Goal: Task Accomplishment & Management: Manage account settings

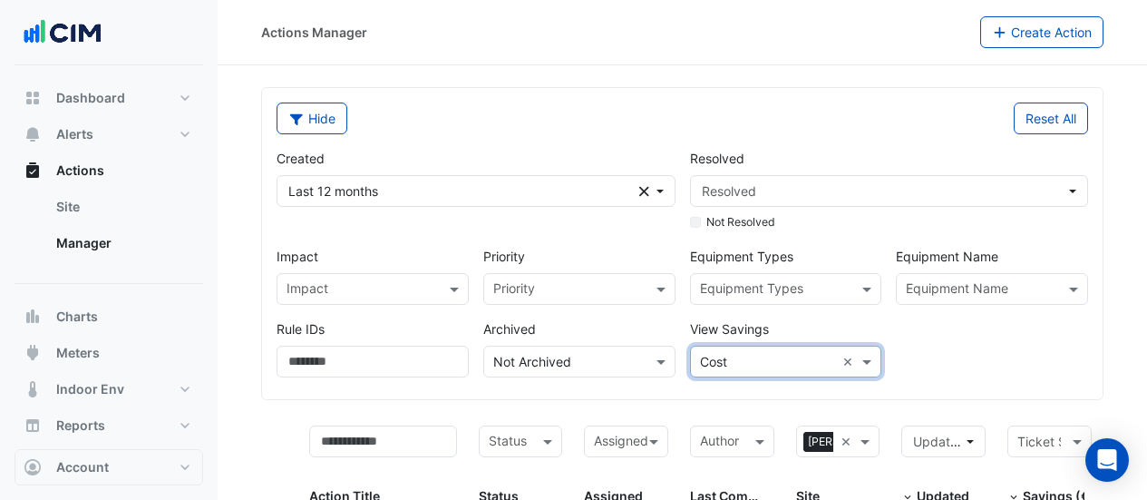
select select "***"
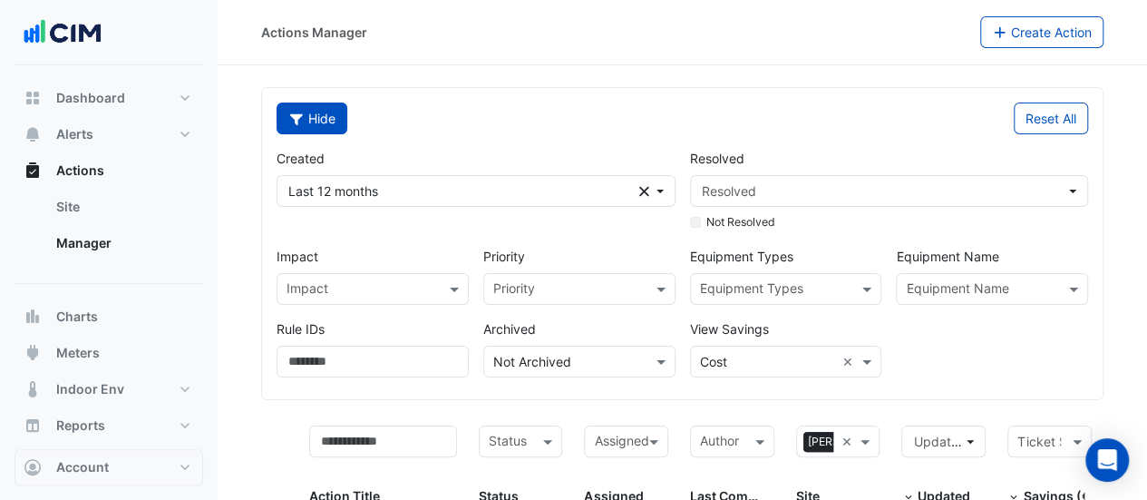
click at [313, 114] on button "Hide" at bounding box center [312, 118] width 71 height 32
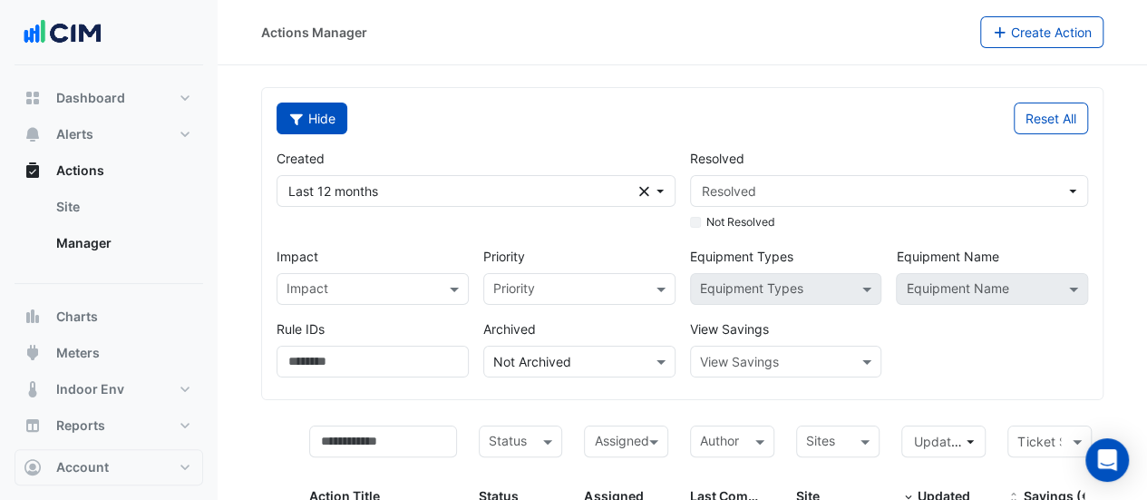
click at [310, 120] on button "Hide" at bounding box center [312, 118] width 71 height 32
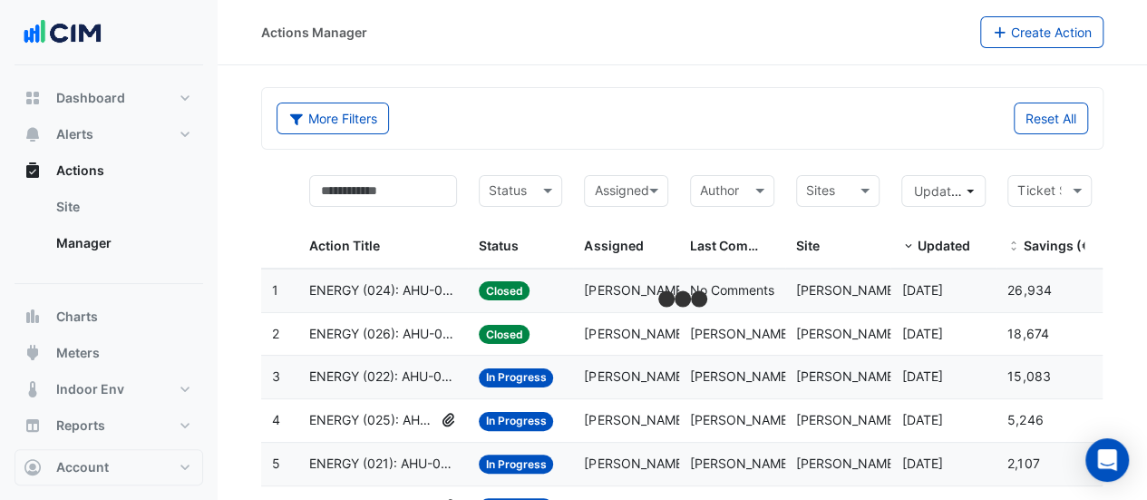
click at [817, 185] on input "text" at bounding box center [828, 192] width 44 height 21
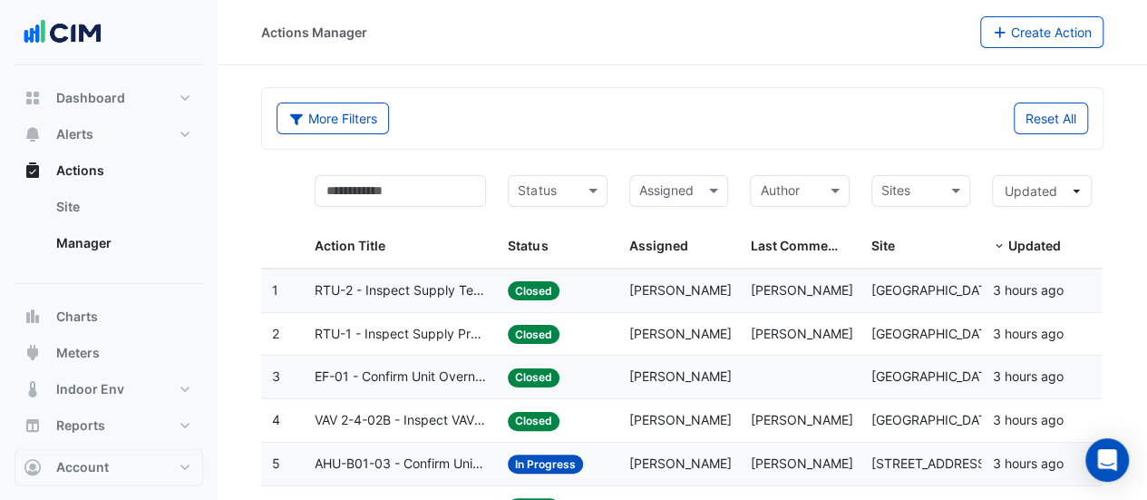
click at [905, 188] on input "text" at bounding box center [910, 192] width 59 height 21
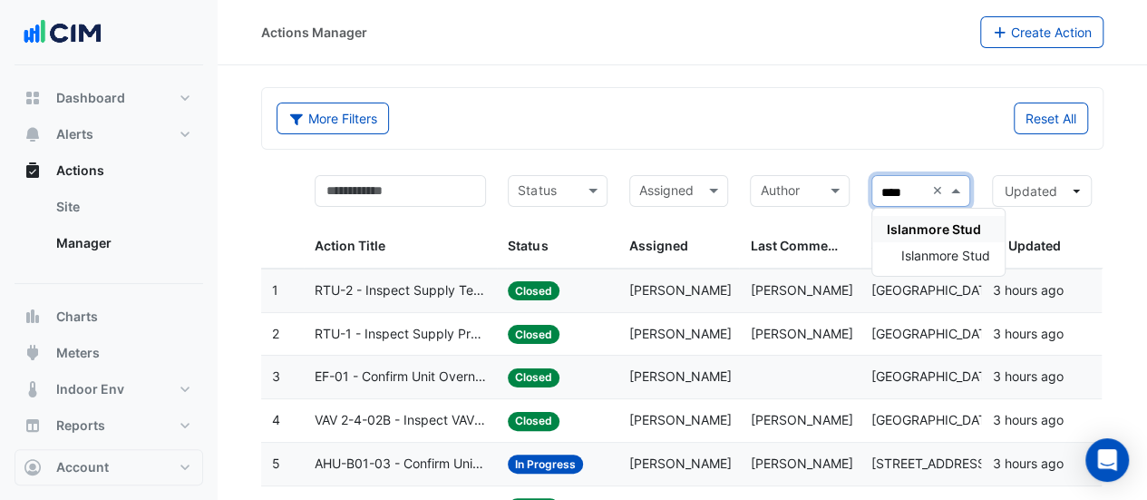
type input "*****"
click at [927, 248] on span "Islanmore Stud" at bounding box center [945, 255] width 89 height 15
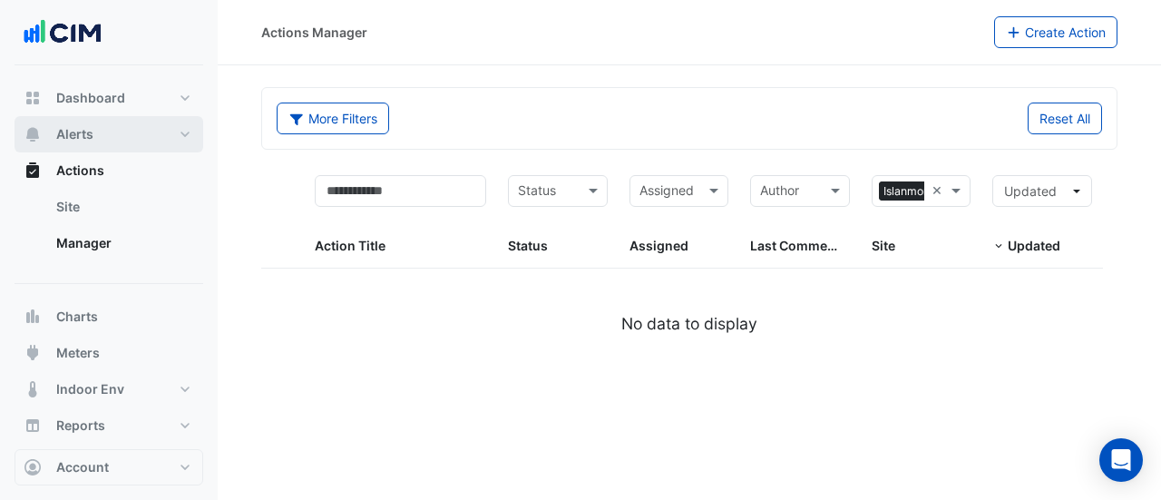
click at [94, 135] on button "Alerts" at bounding box center [109, 134] width 189 height 36
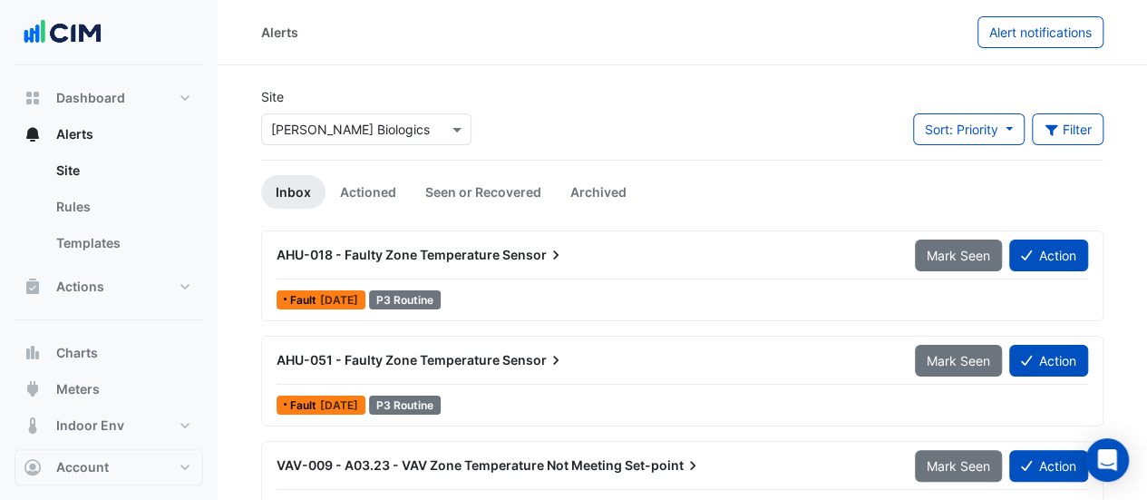
click at [325, 128] on input "text" at bounding box center [348, 130] width 154 height 19
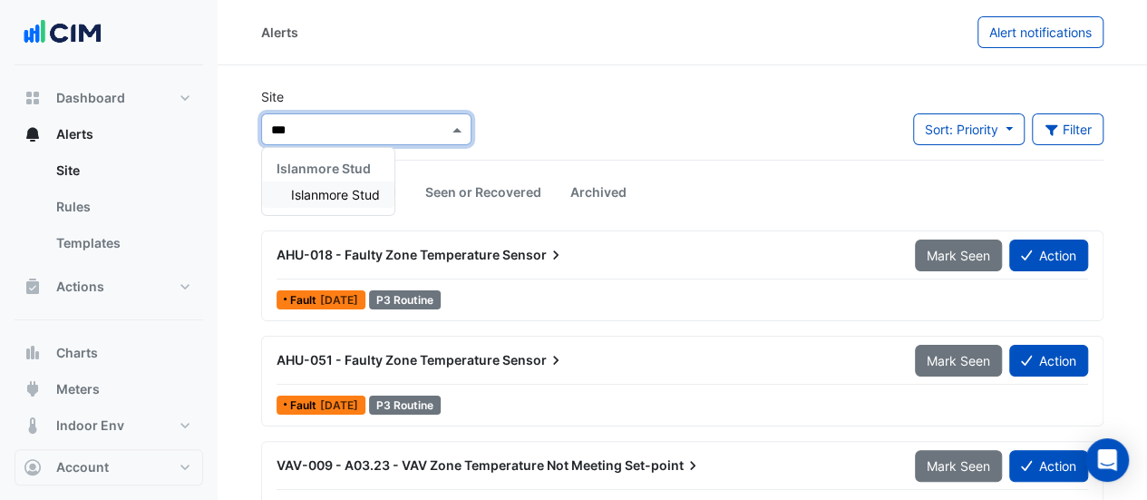
type input "****"
click at [320, 191] on span "Islanmore Stud" at bounding box center [335, 194] width 89 height 15
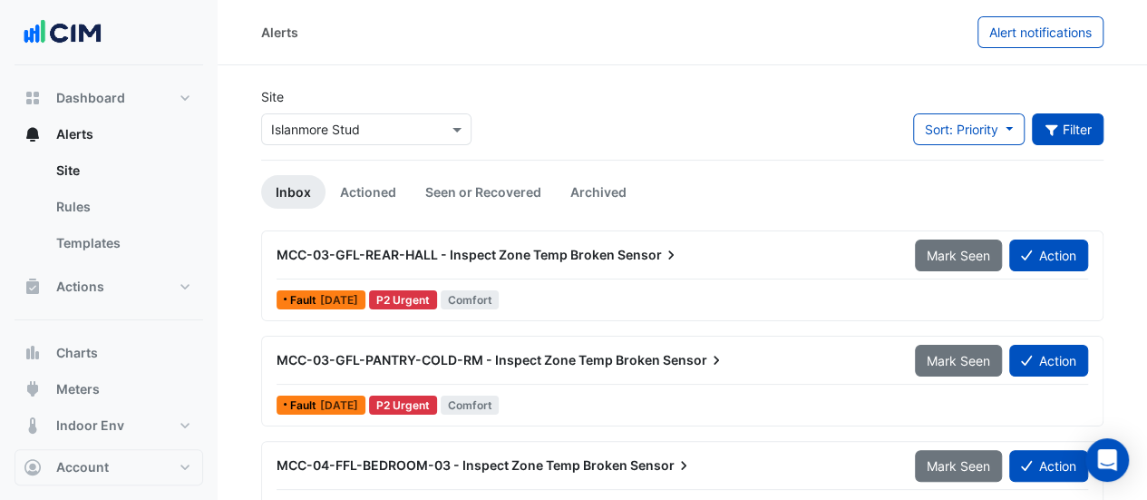
click at [1054, 129] on icon "button" at bounding box center [1052, 129] width 16 height 13
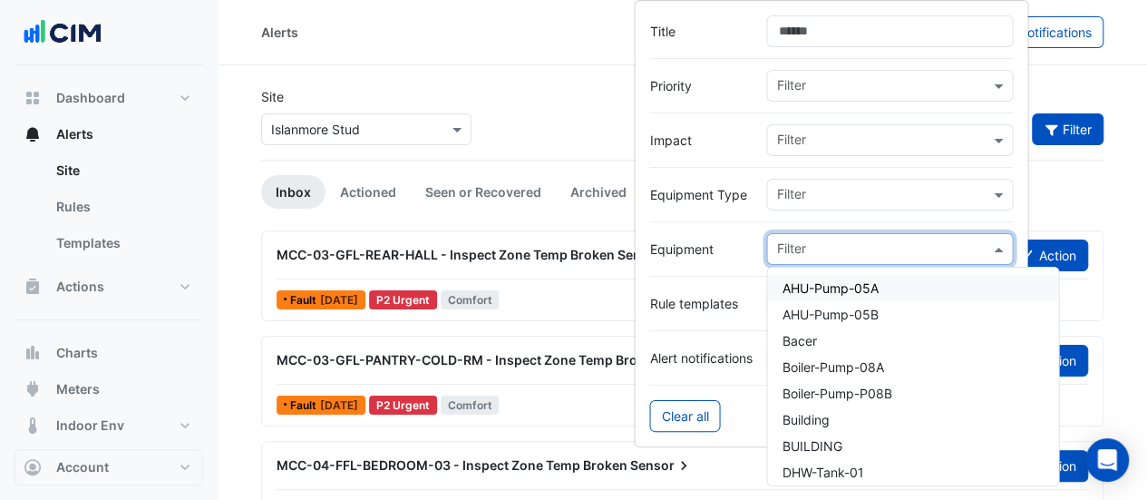
click at [882, 242] on input "text" at bounding box center [882, 250] width 213 height 19
click at [906, 365] on div "Boiler-Pump-08A" at bounding box center [912, 367] width 291 height 26
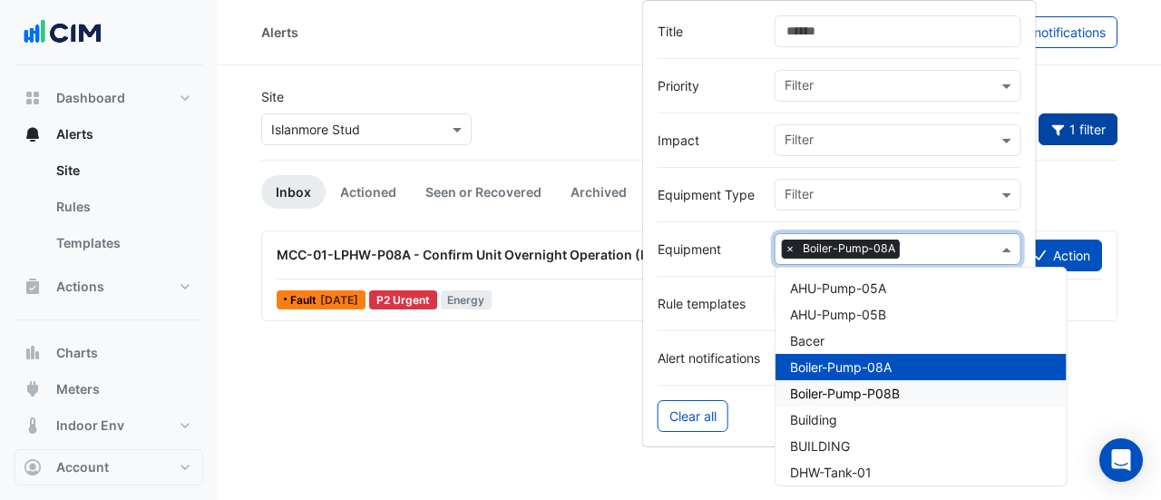
click at [887, 380] on div "Boiler-Pump-P08B" at bounding box center [920, 393] width 291 height 26
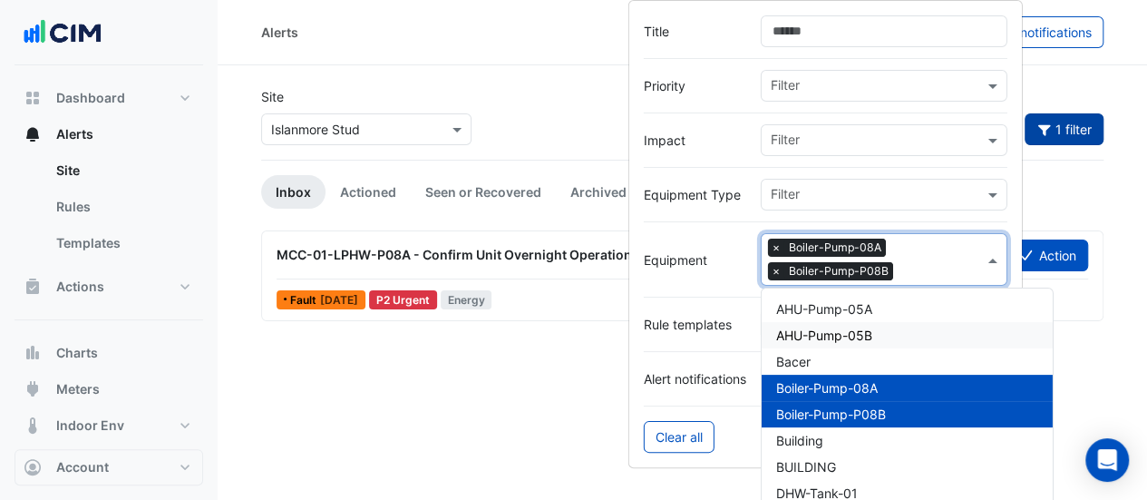
click at [497, 332] on div "MCC-01-LPHW-P08A - Confirm Unit Overnight Operation (Energy Waste) Mark Seen Ac…" at bounding box center [682, 282] width 842 height 105
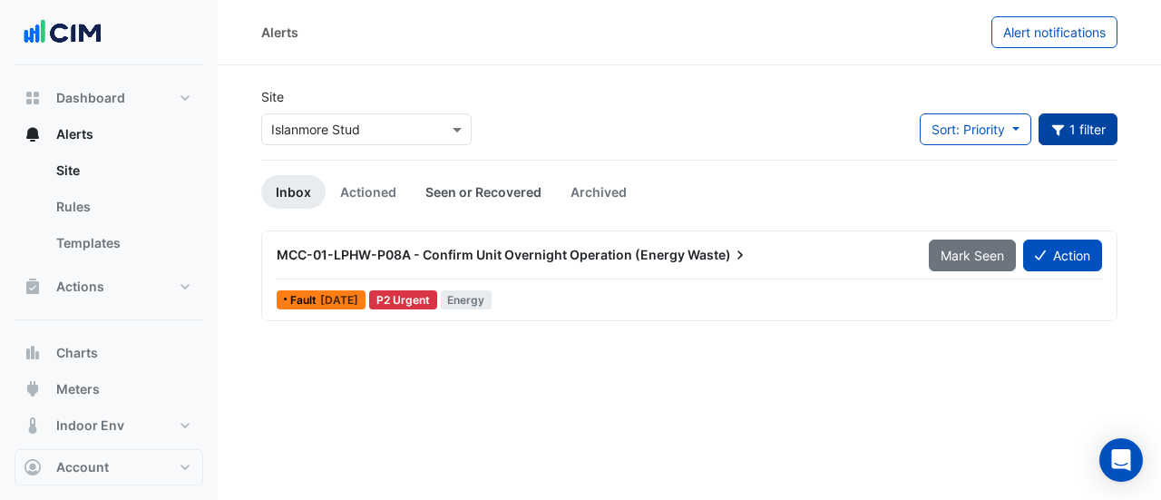
click at [466, 195] on link "Seen or Recovered" at bounding box center [483, 192] width 145 height 34
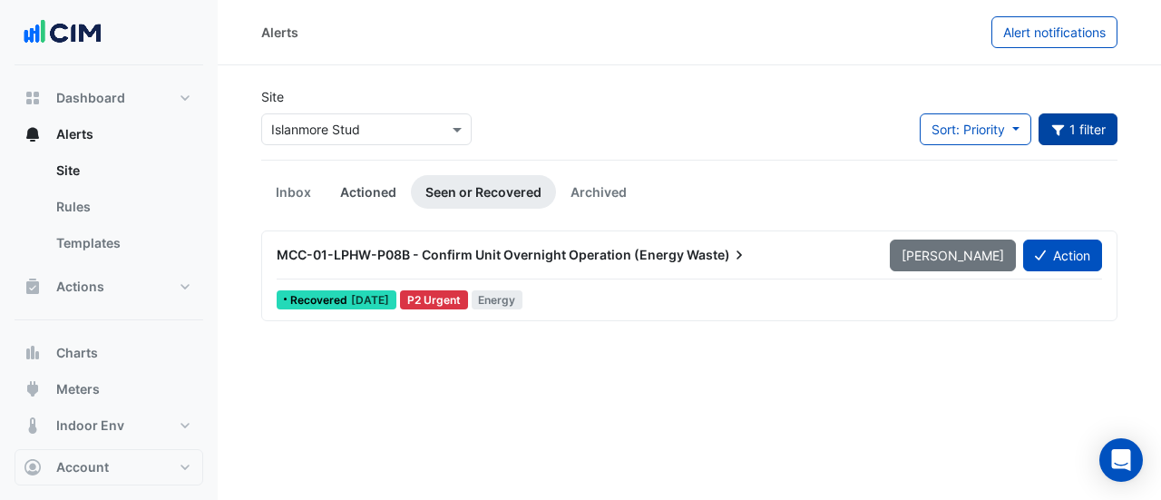
click at [386, 190] on link "Actioned" at bounding box center [368, 192] width 85 height 34
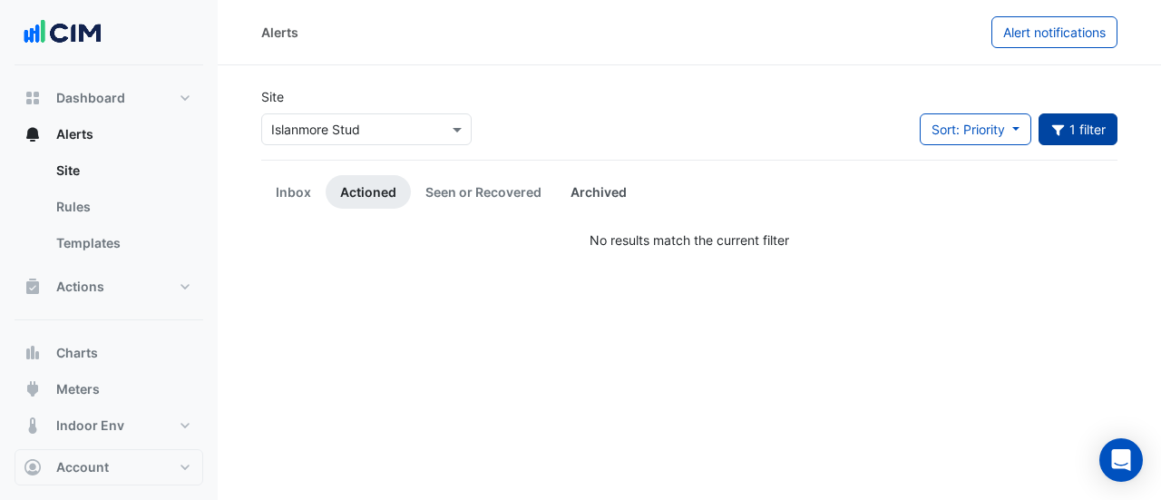
click at [566, 181] on link "Archived" at bounding box center [598, 192] width 85 height 34
click at [279, 184] on link "Inbox" at bounding box center [293, 192] width 64 height 34
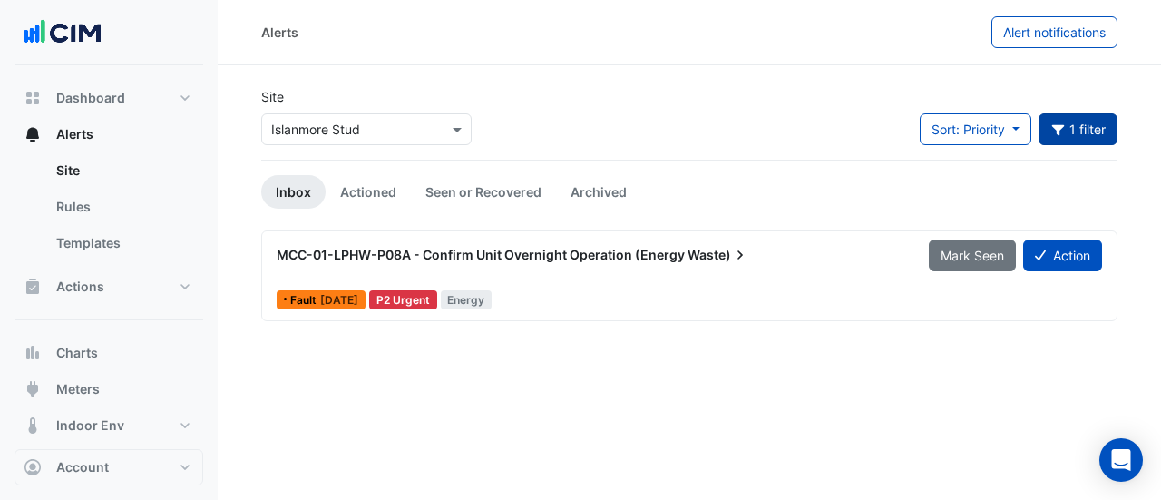
click at [279, 184] on link "Inbox" at bounding box center [293, 192] width 64 height 34
click at [1064, 118] on button "1 filter" at bounding box center [1078, 129] width 80 height 32
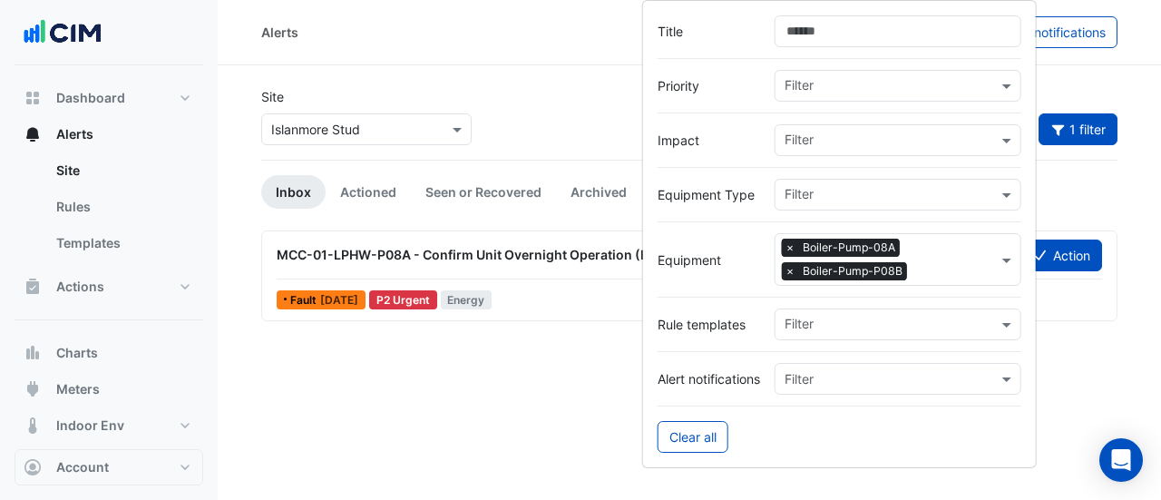
click at [792, 238] on span "×" at bounding box center [790, 247] width 16 height 18
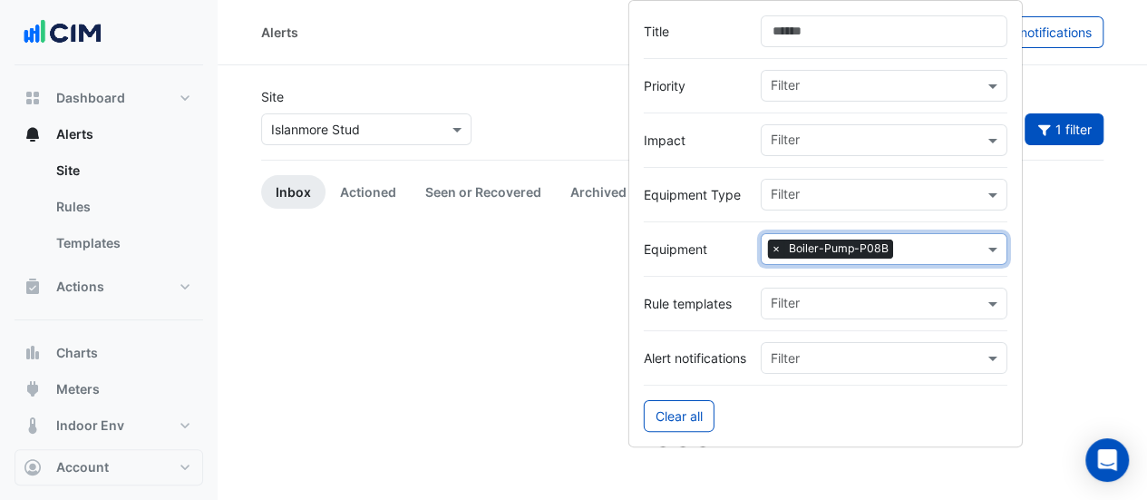
click at [778, 242] on span "×" at bounding box center [776, 248] width 16 height 18
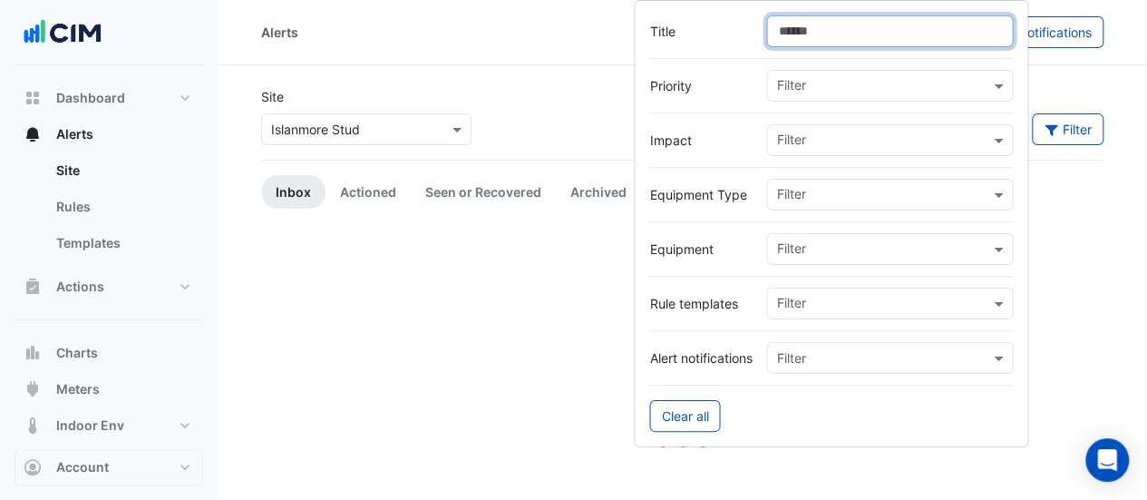
click at [844, 39] on input "Title" at bounding box center [889, 31] width 247 height 32
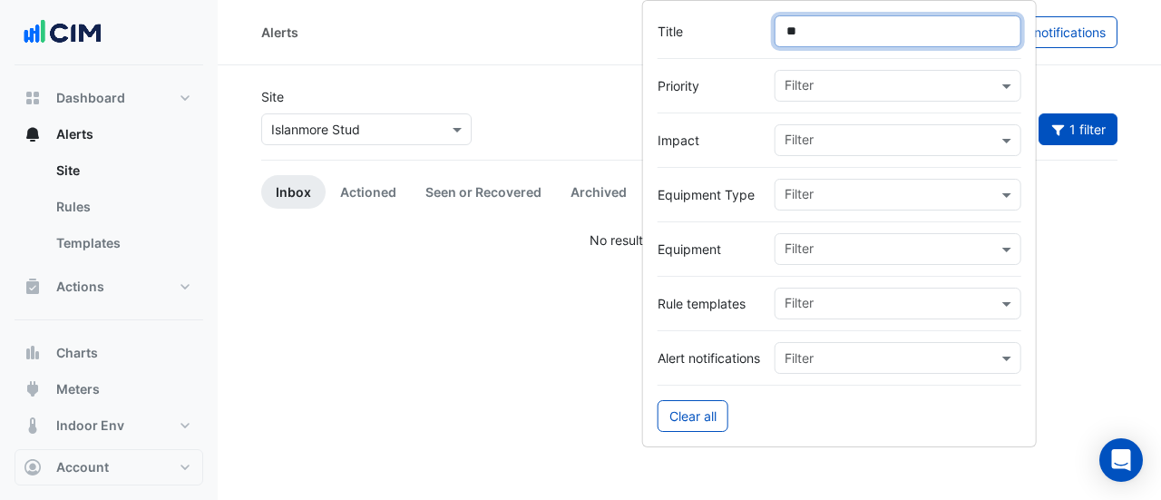
type input "*"
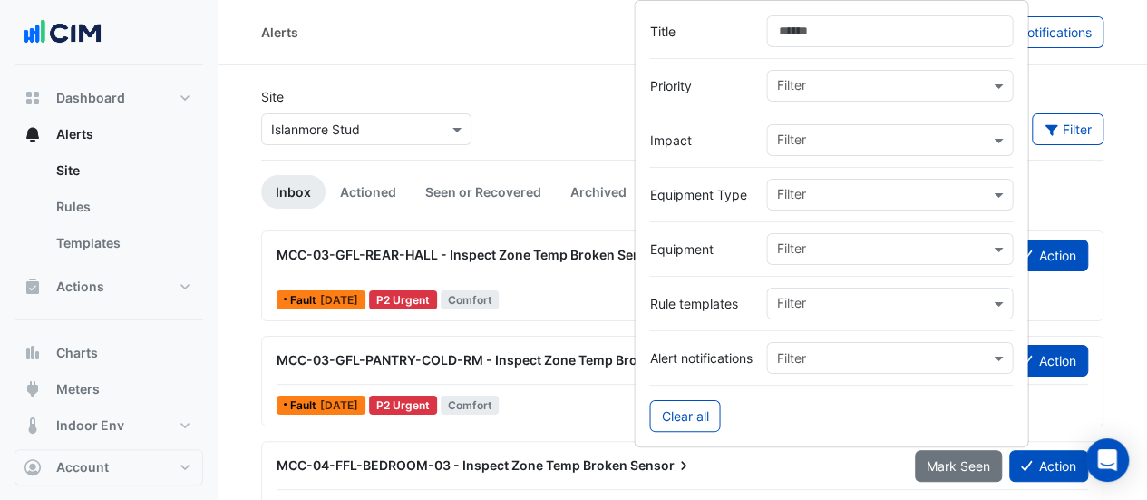
click at [812, 250] on input "text" at bounding box center [882, 250] width 213 height 19
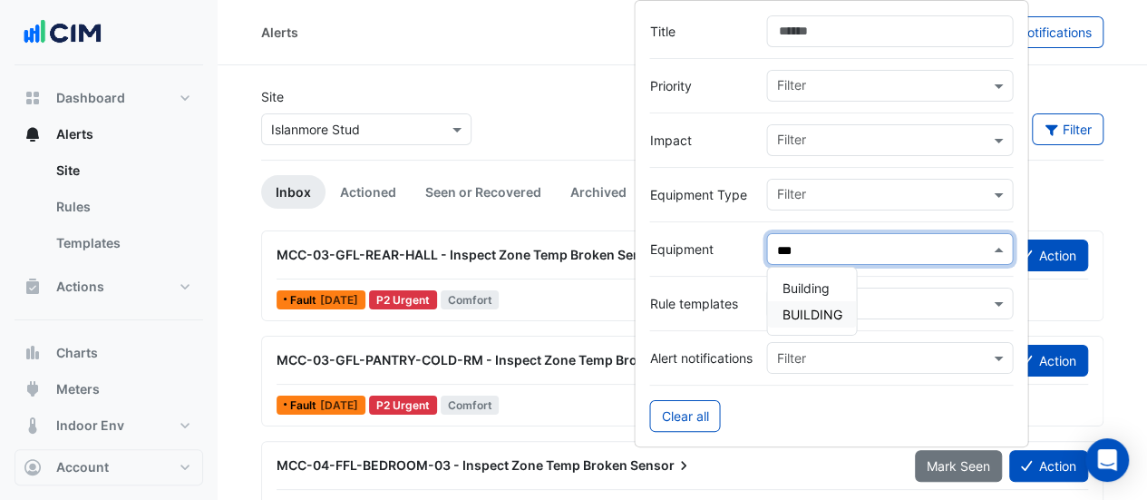
click at [821, 310] on span "BUILDING" at bounding box center [812, 313] width 60 height 15
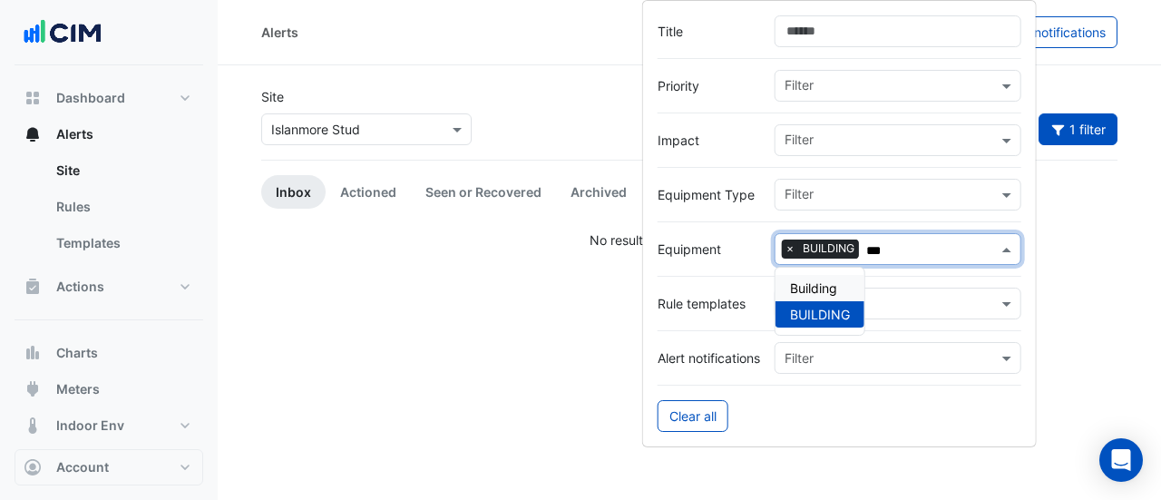
click at [818, 286] on span "Building" at bounding box center [813, 287] width 47 height 15
type input "***"
click at [574, 103] on div "Site × Islanmore Stud Sort: Priority Priority Updated 1 filter" at bounding box center [689, 123] width 878 height 73
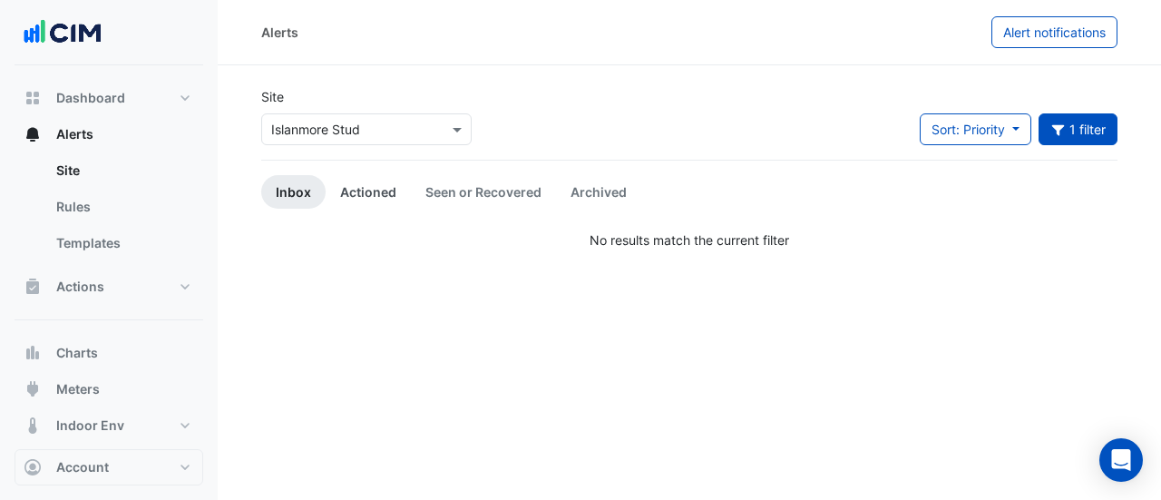
click at [390, 180] on link "Actioned" at bounding box center [368, 192] width 85 height 34
click at [442, 180] on link "Seen or Recovered" at bounding box center [483, 192] width 145 height 34
click at [577, 185] on link "Archived" at bounding box center [598, 192] width 85 height 34
click at [124, 209] on link "Rules" at bounding box center [122, 207] width 161 height 36
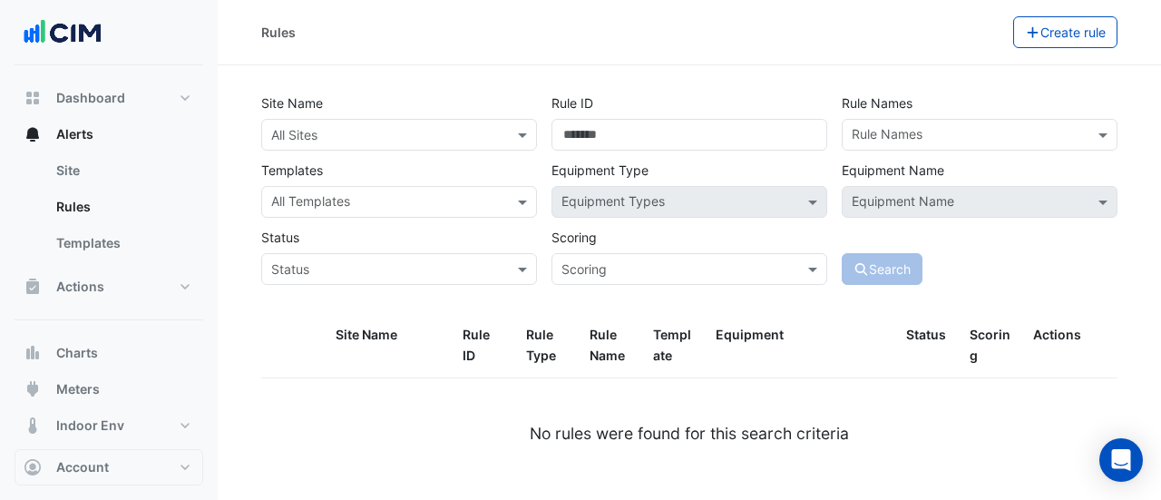
click at [391, 121] on div "All Sites" at bounding box center [399, 135] width 276 height 32
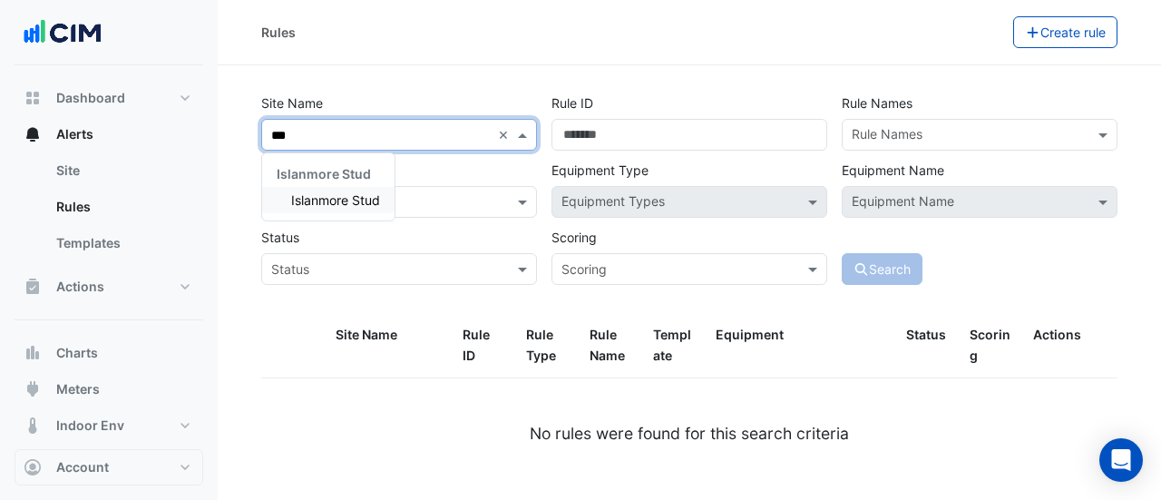
type input "****"
click at [345, 202] on span "Islanmore Stud" at bounding box center [335, 199] width 89 height 15
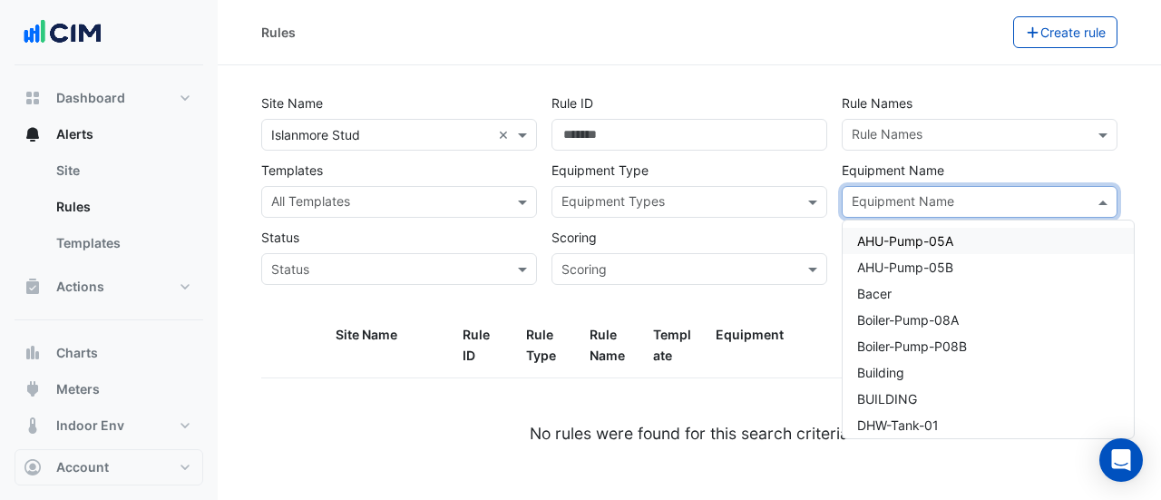
click at [863, 190] on div "Equipment Name" at bounding box center [964, 202] width 244 height 28
click at [880, 365] on span "Building" at bounding box center [880, 371] width 47 height 15
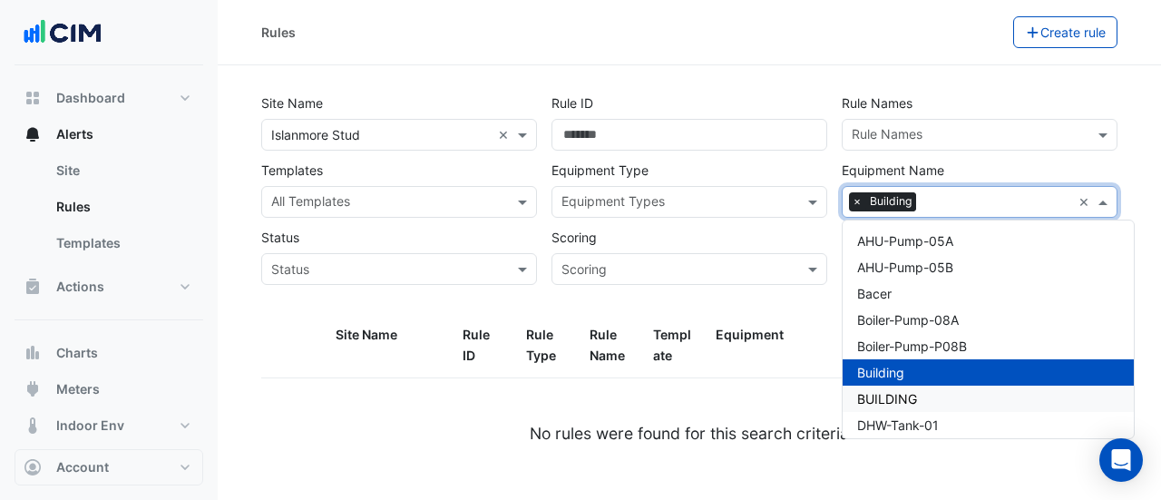
click at [880, 386] on div "BUILDING" at bounding box center [987, 398] width 291 height 26
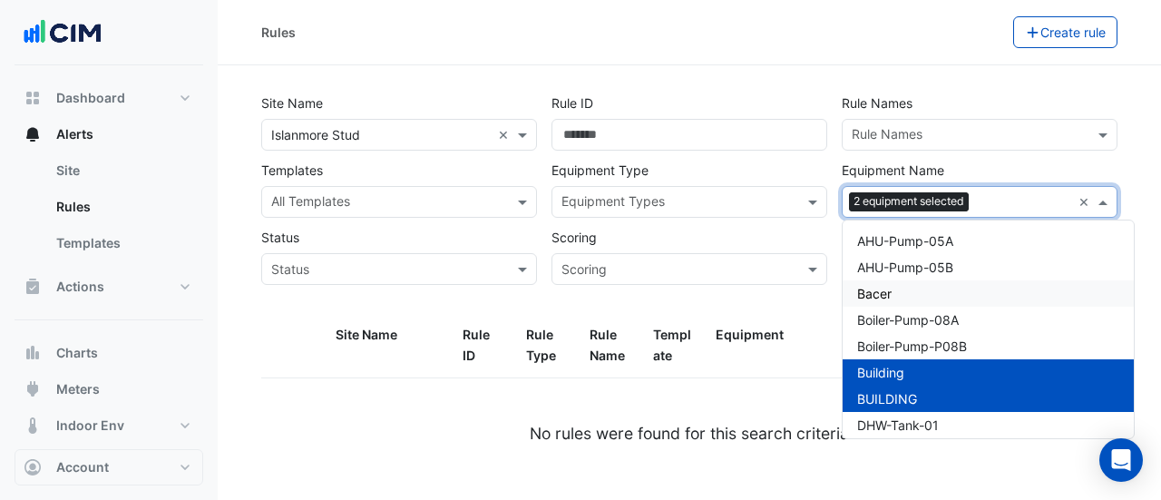
click at [798, 102] on div "Rule ID" at bounding box center [689, 118] width 290 height 63
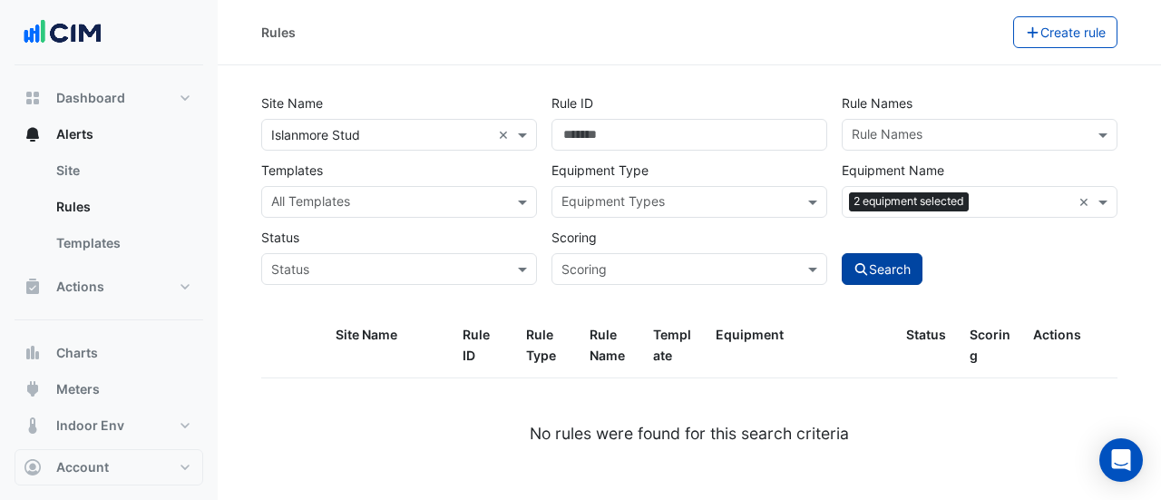
click at [909, 276] on button "Search" at bounding box center [882, 269] width 82 height 32
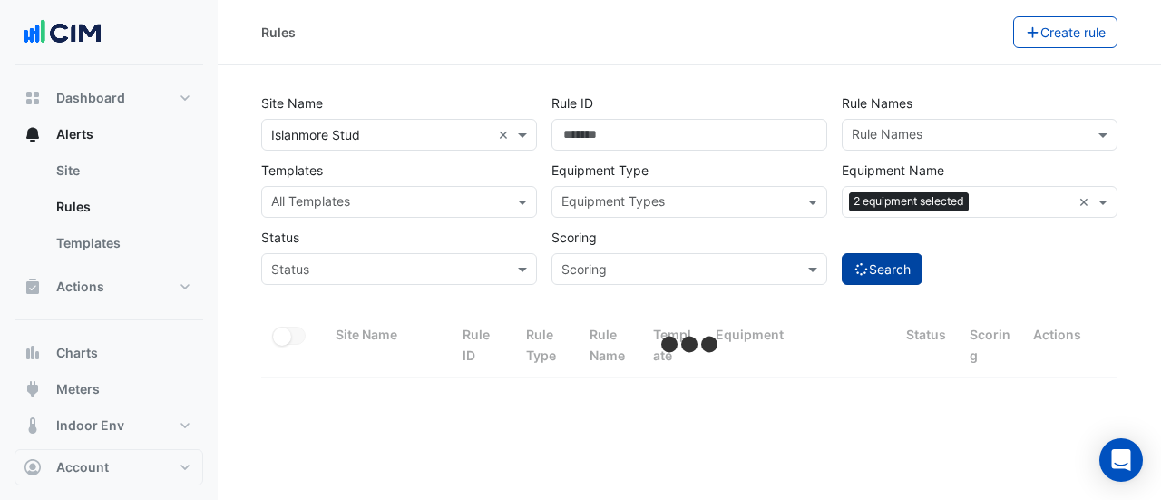
select select "***"
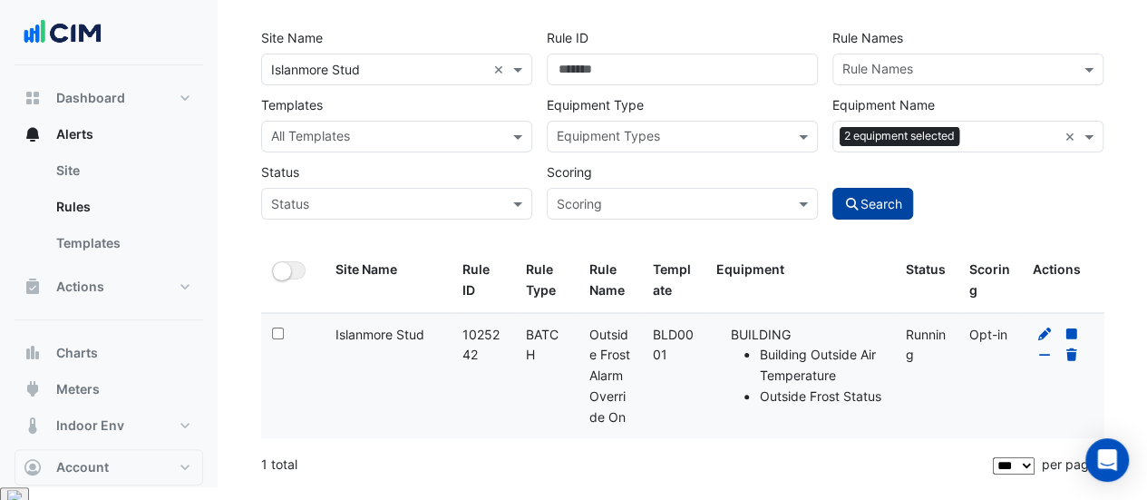
scroll to position [73, 0]
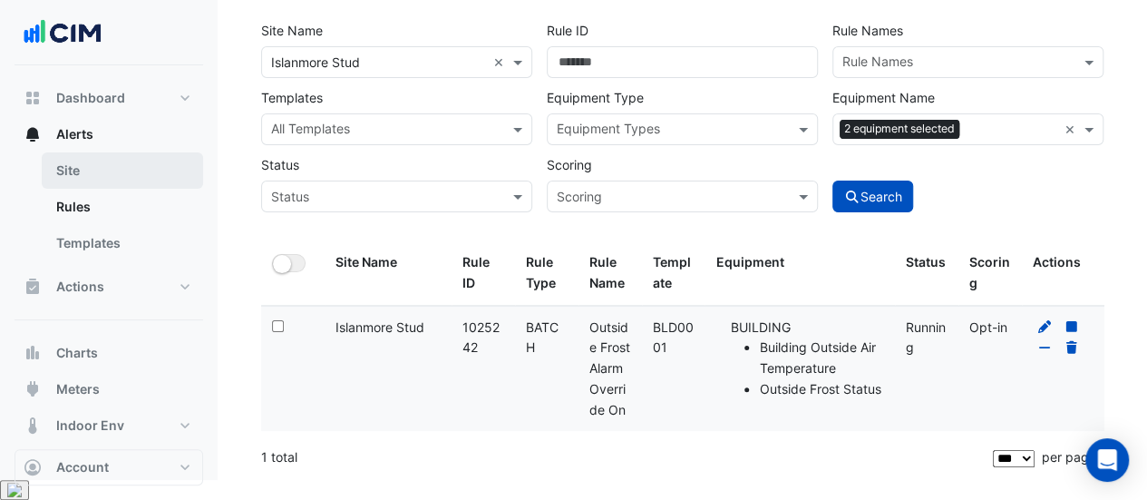
click at [81, 168] on link "Site" at bounding box center [122, 170] width 161 height 36
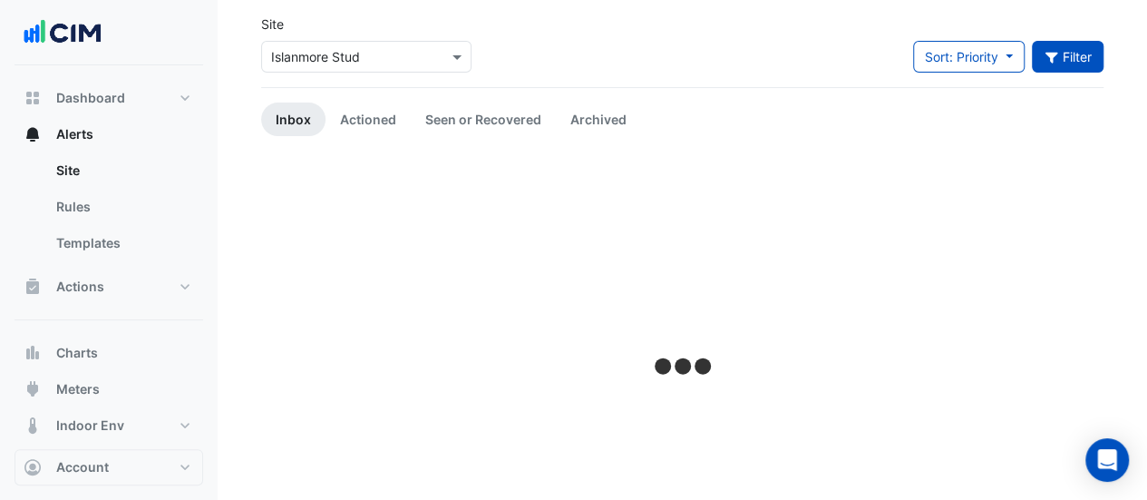
click at [1073, 57] on button "Filter" at bounding box center [1068, 57] width 73 height 32
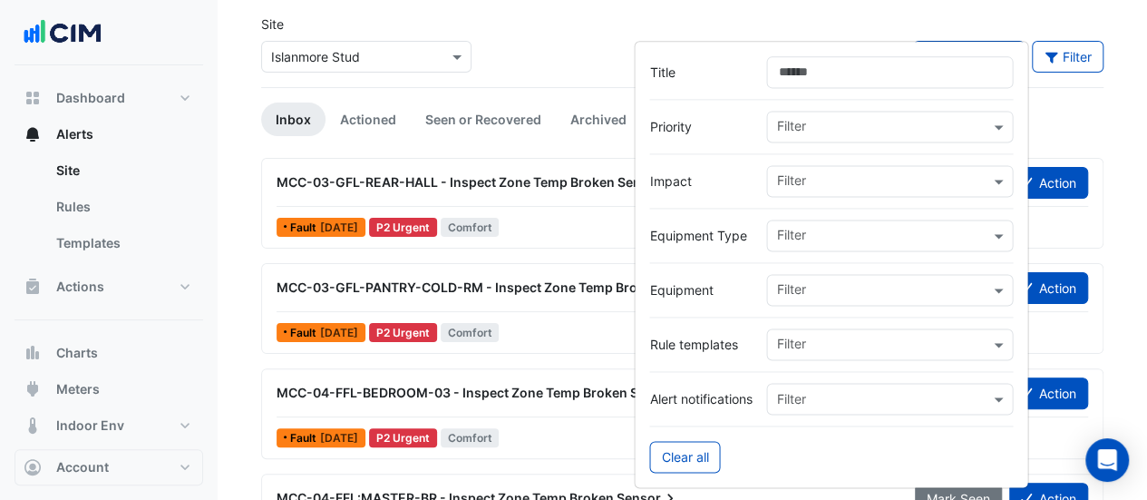
click at [816, 287] on input "text" at bounding box center [882, 291] width 213 height 19
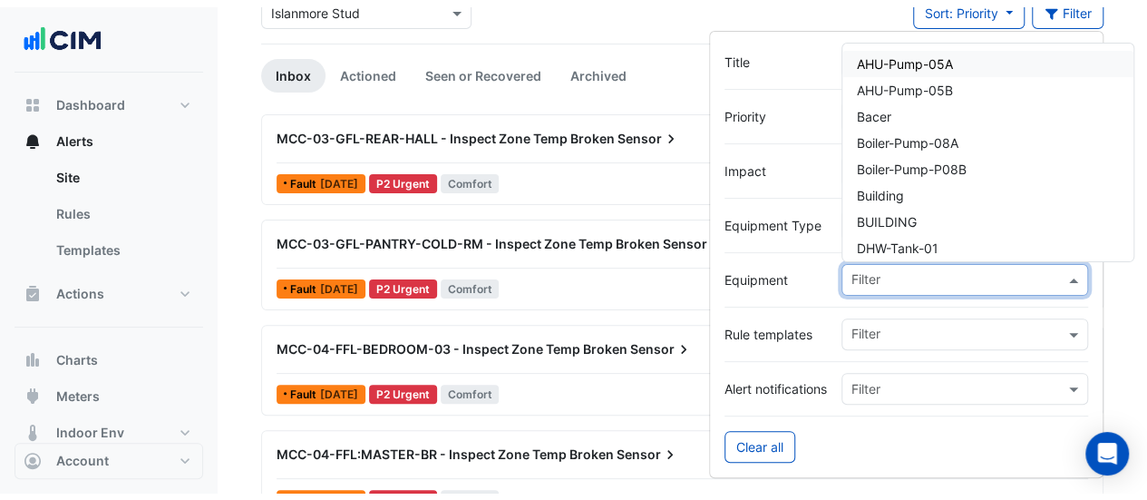
scroll to position [118, 0]
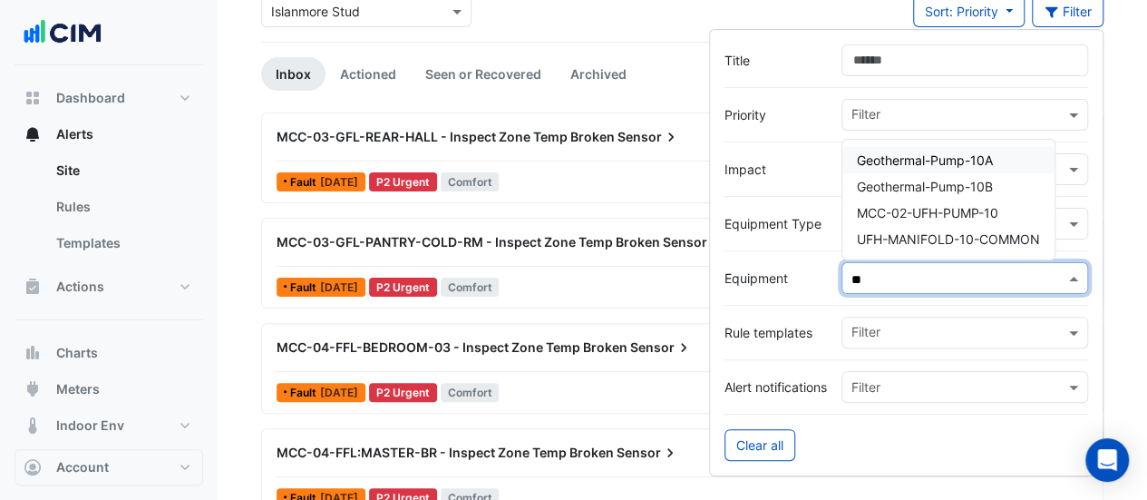
click at [950, 159] on span "Geothermal-Pump-10A" at bounding box center [925, 159] width 136 height 15
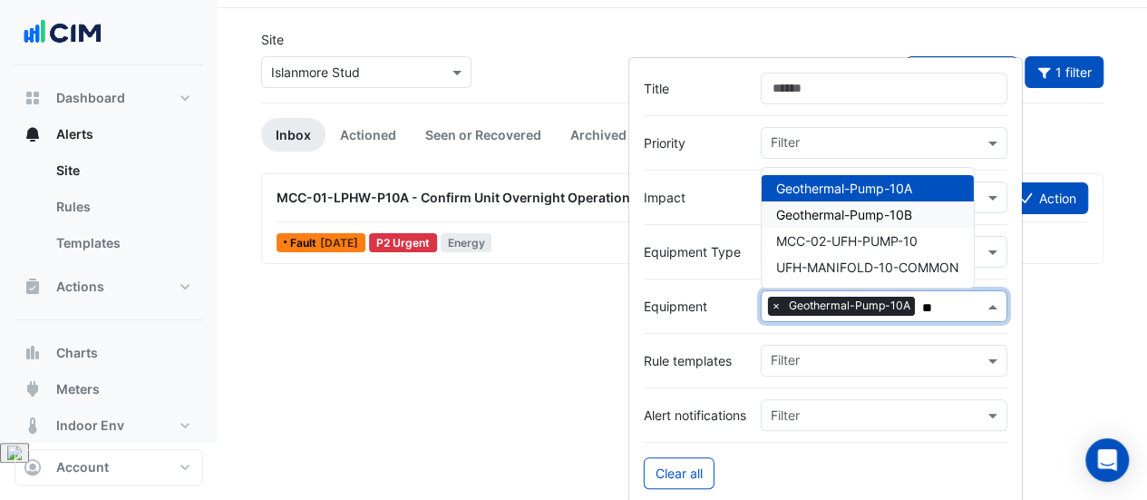
click at [910, 217] on span "Geothermal-Pump-10B" at bounding box center [844, 214] width 136 height 15
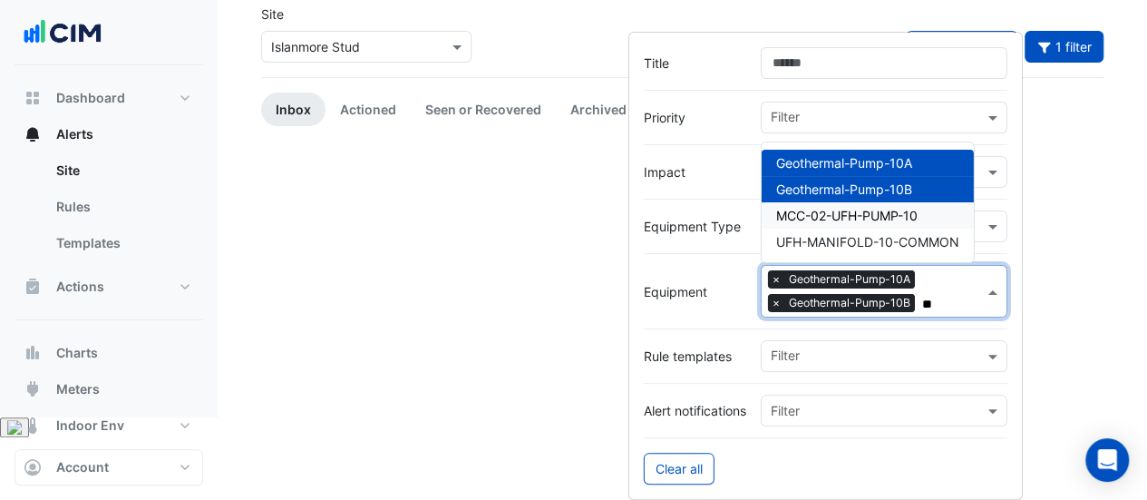
scroll to position [77, 0]
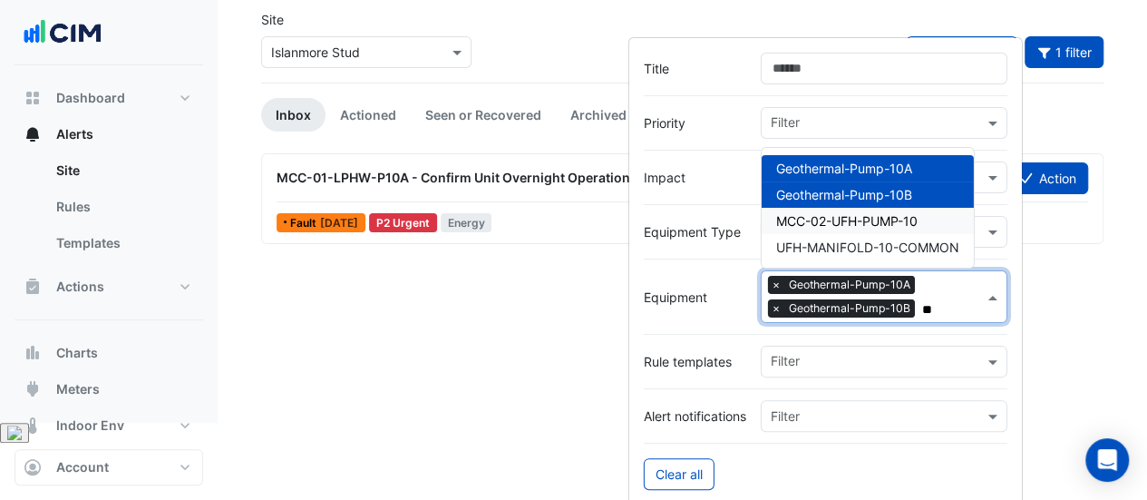
type input "**"
click at [540, 281] on div "Alerts Alert notifications Site × Islanmore Stud Sort: Priority Priority Update…" at bounding box center [682, 173] width 929 height 500
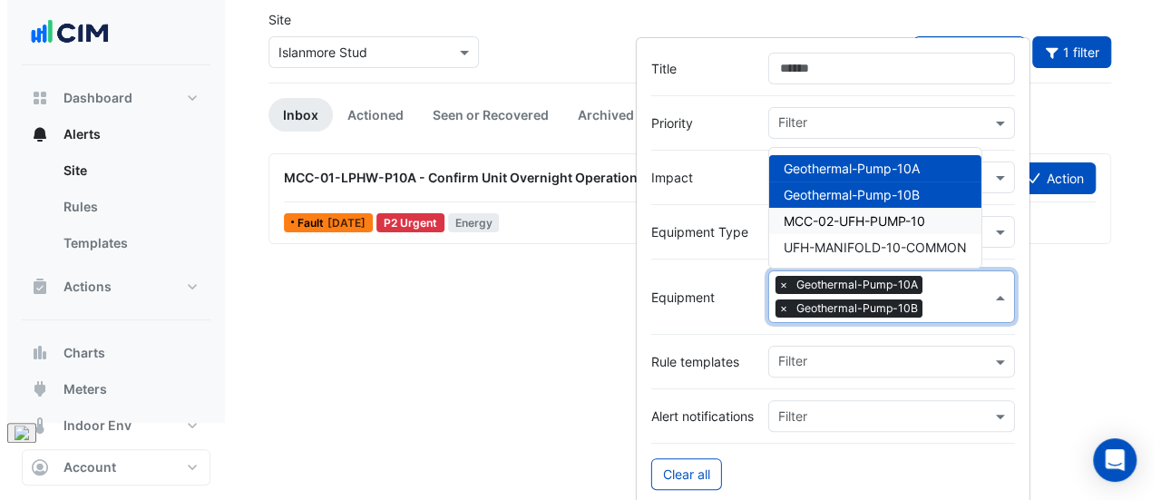
scroll to position [0, 0]
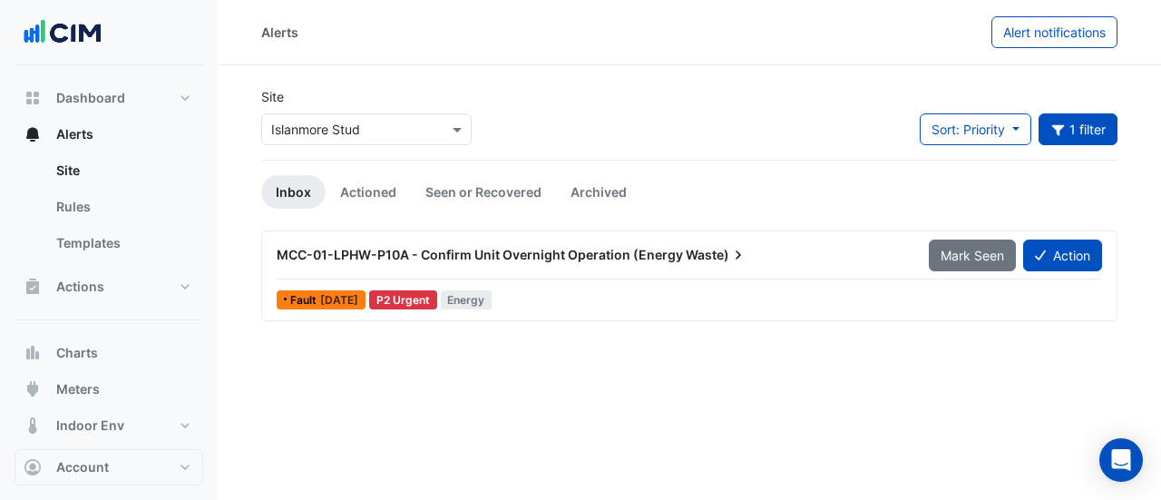
click at [540, 281] on div "MCC-01-LPHW-P10A - Confirm Unit Overnight Operation (Energy Waste) Mark Seen Ac…" at bounding box center [689, 275] width 840 height 74
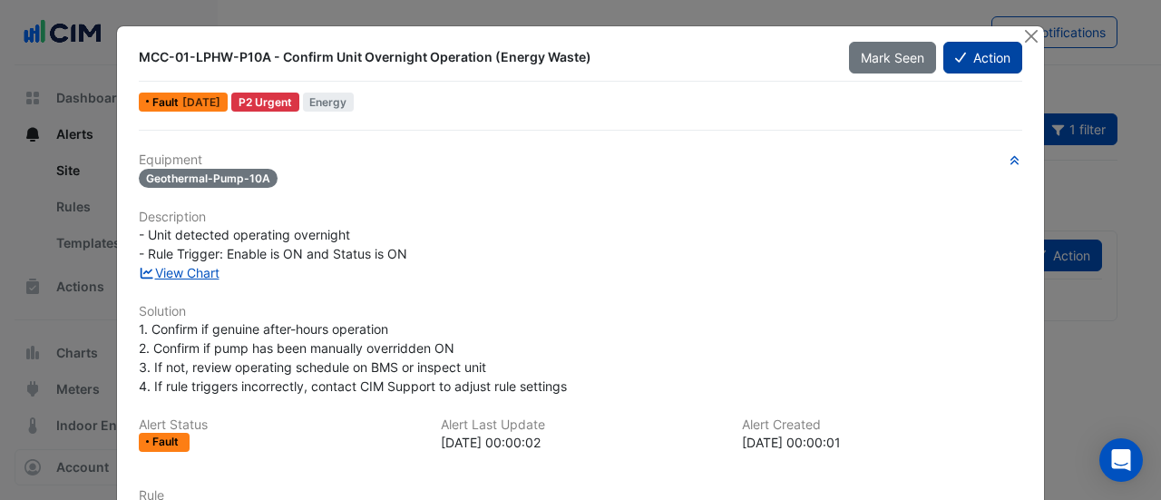
click at [962, 66] on button "Action" at bounding box center [982, 58] width 79 height 32
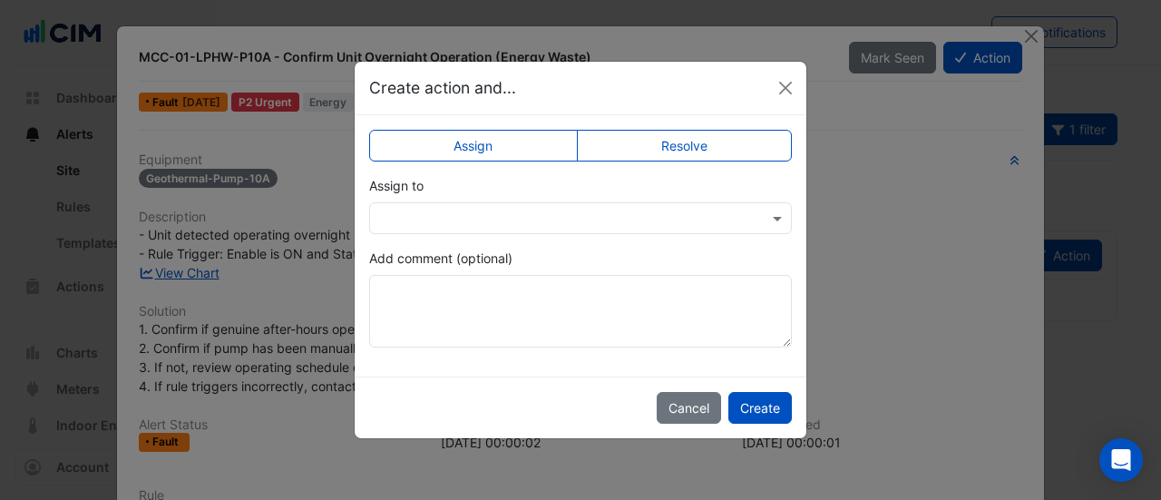
click at [565, 234] on app-escalated-ticket-simple-upsert "Assign Resolve Assign to Add comment (optional)" at bounding box center [580, 245] width 423 height 204
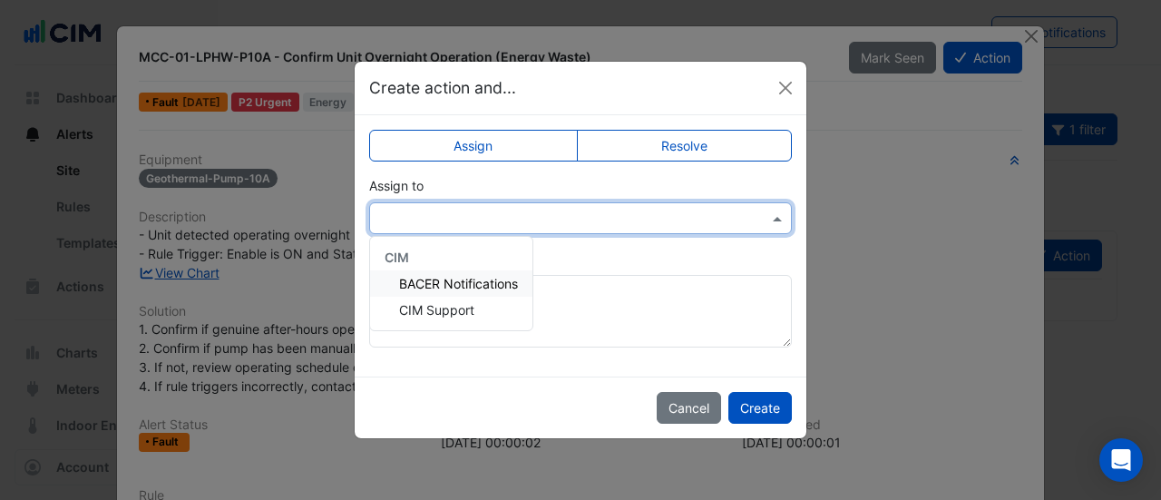
click at [565, 224] on input "text" at bounding box center [562, 218] width 366 height 19
click at [361, 251] on div "Assign Resolve Assign to CIM BACER Notifications CIM Support Add comment (optio…" at bounding box center [581, 245] width 452 height 261
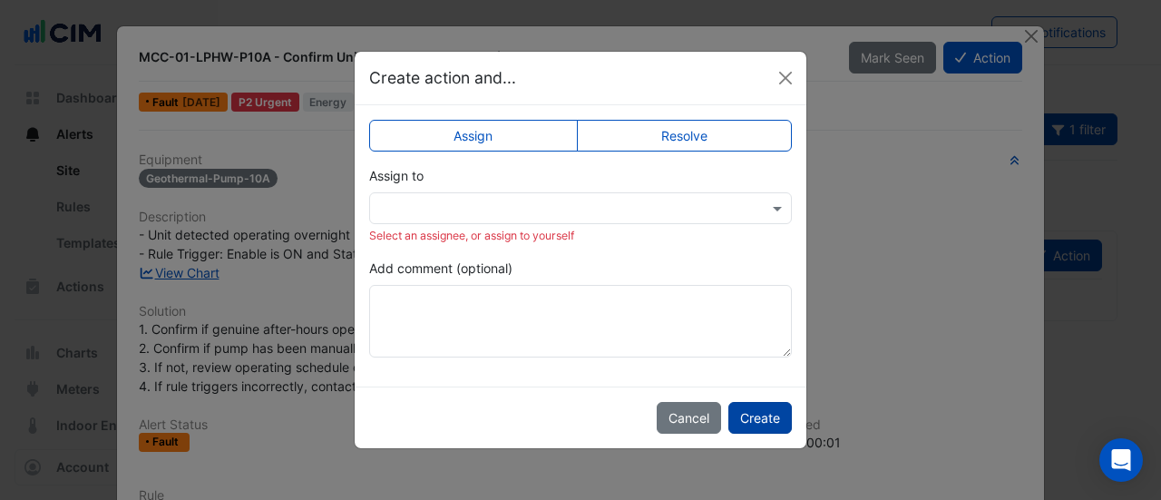
click at [772, 411] on button "Create" at bounding box center [759, 418] width 63 height 32
click at [666, 419] on button "Cancel" at bounding box center [688, 418] width 64 height 32
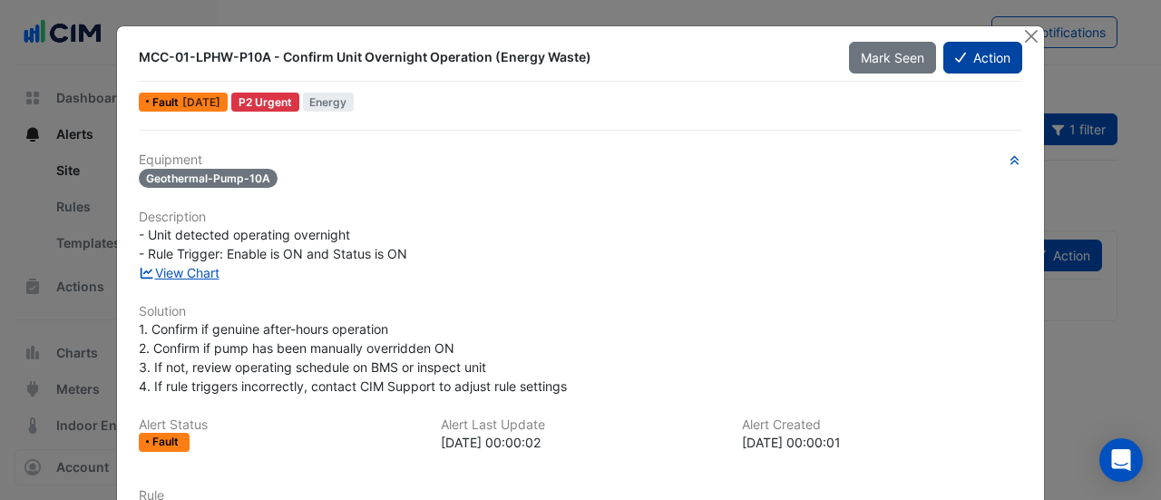
click at [988, 53] on button "Action" at bounding box center [982, 58] width 79 height 32
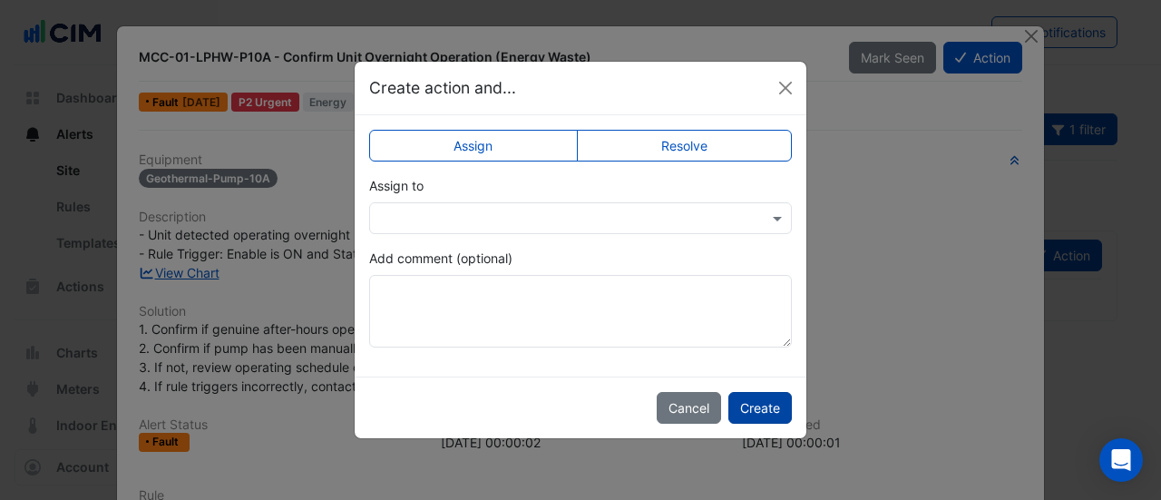
click at [767, 409] on button "Create" at bounding box center [759, 408] width 63 height 32
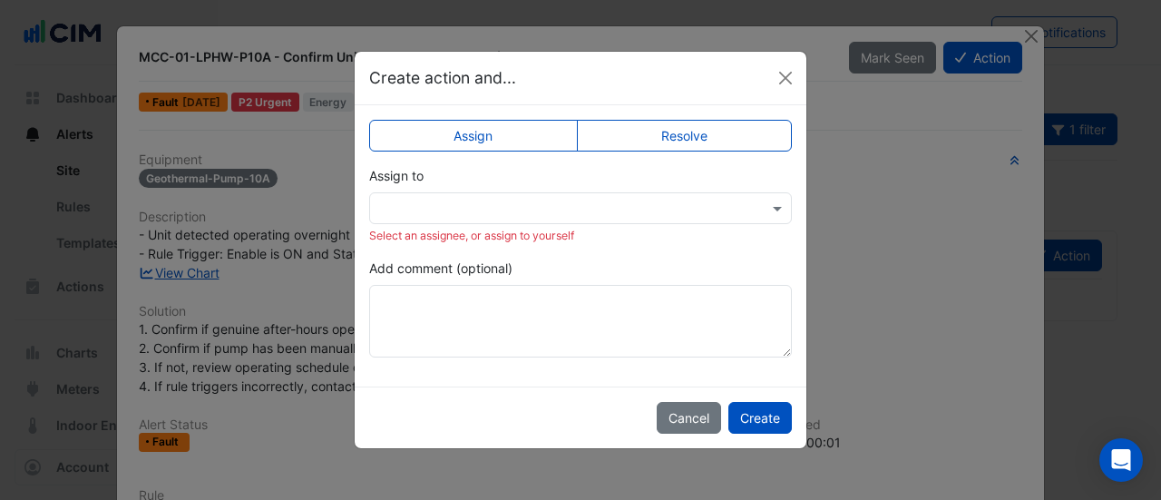
click at [505, 199] on input "text" at bounding box center [562, 208] width 366 height 19
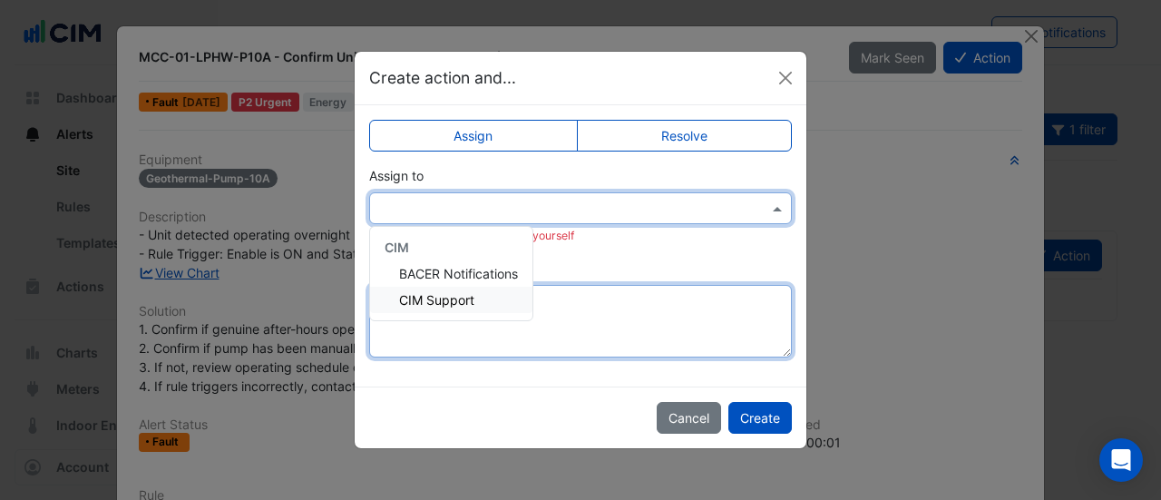
click at [413, 322] on textarea "Add comment (optional)" at bounding box center [580, 321] width 423 height 73
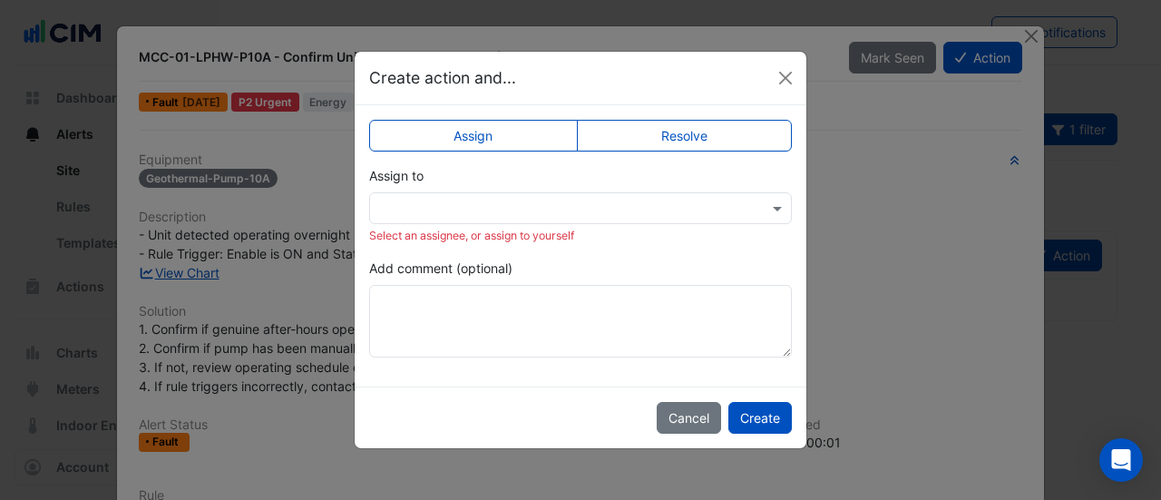
click at [461, 222] on div at bounding box center [580, 208] width 423 height 32
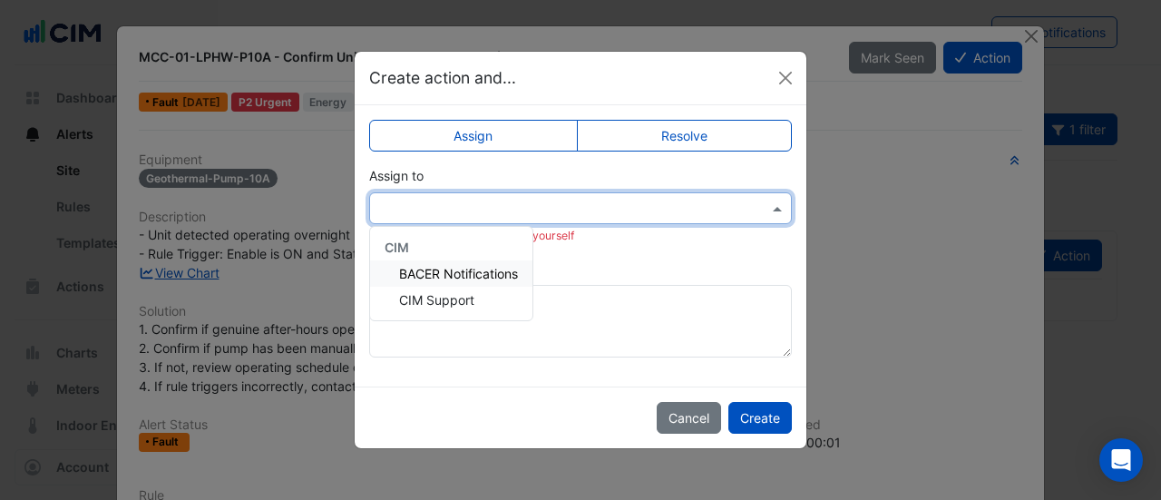
click at [434, 253] on div "CIM" at bounding box center [451, 247] width 162 height 26
click at [437, 302] on span "CIM Support" at bounding box center [436, 299] width 75 height 15
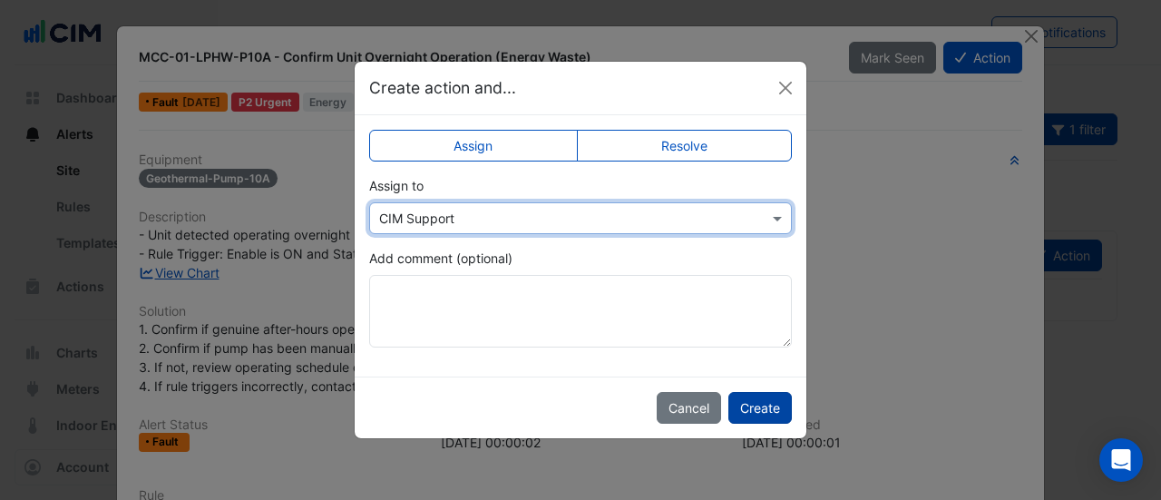
click at [751, 415] on button "Create" at bounding box center [759, 408] width 63 height 32
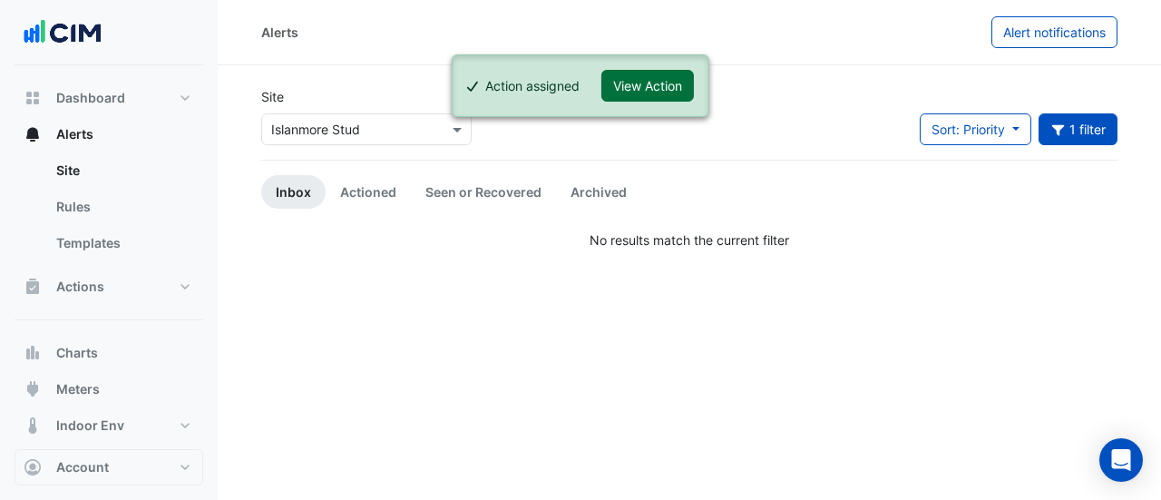
click at [664, 86] on button "View Action" at bounding box center [647, 86] width 92 height 32
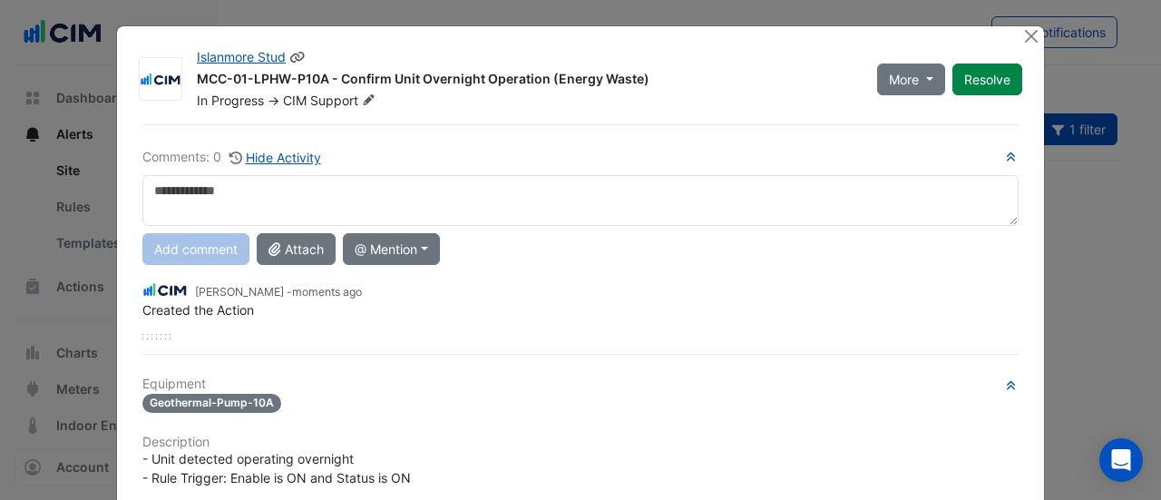
click at [370, 99] on fa-icon at bounding box center [368, 101] width 21 height 18
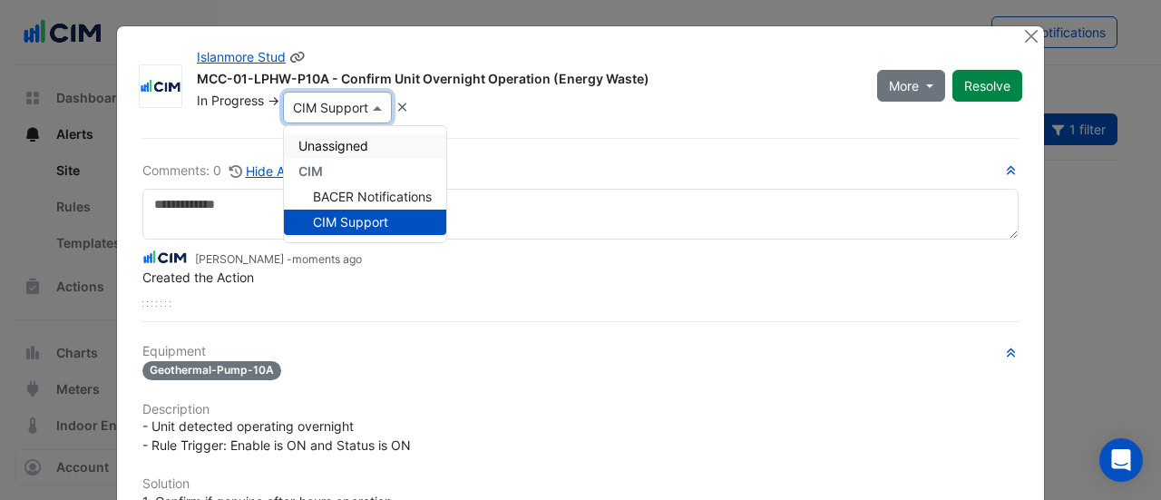
click at [348, 138] on span "Unassigned" at bounding box center [333, 145] width 70 height 15
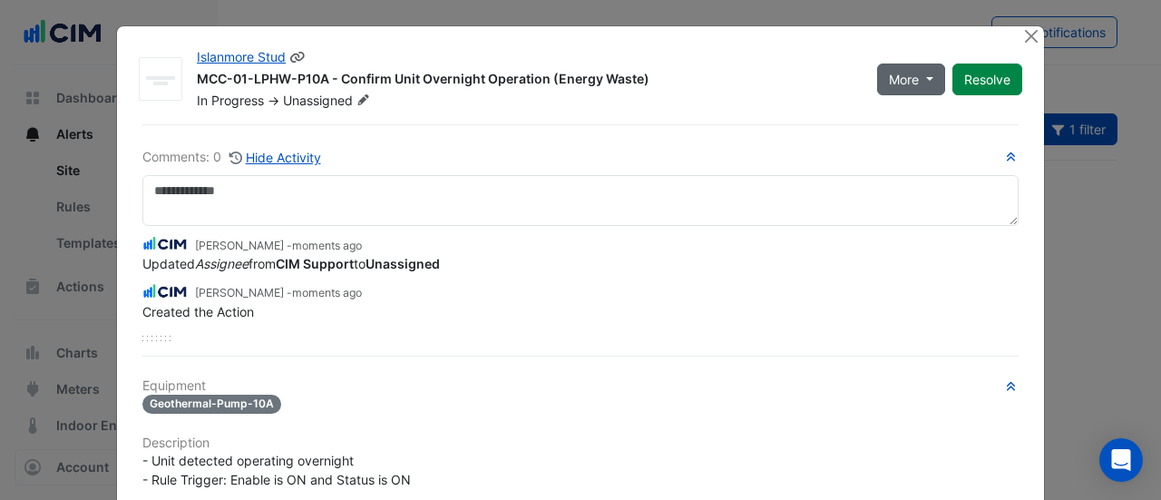
click at [930, 68] on button "More" at bounding box center [911, 79] width 68 height 32
click at [812, 83] on div "MCC-01-LPHW-P10A - Confirm Unit Overnight Operation (Energy Waste)" at bounding box center [526, 81] width 658 height 22
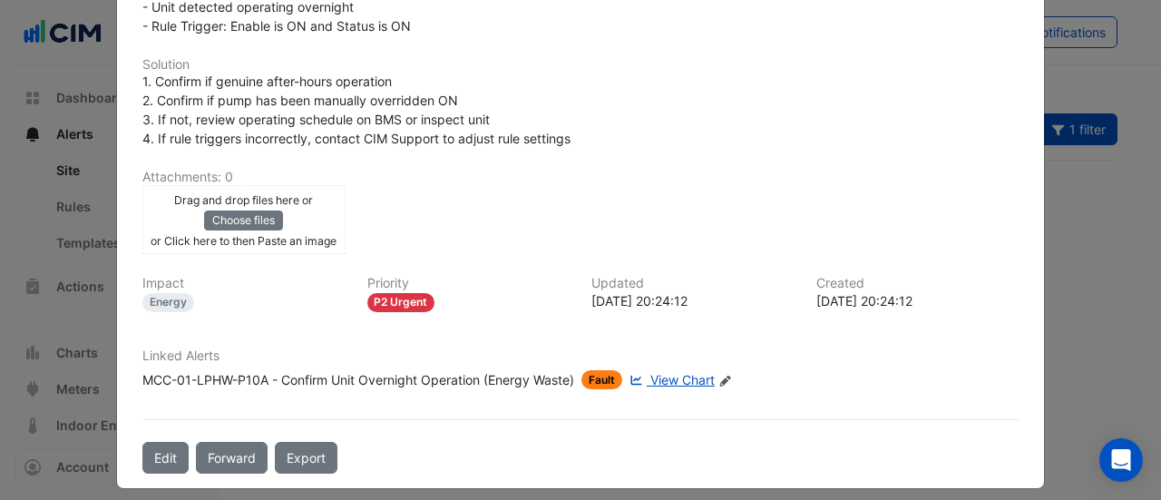
scroll to position [459, 0]
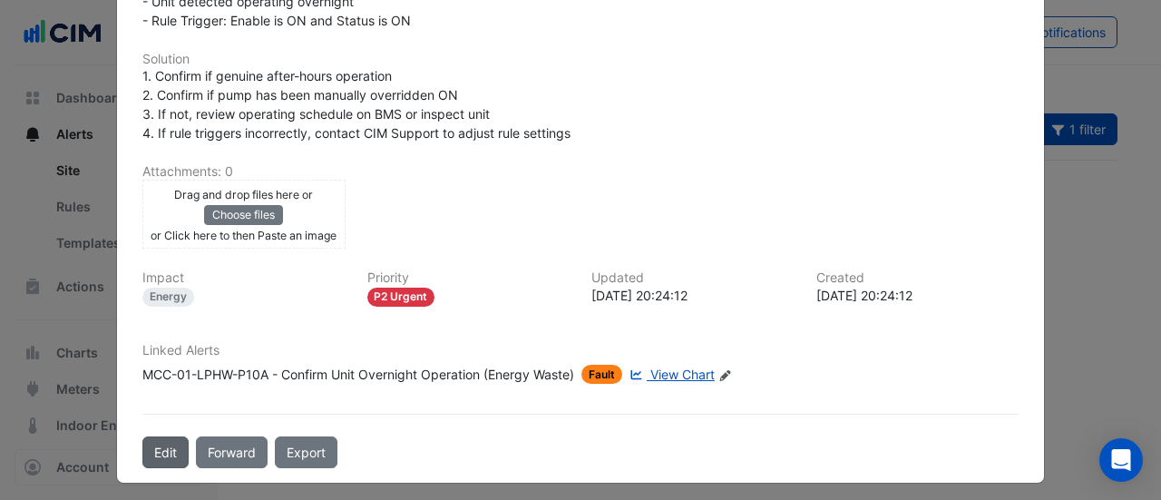
click at [161, 440] on button "Edit" at bounding box center [165, 452] width 46 height 32
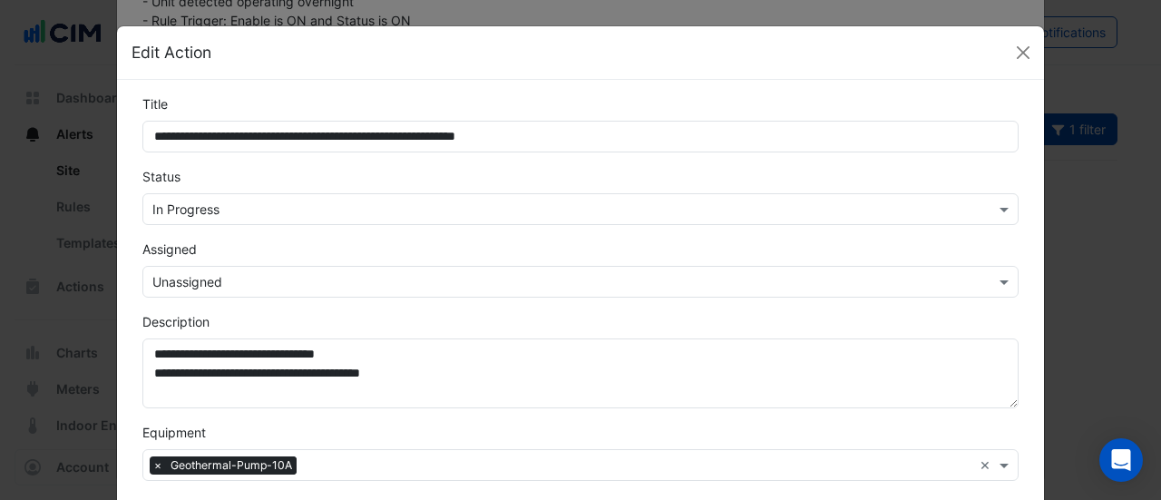
click at [193, 209] on input "text" at bounding box center [562, 209] width 820 height 19
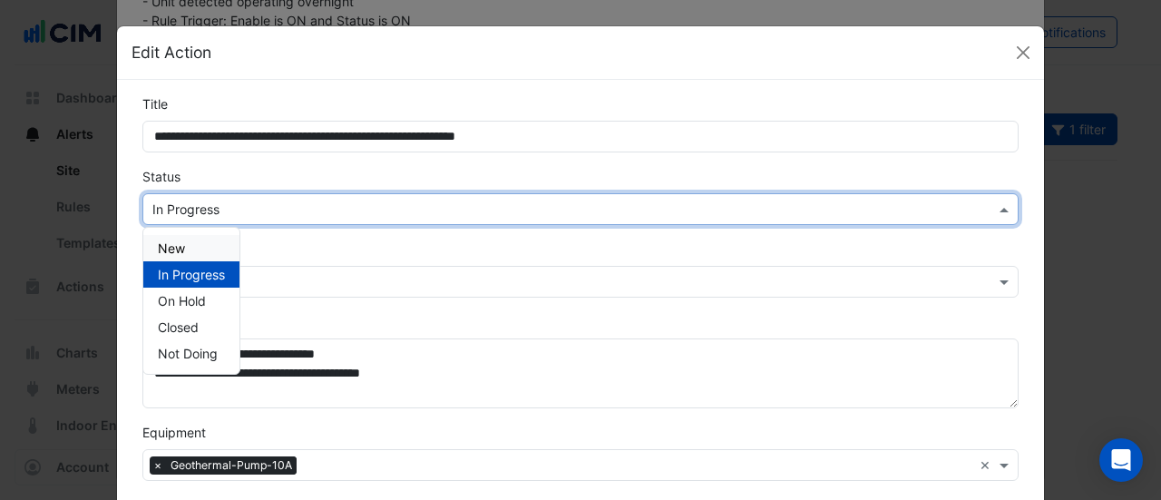
click at [176, 249] on span "New" at bounding box center [171, 247] width 27 height 15
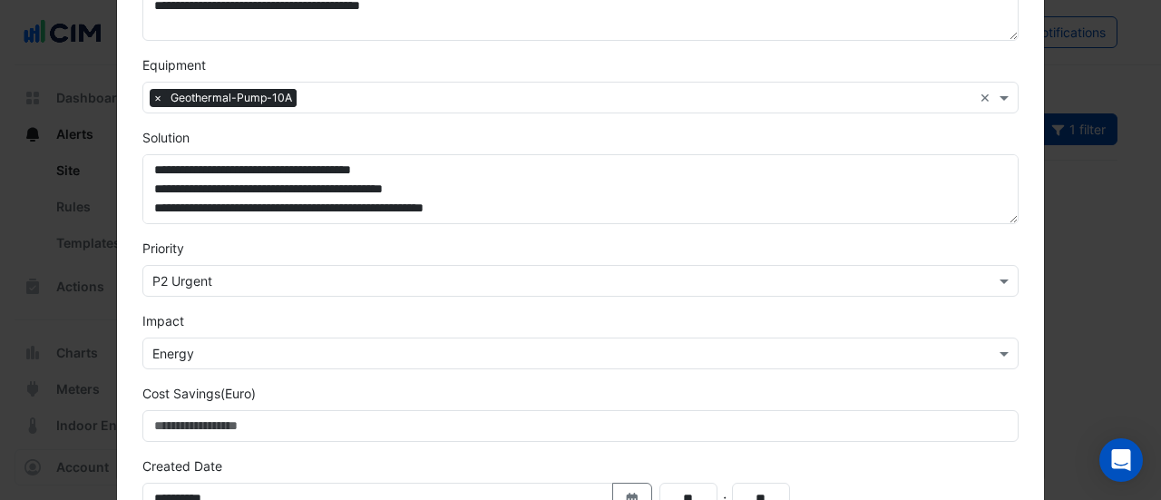
scroll to position [566, 0]
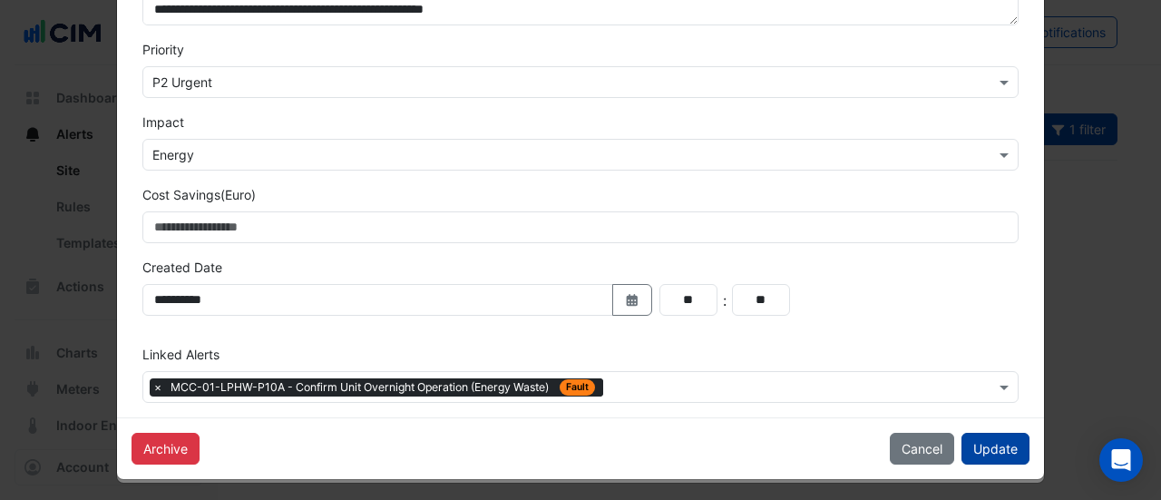
click at [990, 447] on button "Update" at bounding box center [995, 448] width 68 height 32
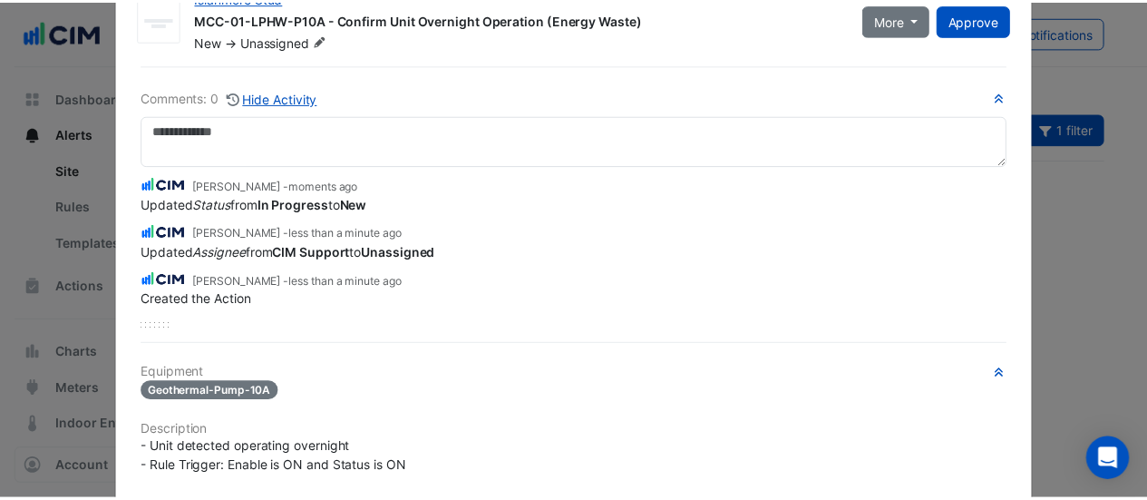
scroll to position [0, 0]
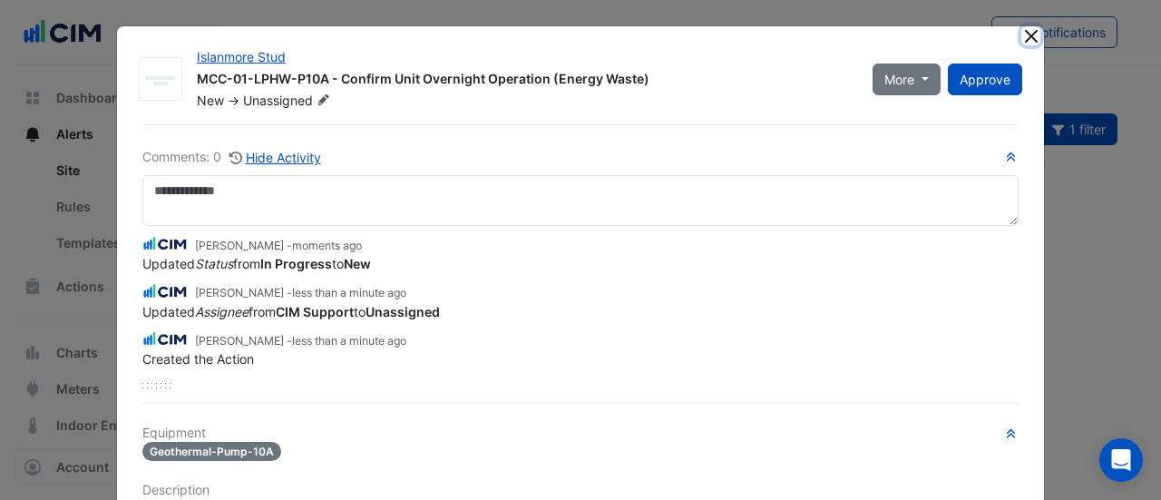
click at [1028, 35] on button "Close" at bounding box center [1030, 35] width 19 height 19
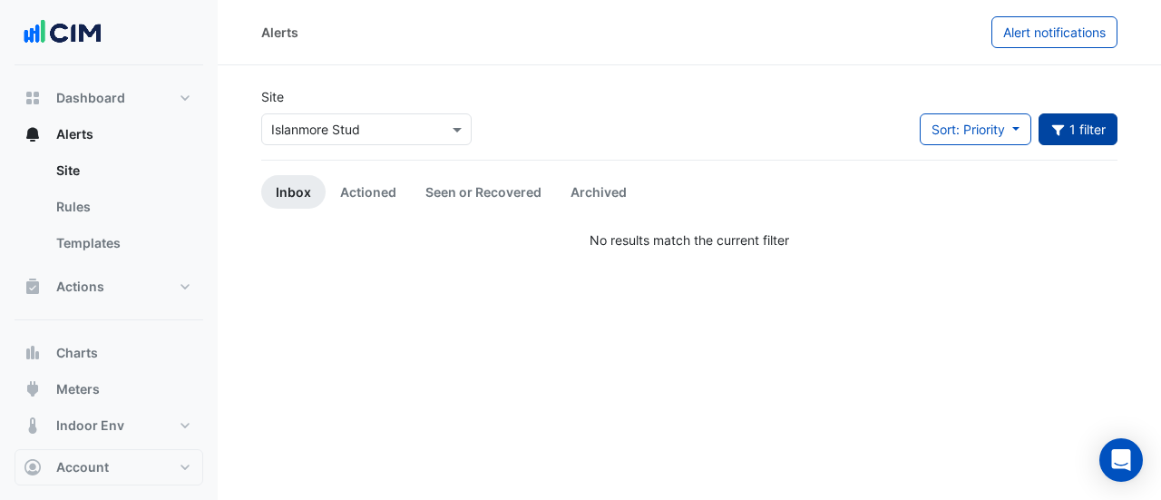
click at [1105, 128] on button "1 filter" at bounding box center [1078, 129] width 80 height 32
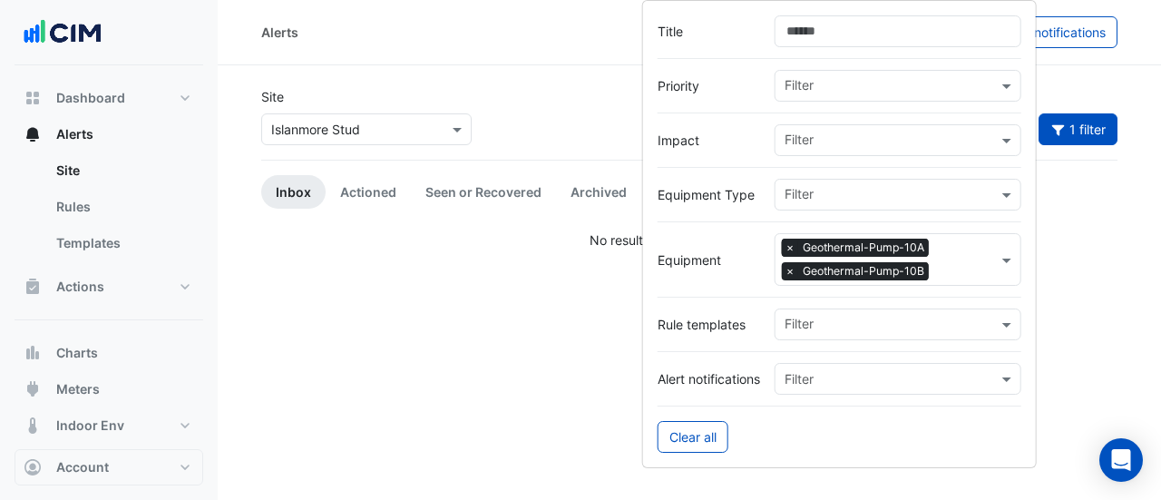
click at [794, 246] on span "×" at bounding box center [790, 247] width 16 height 18
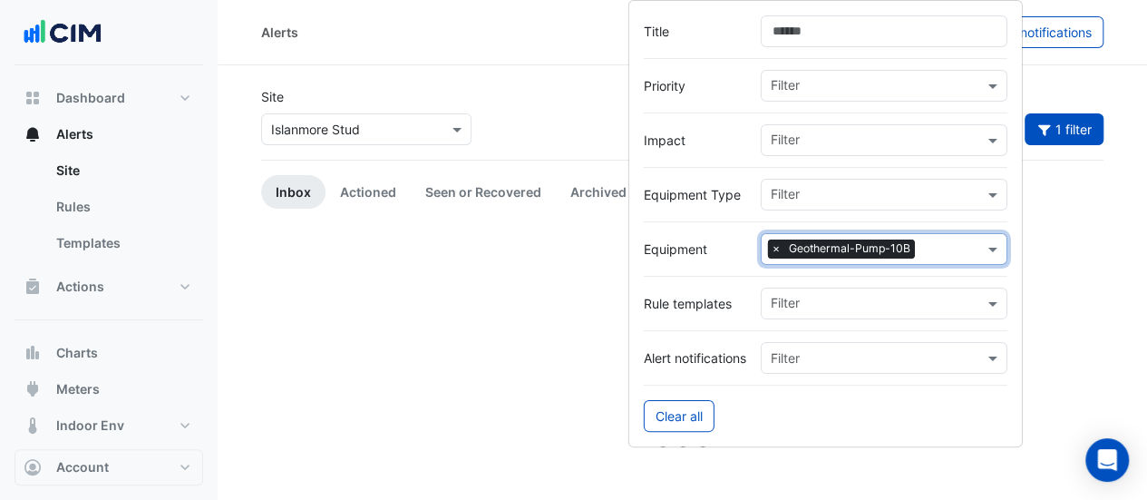
click at [780, 248] on span "×" at bounding box center [776, 248] width 16 height 18
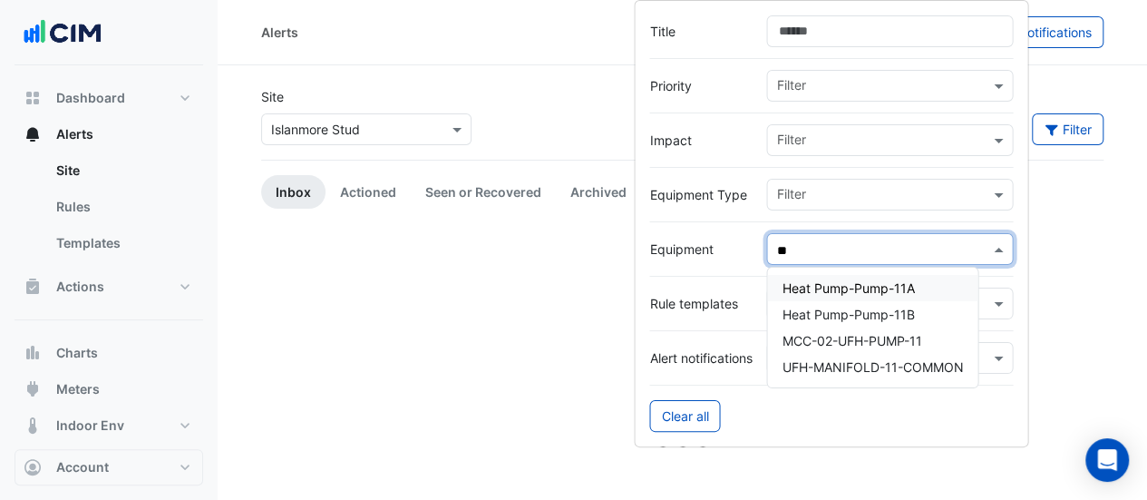
click at [850, 287] on span "Heat Pump-Pump-11A" at bounding box center [848, 287] width 132 height 15
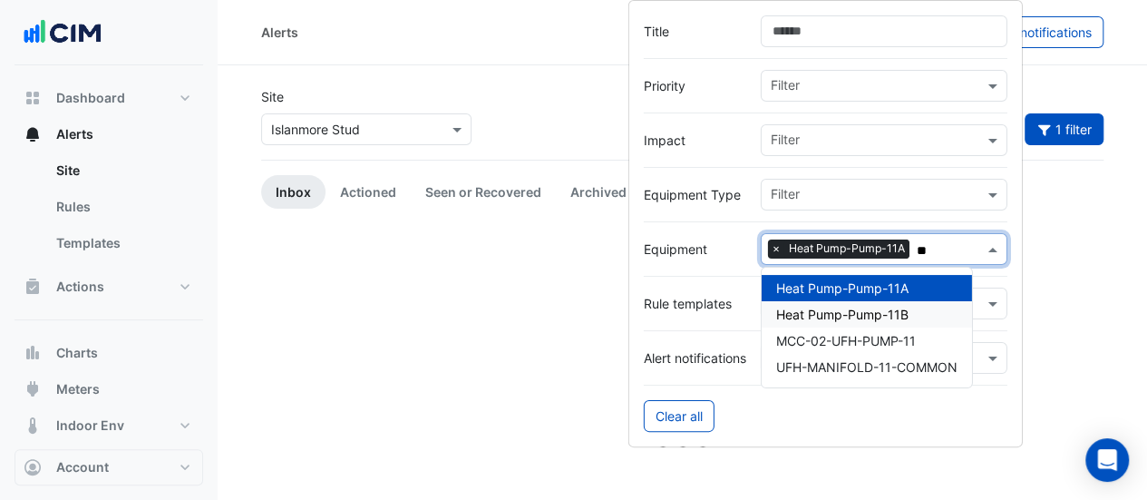
click at [843, 301] on div "Heat Pump-Pump-11B" at bounding box center [867, 314] width 210 height 26
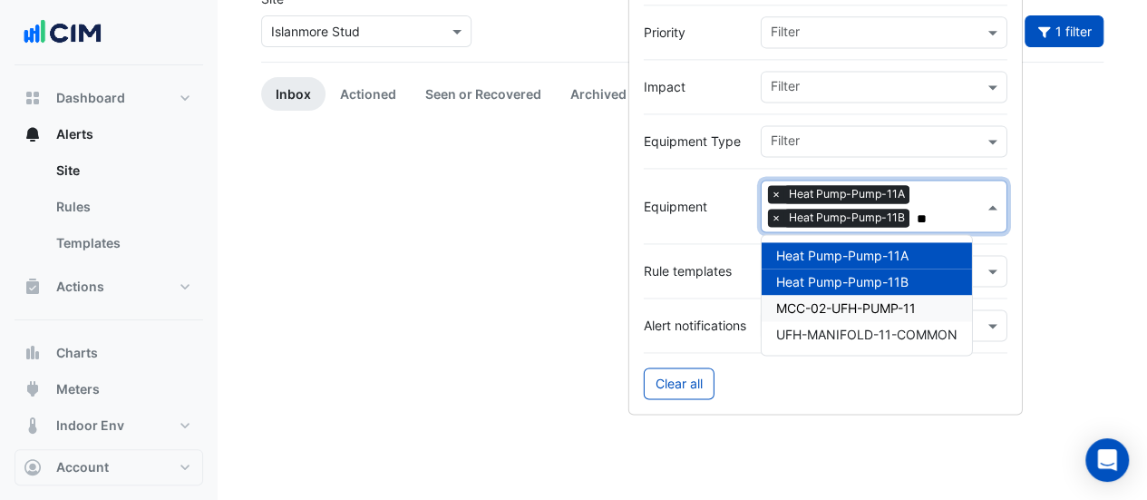
scroll to position [18, 0]
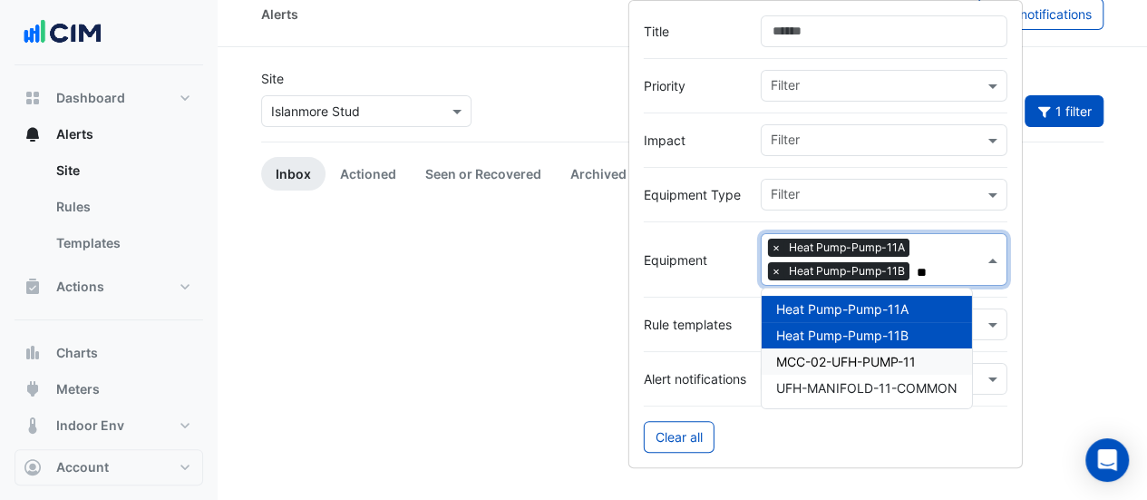
type input "**"
click at [539, 53] on section "Site × Islanmore Stud Sort: Priority Priority Updated 1 filter Inbox Actioned S…" at bounding box center [682, 339] width 929 height 585
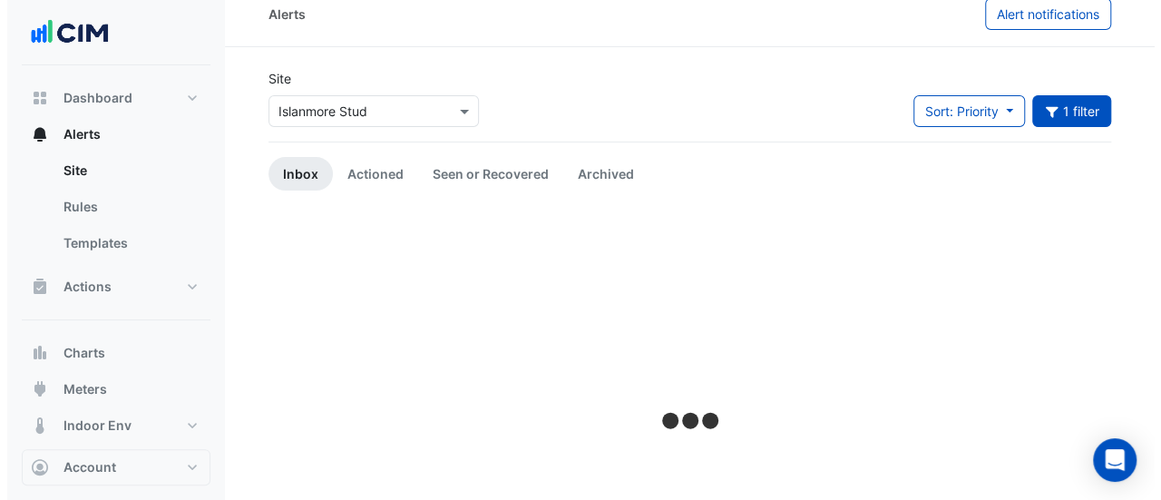
scroll to position [0, 0]
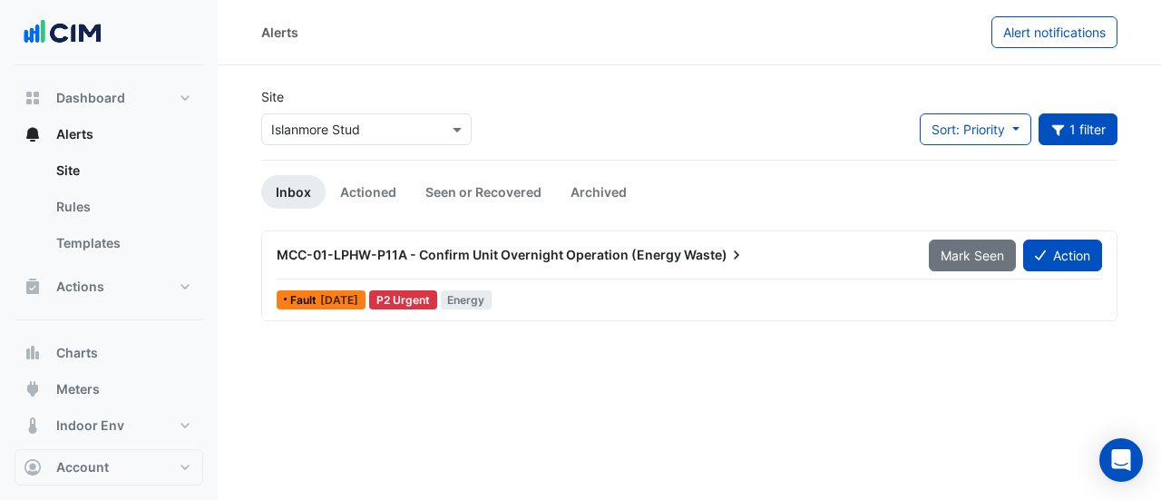
click at [579, 258] on span "MCC-01-LPHW-P11A - Confirm Unit Overnight Operation (Energy" at bounding box center [479, 254] width 404 height 15
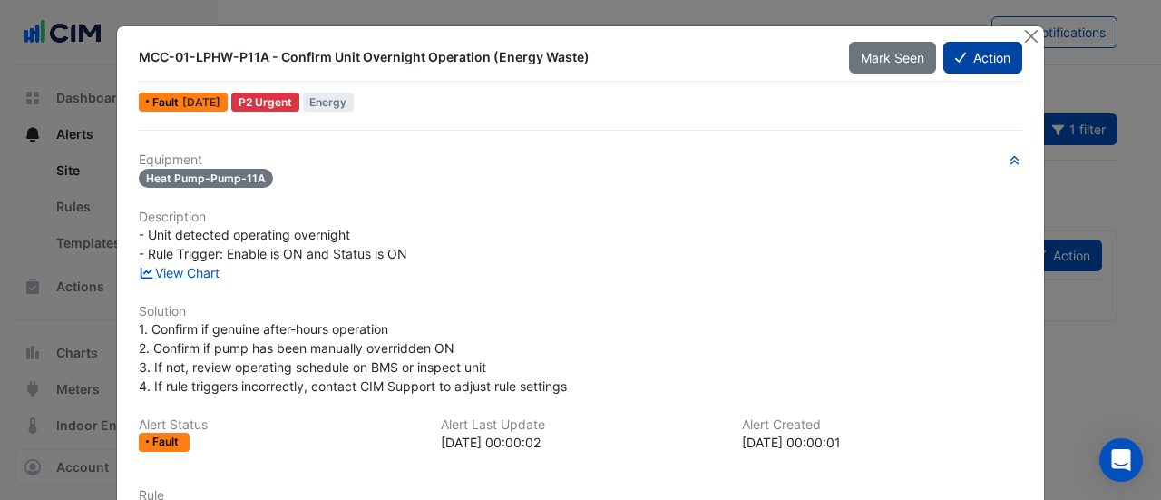
click at [965, 55] on button "Action" at bounding box center [982, 58] width 79 height 32
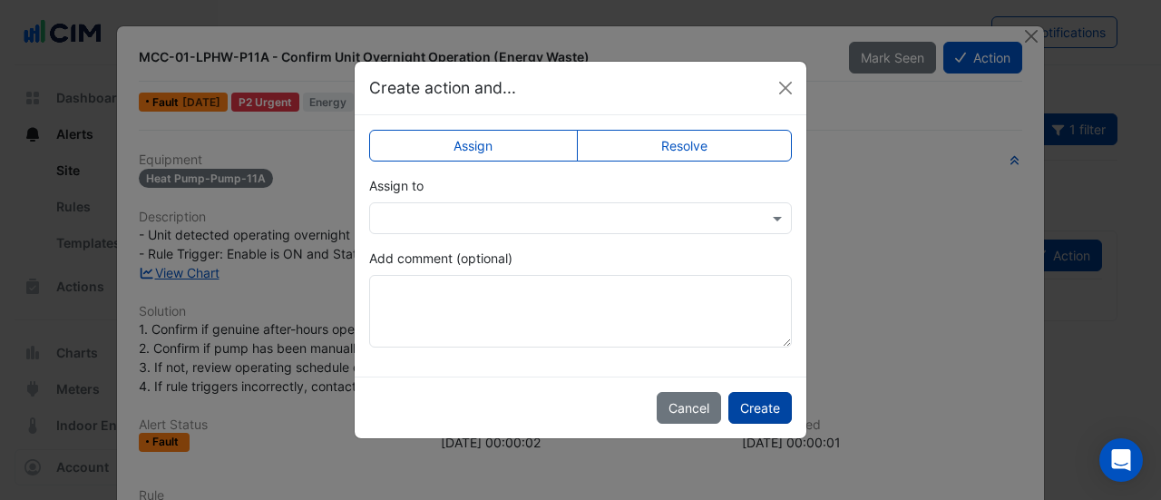
click at [749, 400] on button "Create" at bounding box center [759, 408] width 63 height 32
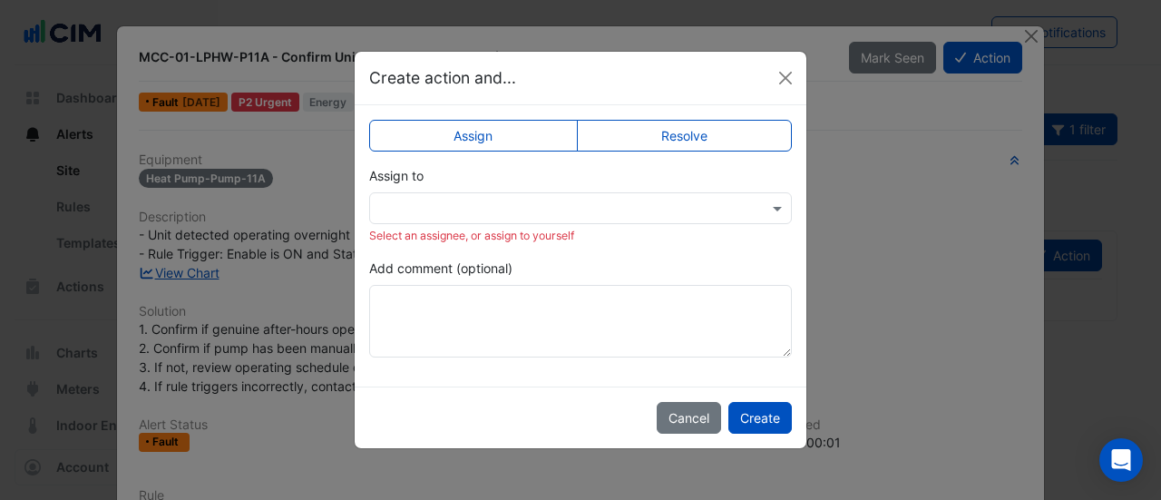
click at [688, 215] on input "text" at bounding box center [562, 208] width 366 height 19
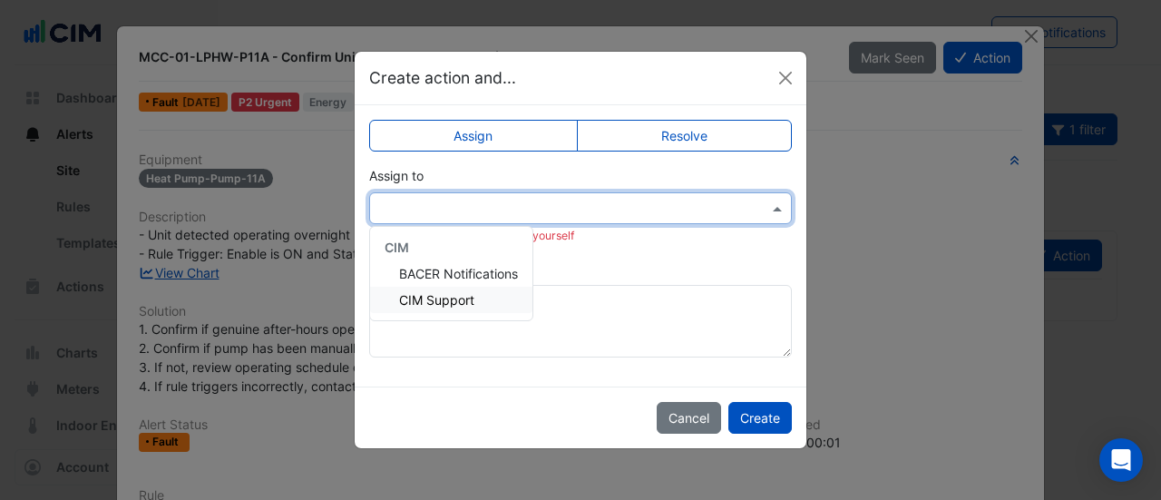
click at [468, 295] on span "CIM Support" at bounding box center [436, 299] width 75 height 15
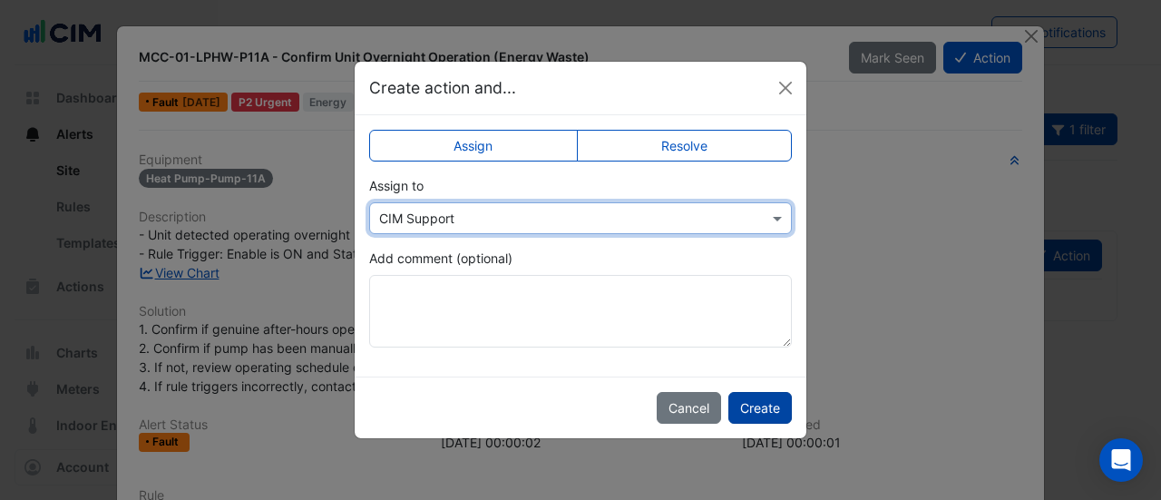
click at [762, 405] on button "Create" at bounding box center [759, 408] width 63 height 32
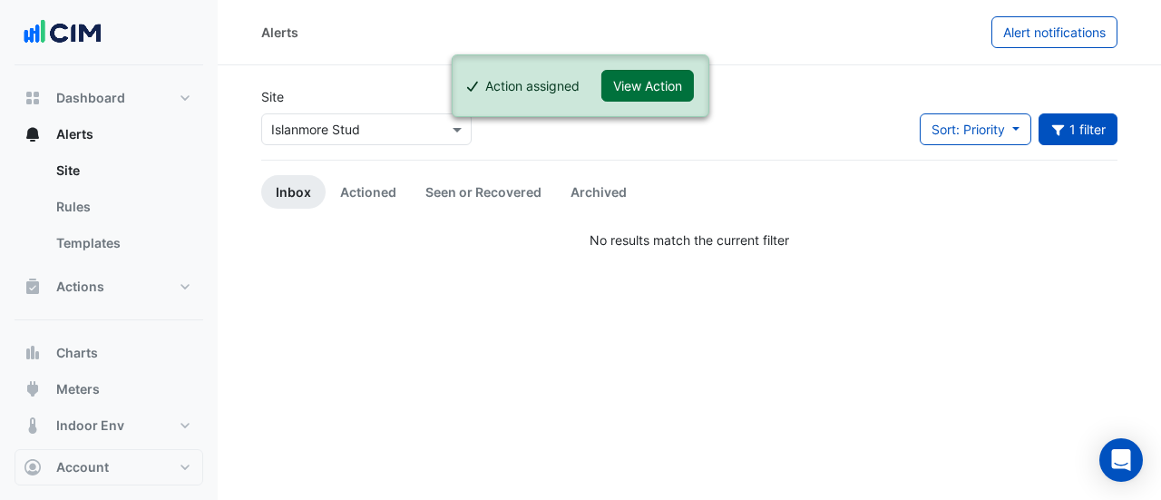
click at [636, 92] on button "View Action" at bounding box center [647, 86] width 92 height 32
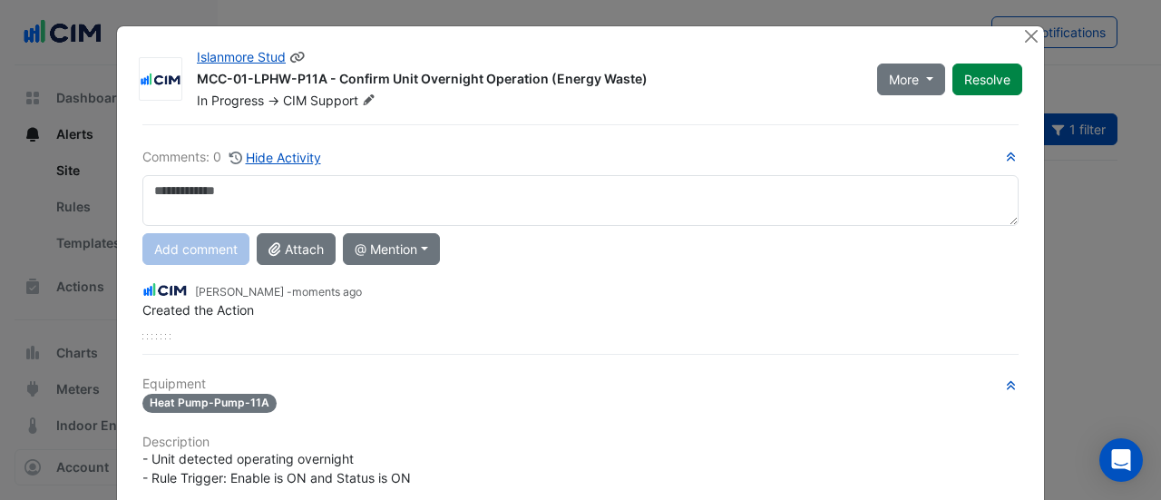
click at [366, 99] on icon at bounding box center [369, 99] width 14 height 11
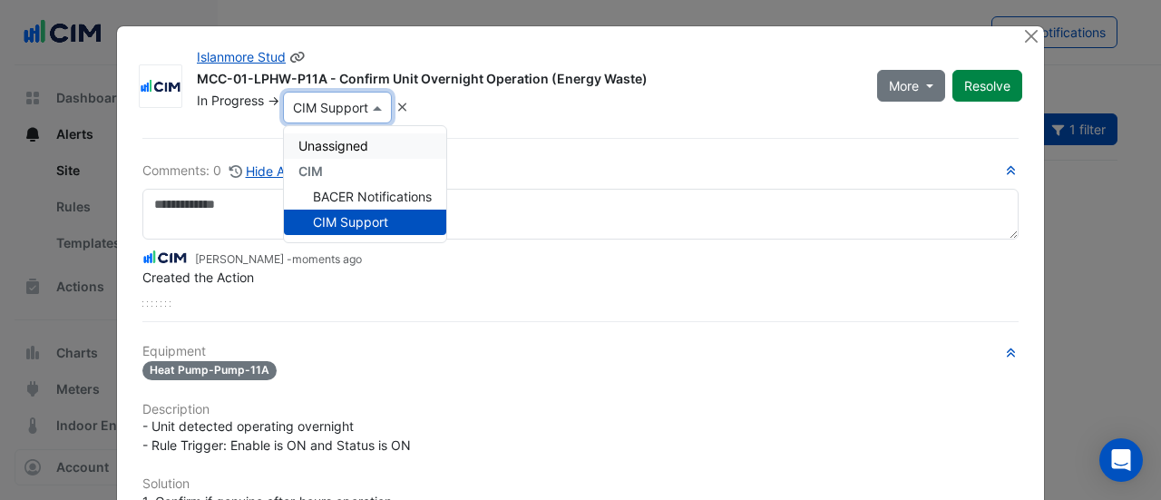
click at [346, 140] on span "Unassigned" at bounding box center [333, 145] width 70 height 15
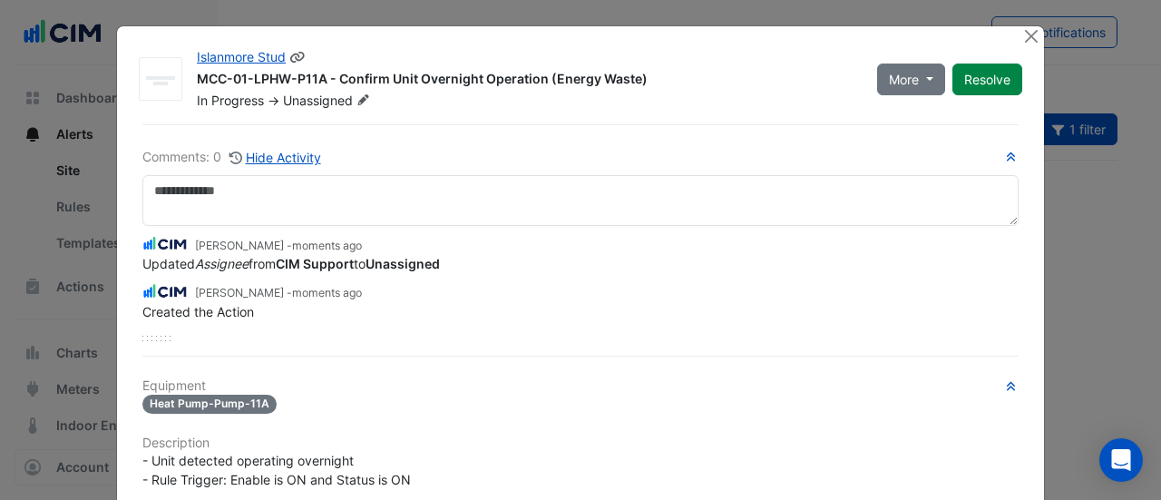
scroll to position [459, 0]
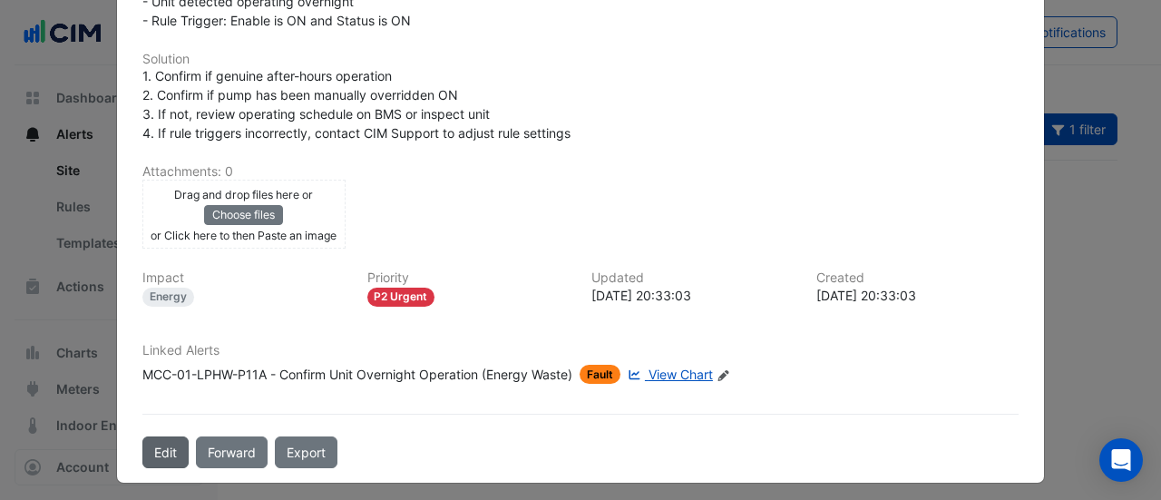
click at [169, 442] on button "Edit" at bounding box center [165, 452] width 46 height 32
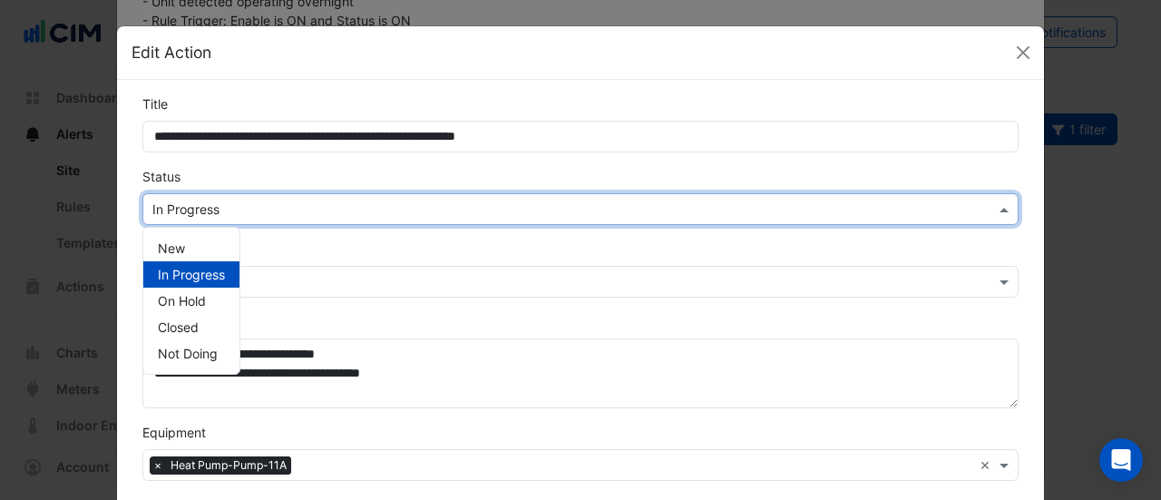
click at [209, 211] on input "text" at bounding box center [562, 209] width 820 height 19
click at [197, 239] on div "New" at bounding box center [191, 248] width 96 height 26
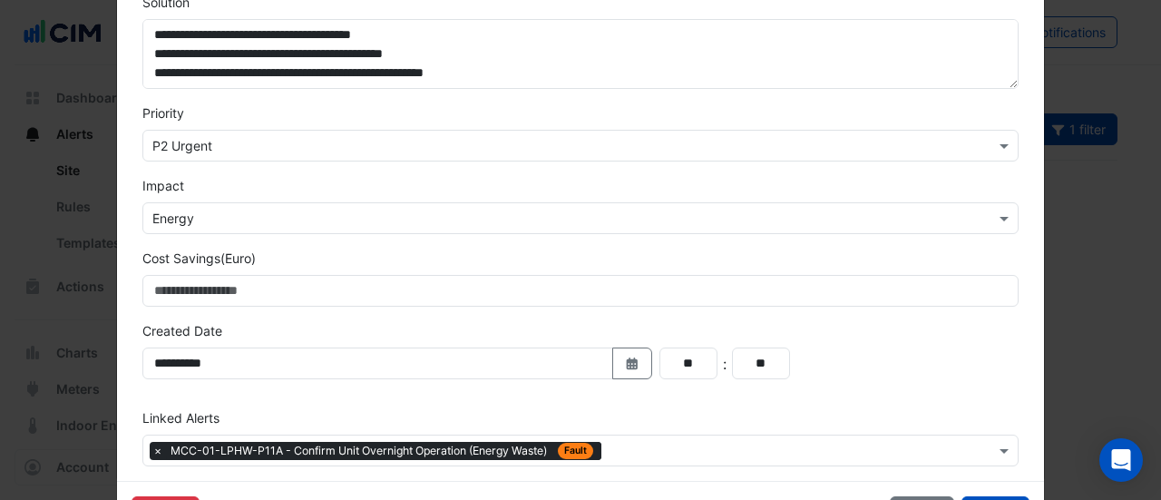
scroll to position [566, 0]
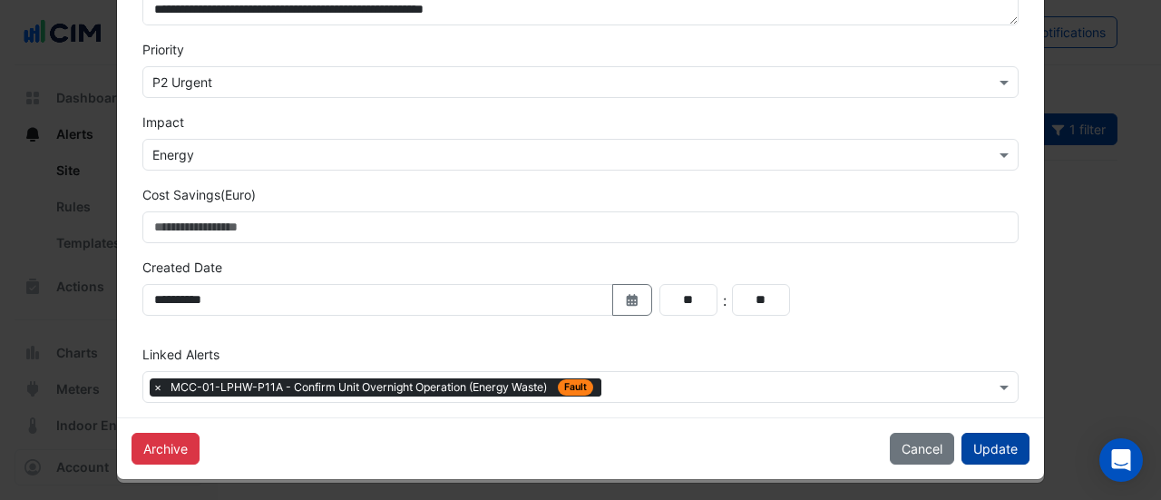
click at [965, 449] on button "Update" at bounding box center [995, 448] width 68 height 32
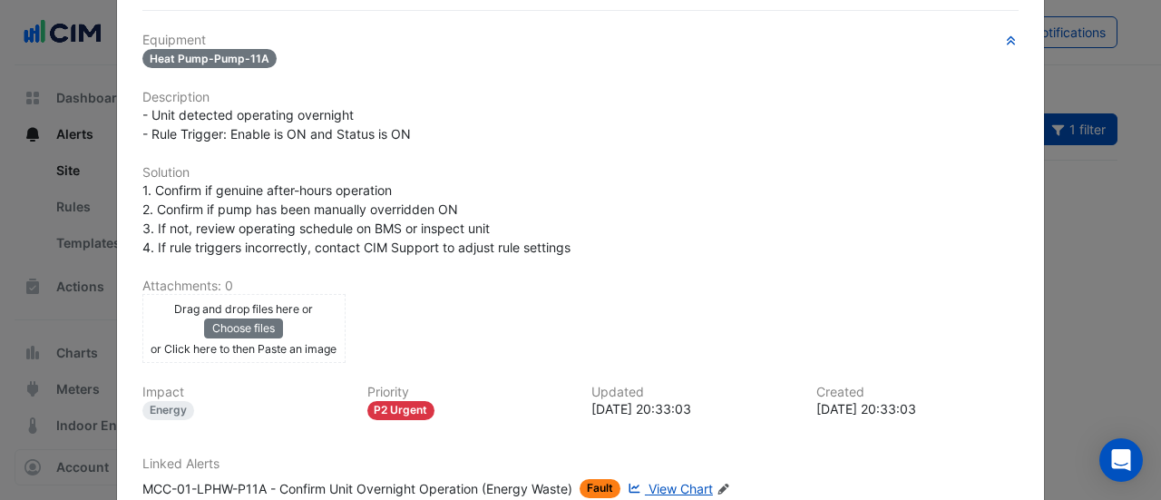
scroll to position [506, 0]
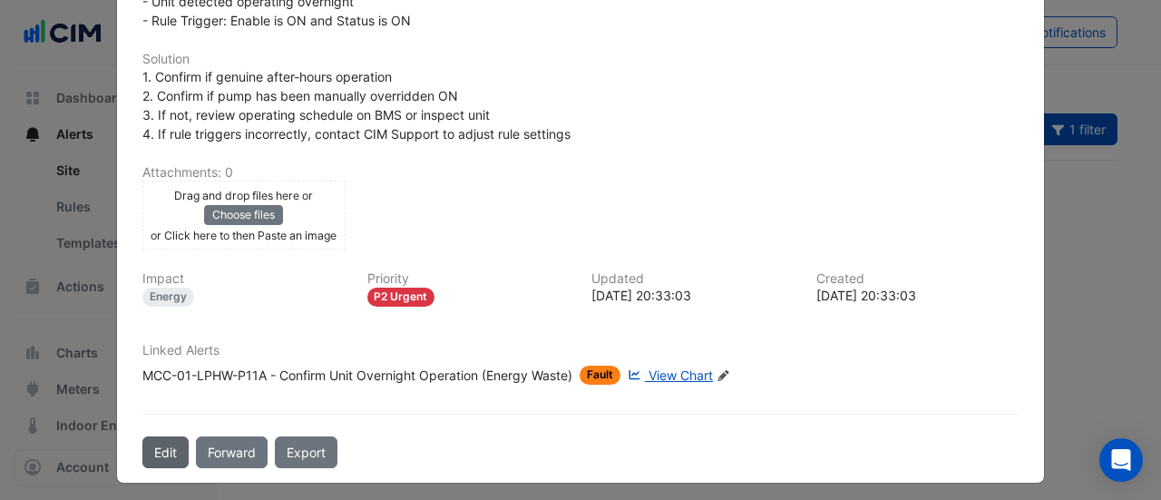
click at [158, 439] on button "Edit" at bounding box center [165, 452] width 46 height 32
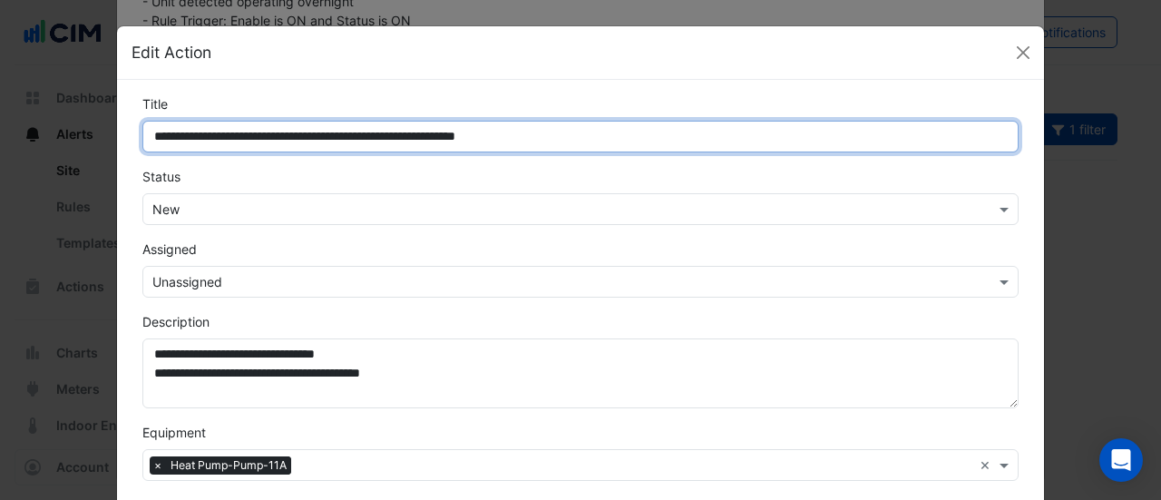
drag, startPoint x: 241, startPoint y: 133, endPoint x: 0, endPoint y: 141, distance: 241.3
click at [0, 141] on ngb-modal-window "**********" at bounding box center [580, 250] width 1161 height 500
click at [243, 140] on input "**********" at bounding box center [580, 137] width 876 height 32
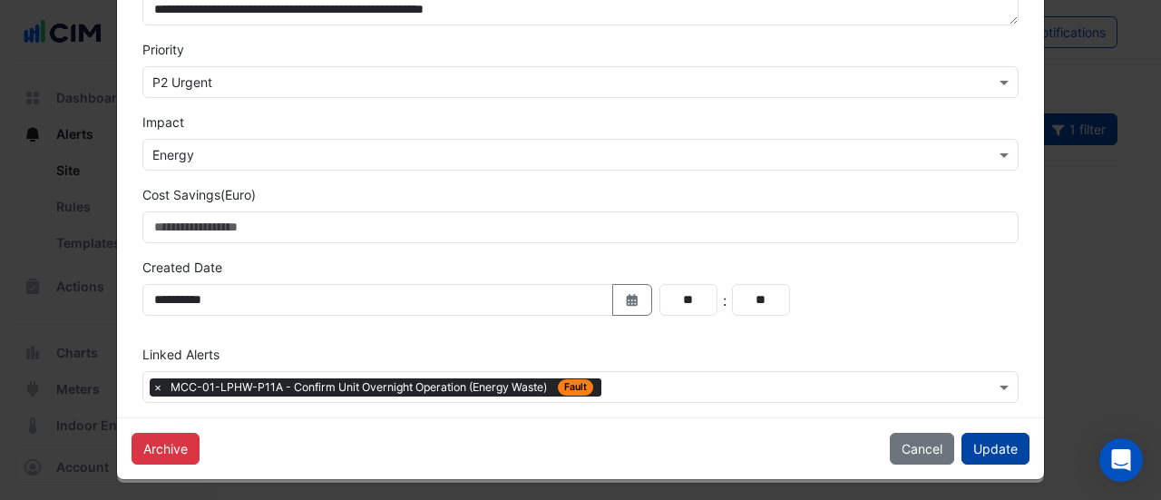
type input "**********"
click at [978, 436] on button "Update" at bounding box center [995, 448] width 68 height 32
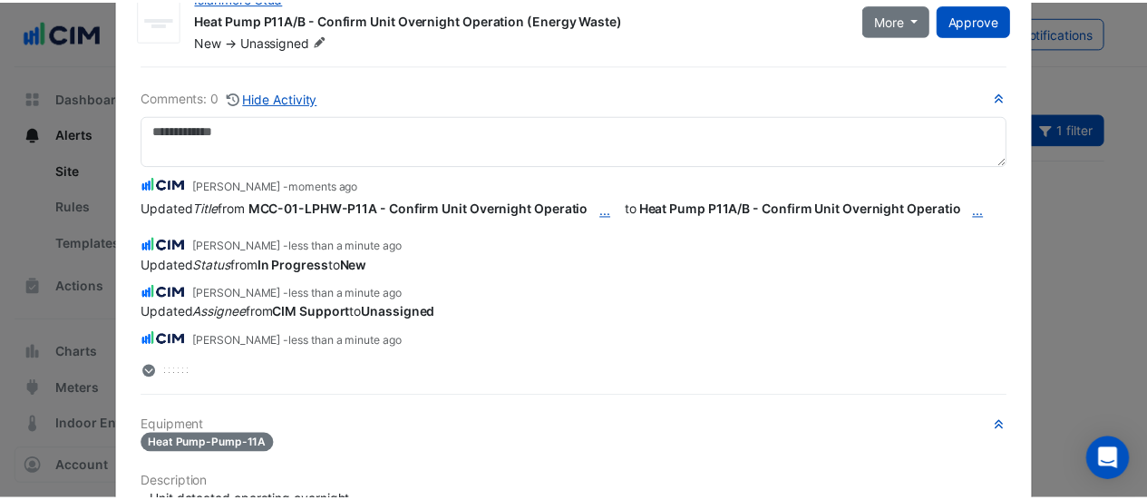
scroll to position [0, 0]
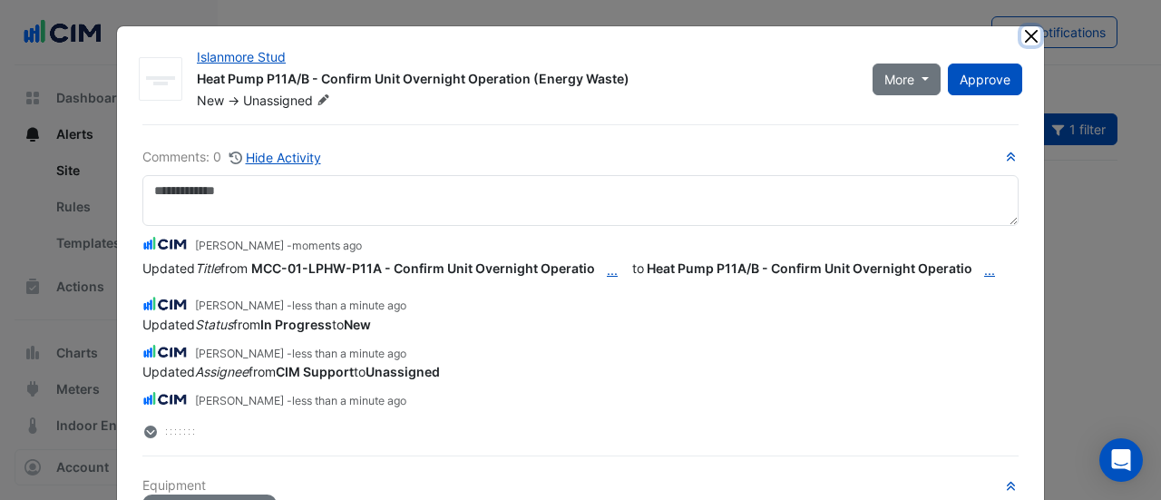
click at [1026, 34] on button "Close" at bounding box center [1030, 35] width 19 height 19
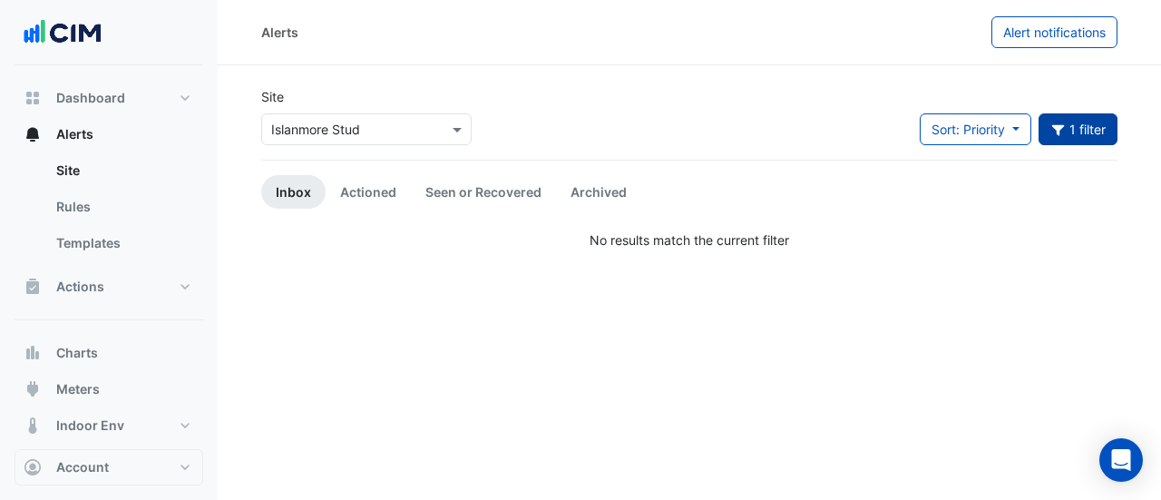
click at [1063, 139] on button "1 filter" at bounding box center [1078, 129] width 80 height 32
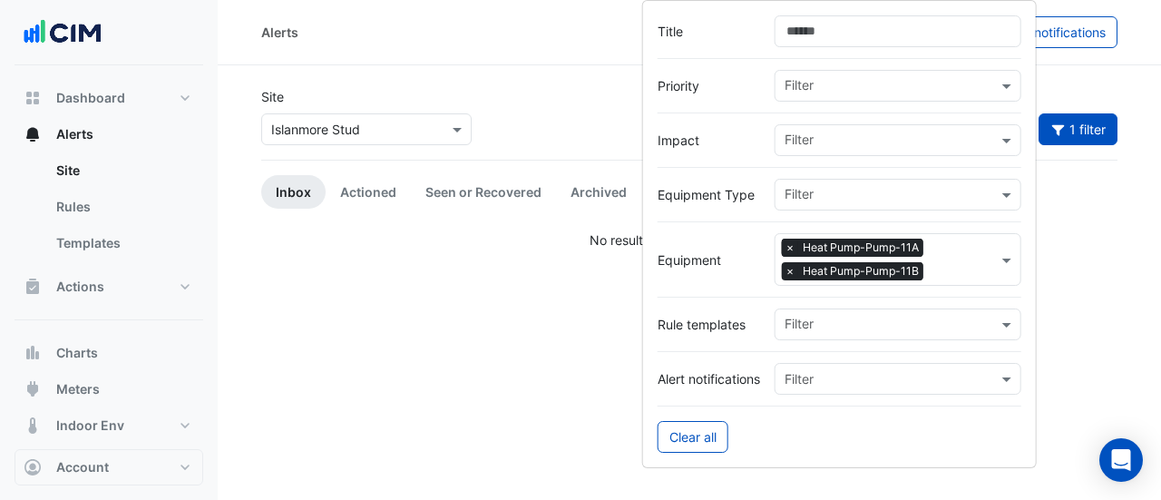
click at [791, 244] on span "×" at bounding box center [790, 247] width 16 height 18
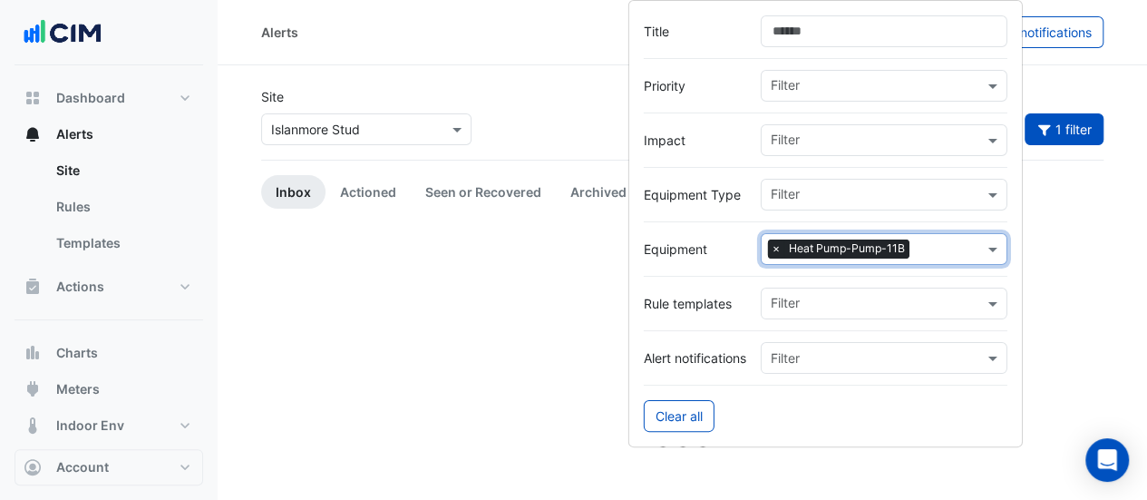
click at [778, 244] on span "×" at bounding box center [776, 248] width 16 height 18
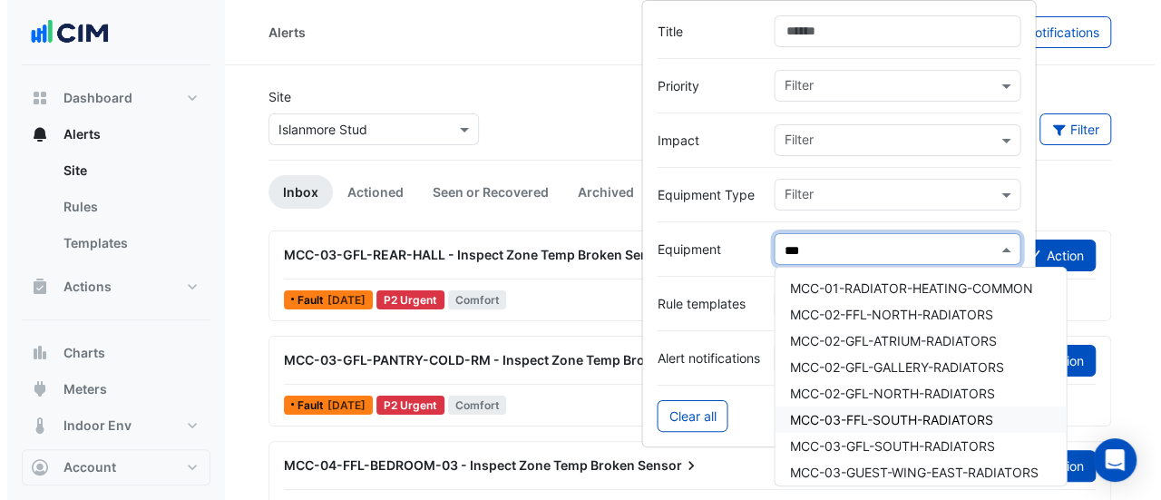
scroll to position [85, 0]
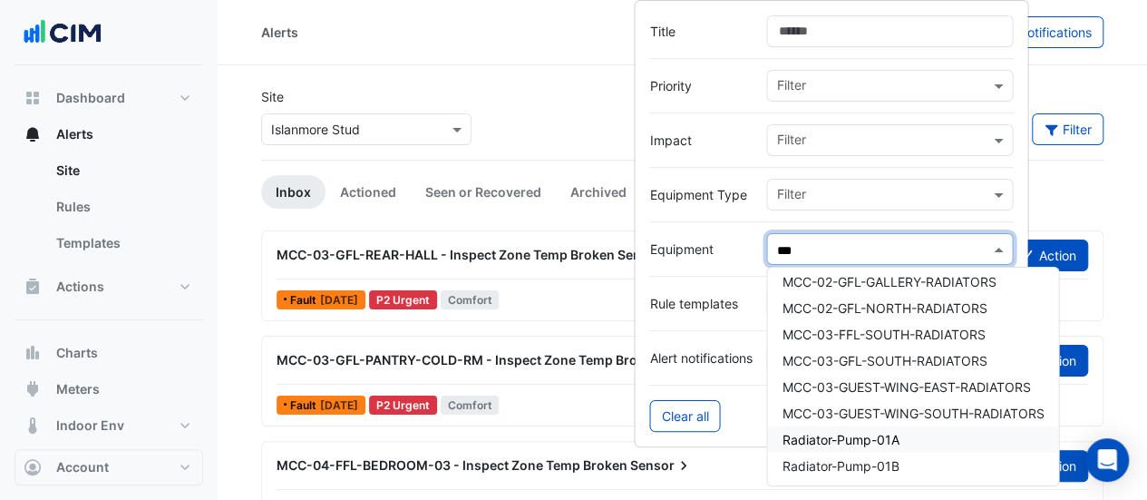
click at [865, 435] on span "Radiator-Pump-01A" at bounding box center [840, 439] width 117 height 15
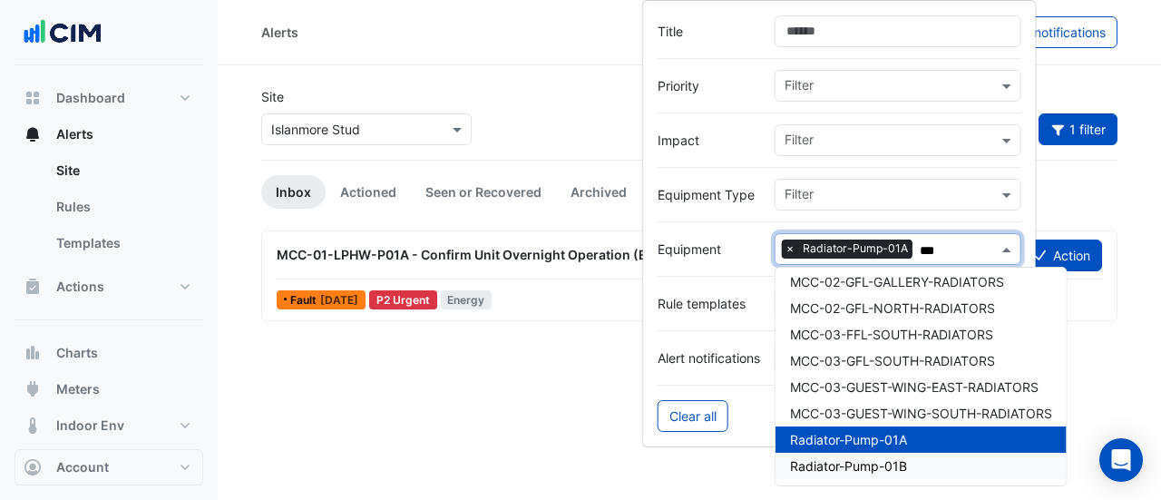
click at [848, 461] on span "Radiator-Pump-01B" at bounding box center [848, 465] width 117 height 15
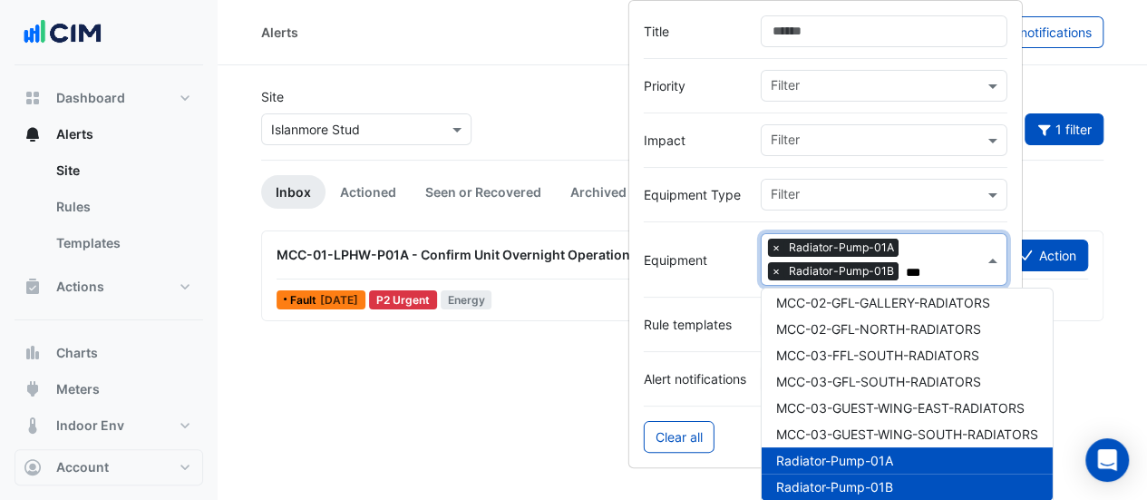
type input "***"
click at [450, 356] on div "Alerts Alert notifications Site × Islanmore Stud Sort: Priority Priority Update…" at bounding box center [682, 250] width 929 height 500
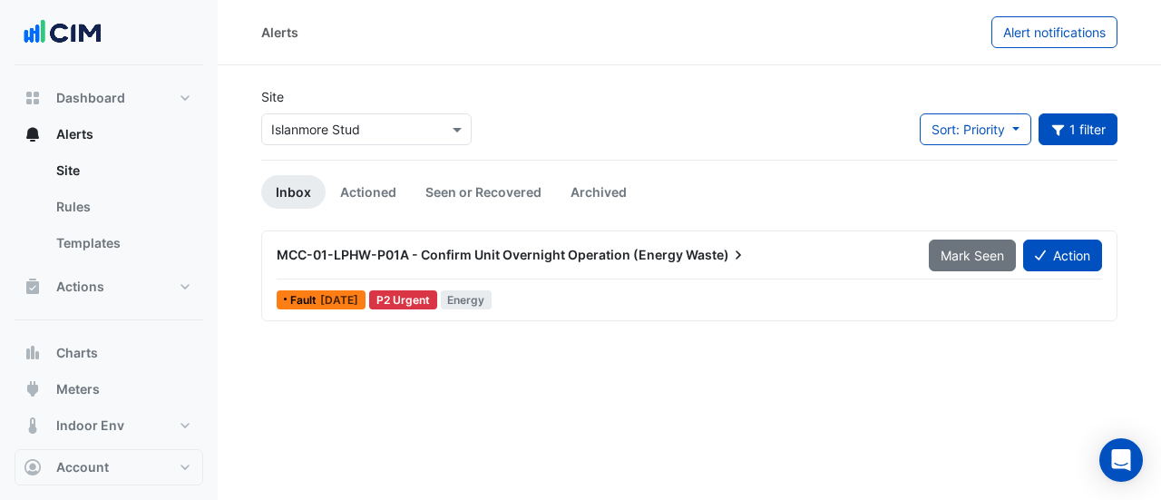
click at [477, 287] on div "Fault 1 week ago P2 Urgent Energy" at bounding box center [689, 300] width 829 height 26
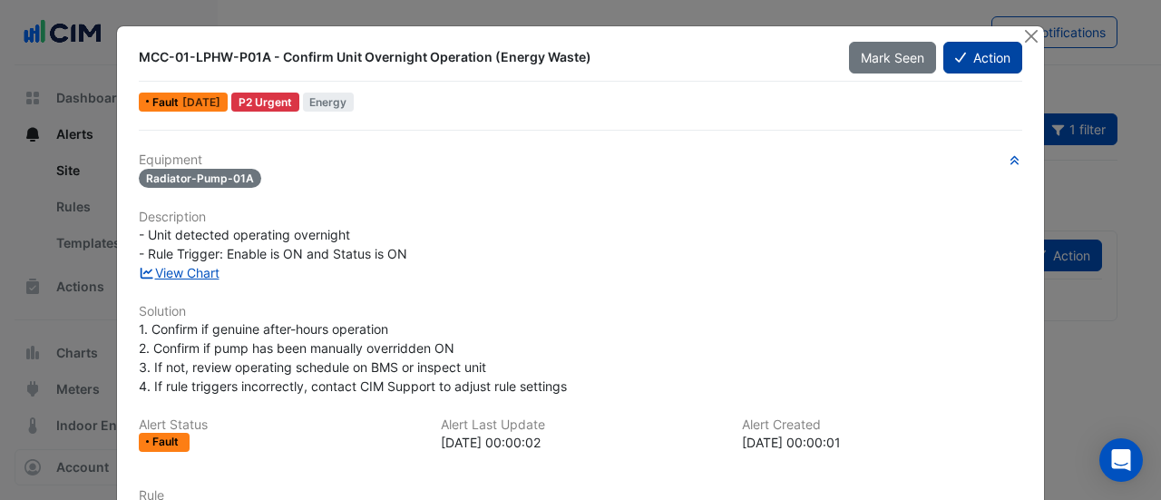
click at [967, 62] on button "Action" at bounding box center [982, 58] width 79 height 32
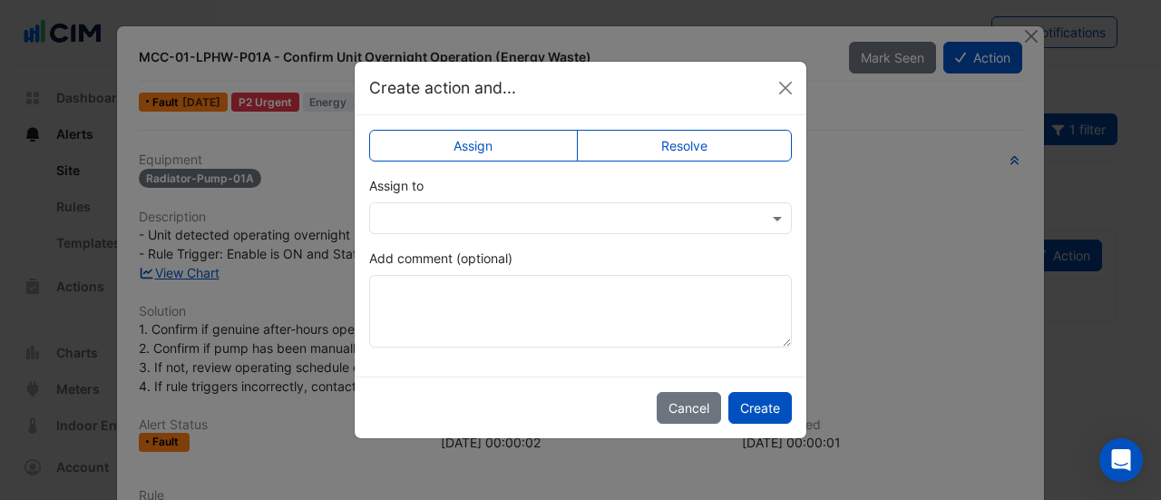
click at [738, 224] on input "text" at bounding box center [562, 218] width 366 height 19
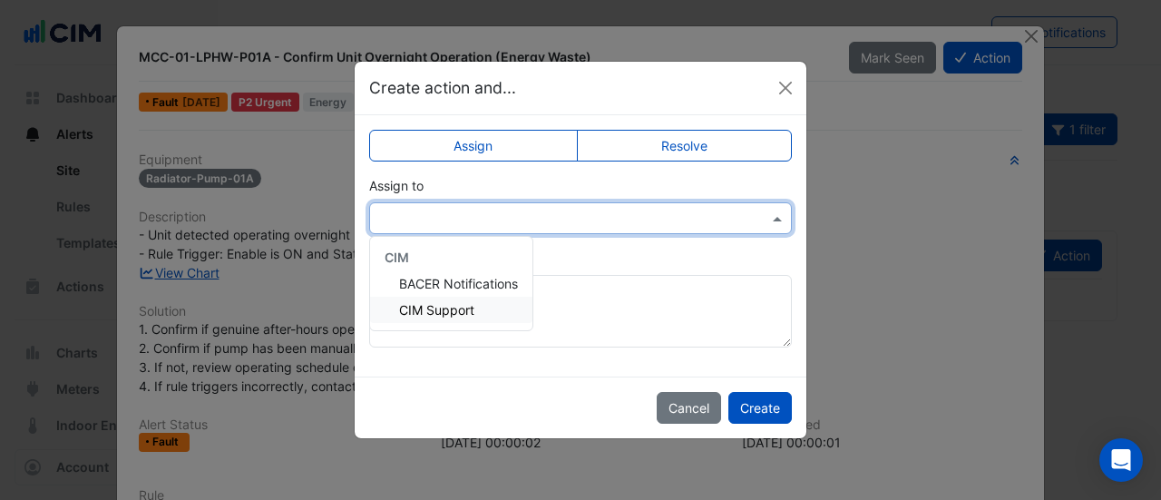
click at [490, 318] on div "CIM Support" at bounding box center [451, 309] width 162 height 26
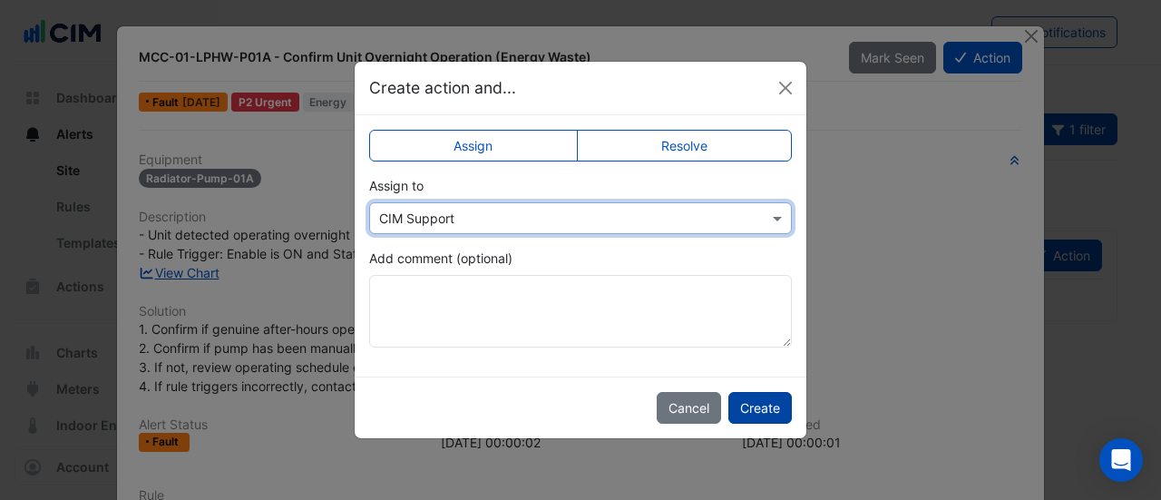
click at [767, 404] on button "Create" at bounding box center [759, 408] width 63 height 32
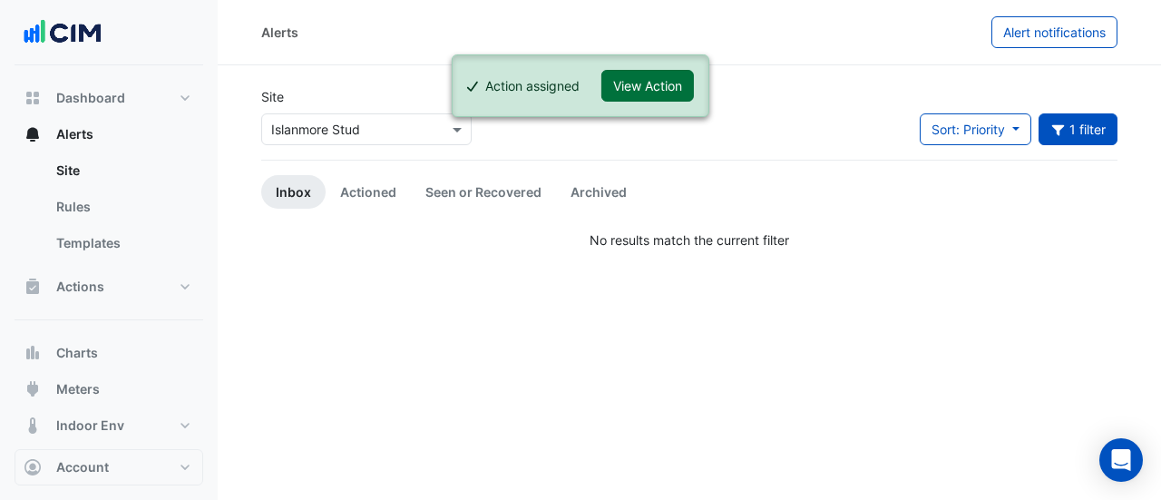
click at [658, 87] on button "View Action" at bounding box center [647, 86] width 92 height 32
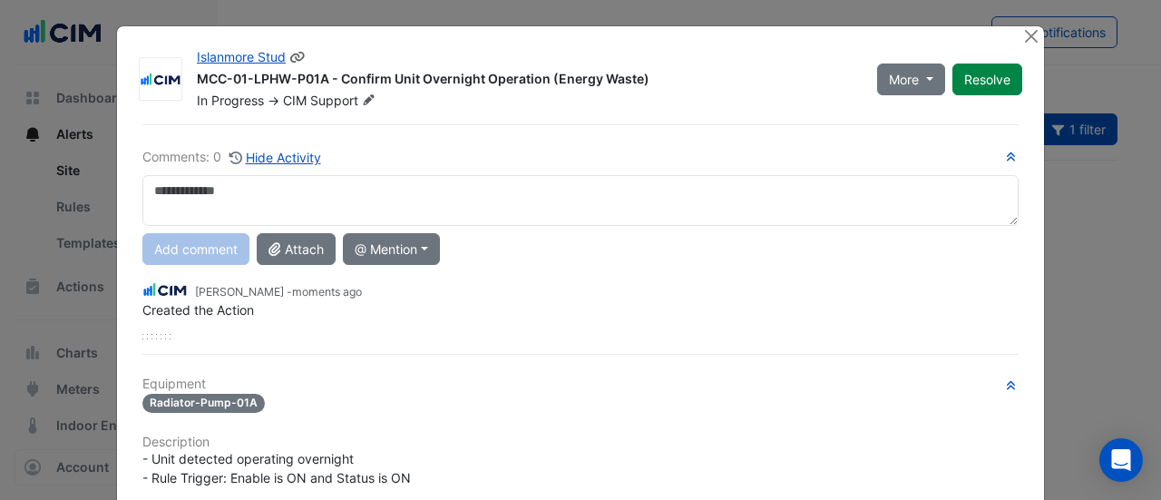
click at [362, 98] on icon at bounding box center [369, 99] width 14 height 11
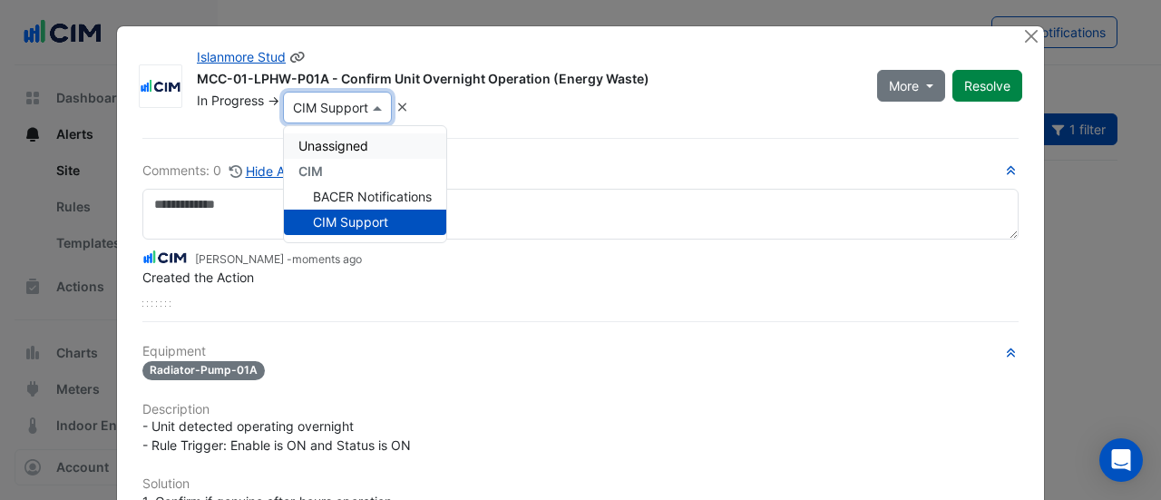
click at [334, 138] on span "Unassigned" at bounding box center [333, 145] width 70 height 15
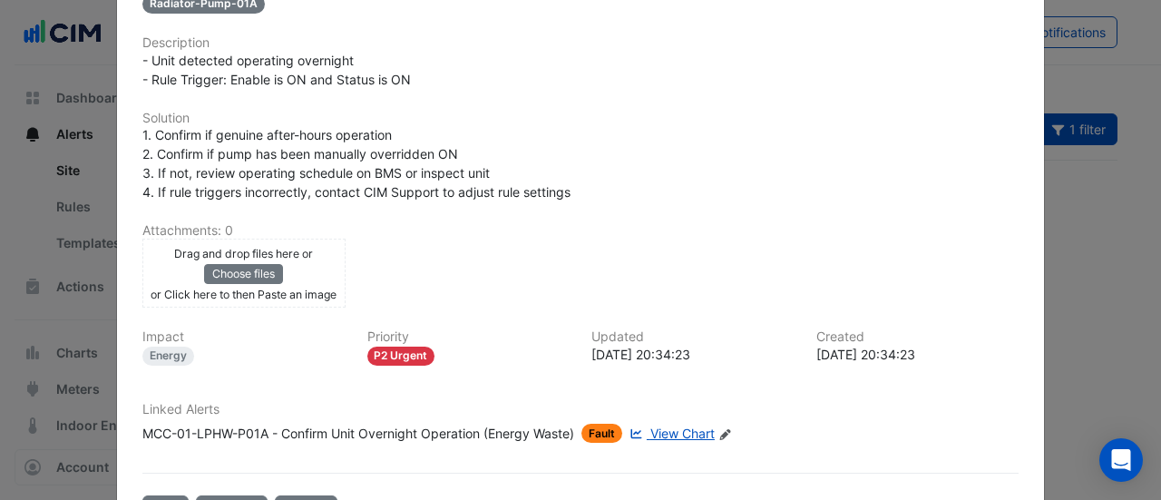
scroll to position [459, 0]
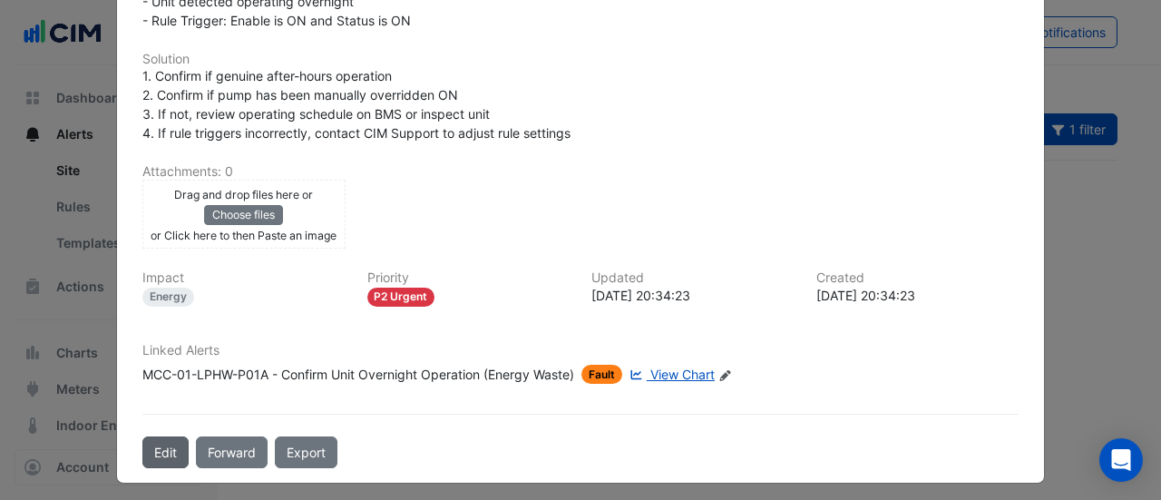
click at [165, 444] on button "Edit" at bounding box center [165, 452] width 46 height 32
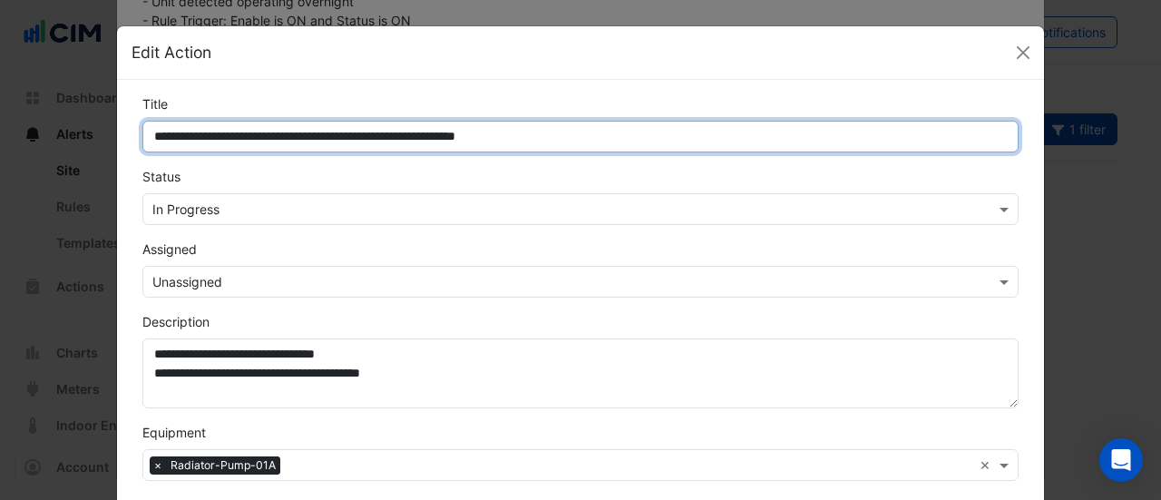
drag, startPoint x: 245, startPoint y: 137, endPoint x: 0, endPoint y: 80, distance: 251.4
click at [0, 80] on ngb-modal-window "**********" at bounding box center [580, 250] width 1161 height 500
click at [230, 137] on input "**********" at bounding box center [580, 137] width 876 height 32
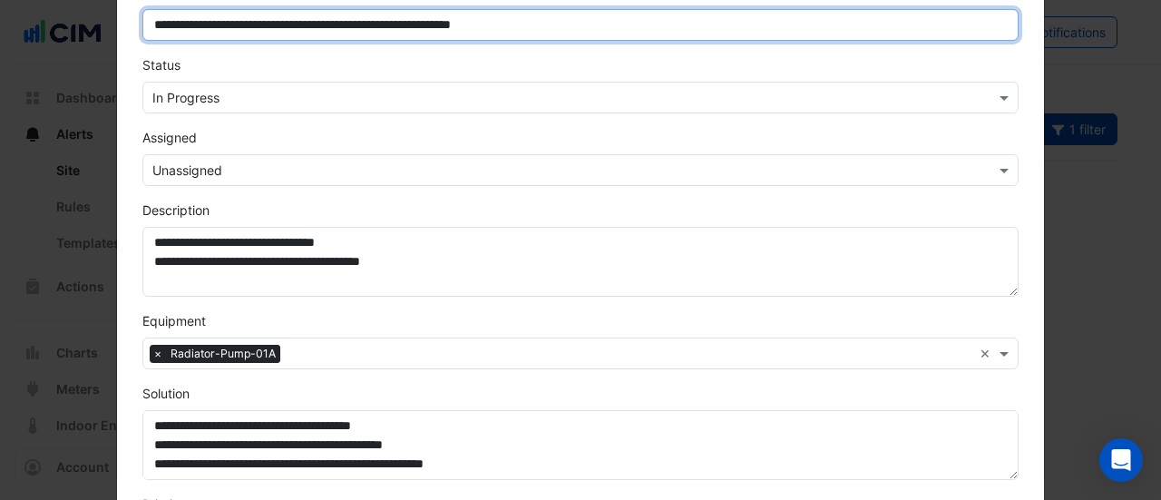
scroll to position [112, 0]
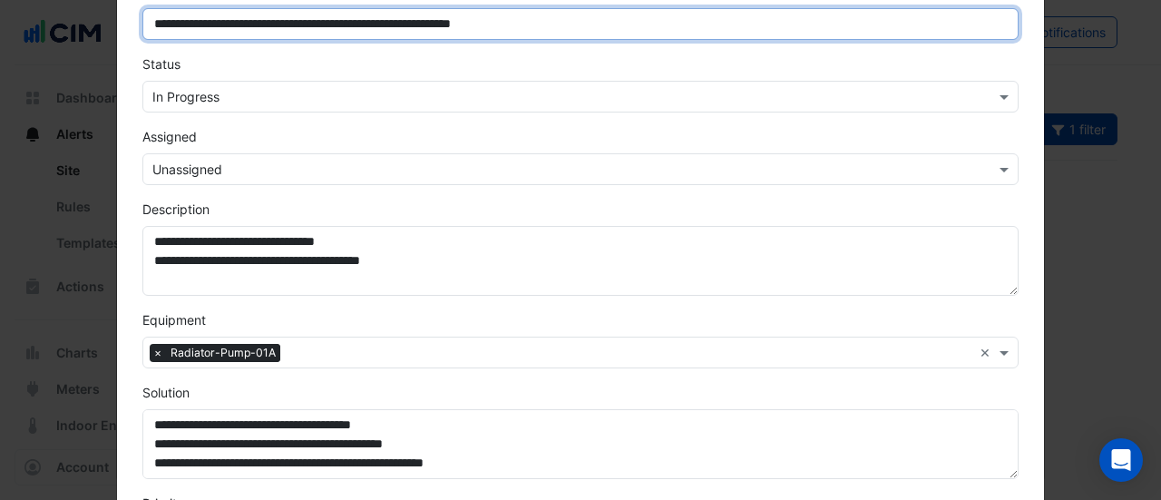
type input "**********"
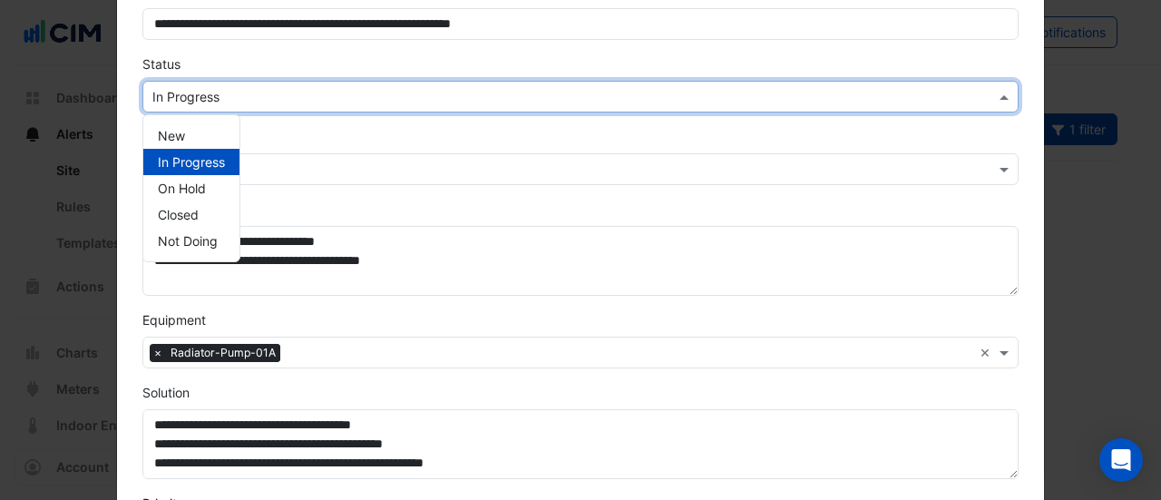
click at [180, 101] on input "text" at bounding box center [562, 97] width 820 height 19
click at [180, 137] on div "New" at bounding box center [191, 135] width 96 height 26
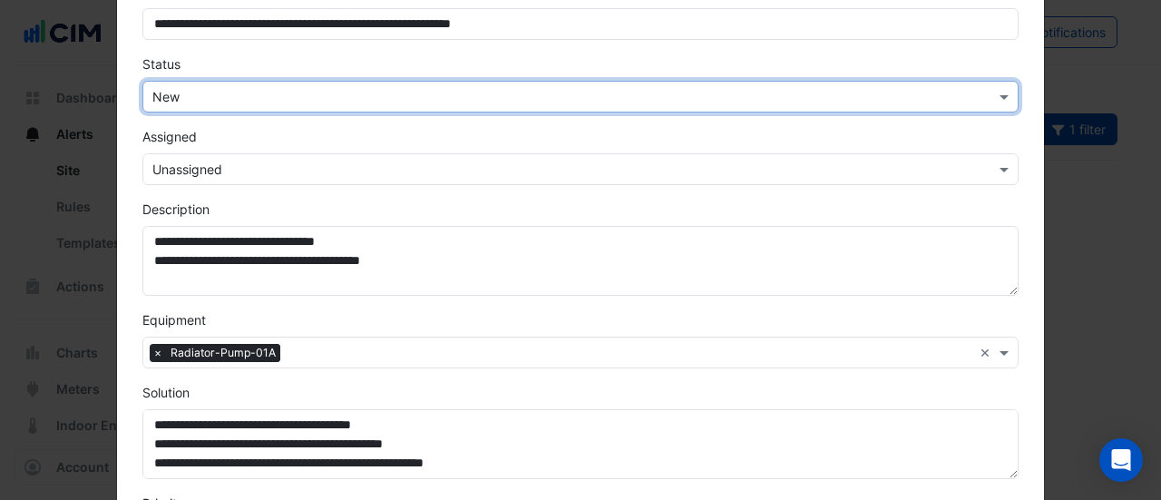
scroll to position [566, 0]
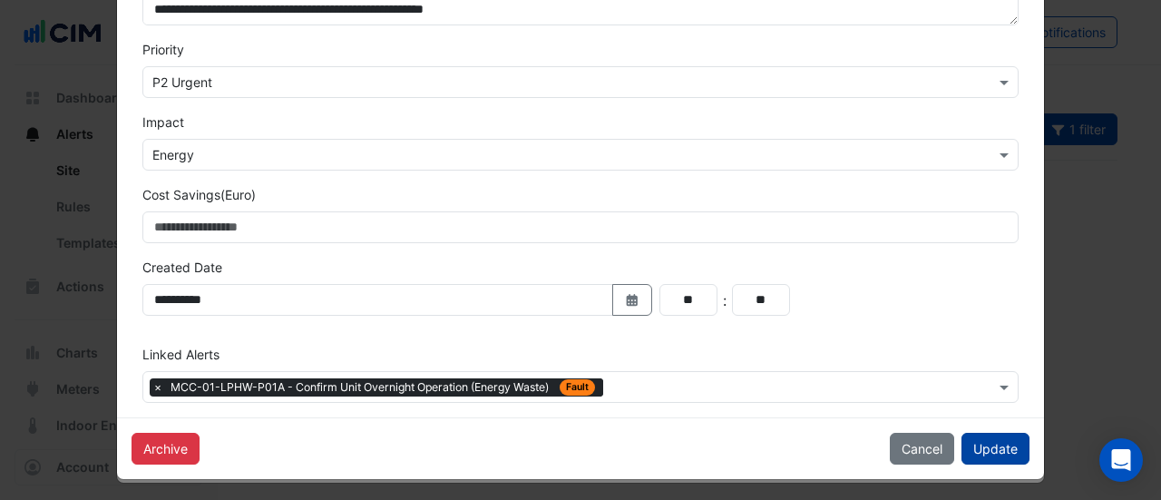
click at [996, 450] on button "Update" at bounding box center [995, 448] width 68 height 32
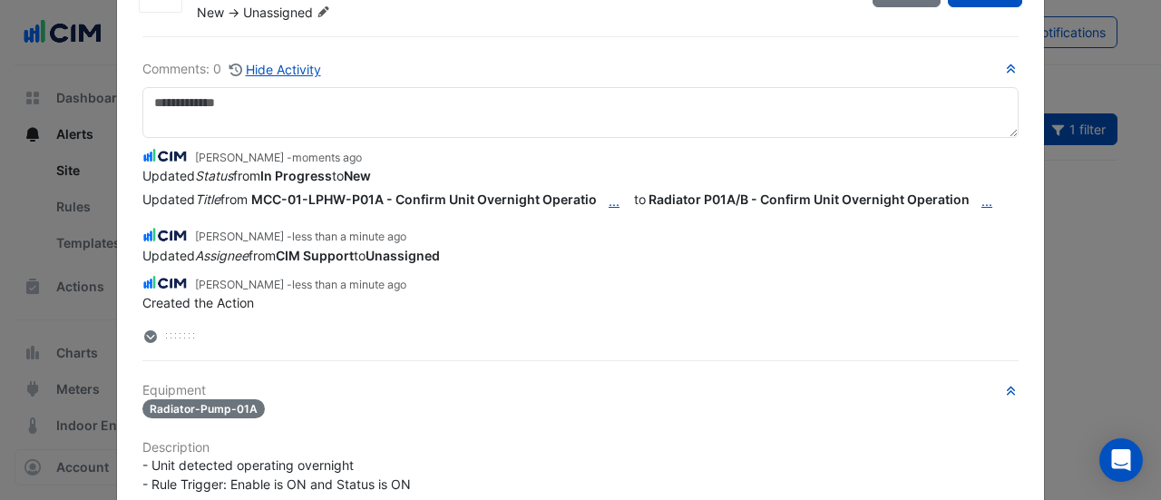
scroll to position [0, 0]
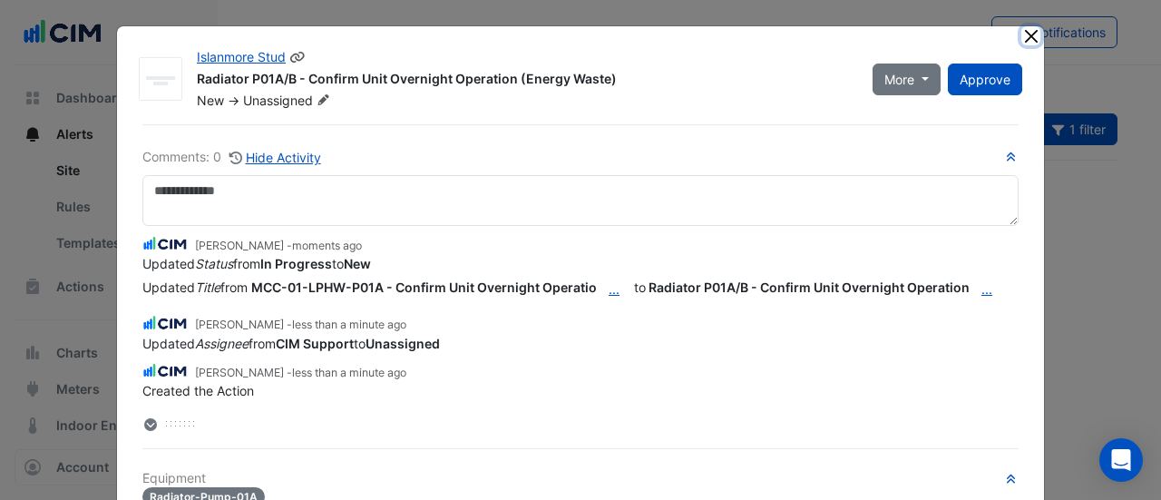
click at [1027, 34] on button "Close" at bounding box center [1030, 35] width 19 height 19
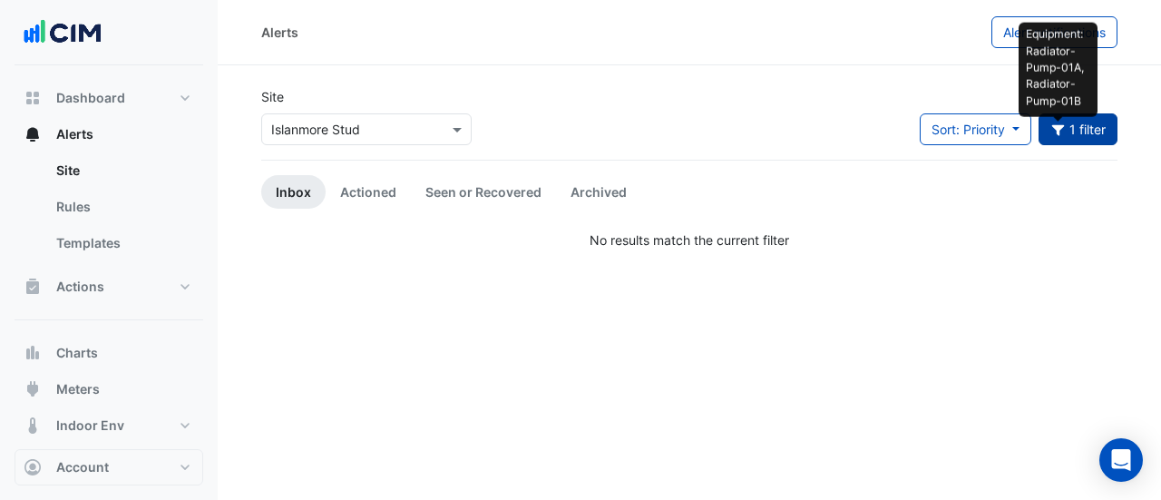
click at [1064, 131] on icon "button" at bounding box center [1058, 129] width 16 height 13
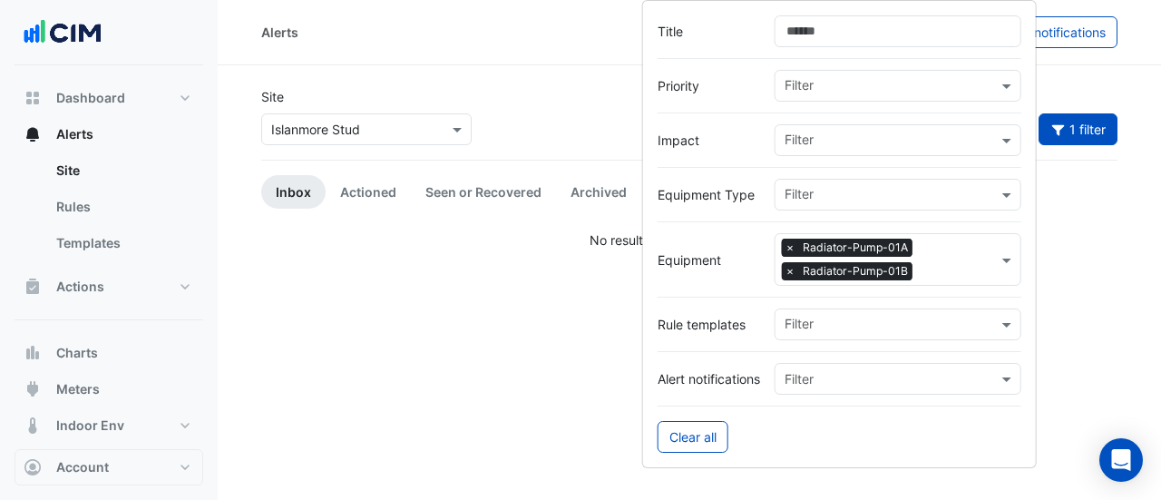
click at [792, 238] on span "×" at bounding box center [790, 247] width 16 height 18
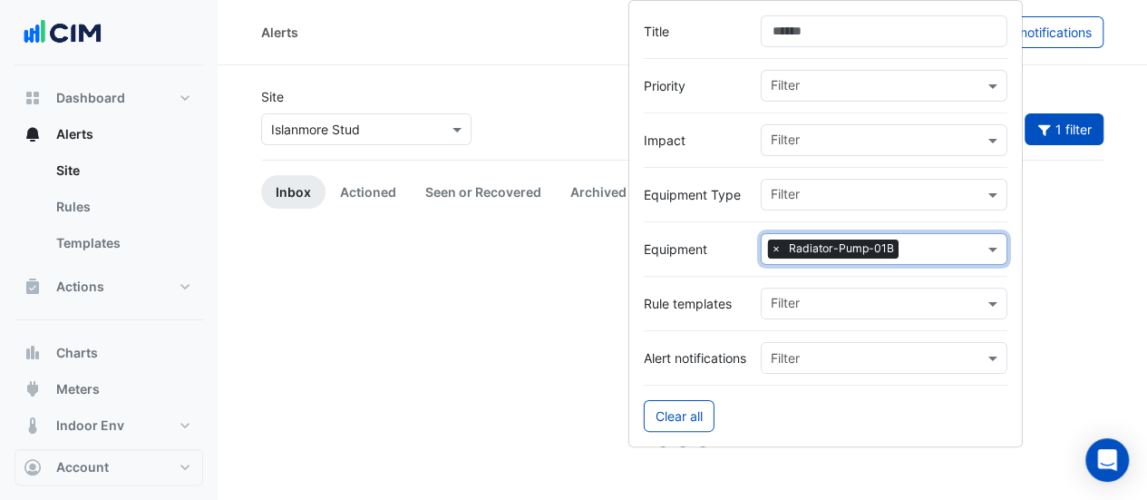
click at [777, 242] on span "×" at bounding box center [776, 248] width 16 height 18
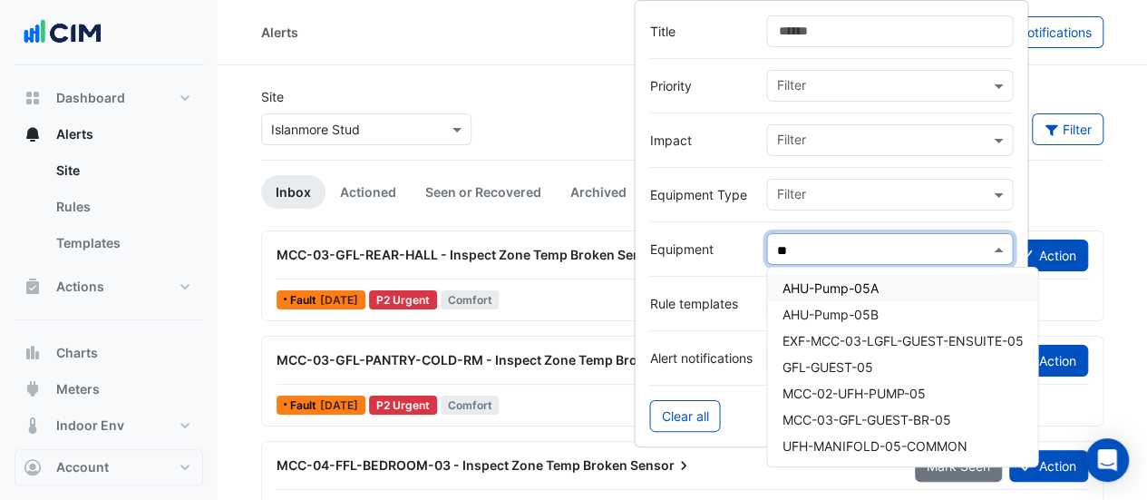
click at [845, 296] on div "AHU-Pump-05A" at bounding box center [902, 288] width 270 height 26
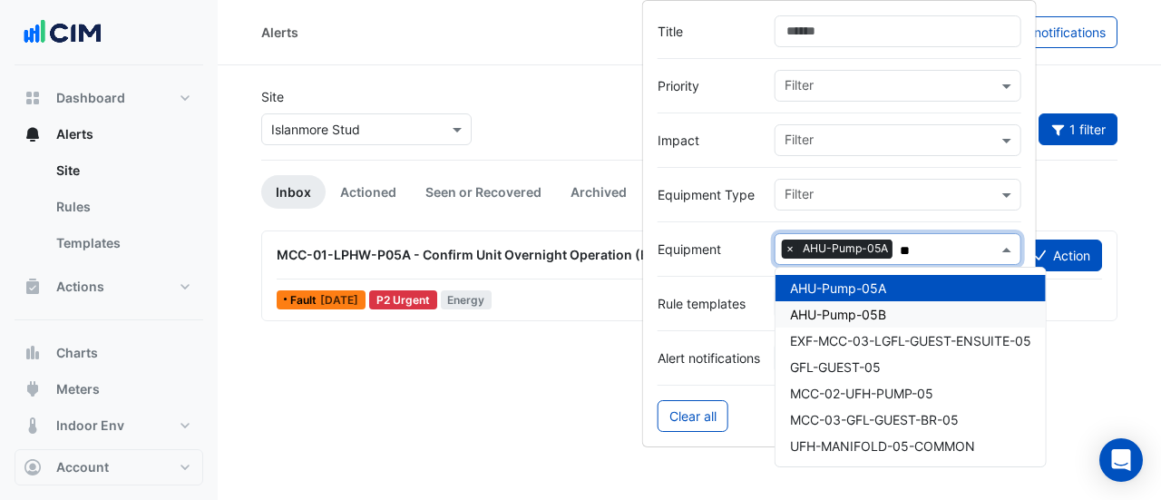
click at [844, 307] on span "AHU-Pump-05B" at bounding box center [838, 313] width 96 height 15
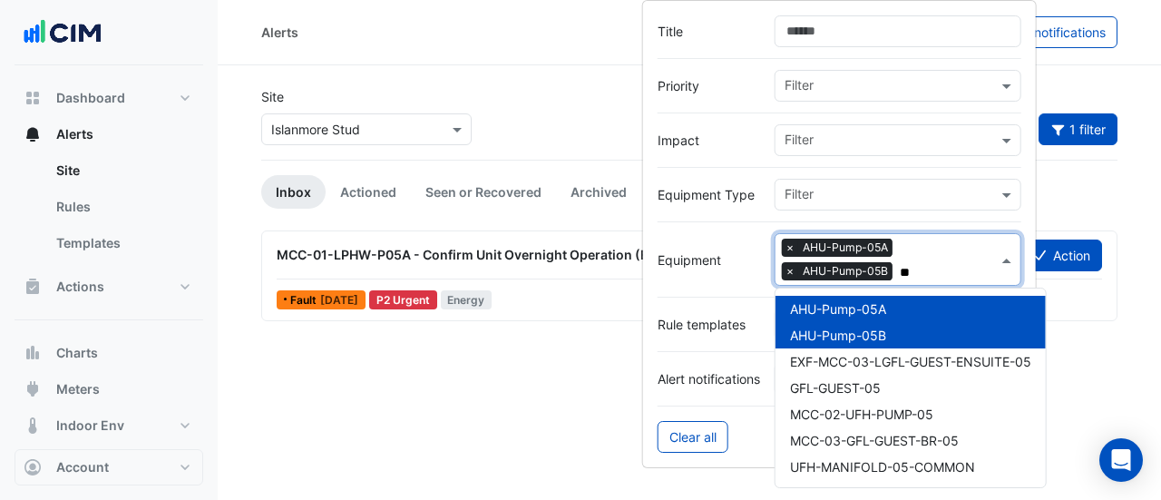
type input "**"
click at [543, 320] on div "MCC-01-LPHW-P05A - Confirm Unit Overnight Operation (Energy Waste) Mark Seen Ac…" at bounding box center [689, 282] width 856 height 105
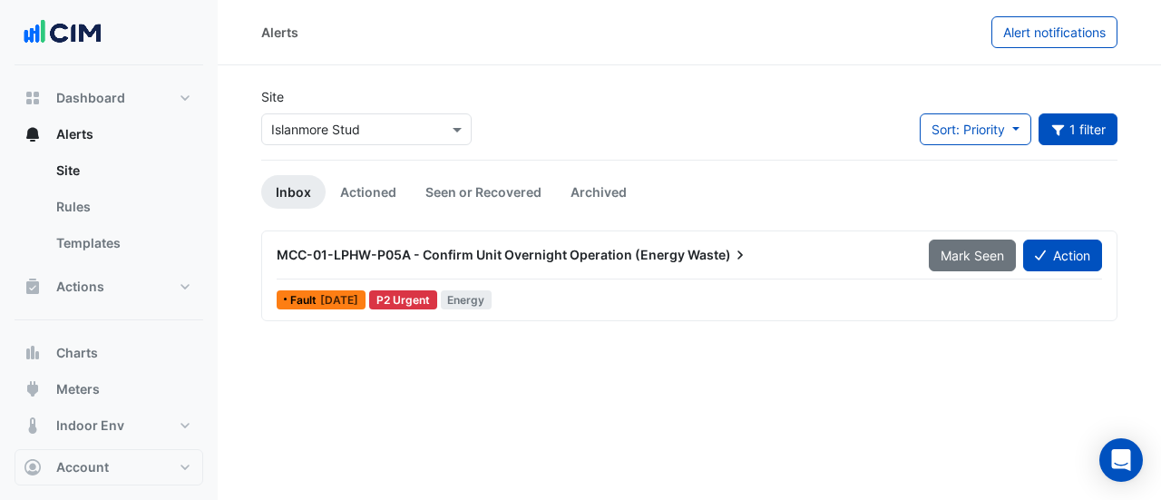
click at [540, 289] on div "Fault 1 week ago P2 Urgent Energy" at bounding box center [689, 300] width 829 height 26
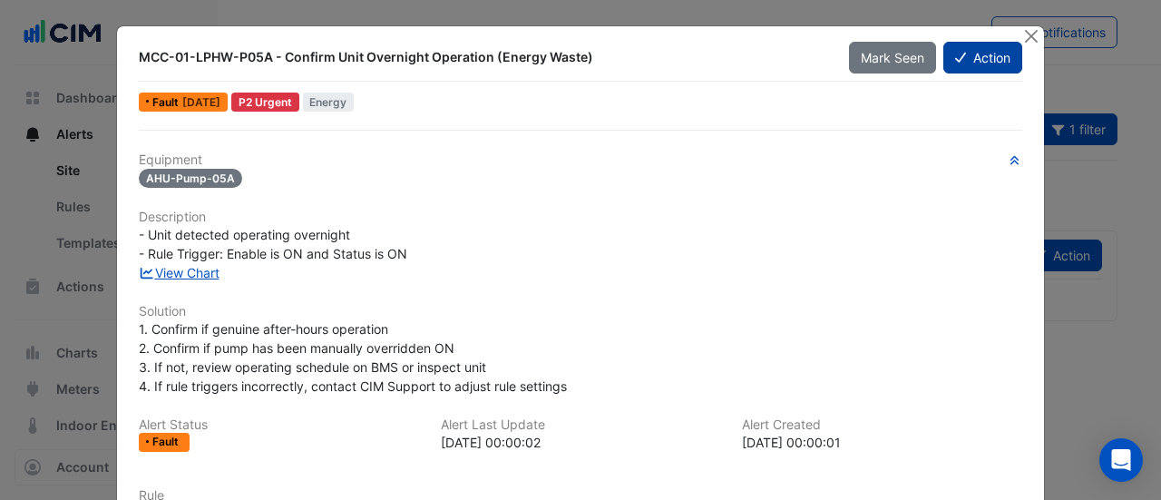
click at [967, 61] on button "Action" at bounding box center [982, 58] width 79 height 32
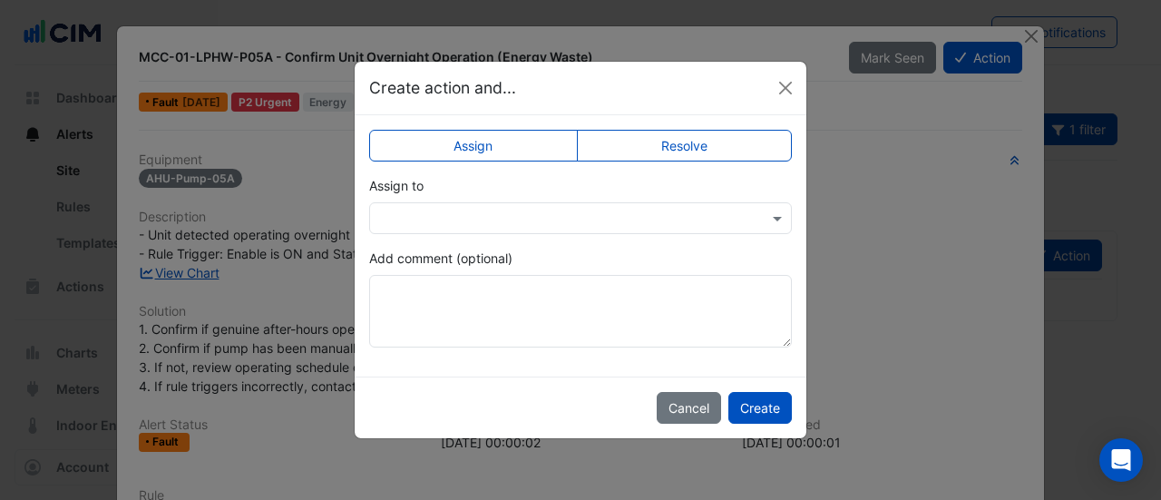
click at [490, 209] on input "text" at bounding box center [562, 218] width 366 height 19
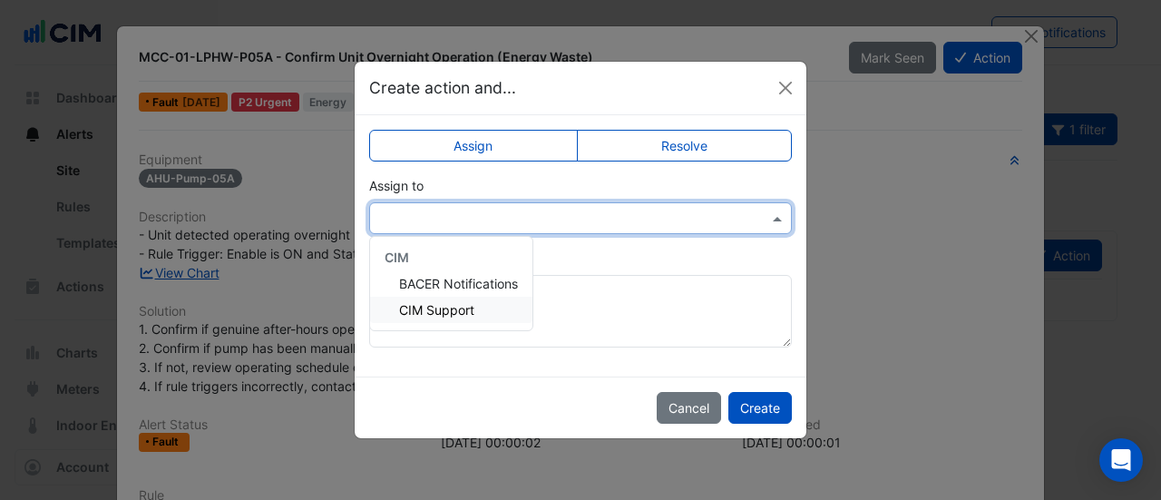
click at [427, 302] on span "CIM Support" at bounding box center [436, 309] width 75 height 15
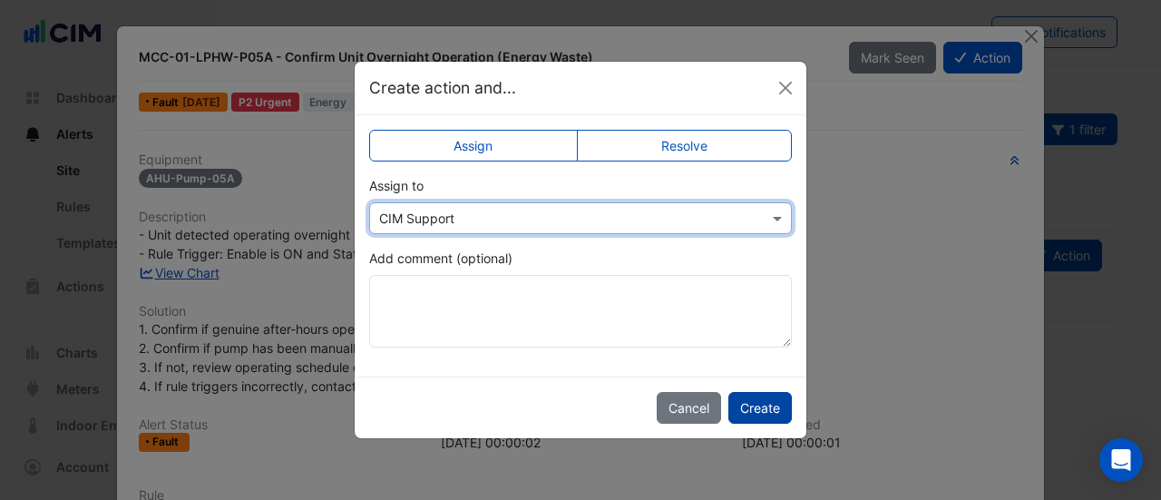
click at [751, 394] on button "Create" at bounding box center [759, 408] width 63 height 32
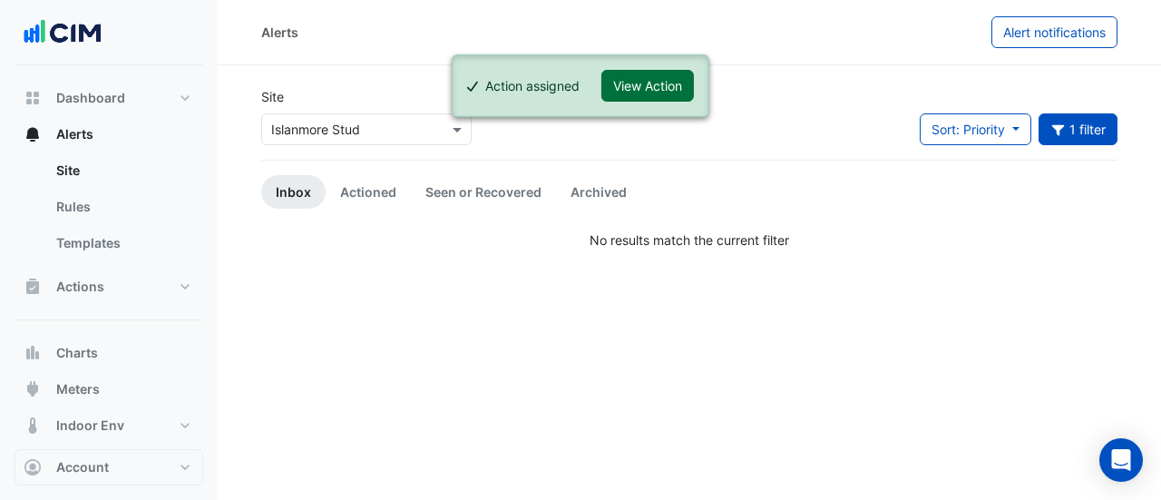
click at [667, 83] on button "View Action" at bounding box center [647, 86] width 92 height 32
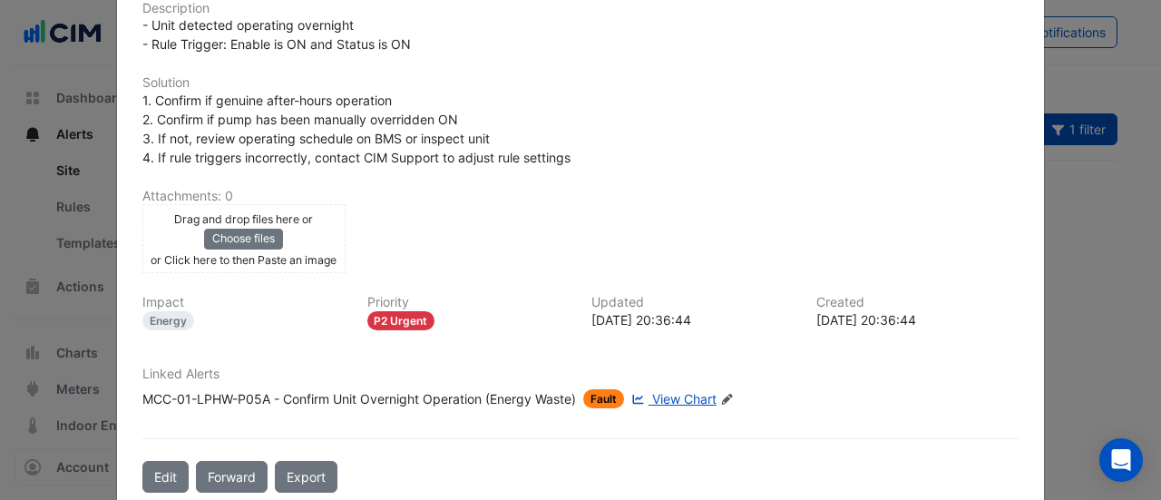
scroll to position [458, 0]
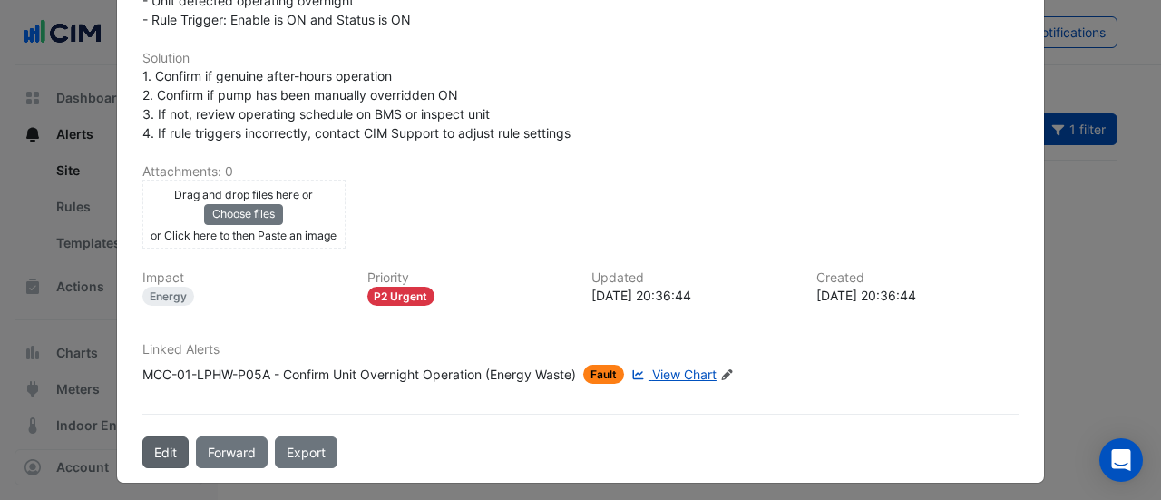
click at [174, 445] on button "Edit" at bounding box center [165, 452] width 46 height 32
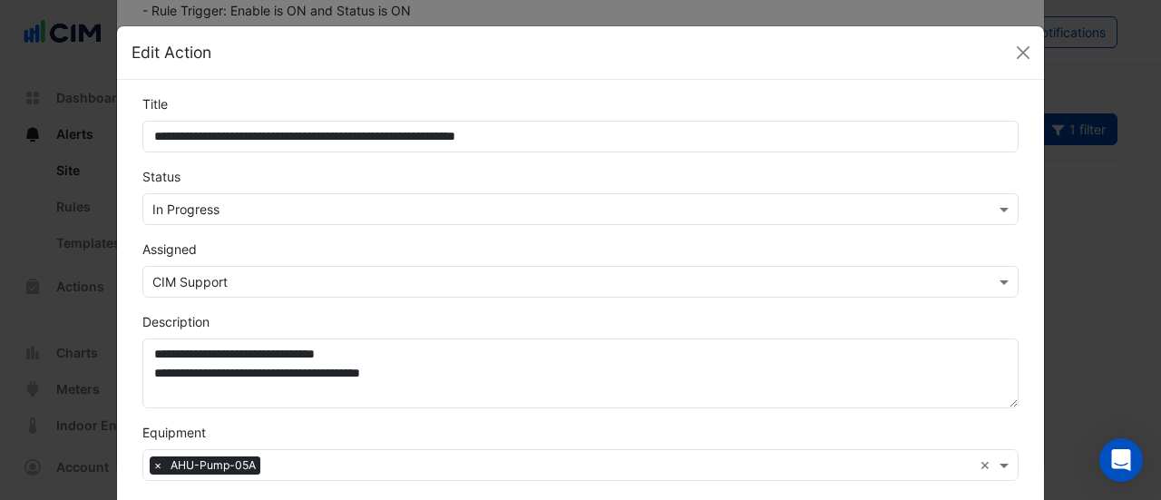
scroll to position [412, 0]
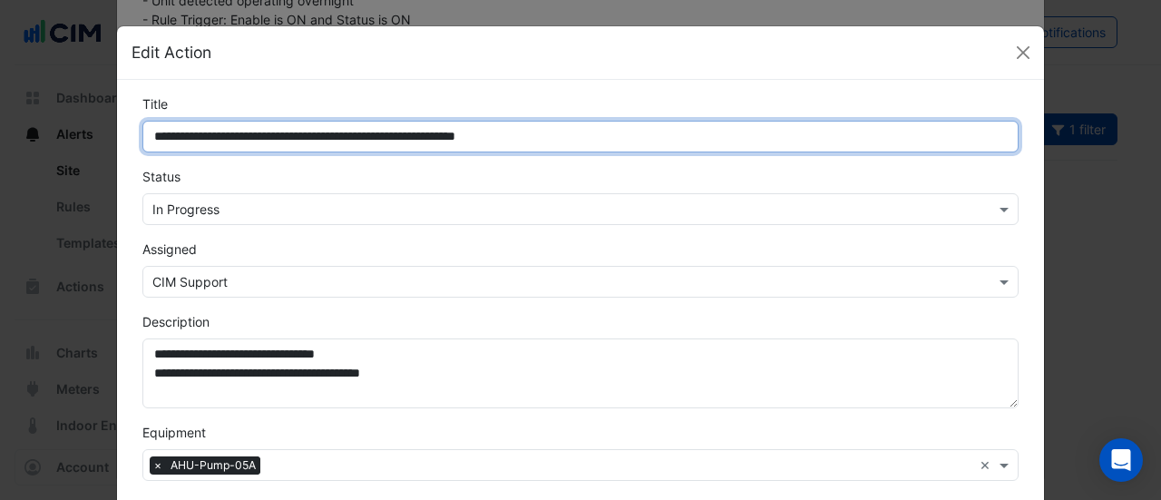
drag, startPoint x: 244, startPoint y: 142, endPoint x: 0, endPoint y: 124, distance: 244.6
click at [0, 124] on ngb-modal-window "**********" at bounding box center [580, 250] width 1161 height 500
type input "**********"
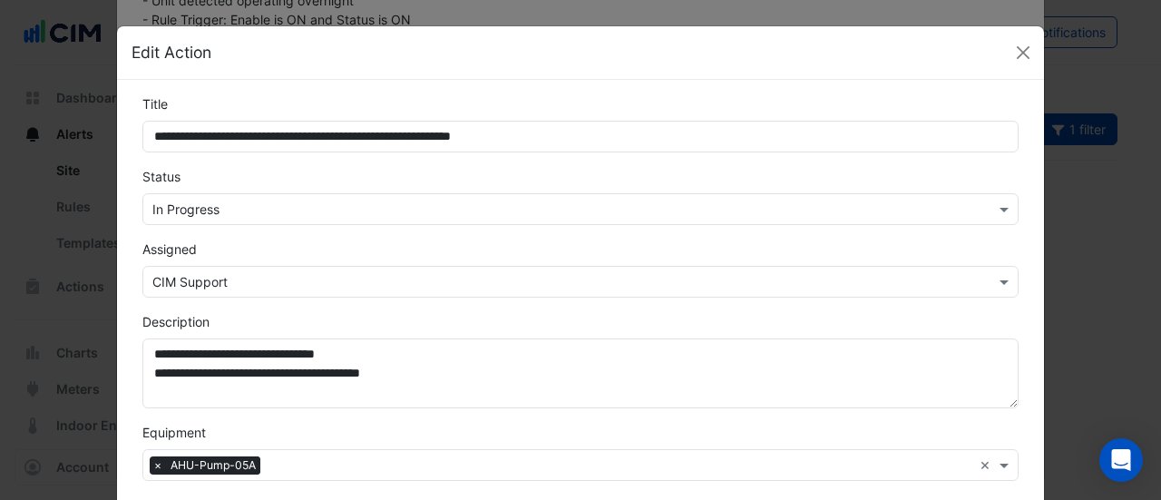
click at [252, 209] on input "text" at bounding box center [562, 209] width 820 height 19
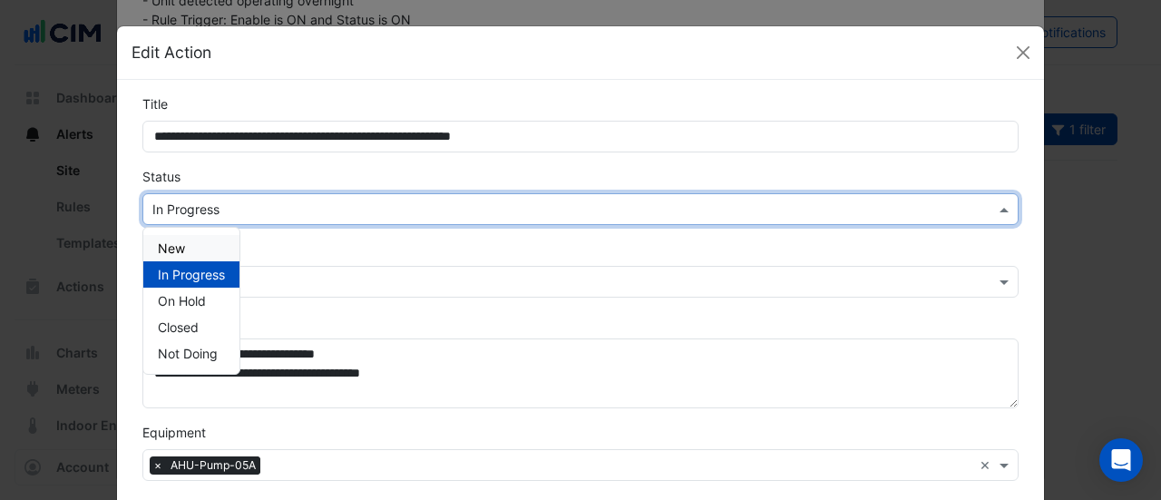
click at [198, 252] on div "New" at bounding box center [191, 248] width 96 height 26
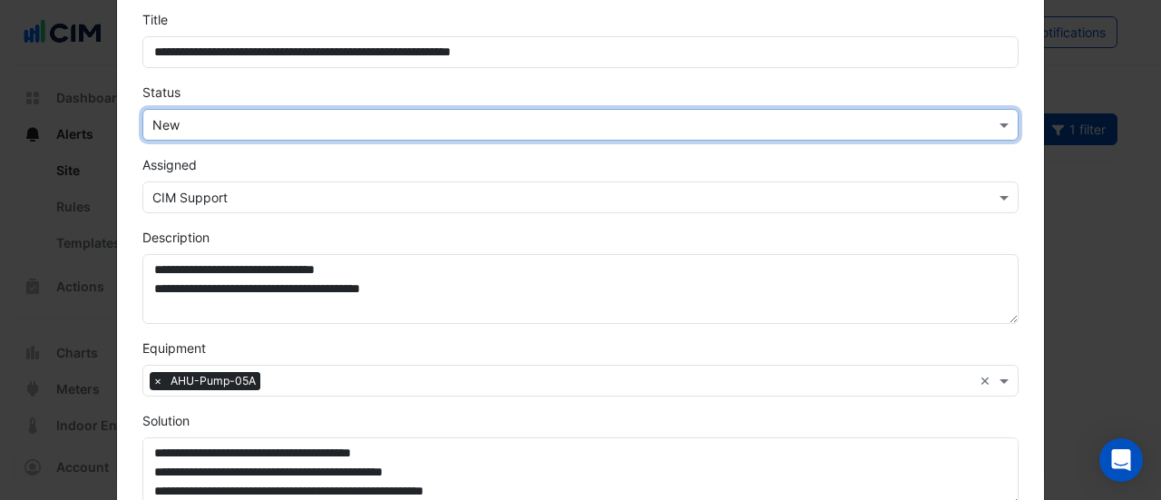
scroll to position [83, 0]
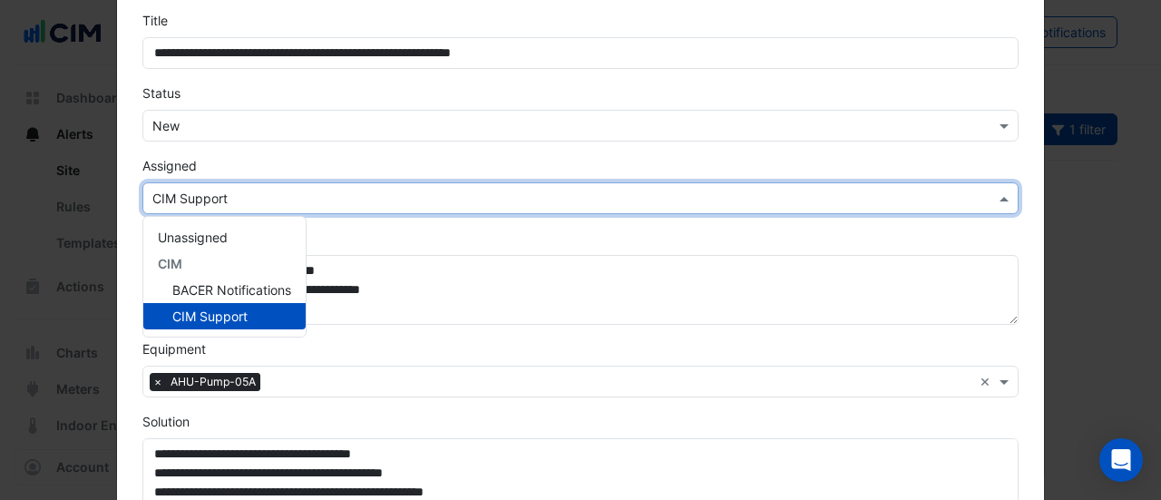
click at [194, 196] on input "text" at bounding box center [562, 199] width 820 height 19
click at [189, 229] on span "Unassigned" at bounding box center [193, 236] width 70 height 15
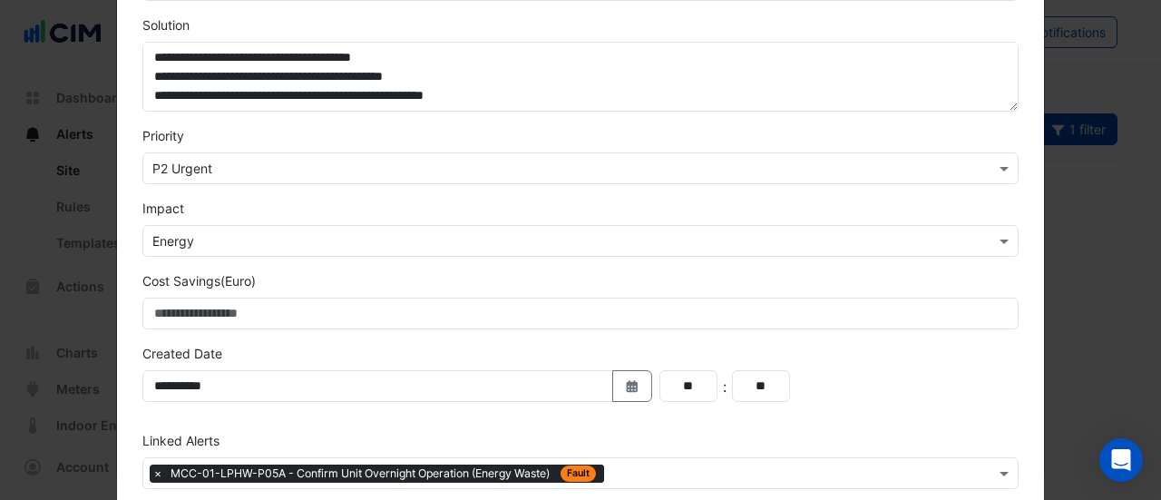
scroll to position [566, 0]
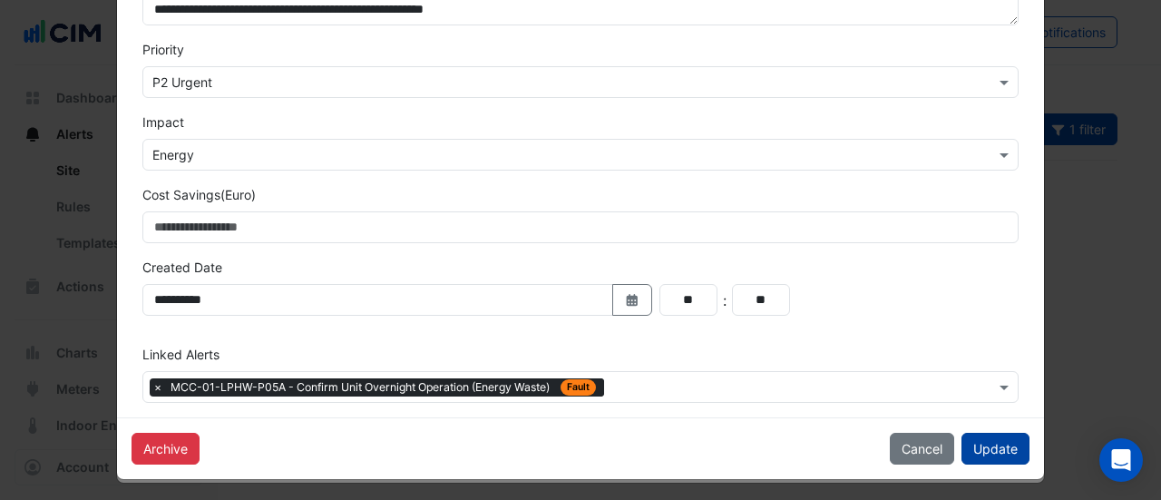
click at [972, 436] on button "Update" at bounding box center [995, 448] width 68 height 32
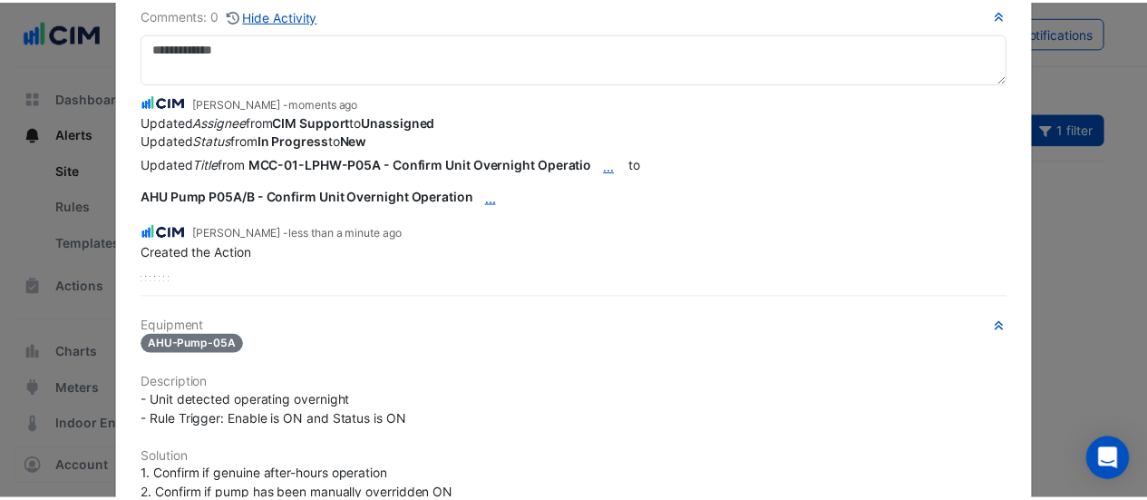
scroll to position [0, 0]
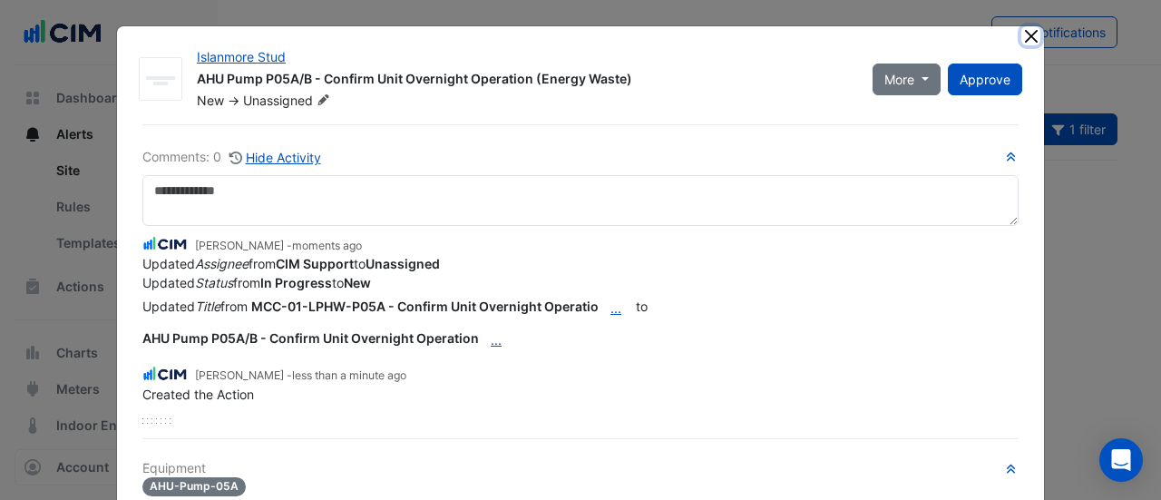
click at [1025, 37] on button "Close" at bounding box center [1030, 35] width 19 height 19
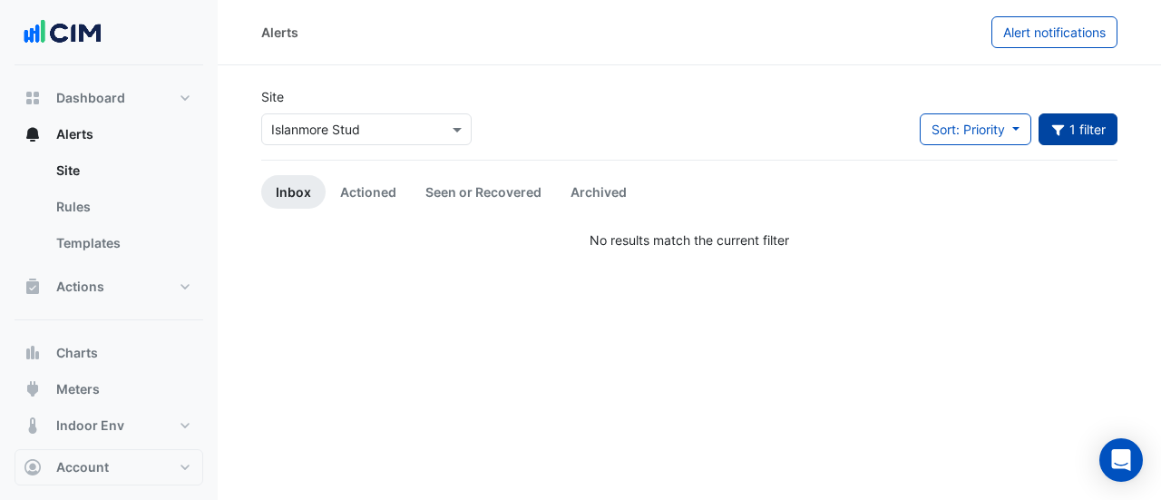
click at [1053, 139] on button "Equipment: AHU-Pump-05A, AHU-Pump-05B 1 filter" at bounding box center [1078, 129] width 80 height 32
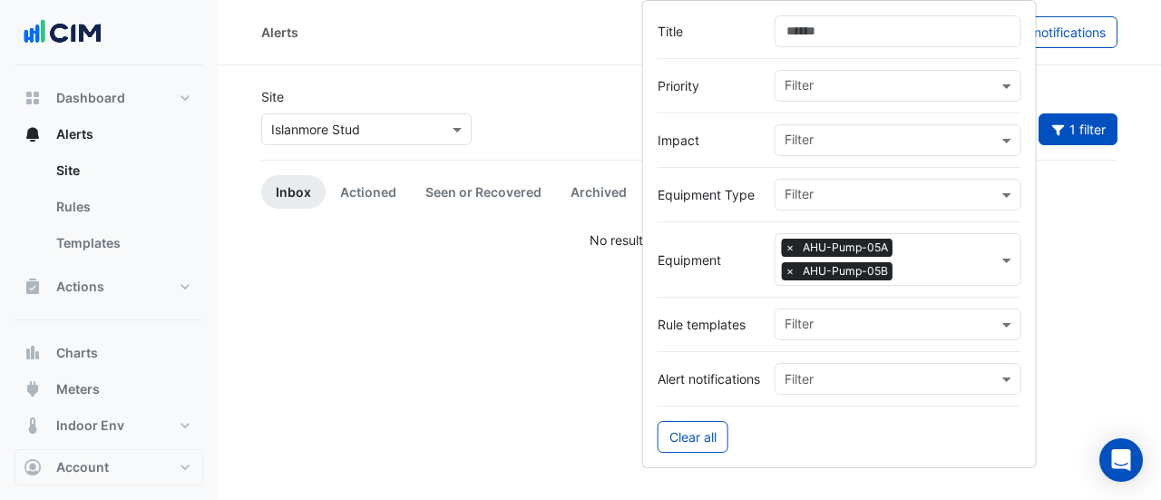
click at [791, 249] on span "×" at bounding box center [790, 247] width 16 height 18
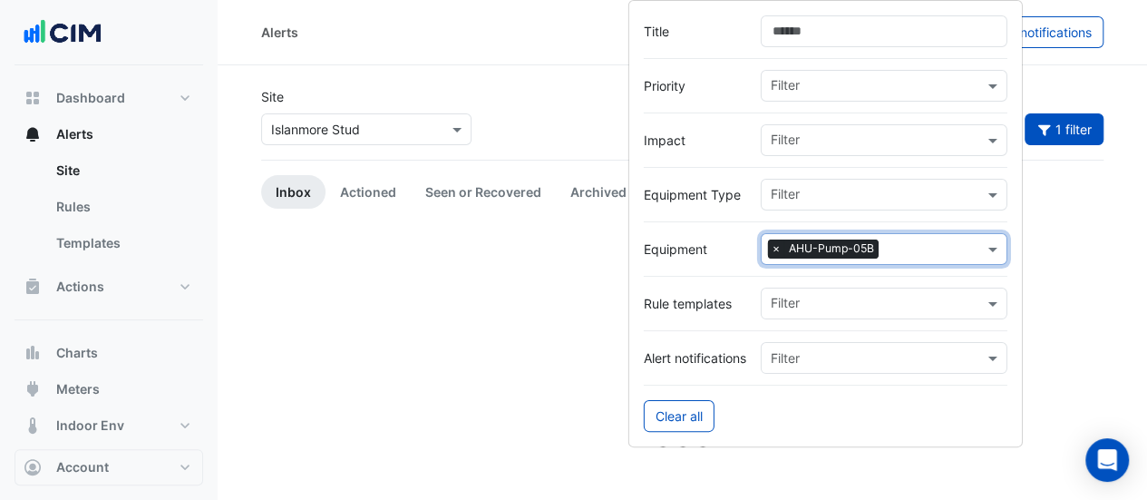
click at [780, 248] on span "×" at bounding box center [776, 248] width 16 height 18
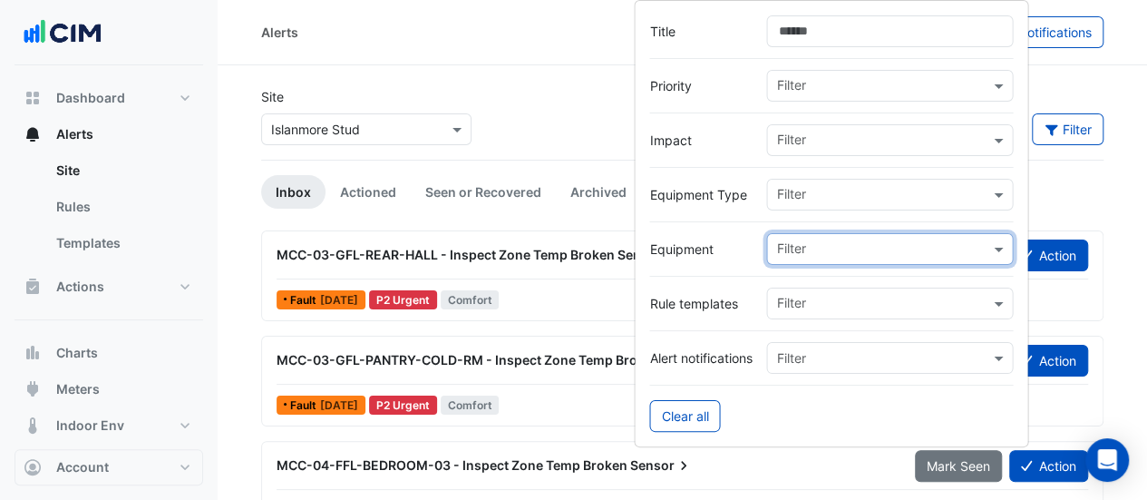
click at [575, 100] on div "Site × Islanmore Stud Sort: Priority Priority Updated Filter" at bounding box center [682, 123] width 864 height 73
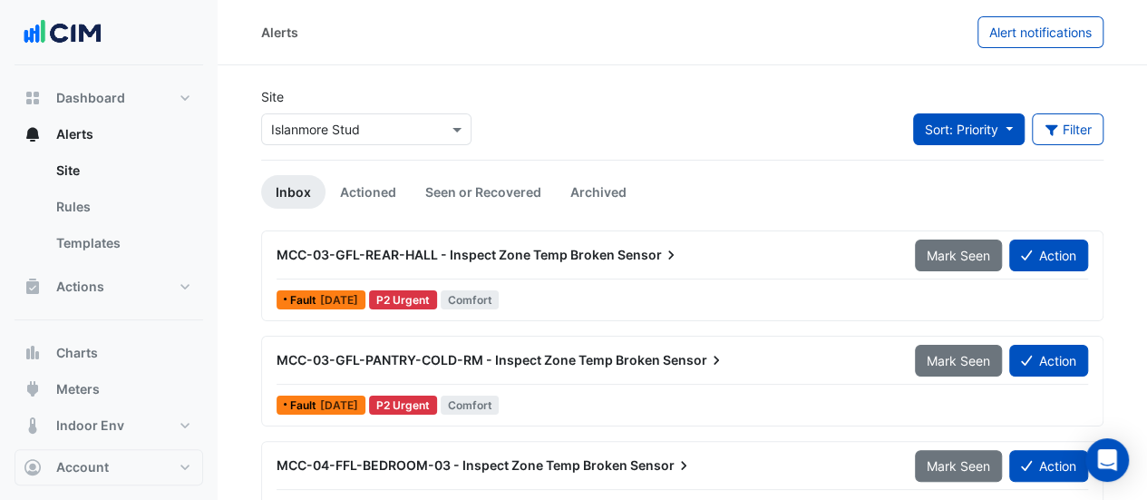
click at [974, 124] on span "Sort: Priority" at bounding box center [961, 128] width 73 height 15
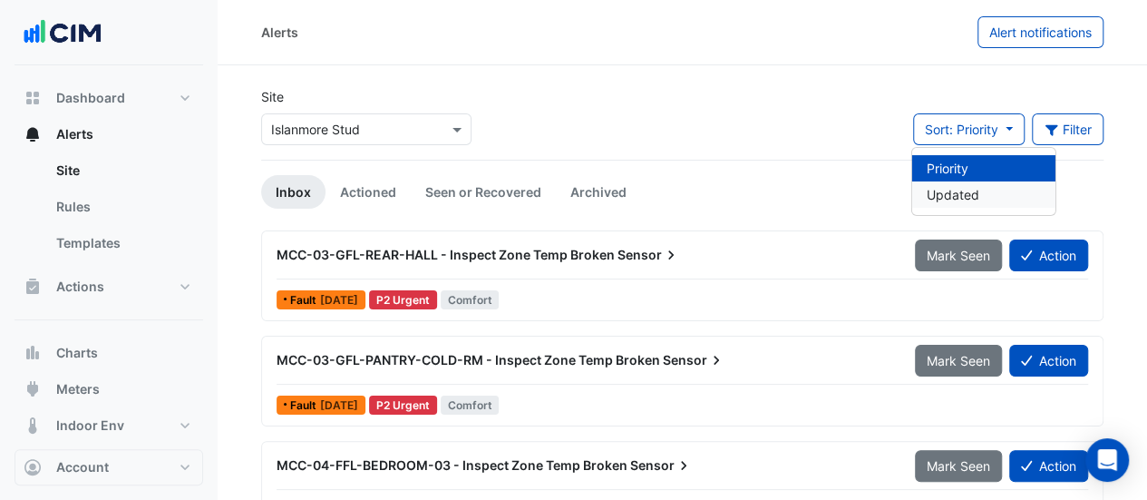
click at [950, 188] on li "Updated" at bounding box center [983, 194] width 143 height 26
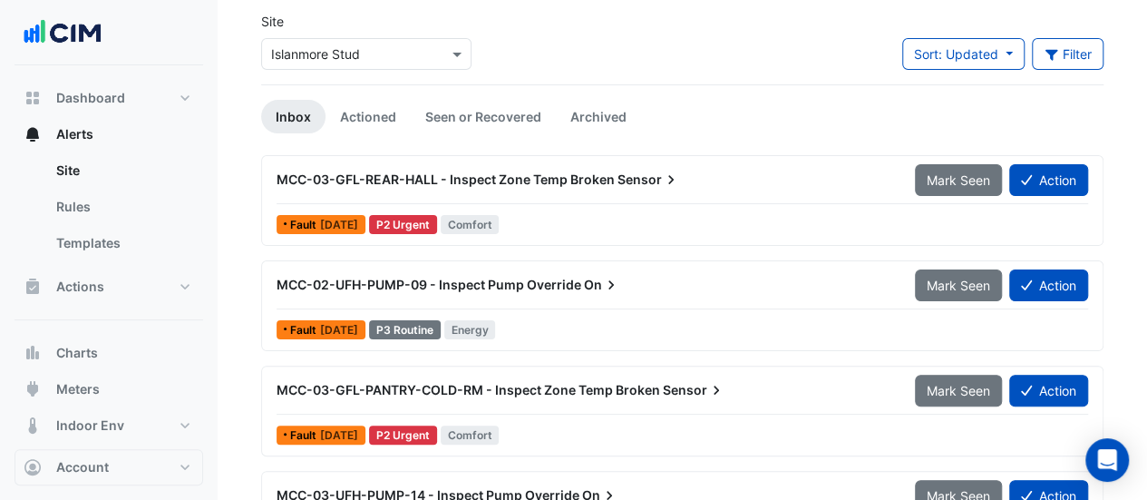
scroll to position [76, 0]
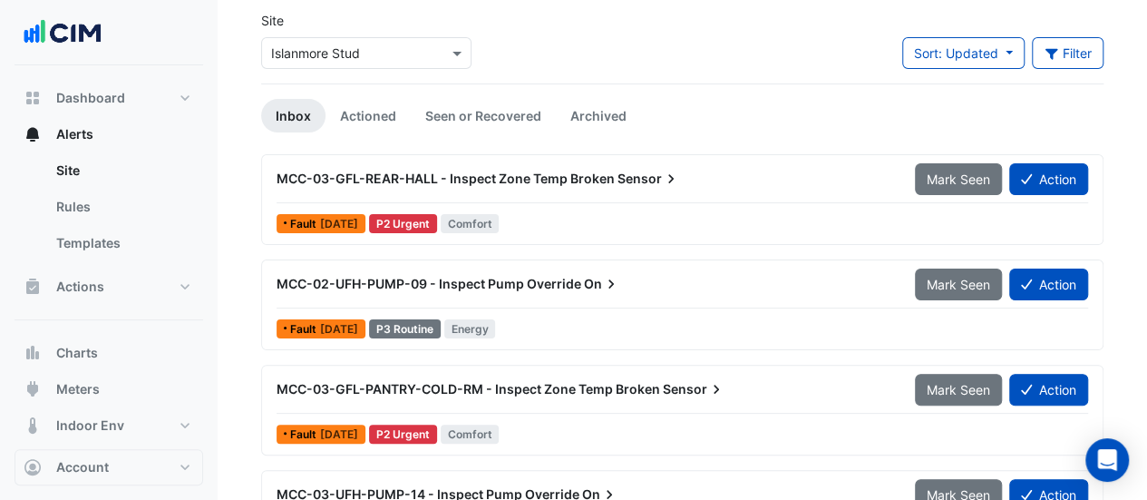
click at [777, 290] on div "MCC-02-UFH-PUMP-09 - Inspect Pump Override On" at bounding box center [585, 284] width 617 height 18
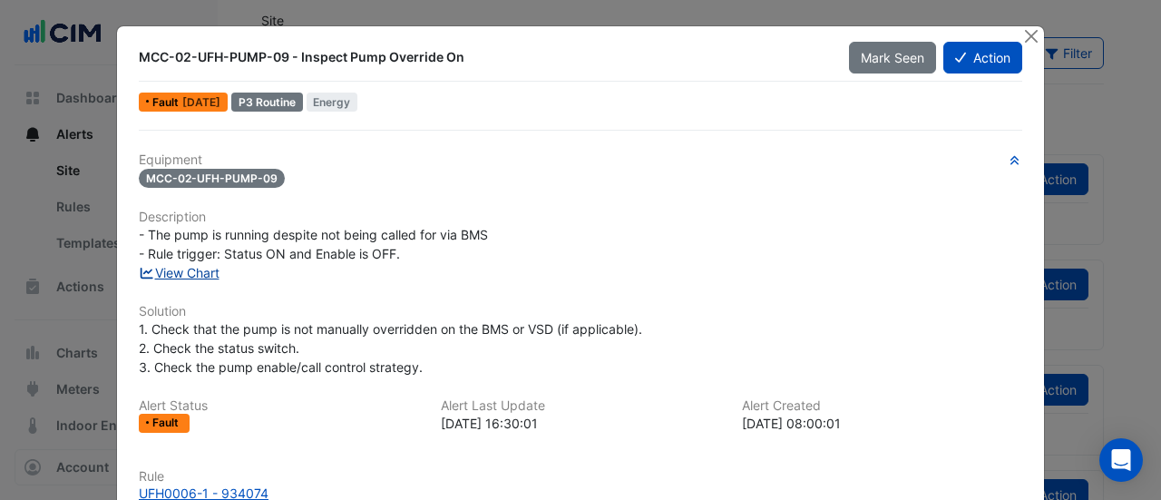
click at [203, 269] on link "View Chart" at bounding box center [179, 272] width 81 height 15
click at [1021, 37] on button "Close" at bounding box center [1030, 35] width 19 height 19
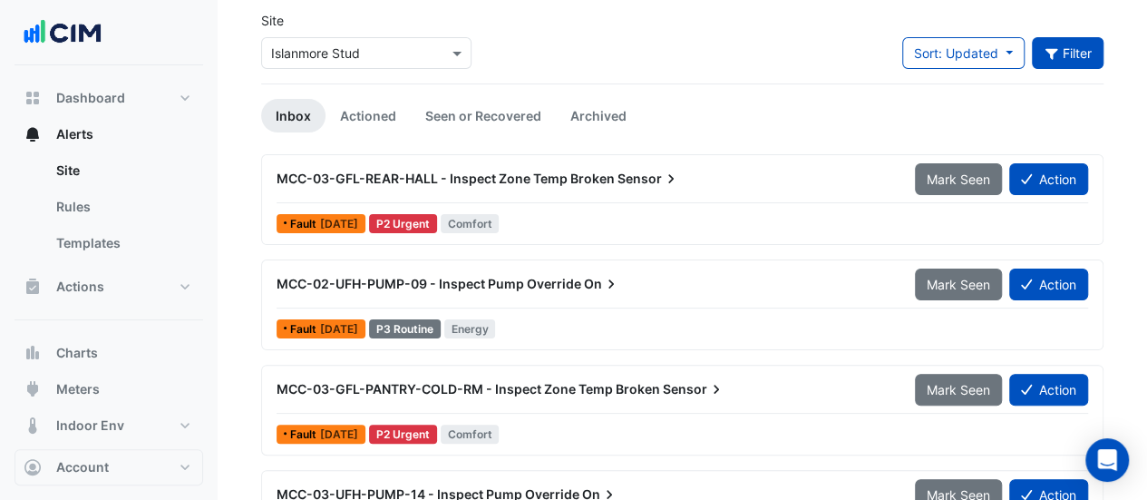
click at [1050, 55] on icon "button" at bounding box center [1051, 54] width 13 height 11
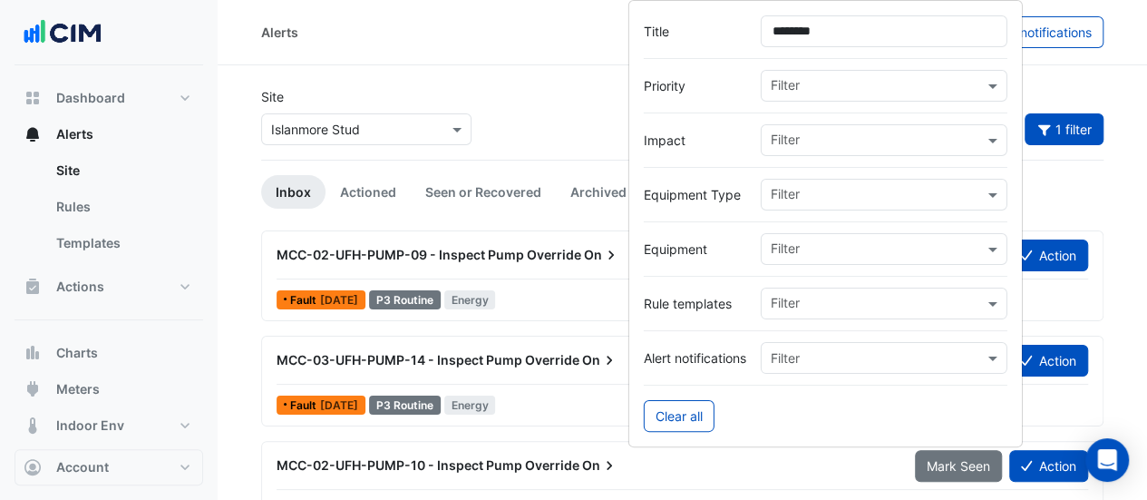
type input "********"
click at [503, 91] on div "Site × Islanmore Stud Sort: Updated Priority Updated 1 filter" at bounding box center [682, 123] width 864 height 73
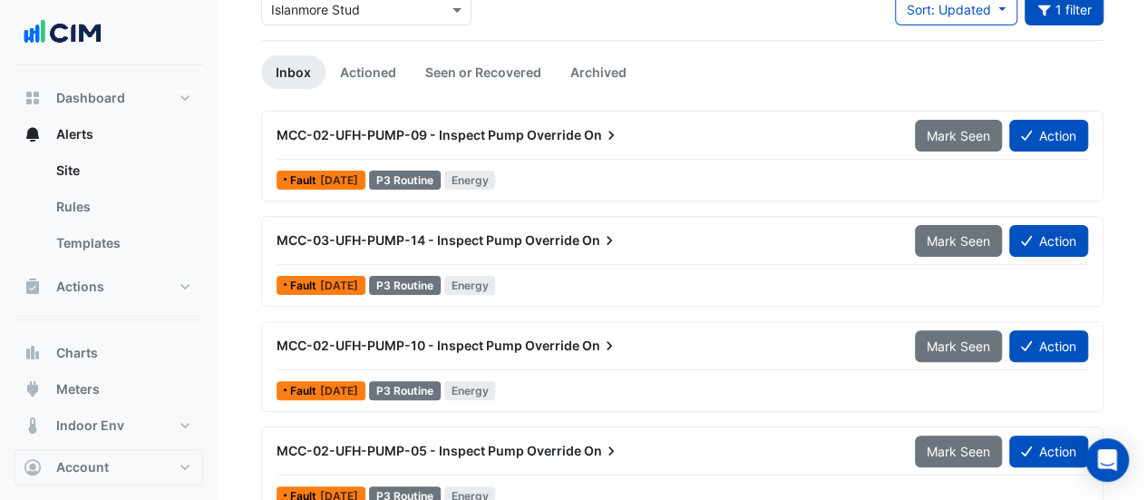
scroll to position [114, 0]
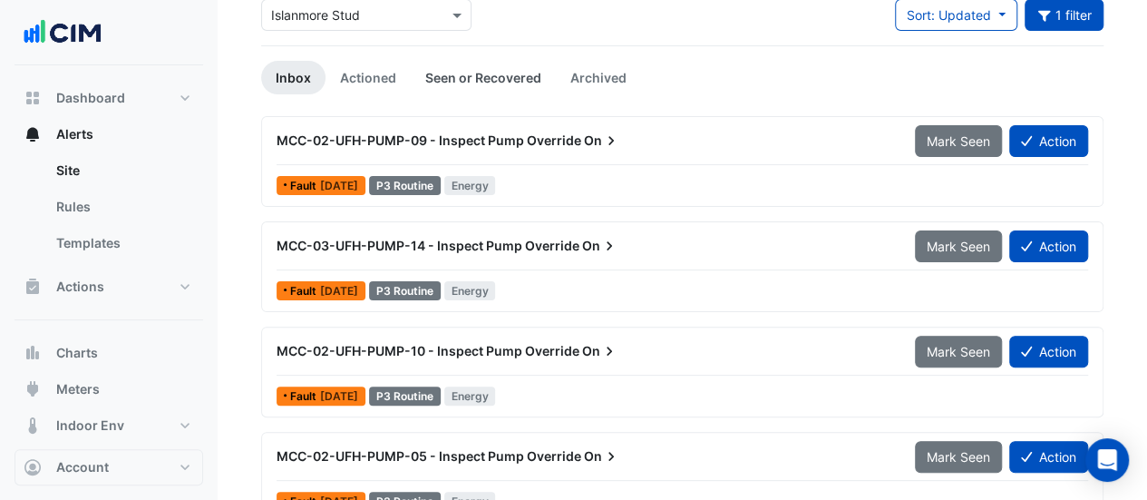
click at [447, 83] on link "Seen or Recovered" at bounding box center [483, 78] width 145 height 34
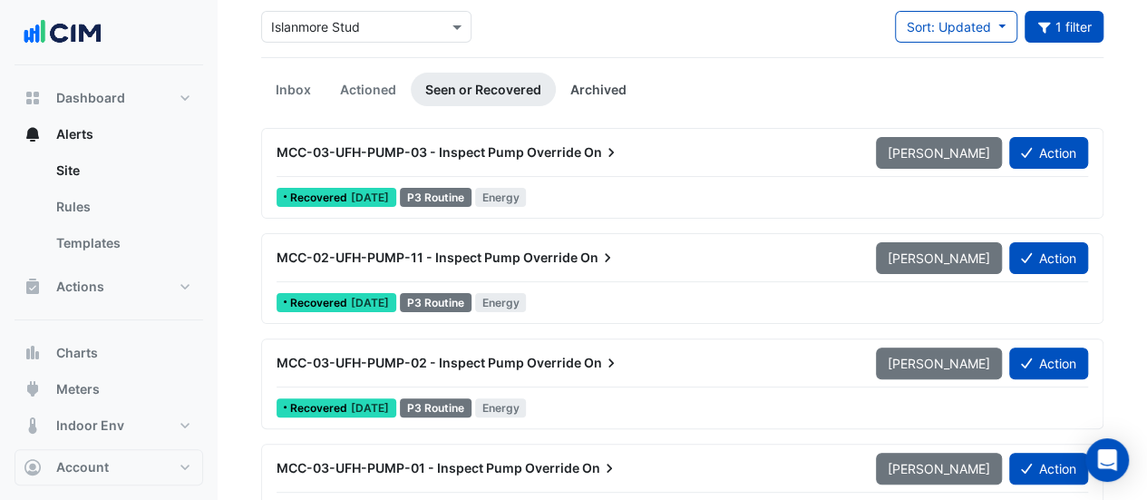
scroll to position [68, 0]
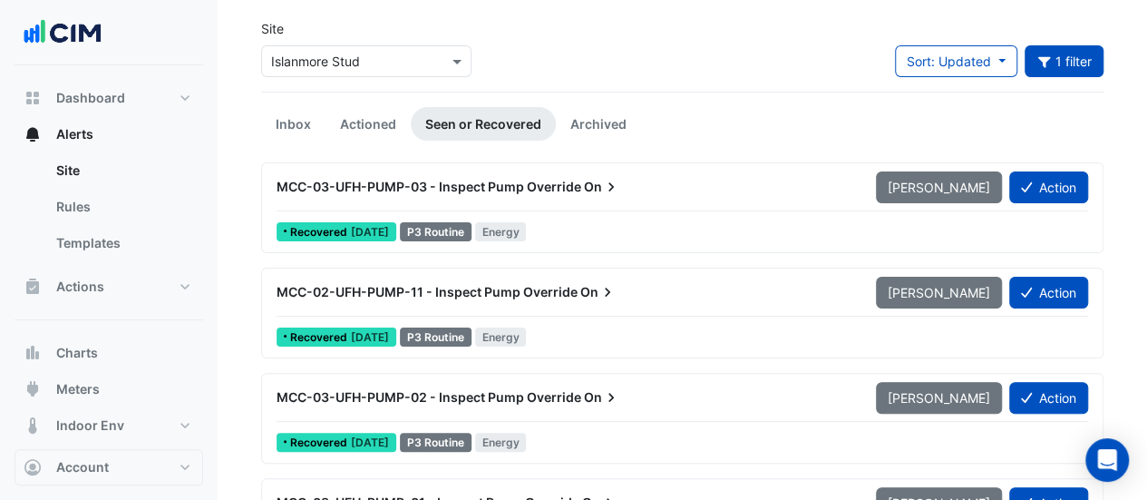
click at [547, 202] on div "MCC-03-UFH-PUMP-03 - Inspect Pump Override On Mark Unseen Action" at bounding box center [683, 190] width 812 height 41
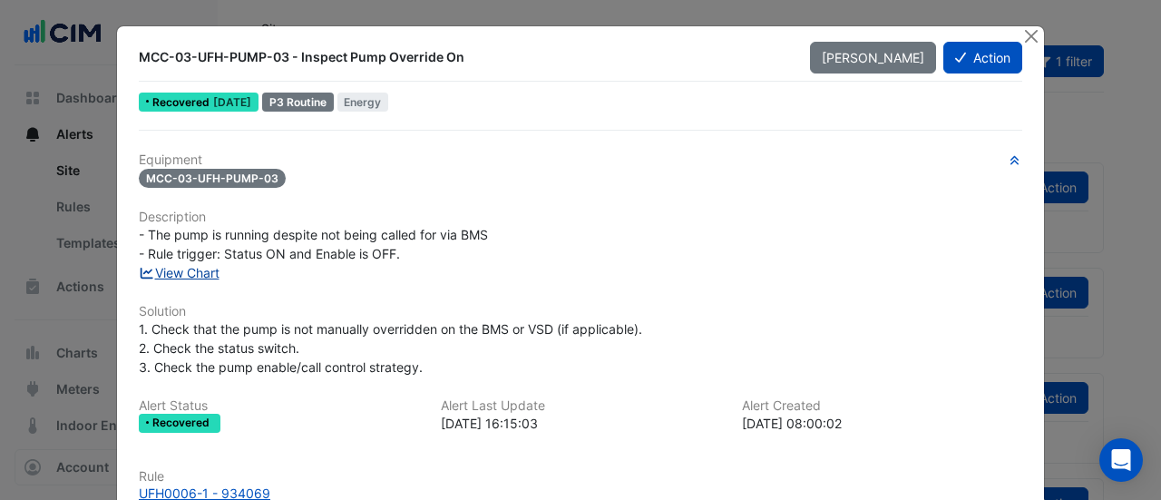
click at [200, 275] on link "View Chart" at bounding box center [179, 272] width 81 height 15
click at [1028, 37] on button "Close" at bounding box center [1030, 35] width 19 height 19
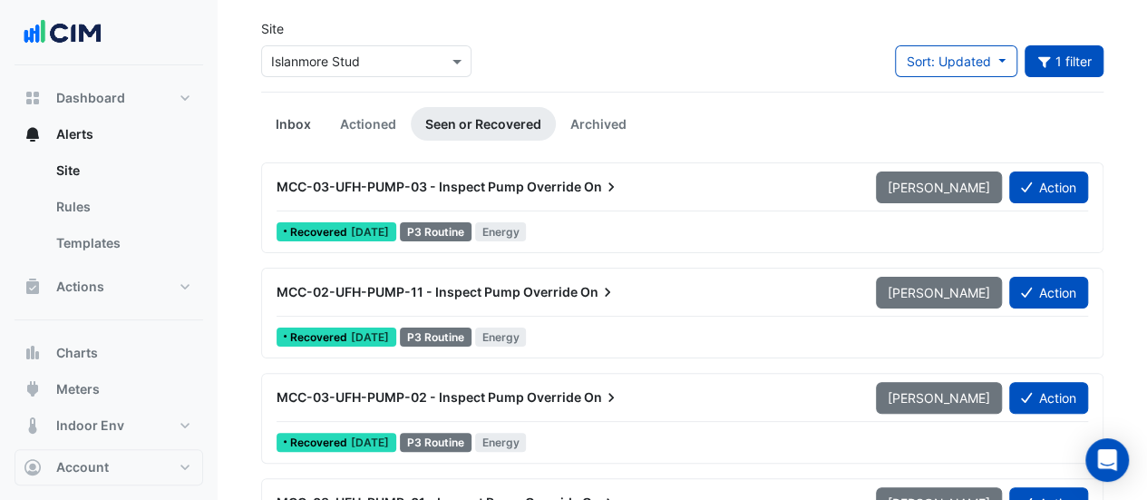
click at [288, 130] on link "Inbox" at bounding box center [293, 124] width 64 height 34
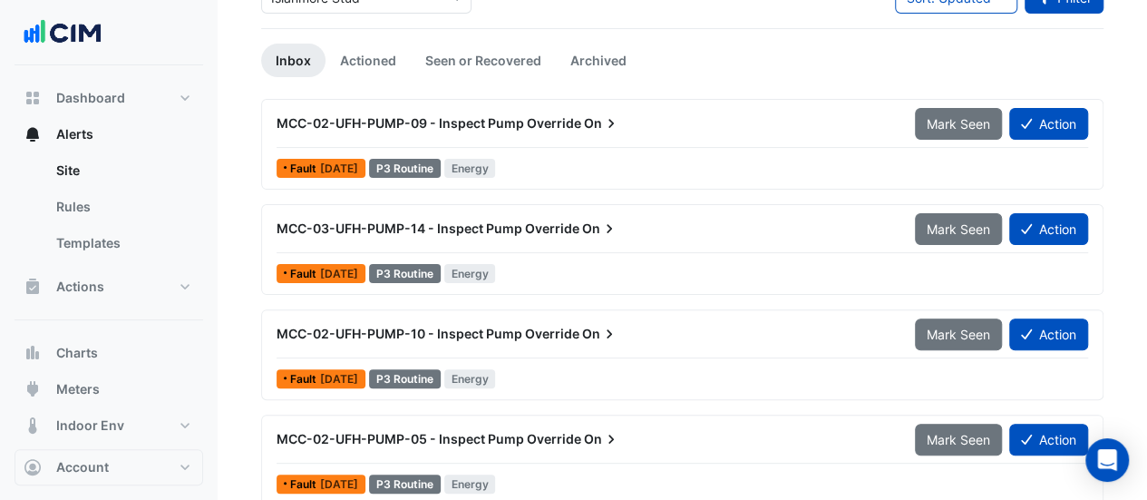
scroll to position [147, 0]
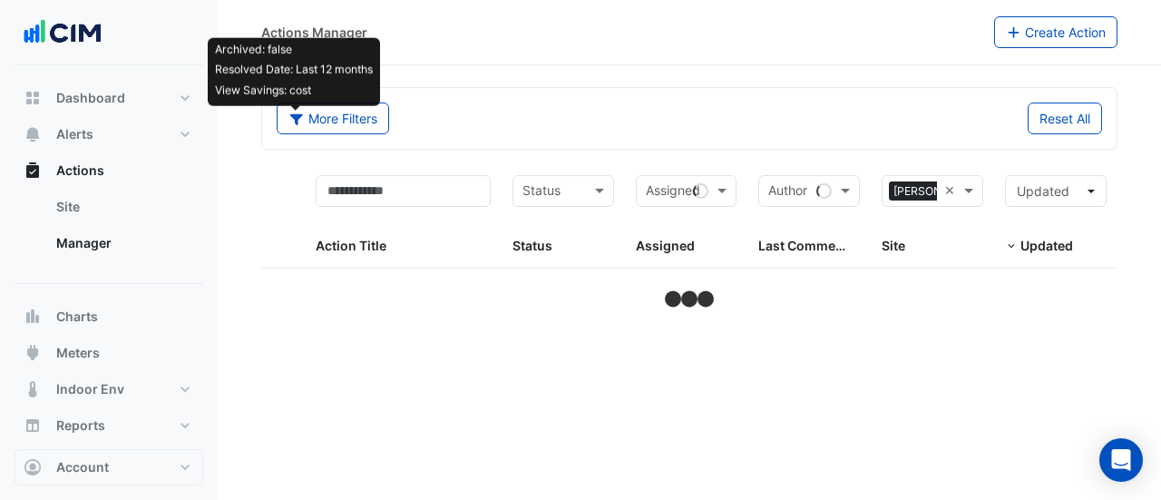
select select "***"
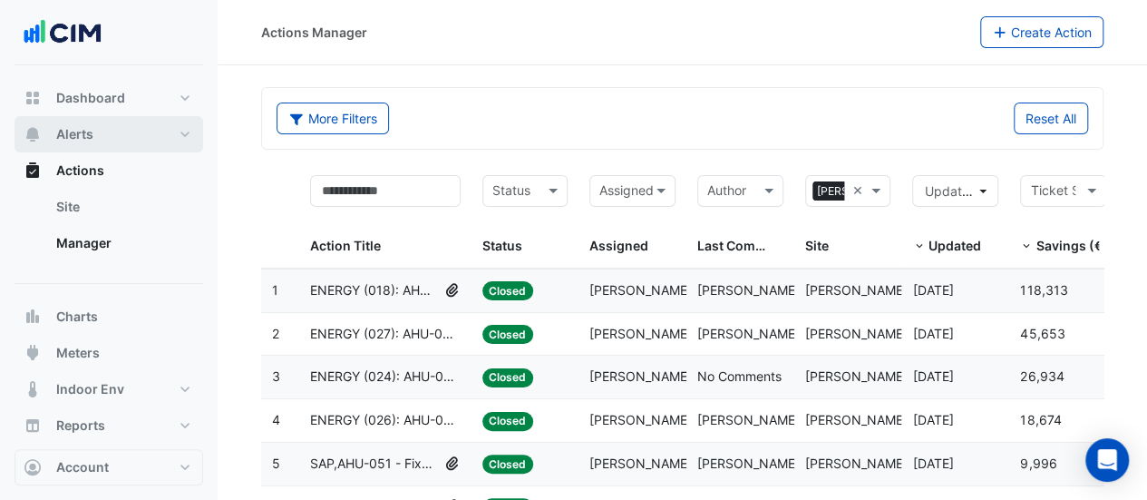
click at [105, 135] on button "Alerts" at bounding box center [109, 134] width 189 height 36
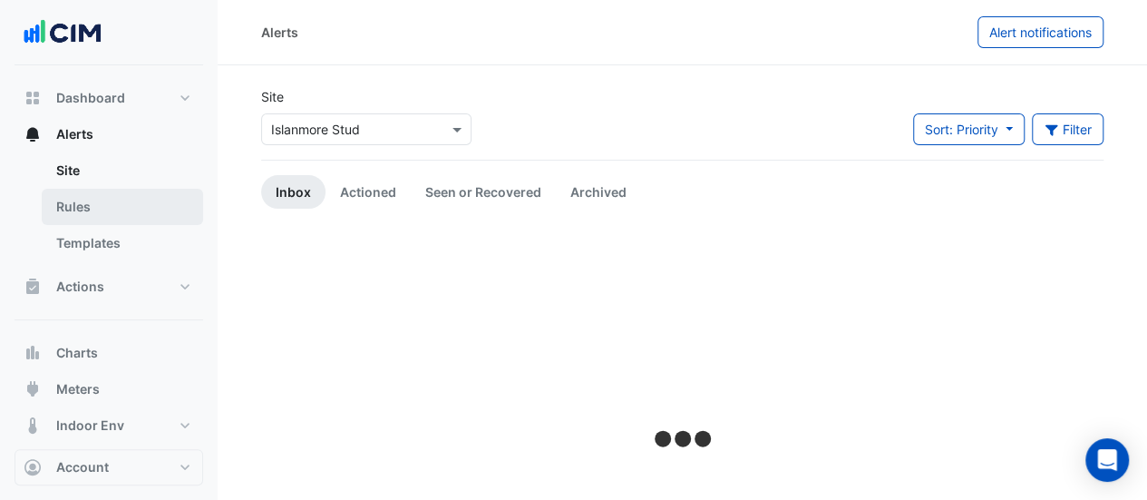
click at [82, 200] on link "Rules" at bounding box center [122, 207] width 161 height 36
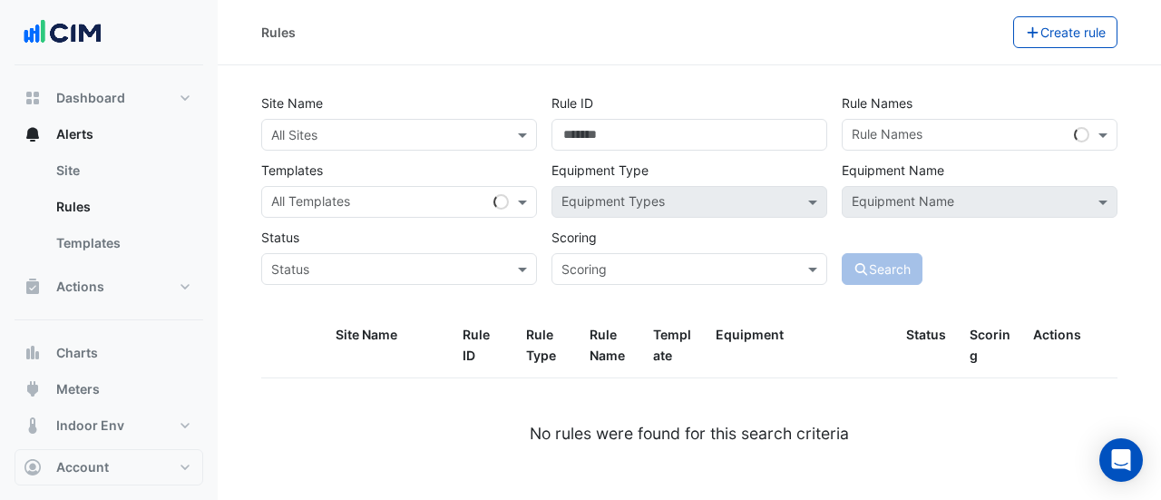
click at [430, 139] on input "text" at bounding box center [380, 135] width 219 height 19
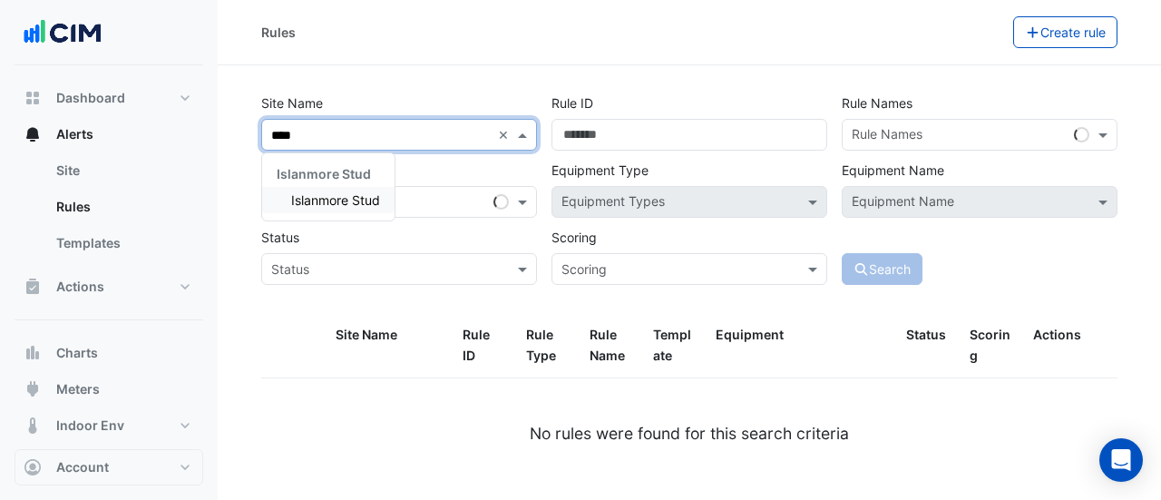
type input "*****"
click at [366, 197] on span "Islanmore Stud" at bounding box center [335, 199] width 89 height 15
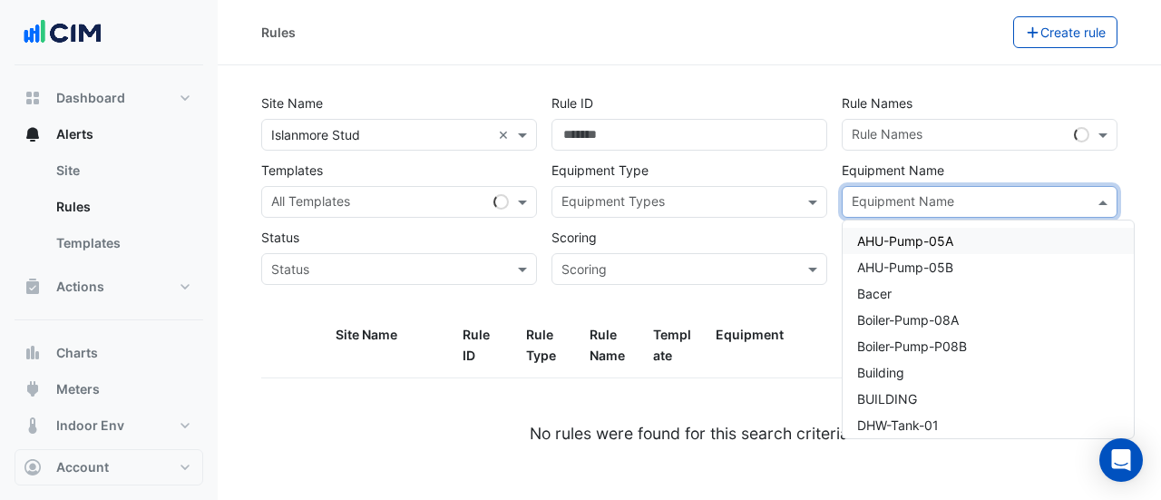
click at [881, 197] on input "text" at bounding box center [968, 203] width 235 height 19
click at [878, 312] on span "Boiler-Pump-08A" at bounding box center [908, 319] width 102 height 15
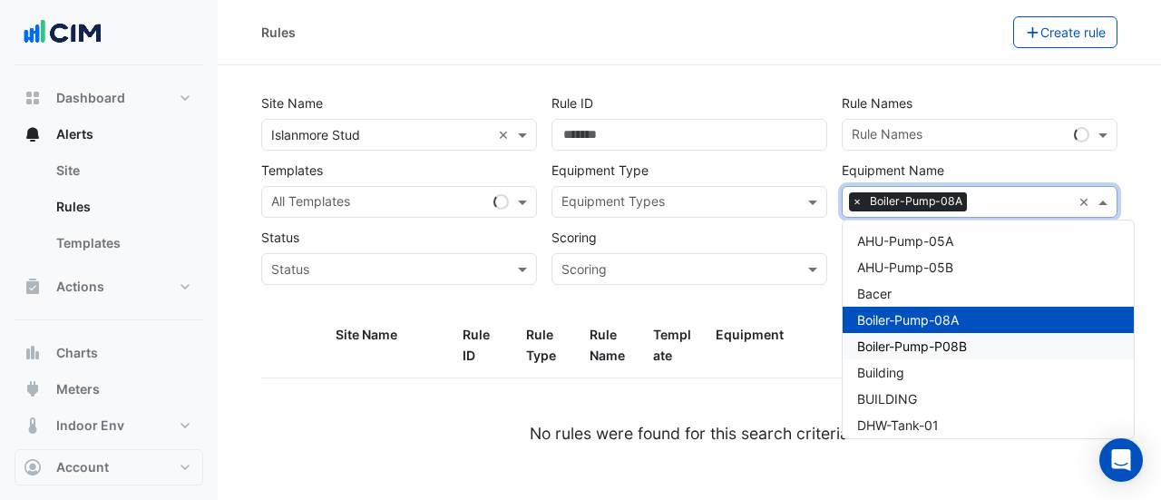
click at [887, 338] on span "Boiler-Pump-P08B" at bounding box center [912, 345] width 110 height 15
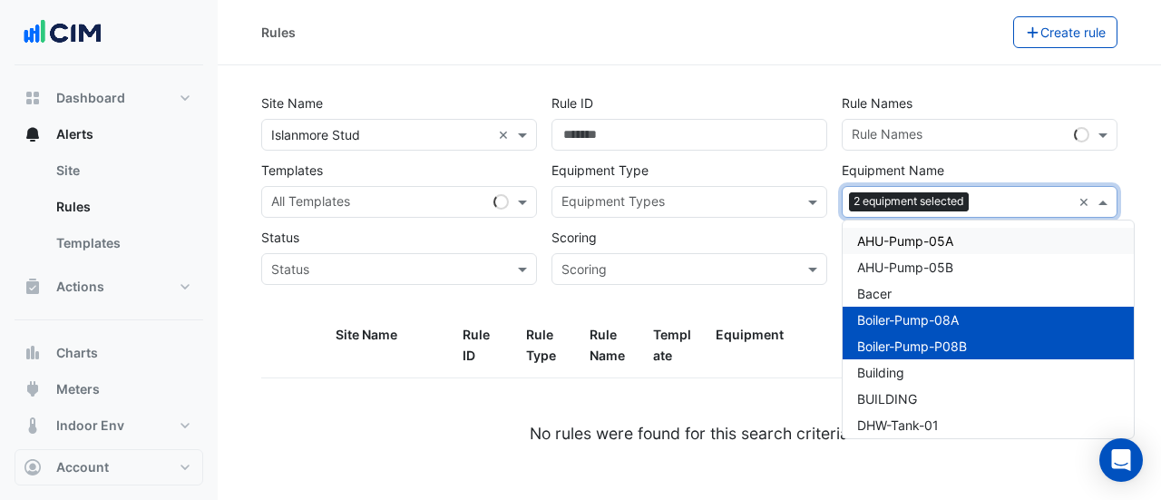
click at [790, 79] on section "Site Name × Islanmore Stud × Rule ID Rule Names Rule Names Templates All Templa…" at bounding box center [689, 276] width 943 height 423
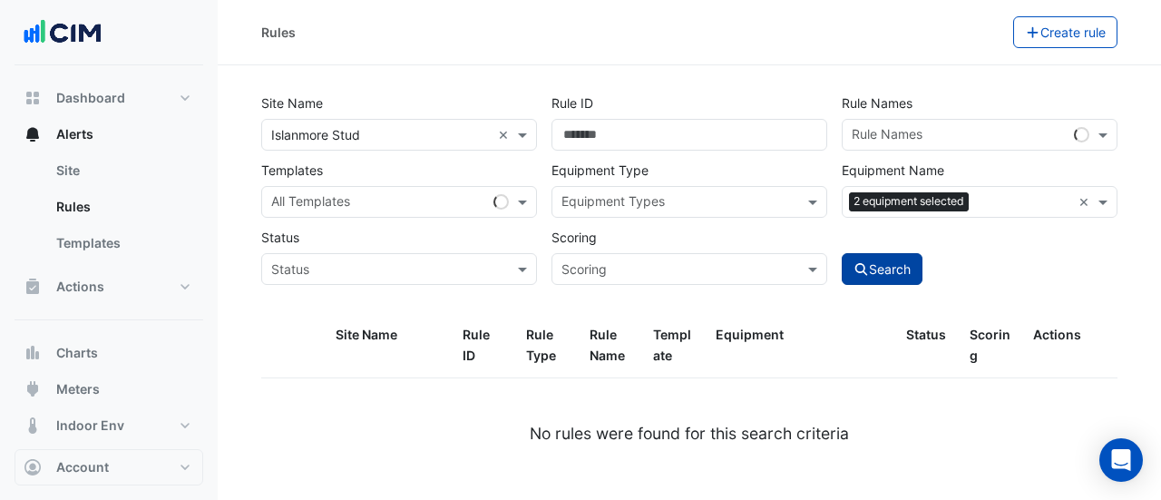
click at [879, 276] on button "Search" at bounding box center [882, 269] width 82 height 32
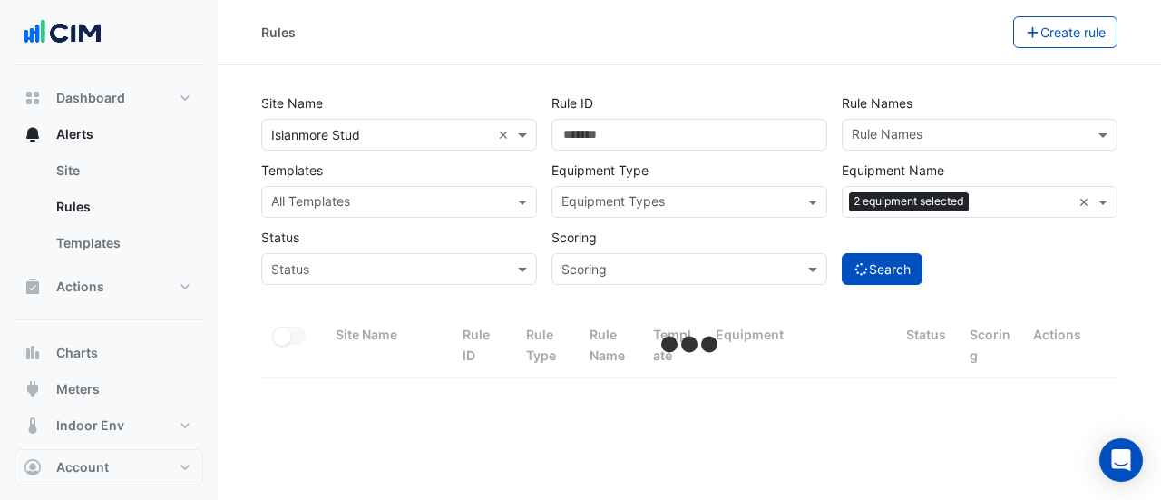
select select "***"
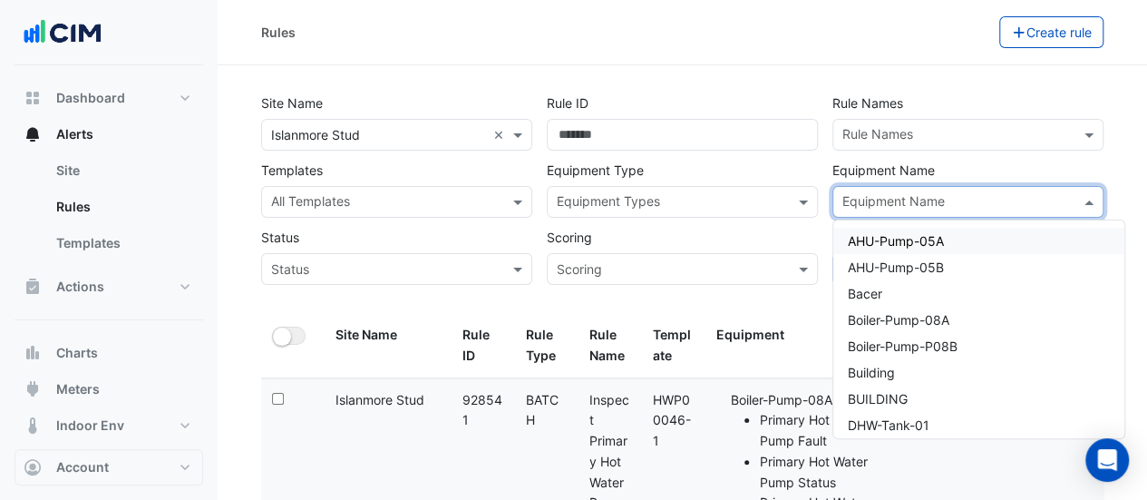
click at [994, 200] on input "text" at bounding box center [957, 203] width 230 height 19
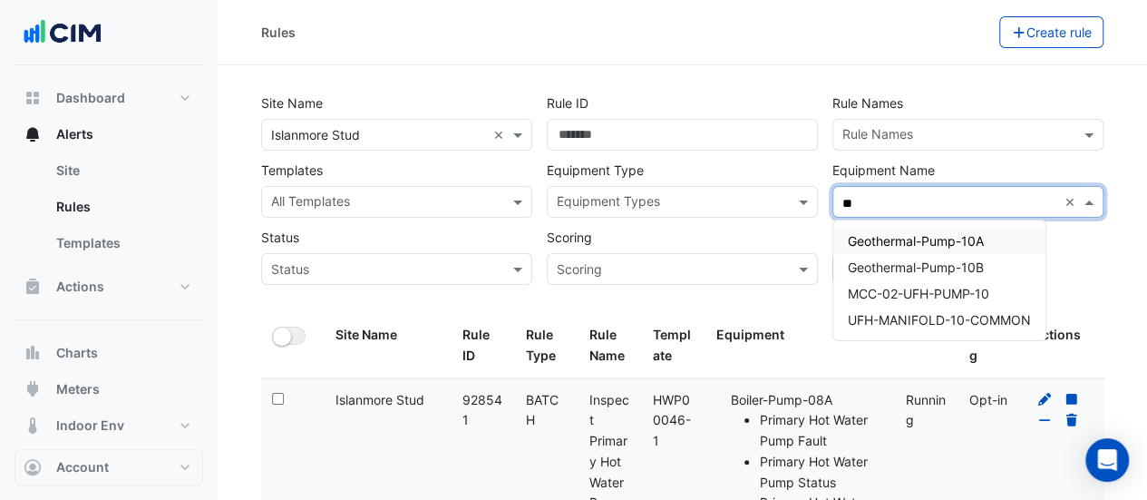
click at [954, 241] on span "Geothermal-Pump-10A" at bounding box center [916, 240] width 136 height 15
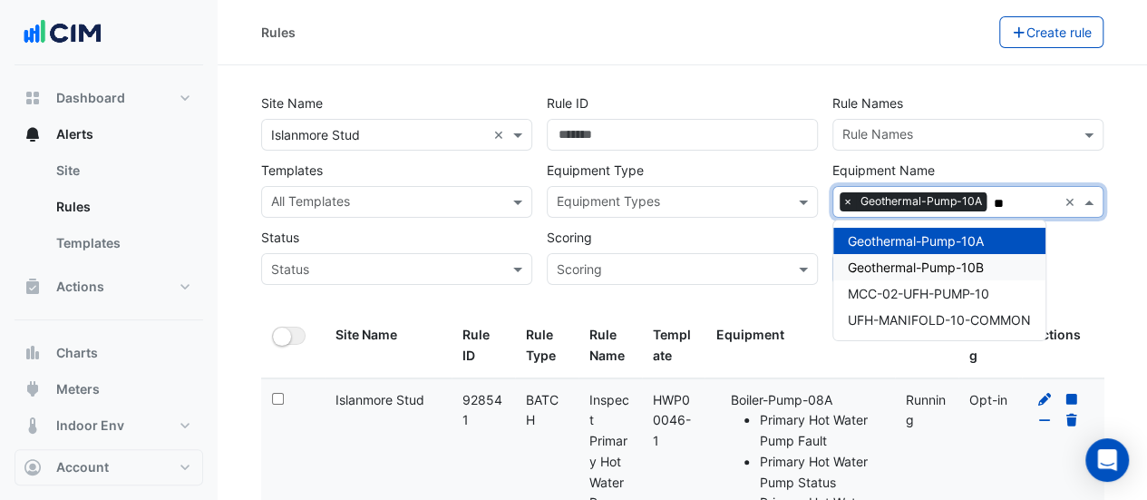
click at [947, 259] on span "Geothermal-Pump-10B" at bounding box center [916, 266] width 136 height 15
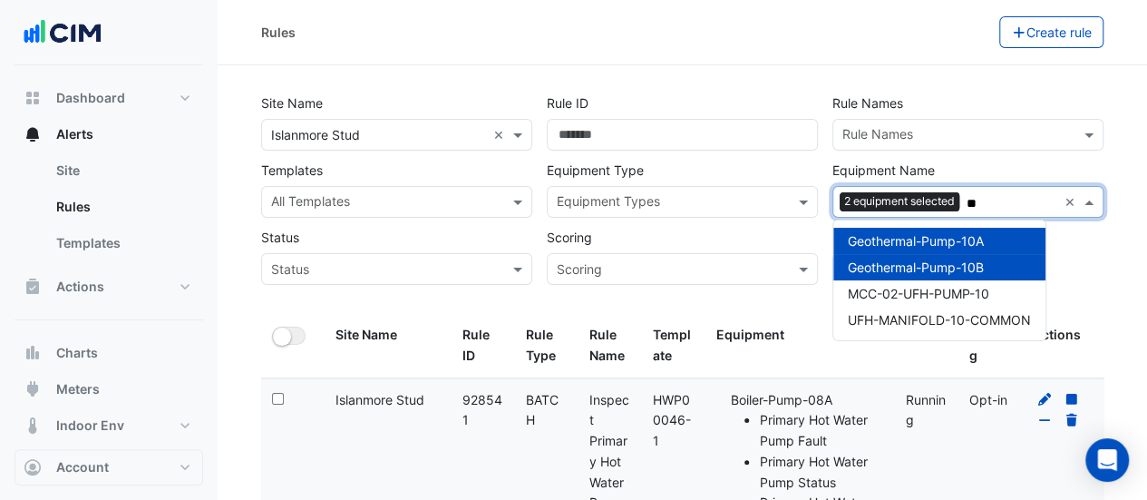
type input "**"
click at [812, 299] on div "Site Name × Islanmore Stud × Rule ID Rule Names Rule Names Templates All Templa…" at bounding box center [682, 200] width 864 height 227
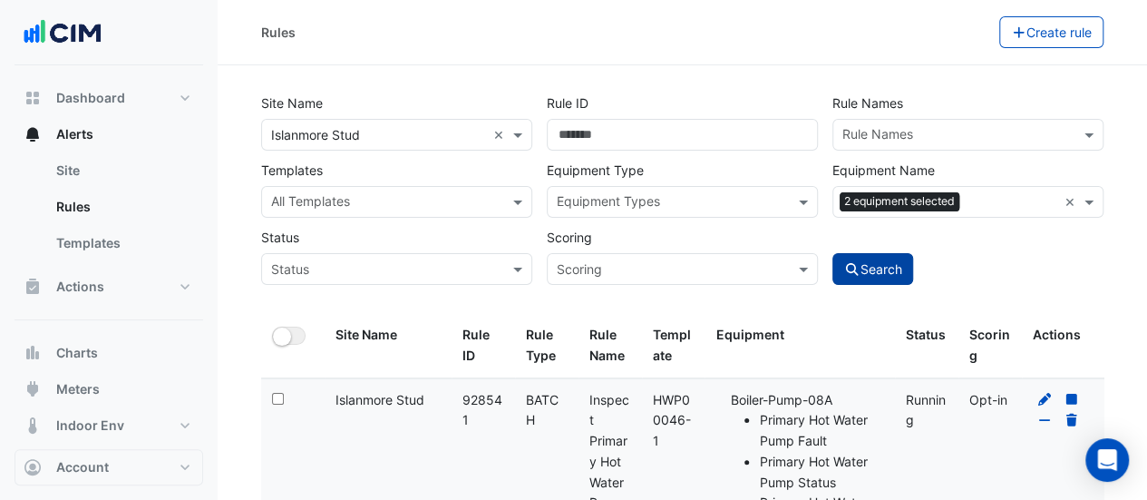
click at [854, 265] on icon "submit" at bounding box center [852, 269] width 13 height 13
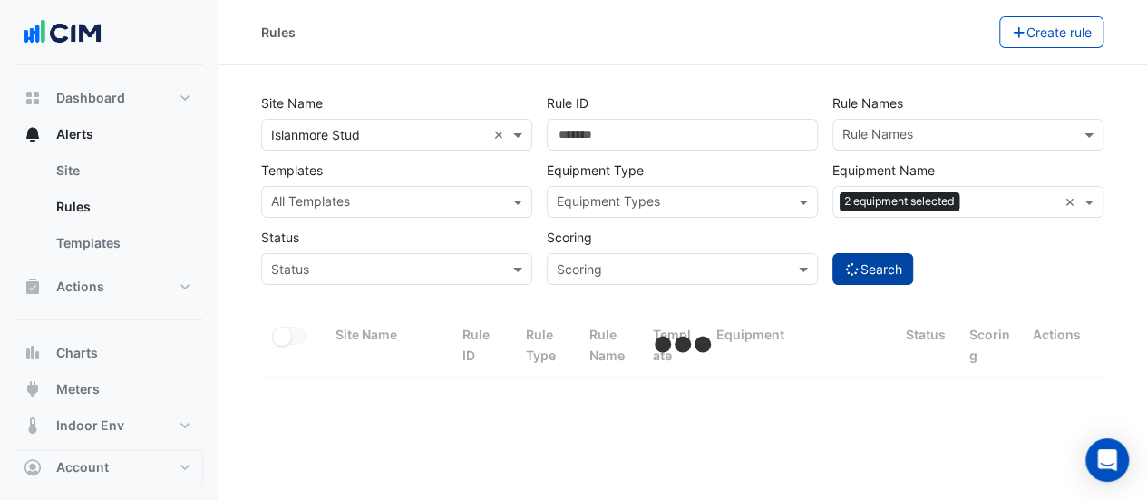
select select "***"
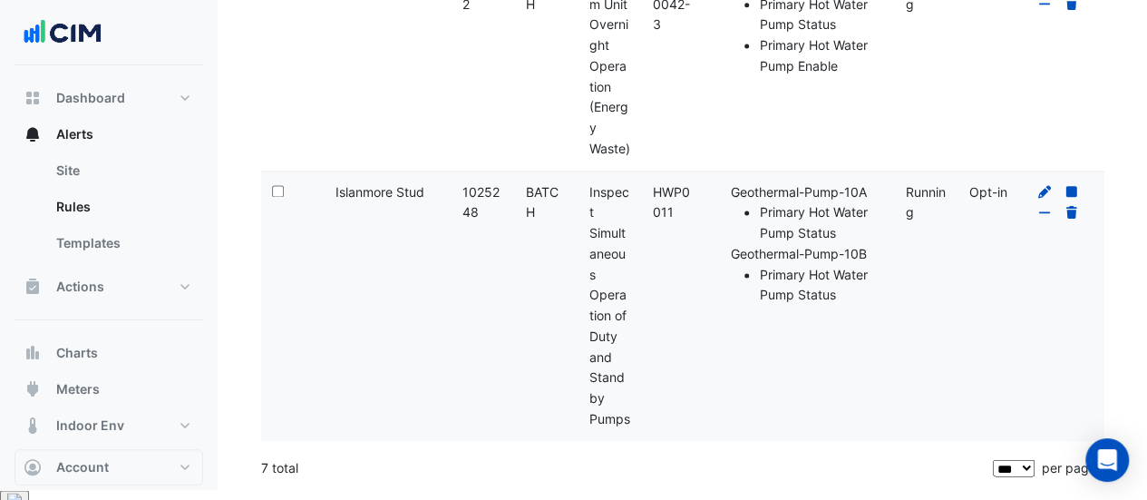
scroll to position [1309, 0]
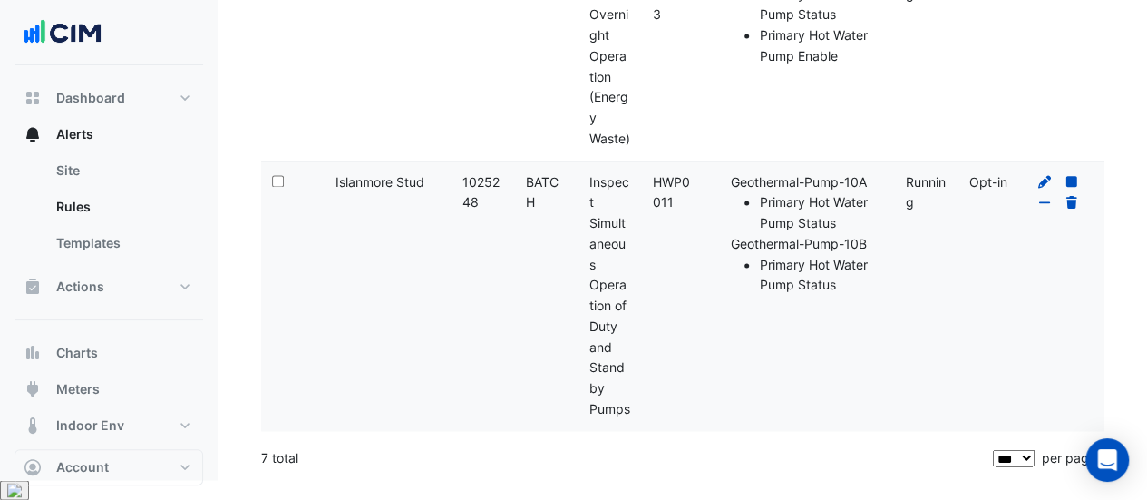
drag, startPoint x: 588, startPoint y: 262, endPoint x: 631, endPoint y: 428, distance: 171.5
click at [631, 428] on datatable-body-cell "Rule Name: Inspect Simultaneous Operation of Duty and Standby Pumps" at bounding box center [609, 295] width 63 height 269
copy div "Inspect Simultaneous Operation of Duty and Standby Pumps"
click at [87, 287] on span "Actions" at bounding box center [80, 286] width 48 height 18
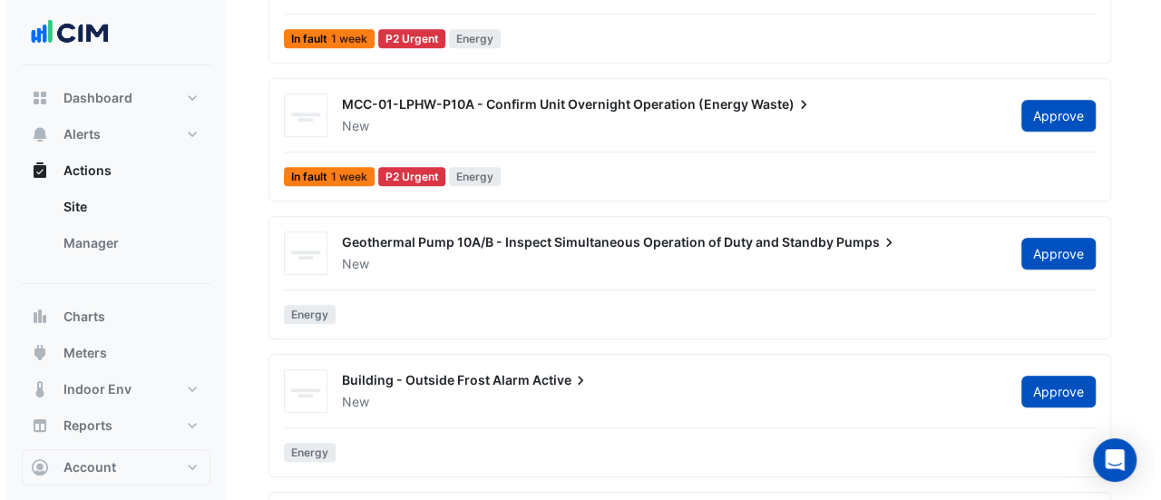
scroll to position [564, 0]
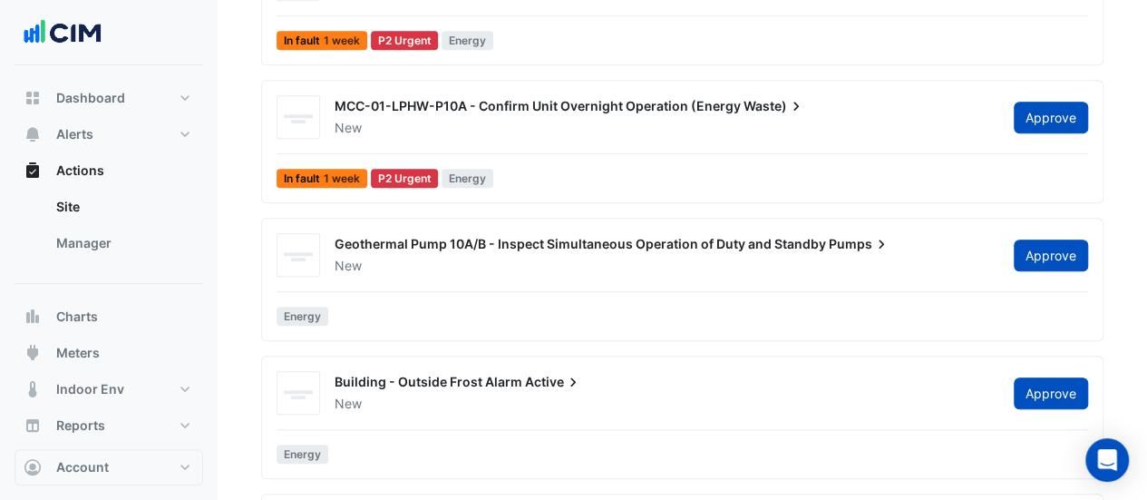
click at [483, 258] on div "New" at bounding box center [663, 266] width 661 height 18
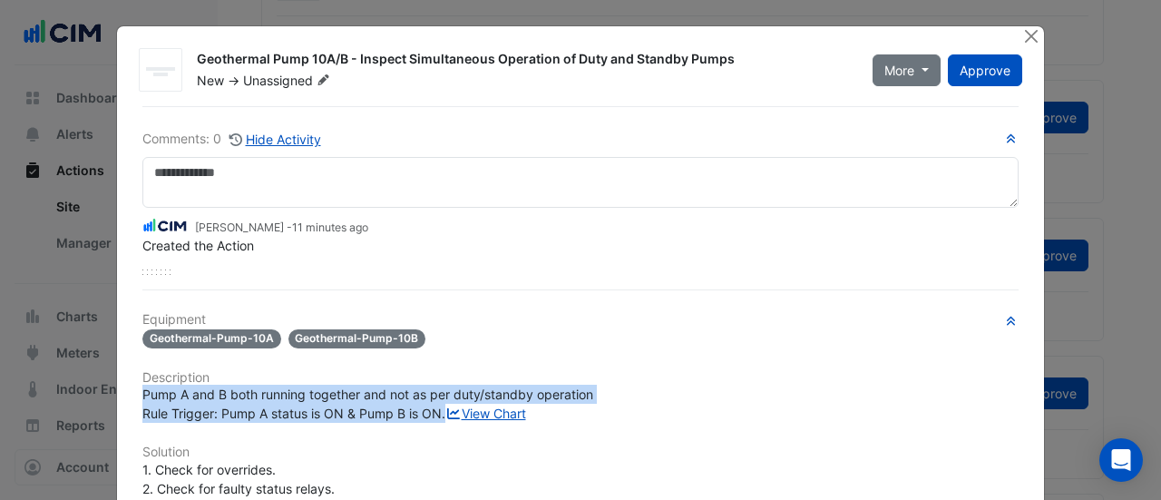
drag, startPoint x: 442, startPoint y: 408, endPoint x: 129, endPoint y: 387, distance: 313.5
click at [131, 387] on div "Pump A and B both running together and not as per duty/standby operation Rule T…" at bounding box center [580, 403] width 898 height 38
copy span "Pump A and B both running together and not as per duty/standby operation Rule T…"
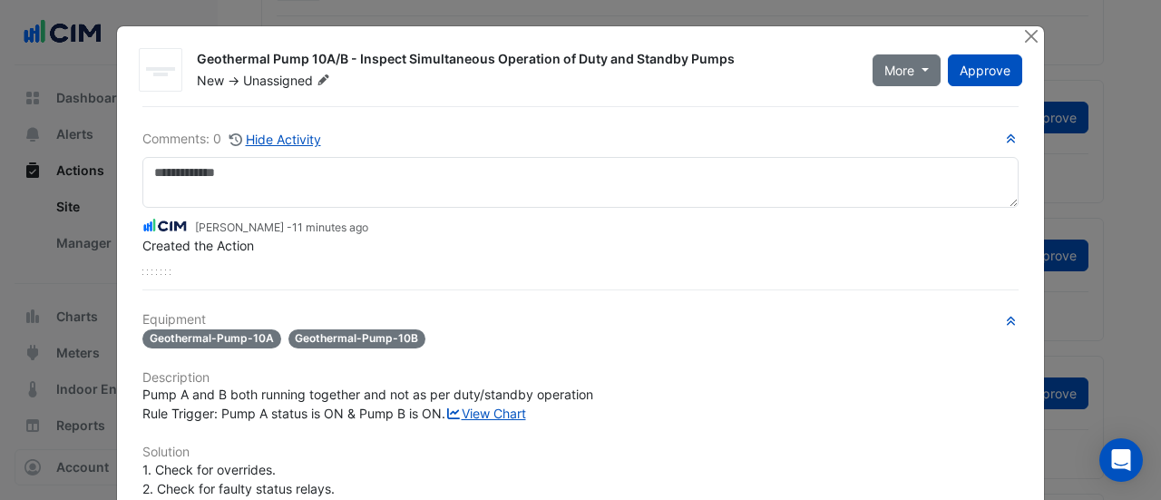
click at [149, 282] on div "Comments: 0 Hide Activity Shane Madigan - 11 minutes ago Created the Action Equ…" at bounding box center [580, 464] width 898 height 717
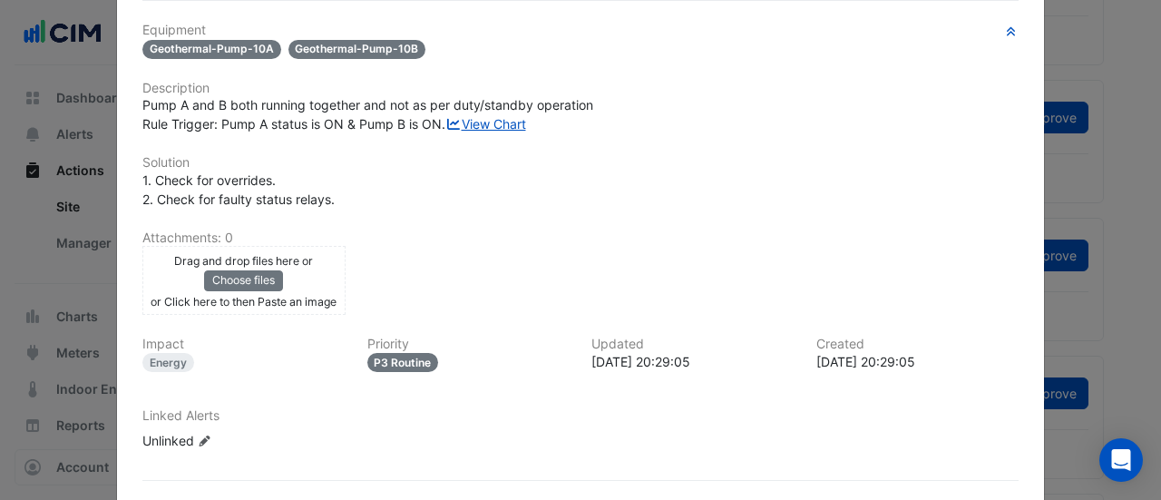
scroll to position [291, 0]
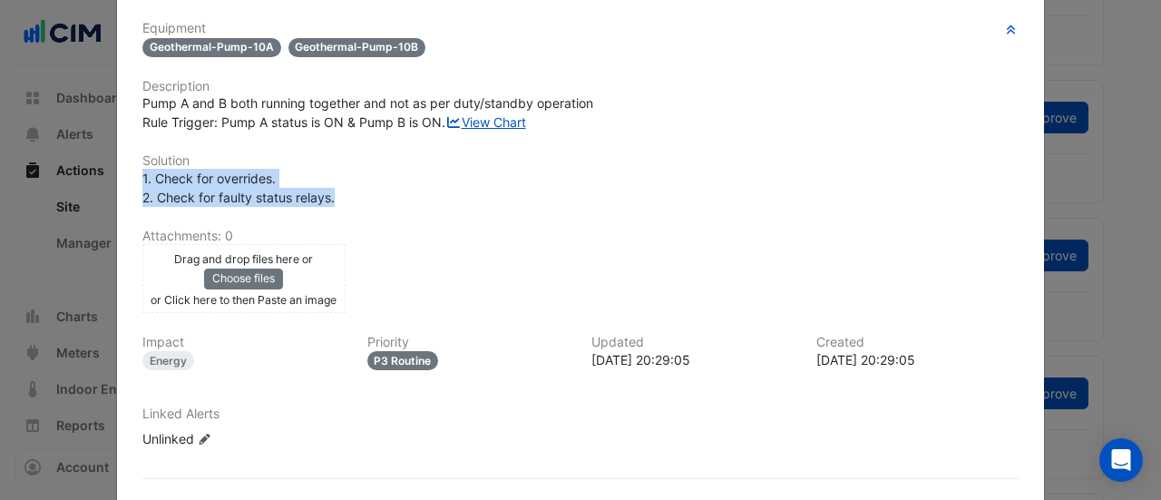
drag, startPoint x: 336, startPoint y: 232, endPoint x: 130, endPoint y: 215, distance: 207.4
click at [131, 207] on div "1. Check for overrides. 2. Check for faulty status relays." at bounding box center [580, 188] width 898 height 38
copy span "1. Check for overrides. 2. Check for faulty status relays."
click at [328, 207] on div "1. Check for overrides. 2. Check for faulty status relays." at bounding box center [580, 188] width 876 height 38
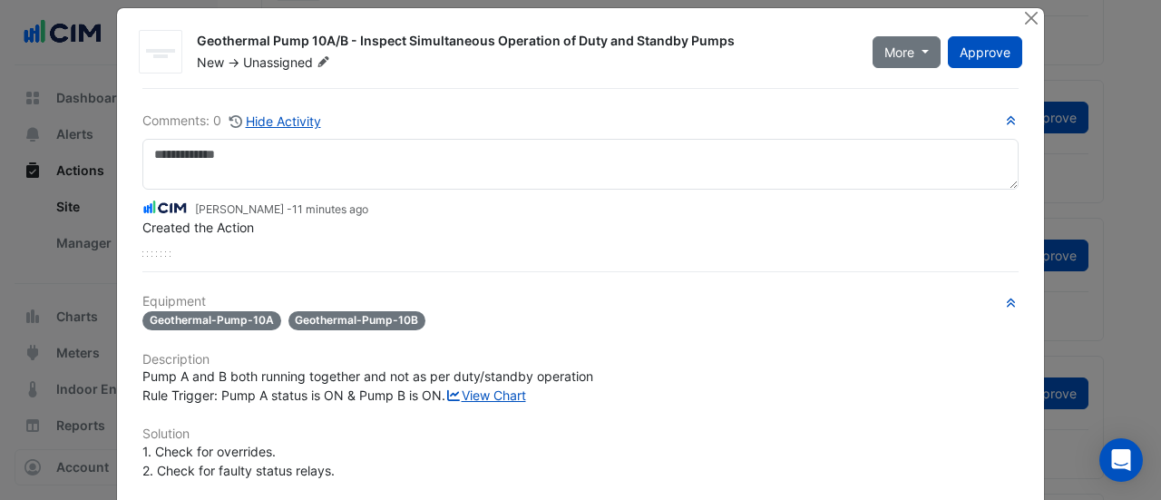
scroll to position [17, 0]
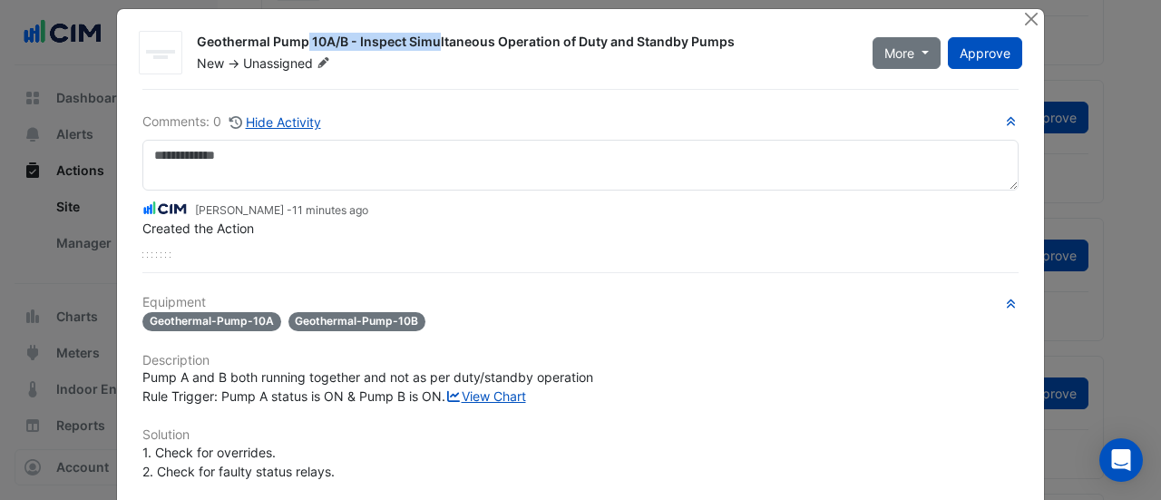
drag, startPoint x: 339, startPoint y: 43, endPoint x: 179, endPoint y: 39, distance: 160.5
click at [186, 39] on div "Geothermal Pump 10A/B - Inspect Simultaneous Operation of Duty and Standby Pump…" at bounding box center [523, 53] width 675 height 40
copy div "Geothermal Pump 10A/B"
click at [1024, 19] on button "Close" at bounding box center [1030, 18] width 19 height 19
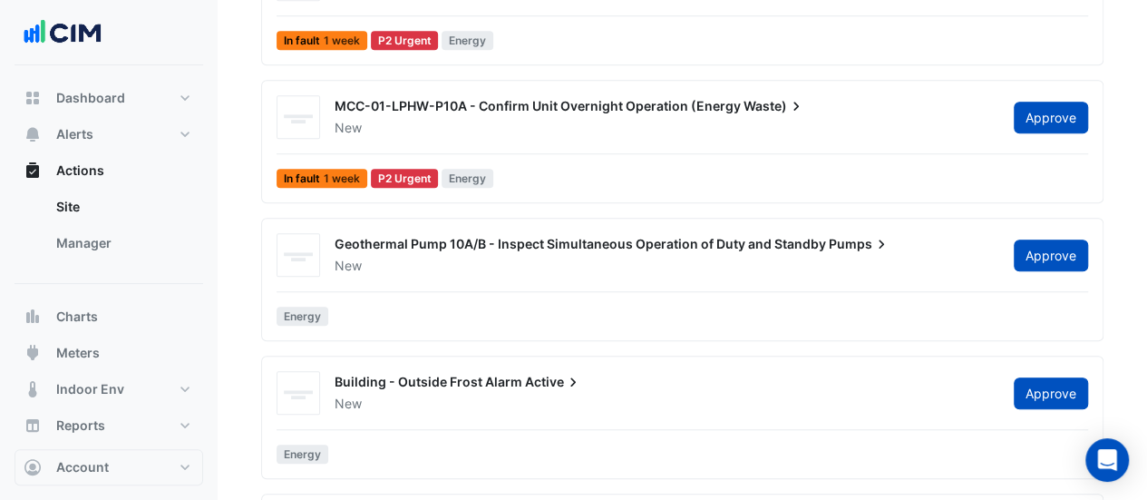
click at [571, 155] on div "MCC-01-LPHW-P10A - Confirm Unit Overnight Operation (Energy Waste) New Approve …" at bounding box center [682, 145] width 826 height 100
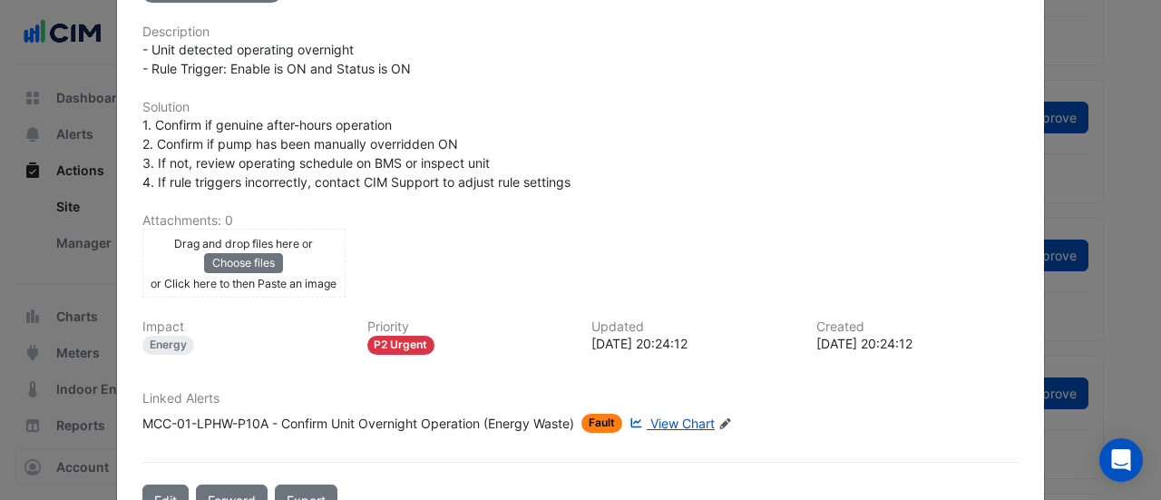
scroll to position [488, 0]
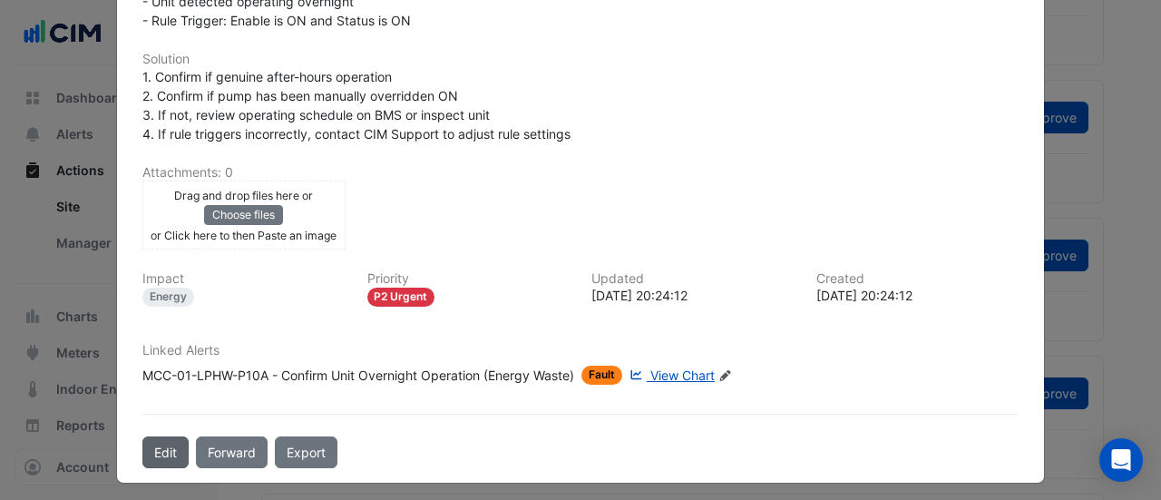
click at [170, 436] on button "Edit" at bounding box center [165, 452] width 46 height 32
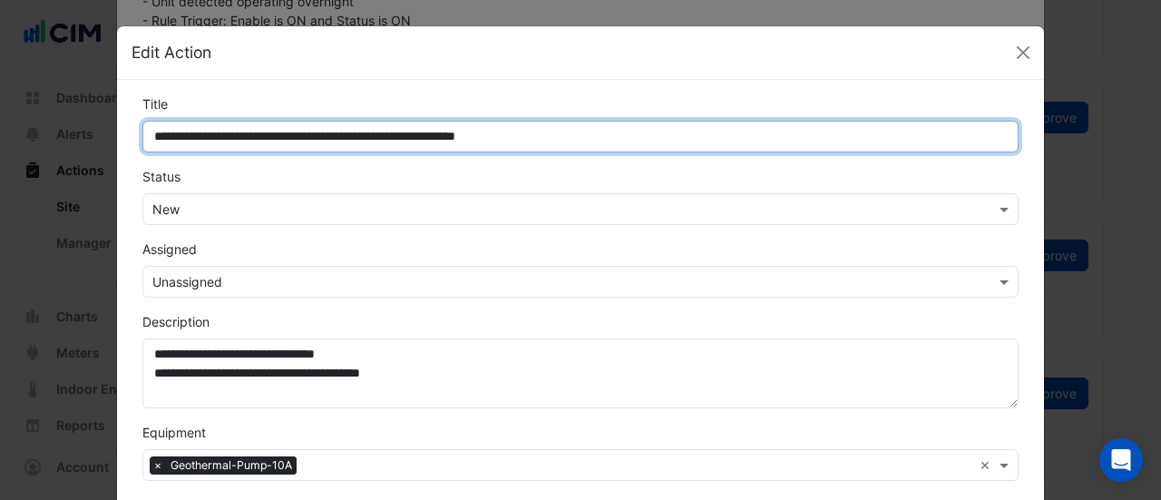
drag, startPoint x: 274, startPoint y: 134, endPoint x: 53, endPoint y: 102, distance: 222.6
click at [53, 102] on ngb-modal-window "**********" at bounding box center [580, 250] width 1161 height 500
paste input "*****"
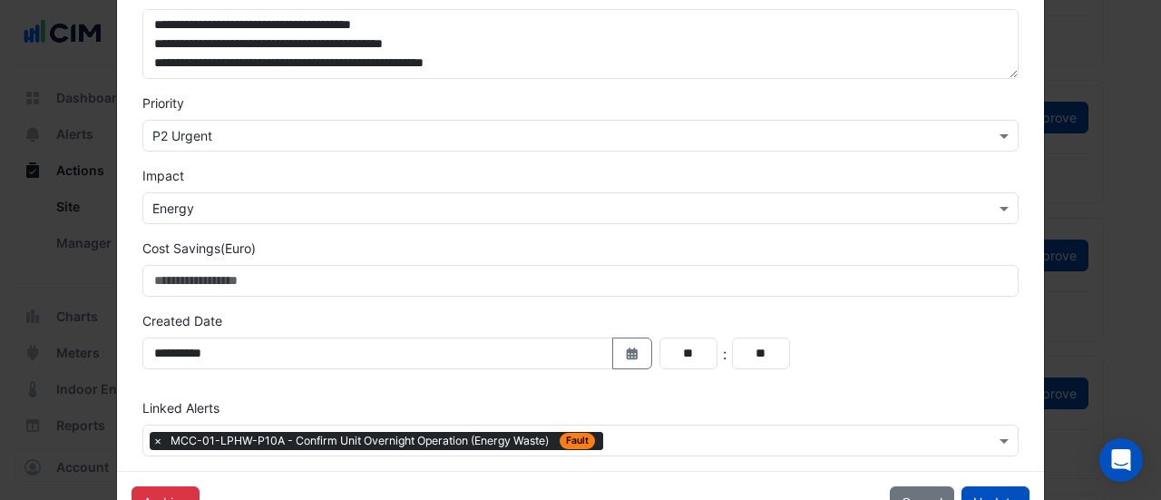
scroll to position [566, 0]
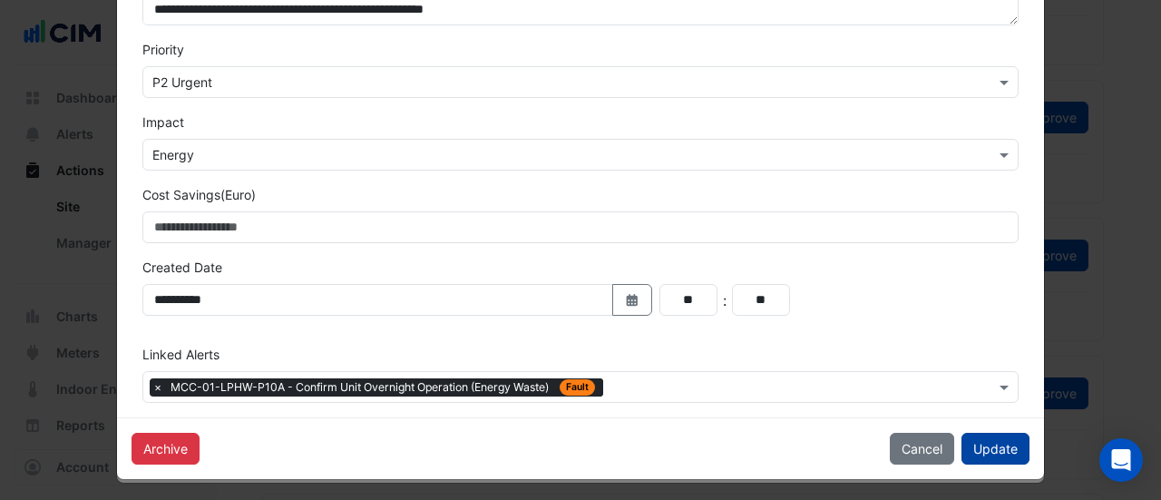
type input "**********"
click at [977, 446] on button "Update" at bounding box center [995, 448] width 68 height 32
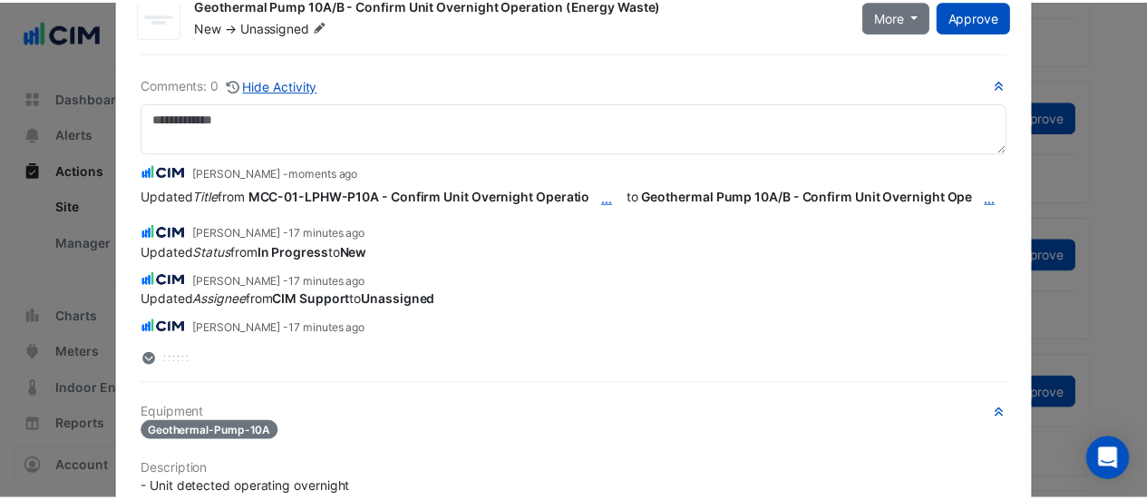
scroll to position [0, 0]
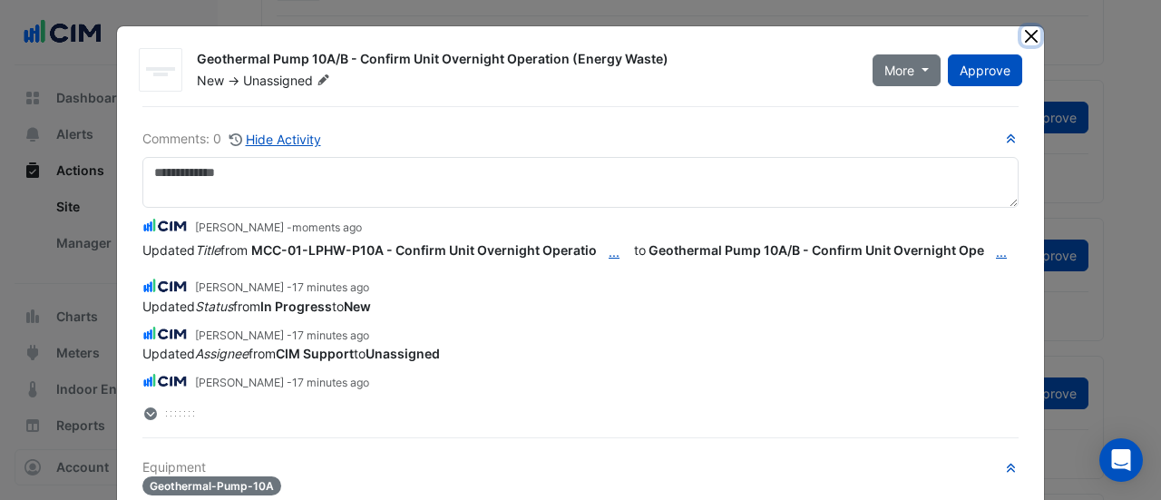
click at [1021, 38] on button "Close" at bounding box center [1030, 35] width 19 height 19
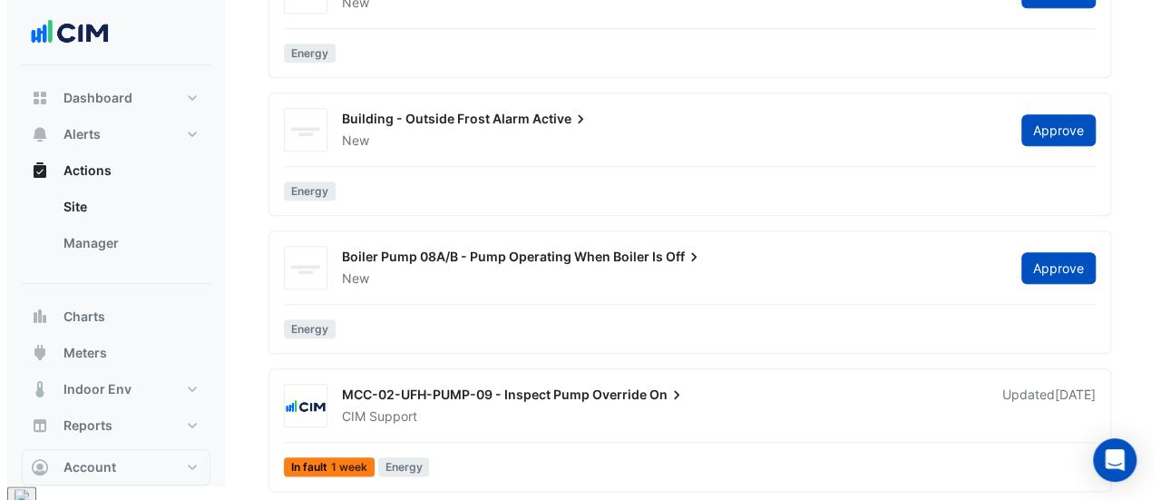
scroll to position [825, 0]
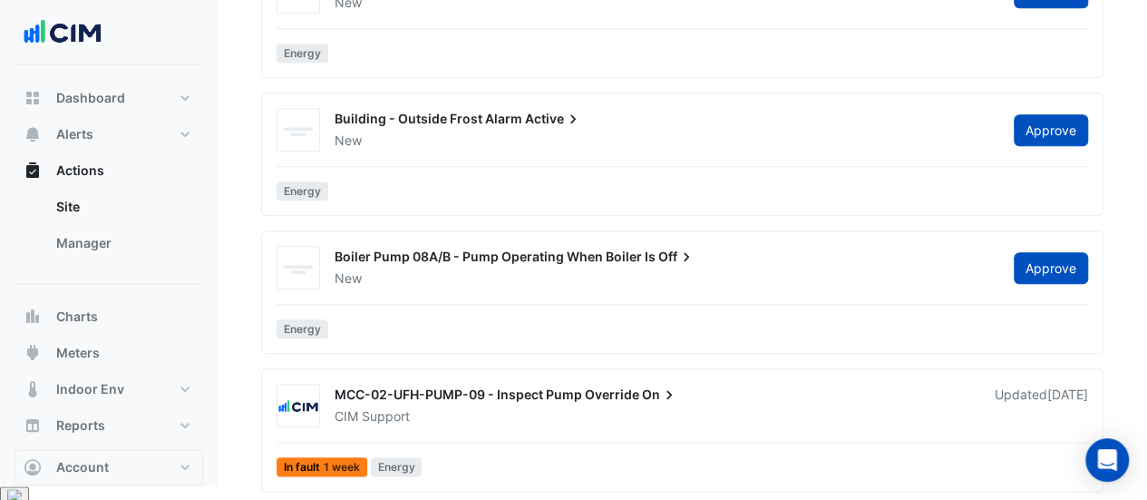
click at [439, 412] on div "CIM Support" at bounding box center [654, 416] width 642 height 18
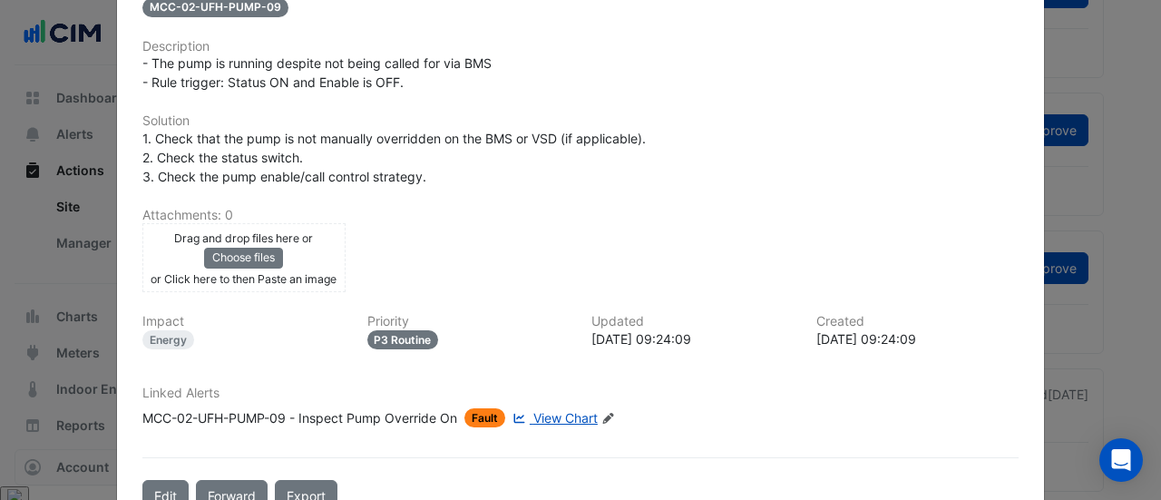
scroll to position [375, 0]
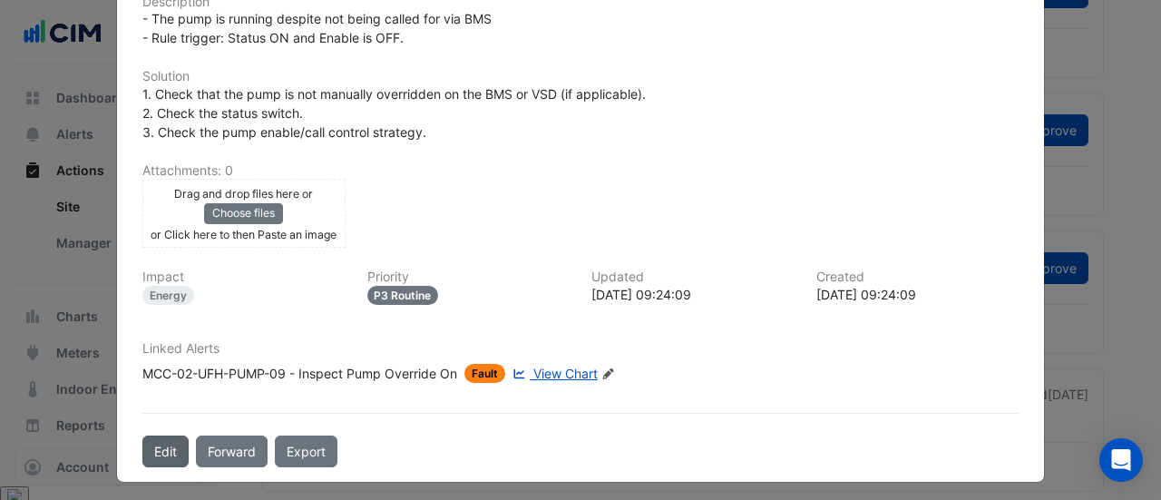
click at [173, 443] on button "Edit" at bounding box center [165, 451] width 46 height 32
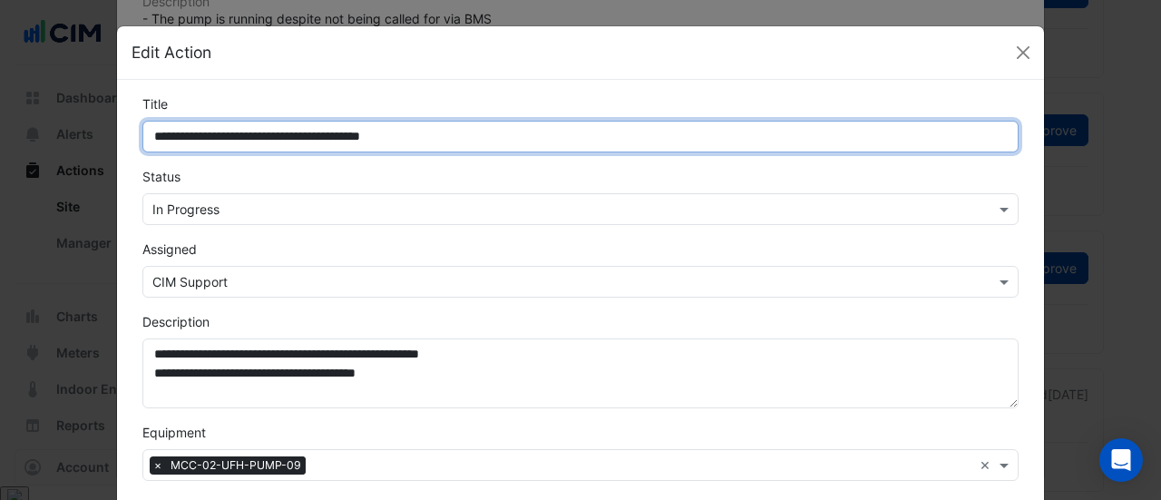
drag, startPoint x: 294, startPoint y: 139, endPoint x: 0, endPoint y: 154, distance: 294.2
click at [0, 154] on ngb-modal-window "**********" at bounding box center [580, 250] width 1161 height 500
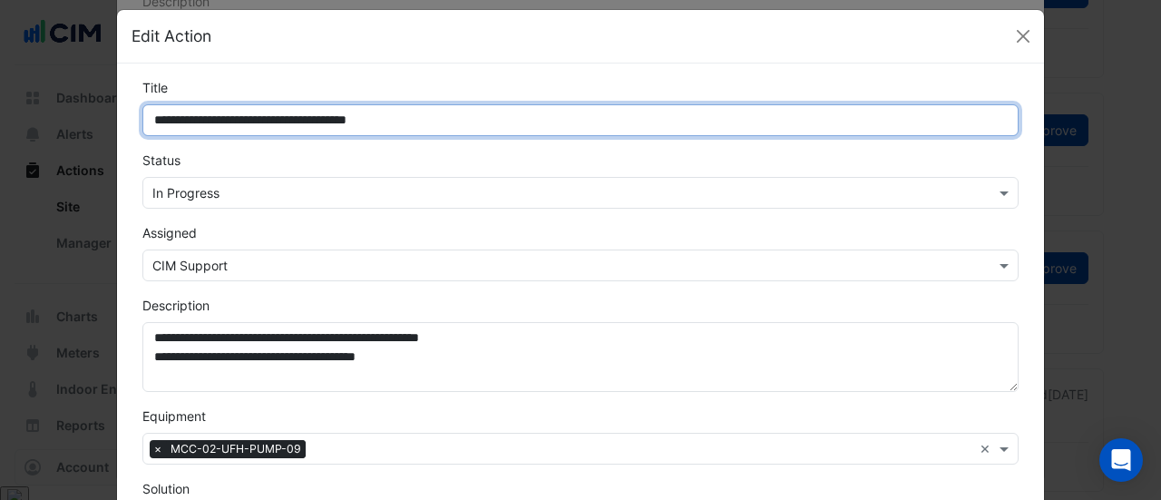
scroll to position [13, 0]
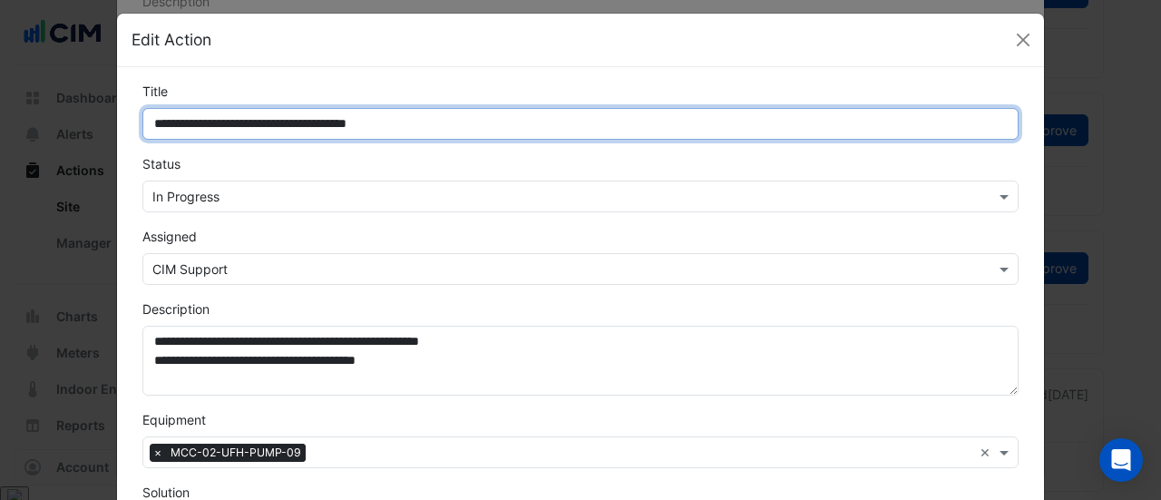
drag, startPoint x: 433, startPoint y: 129, endPoint x: 358, endPoint y: 136, distance: 75.6
click at [358, 136] on input "**********" at bounding box center [580, 124] width 876 height 32
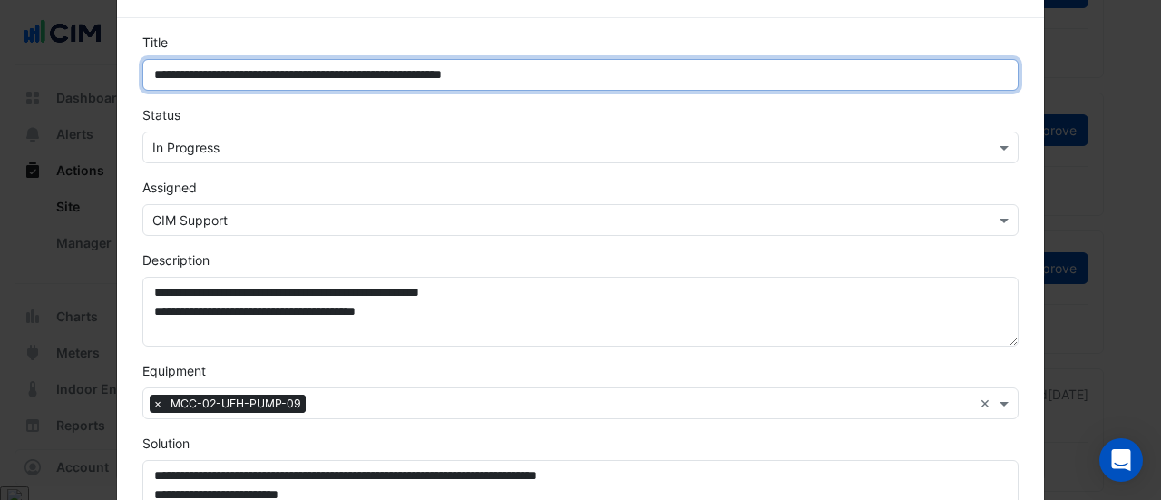
scroll to position [65, 0]
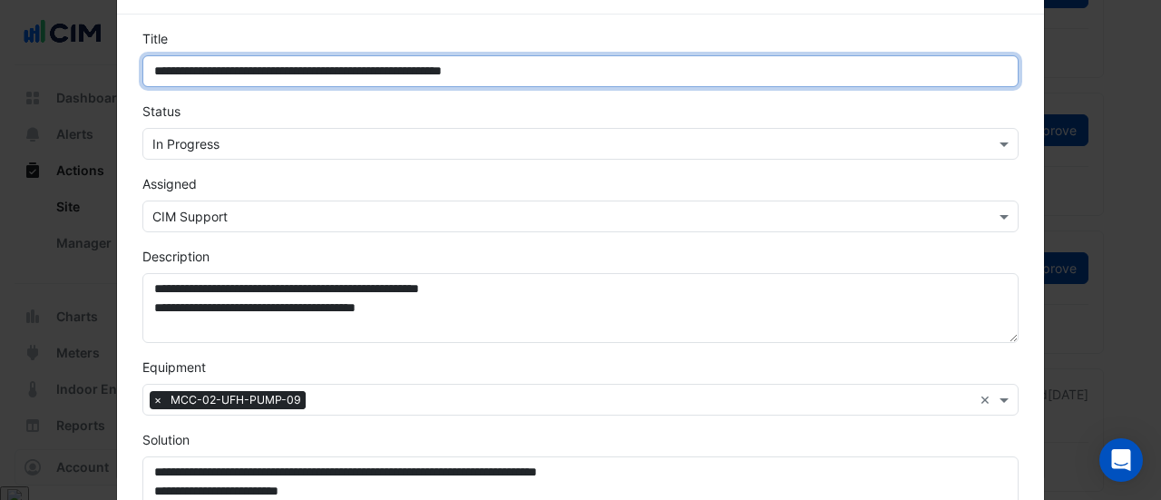
click at [355, 65] on input "**********" at bounding box center [580, 71] width 876 height 32
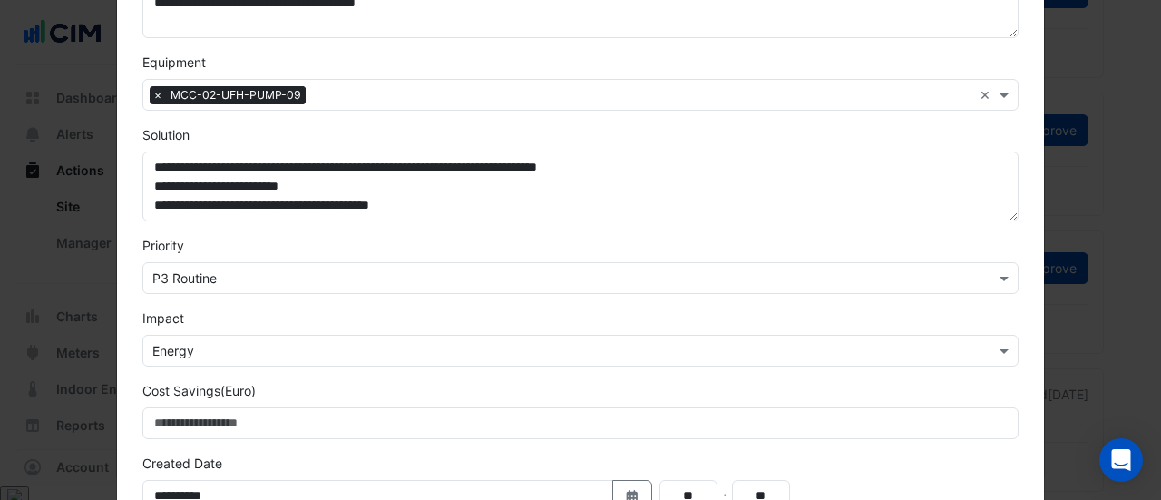
scroll to position [374, 0]
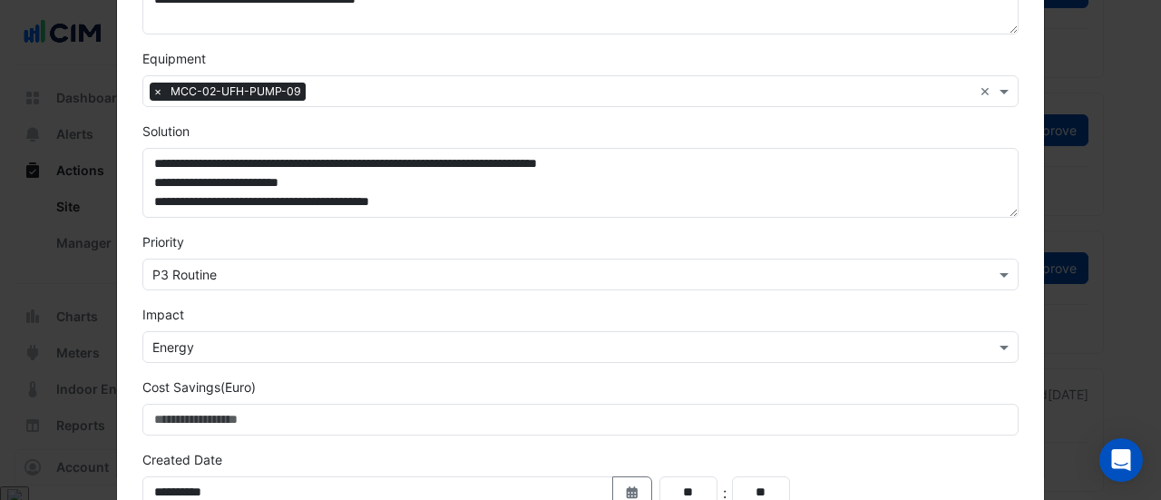
type input "**********"
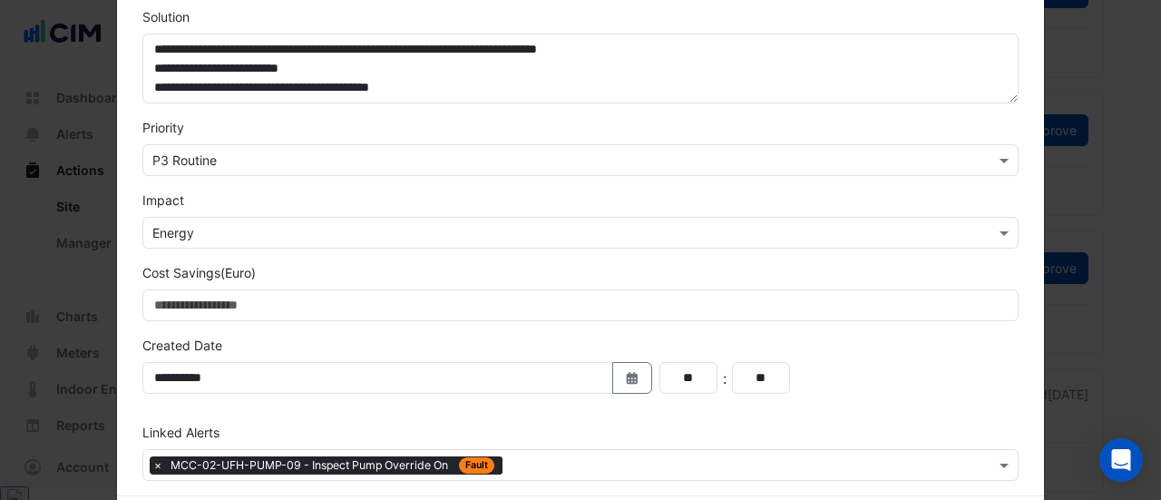
scroll to position [566, 0]
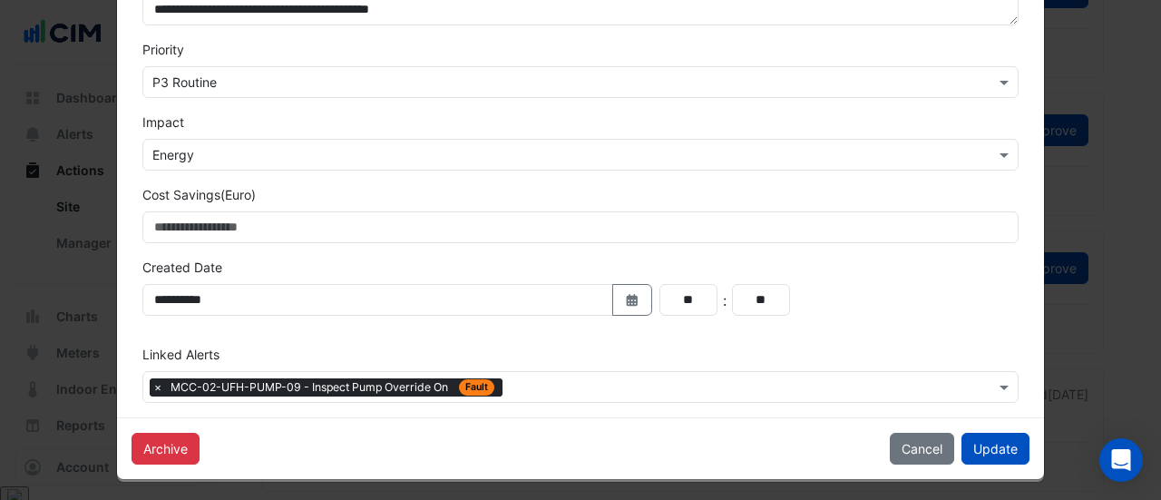
click at [154, 384] on span "×" at bounding box center [158, 387] width 16 height 18
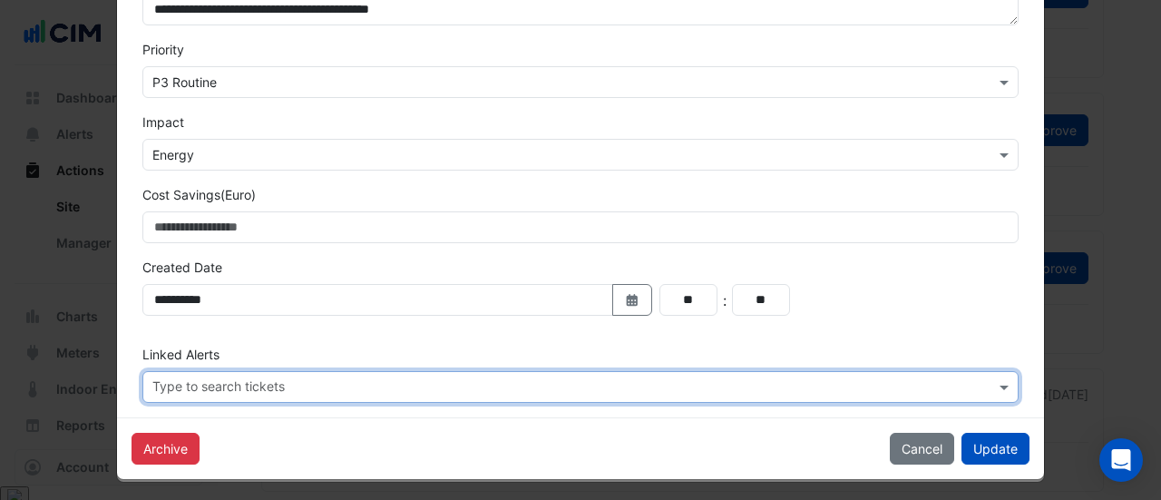
click at [156, 384] on input "text" at bounding box center [573, 388] width 842 height 19
type input "*"
click at [281, 325] on div "**********" at bounding box center [393, 307] width 524 height 46
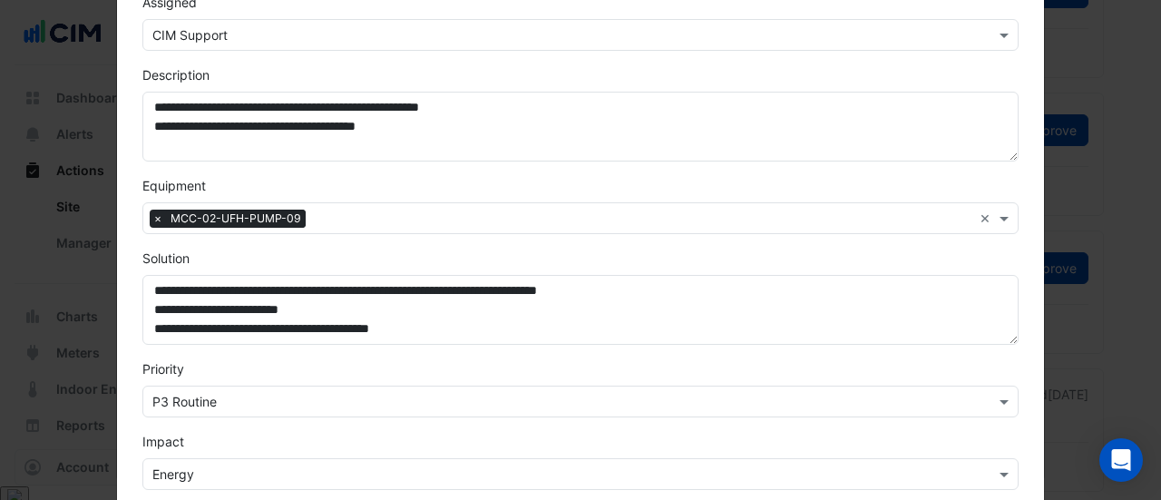
scroll to position [243, 0]
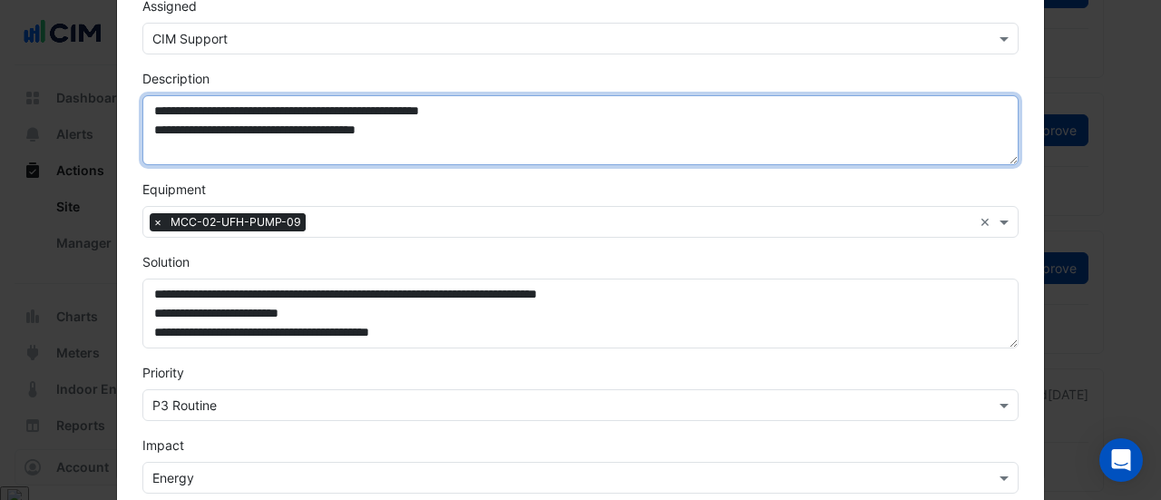
click at [424, 133] on textarea "**********" at bounding box center [580, 130] width 876 height 70
paste textarea "**********"
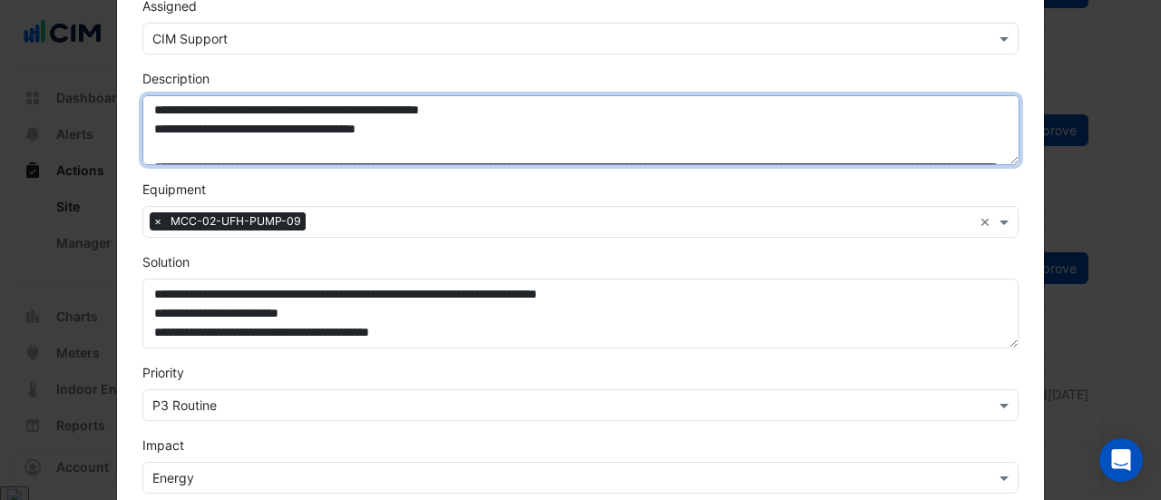
click at [416, 125] on textarea "**********" at bounding box center [580, 129] width 877 height 69
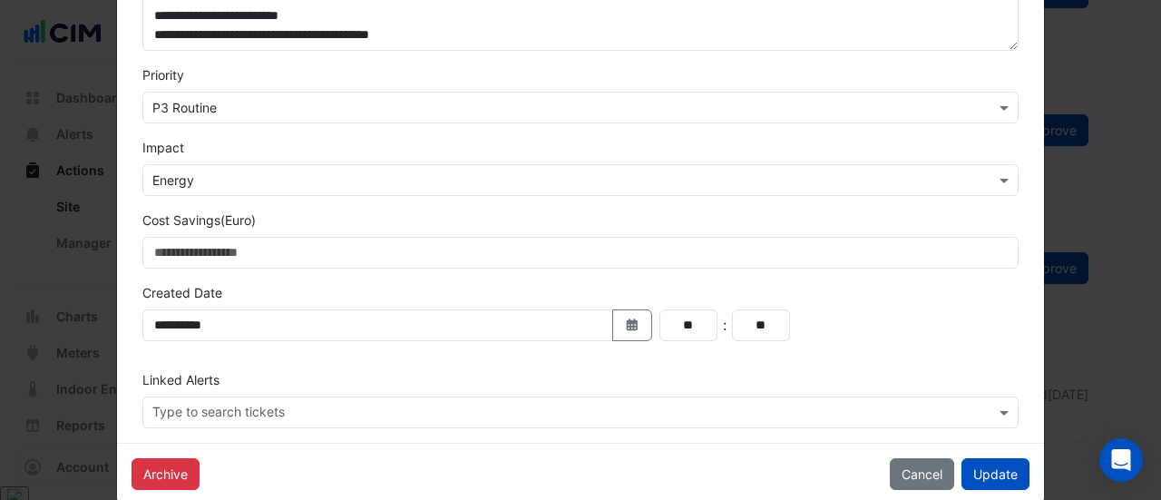
scroll to position [544, 0]
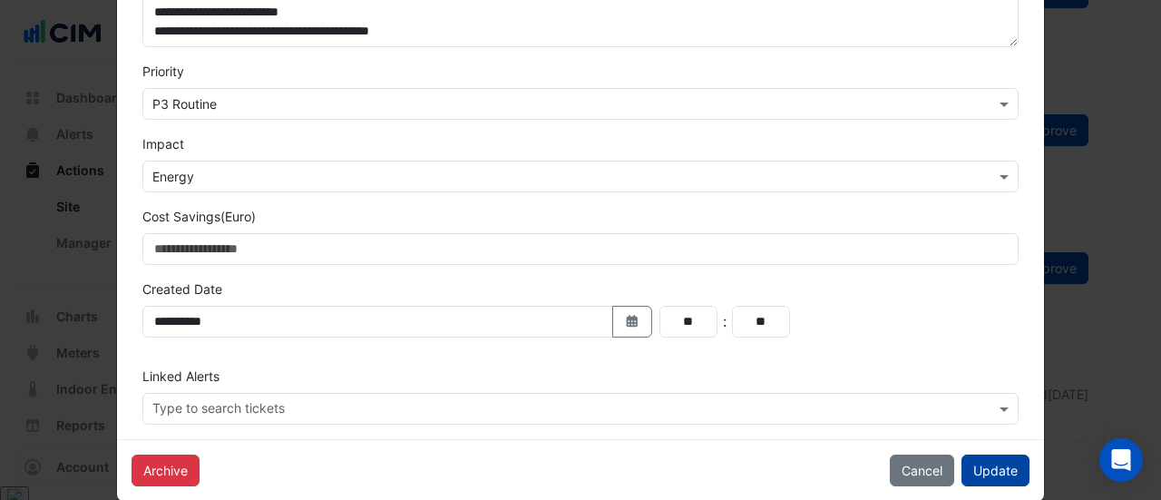
type textarea "**********"
click at [980, 458] on button "Update" at bounding box center [995, 470] width 68 height 32
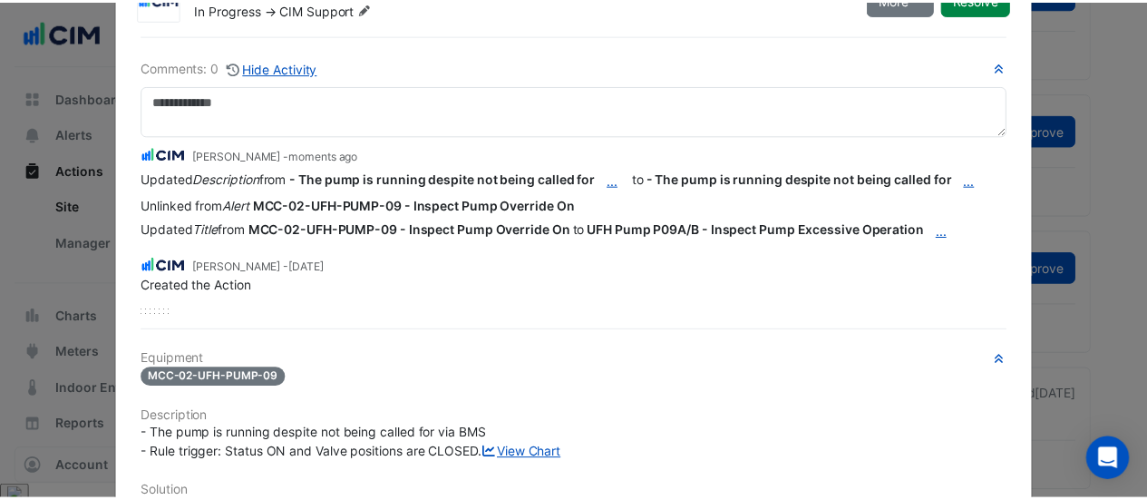
scroll to position [0, 0]
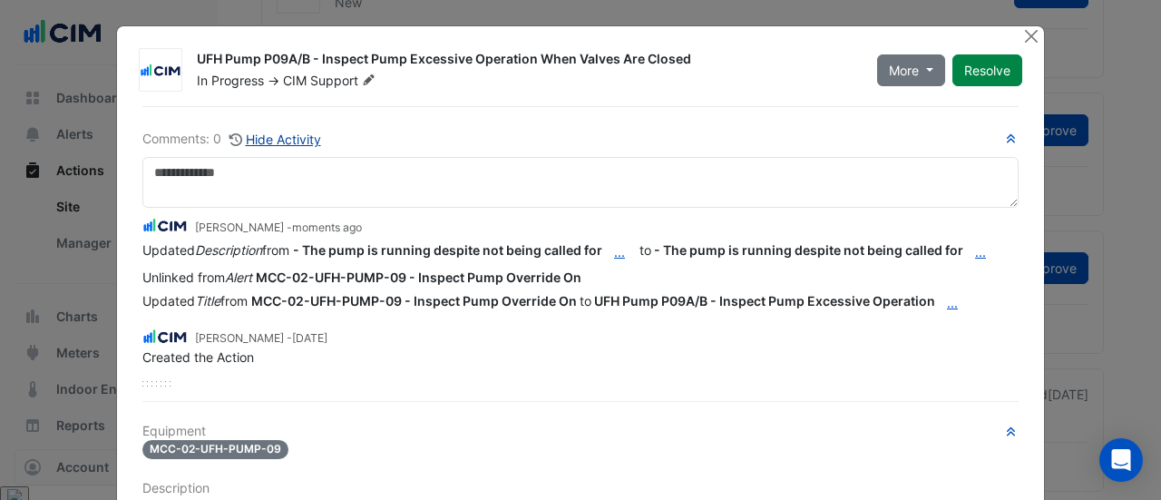
click at [298, 129] on button "Hide Activity" at bounding box center [274, 139] width 93 height 21
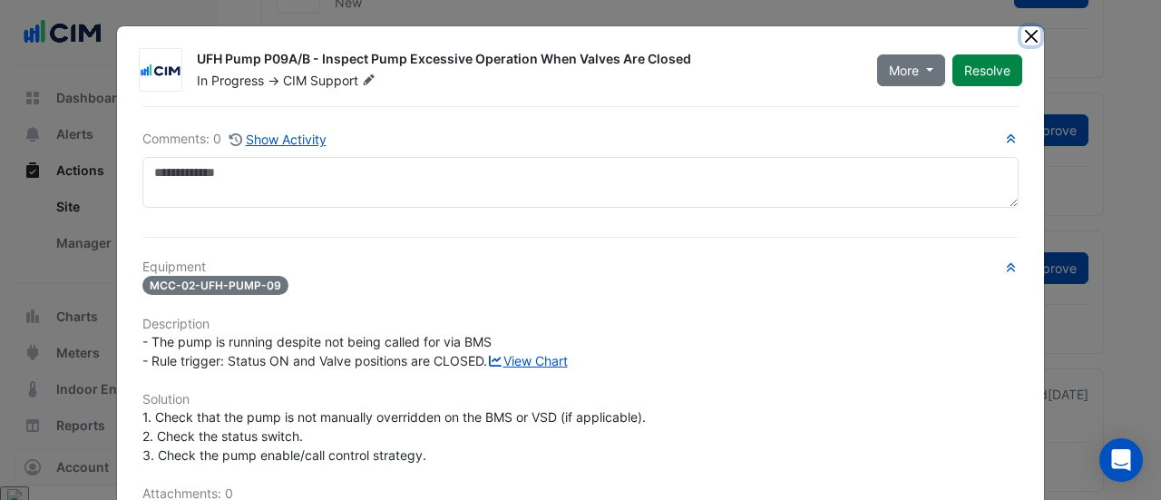
click at [1024, 35] on button "Close" at bounding box center [1030, 35] width 19 height 19
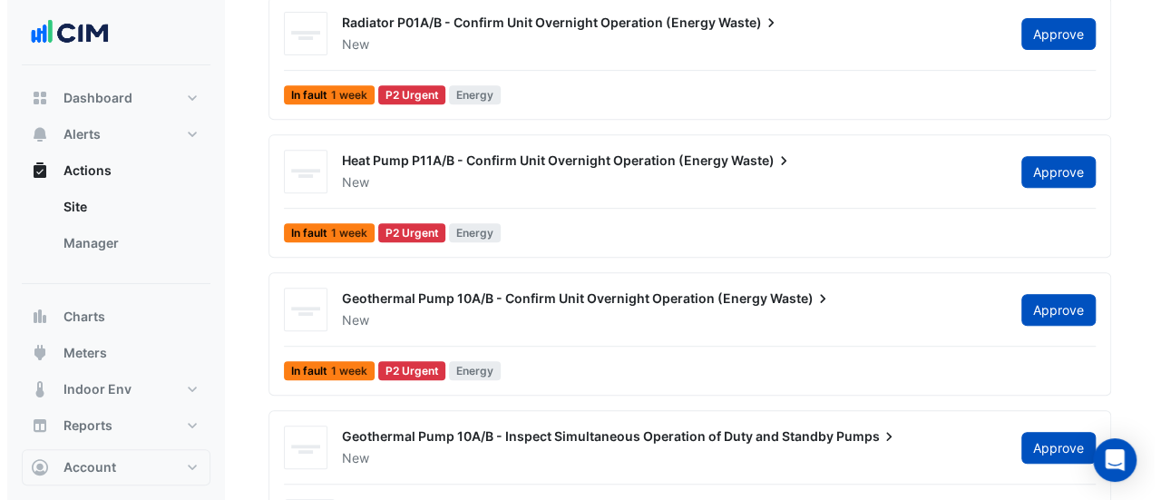
scroll to position [359, 0]
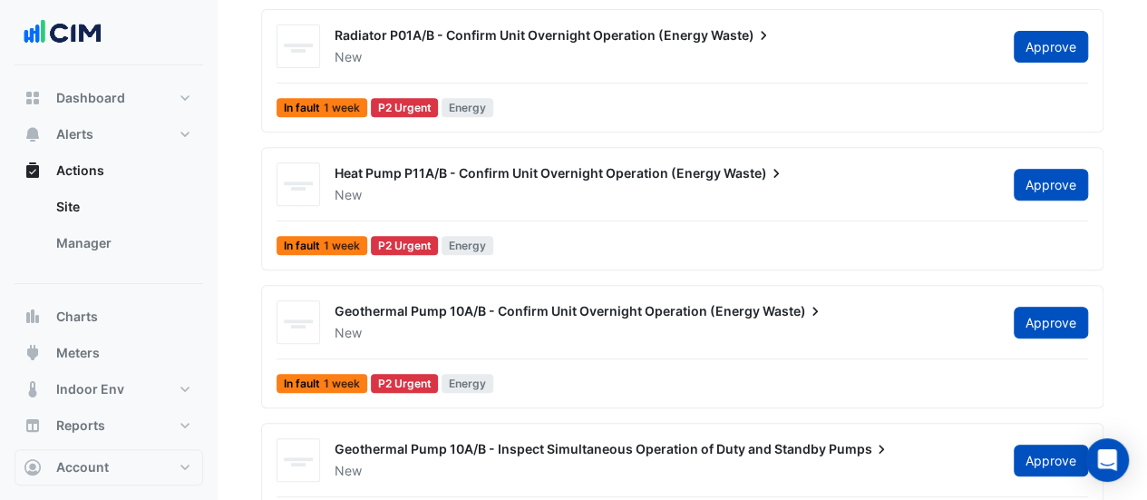
click at [598, 434] on div "Geothermal Pump 10A/B - Inspect Simultaneous Operation of Duty and Standby Pump…" at bounding box center [711, 455] width 775 height 47
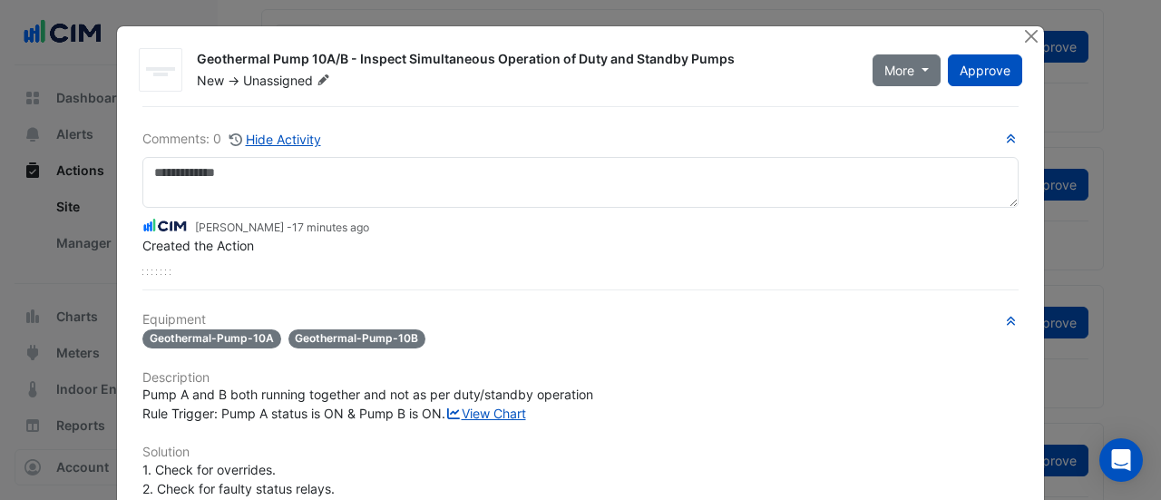
drag, startPoint x: 742, startPoint y: 51, endPoint x: 176, endPoint y: 57, distance: 565.8
click at [176, 57] on div "Geothermal Pump 10A/B - Inspect Simultaneous Operation of Duty and Standby Pump…" at bounding box center [580, 70] width 898 height 44
copy div "Geothermal Pump 10A/B - Inspect Simultaneous Operation of Duty and Standby Pumps"
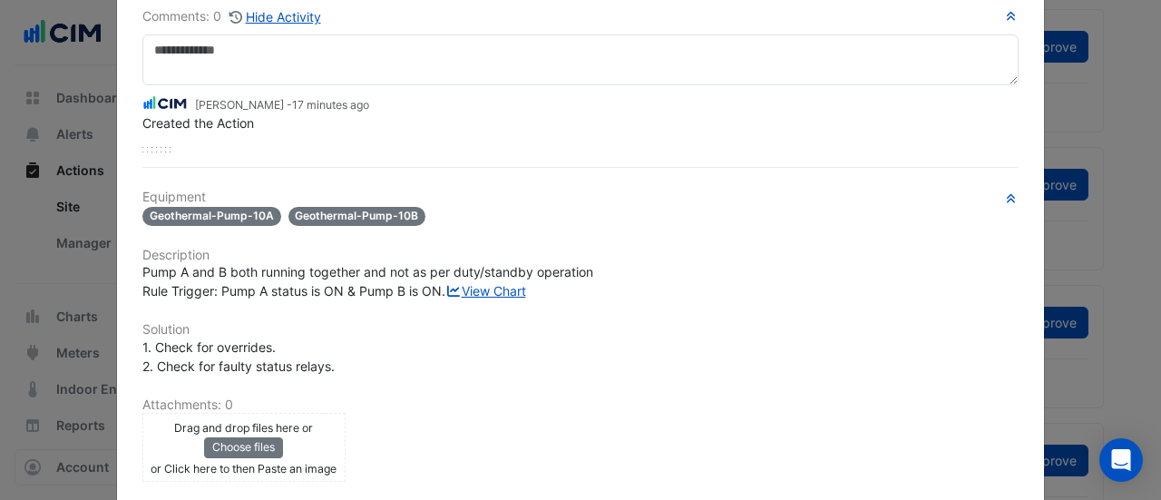
scroll to position [123, 0]
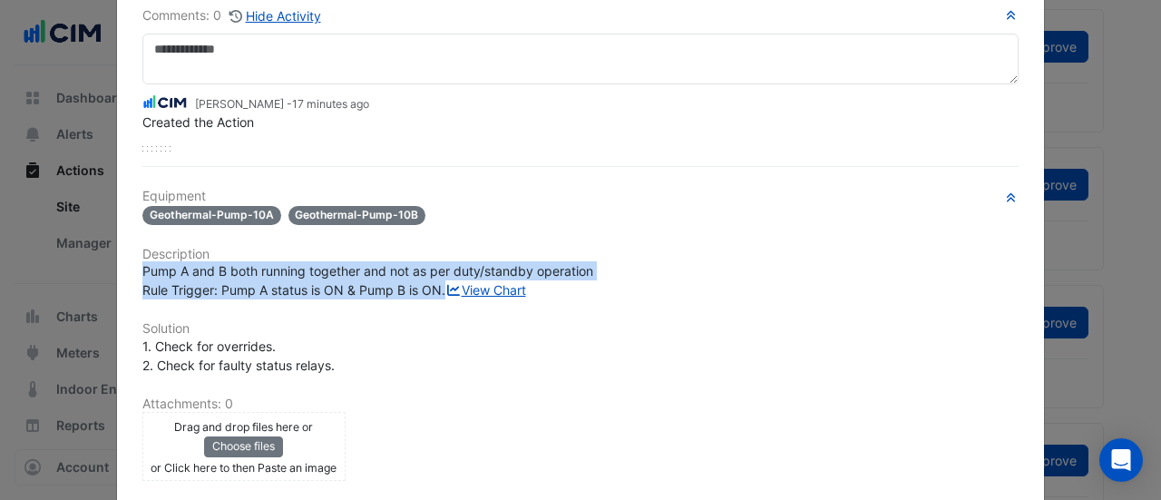
drag, startPoint x: 456, startPoint y: 287, endPoint x: 134, endPoint y: 273, distance: 322.2
click at [142, 273] on div "Pump A and B both running together and not as per duty/standby operation Rule T…" at bounding box center [580, 280] width 876 height 38
copy span "Pump A and B both running together and not as per duty/standby operation Rule T…"
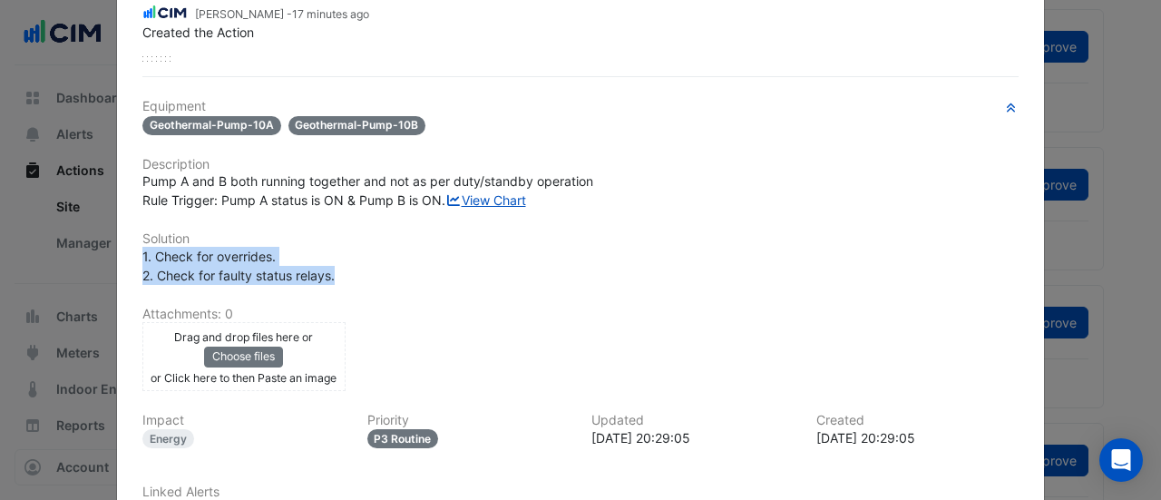
drag, startPoint x: 335, startPoint y: 306, endPoint x: 121, endPoint y: 288, distance: 214.8
click at [121, 288] on div "Geothermal Pump 10A/B - Inspect Simultaneous Operation of Duty and Standby Pump…" at bounding box center [580, 219] width 927 height 812
copy span "1. Check for overrides. 2. Check for faulty status relays."
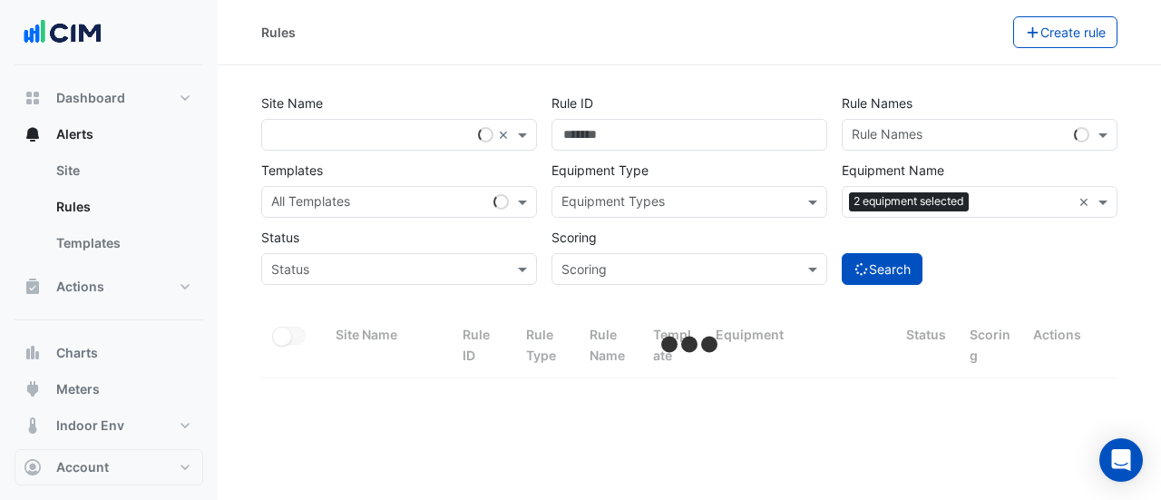
select select "***"
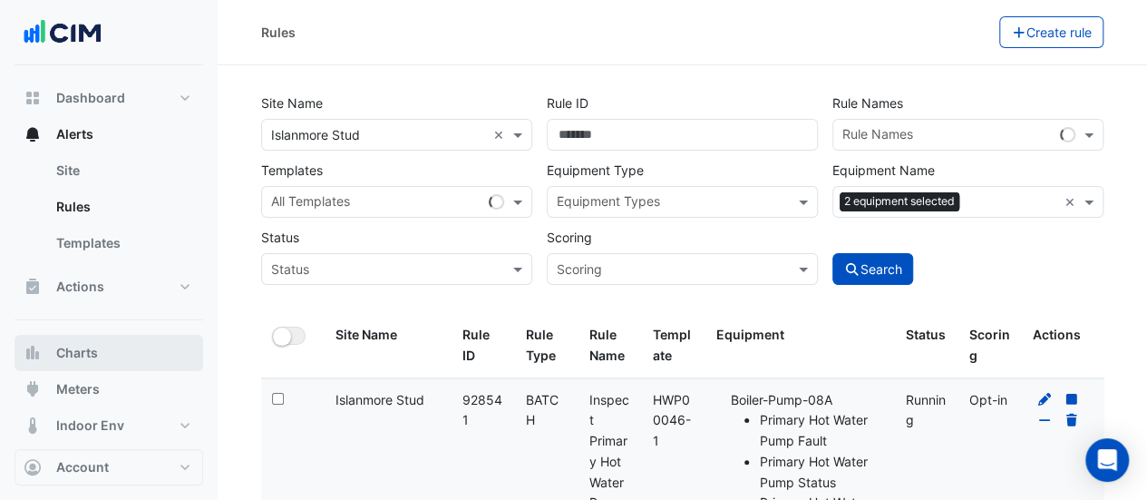
click at [98, 347] on button "Charts" at bounding box center [109, 353] width 189 height 36
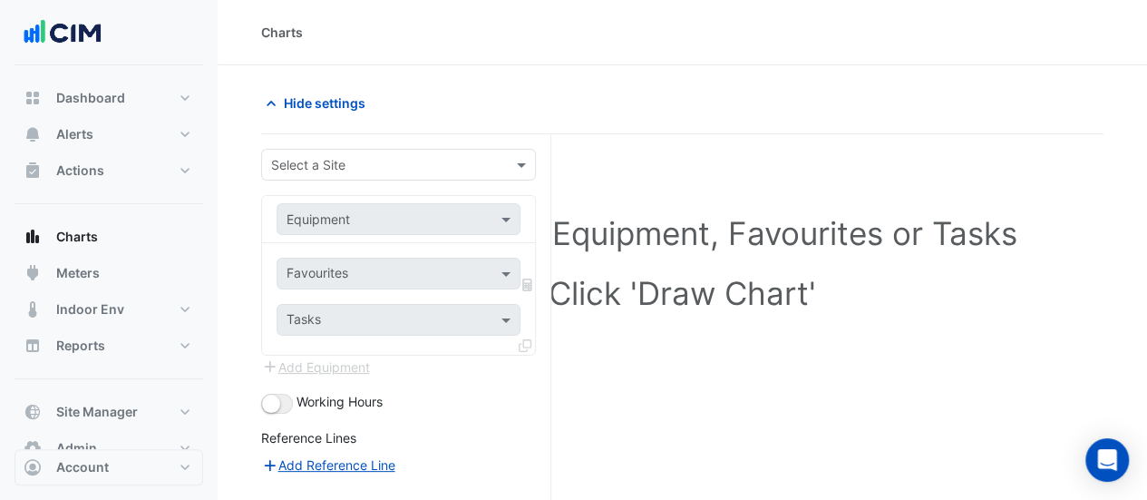
click at [326, 150] on div "Select a Site" at bounding box center [398, 165] width 275 height 32
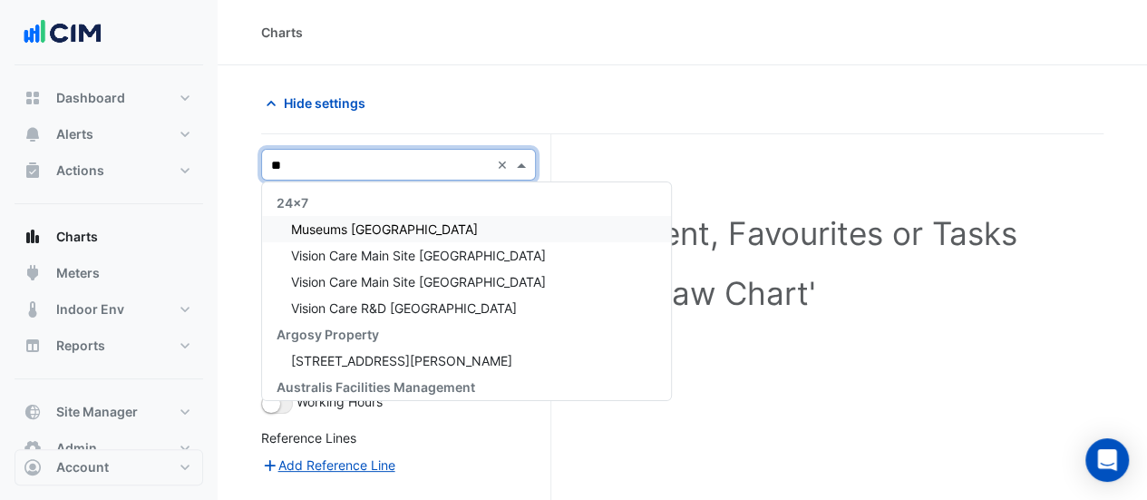
type input "***"
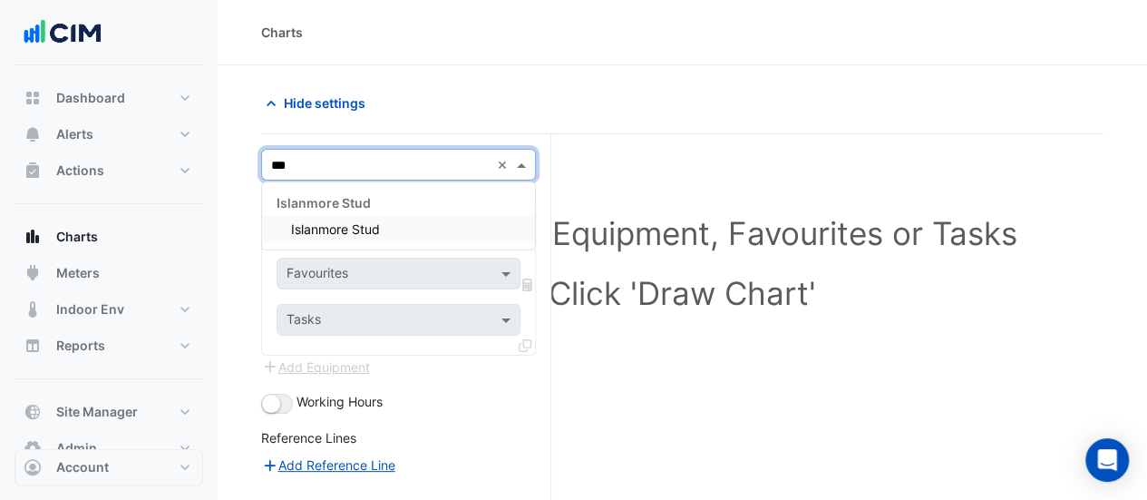
click at [332, 239] on div "Islanmore Stud" at bounding box center [398, 229] width 273 height 26
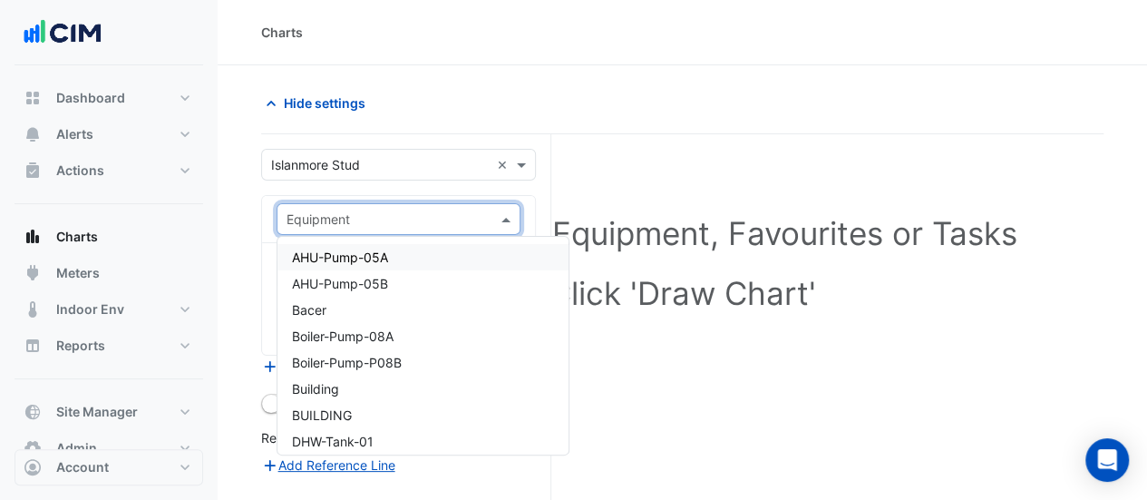
click at [333, 225] on input "text" at bounding box center [381, 219] width 188 height 19
click at [350, 332] on span "Boiler-Pump-08A" at bounding box center [343, 335] width 102 height 15
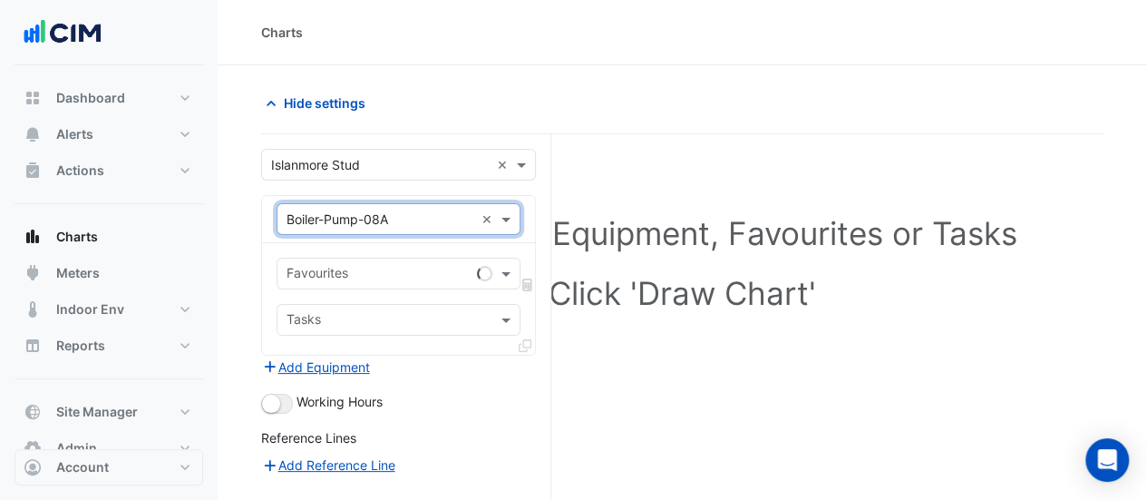
click at [353, 272] on input "text" at bounding box center [378, 275] width 183 height 19
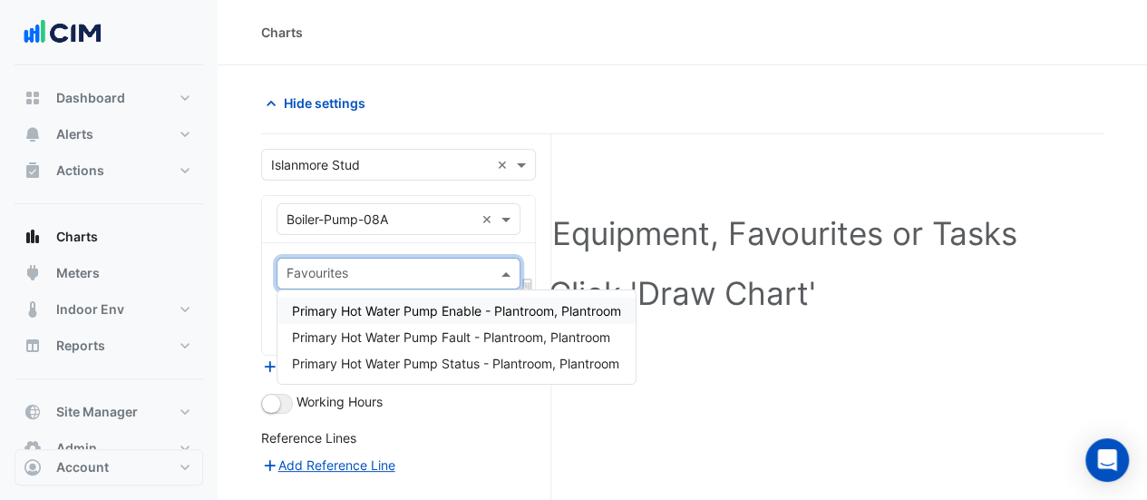
click at [443, 306] on span "Primary Hot Water Pump Enable - Plantroom, Plantroom" at bounding box center [456, 310] width 329 height 15
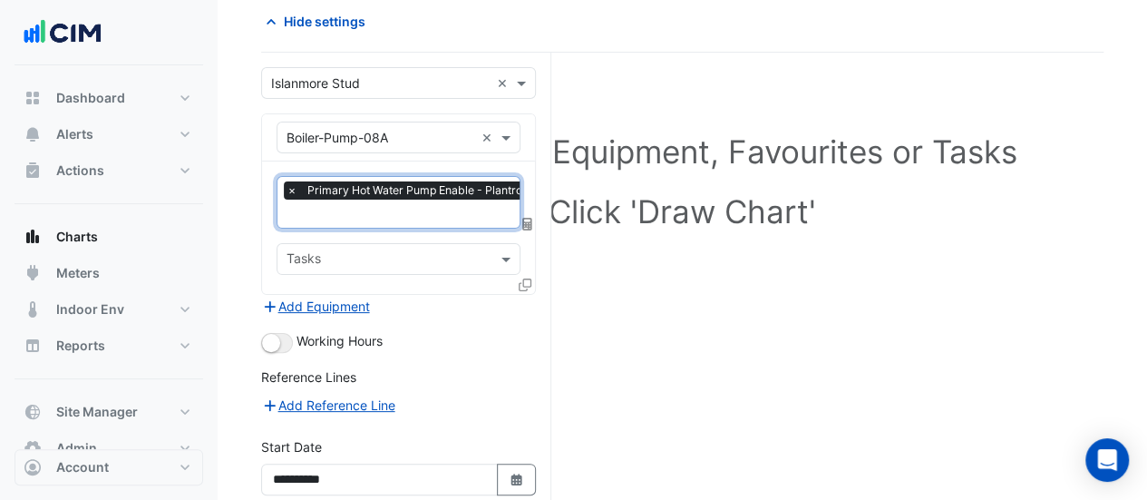
scroll to position [94, 0]
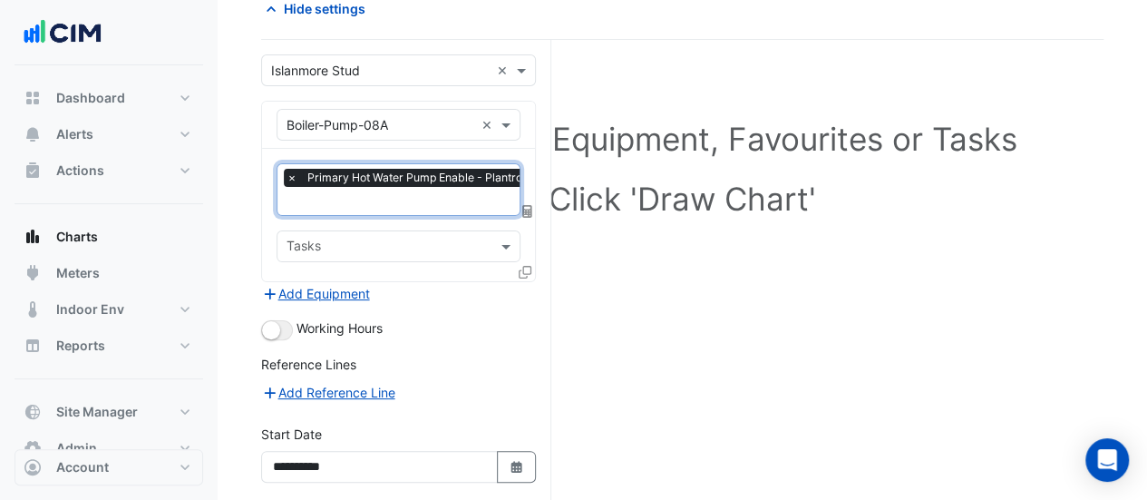
click at [522, 270] on icon at bounding box center [525, 272] width 13 height 13
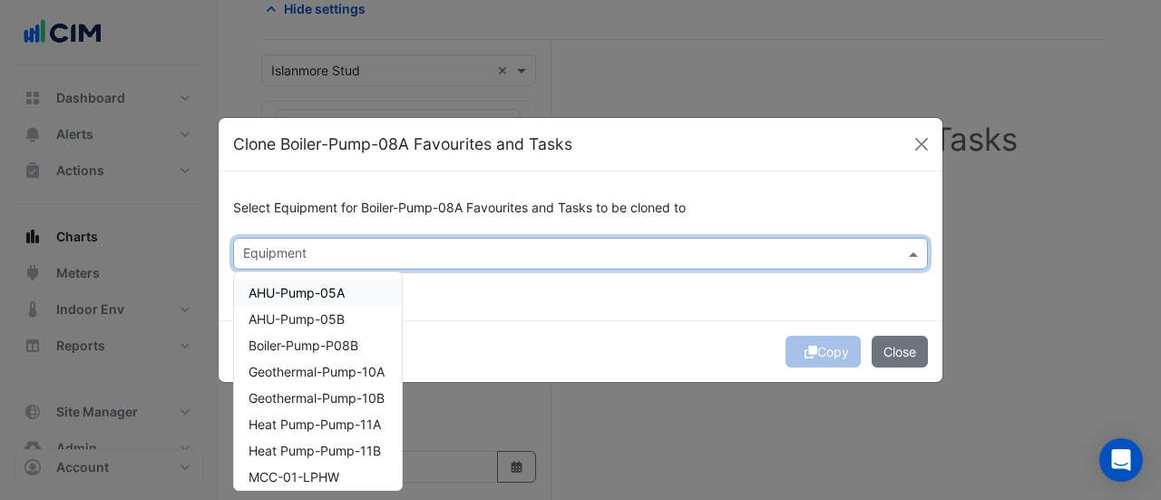
click at [347, 251] on input "text" at bounding box center [570, 255] width 654 height 19
click at [360, 347] on div "Boiler-Pump-P08B" at bounding box center [318, 345] width 168 height 26
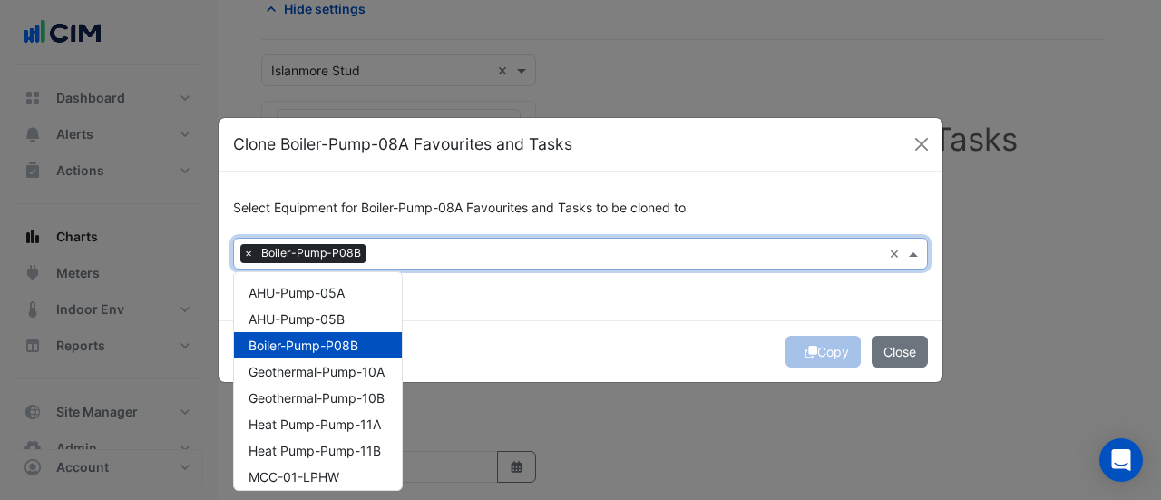
click at [634, 281] on div "Select Equipment for Boiler-Pump-08A Favourites and Tasks to be cloned to × Boi…" at bounding box center [581, 245] width 724 height 148
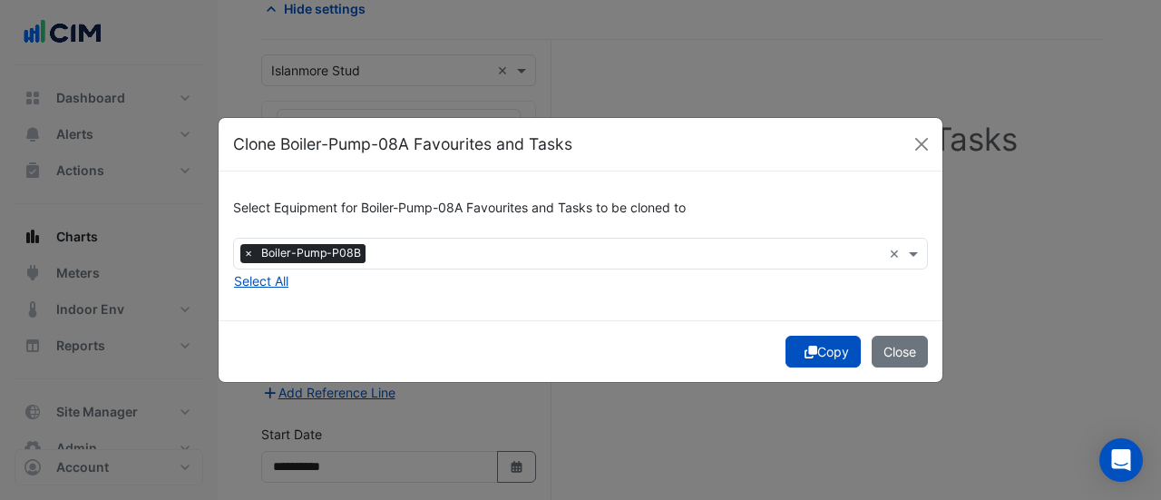
click at [804, 353] on icon "submit" at bounding box center [810, 351] width 13 height 13
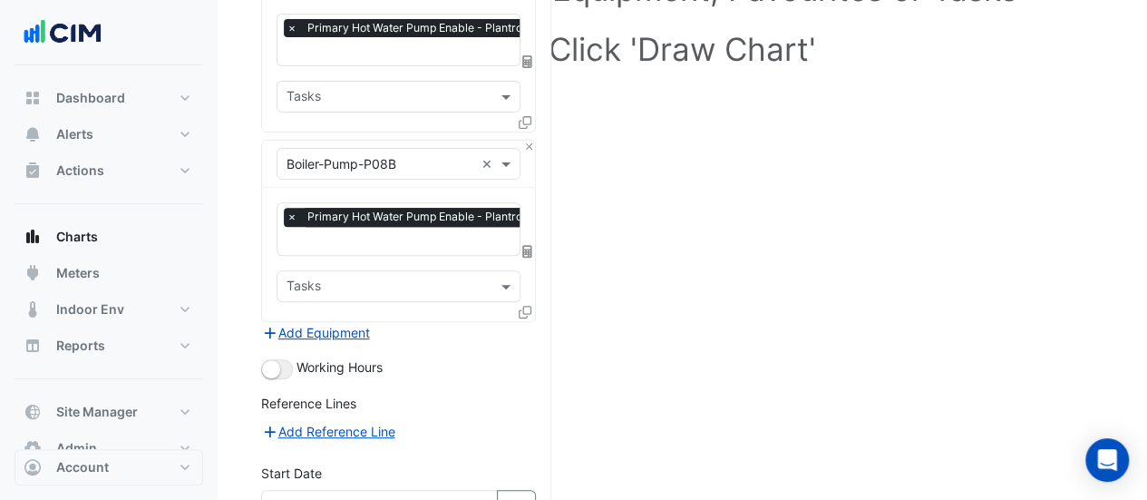
scroll to position [248, 0]
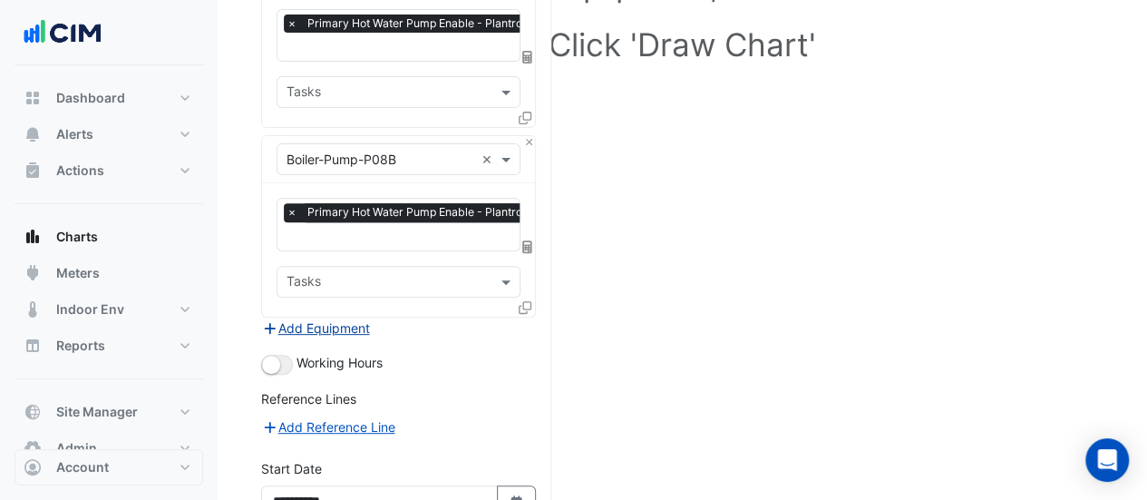
click at [359, 321] on button "Add Equipment" at bounding box center [316, 327] width 110 height 21
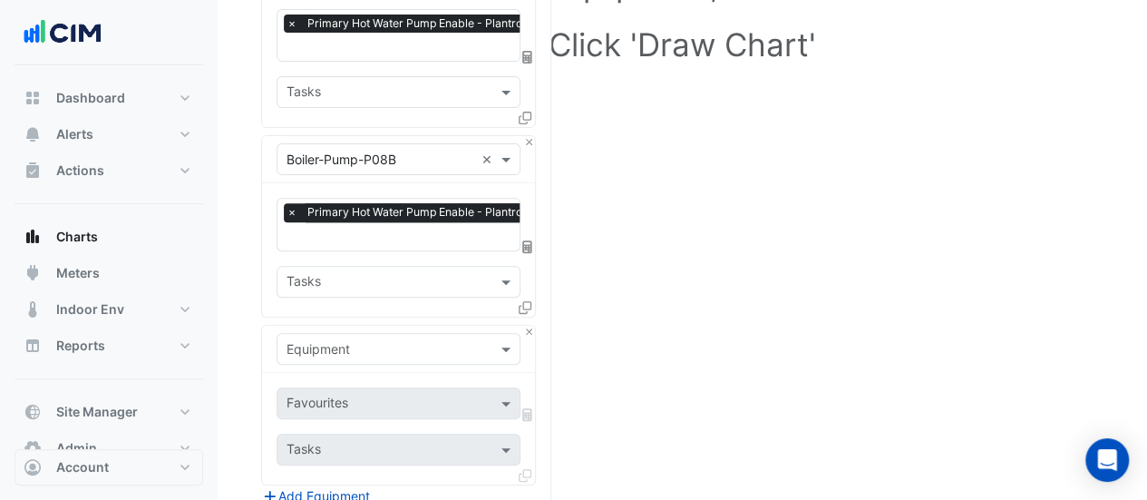
click at [350, 340] on input "text" at bounding box center [381, 349] width 188 height 19
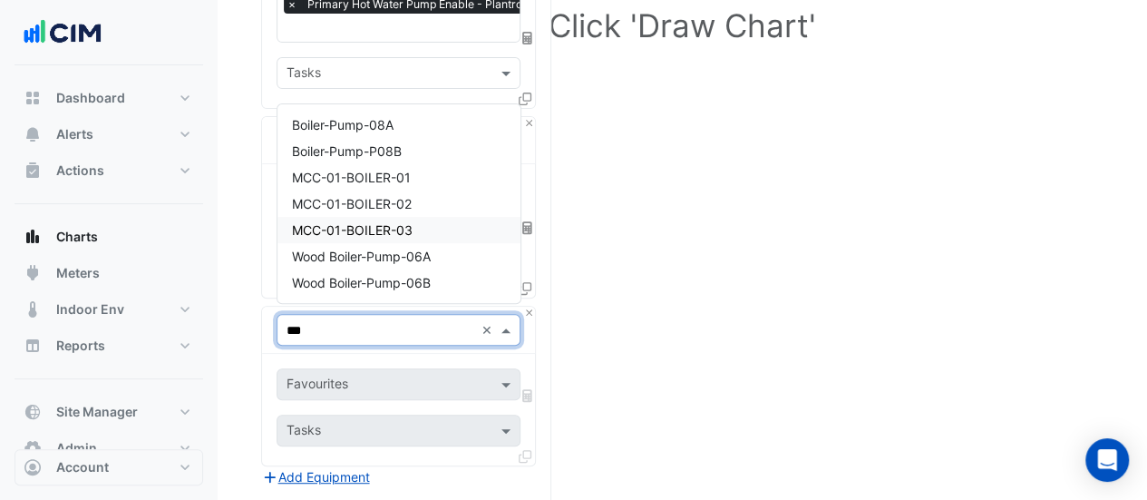
scroll to position [0, 0]
type input "****"
click at [403, 170] on span "MCC-01-BOILER-01" at bounding box center [351, 177] width 119 height 15
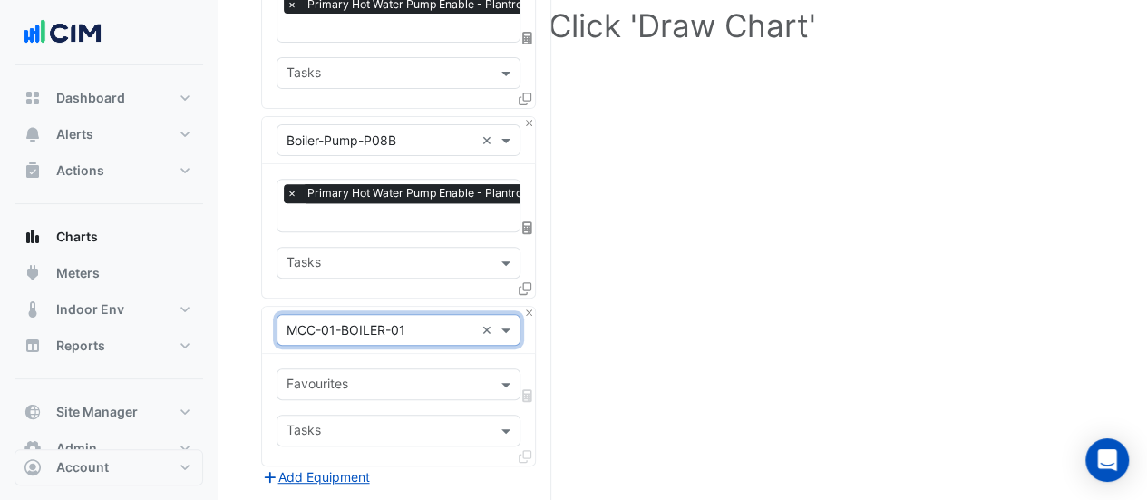
click at [320, 378] on input "text" at bounding box center [388, 385] width 203 height 19
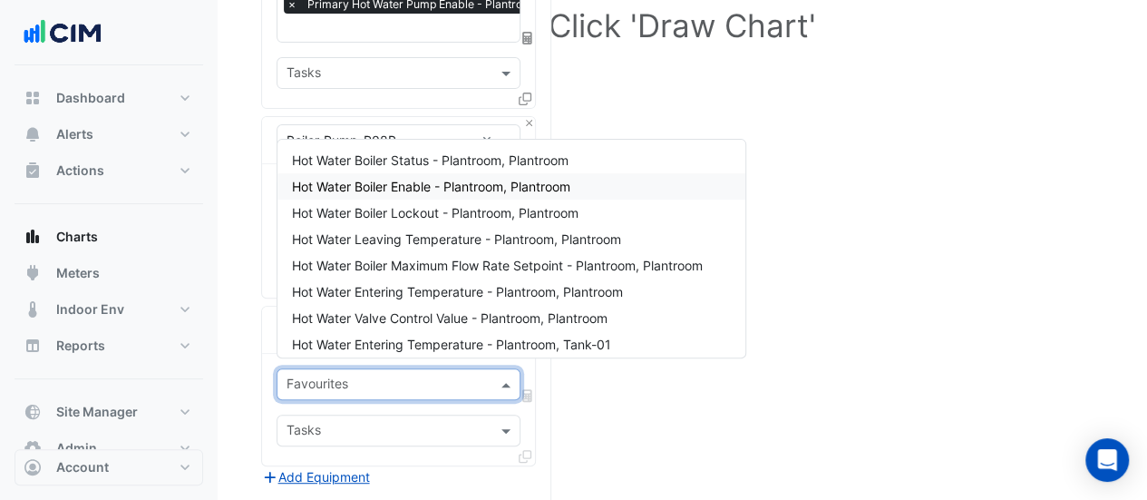
click at [404, 180] on span "Hot Water Boiler Enable - Plantroom, Plantroom" at bounding box center [431, 186] width 278 height 15
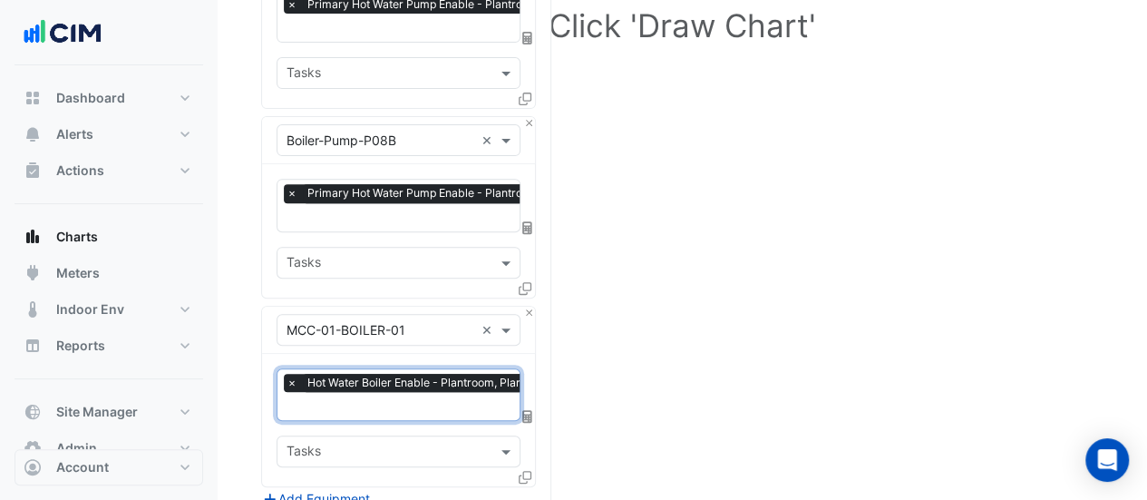
click at [524, 471] on icon at bounding box center [525, 477] width 13 height 13
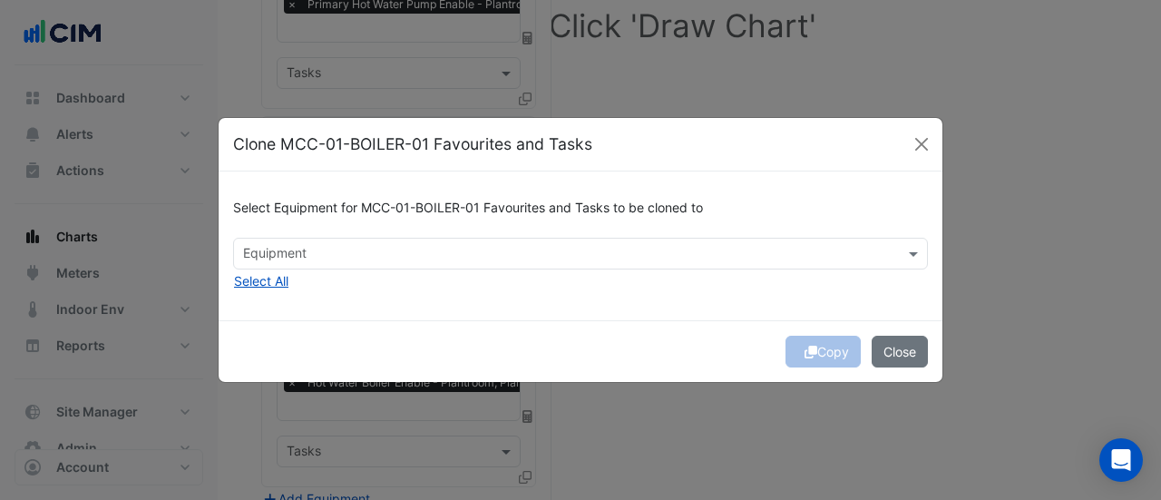
click at [310, 248] on input "text" at bounding box center [570, 255] width 654 height 19
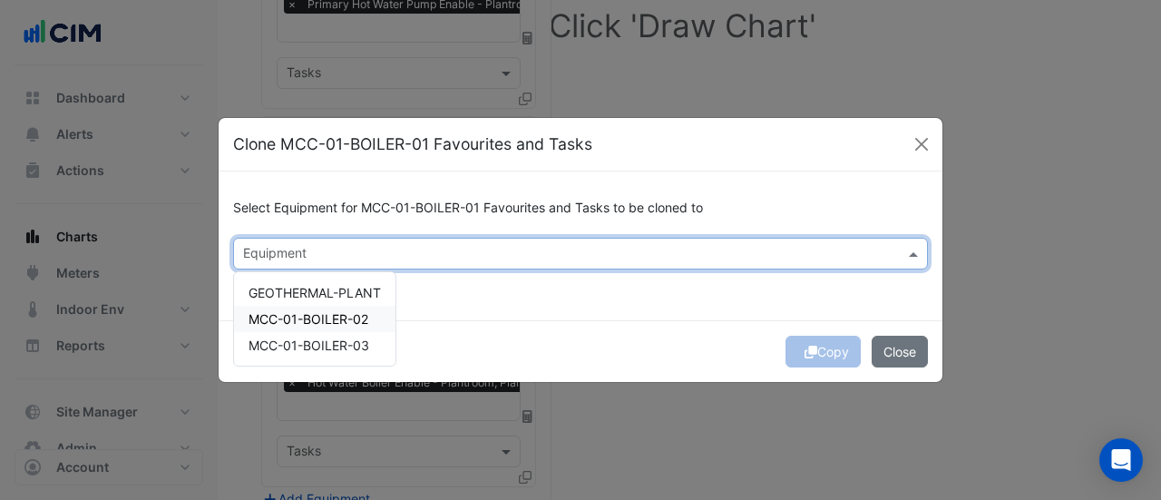
click at [302, 309] on div "MCC-01-BOILER-02" at bounding box center [314, 319] width 161 height 26
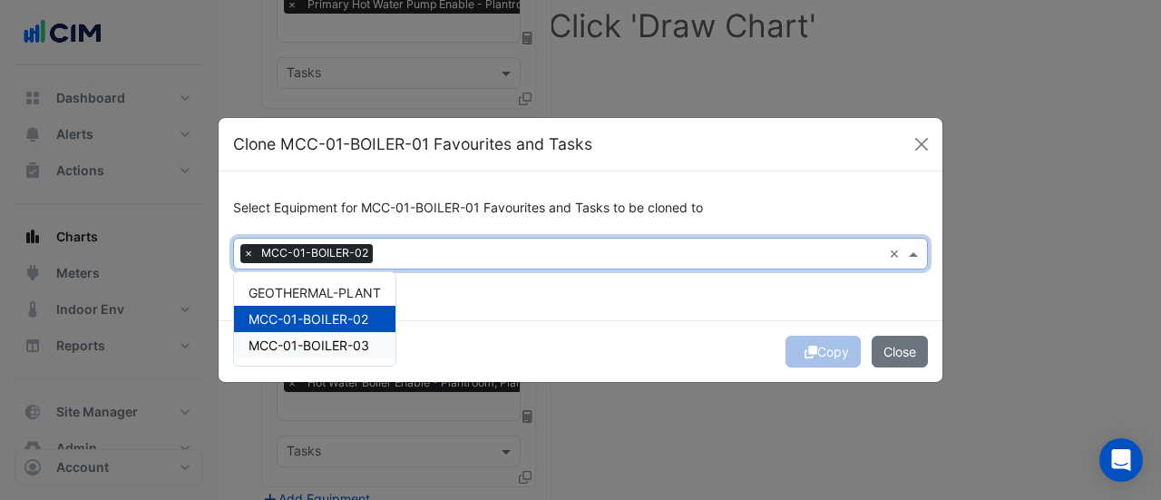
click at [308, 334] on div "MCC-01-BOILER-03" at bounding box center [314, 345] width 161 height 26
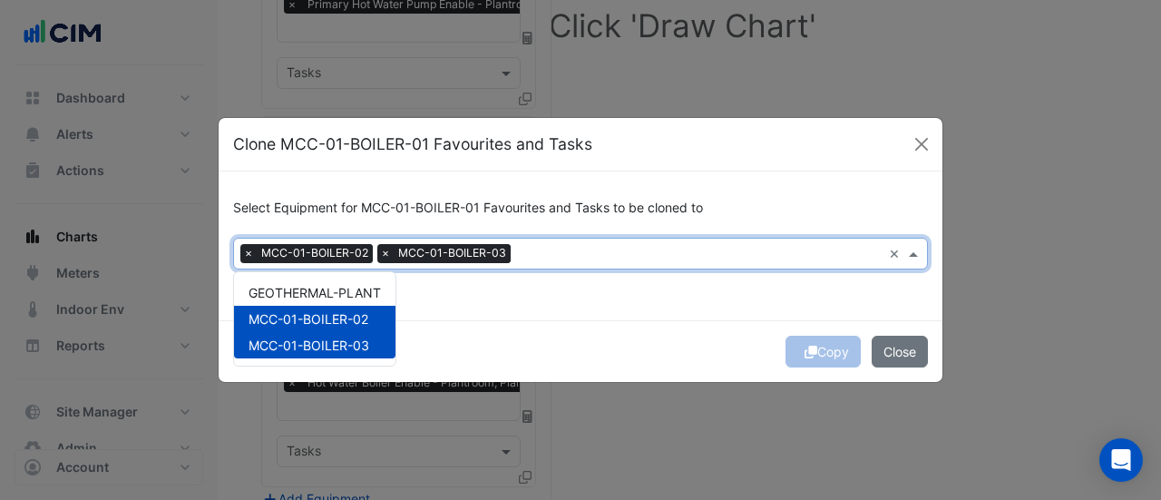
click at [498, 298] on div "Select Equipment for MCC-01-BOILER-01 Favourites and Tasks to be cloned to × MC…" at bounding box center [581, 245] width 724 height 148
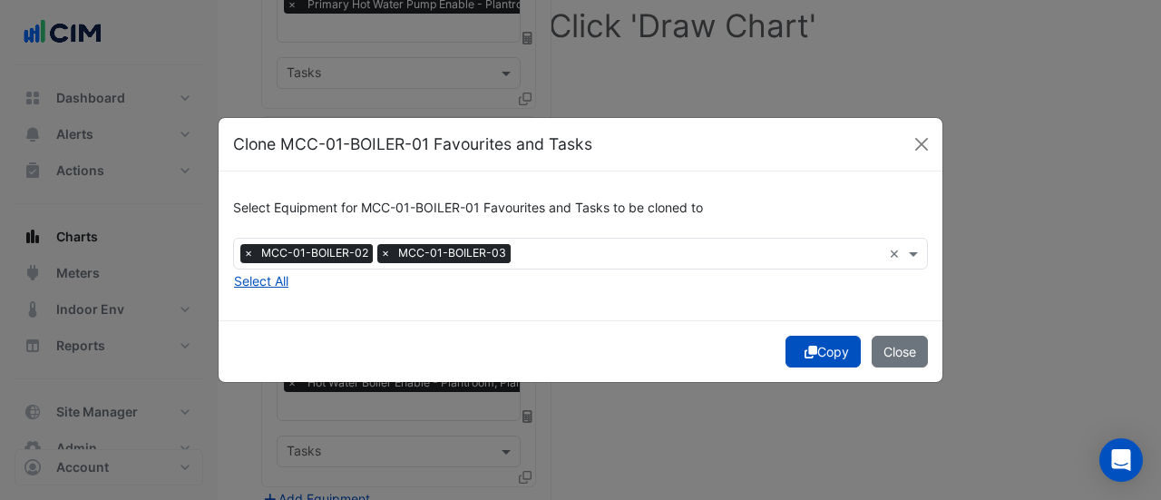
click at [816, 348] on button "Copy" at bounding box center [822, 351] width 75 height 32
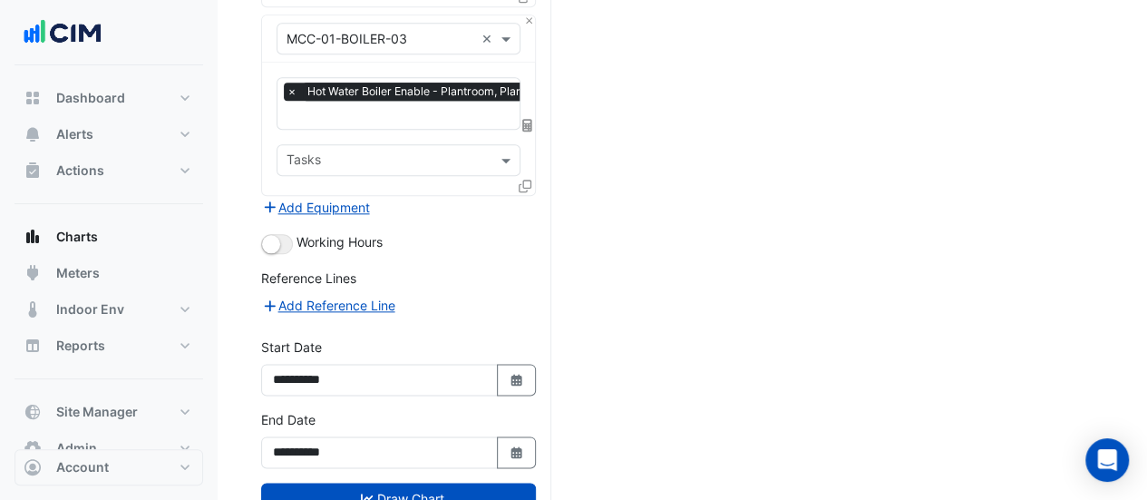
scroll to position [978, 0]
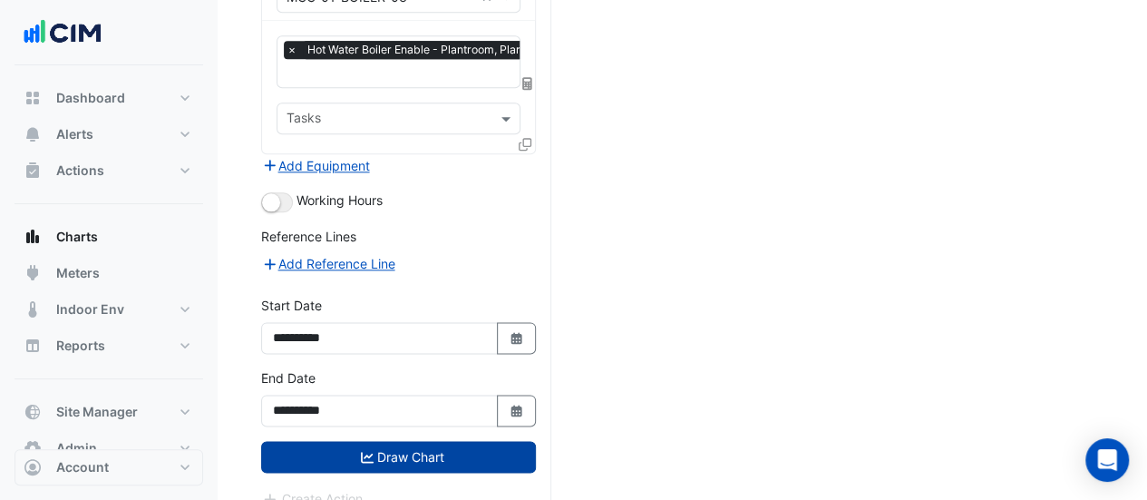
click at [468, 441] on button "Draw Chart" at bounding box center [398, 457] width 275 height 32
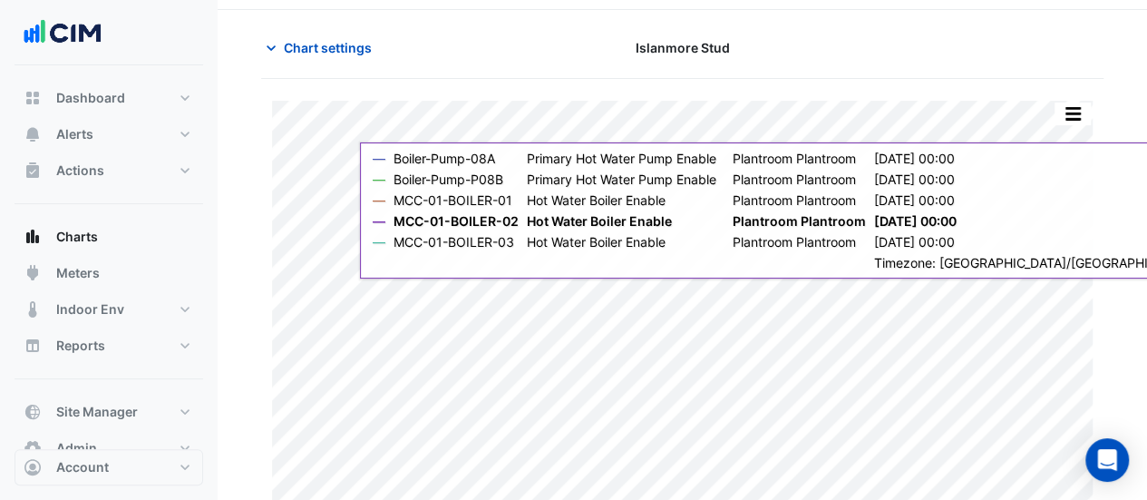
scroll to position [69, 0]
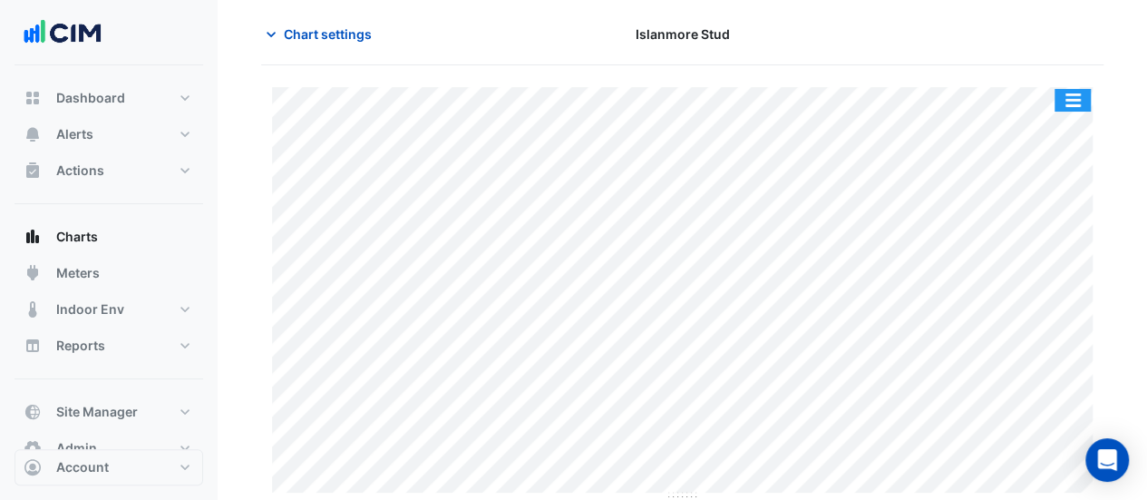
click at [1078, 99] on button "button" at bounding box center [1073, 100] width 36 height 23
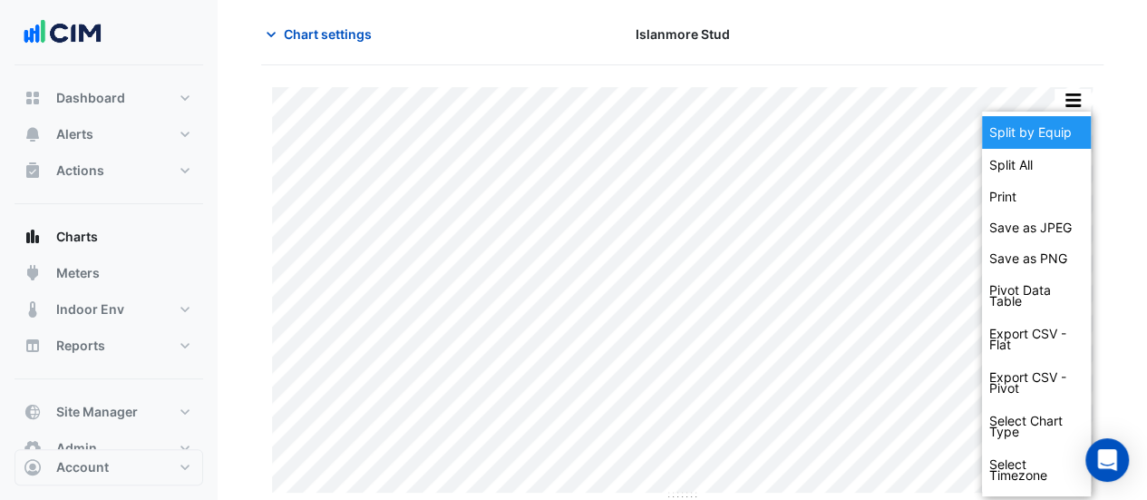
click at [1052, 116] on div "Split by Equip" at bounding box center [1036, 132] width 109 height 33
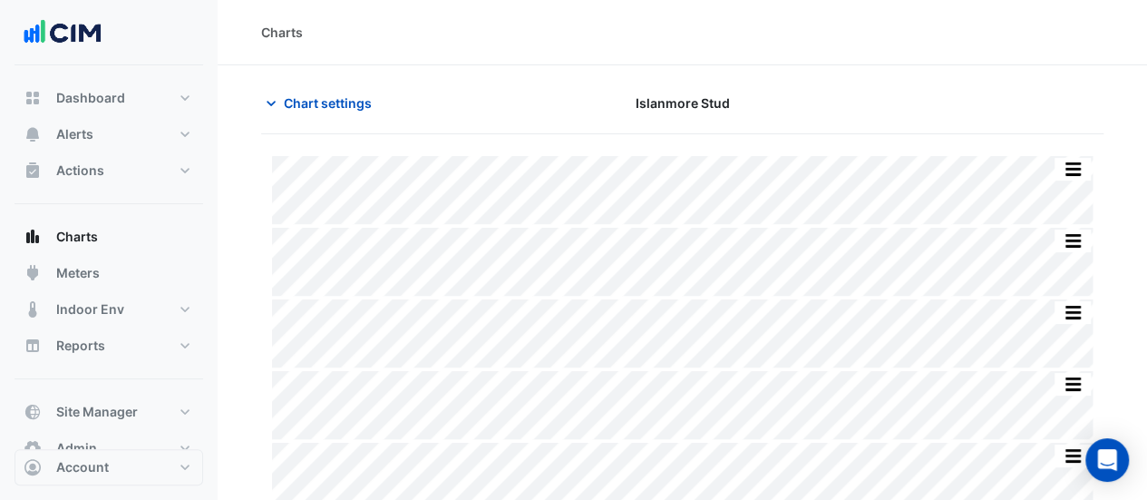
scroll to position [13, 0]
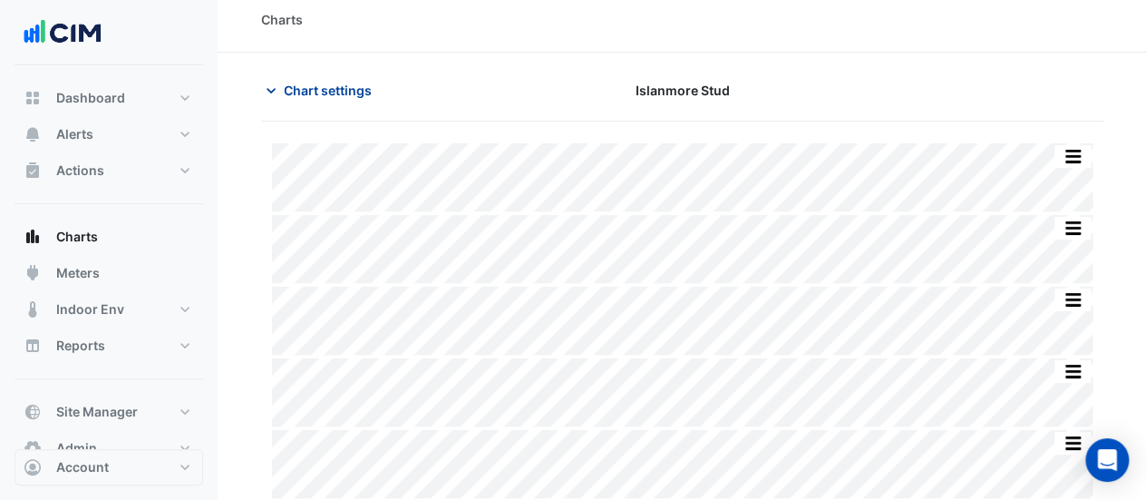
click at [281, 86] on button "Chart settings" at bounding box center [322, 90] width 122 height 32
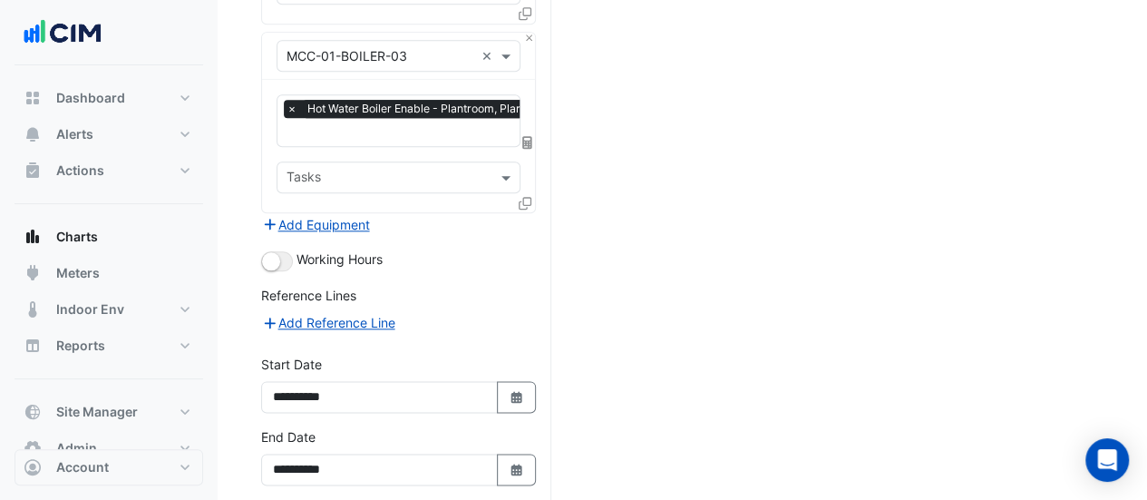
scroll to position [919, 0]
click at [513, 391] on icon "button" at bounding box center [515, 397] width 11 height 12
select select "*"
select select "****"
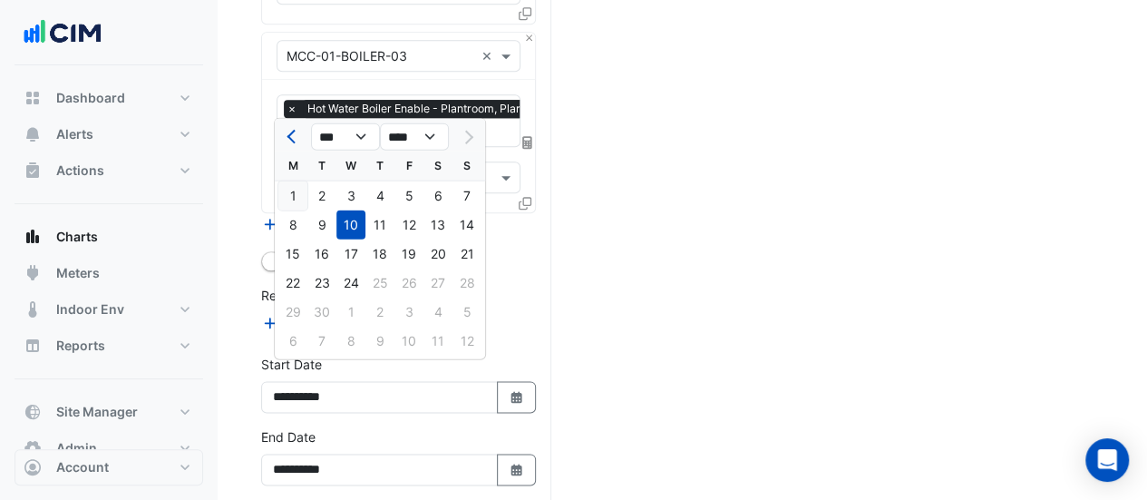
click at [289, 188] on div "1" at bounding box center [292, 194] width 29 height 29
type input "**********"
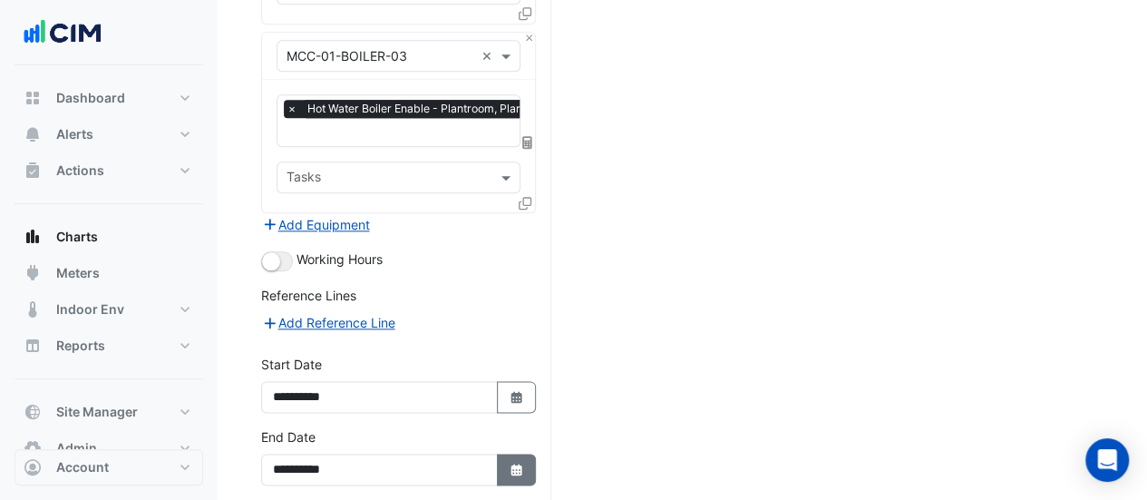
click at [529, 453] on button "Select Date" at bounding box center [517, 469] width 40 height 32
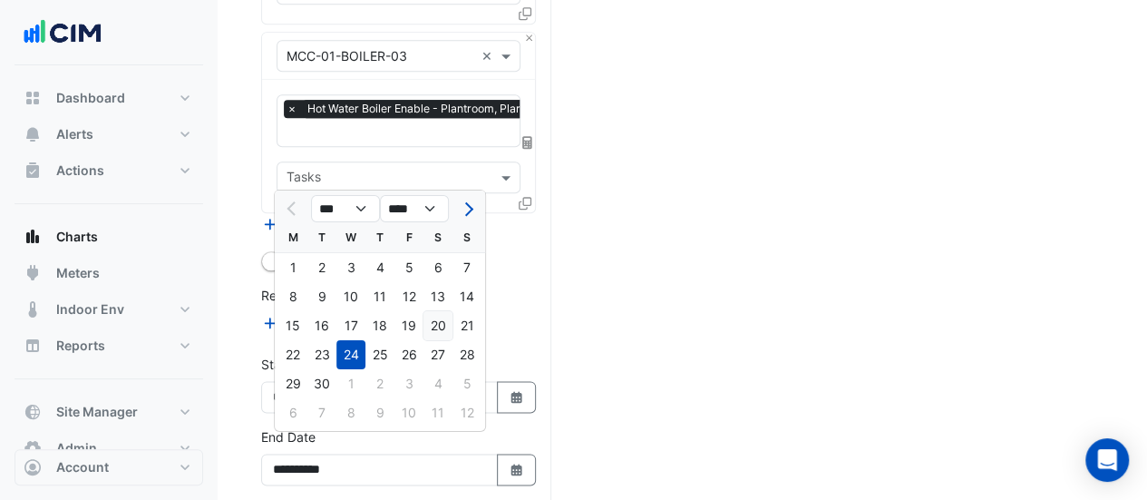
click at [441, 326] on div "20" at bounding box center [437, 325] width 29 height 29
type input "**********"
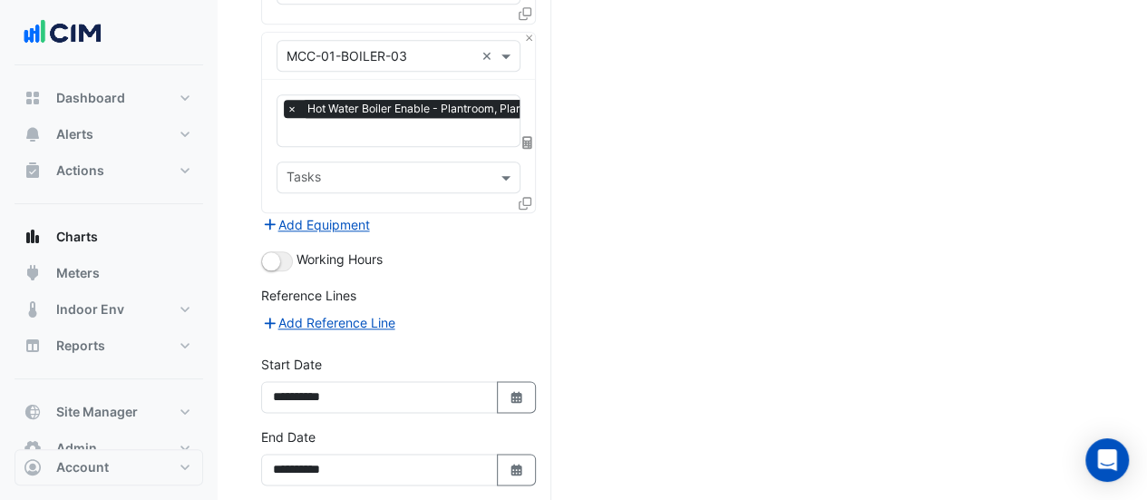
click at [403, 476] on div "**********" at bounding box center [398, 463] width 296 height 73
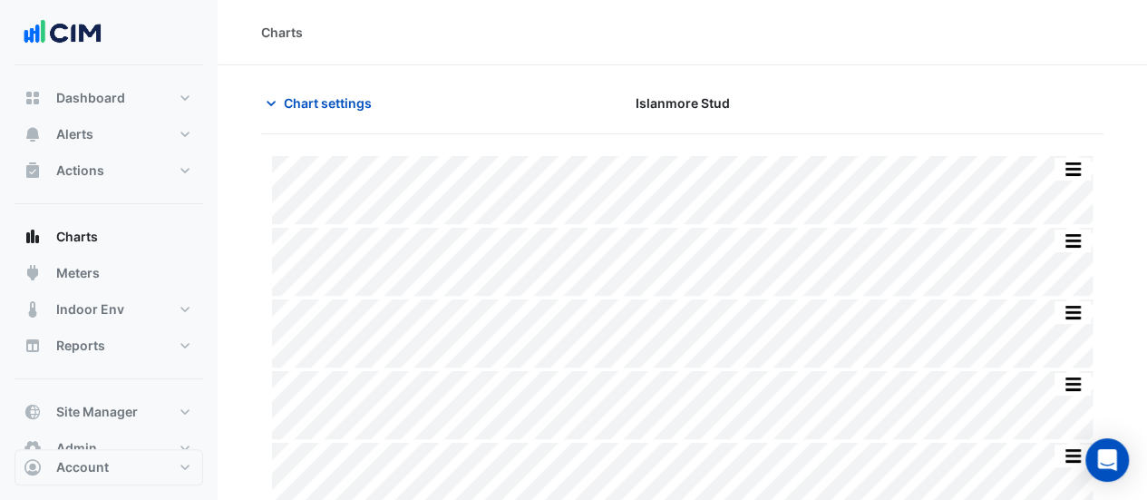
scroll to position [13, 0]
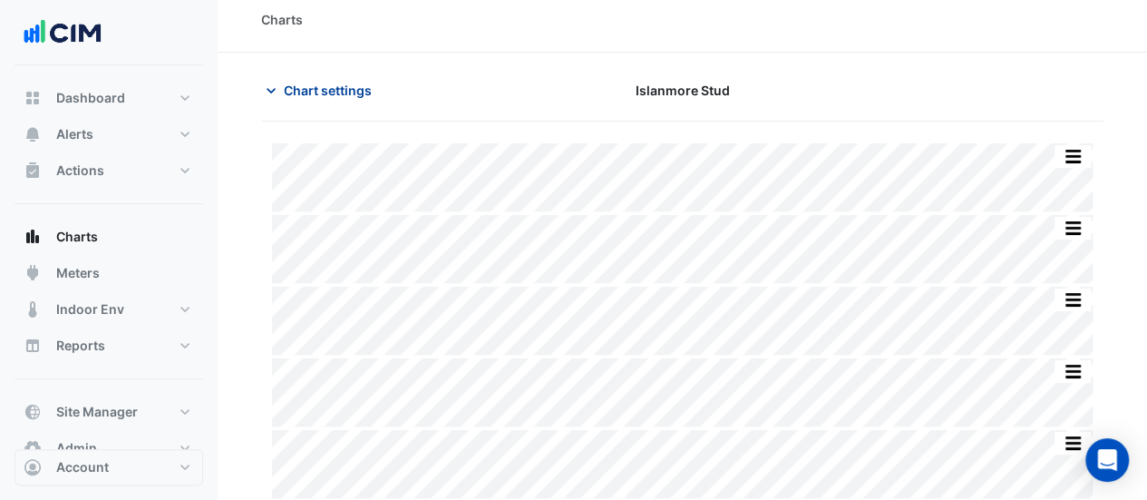
click at [325, 88] on span "Chart settings" at bounding box center [328, 90] width 88 height 19
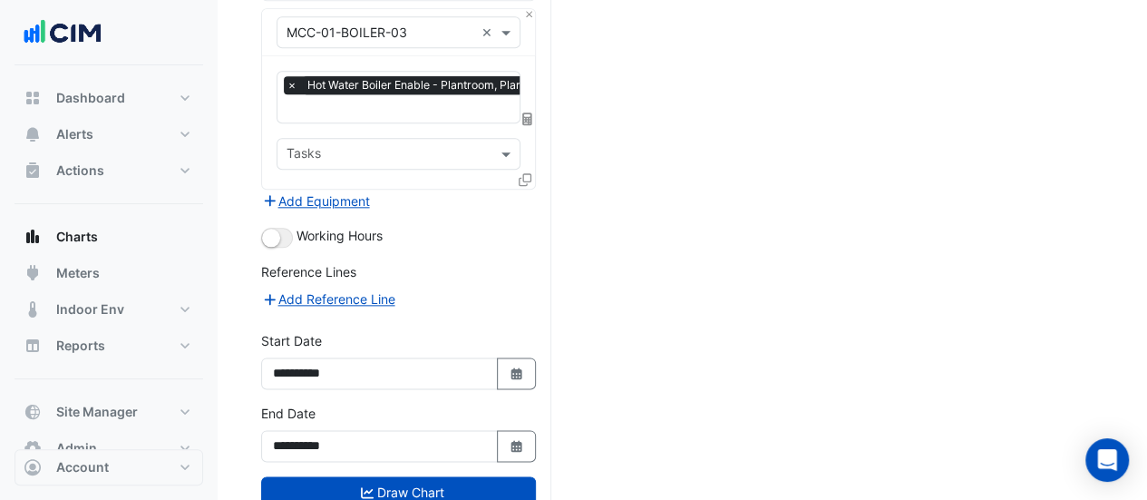
scroll to position [945, 0]
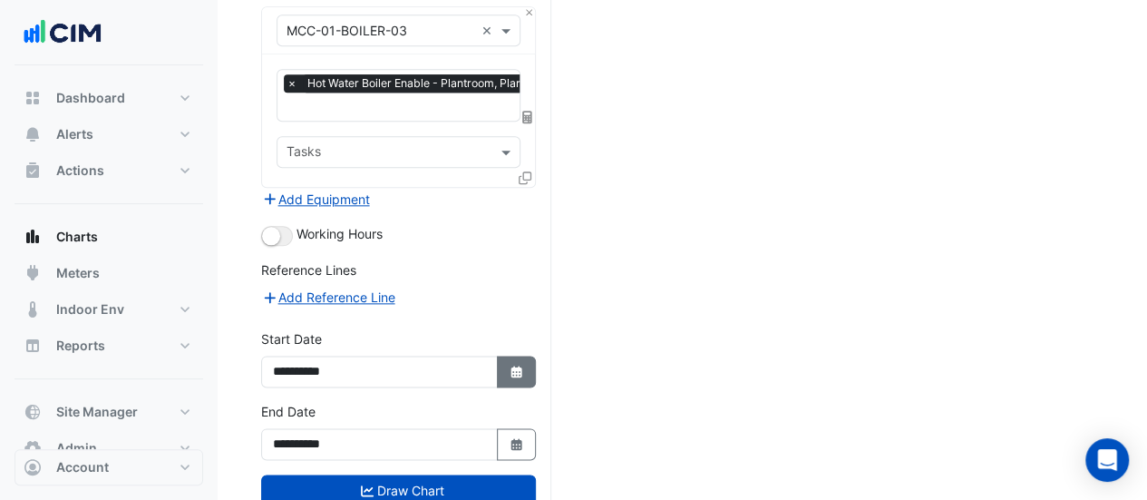
click at [510, 355] on button "Select Date" at bounding box center [517, 371] width 40 height 32
select select "*"
select select "****"
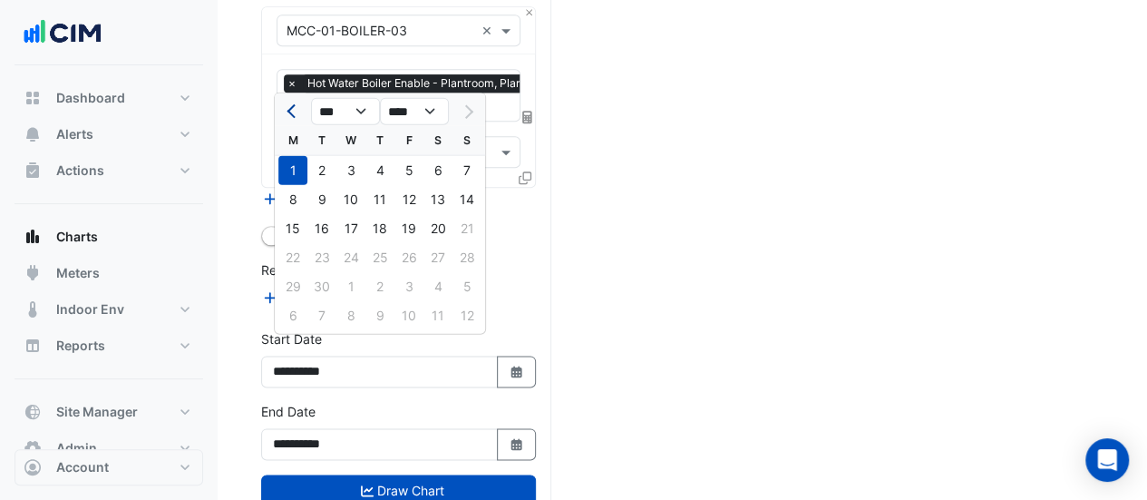
click at [296, 112] on span "Previous month" at bounding box center [294, 111] width 14 height 14
select select "*"
click at [292, 233] on div "11" at bounding box center [292, 227] width 29 height 29
type input "**********"
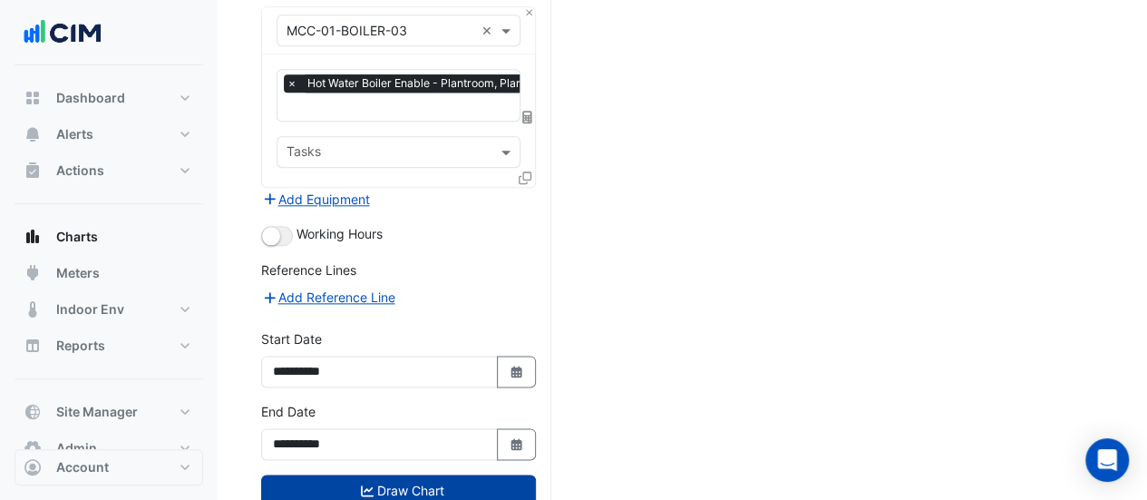
click at [348, 474] on button "Draw Chart" at bounding box center [398, 490] width 275 height 32
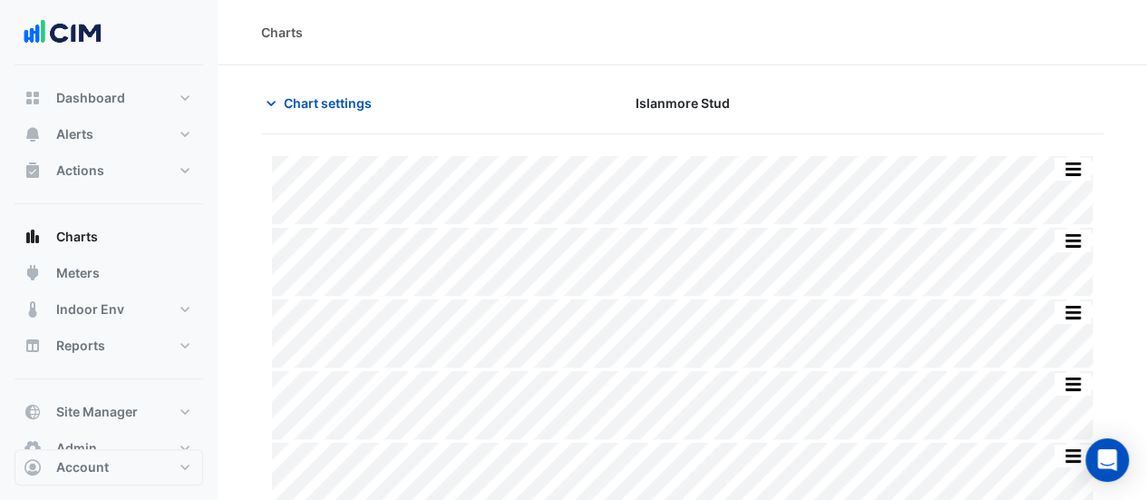
scroll to position [13, 0]
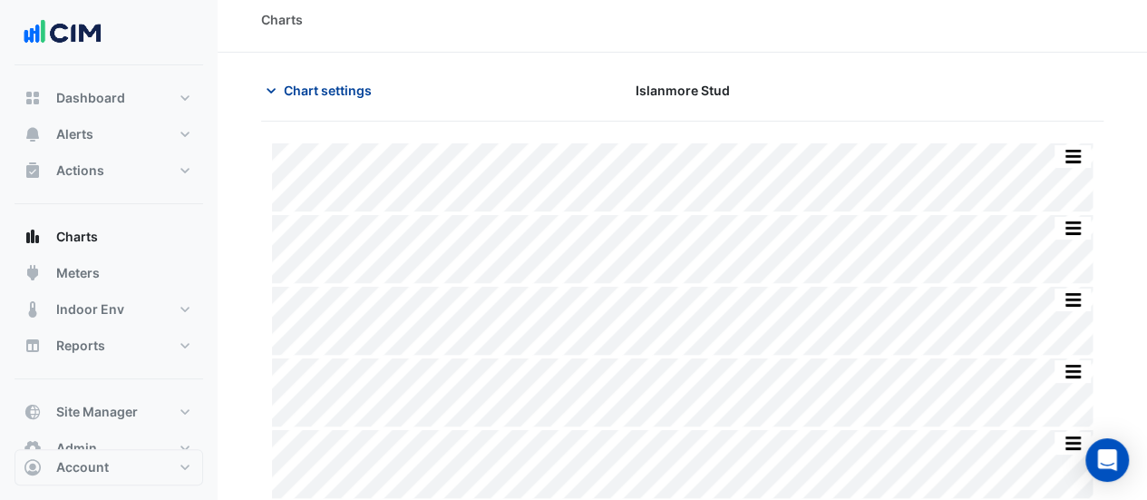
click at [288, 92] on span "Chart settings" at bounding box center [328, 90] width 88 height 19
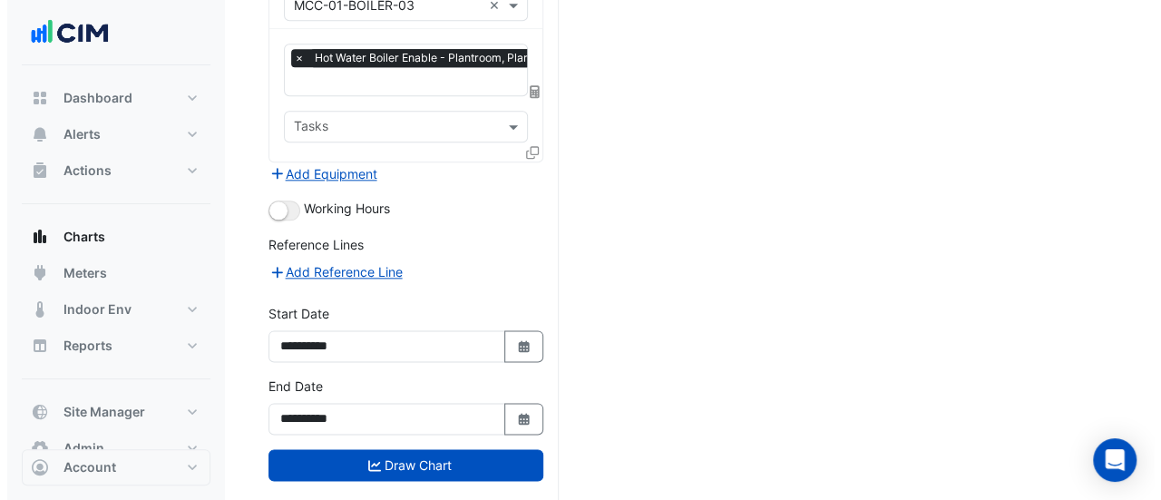
scroll to position [978, 0]
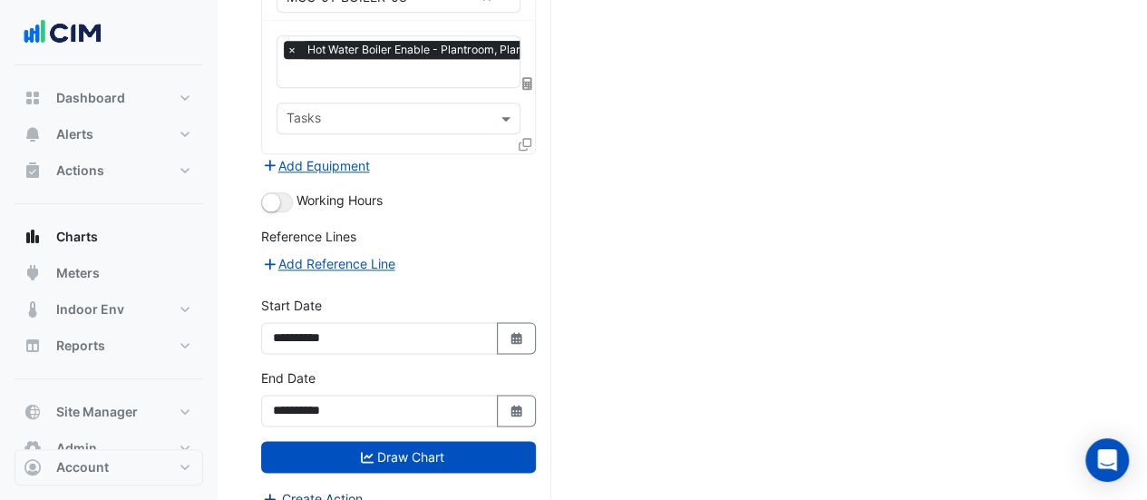
click at [305, 488] on button "Create Action" at bounding box center [312, 498] width 102 height 21
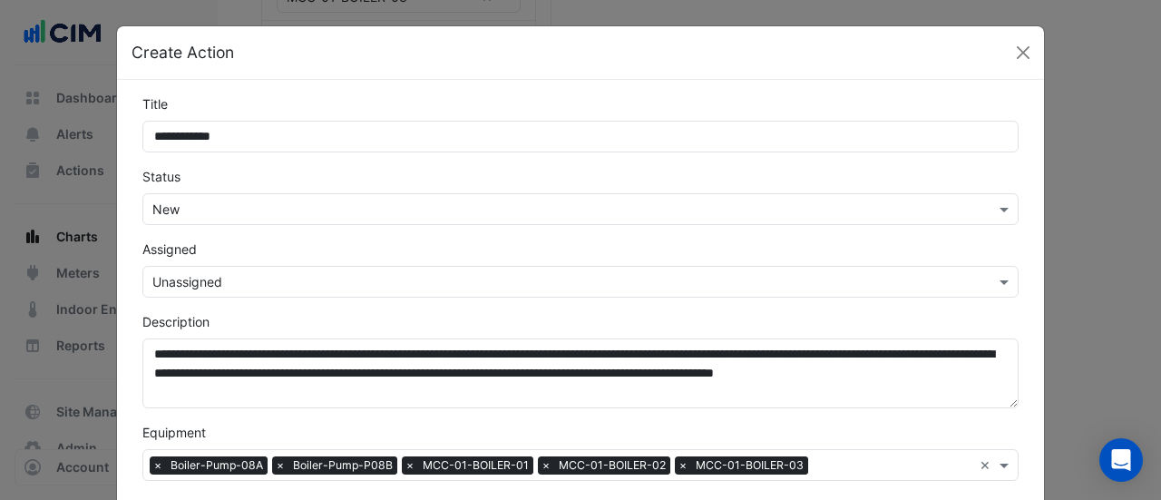
click at [255, 146] on input "**********" at bounding box center [580, 137] width 876 height 32
click at [452, 136] on input "**********" at bounding box center [580, 137] width 876 height 32
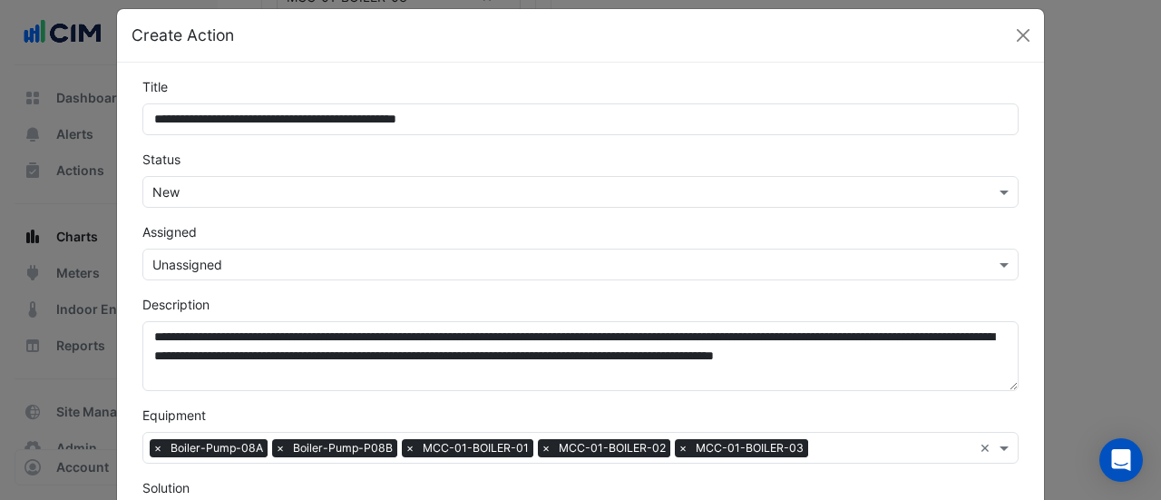
scroll to position [24, 0]
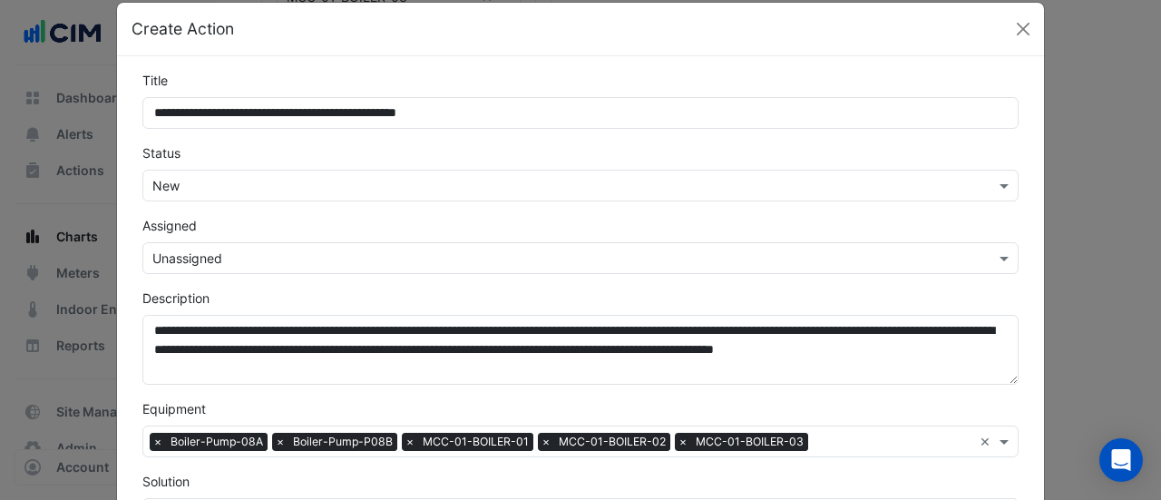
type input "**********"
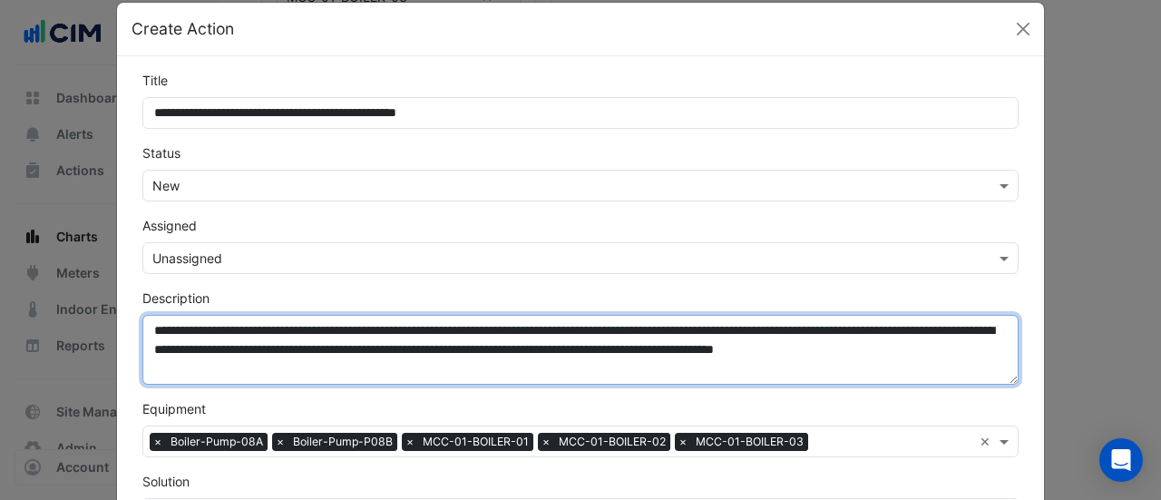
click at [147, 327] on textarea "**********" at bounding box center [580, 350] width 876 height 70
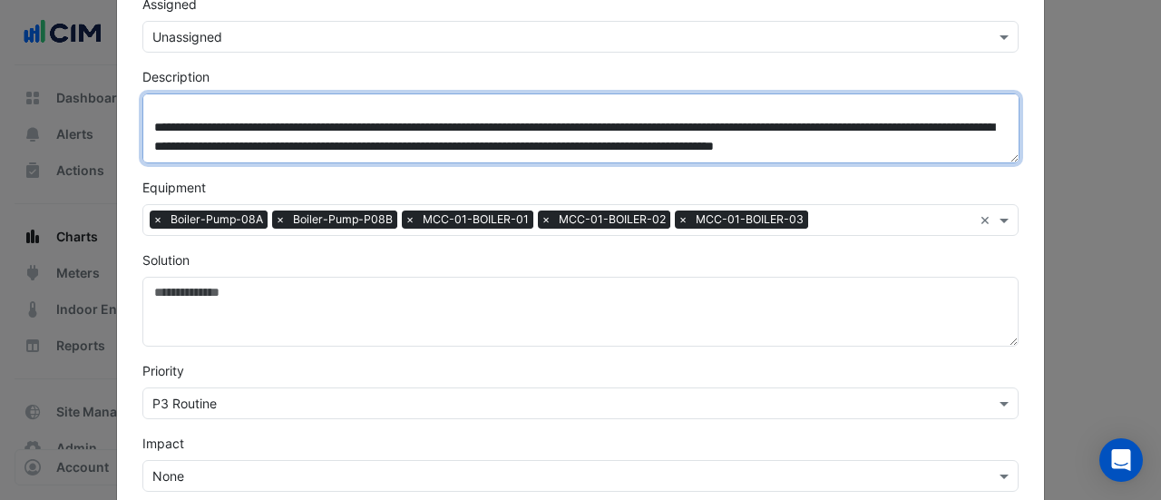
scroll to position [247, 0]
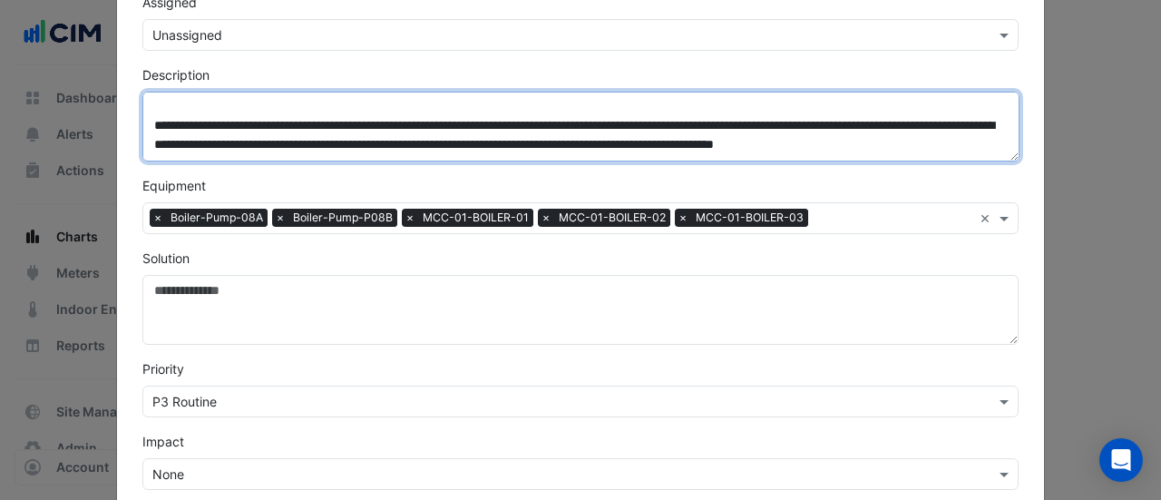
type textarea "**********"
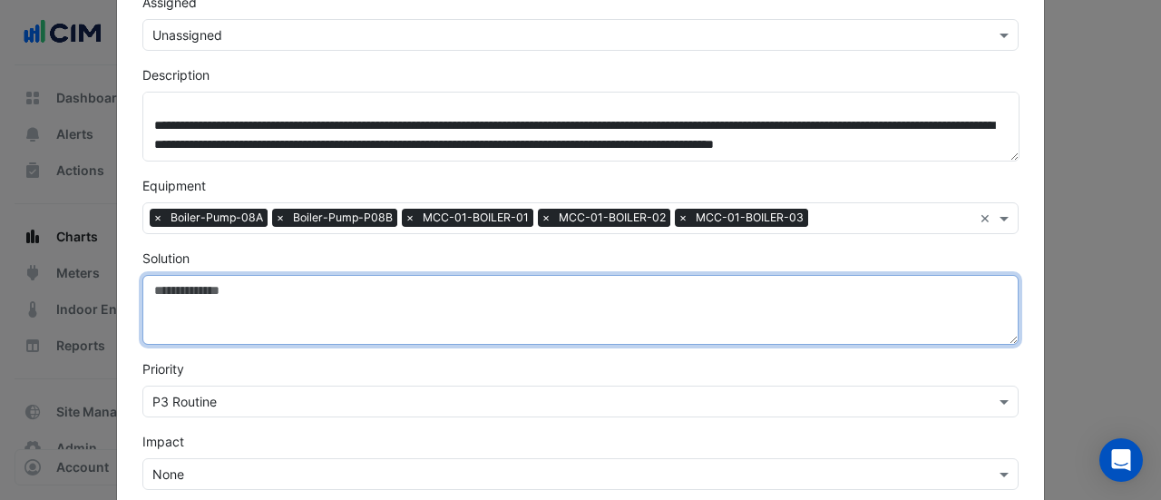
click at [198, 286] on textarea "Solution" at bounding box center [580, 310] width 876 height 70
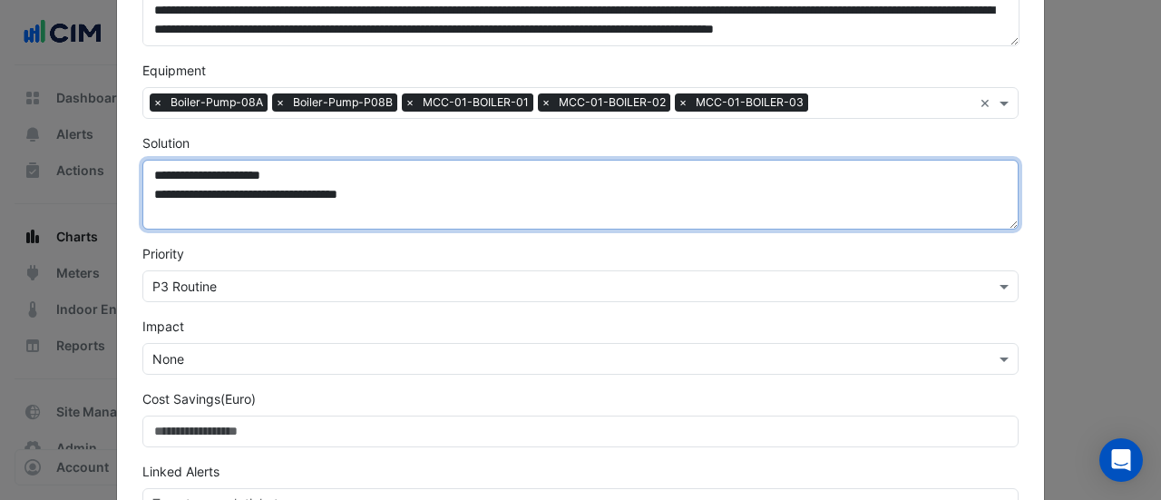
scroll to position [364, 0]
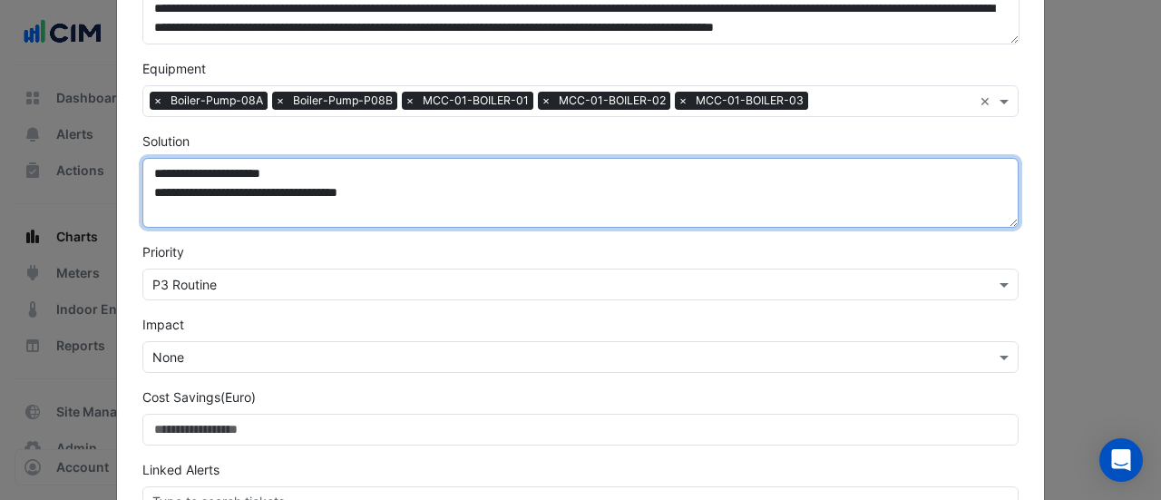
type textarea "**********"
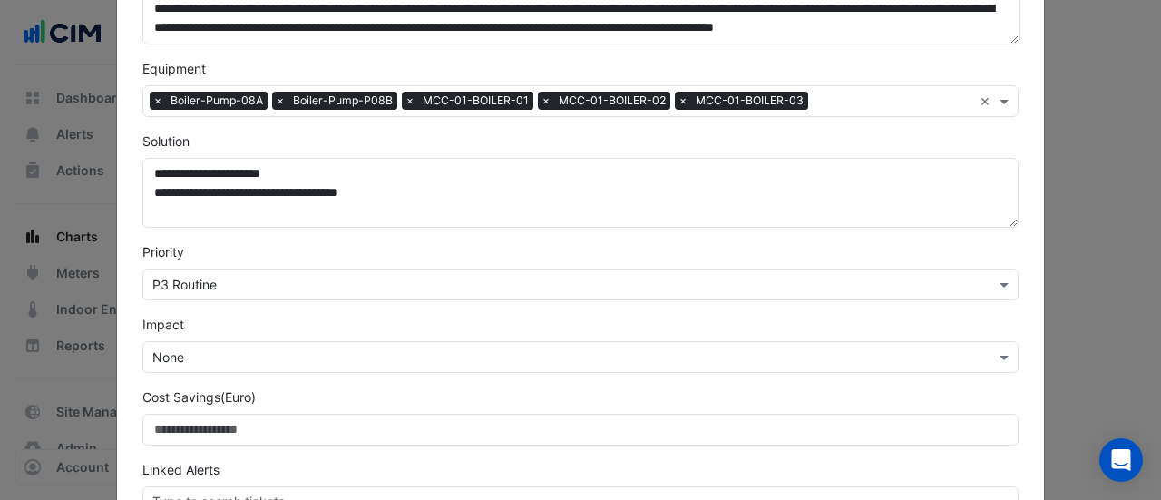
click at [198, 286] on input "text" at bounding box center [562, 285] width 820 height 19
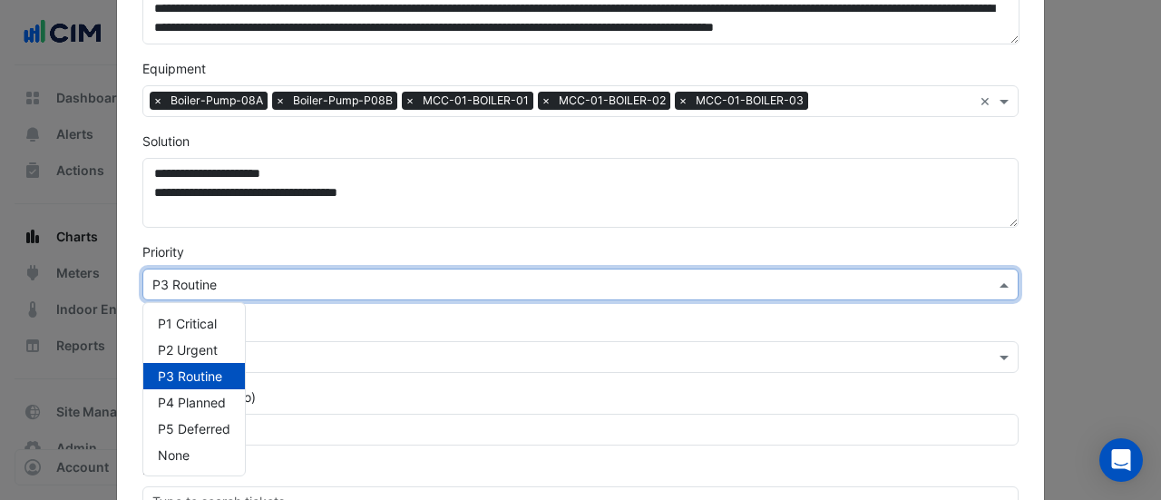
click at [198, 286] on input "text" at bounding box center [562, 285] width 820 height 19
click at [131, 302] on div "**********" at bounding box center [580, 124] width 898 height 786
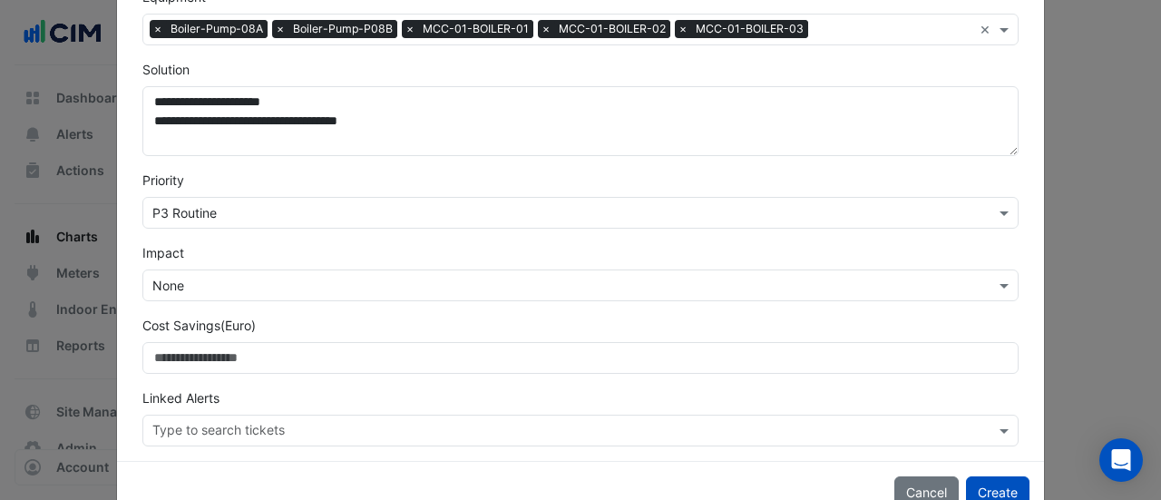
scroll to position [455, 0]
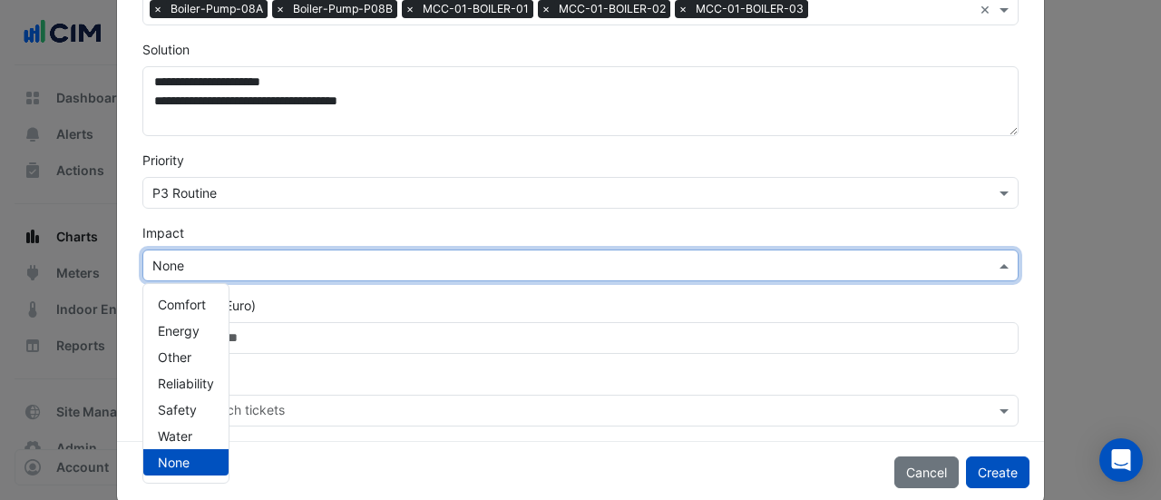
click at [164, 257] on input "text" at bounding box center [562, 266] width 820 height 19
click at [176, 329] on span "Energy" at bounding box center [179, 330] width 42 height 15
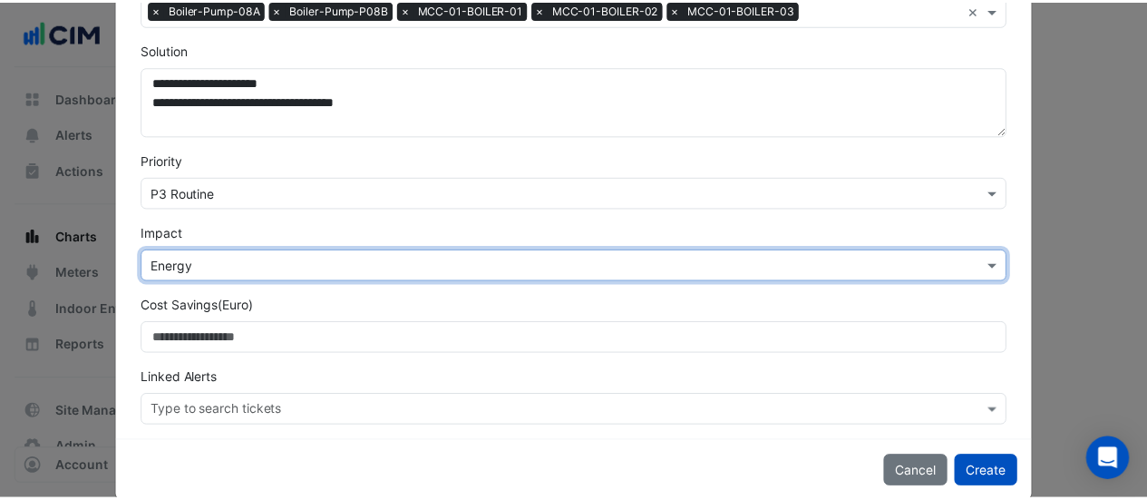
scroll to position [480, 0]
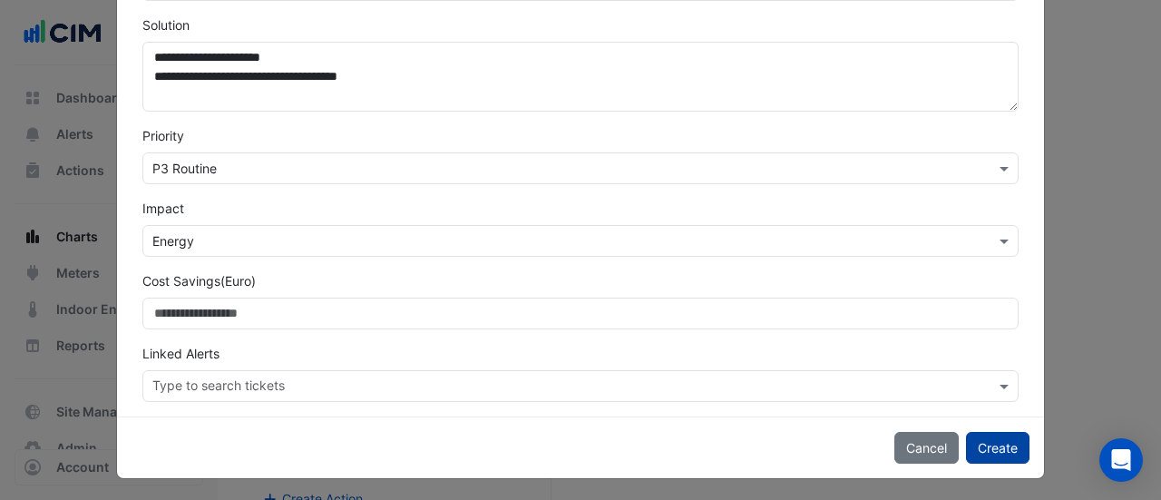
click at [979, 438] on button "Create" at bounding box center [997, 448] width 63 height 32
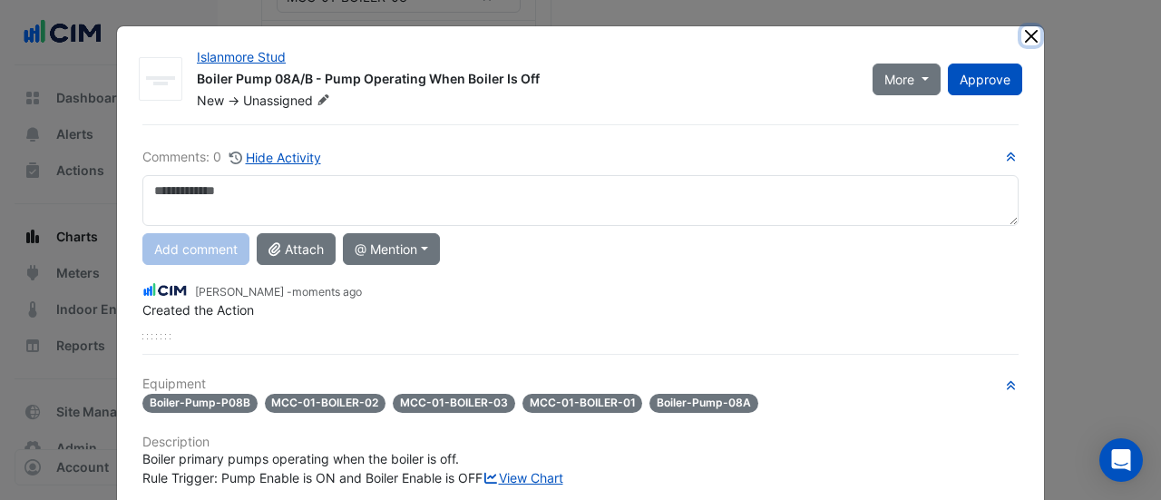
click at [1021, 35] on button "Close" at bounding box center [1030, 35] width 19 height 19
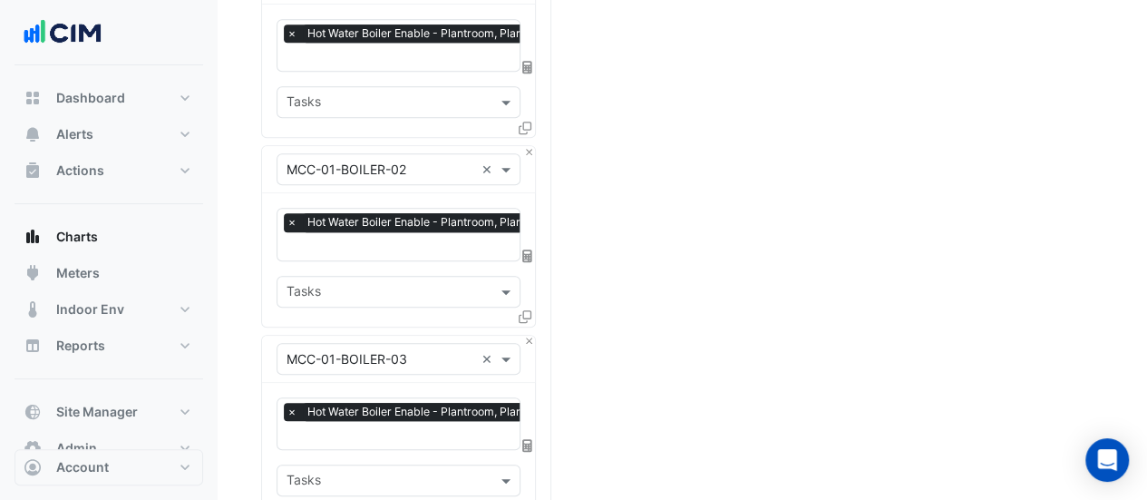
scroll to position [615, 0]
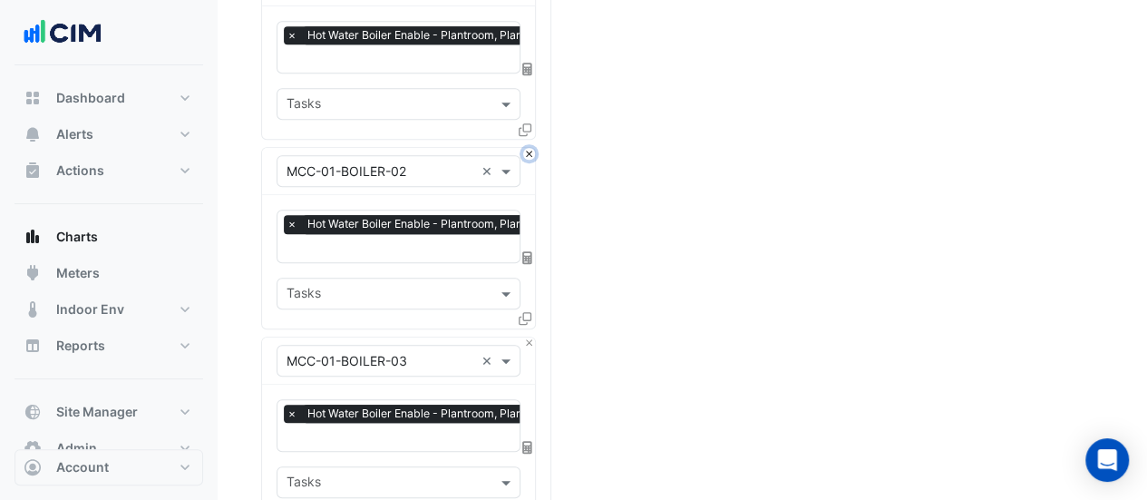
click at [530, 148] on button "Close" at bounding box center [529, 154] width 12 height 12
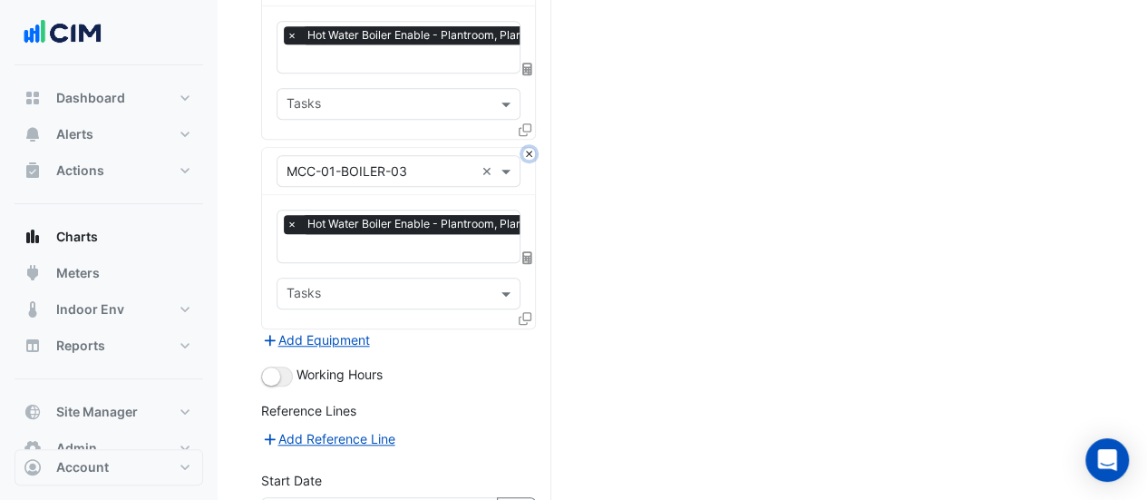
click at [530, 148] on button "Close" at bounding box center [529, 154] width 12 height 12
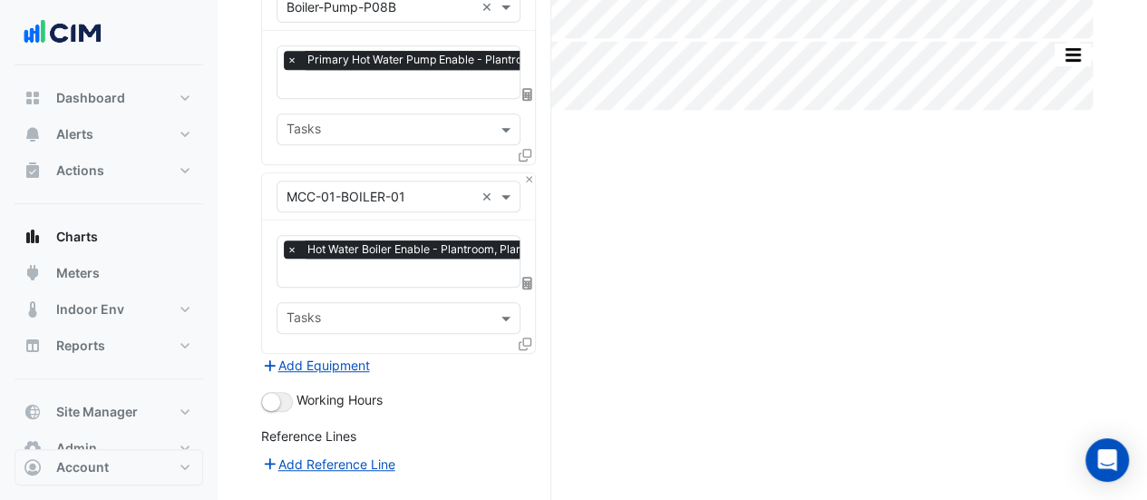
scroll to position [399, 0]
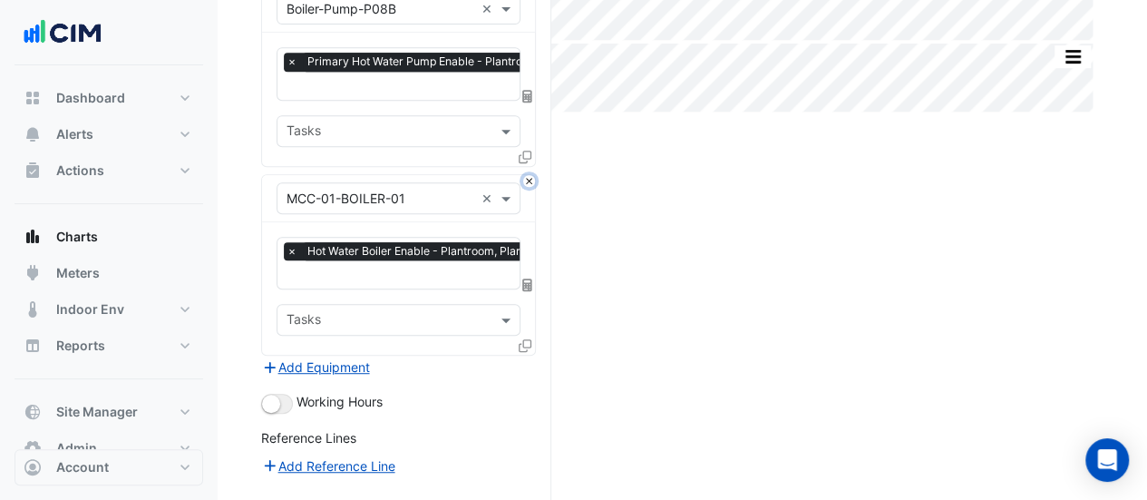
click at [530, 175] on button "Close" at bounding box center [529, 181] width 12 height 12
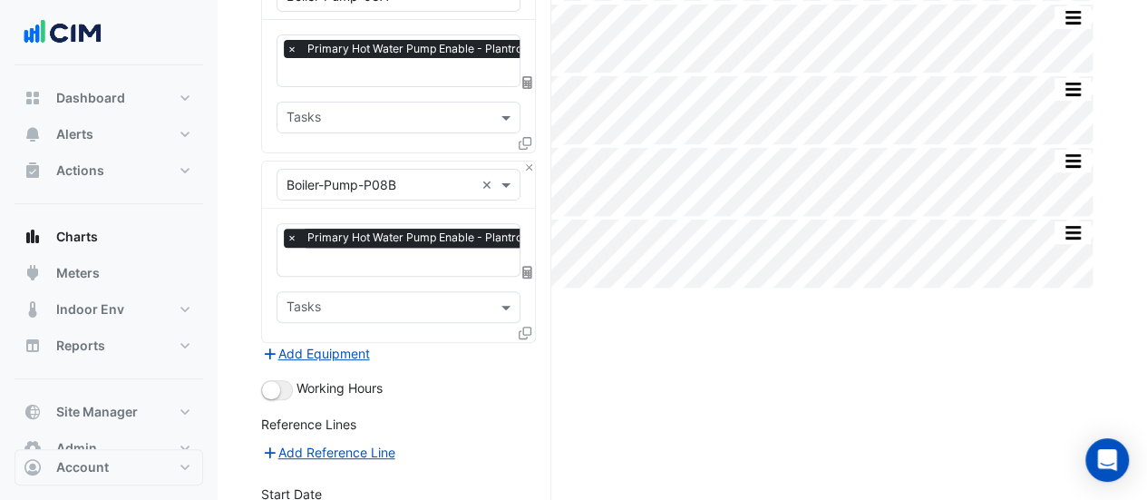
scroll to position [223, 0]
click at [528, 155] on div at bounding box center [527, 146] width 16 height 26
click at [529, 161] on button "Close" at bounding box center [529, 167] width 12 height 12
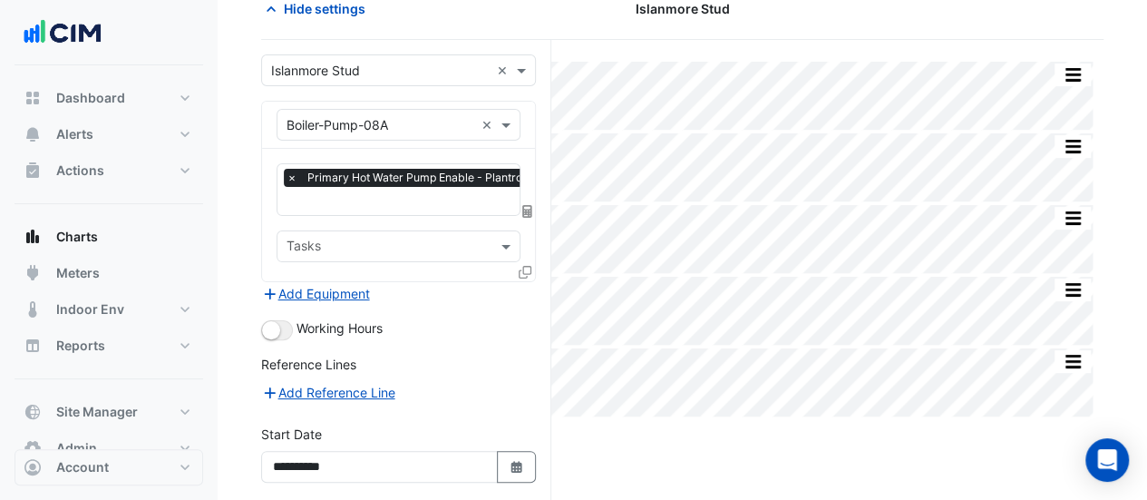
scroll to position [89, 0]
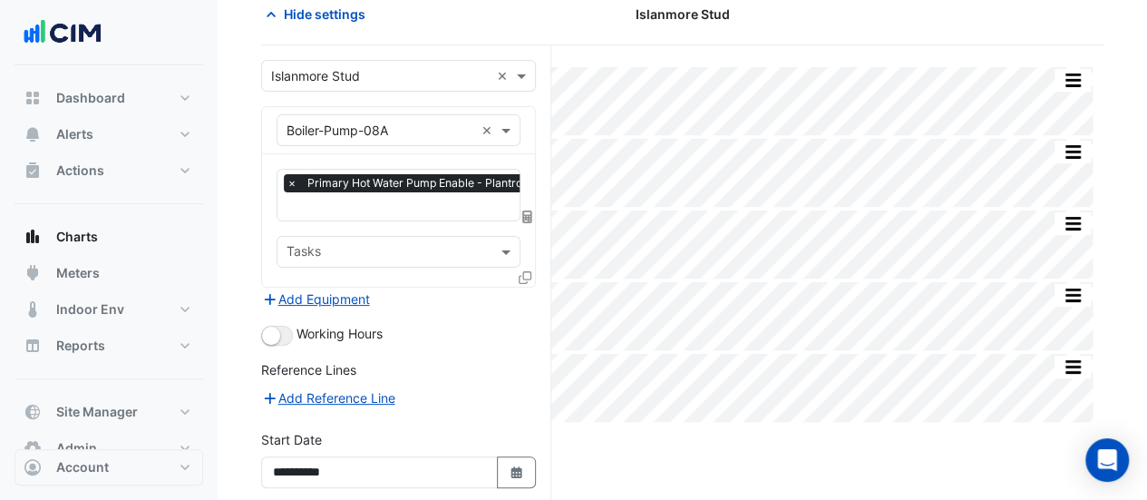
click at [386, 128] on input "text" at bounding box center [381, 130] width 188 height 19
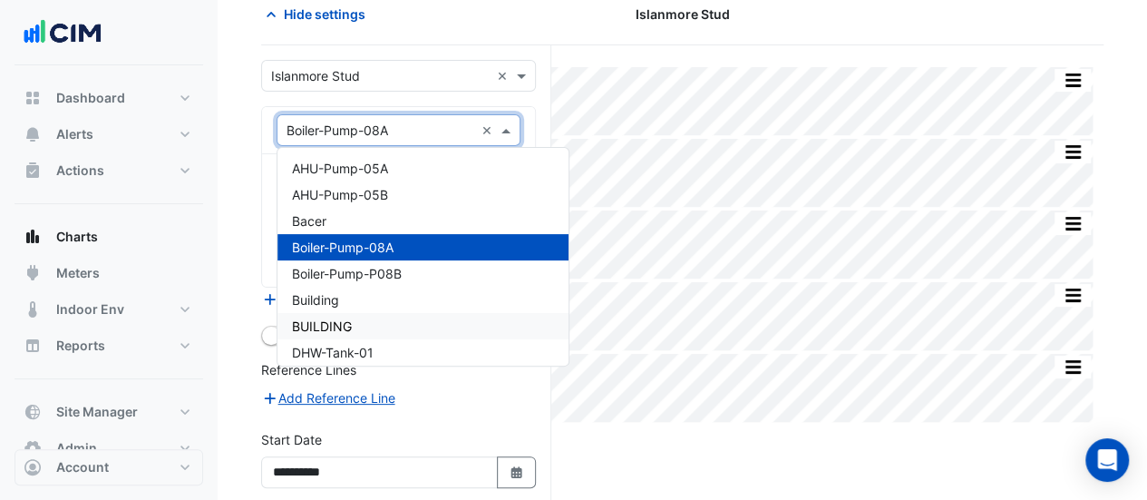
click at [316, 316] on div "BUILDING" at bounding box center [422, 326] width 291 height 26
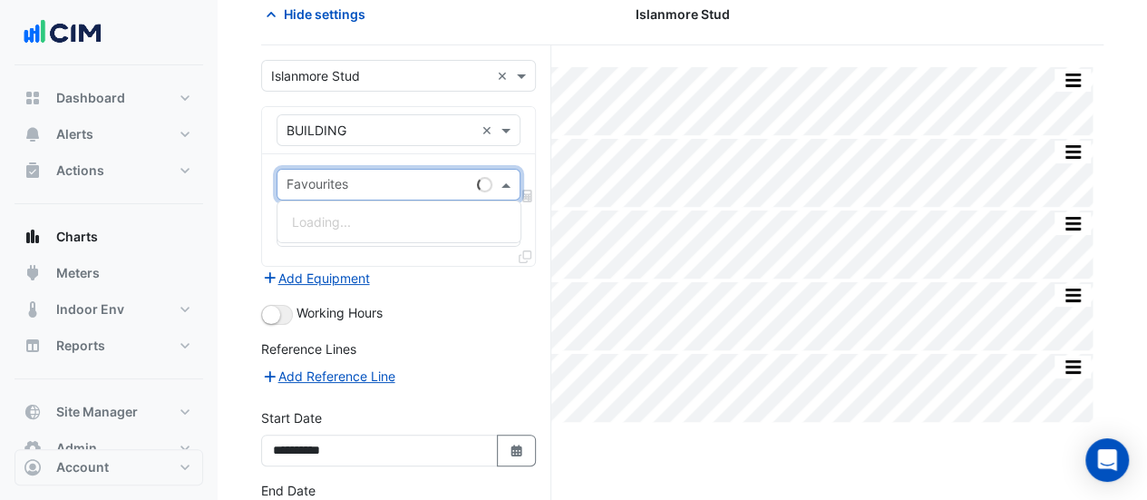
click at [326, 184] on input "text" at bounding box center [378, 186] width 183 height 19
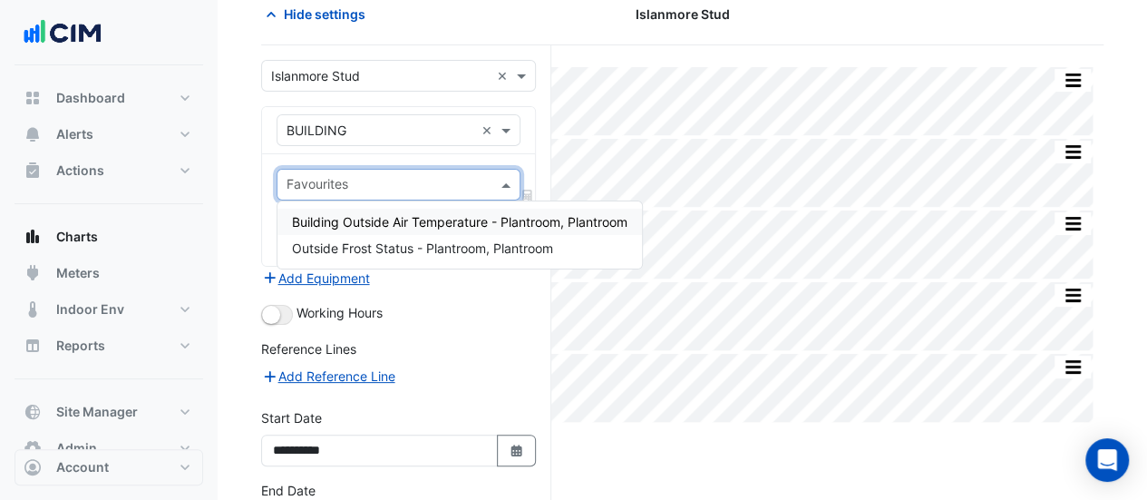
click at [345, 219] on span "Building Outside Air Temperature - Plantroom, Plantroom" at bounding box center [459, 221] width 335 height 15
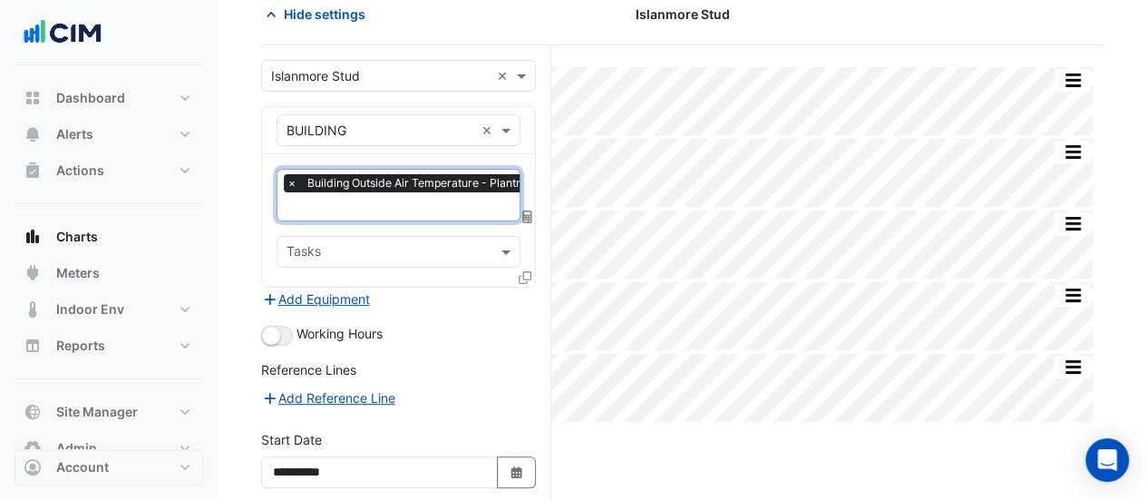
click at [358, 190] on span "Building Outside Air Temperature - Plantroom, Plantroom" at bounding box center [455, 183] width 304 height 18
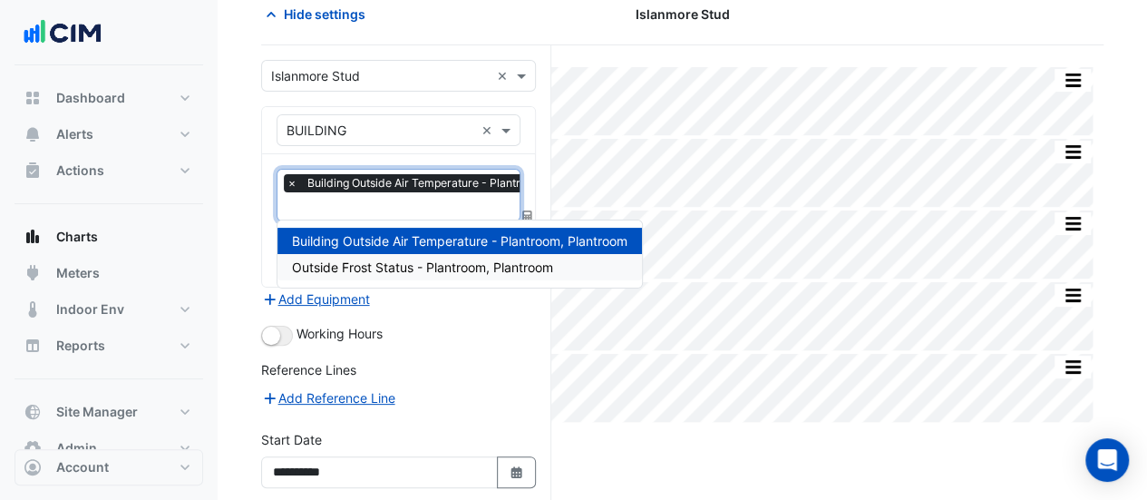
click at [358, 261] on span "Outside Frost Status - Plantroom, Plantroom" at bounding box center [422, 266] width 261 height 15
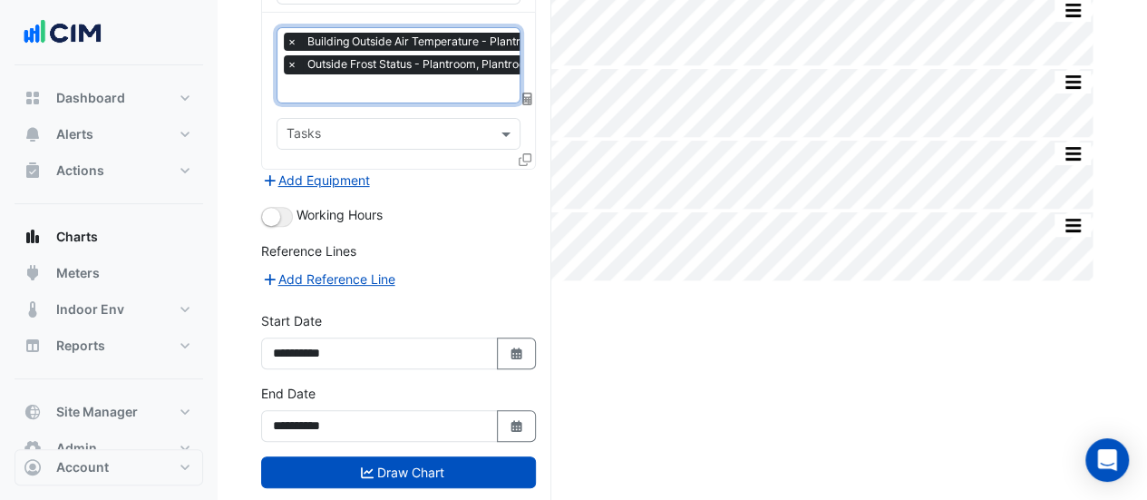
scroll to position [259, 0]
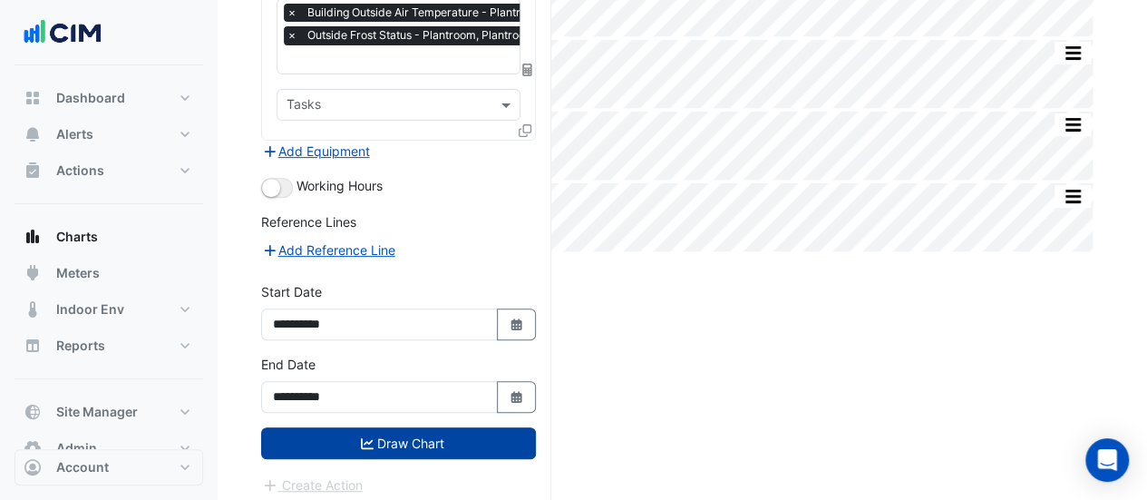
click at [364, 435] on fa-icon "submit" at bounding box center [367, 442] width 13 height 15
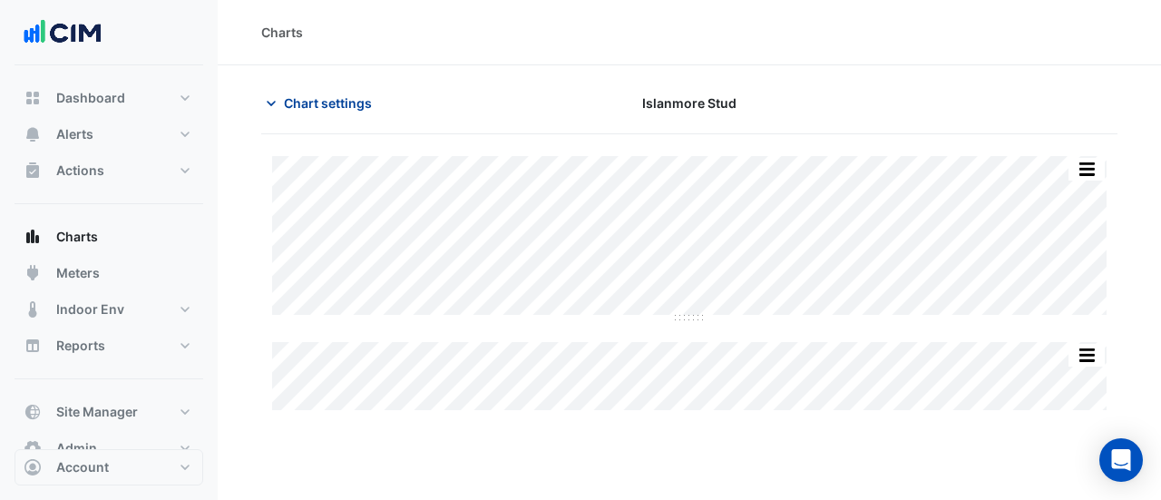
click at [326, 98] on span "Chart settings" at bounding box center [328, 102] width 88 height 19
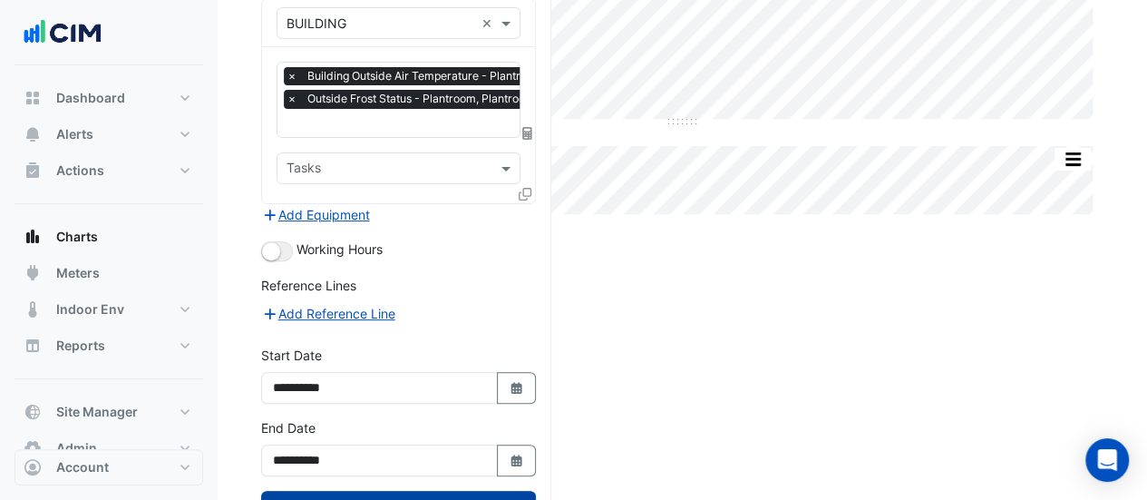
scroll to position [199, 0]
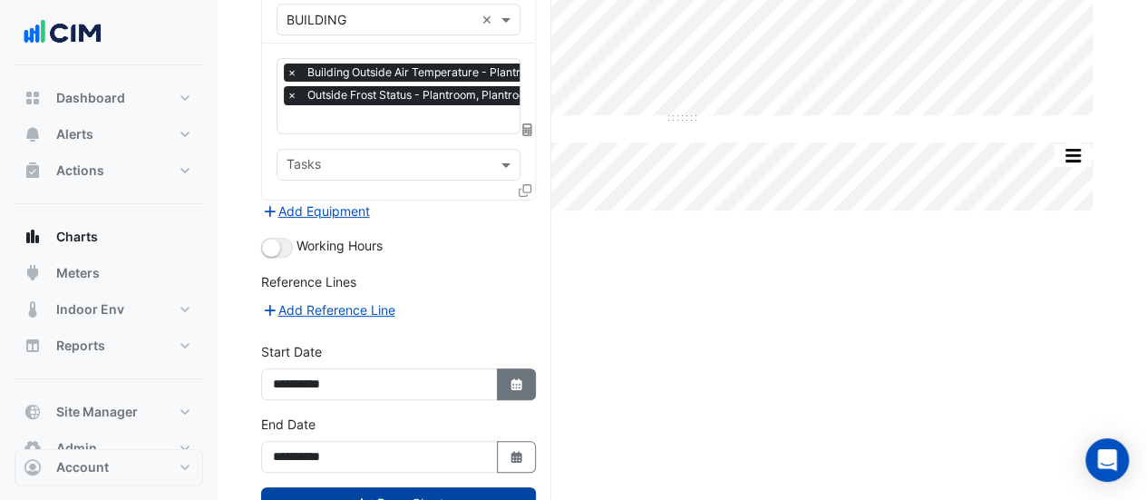
click at [509, 378] on icon "Select Date" at bounding box center [517, 384] width 16 height 13
select select "*"
select select "****"
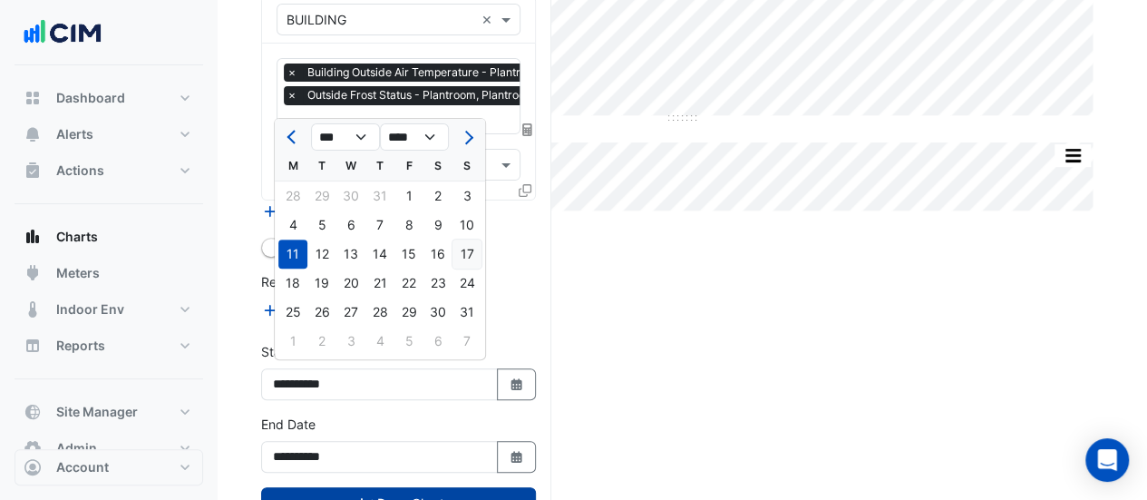
click at [459, 249] on div "17" at bounding box center [466, 253] width 29 height 29
type input "**********"
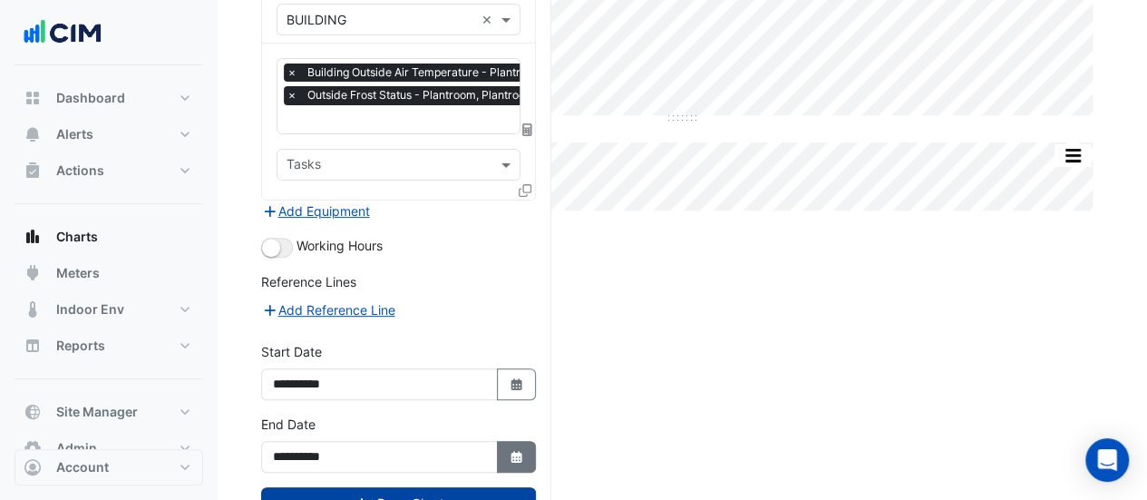
click at [508, 452] on button "Select Date" at bounding box center [517, 457] width 40 height 32
select select "*"
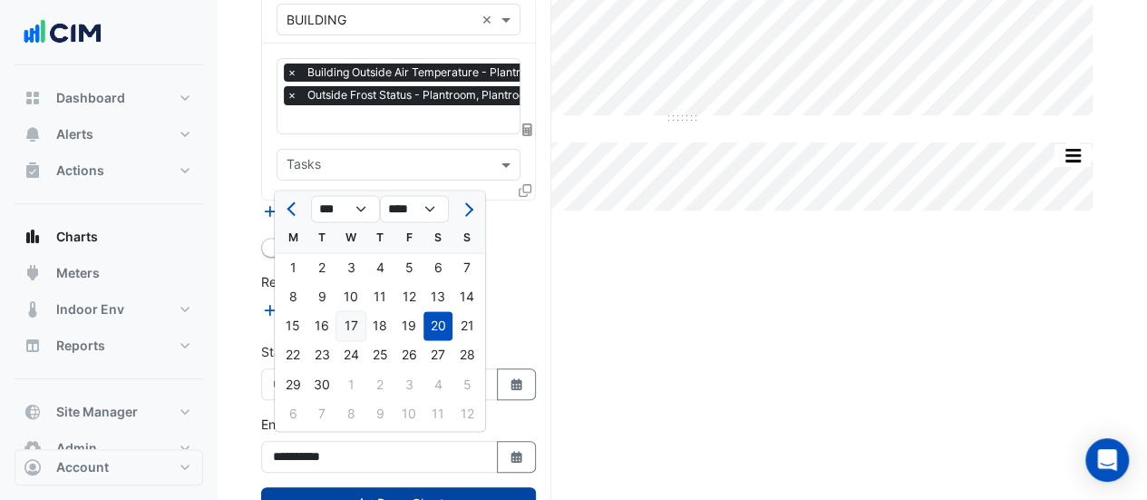
click at [344, 316] on div "17" at bounding box center [350, 325] width 29 height 29
type input "**********"
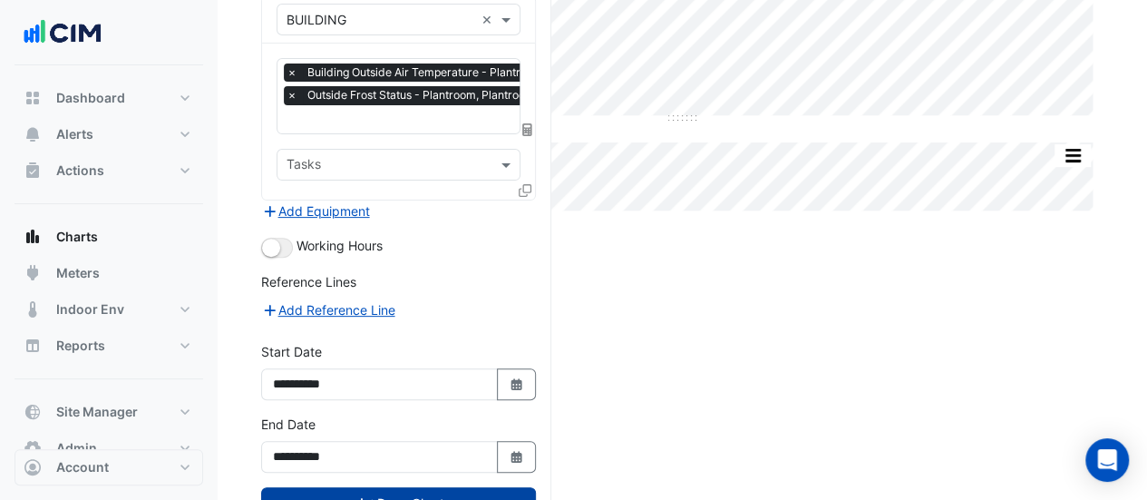
click at [371, 487] on button "Draw Chart" at bounding box center [398, 503] width 275 height 32
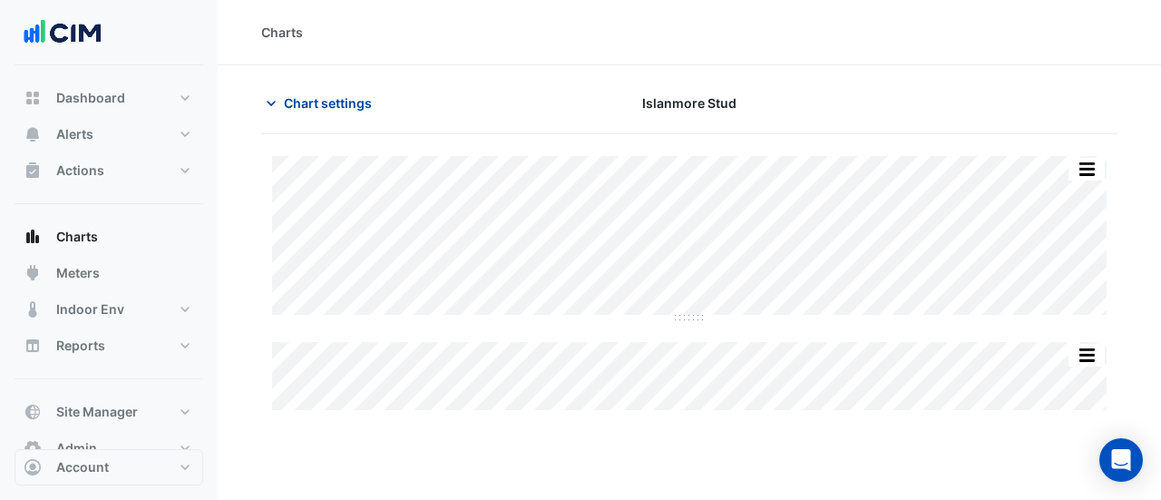
click at [287, 86] on section "Chart settings Islanmore Stud Split by Unit Split All Split None Print Save as …" at bounding box center [689, 239] width 943 height 348
click at [287, 93] on span "Chart settings" at bounding box center [328, 102] width 88 height 19
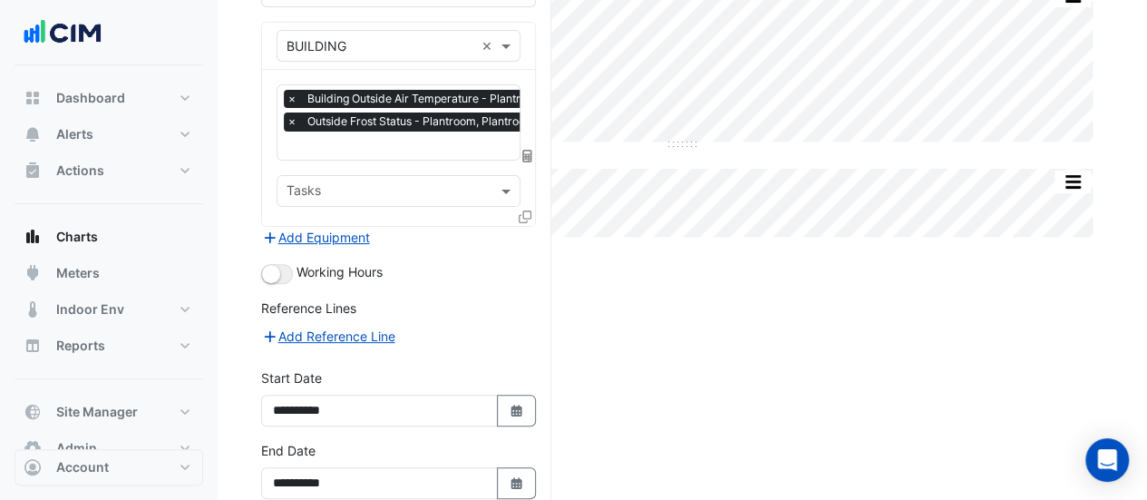
scroll to position [259, 0]
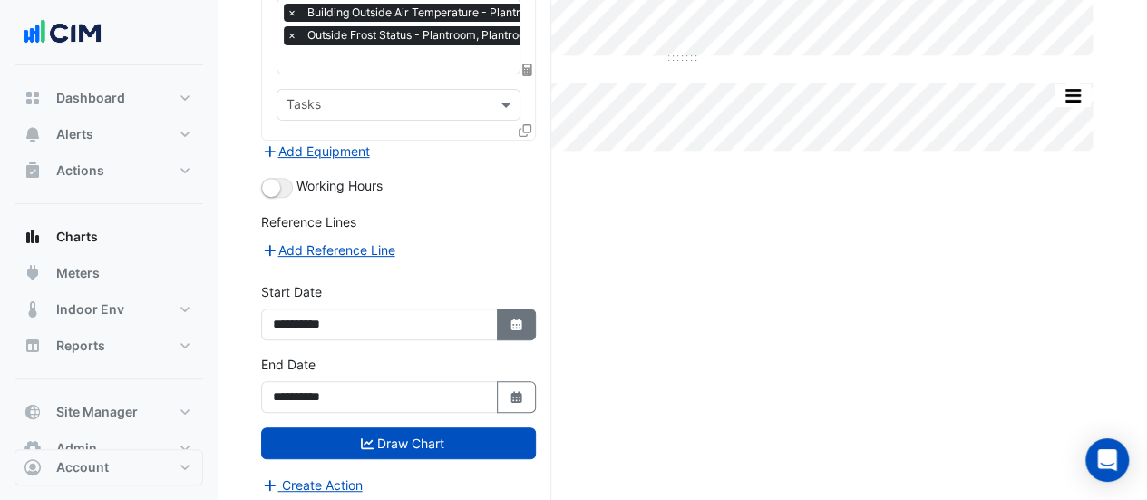
click at [515, 324] on fa-icon "Select Date" at bounding box center [517, 323] width 16 height 15
select select "*"
select select "****"
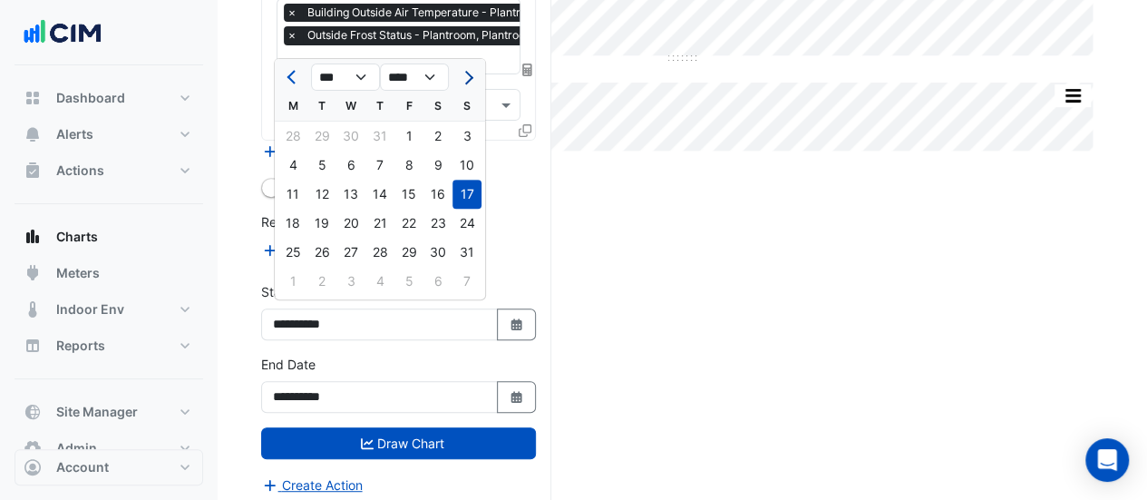
click at [468, 84] on button "Next month" at bounding box center [467, 77] width 22 height 29
select select "*"
click at [355, 193] on div "17" at bounding box center [350, 194] width 29 height 29
type input "**********"
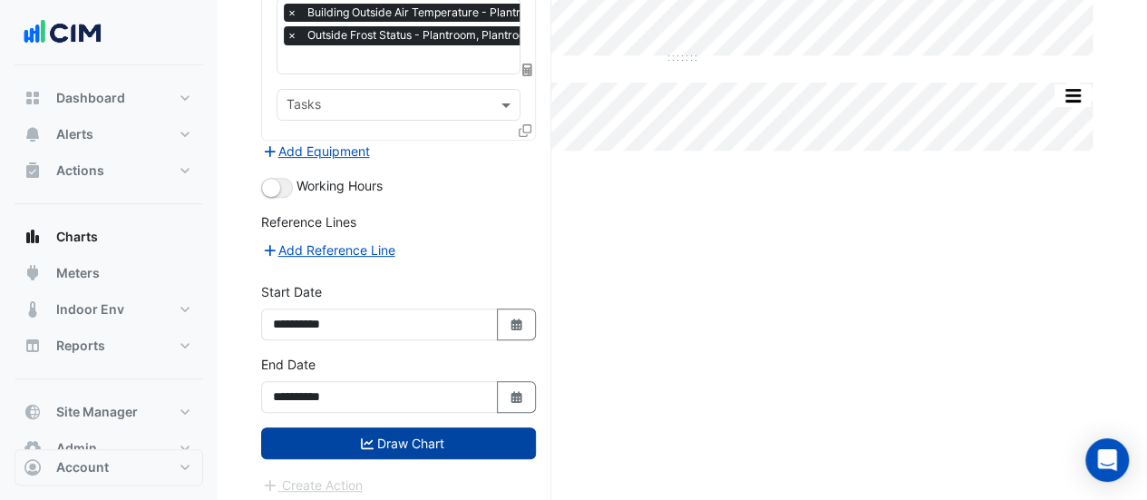
click at [367, 438] on icon "submit" at bounding box center [367, 443] width 13 height 11
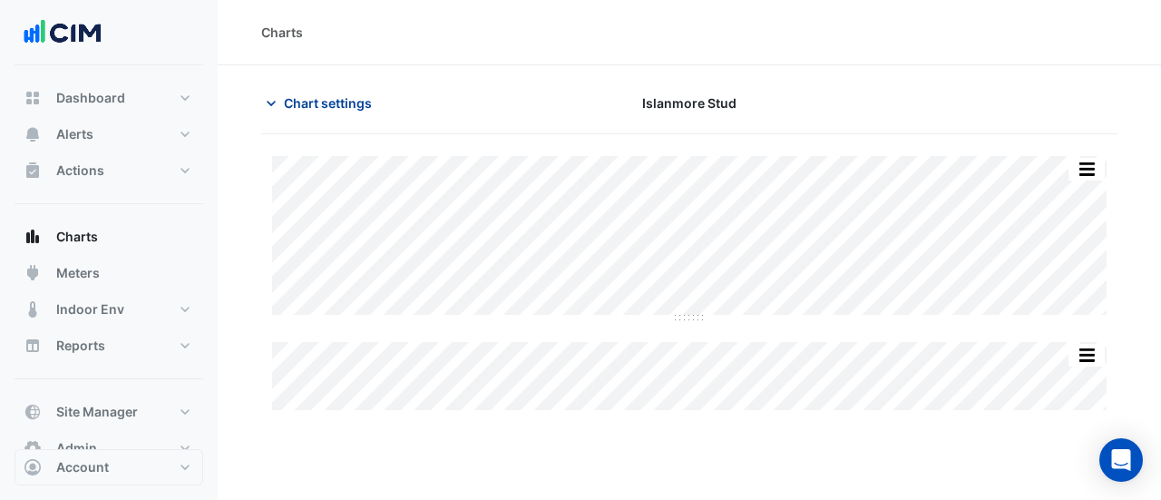
click at [343, 104] on span "Chart settings" at bounding box center [328, 102] width 88 height 19
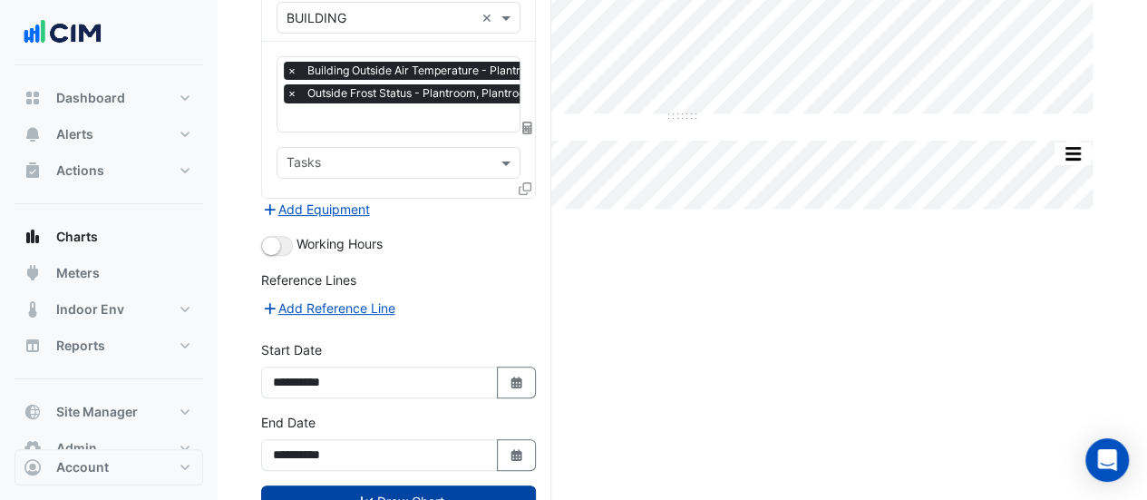
scroll to position [259, 0]
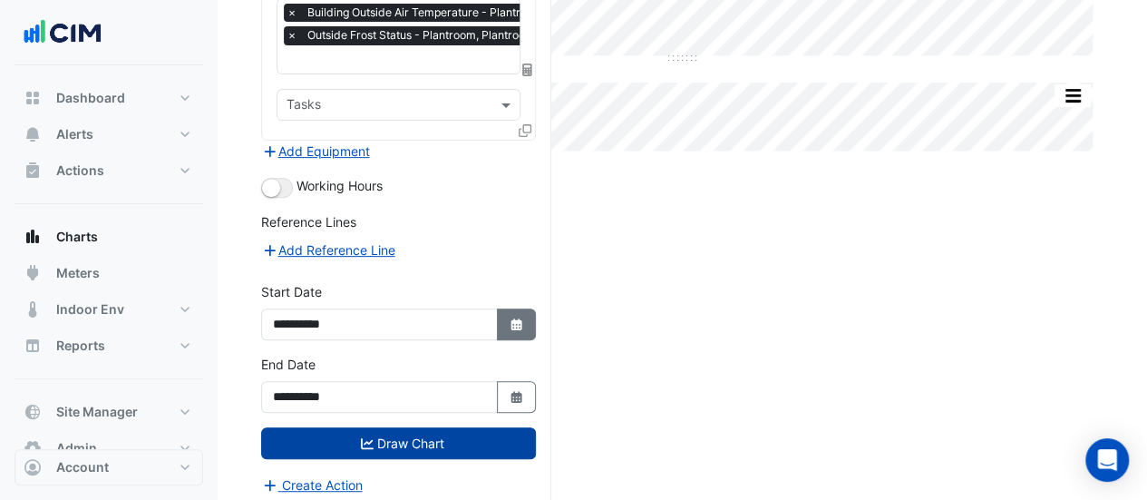
click at [518, 329] on button "Select Date" at bounding box center [517, 324] width 40 height 32
select select "*"
select select "****"
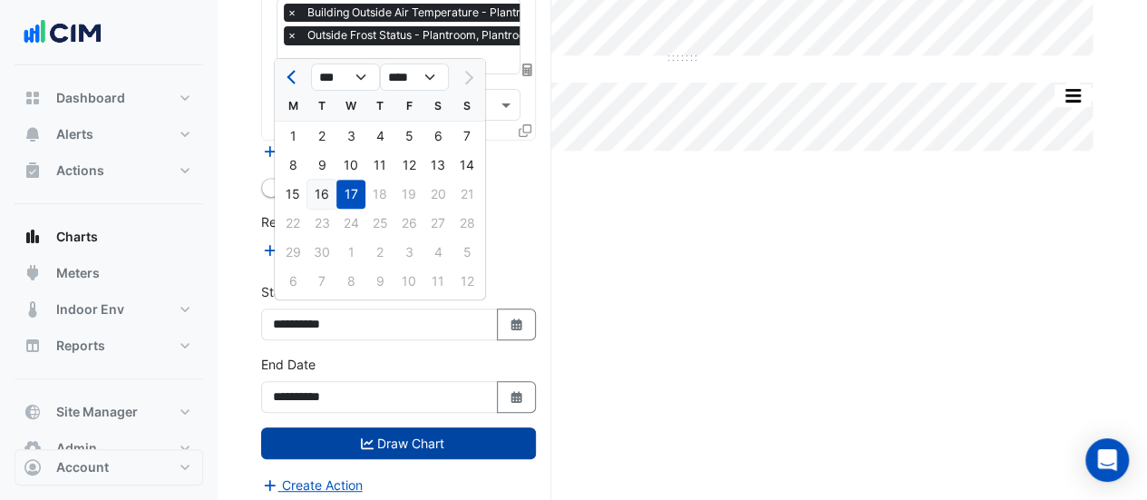
click at [326, 195] on div "16" at bounding box center [321, 194] width 29 height 29
type input "**********"
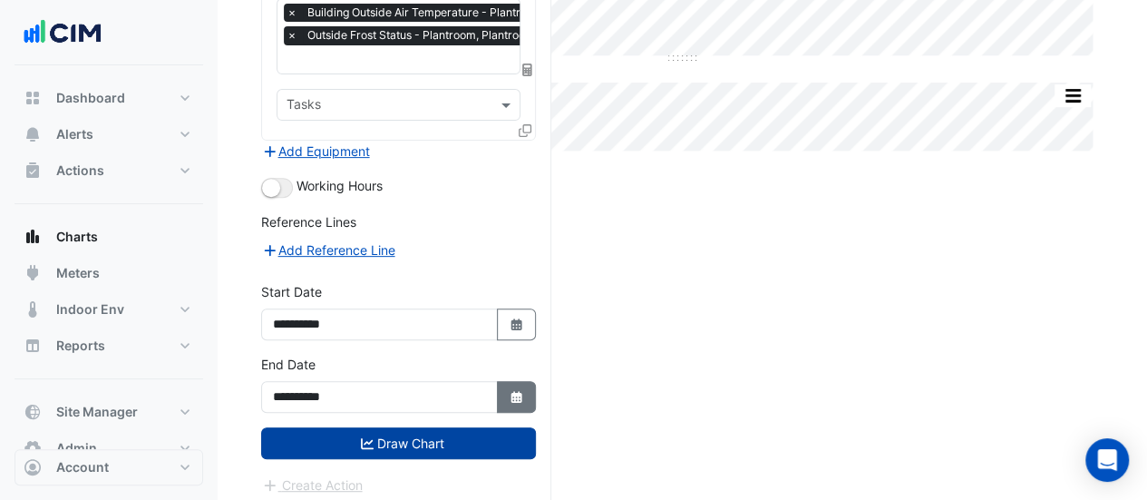
click at [513, 391] on icon "button" at bounding box center [515, 397] width 11 height 12
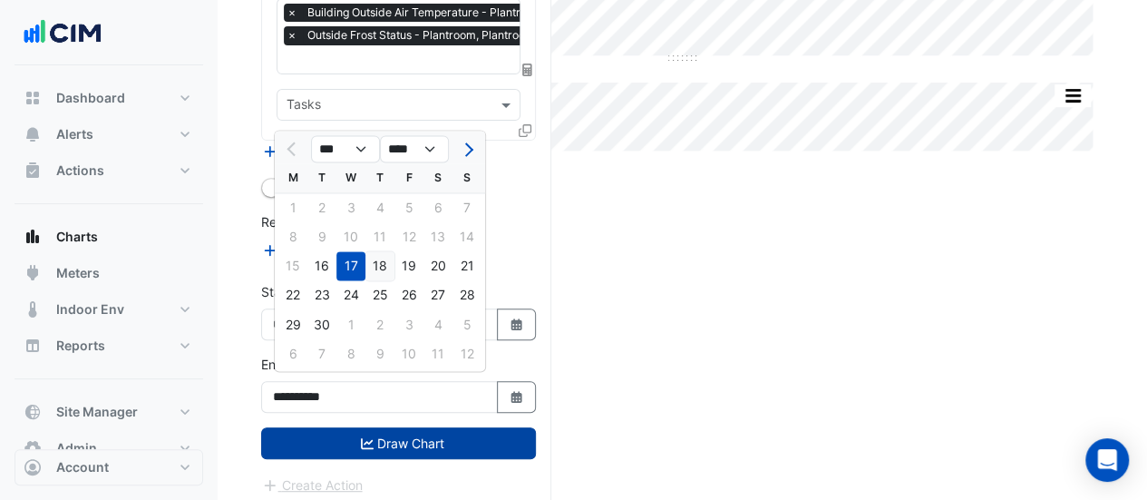
click at [384, 266] on div "18" at bounding box center [379, 265] width 29 height 29
type input "**********"
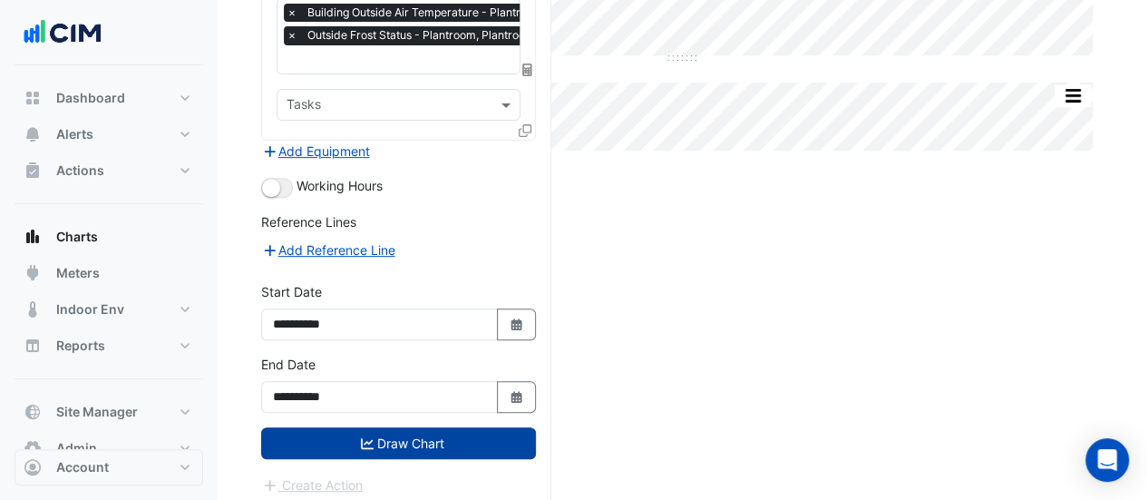
click at [377, 434] on button "Draw Chart" at bounding box center [398, 443] width 275 height 32
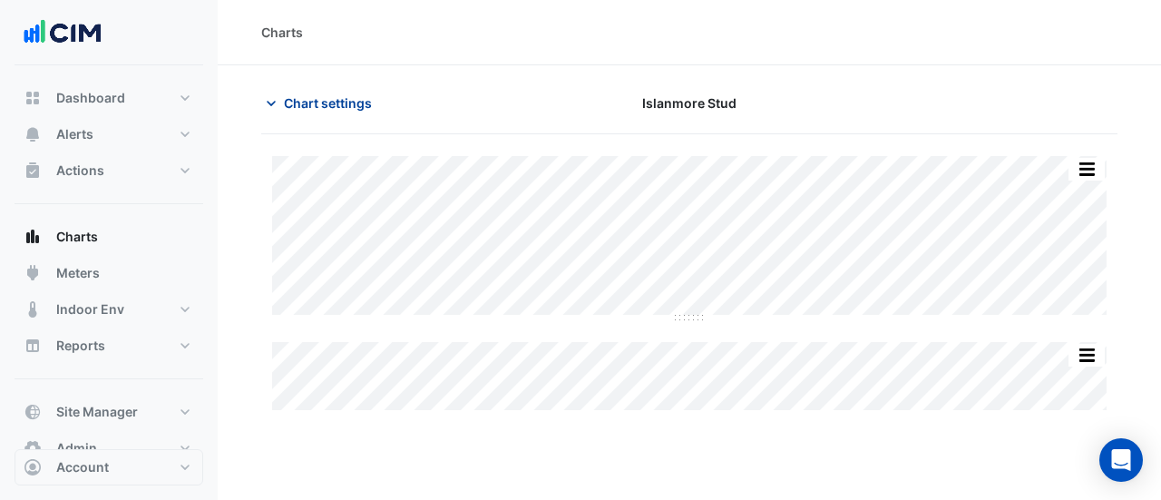
click at [290, 99] on span "Chart settings" at bounding box center [328, 102] width 88 height 19
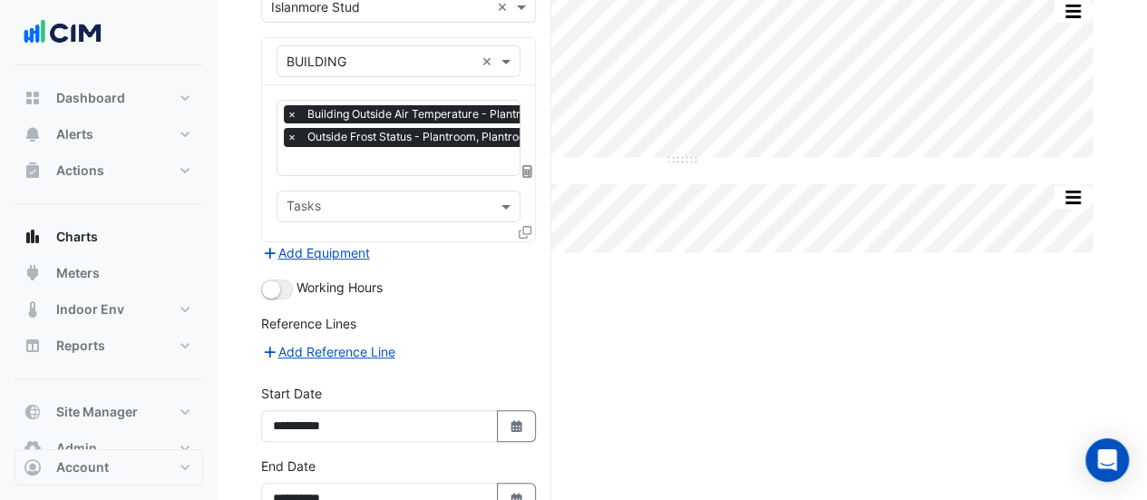
scroll to position [169, 0]
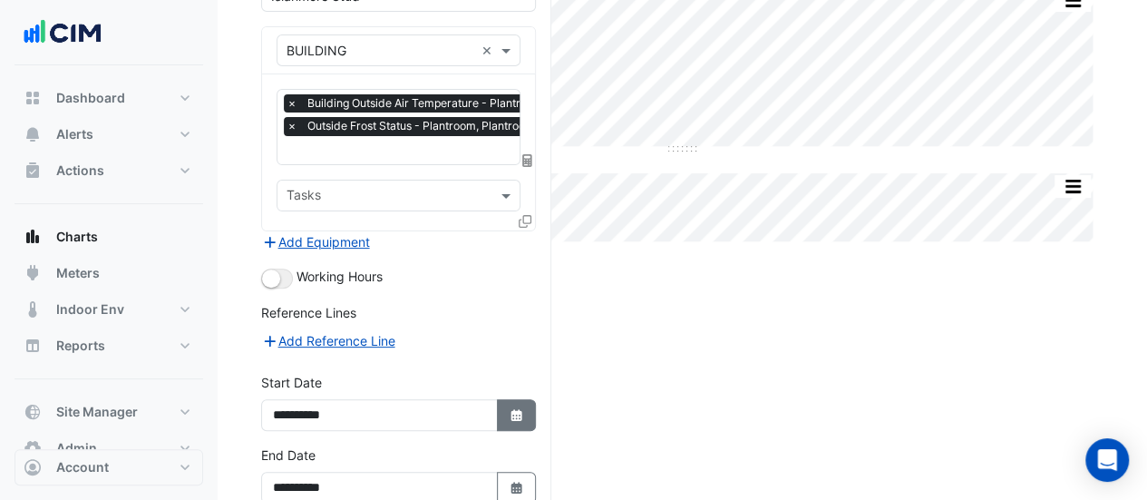
click at [510, 420] on button "Select Date" at bounding box center [517, 415] width 40 height 32
select select "*"
select select "****"
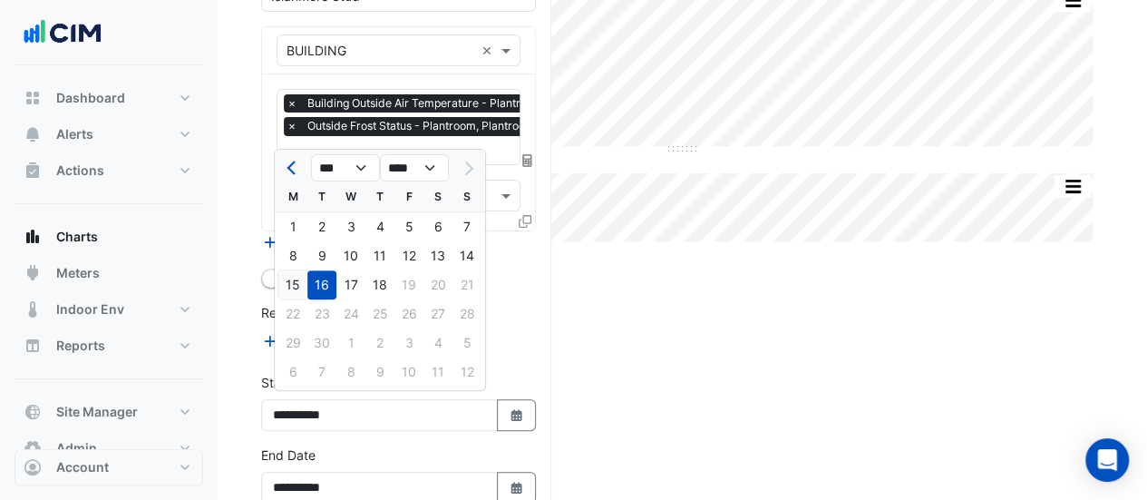
click at [298, 283] on div "15" at bounding box center [292, 284] width 29 height 29
type input "**********"
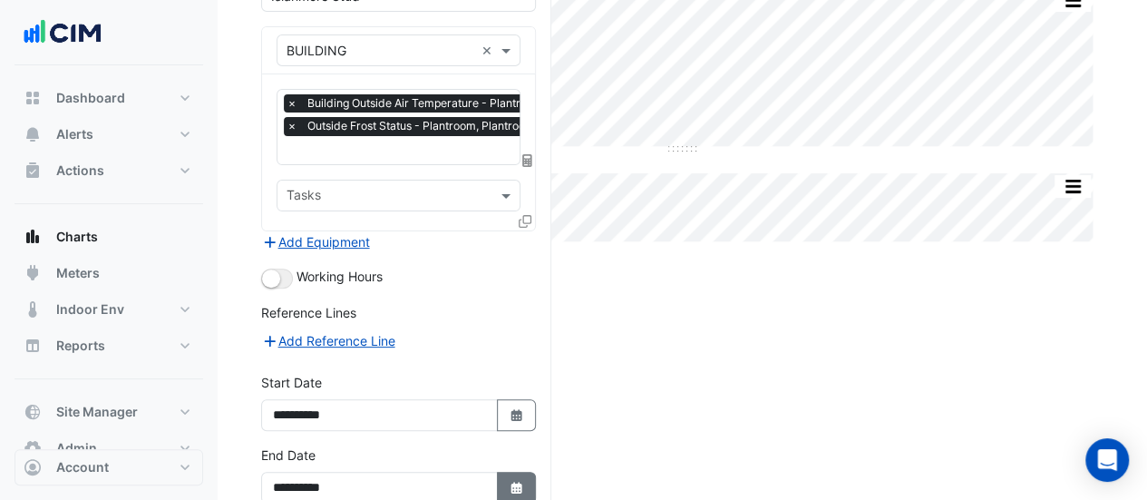
click at [503, 475] on button "Select Date" at bounding box center [517, 487] width 40 height 32
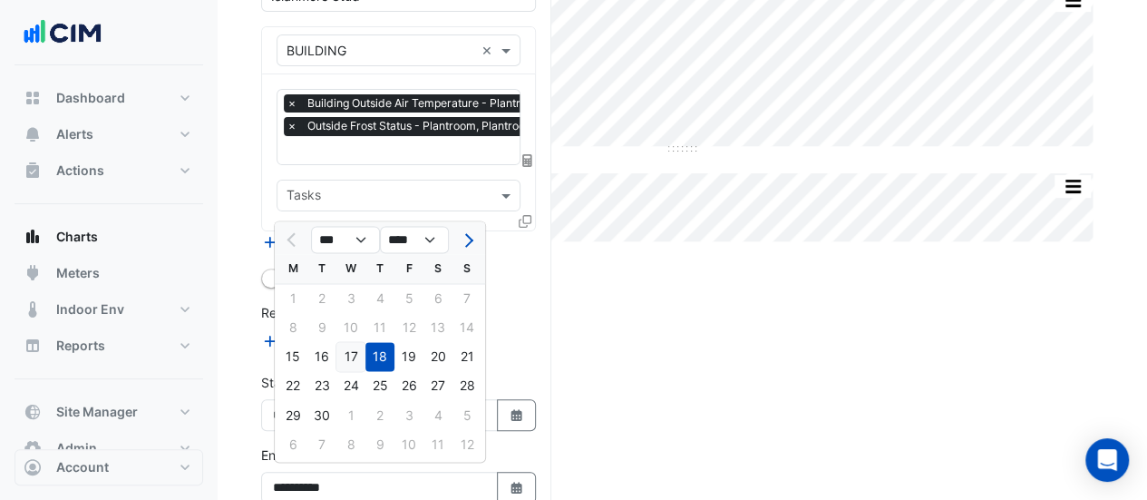
click at [348, 353] on div "17" at bounding box center [350, 356] width 29 height 29
type input "**********"
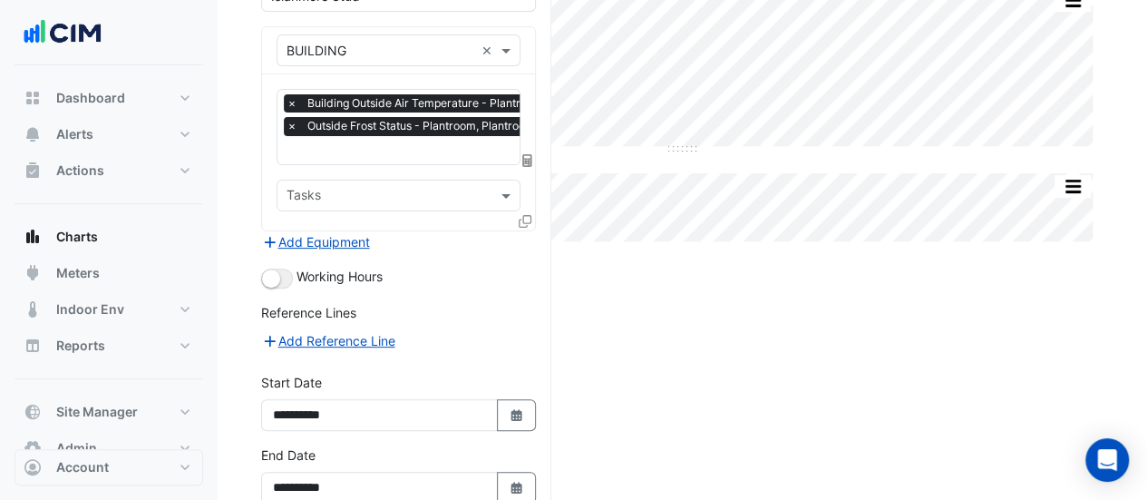
scroll to position [259, 0]
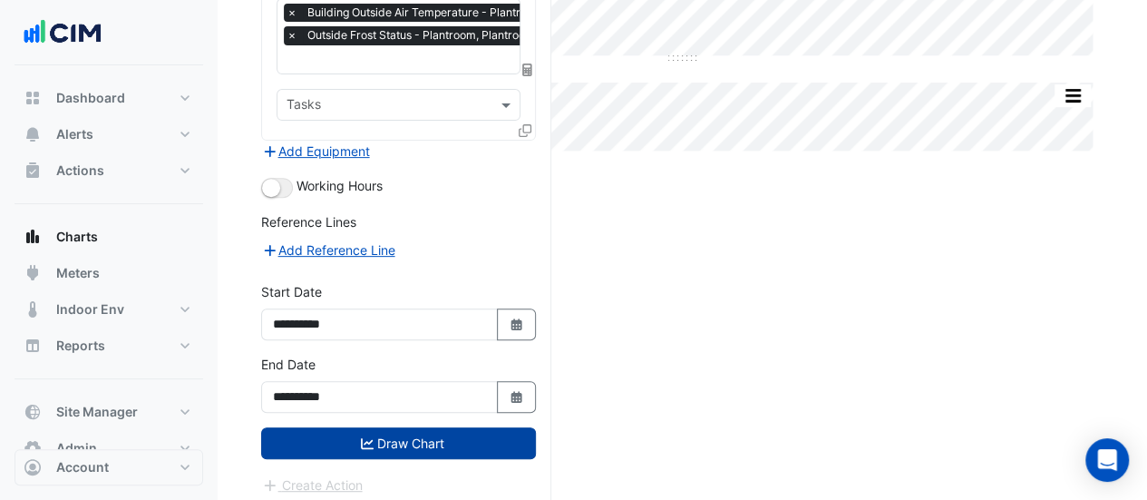
click at [375, 427] on button "Draw Chart" at bounding box center [398, 443] width 275 height 32
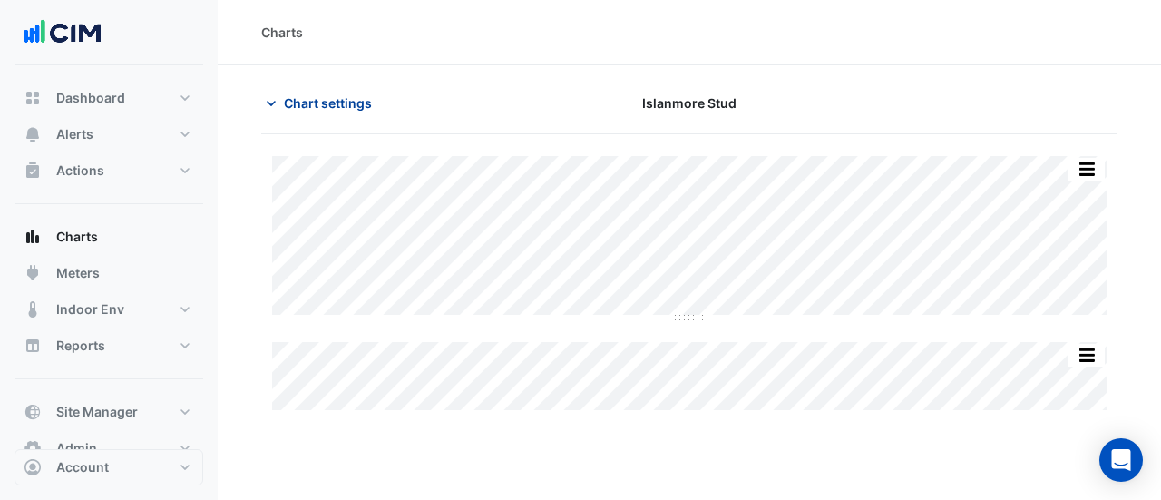
click at [345, 95] on span "Chart settings" at bounding box center [328, 102] width 88 height 19
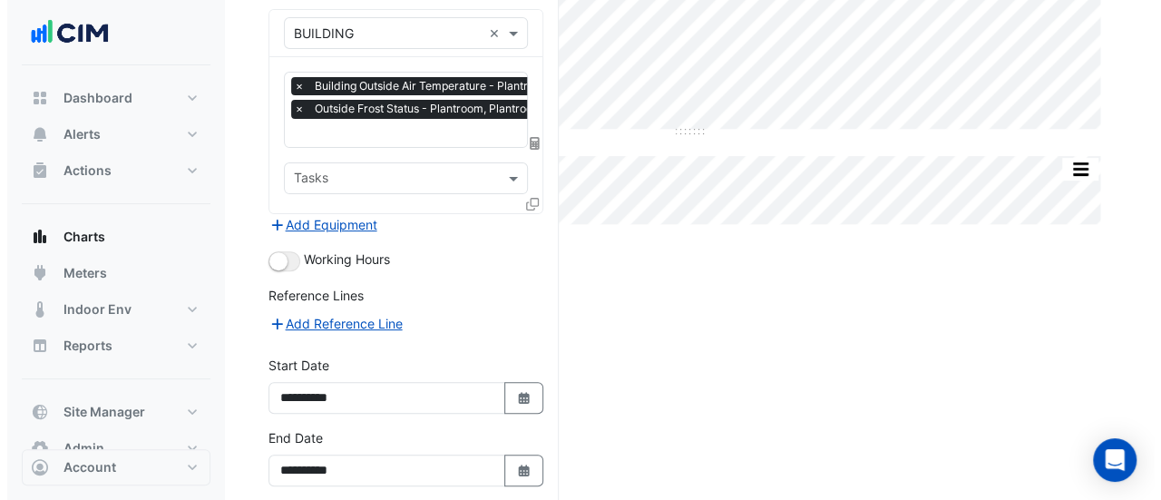
scroll to position [259, 0]
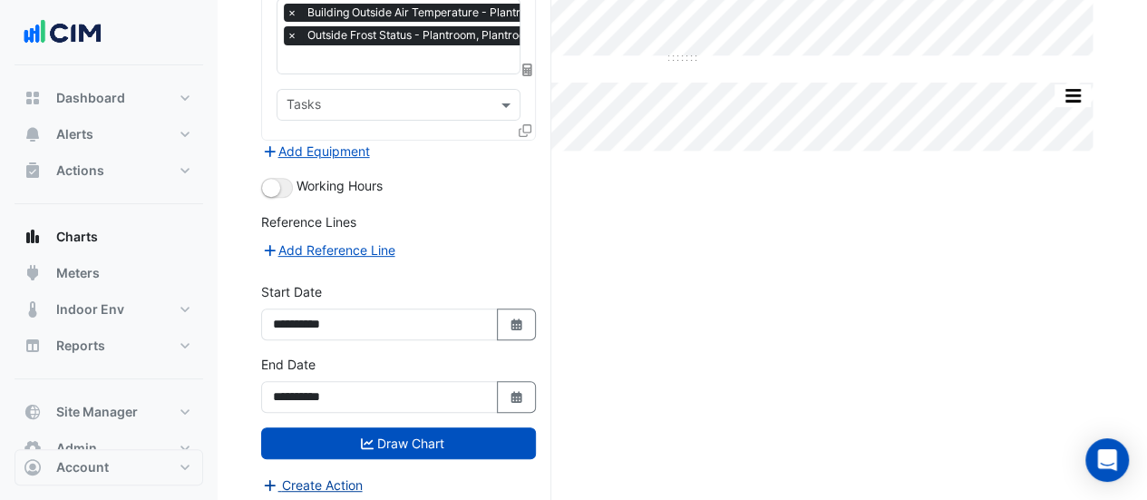
click at [326, 475] on button "Create Action" at bounding box center [312, 484] width 102 height 21
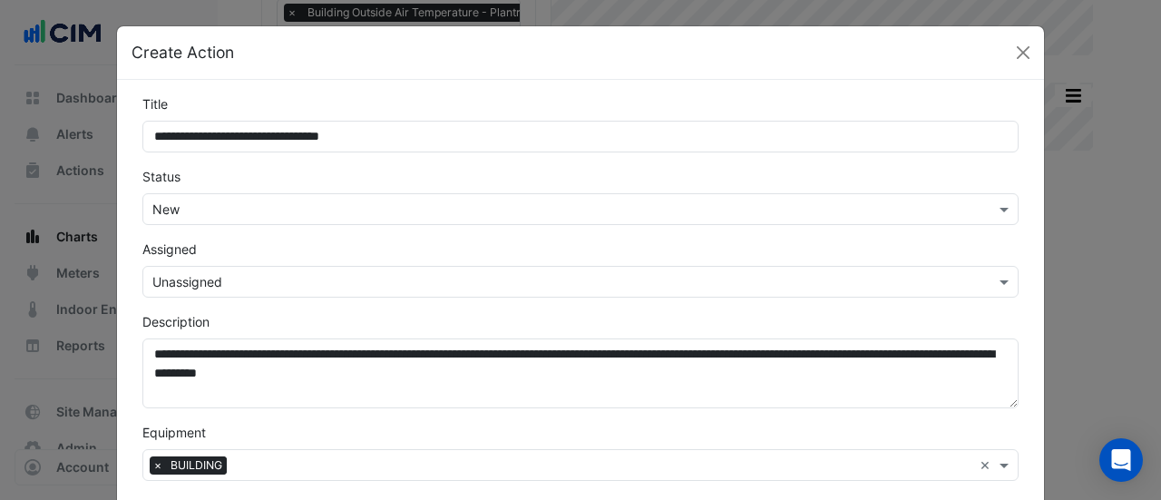
type input "**********"
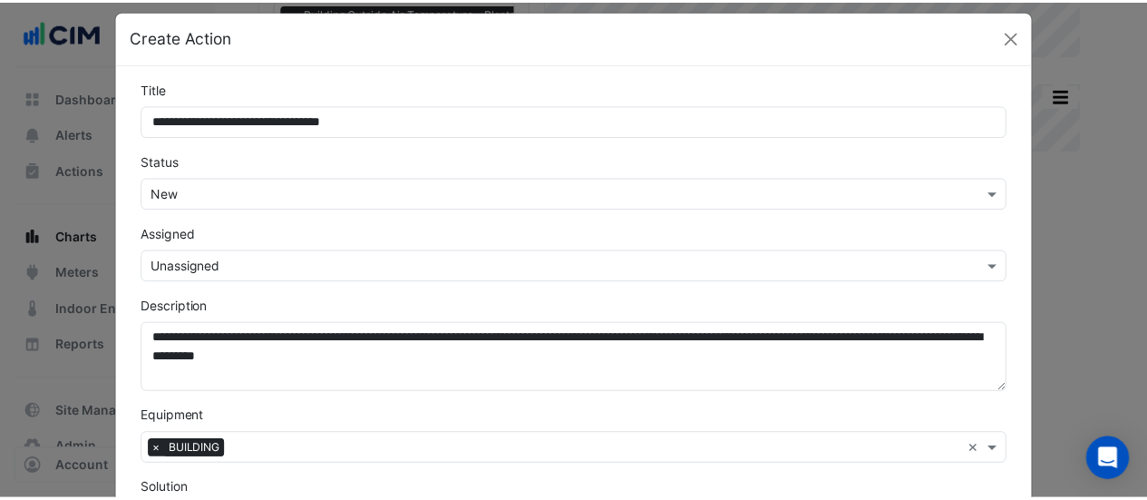
scroll to position [16, 0]
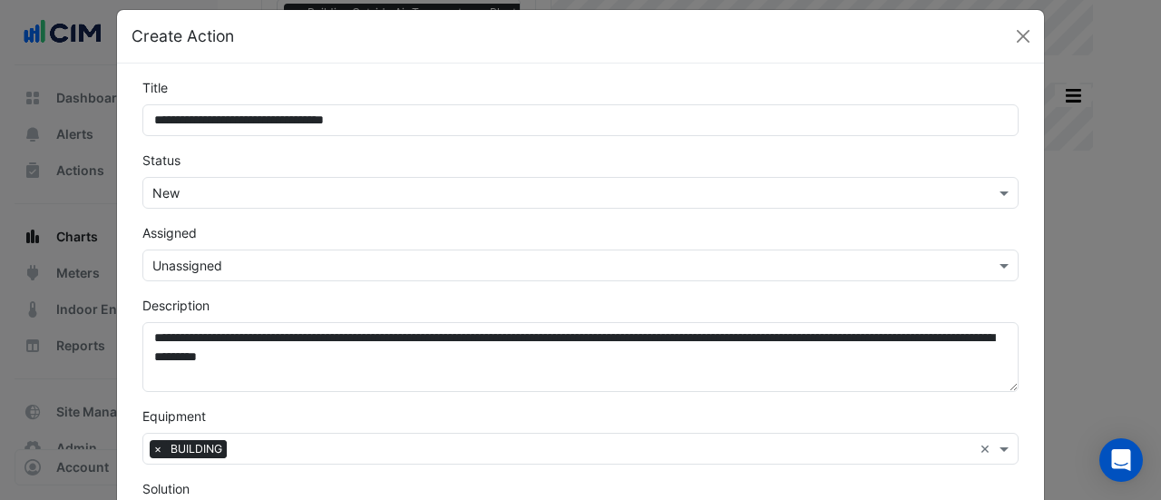
drag, startPoint x: 388, startPoint y: 119, endPoint x: 131, endPoint y: 122, distance: 256.6
click at [131, 122] on div "**********" at bounding box center [580, 107] width 898 height 58
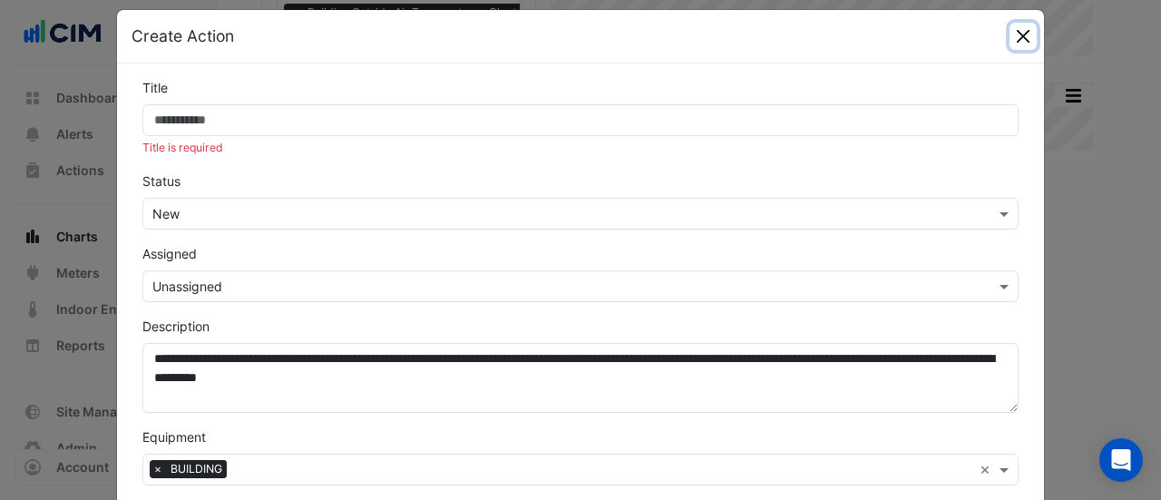
click at [1016, 37] on button "Close" at bounding box center [1022, 36] width 27 height 27
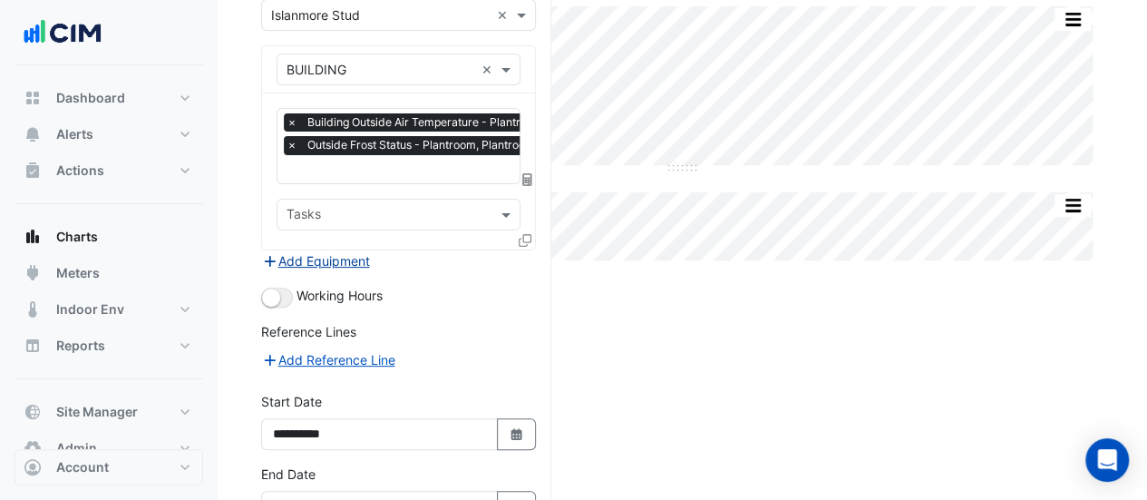
scroll to position [147, 0]
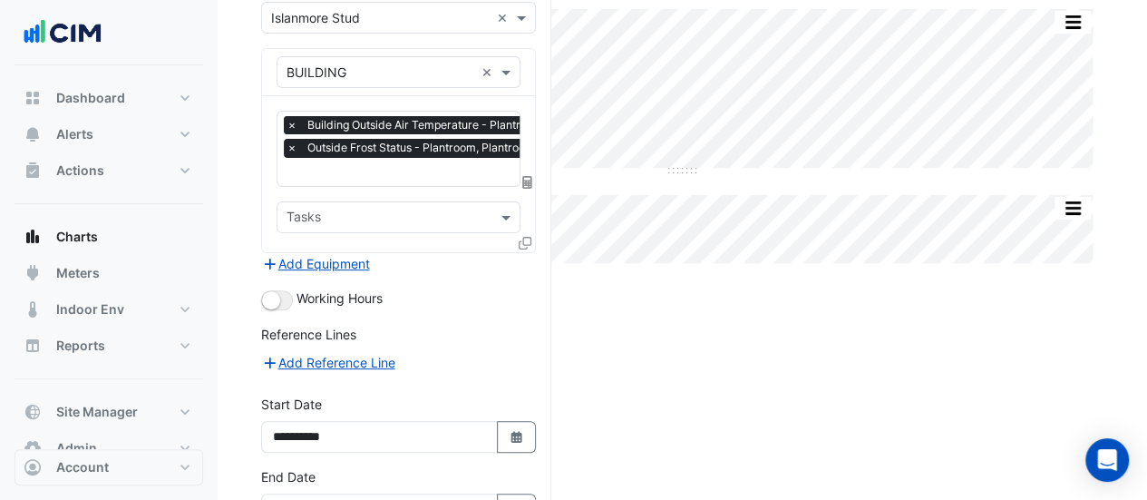
click at [288, 126] on span "×" at bounding box center [292, 125] width 16 height 18
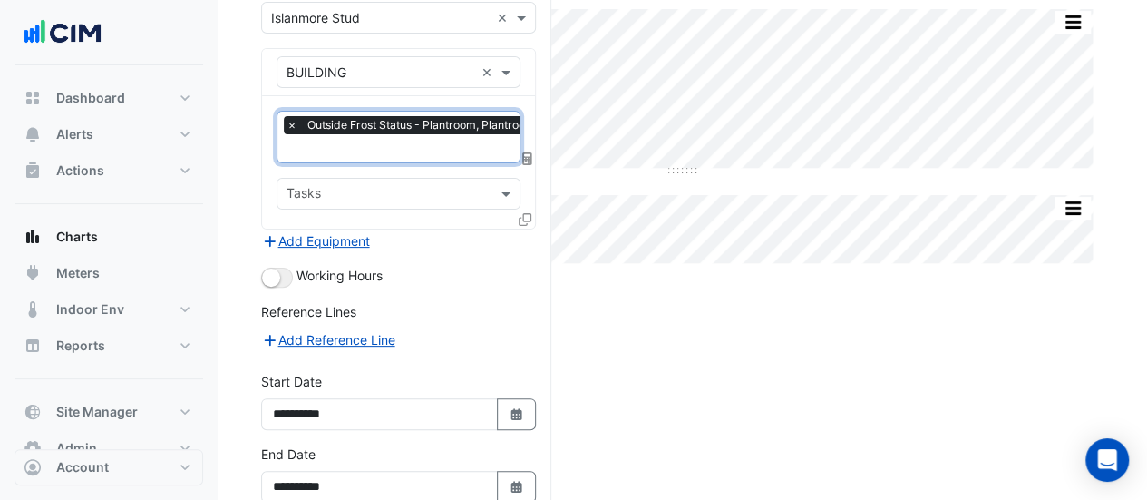
scroll to position [0, 9]
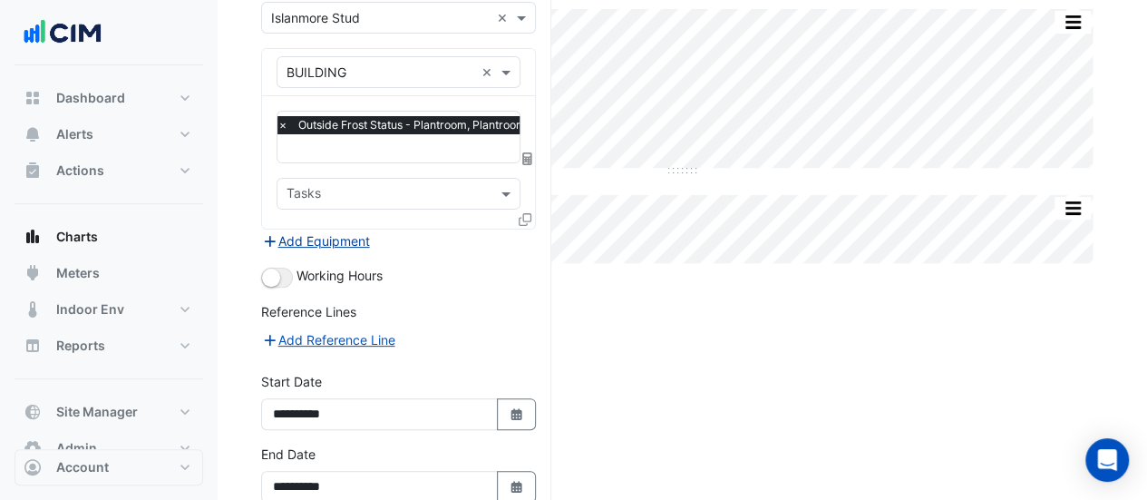
click at [334, 233] on button "Add Equipment" at bounding box center [316, 240] width 110 height 21
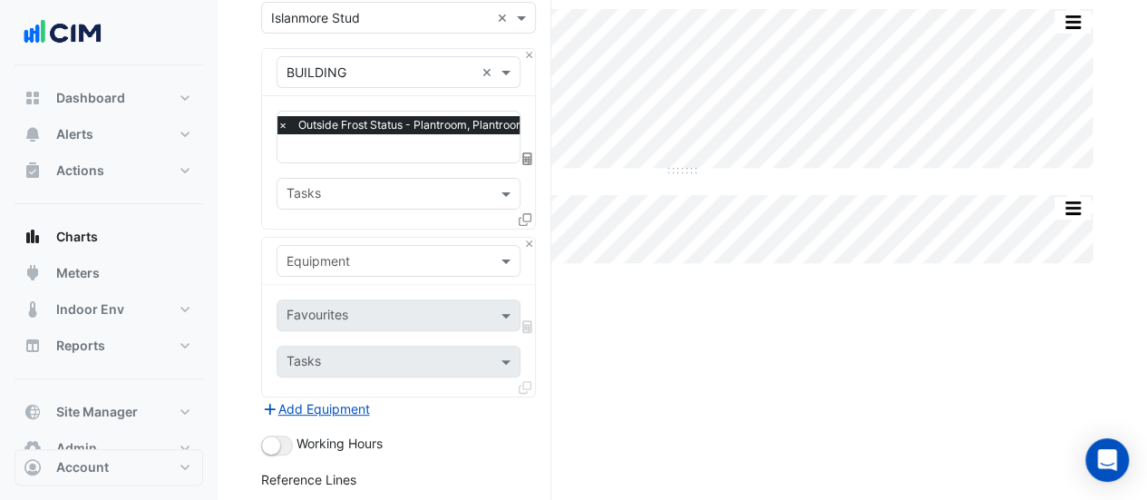
click at [332, 252] on input "text" at bounding box center [381, 261] width 188 height 19
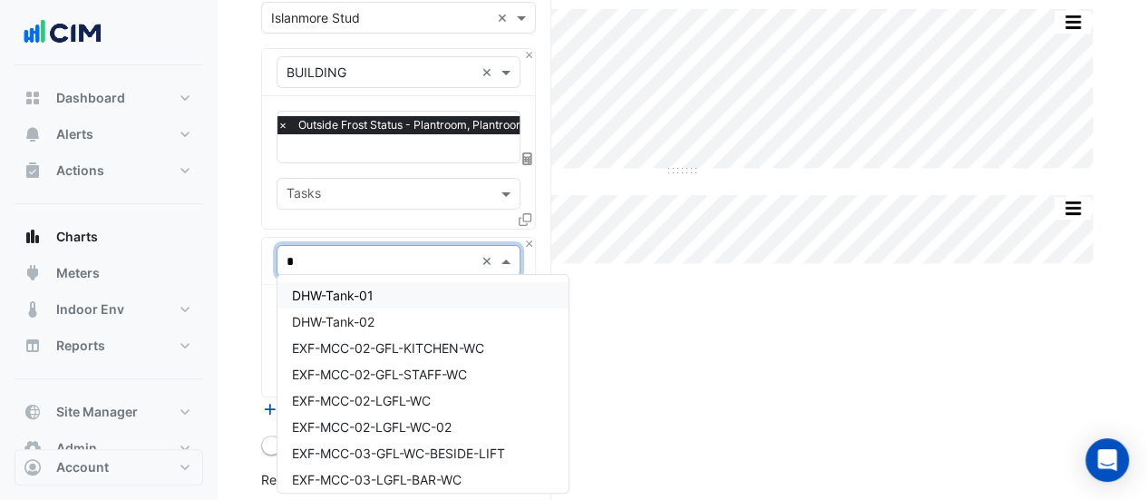
type input "**"
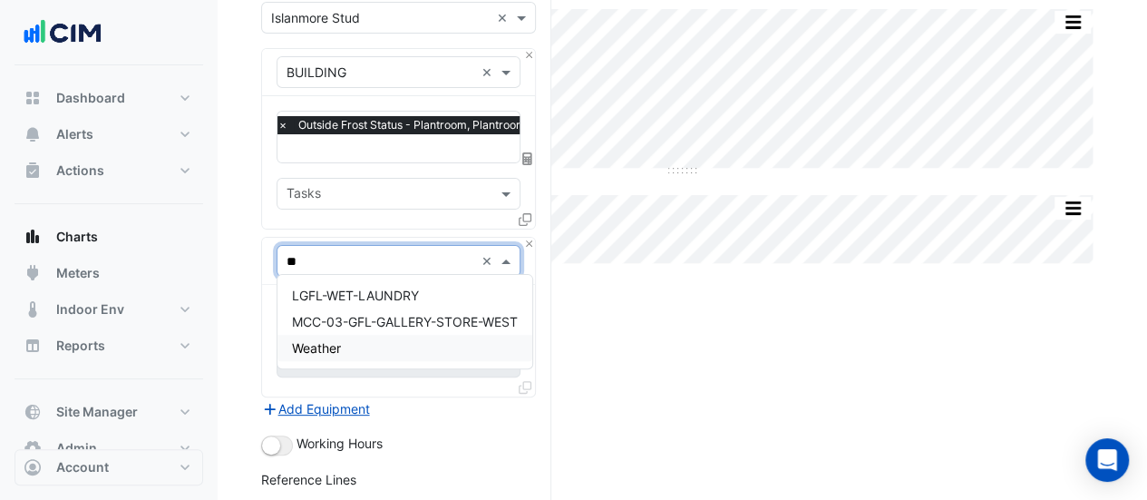
click at [321, 355] on div "Weather" at bounding box center [404, 348] width 255 height 26
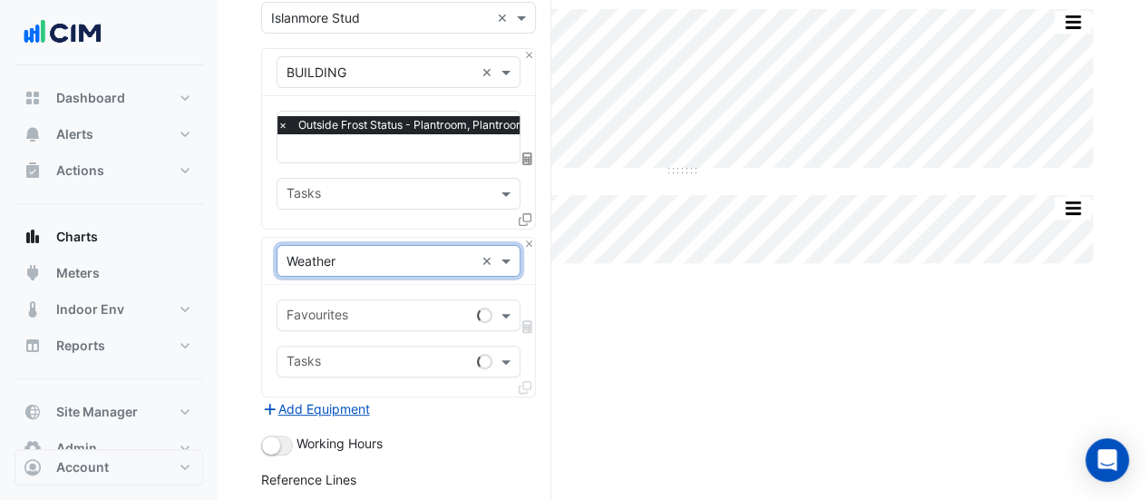
click at [332, 307] on input "text" at bounding box center [378, 316] width 183 height 19
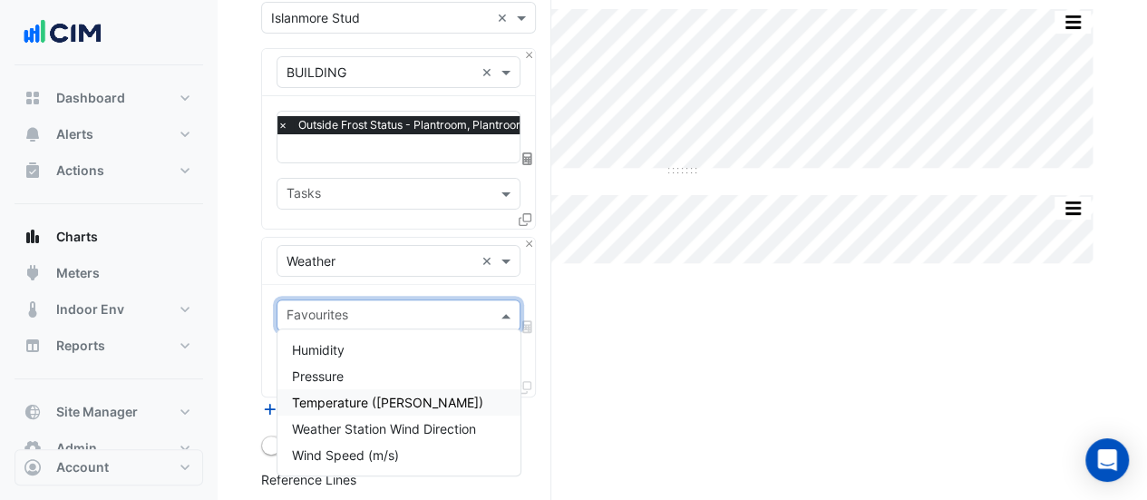
click at [317, 405] on span "Temperature (Celcius)" at bounding box center [387, 401] width 191 height 15
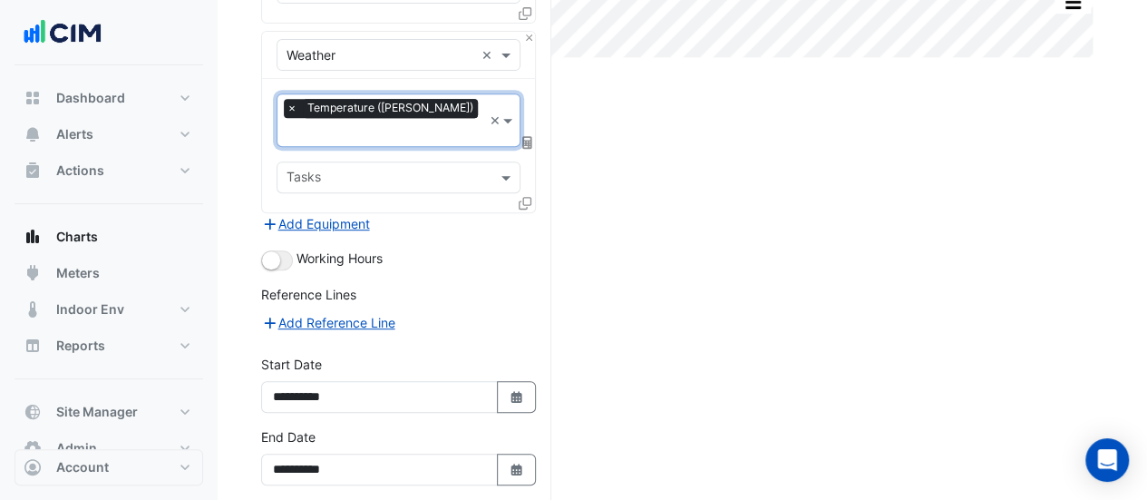
scroll to position [403, 0]
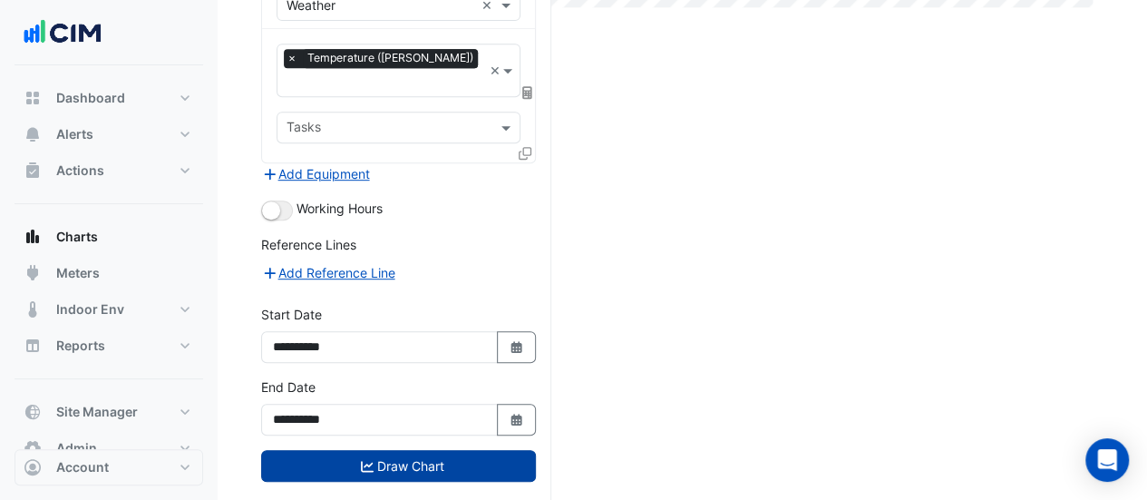
click at [339, 450] on button "Draw Chart" at bounding box center [398, 466] width 275 height 32
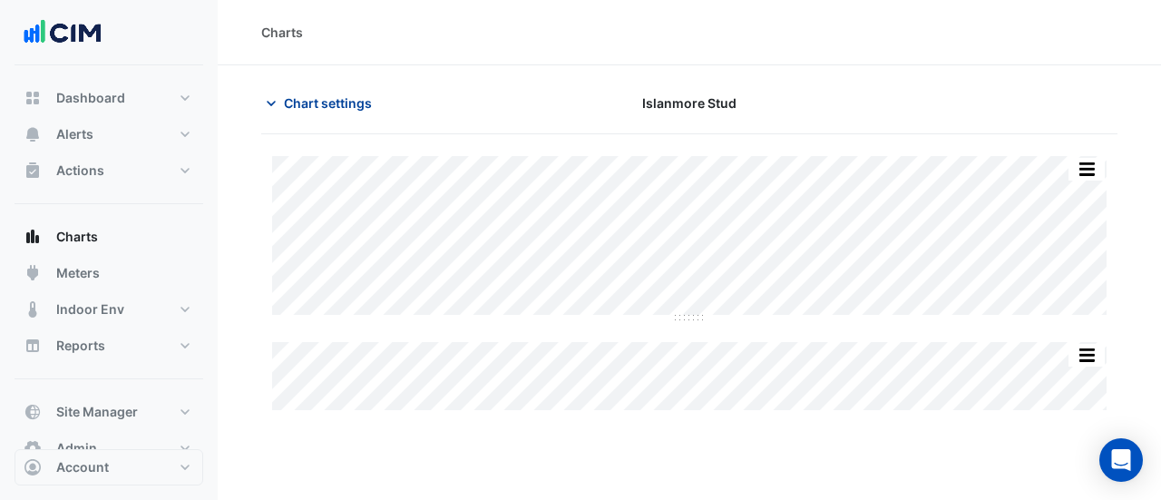
click at [302, 105] on span "Chart settings" at bounding box center [328, 102] width 88 height 19
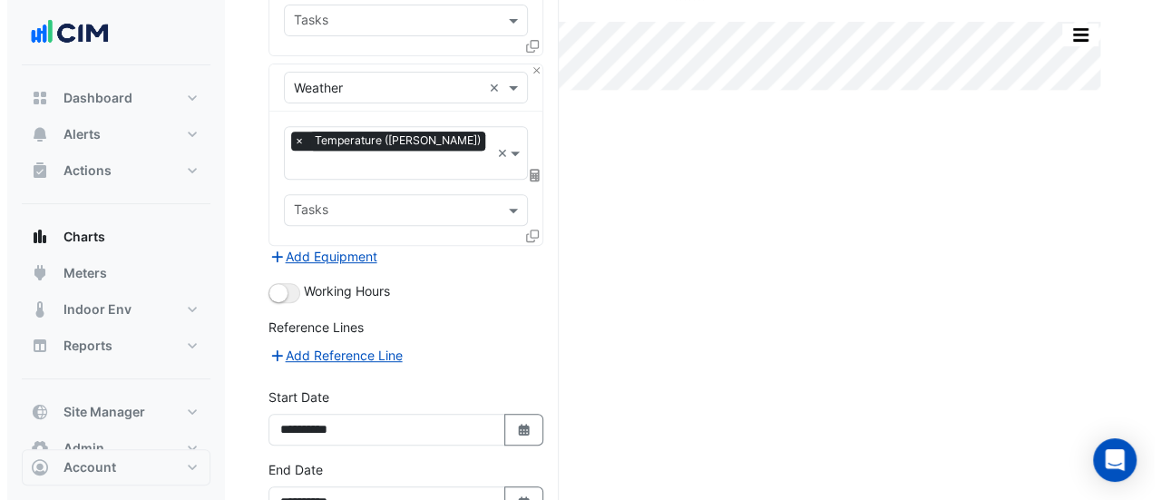
scroll to position [403, 0]
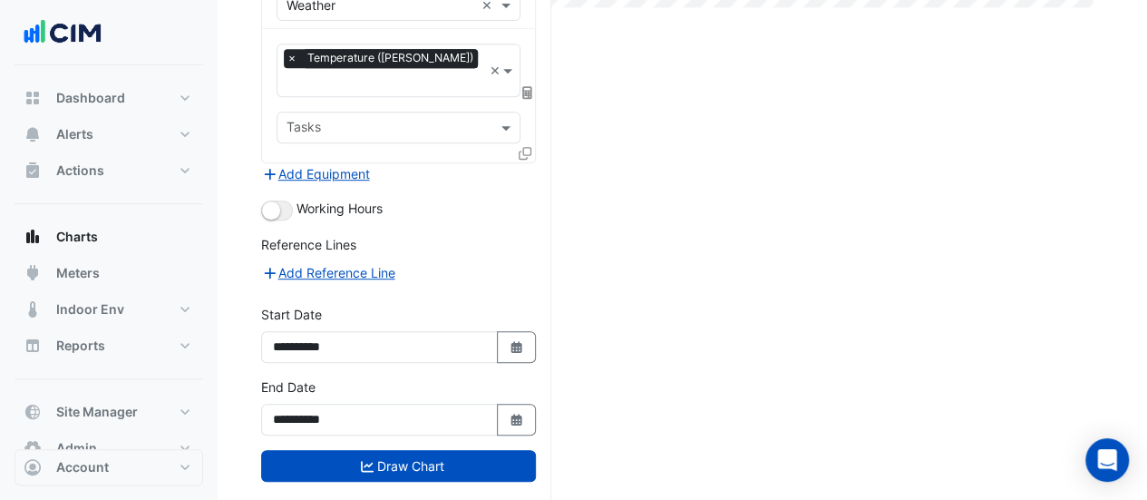
click at [307, 497] on button "Create Action" at bounding box center [312, 507] width 102 height 21
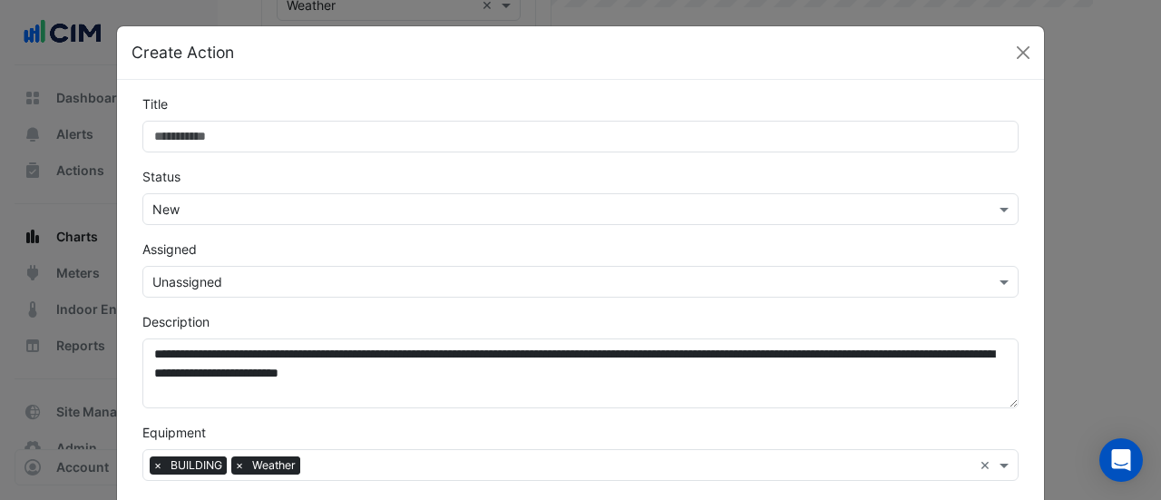
click at [325, 134] on input "Title" at bounding box center [580, 137] width 876 height 32
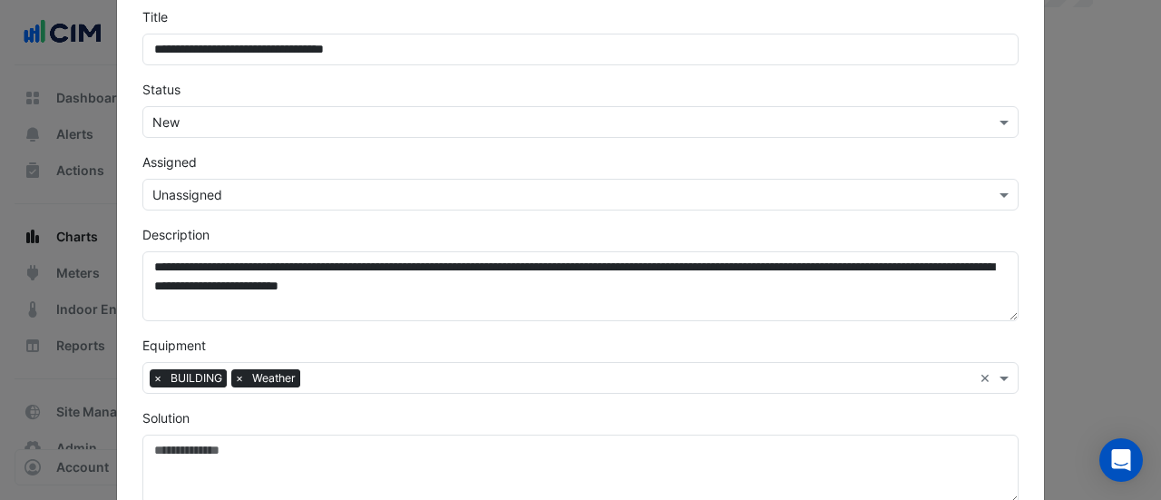
type input "**********"
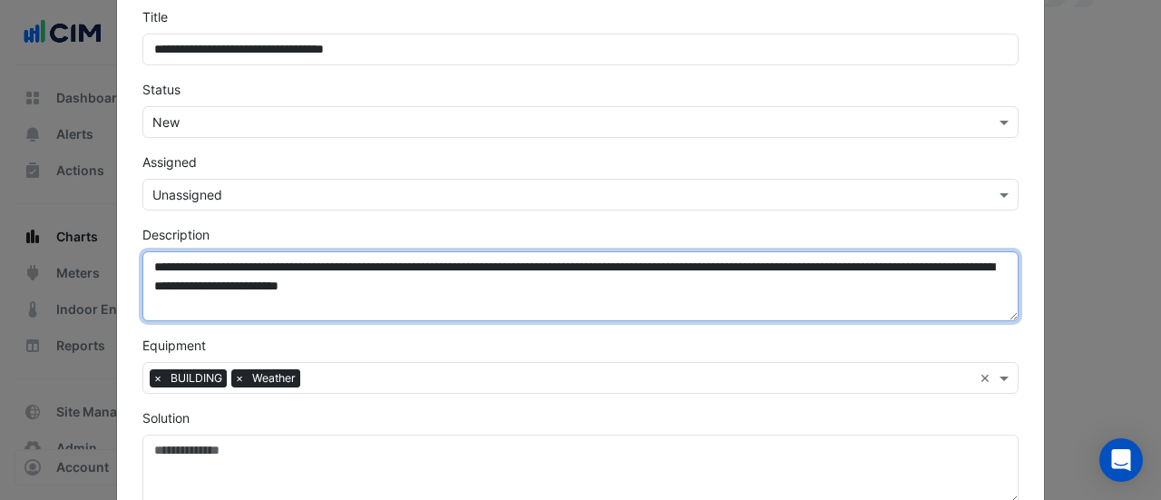
click at [145, 269] on textarea "**********" at bounding box center [580, 286] width 876 height 70
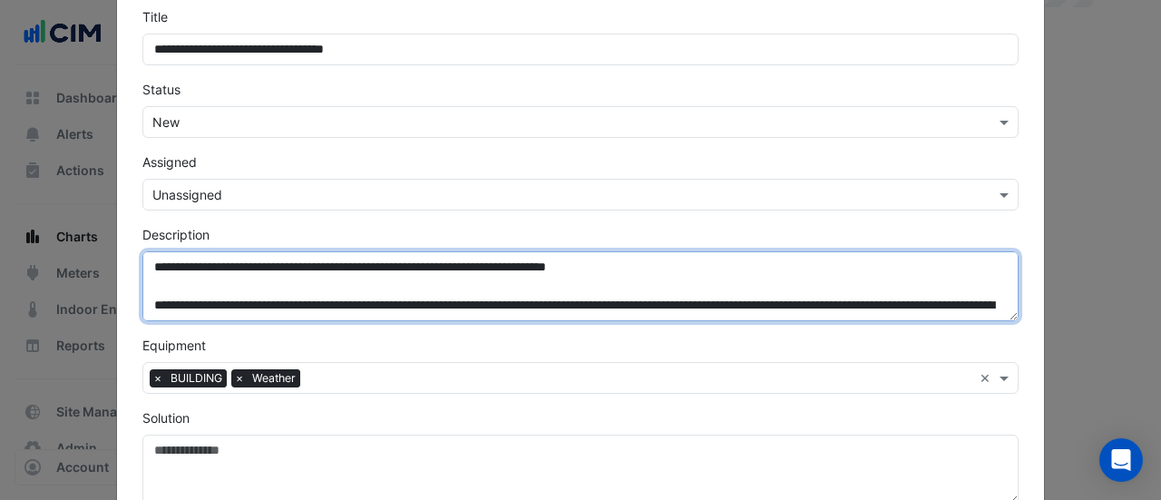
click at [303, 267] on textarea "**********" at bounding box center [580, 286] width 876 height 70
click at [931, 265] on textarea "**********" at bounding box center [580, 286] width 876 height 70
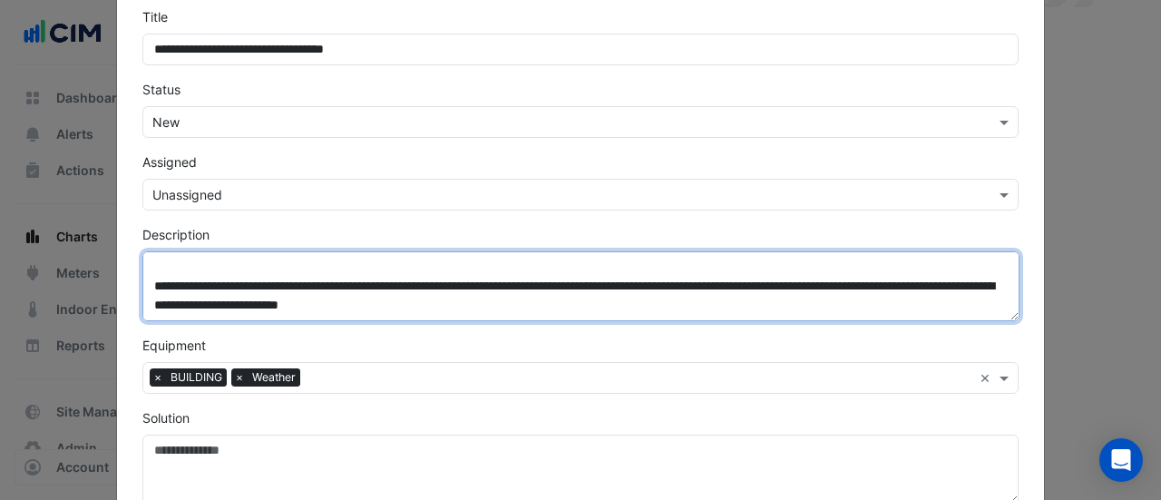
scroll to position [38, 0]
type textarea "**********"
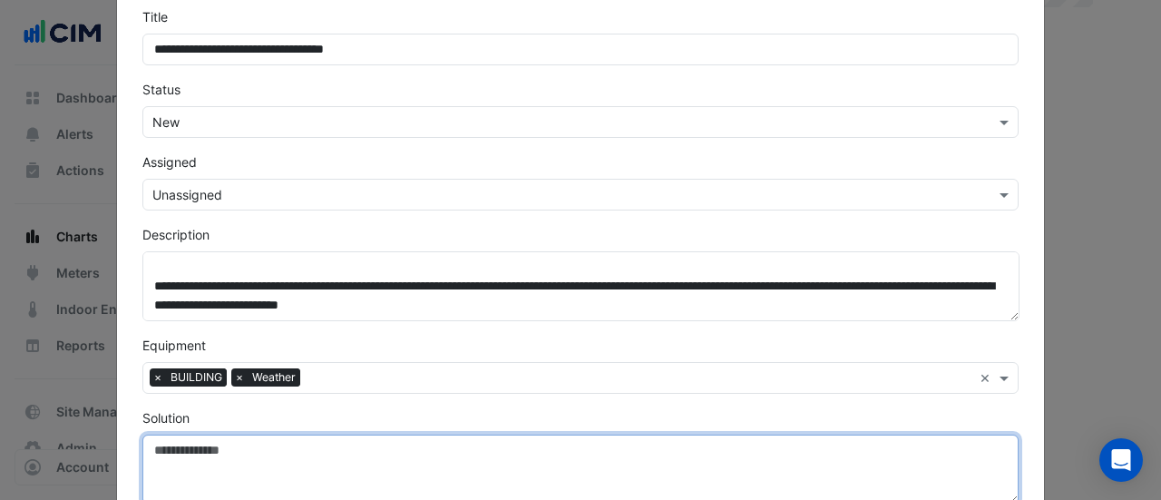
click at [203, 443] on textarea "Solution" at bounding box center [580, 469] width 876 height 70
click at [203, 443] on textarea "**" at bounding box center [580, 469] width 876 height 70
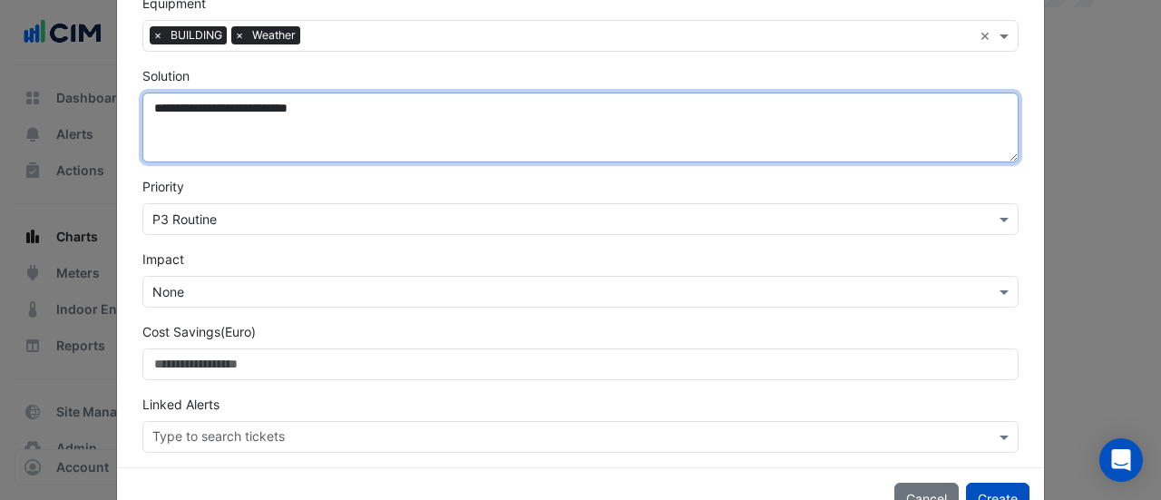
scroll to position [430, 0]
type textarea "**********"
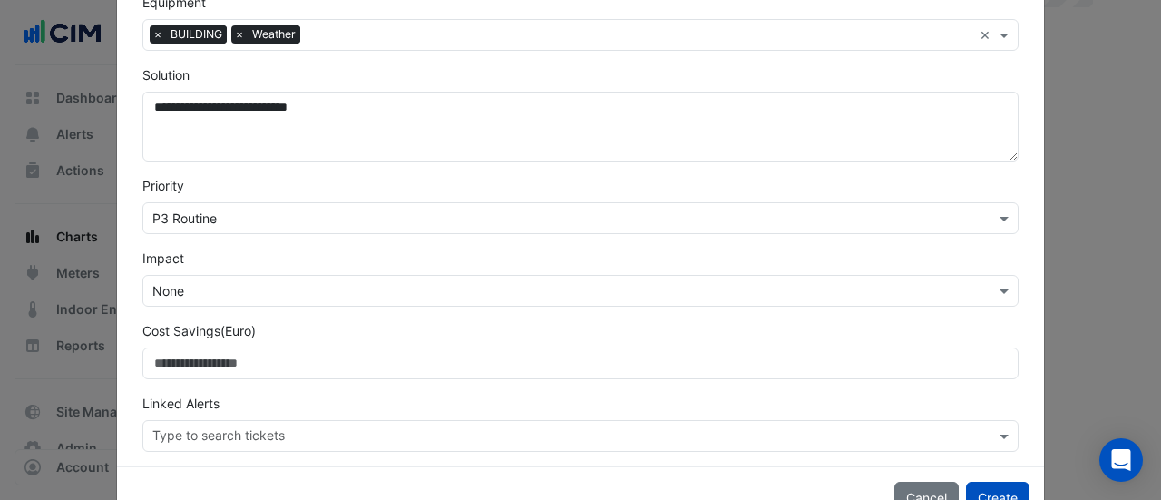
click at [170, 290] on input "text" at bounding box center [562, 291] width 820 height 19
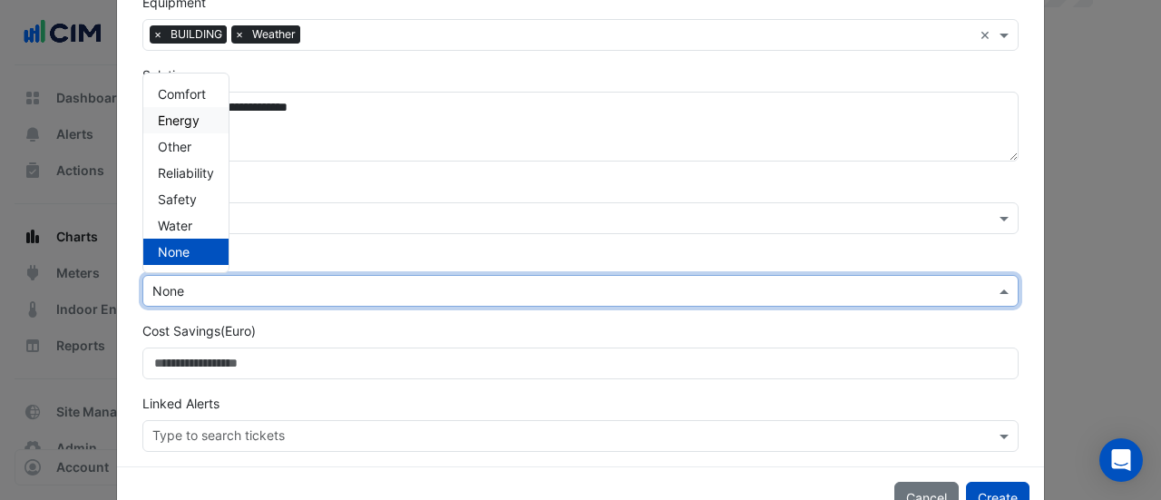
click at [174, 120] on span "Energy" at bounding box center [179, 119] width 42 height 15
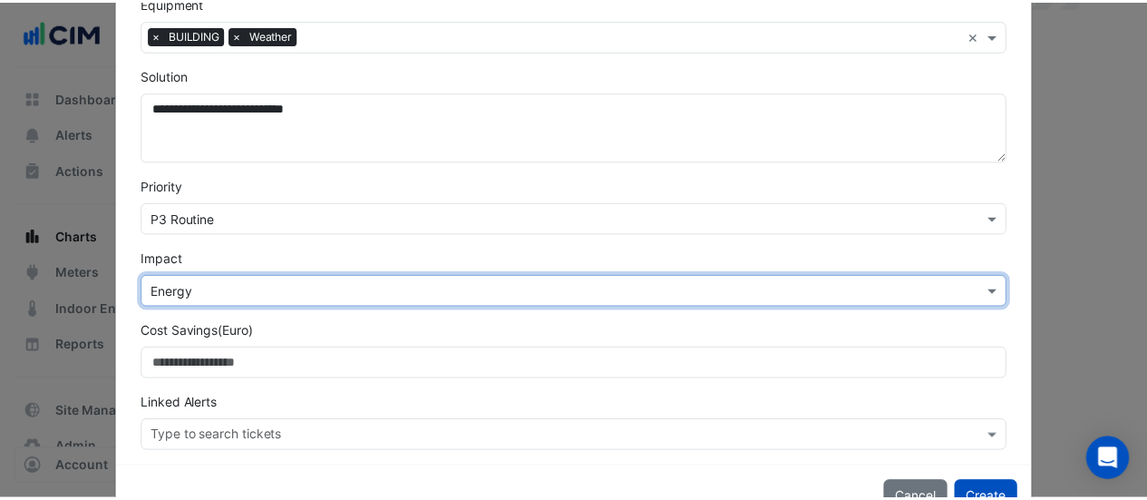
scroll to position [480, 0]
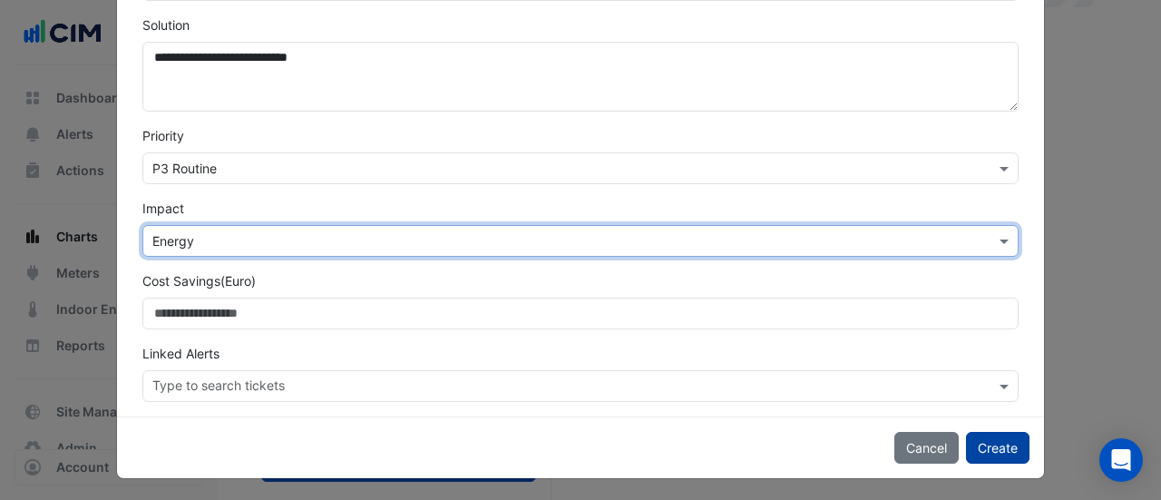
click at [991, 434] on button "Create" at bounding box center [997, 448] width 63 height 32
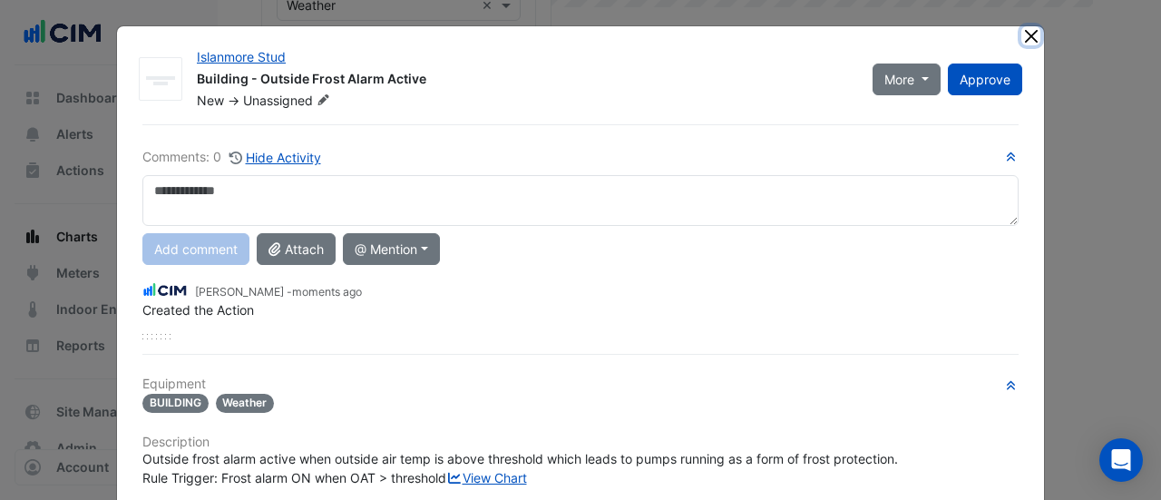
click at [1025, 37] on button "Close" at bounding box center [1030, 35] width 19 height 19
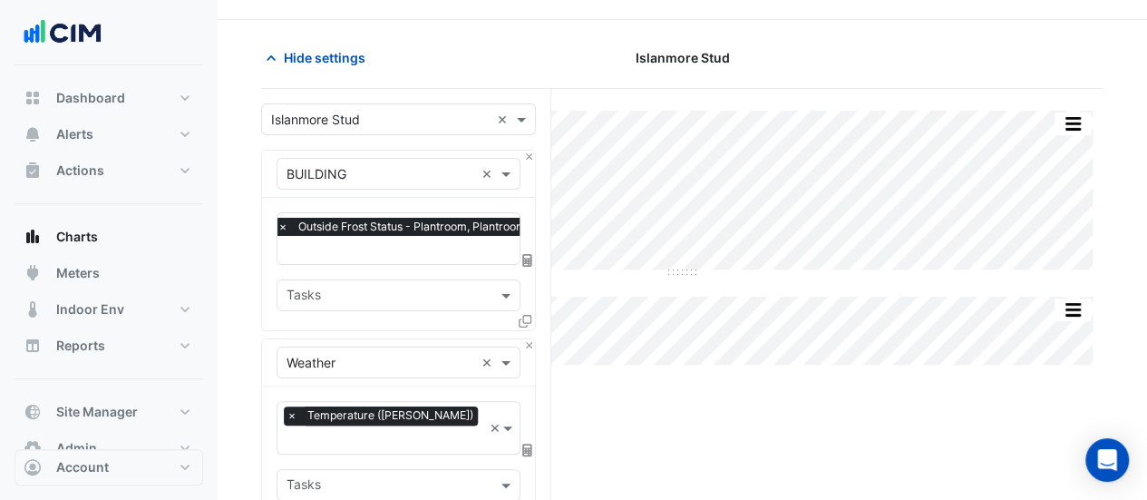
scroll to position [44, 0]
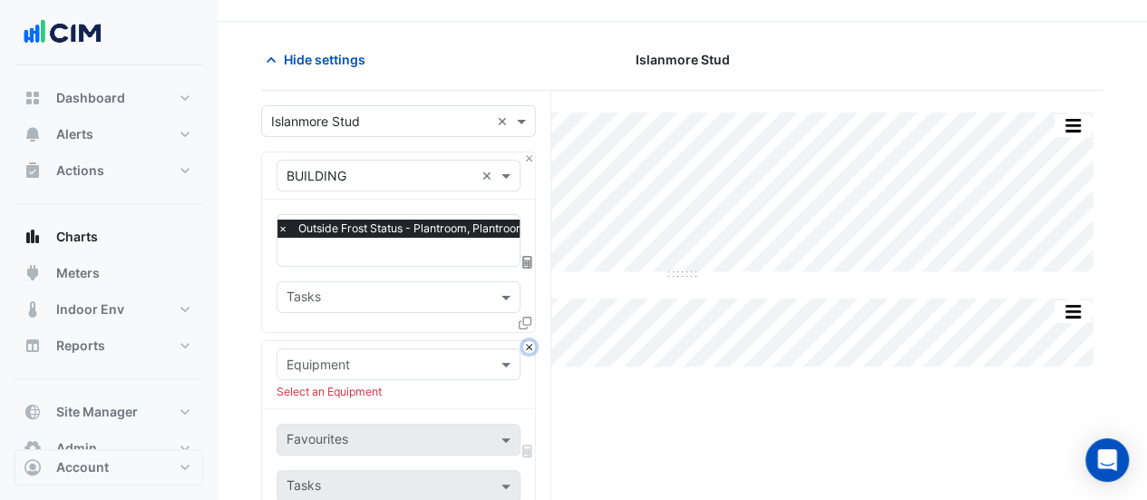
click at [530, 344] on button "Close" at bounding box center [529, 347] width 12 height 12
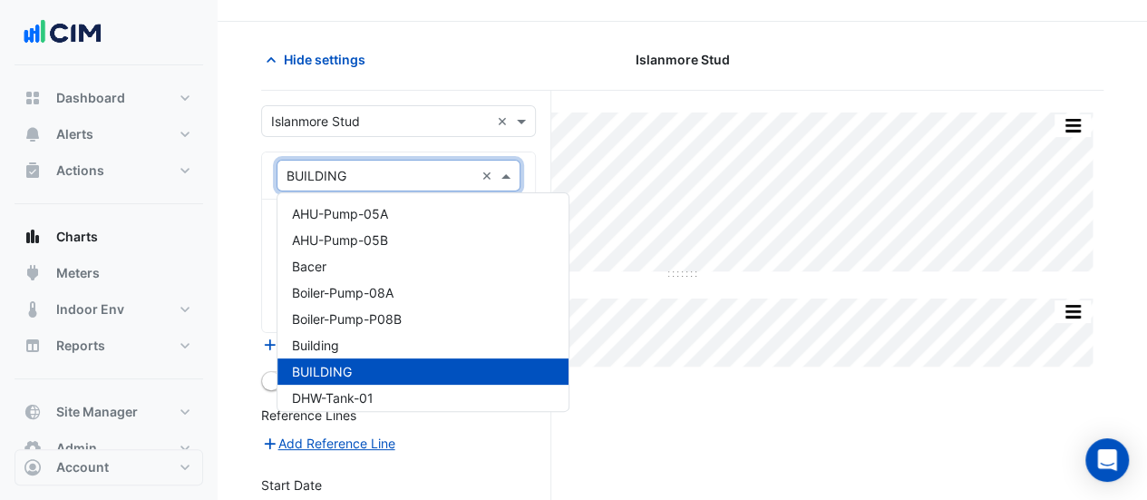
click at [389, 182] on div "× BUILDING" at bounding box center [375, 175] width 197 height 19
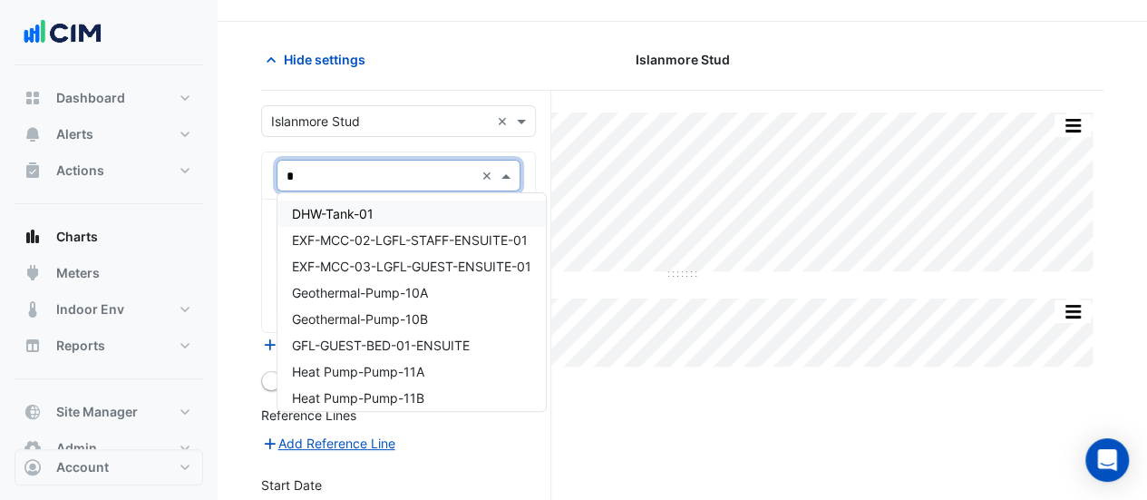
type input "**"
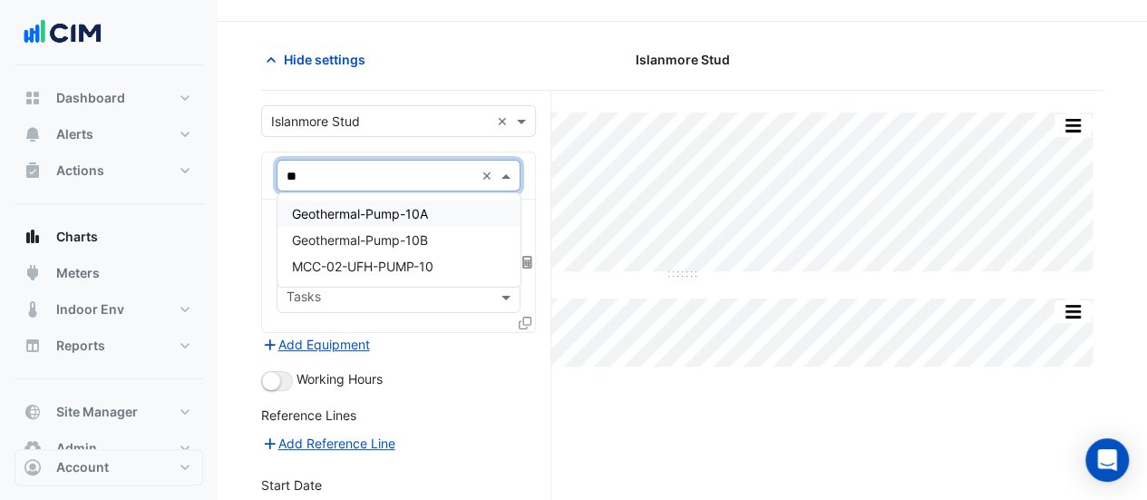
click at [386, 209] on span "Geothermal-Pump-10A" at bounding box center [360, 213] width 136 height 15
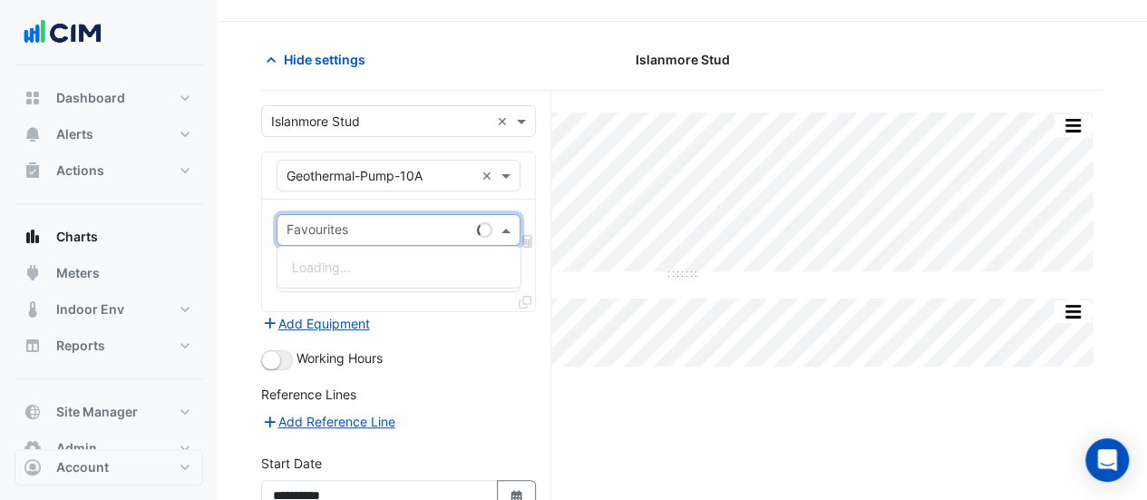
click at [387, 222] on input "text" at bounding box center [378, 231] width 183 height 19
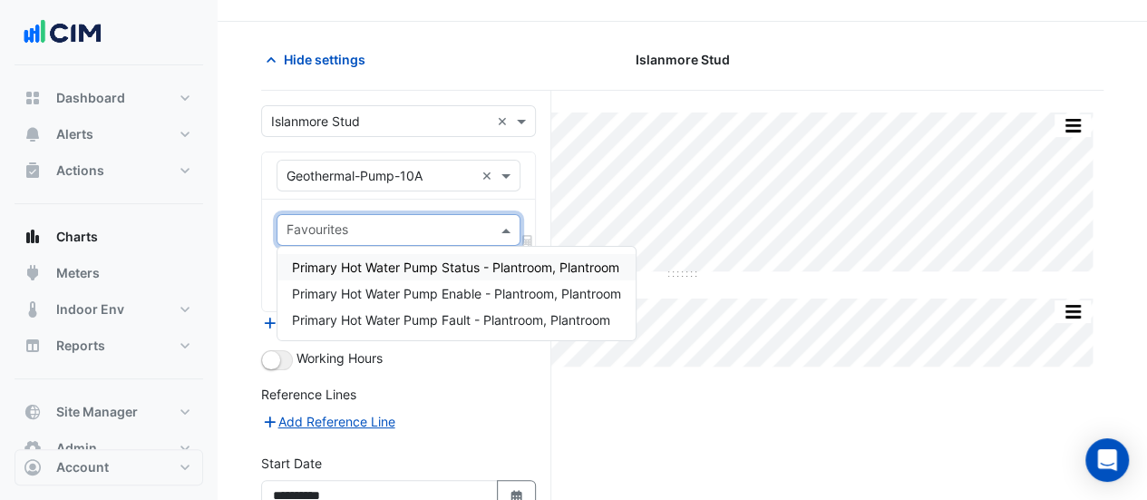
click at [399, 273] on span "Primary Hot Water Pump Status - Plantroom, Plantroom" at bounding box center [455, 266] width 327 height 15
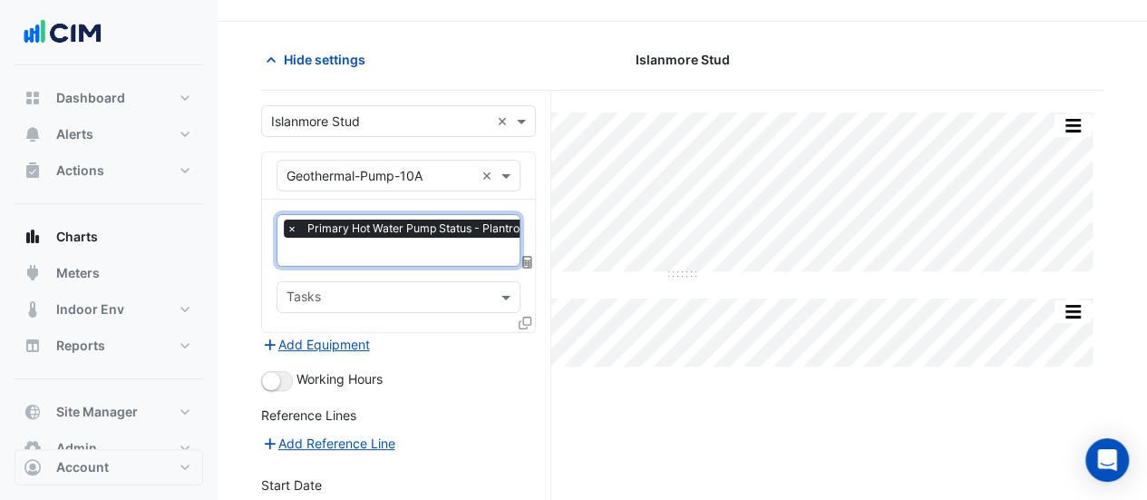
click at [529, 316] on icon at bounding box center [525, 322] width 13 height 13
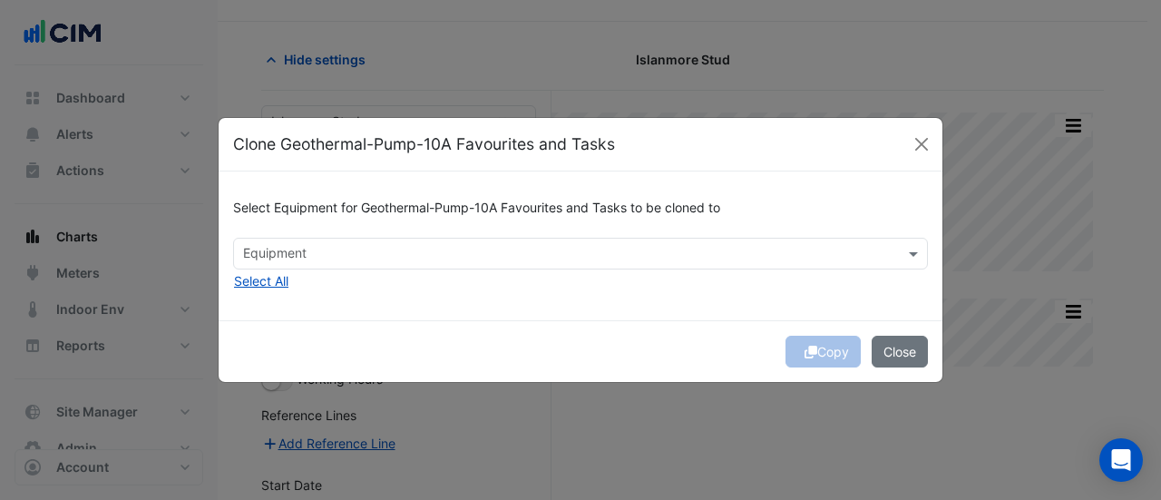
click at [407, 256] on input "text" at bounding box center [570, 255] width 654 height 19
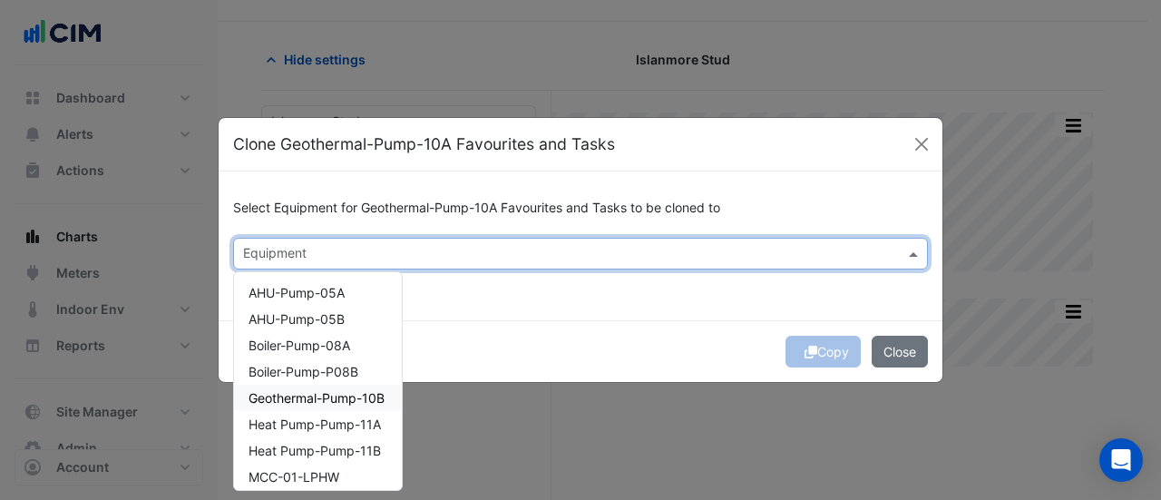
click at [352, 399] on span "Geothermal-Pump-10B" at bounding box center [316, 397] width 136 height 15
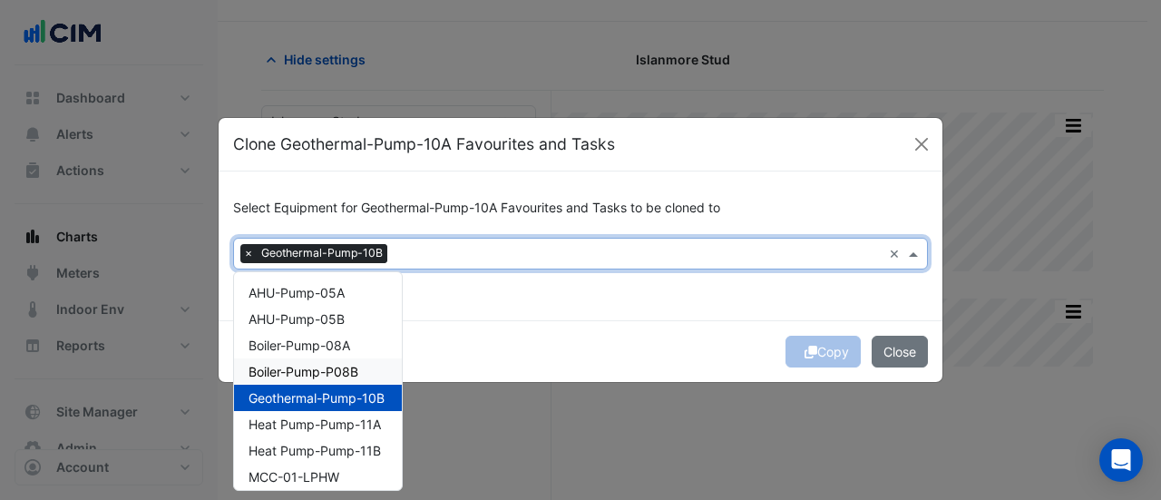
click at [467, 344] on div "Copy Close" at bounding box center [581, 351] width 724 height 62
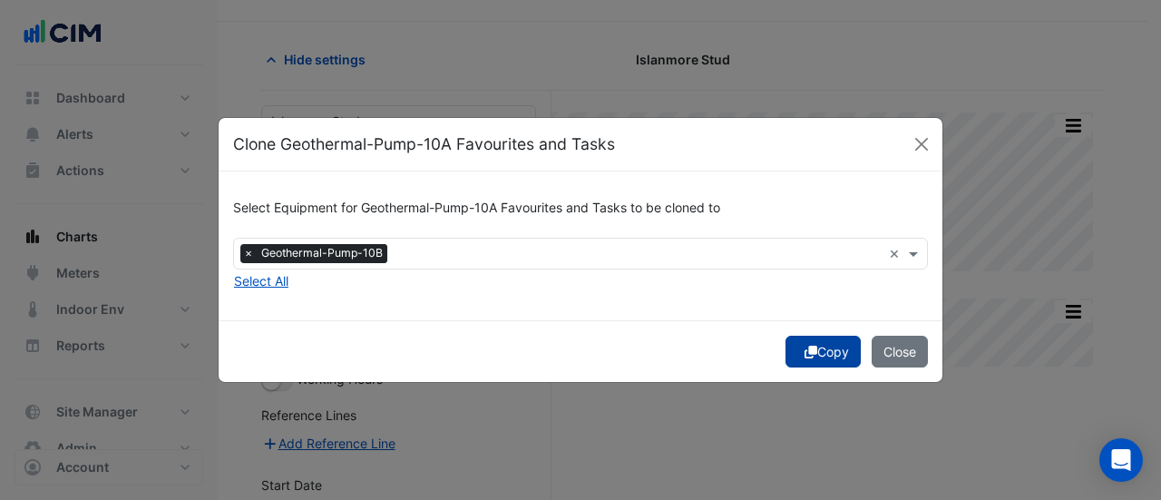
click at [824, 344] on button "Copy" at bounding box center [822, 351] width 75 height 32
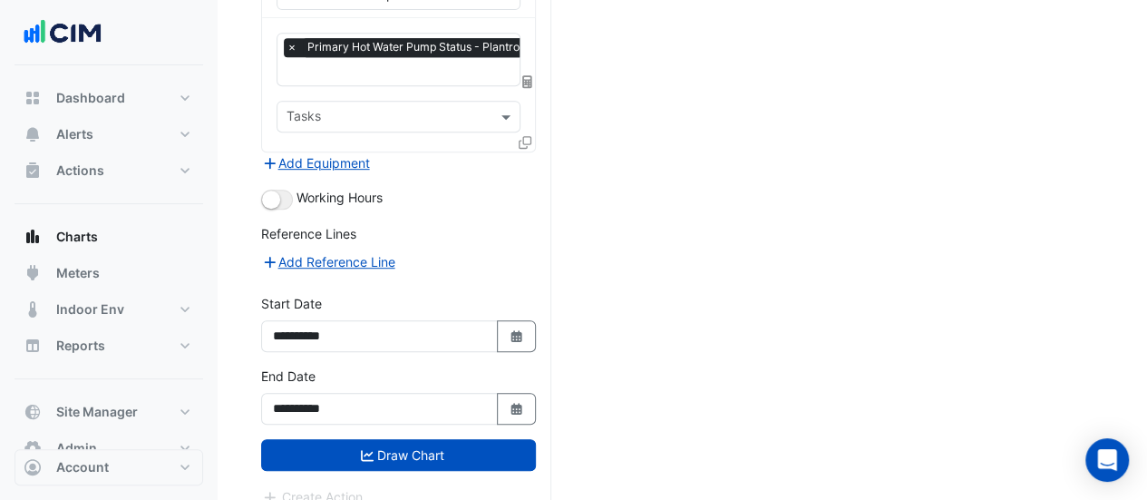
scroll to position [415, 0]
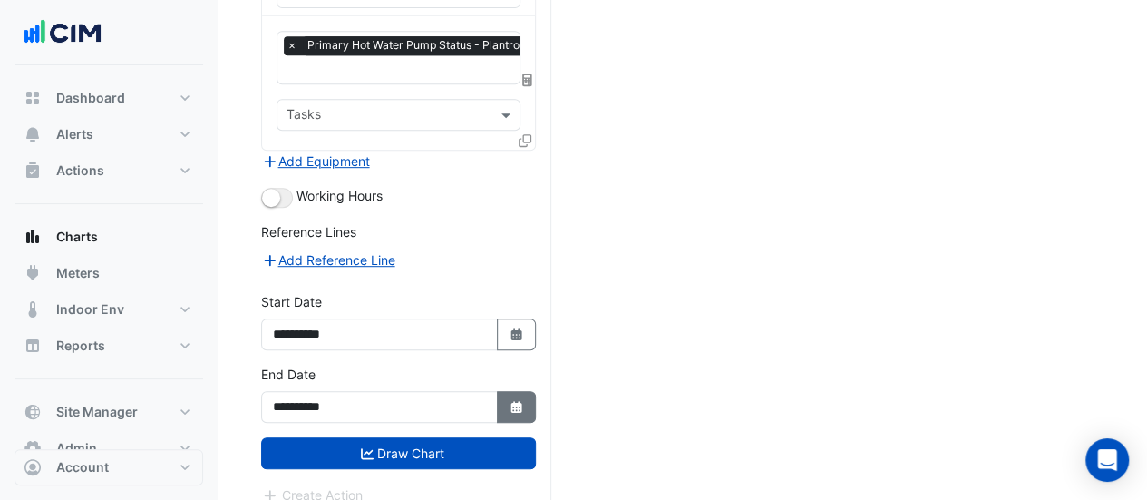
click at [509, 401] on icon "Select Date" at bounding box center [517, 407] width 16 height 13
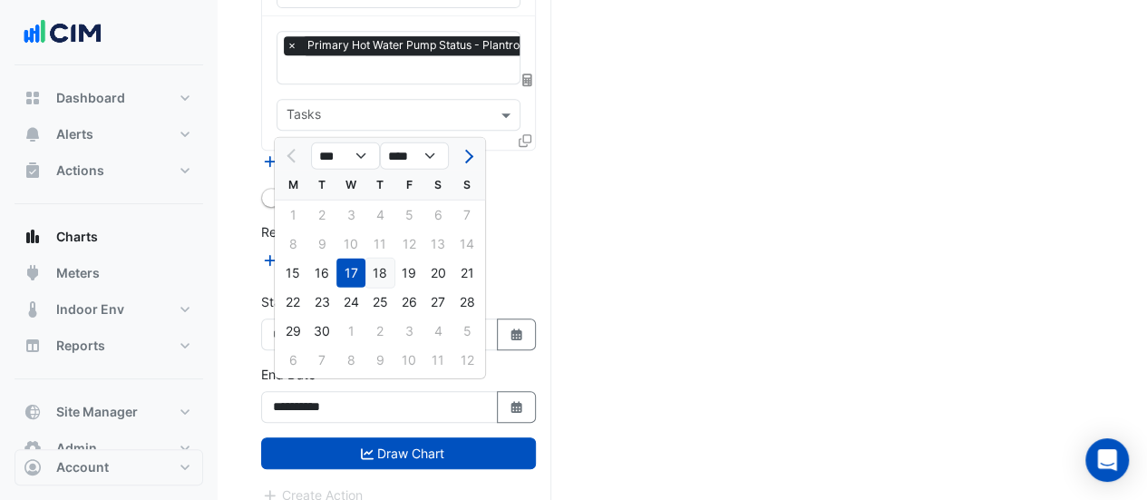
click at [385, 277] on div "18" at bounding box center [379, 272] width 29 height 29
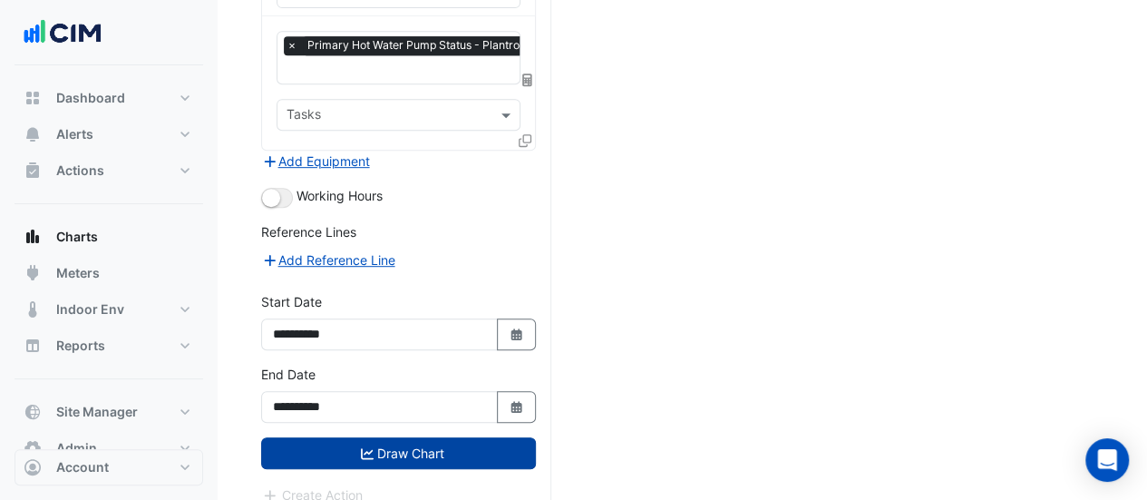
click at [399, 437] on button "Draw Chart" at bounding box center [398, 453] width 275 height 32
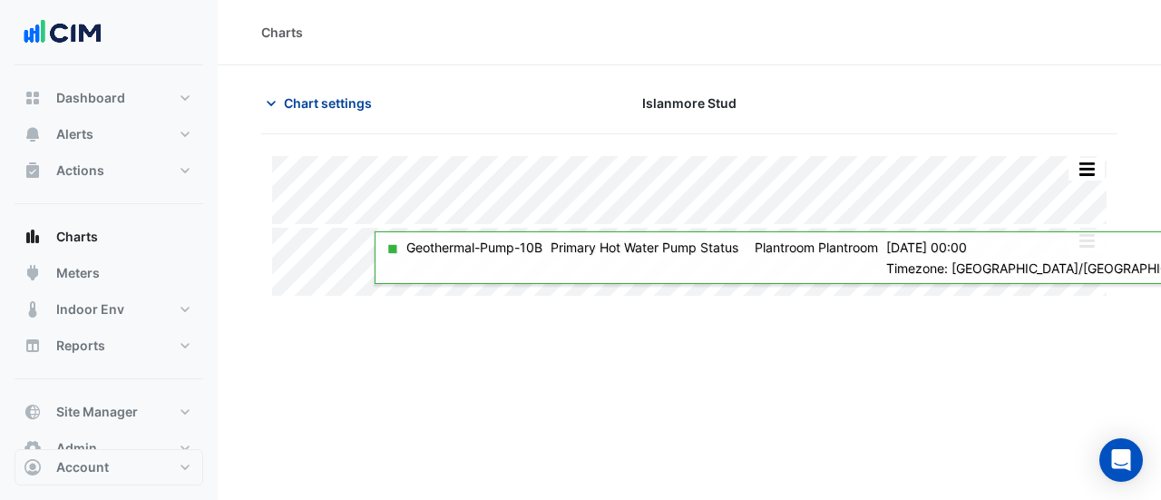
click at [334, 106] on span "Chart settings" at bounding box center [328, 102] width 88 height 19
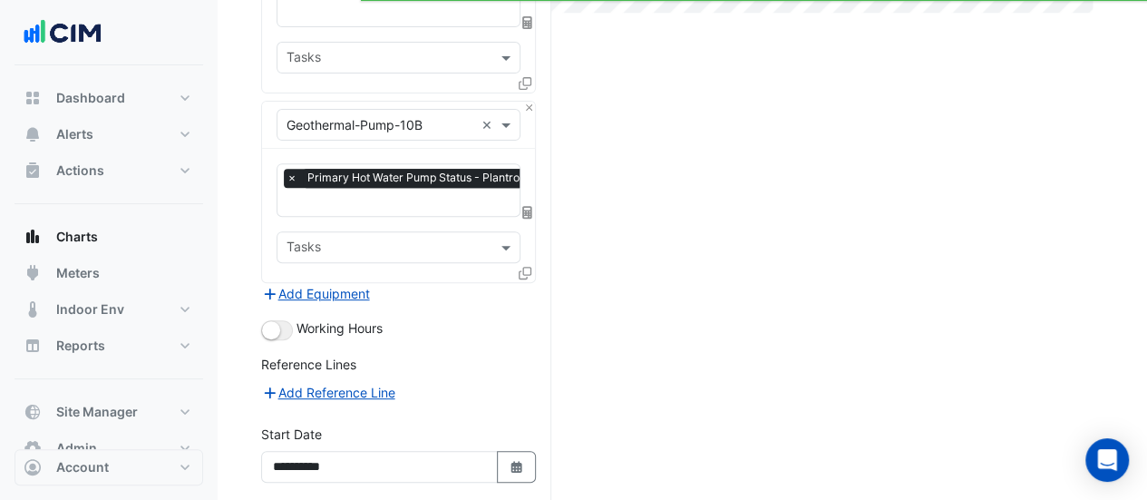
scroll to position [422, 0]
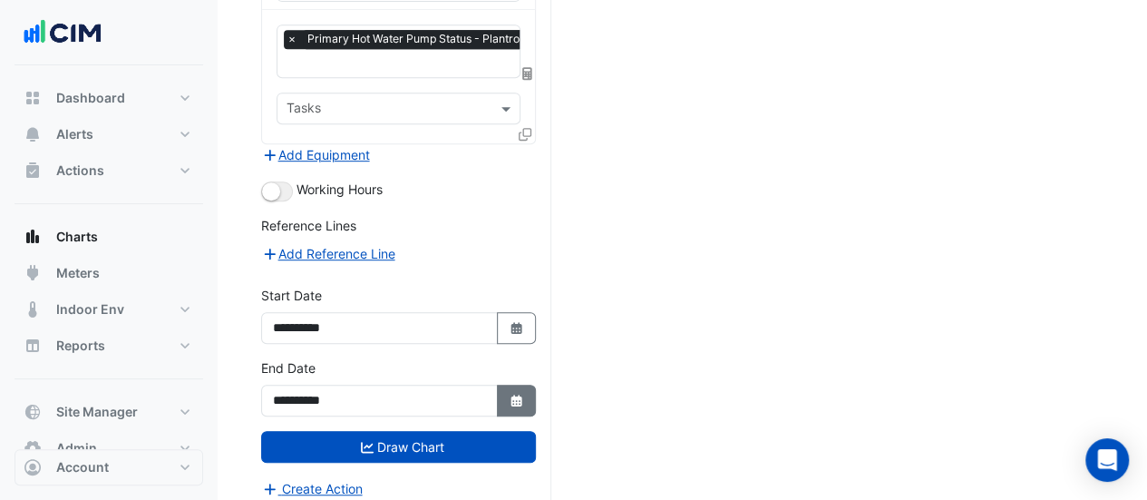
click at [504, 391] on button "Select Date" at bounding box center [517, 400] width 40 height 32
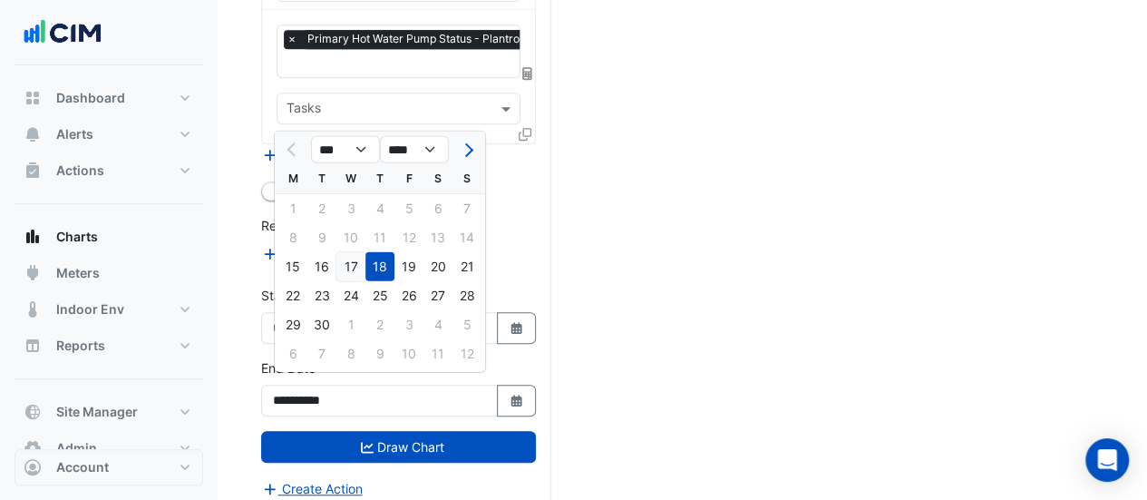
click at [352, 273] on div "17" at bounding box center [350, 266] width 29 height 29
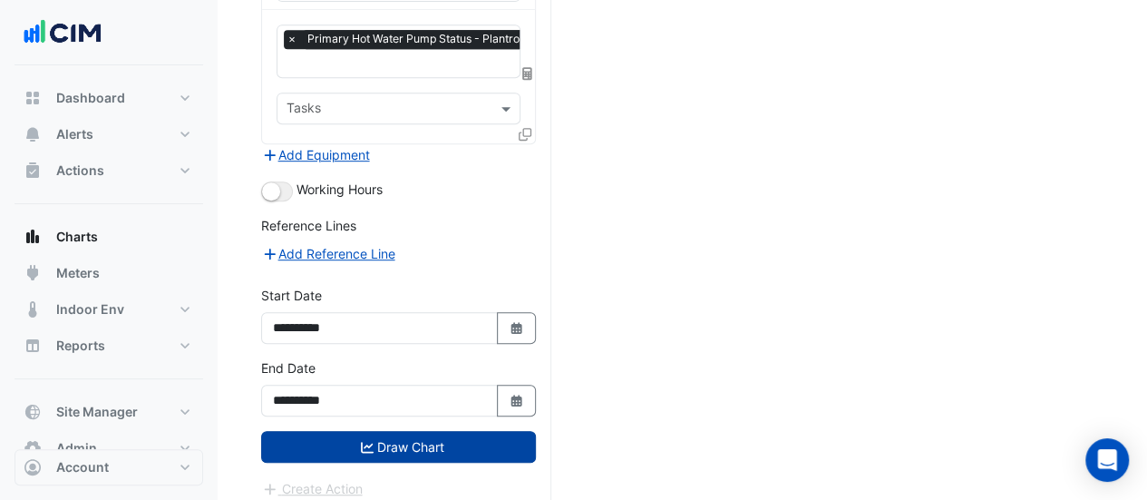
click at [405, 437] on button "Draw Chart" at bounding box center [398, 447] width 275 height 32
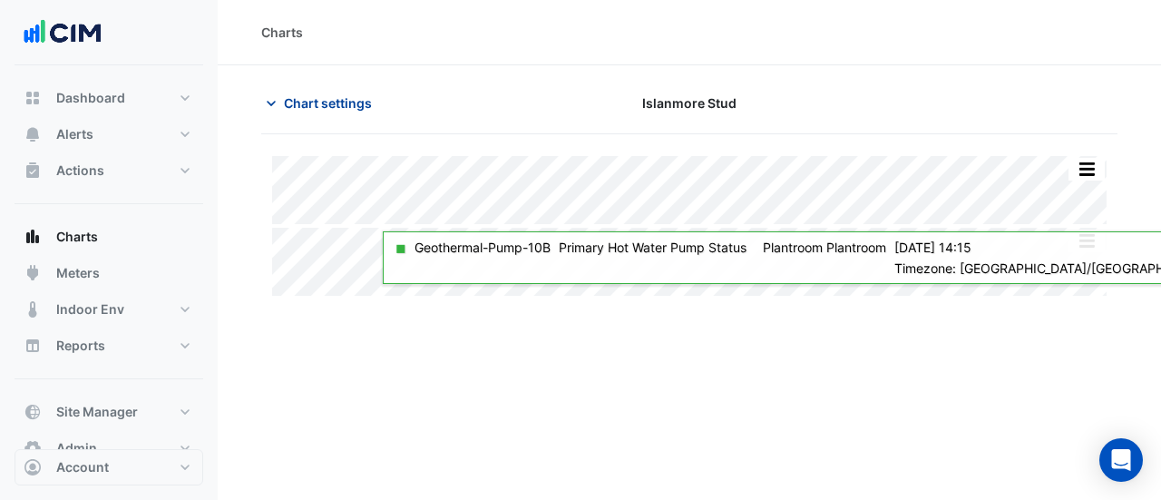
click at [294, 99] on span "Chart settings" at bounding box center [328, 102] width 88 height 19
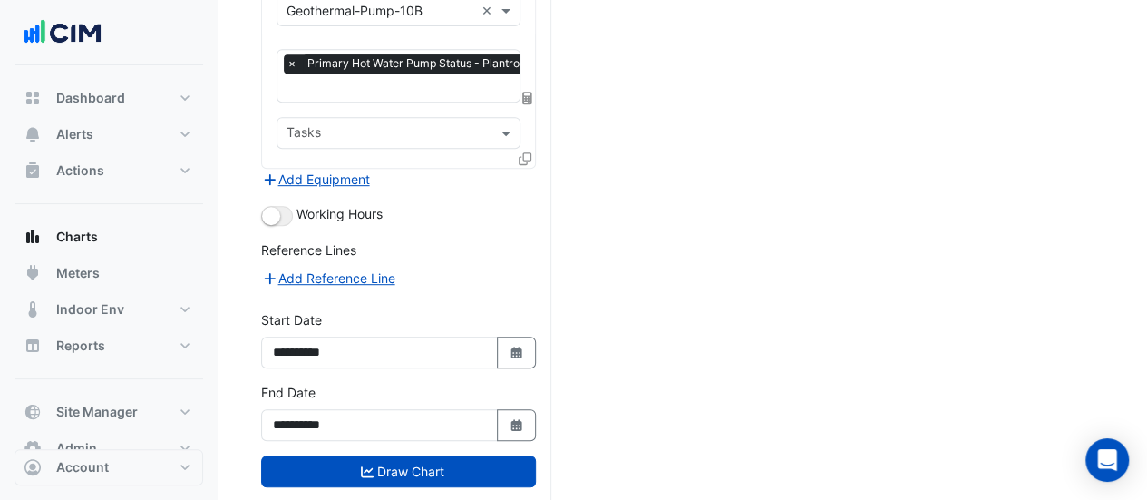
scroll to position [422, 0]
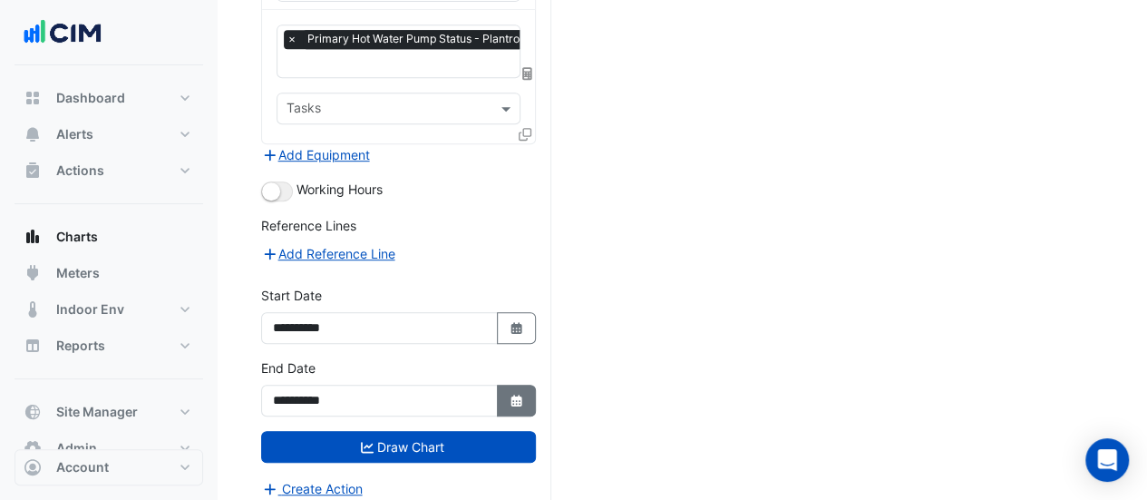
click at [515, 394] on icon "button" at bounding box center [515, 400] width 11 height 12
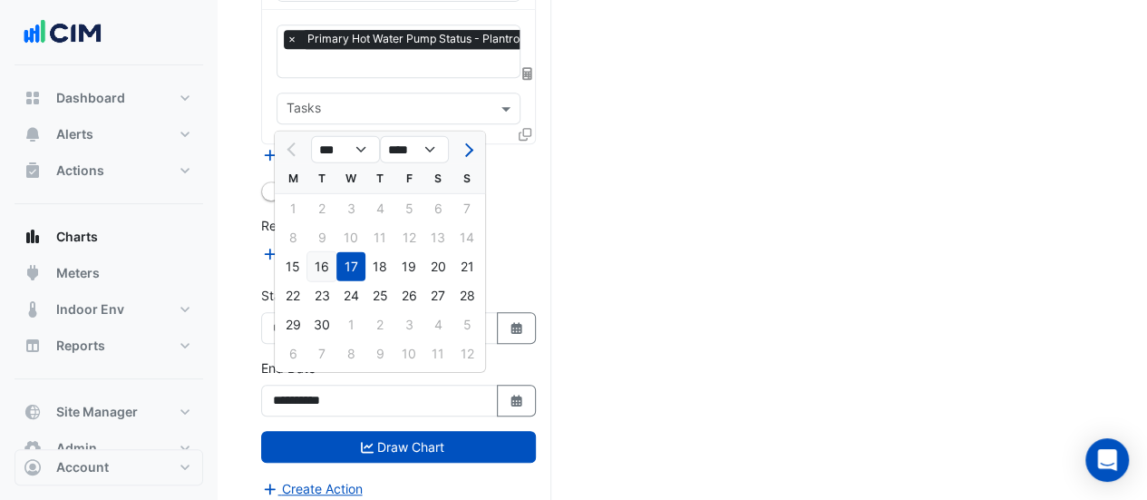
click at [326, 261] on div "16" at bounding box center [321, 266] width 29 height 29
type input "**********"
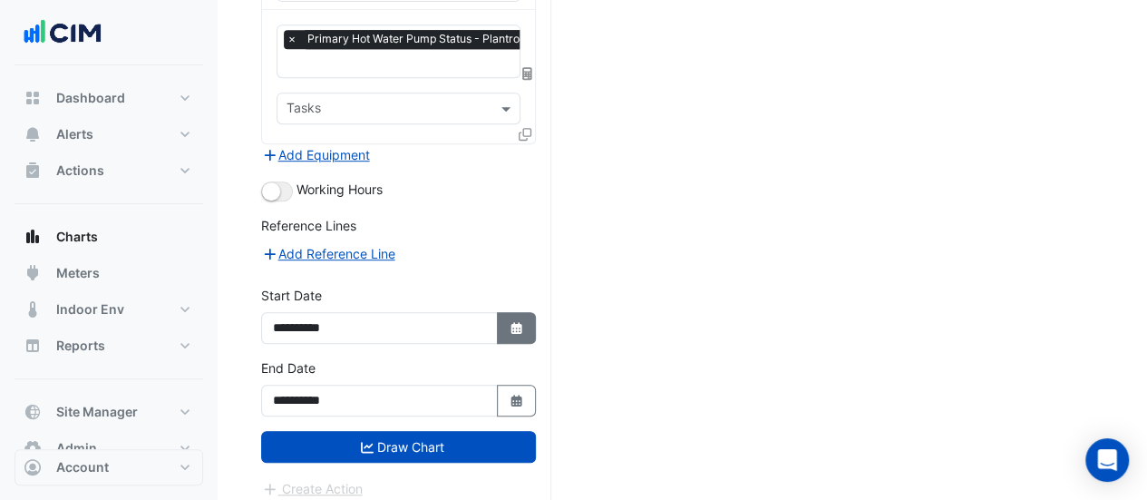
click at [513, 327] on button "Select Date" at bounding box center [517, 328] width 40 height 32
select select "*"
select select "****"
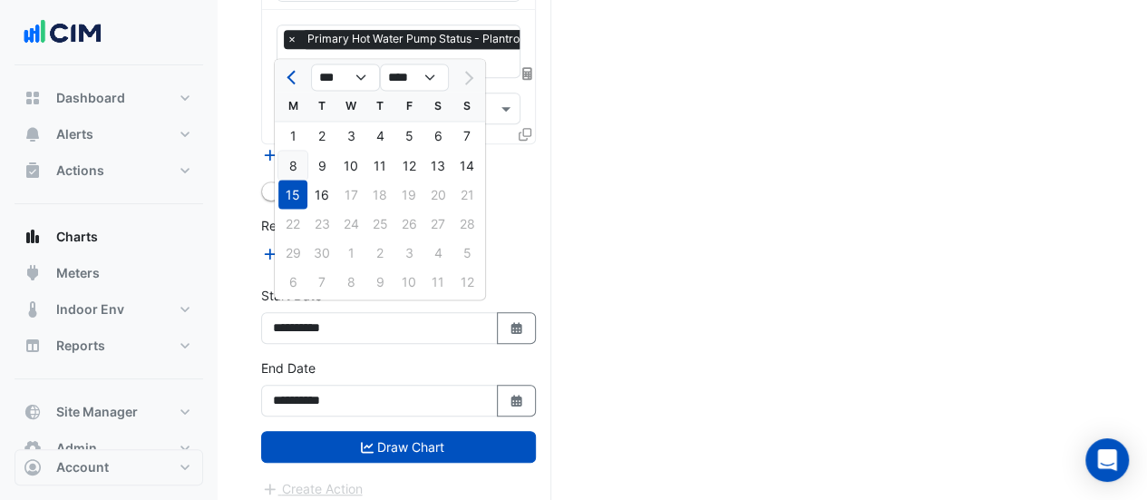
click at [291, 152] on div "8" at bounding box center [292, 165] width 29 height 29
type input "**********"
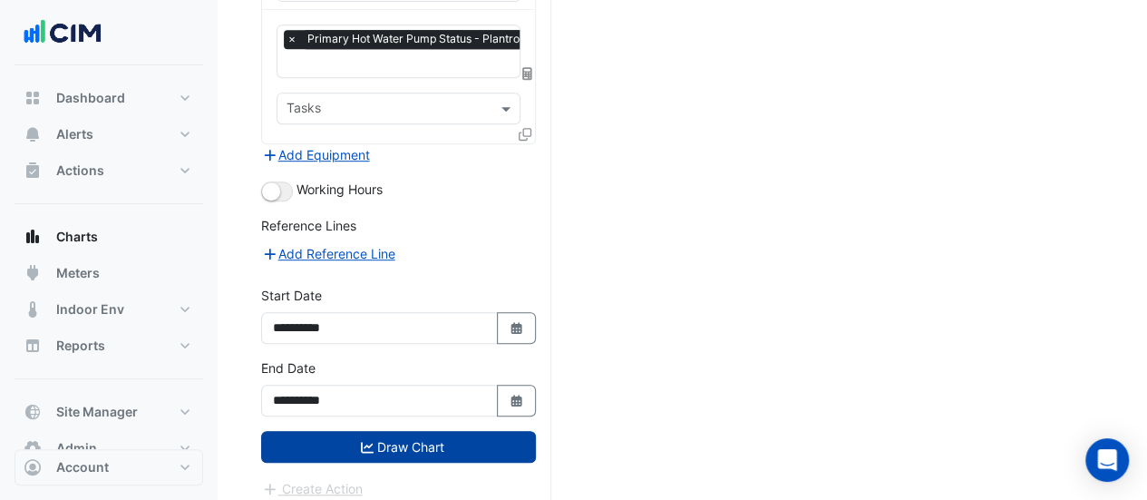
click at [310, 431] on button "Draw Chart" at bounding box center [398, 447] width 275 height 32
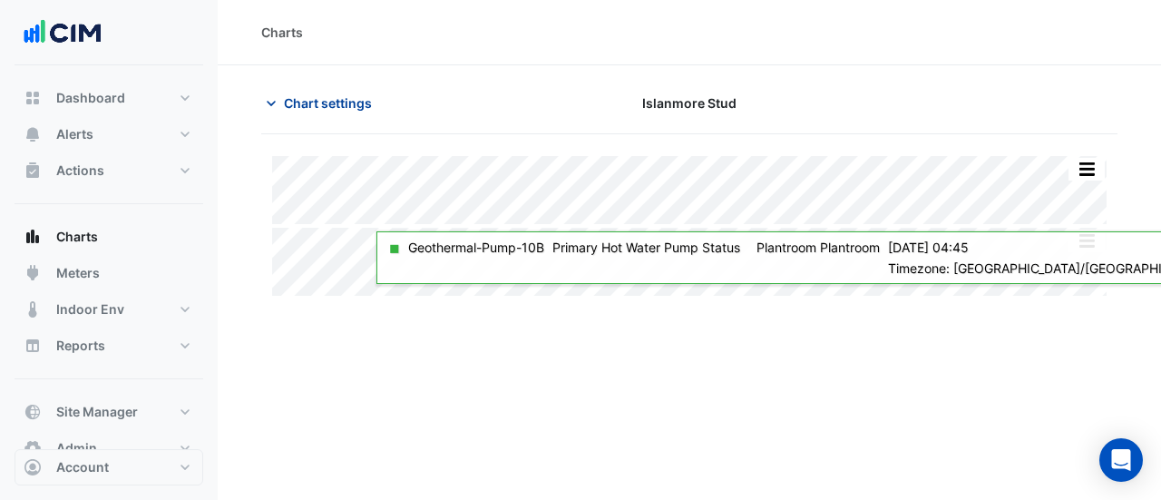
click at [312, 107] on span "Chart settings" at bounding box center [328, 102] width 88 height 19
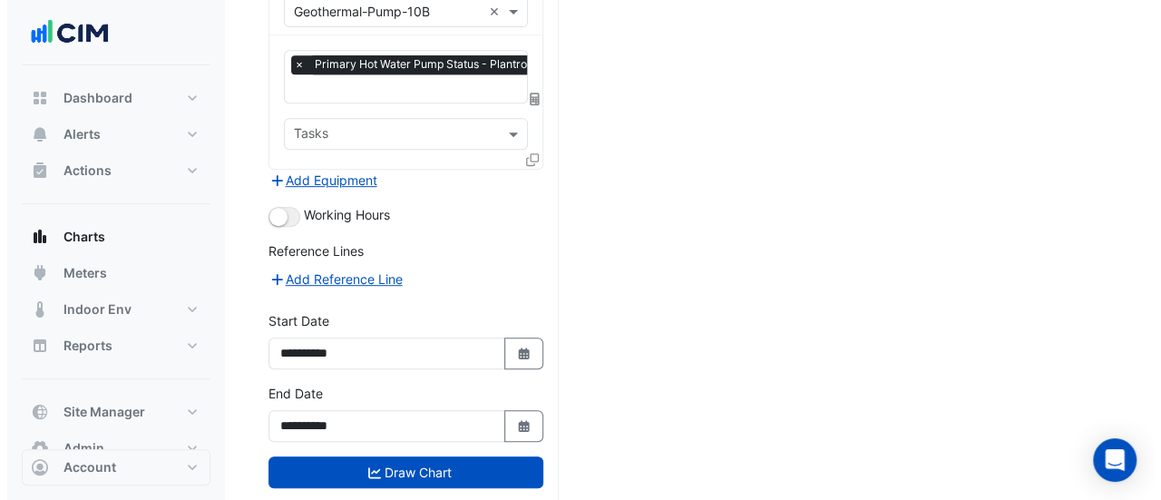
scroll to position [422, 0]
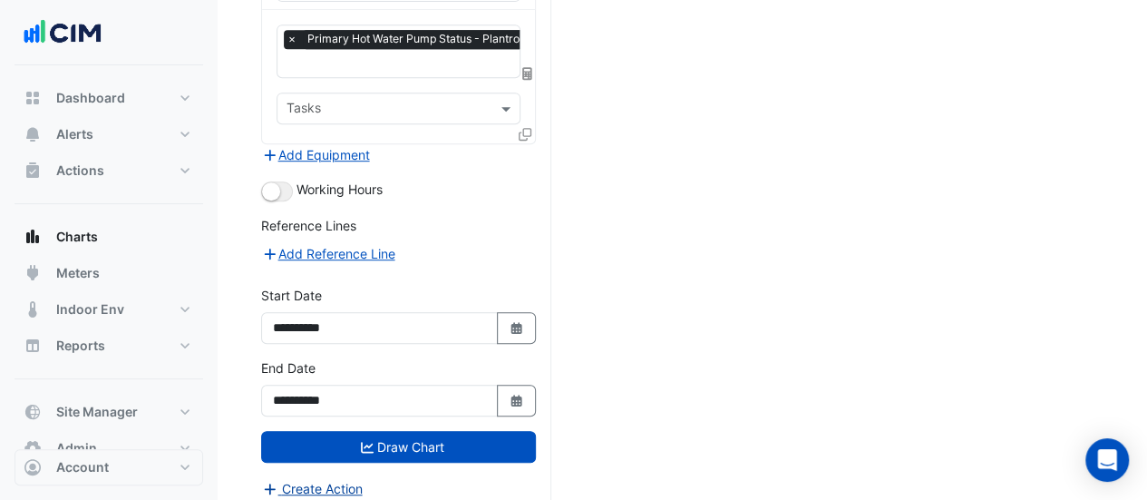
click at [320, 478] on button "Create Action" at bounding box center [312, 488] width 102 height 21
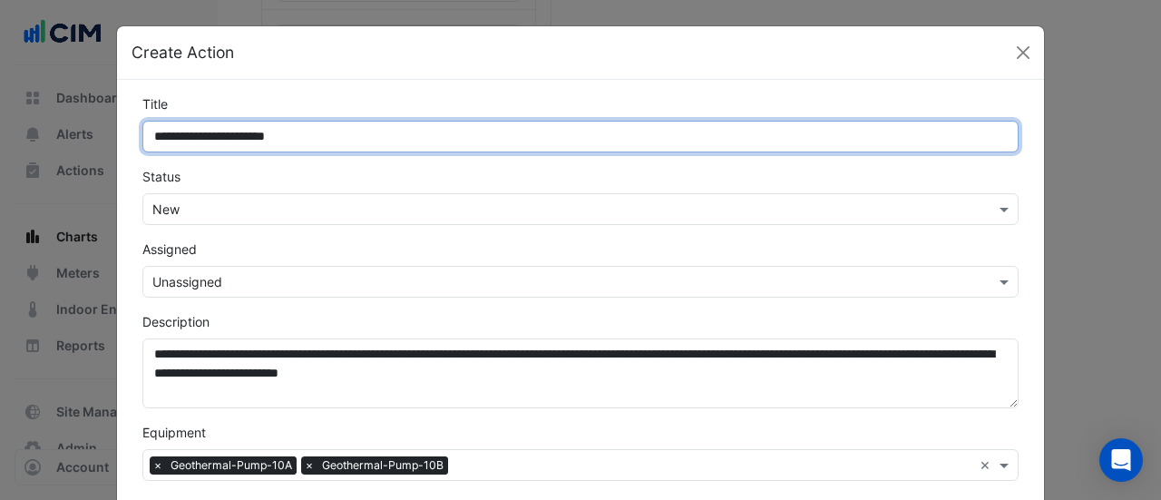
paste input "**********"
type input "**********"
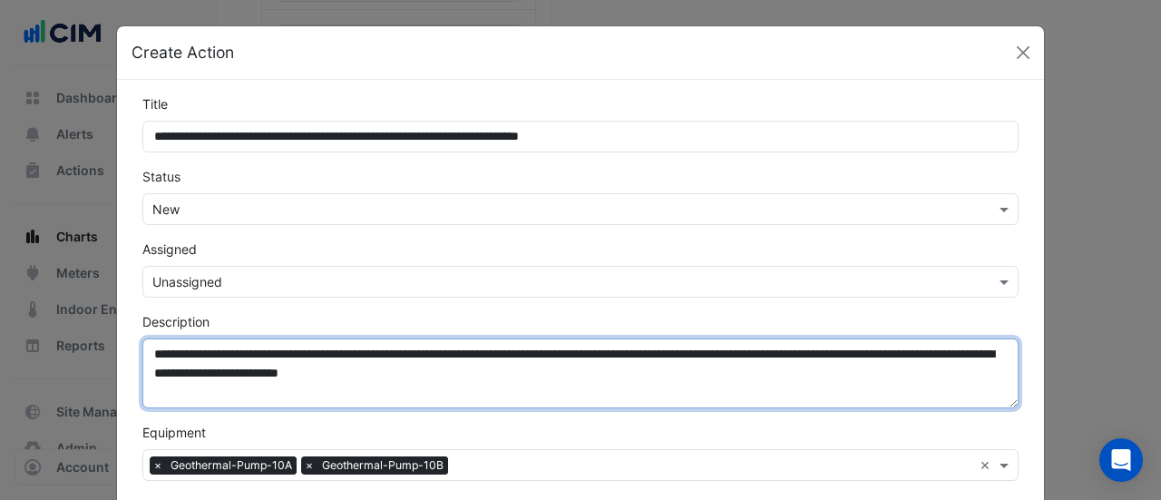
click at [147, 353] on textarea "**********" at bounding box center [580, 373] width 876 height 70
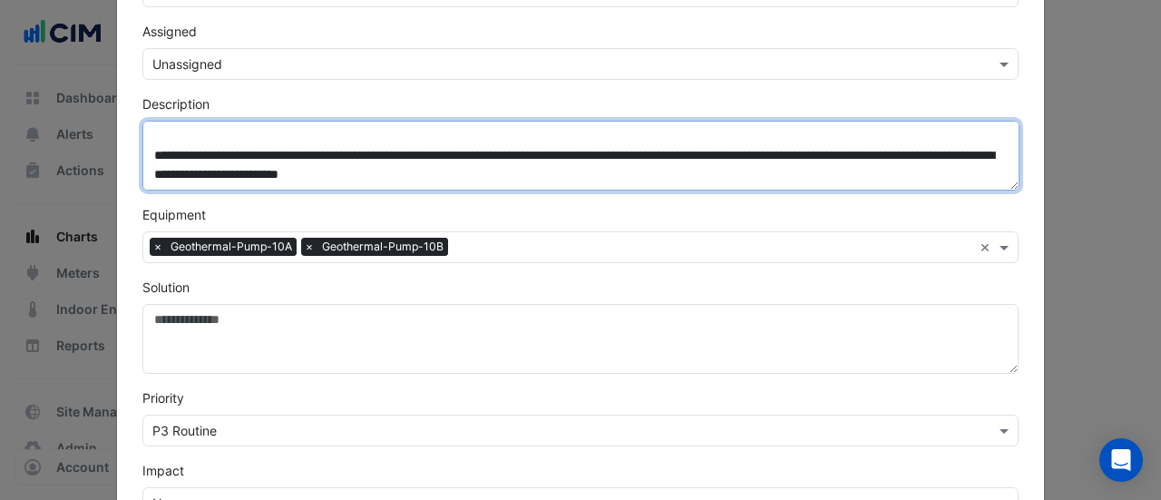
scroll to position [221, 0]
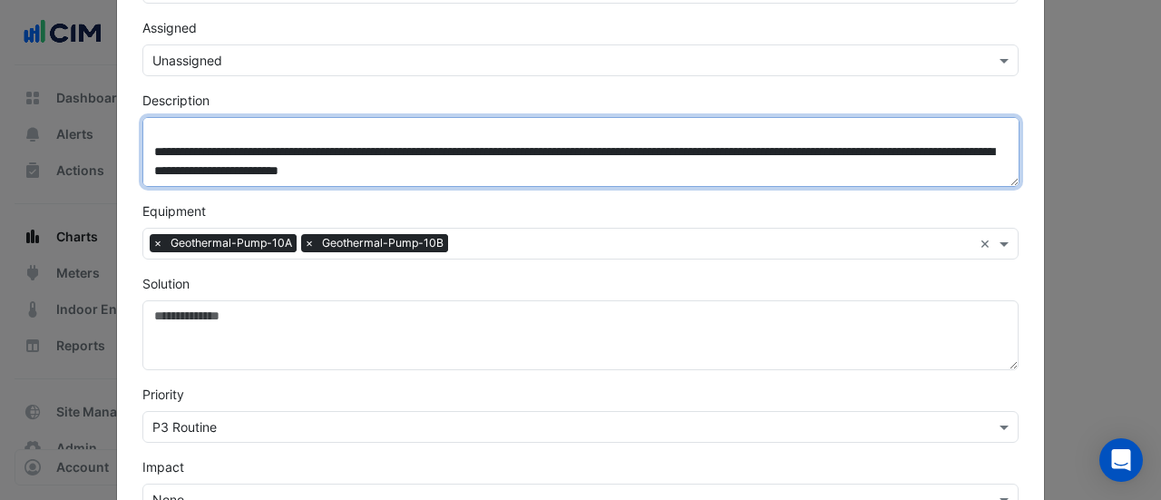
type textarea "**********"
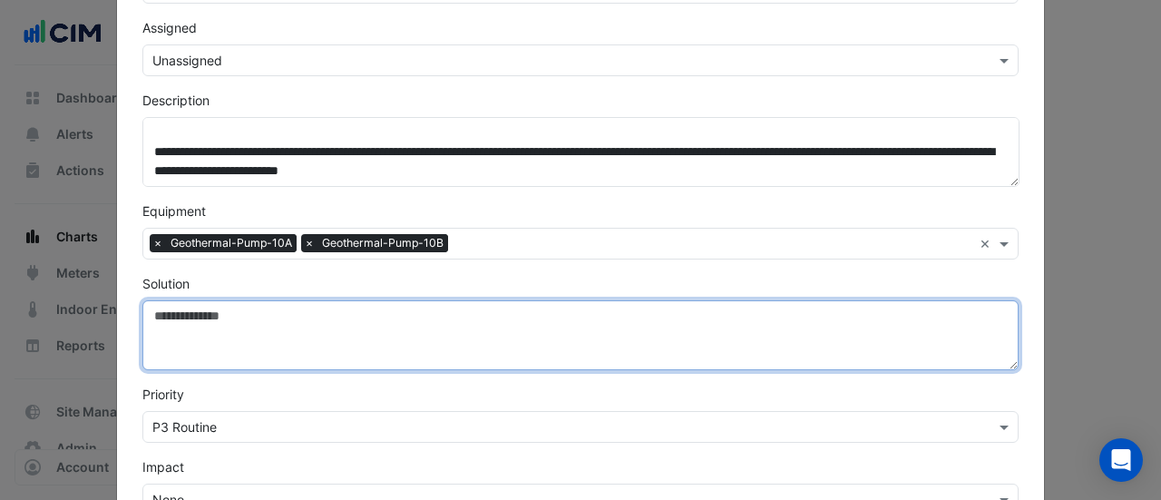
click at [172, 313] on textarea "Solution" at bounding box center [580, 335] width 876 height 70
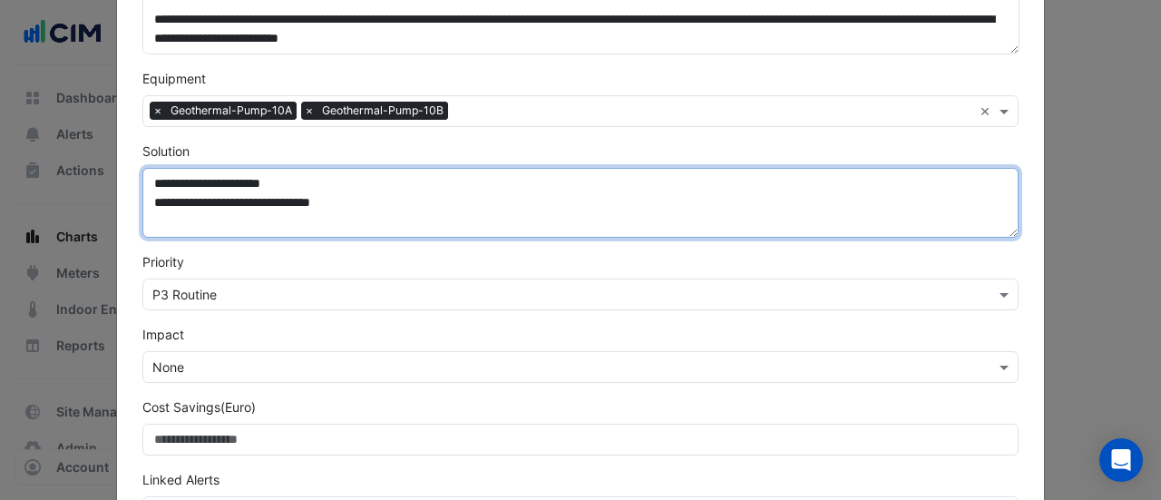
scroll to position [359, 0]
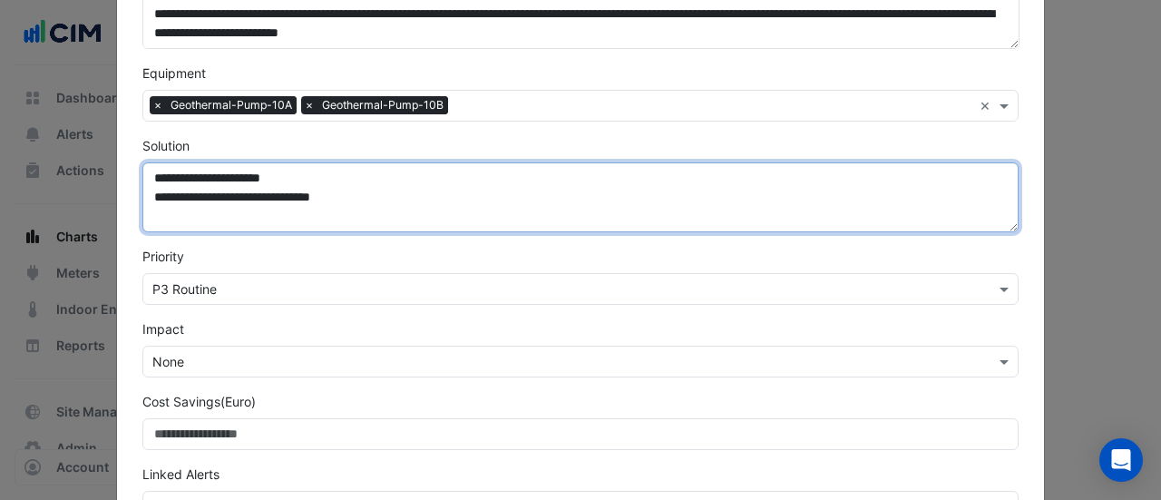
type textarea "**********"
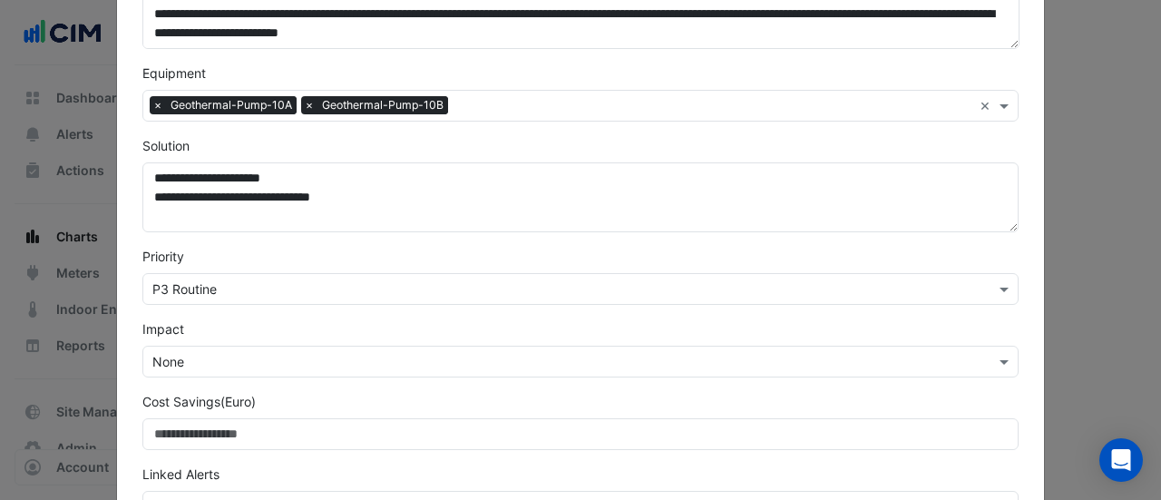
click at [163, 360] on input "text" at bounding box center [562, 362] width 820 height 19
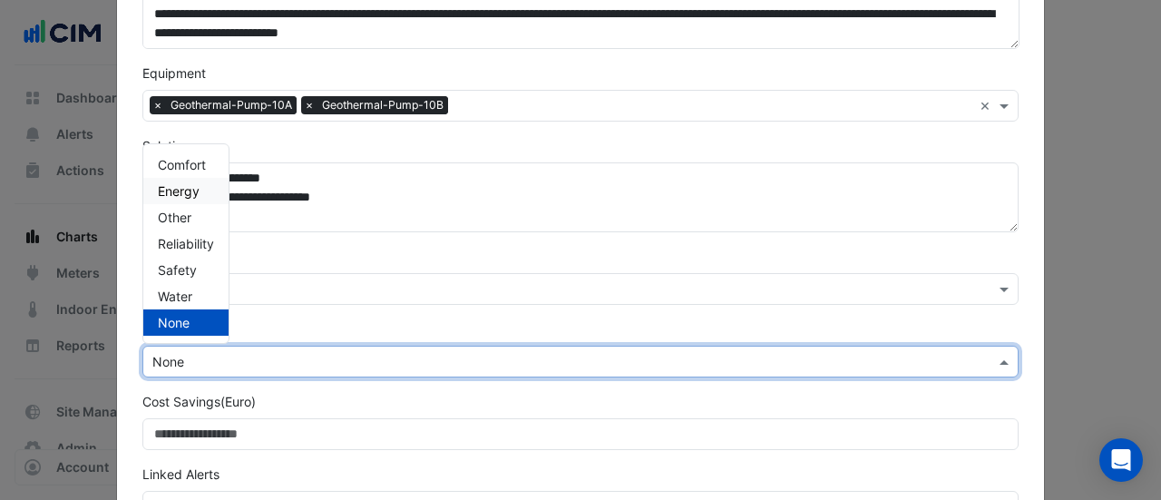
click at [169, 188] on span "Energy" at bounding box center [179, 190] width 42 height 15
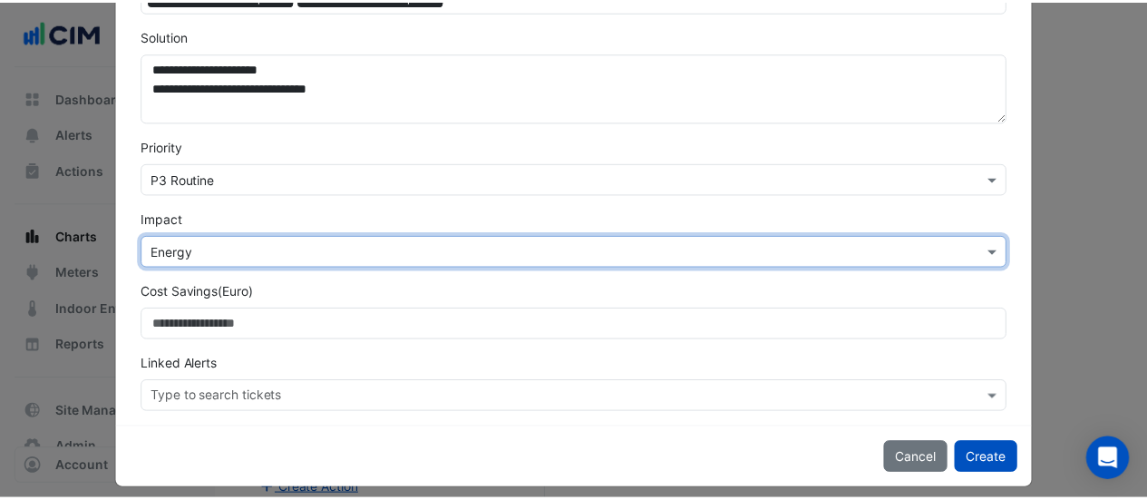
scroll to position [480, 0]
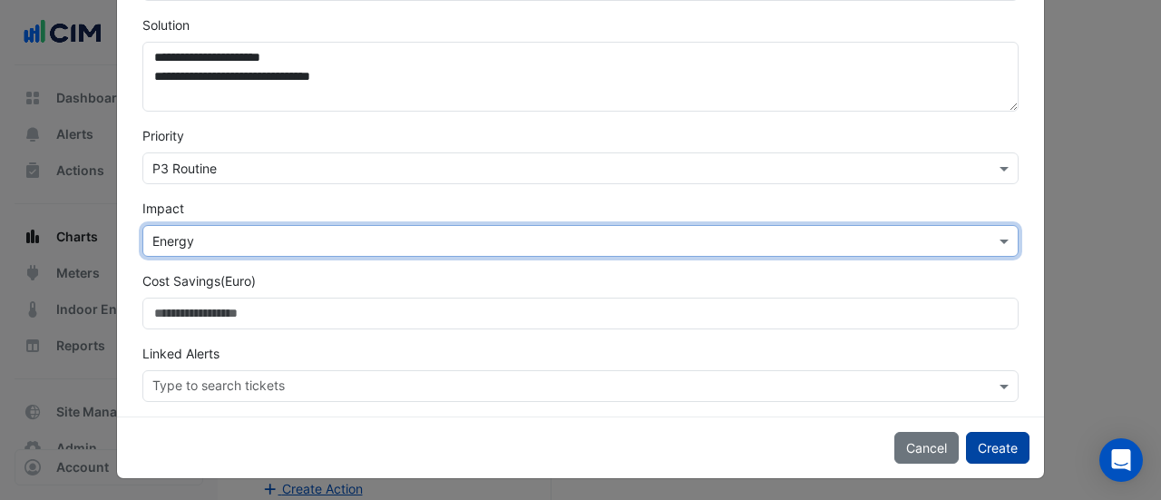
click at [978, 449] on button "Create" at bounding box center [997, 448] width 63 height 32
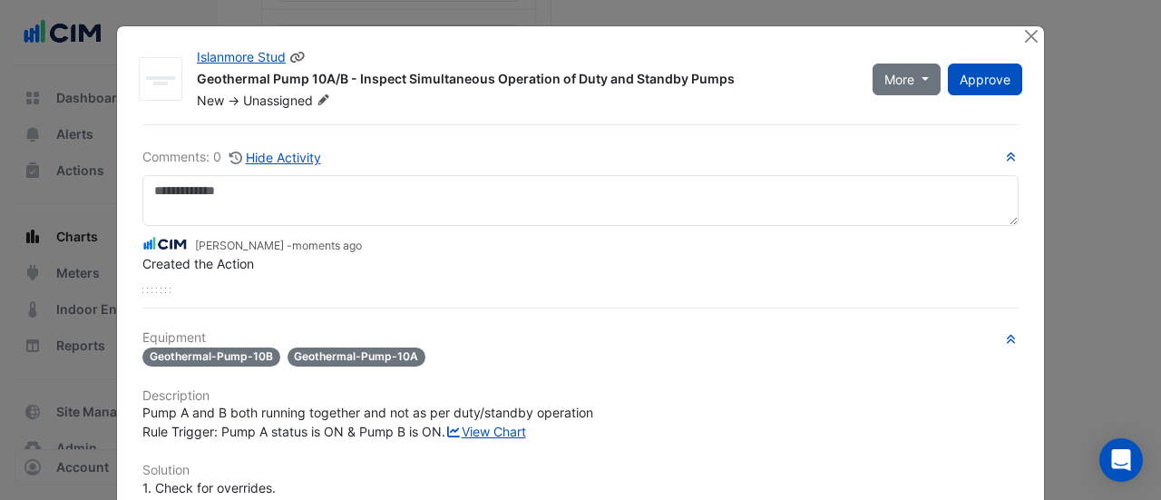
drag, startPoint x: 731, startPoint y: 78, endPoint x: 193, endPoint y: 92, distance: 537.8
click at [193, 92] on div "Islanmore Stud Geothermal Pump 10A/B - Inspect Simultaneous Operation of Duty a…" at bounding box center [523, 79] width 675 height 62
drag, startPoint x: 188, startPoint y: 83, endPoint x: 780, endPoint y: 86, distance: 592.1
click at [780, 86] on div "Islanmore Stud Geothermal Pump 10A/B - Inspect Simultaneous Operation of Duty a…" at bounding box center [523, 79] width 675 height 62
copy div "Geothermal Pump 10A/B - Inspect Simultaneous Operation of Duty and Standby Pumps"
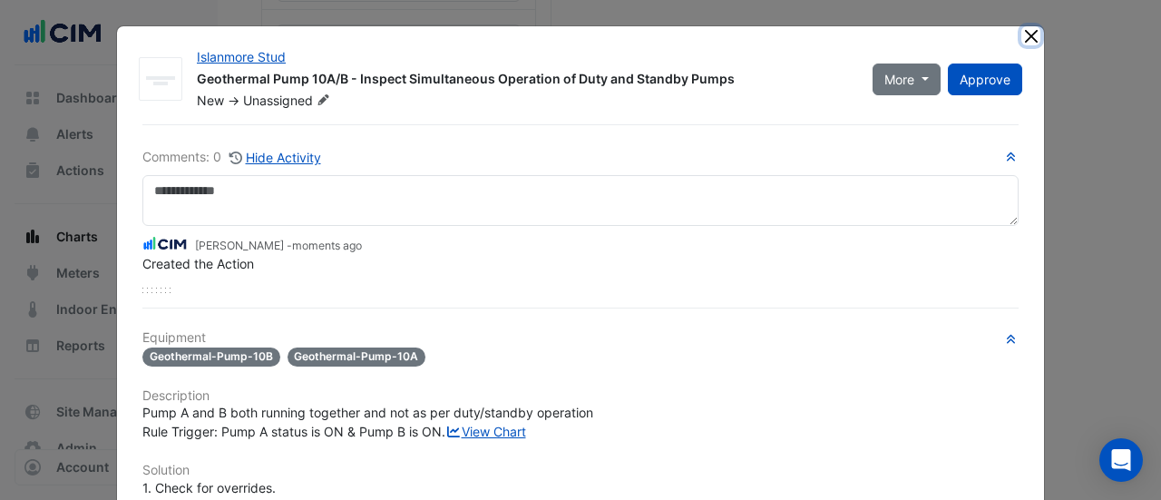
click at [1025, 41] on button "Close" at bounding box center [1030, 35] width 19 height 19
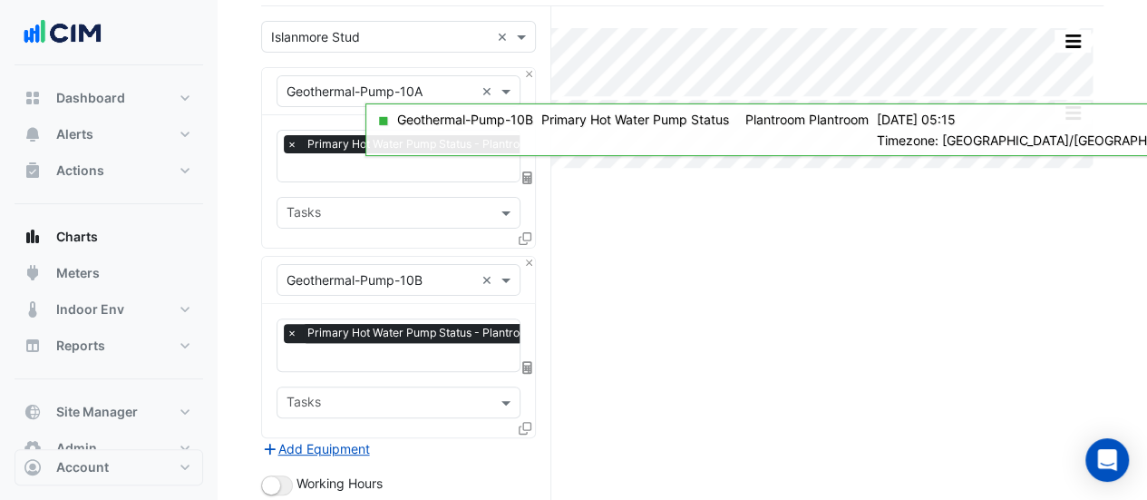
scroll to position [123, 0]
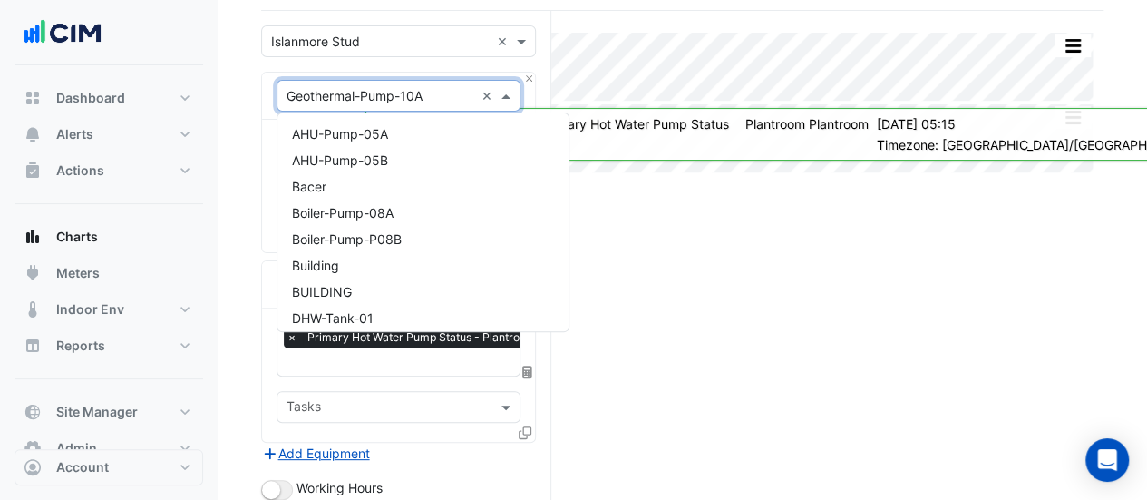
click at [343, 102] on div "× Geothermal-Pump-10A" at bounding box center [355, 95] width 136 height 19
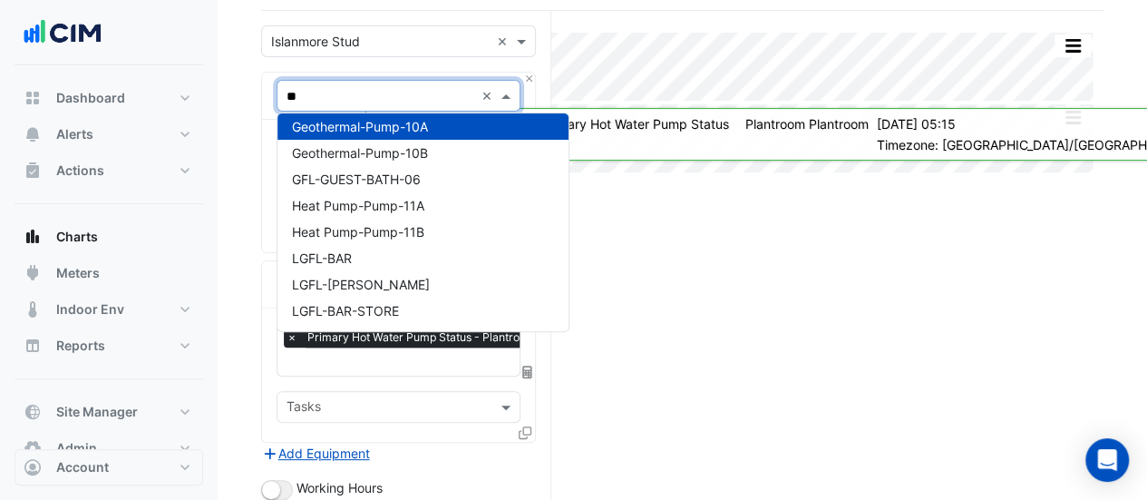
scroll to position [0, 0]
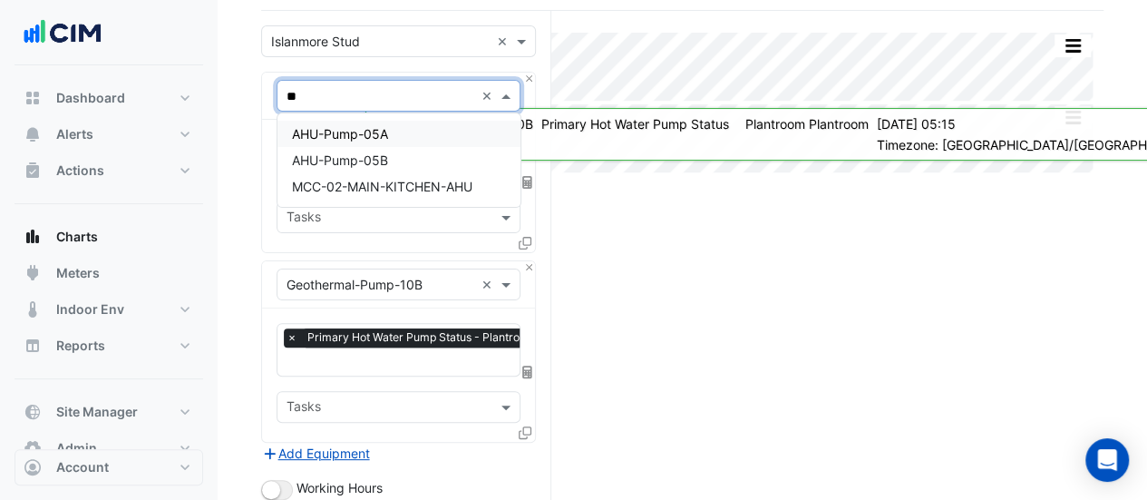
type input "***"
click at [350, 132] on span "AHU-Pump-05A" at bounding box center [340, 133] width 96 height 15
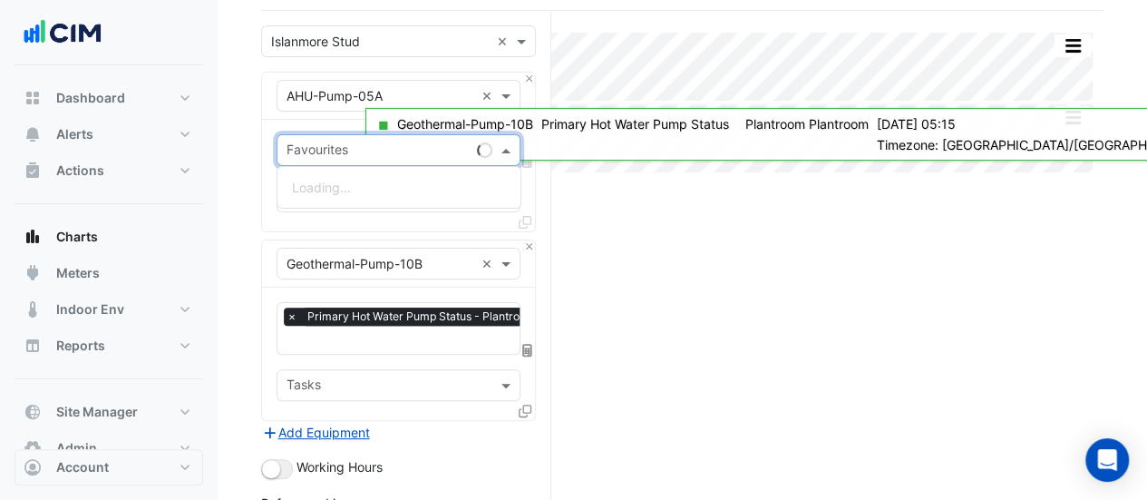
click at [348, 149] on input "text" at bounding box center [378, 151] width 183 height 19
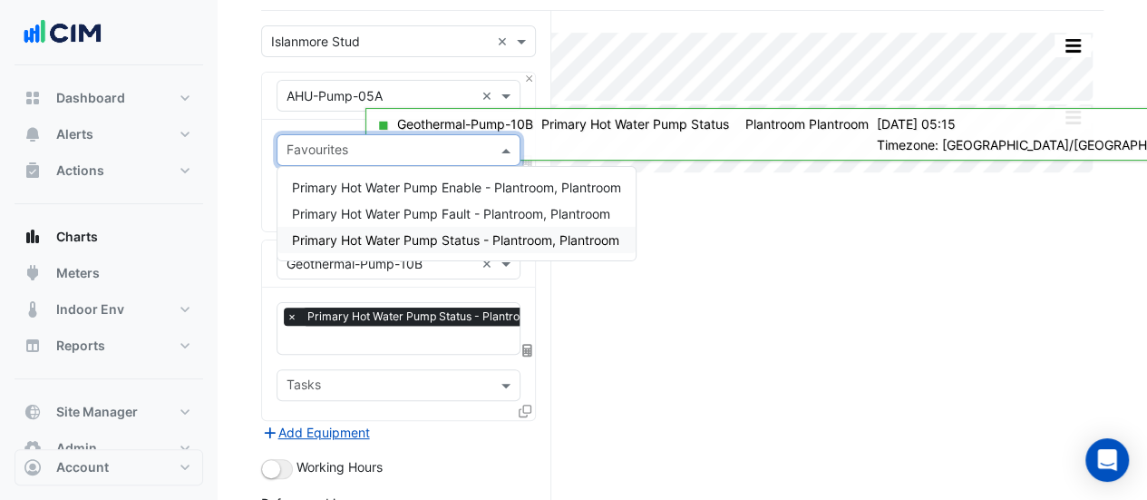
click at [415, 230] on div "Primary Hot Water Pump Status - Plantroom, Plantroom" at bounding box center [456, 240] width 358 height 26
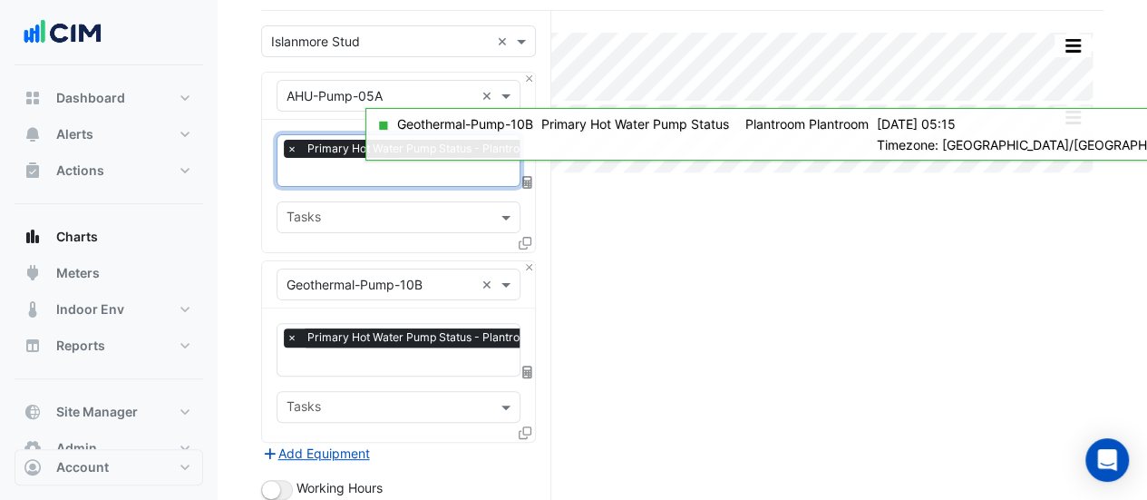
click at [427, 283] on input "text" at bounding box center [381, 285] width 188 height 19
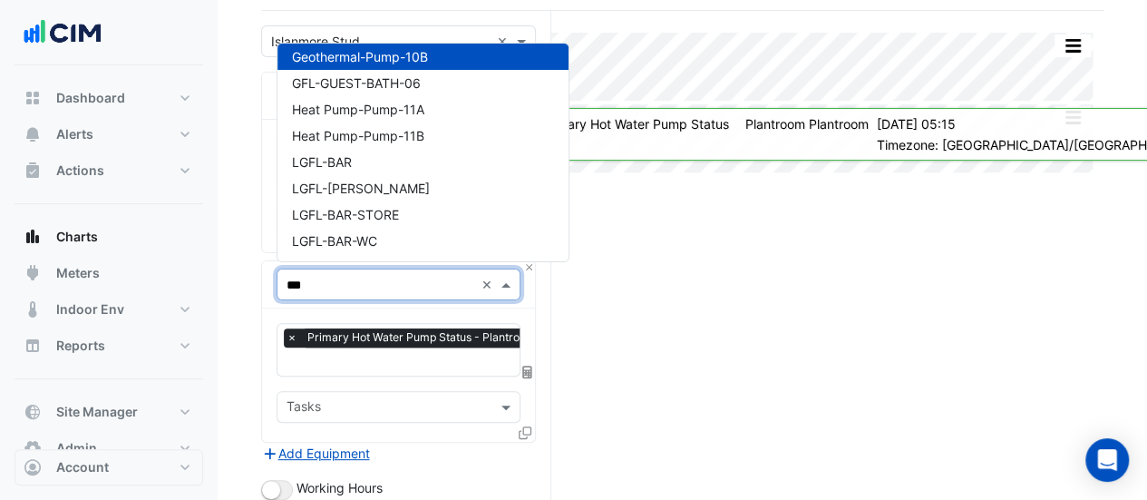
scroll to position [301, 0]
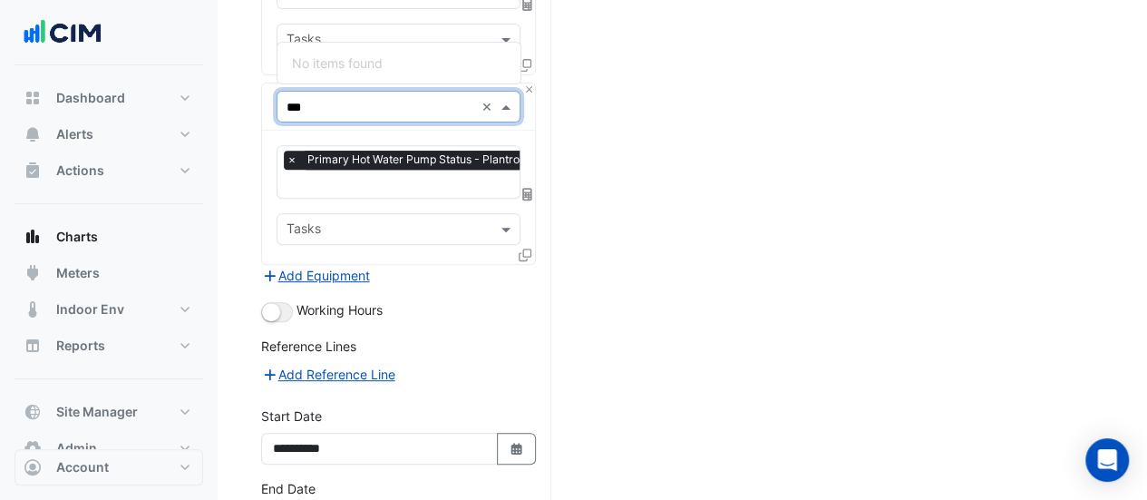
type input "**"
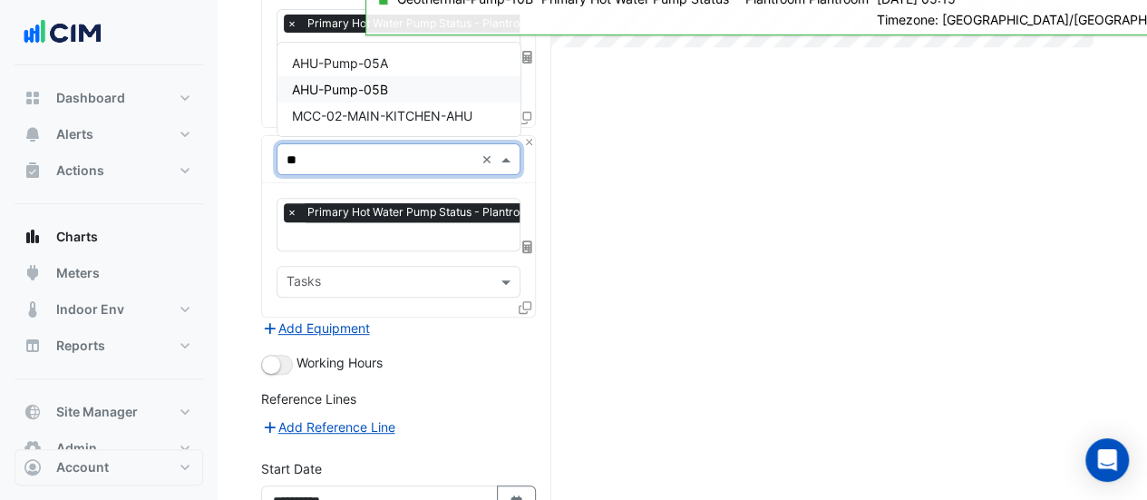
click at [356, 86] on span "AHU-Pump-05B" at bounding box center [340, 89] width 96 height 15
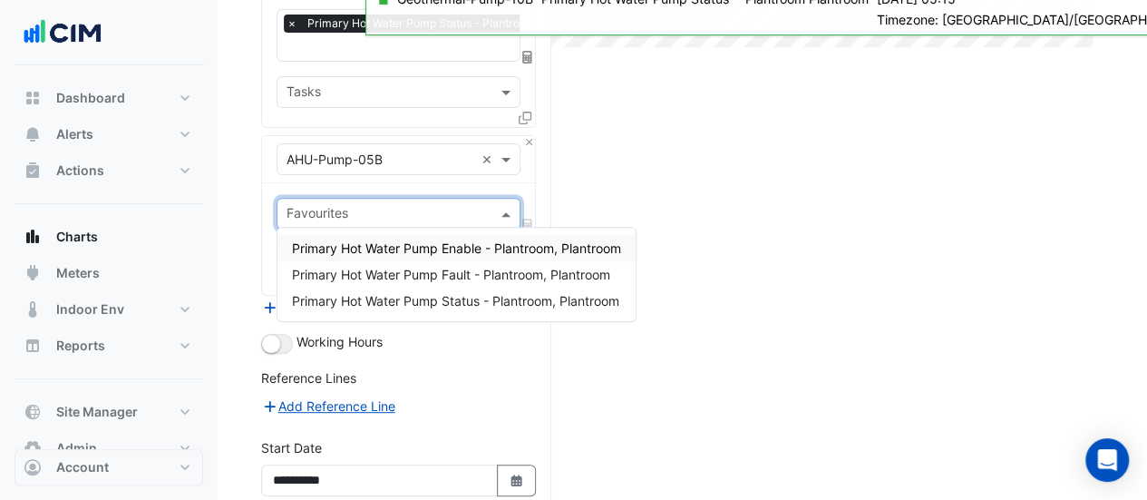
click at [377, 206] on input "text" at bounding box center [388, 215] width 203 height 19
click at [390, 290] on div "Primary Hot Water Pump Status - Plantroom, Plantroom" at bounding box center [456, 300] width 358 height 26
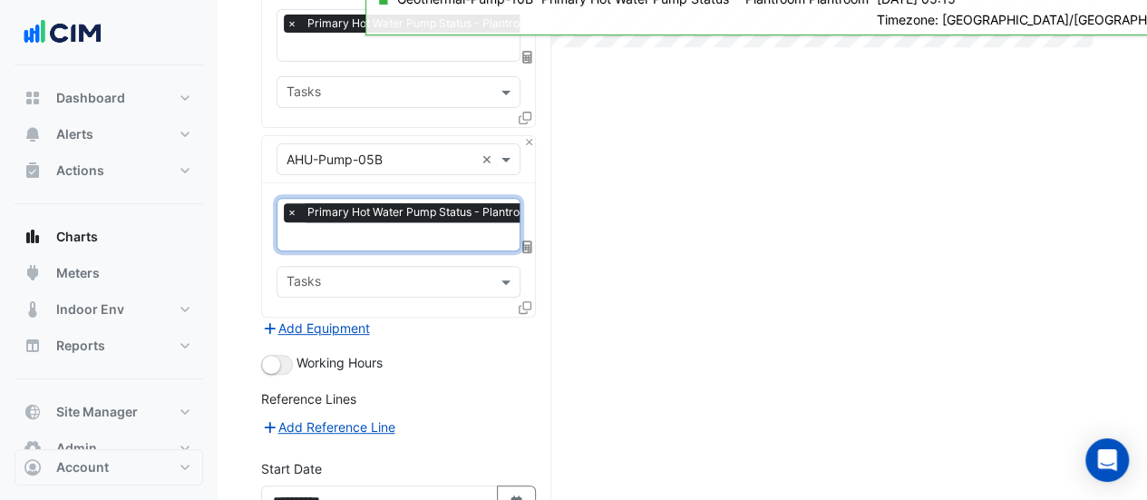
scroll to position [422, 0]
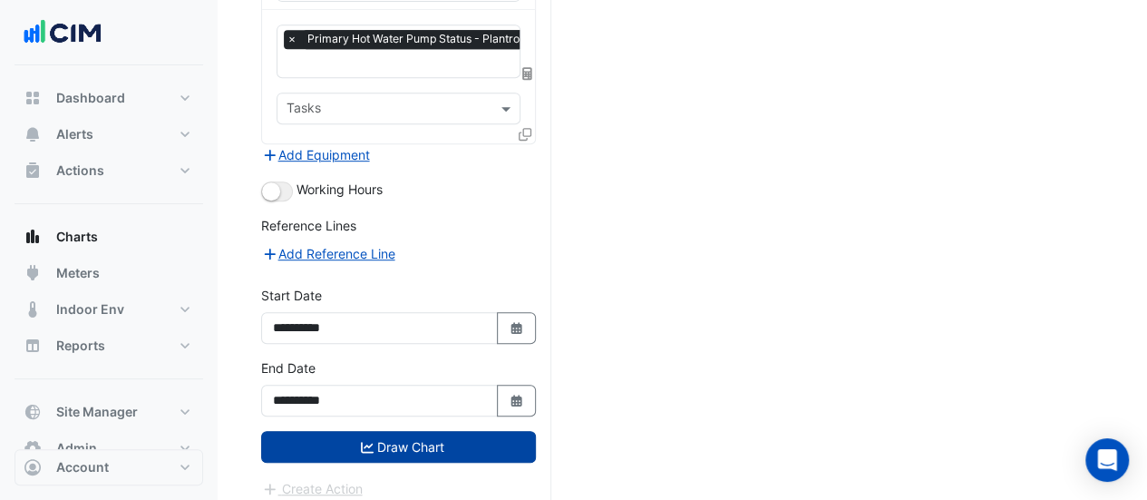
click at [387, 431] on button "Draw Chart" at bounding box center [398, 447] width 275 height 32
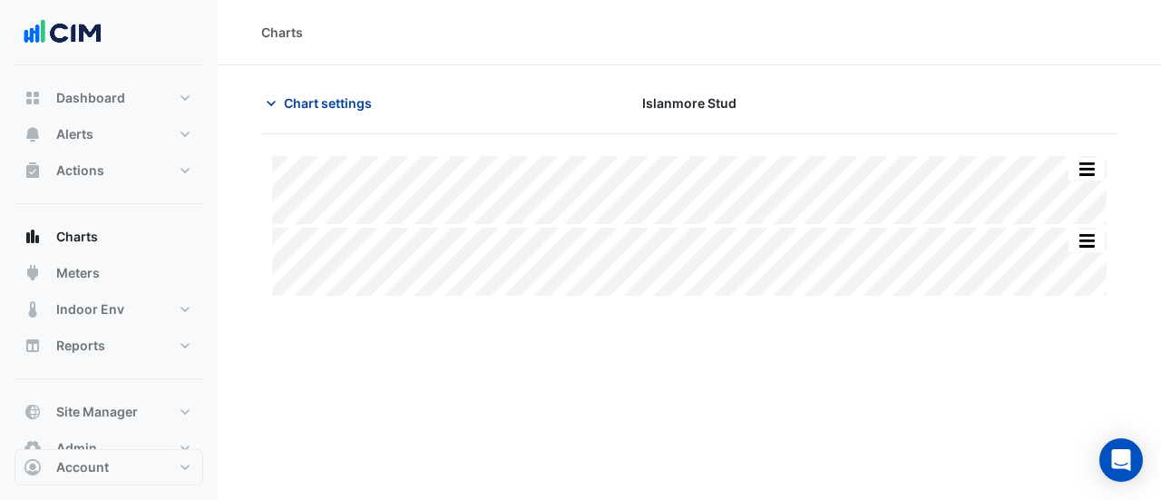
click at [272, 97] on icon "button" at bounding box center [271, 103] width 18 height 18
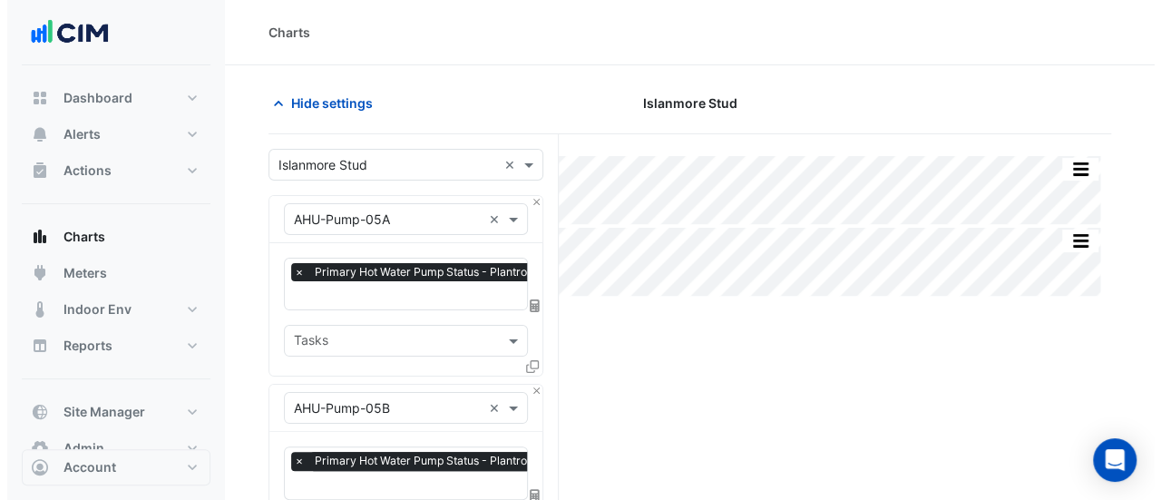
scroll to position [422, 0]
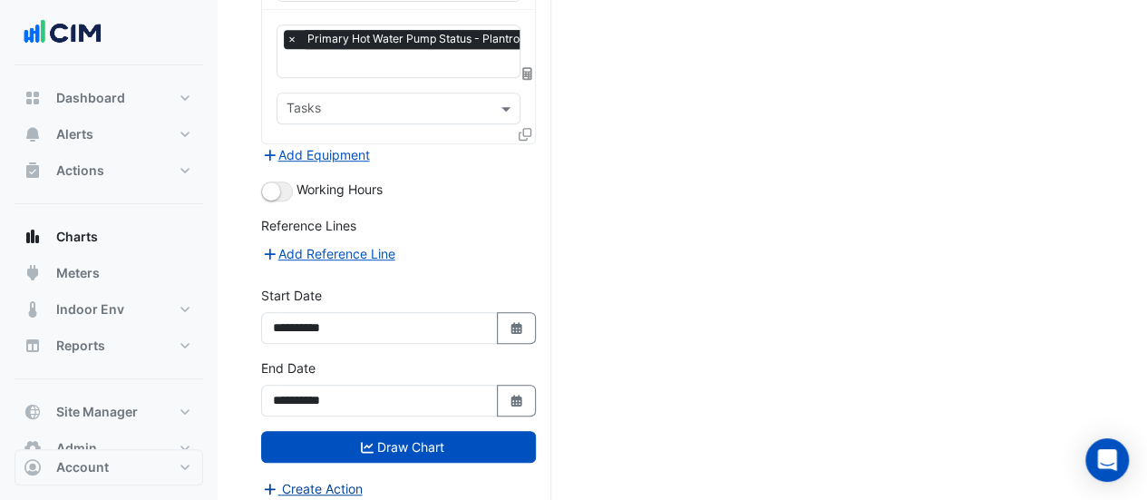
click at [308, 478] on button "Create Action" at bounding box center [312, 488] width 102 height 21
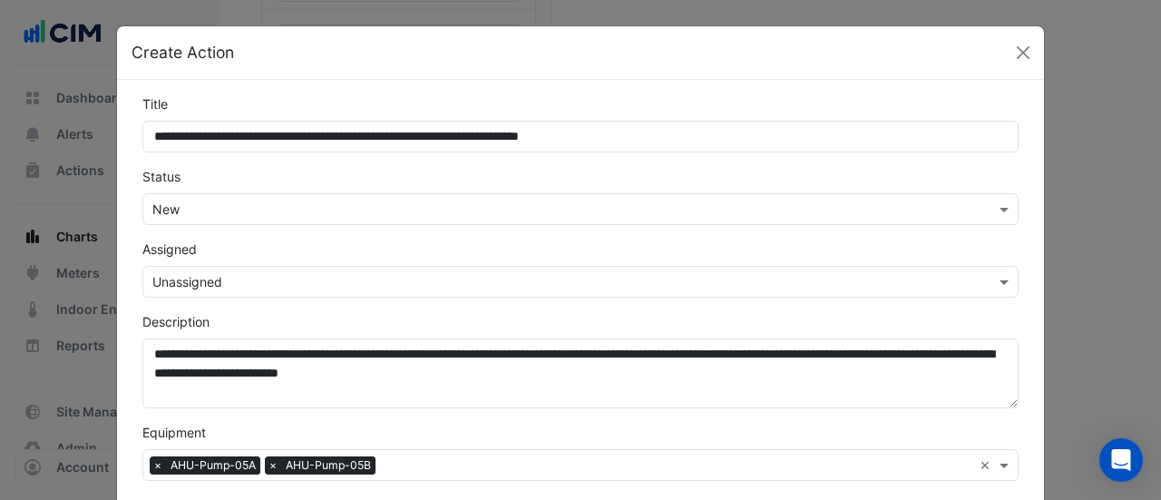
drag, startPoint x: 218, startPoint y: 139, endPoint x: 7, endPoint y: 161, distance: 211.6
click at [7, 161] on ngb-modal-window "**********" at bounding box center [580, 250] width 1161 height 500
click at [227, 139] on input "**********" at bounding box center [580, 137] width 876 height 32
type input "**********"
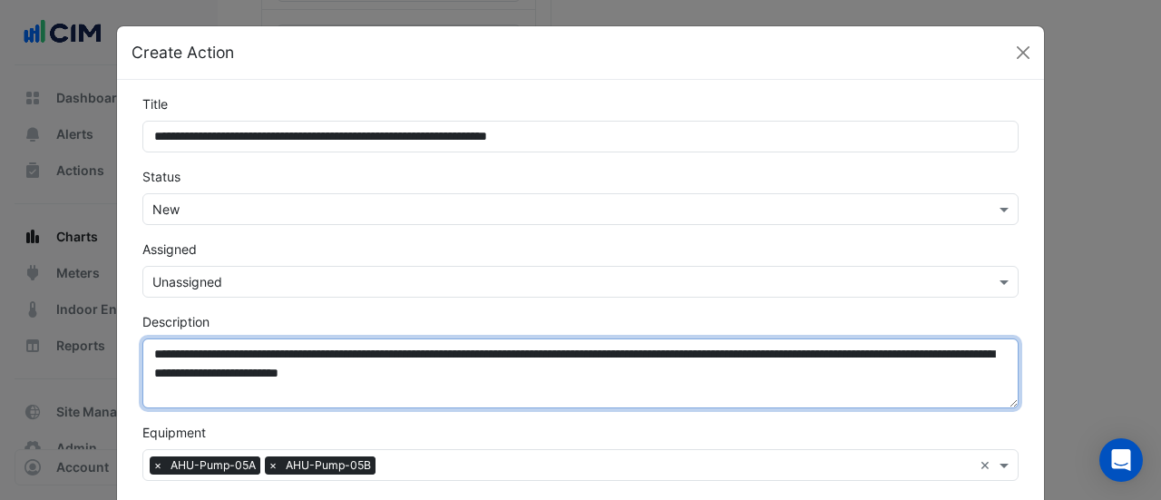
click at [143, 359] on textarea "**********" at bounding box center [580, 373] width 876 height 70
paste textarea "**********"
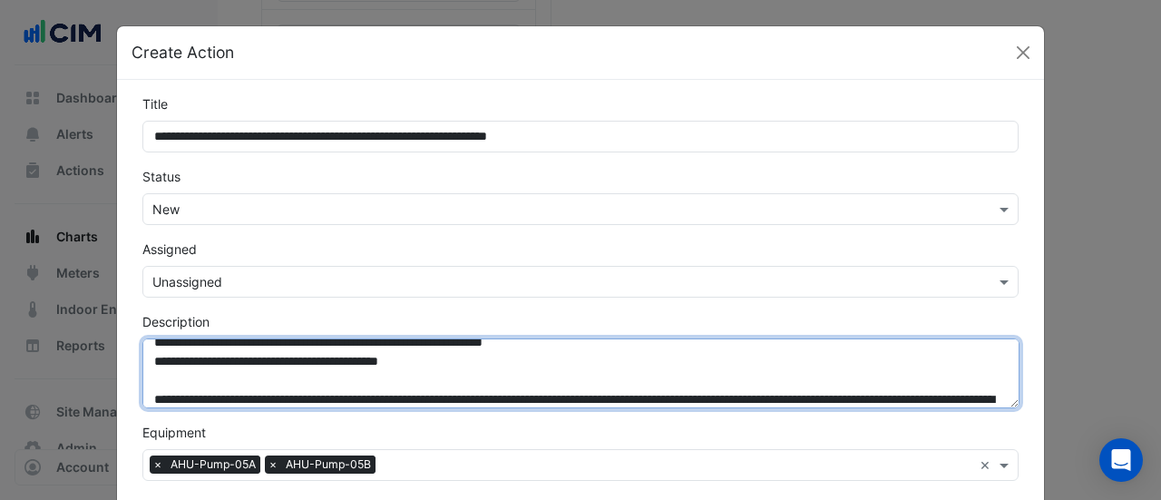
scroll to position [38, 0]
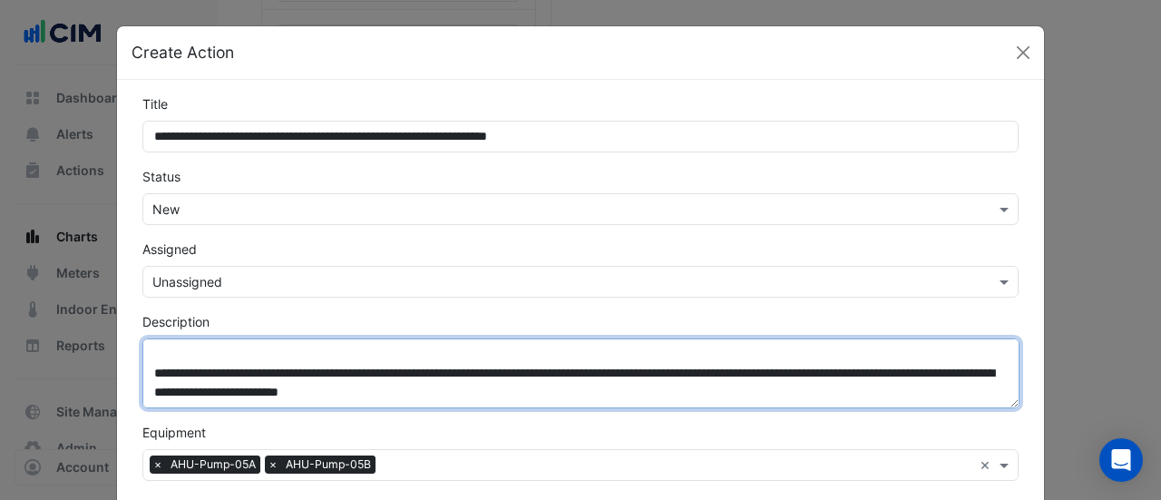
type textarea "**********"
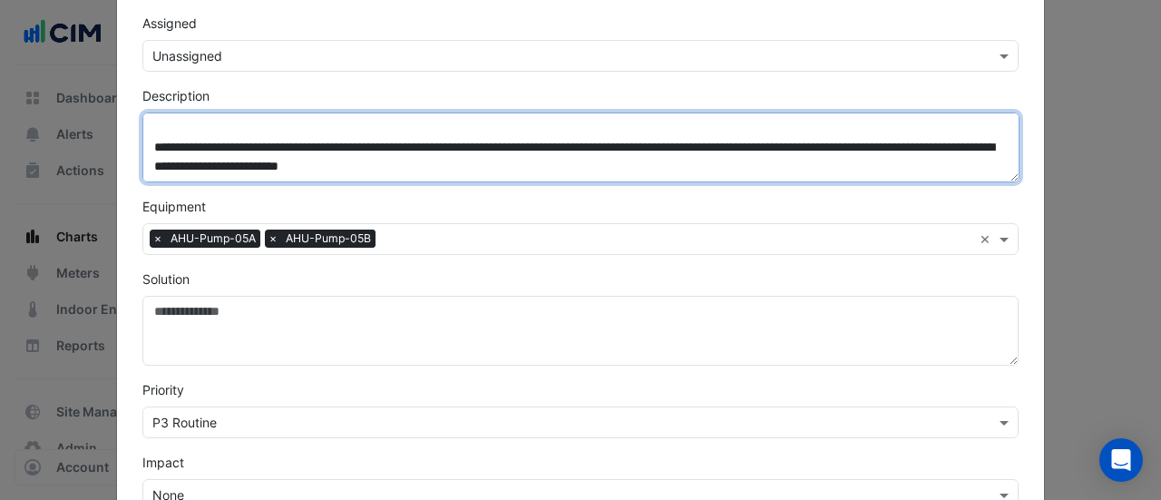
scroll to position [227, 0]
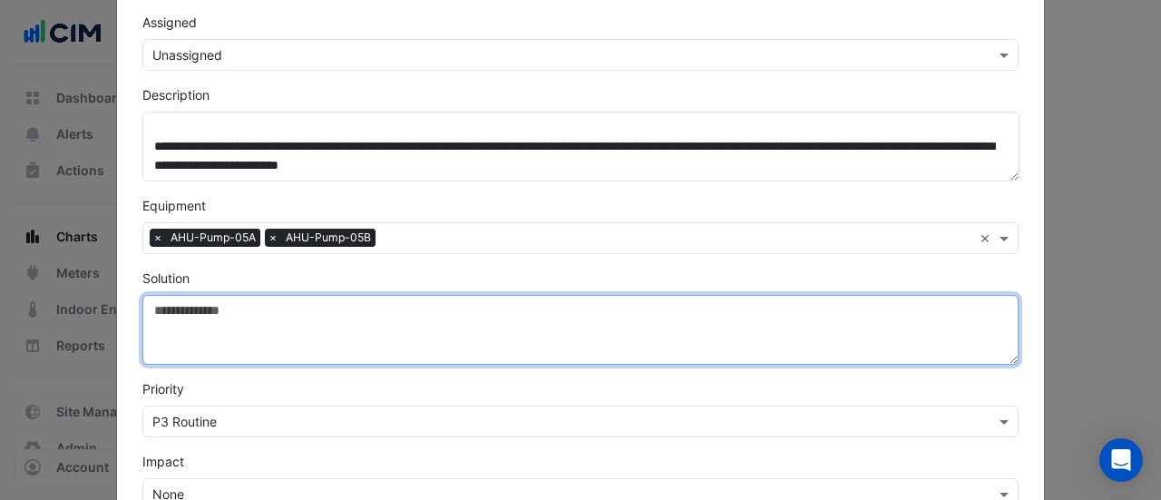
click at [170, 316] on textarea "Solution" at bounding box center [580, 330] width 876 height 70
paste textarea "**********"
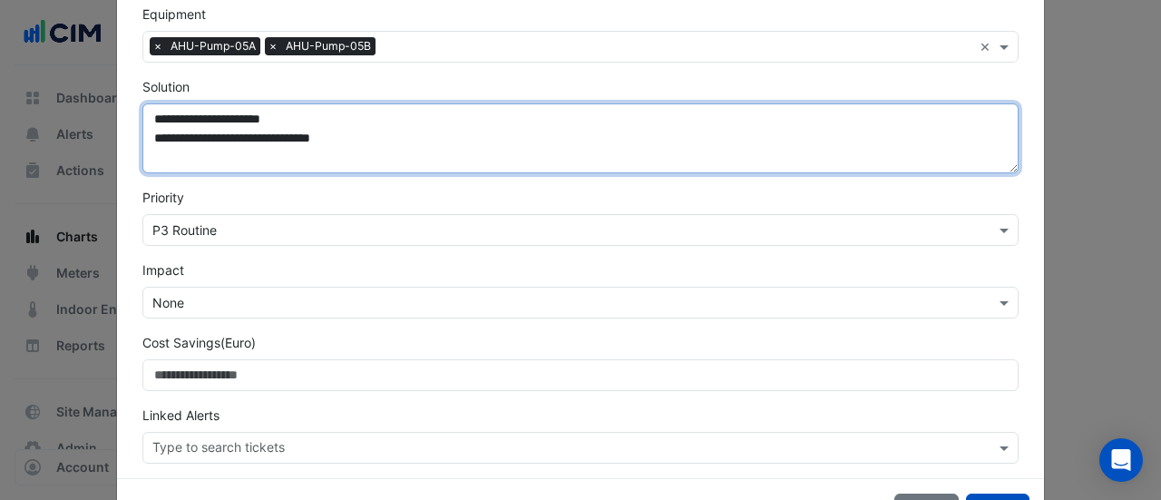
scroll to position [419, 0]
type textarea "**********"
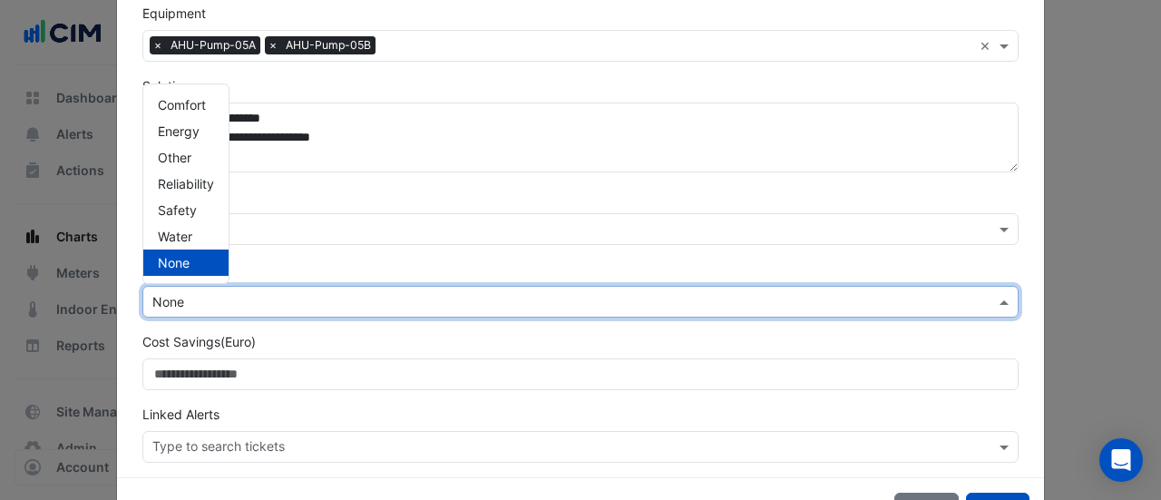
click at [176, 293] on input "text" at bounding box center [562, 302] width 820 height 19
click at [184, 130] on span "Energy" at bounding box center [179, 130] width 42 height 15
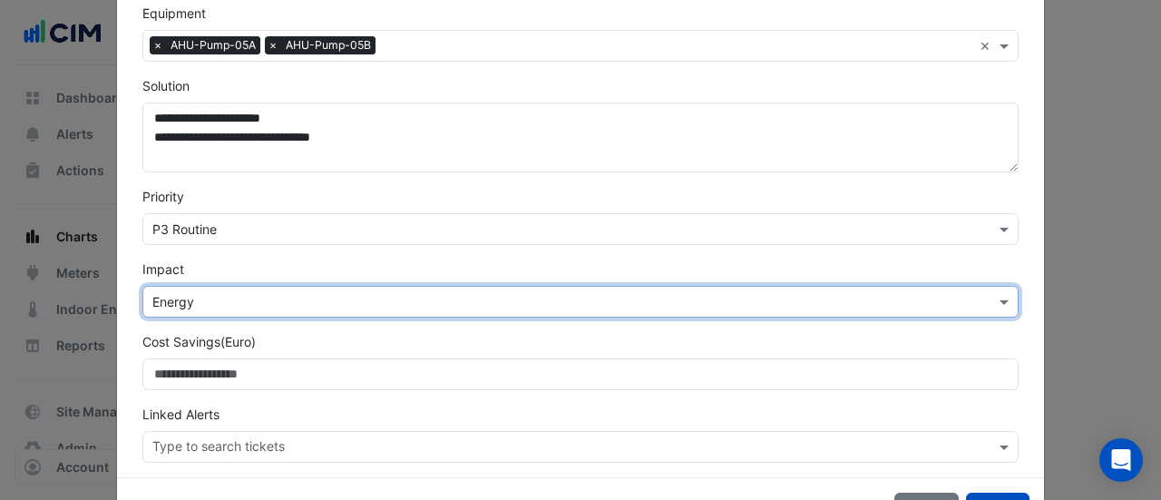
scroll to position [480, 0]
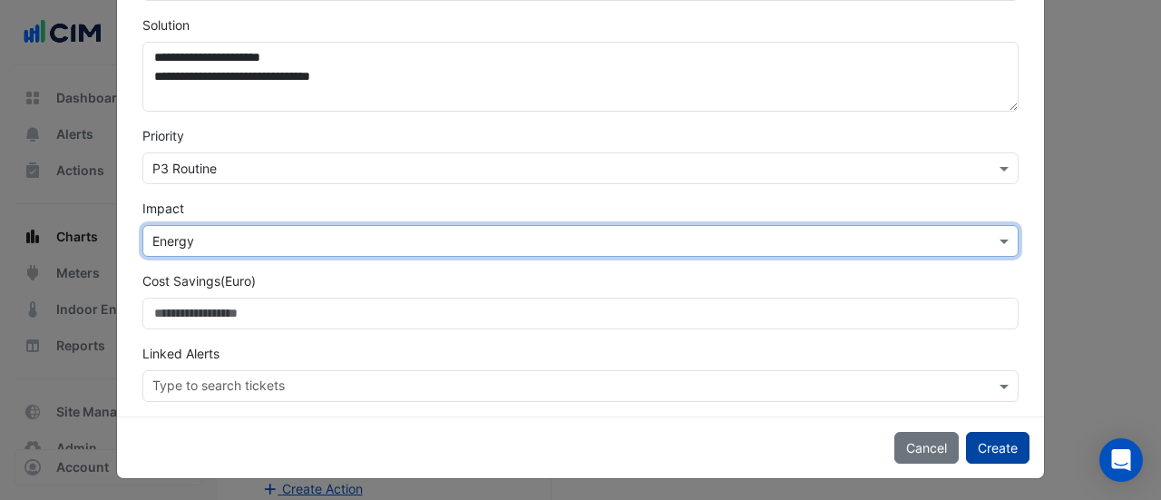
click at [977, 441] on button "Create" at bounding box center [997, 448] width 63 height 32
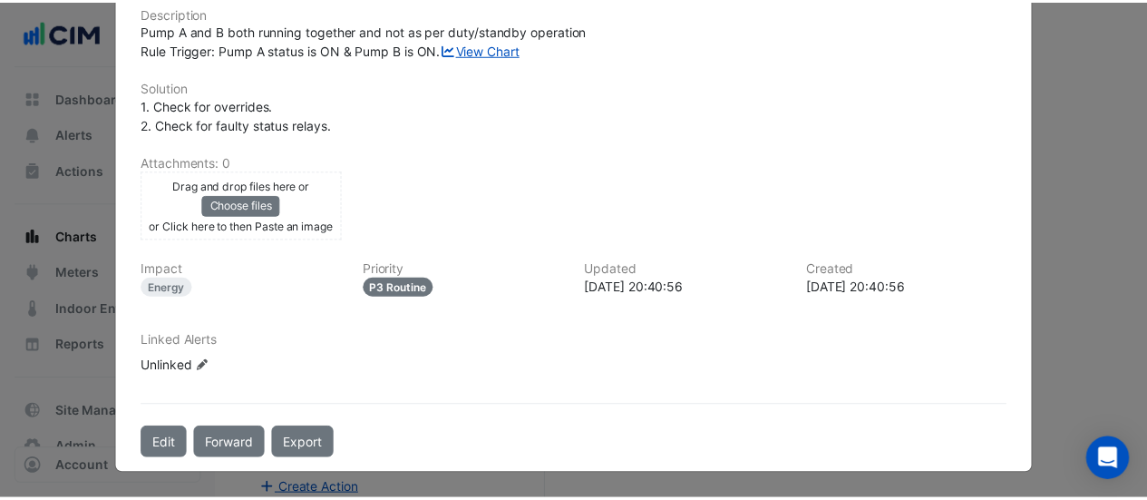
scroll to position [0, 0]
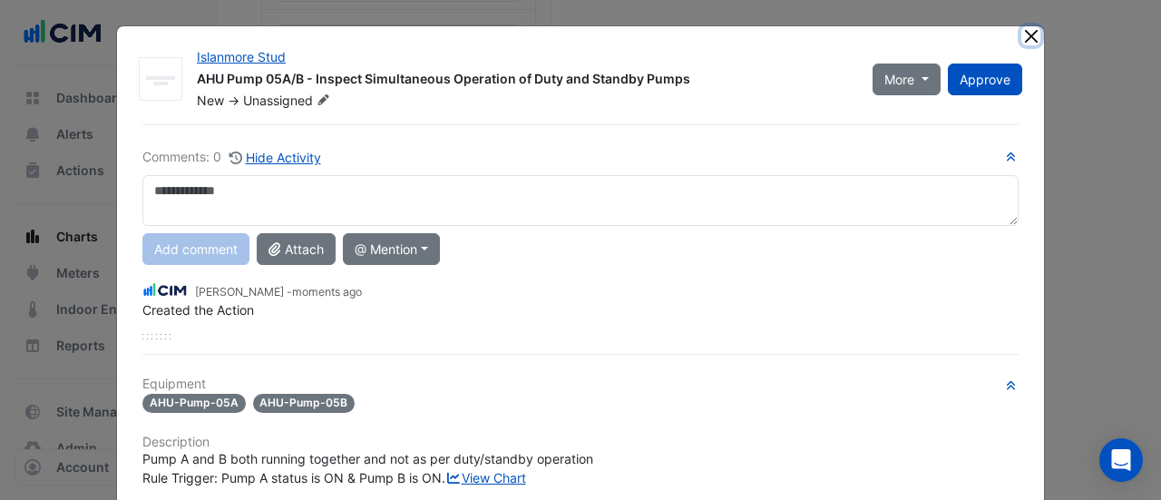
click at [1027, 42] on button "Close" at bounding box center [1030, 35] width 19 height 19
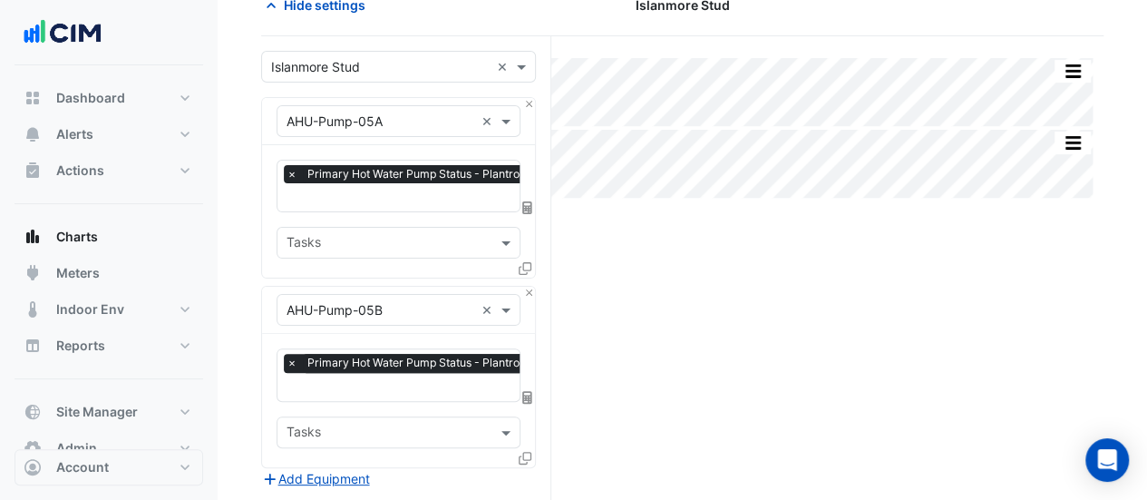
scroll to position [89, 0]
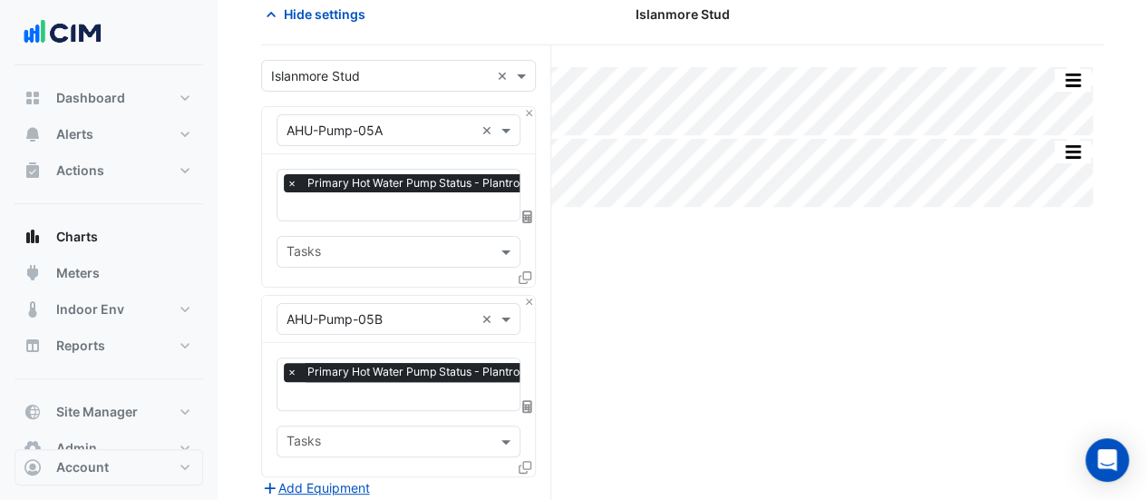
click at [375, 131] on input "text" at bounding box center [381, 130] width 188 height 19
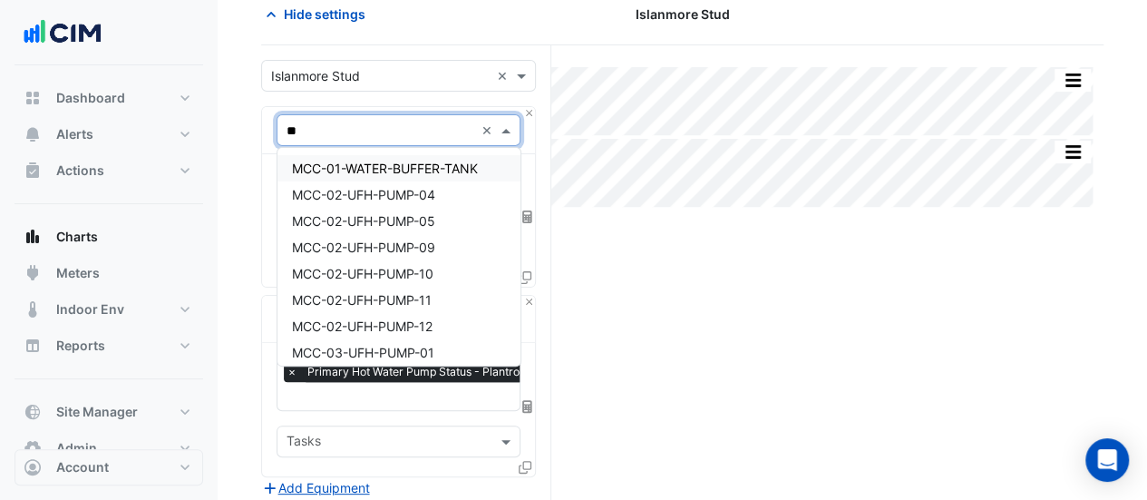
type input "***"
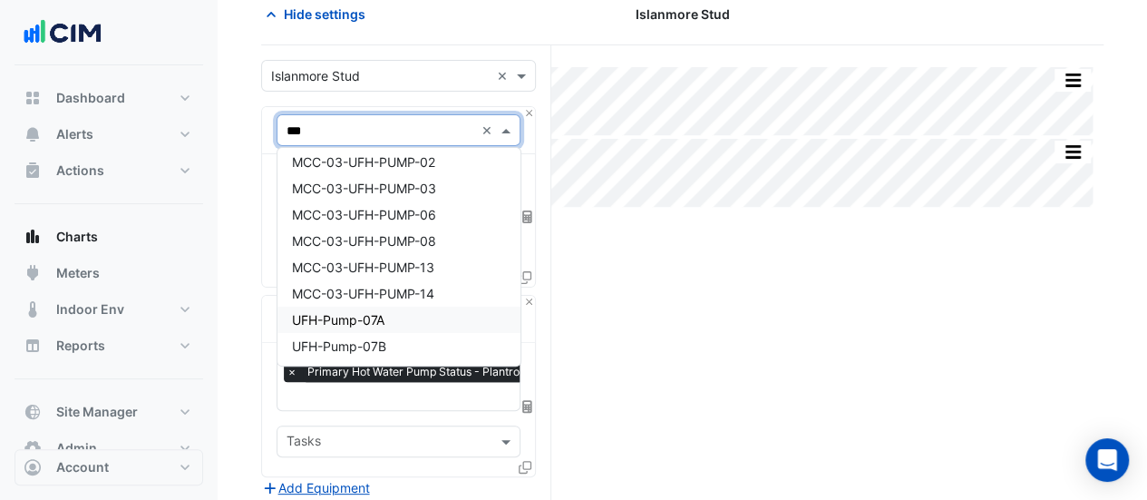
click at [364, 316] on span "UFH-Pump-07A" at bounding box center [338, 319] width 92 height 15
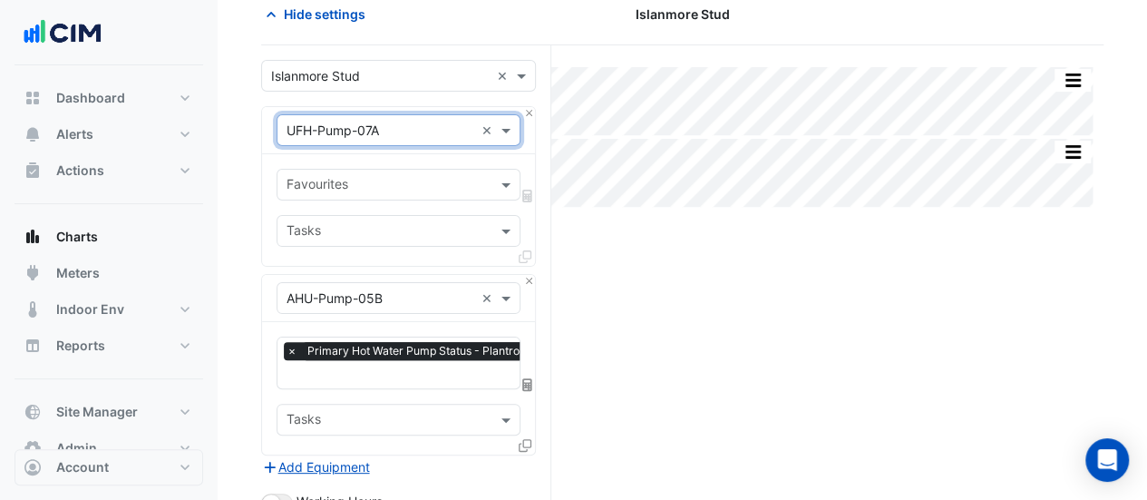
click at [343, 182] on input "text" at bounding box center [388, 186] width 203 height 19
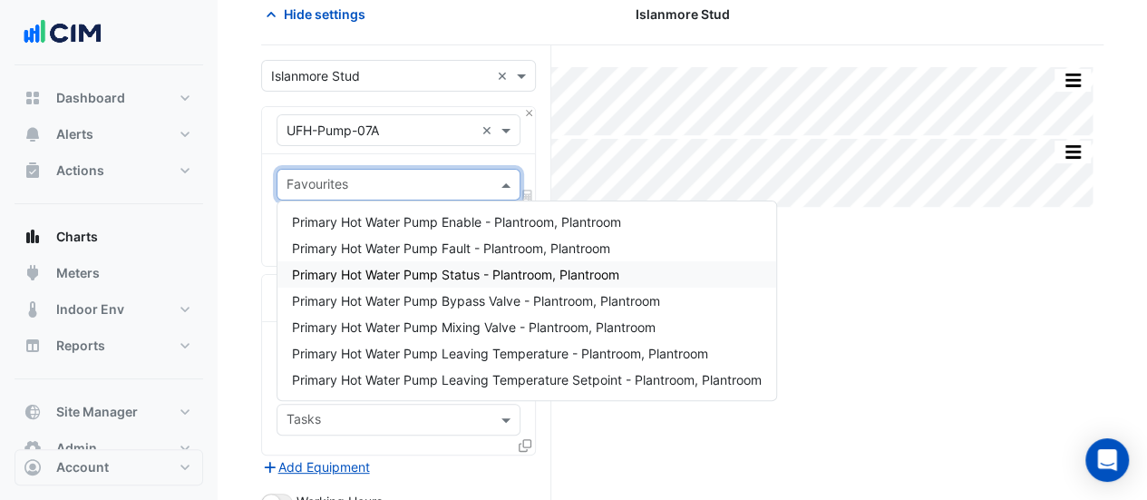
click at [399, 271] on span "Primary Hot Water Pump Status - Plantroom, Plantroom" at bounding box center [455, 274] width 327 height 15
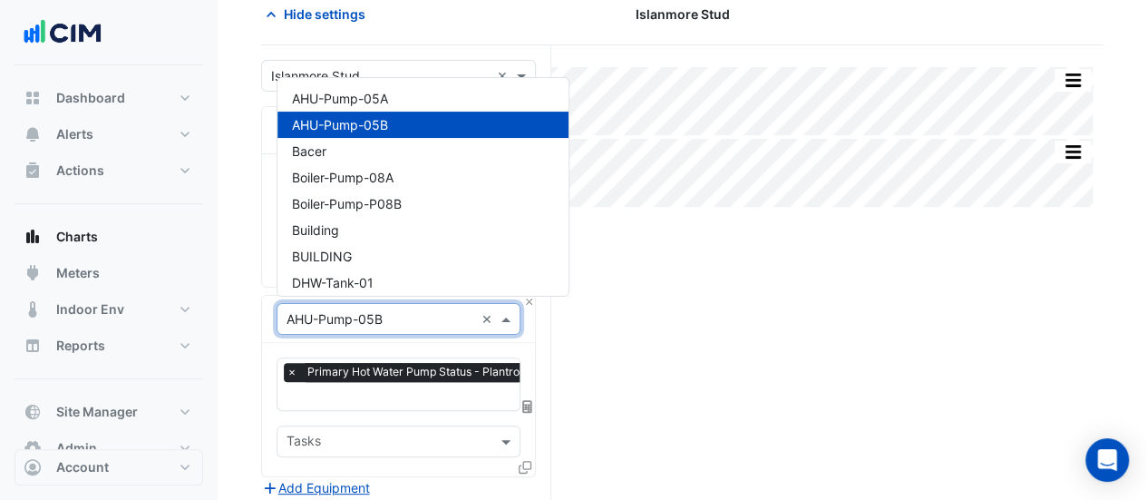
click at [377, 313] on input "text" at bounding box center [381, 319] width 188 height 19
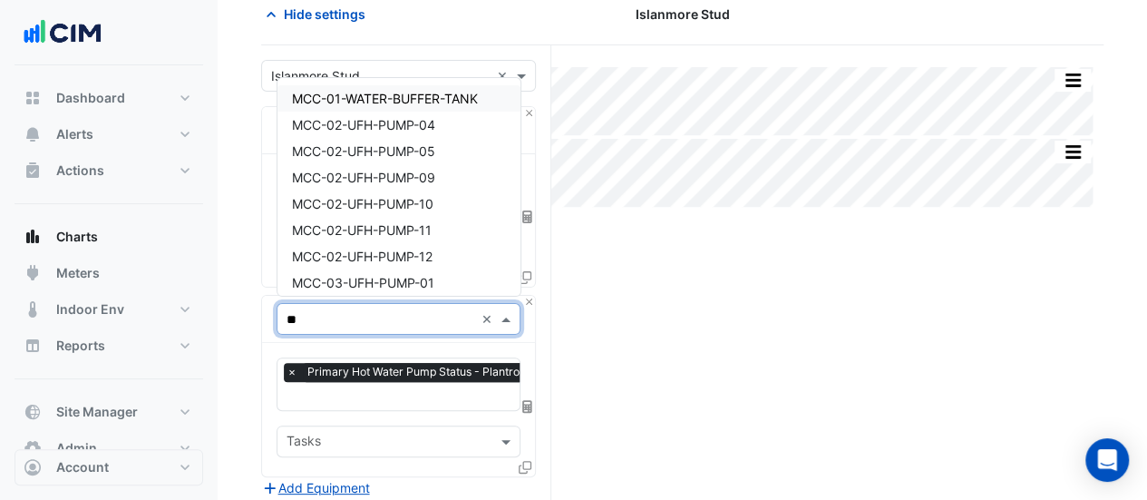
type input "***"
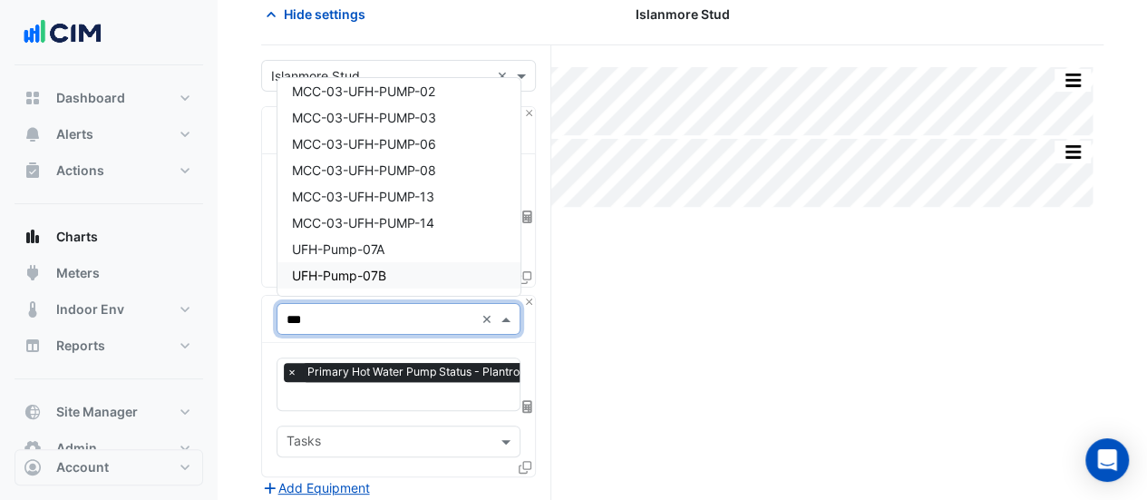
click at [374, 271] on span "UFH-Pump-07B" at bounding box center [339, 274] width 94 height 15
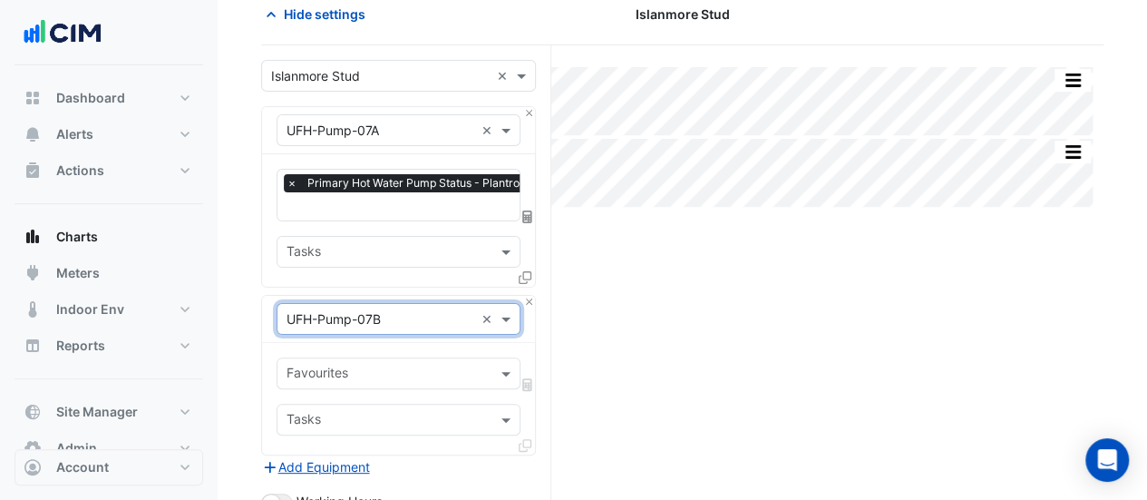
click at [348, 367] on input "text" at bounding box center [388, 374] width 203 height 19
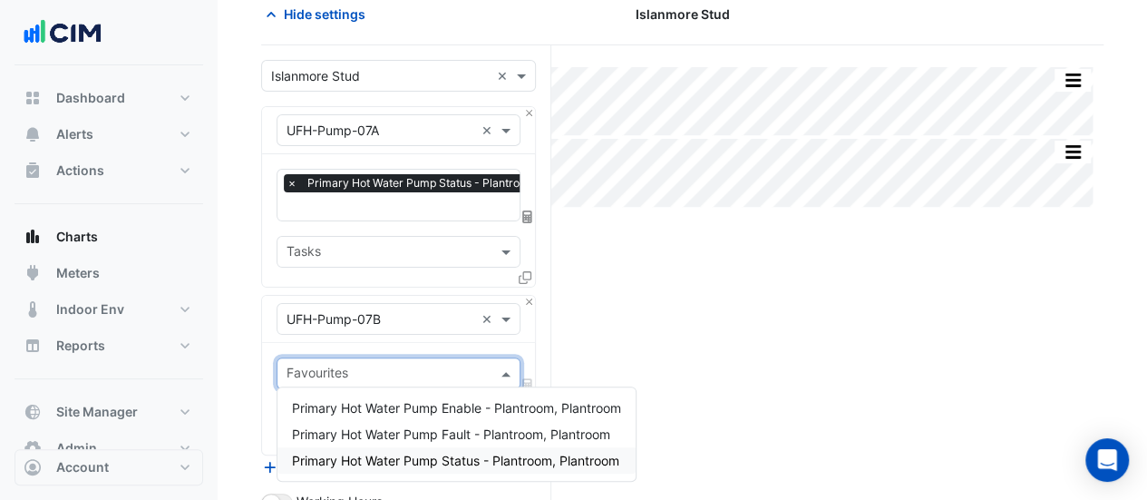
click at [413, 459] on span "Primary Hot Water Pump Status - Plantroom, Plantroom" at bounding box center [455, 459] width 327 height 15
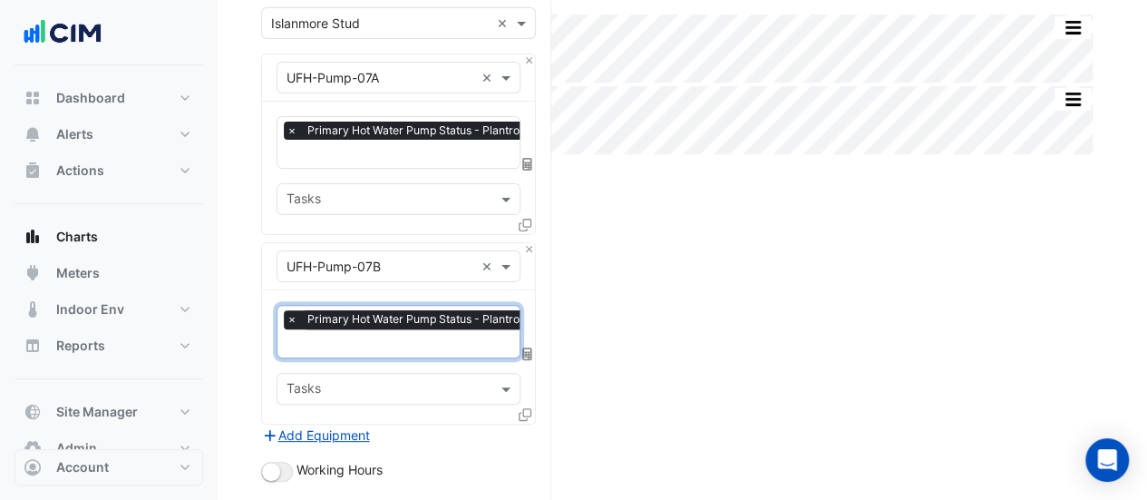
scroll to position [139, 0]
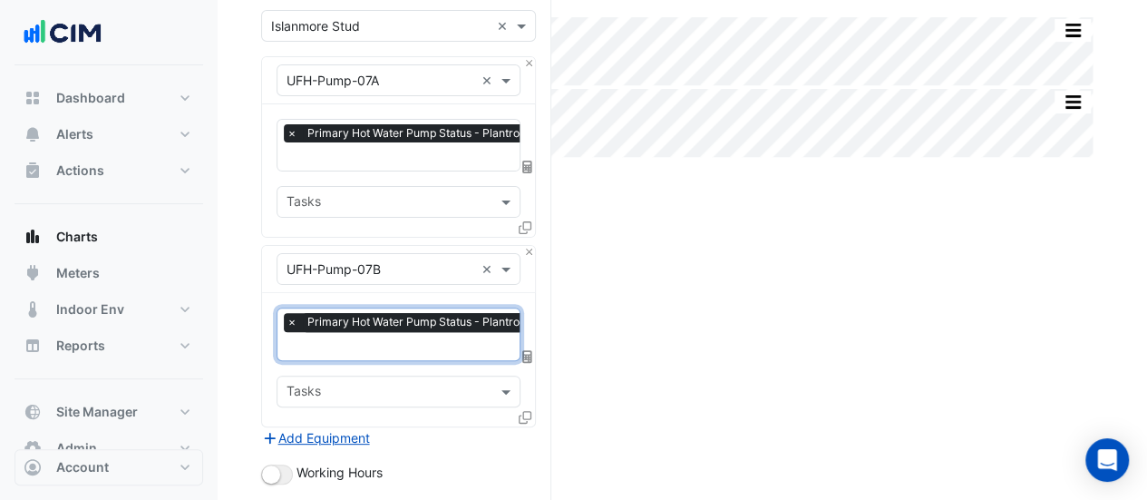
click at [346, 156] on input "text" at bounding box center [445, 158] width 317 height 19
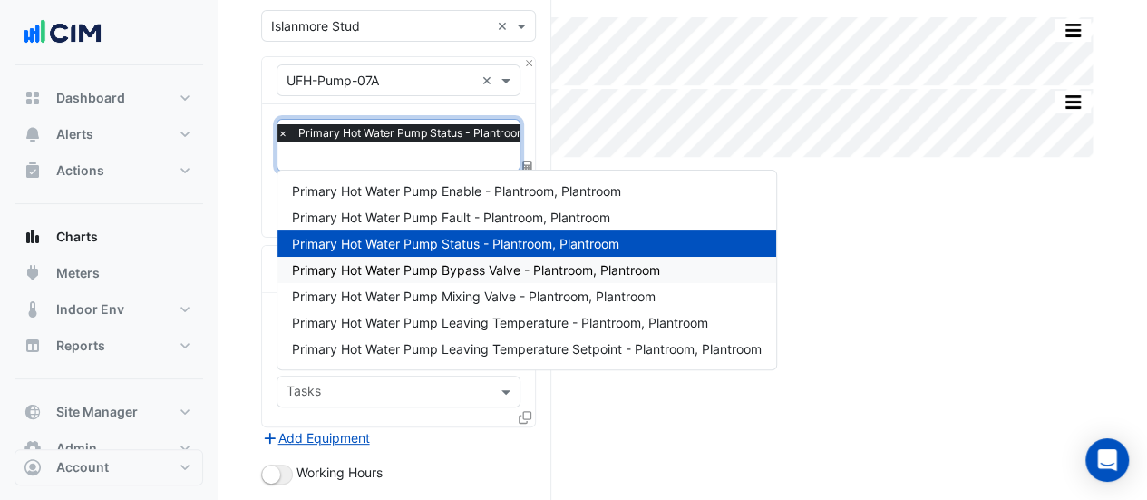
click at [455, 275] on span "Primary Hot Water Pump Bypass Valve - Plantroom, Plantroom" at bounding box center [476, 269] width 368 height 15
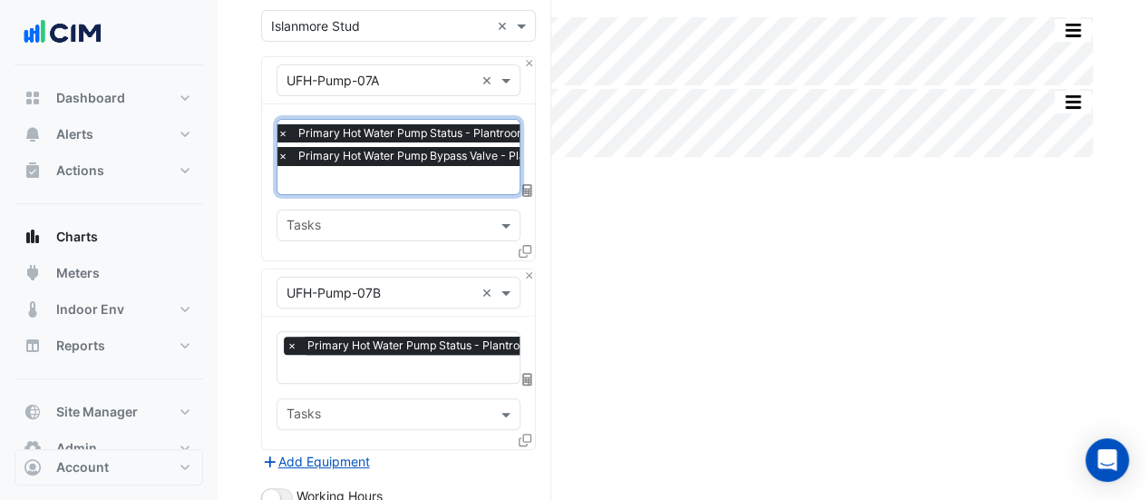
click at [408, 179] on input "text" at bounding box center [453, 181] width 353 height 19
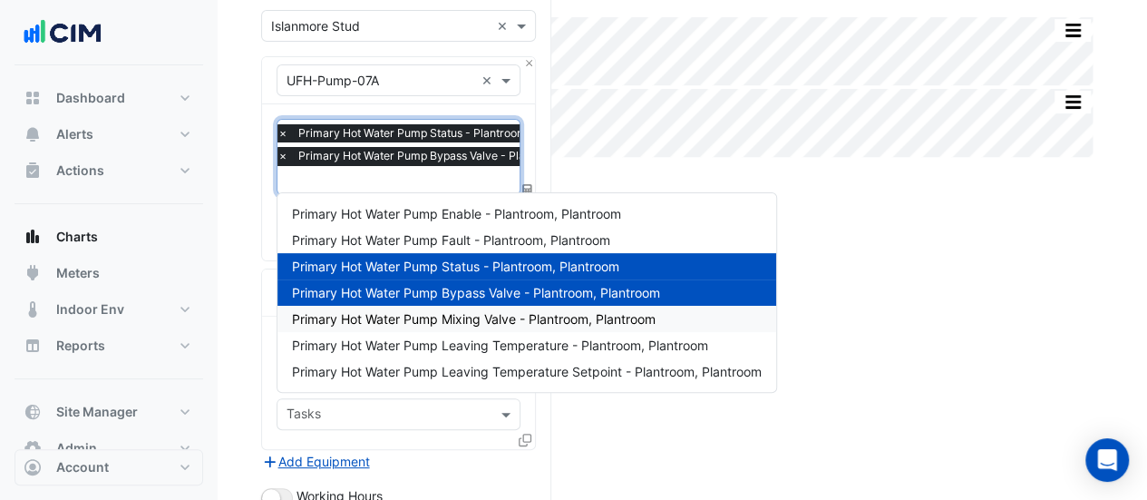
click at [432, 316] on span "Primary Hot Water Pump Mixing Valve - Plantroom, Plantroom" at bounding box center [474, 318] width 364 height 15
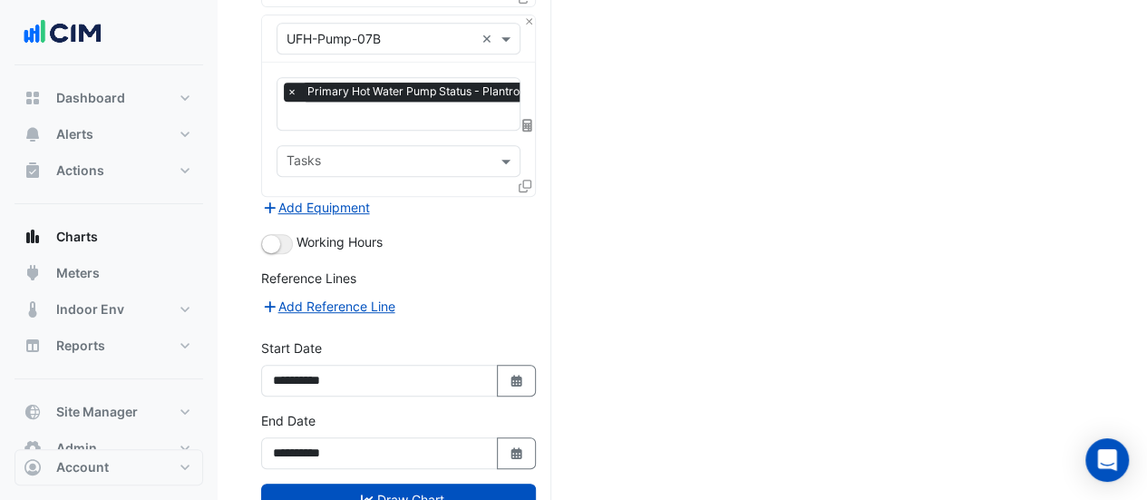
scroll to position [468, 0]
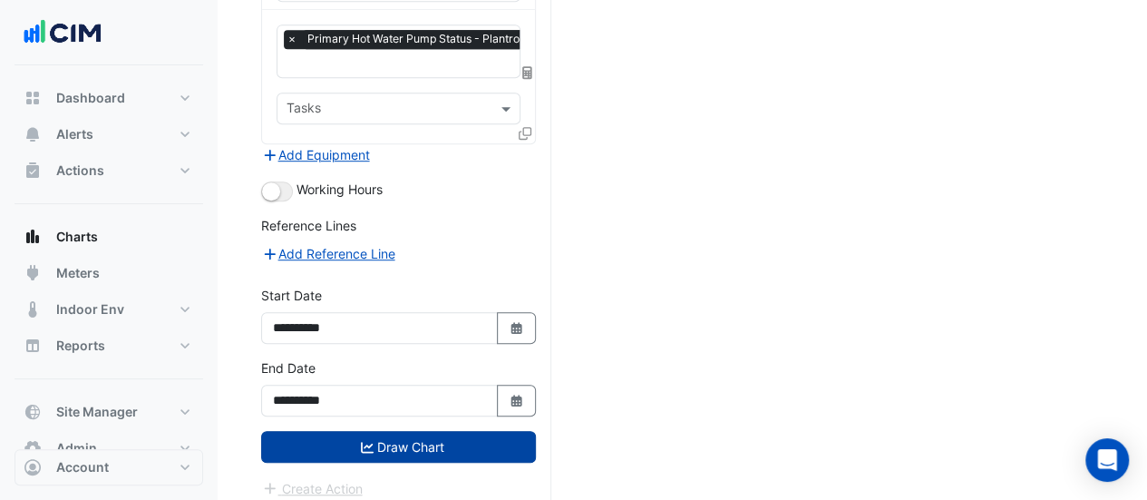
click at [399, 432] on button "Draw Chart" at bounding box center [398, 447] width 275 height 32
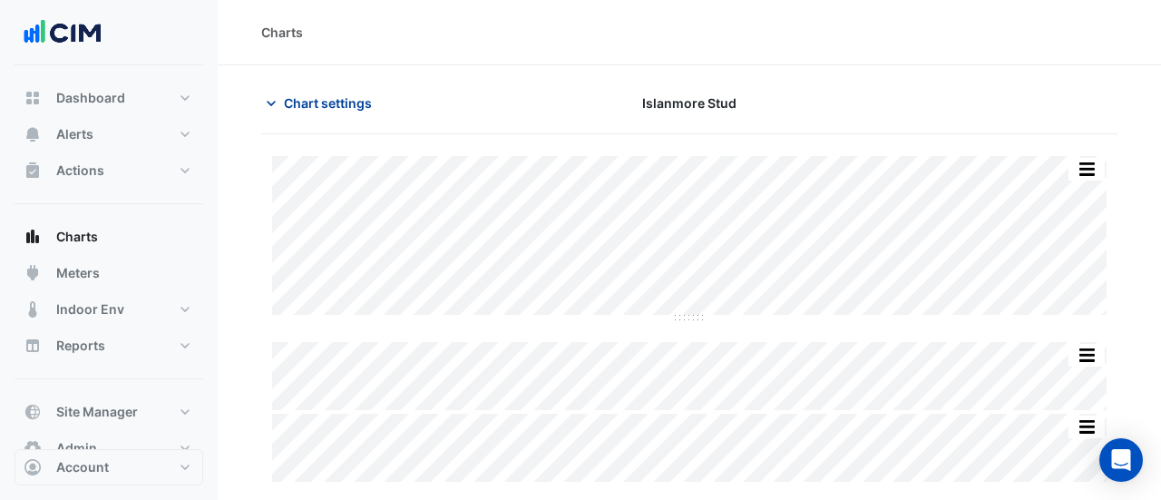
click at [329, 103] on span "Chart settings" at bounding box center [328, 102] width 88 height 19
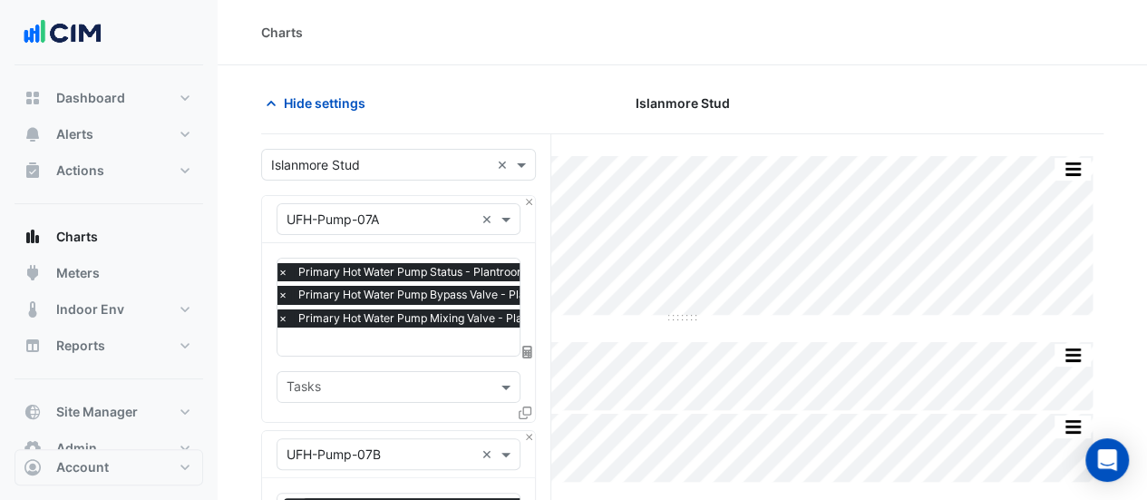
click at [283, 294] on span "×" at bounding box center [283, 295] width 16 height 18
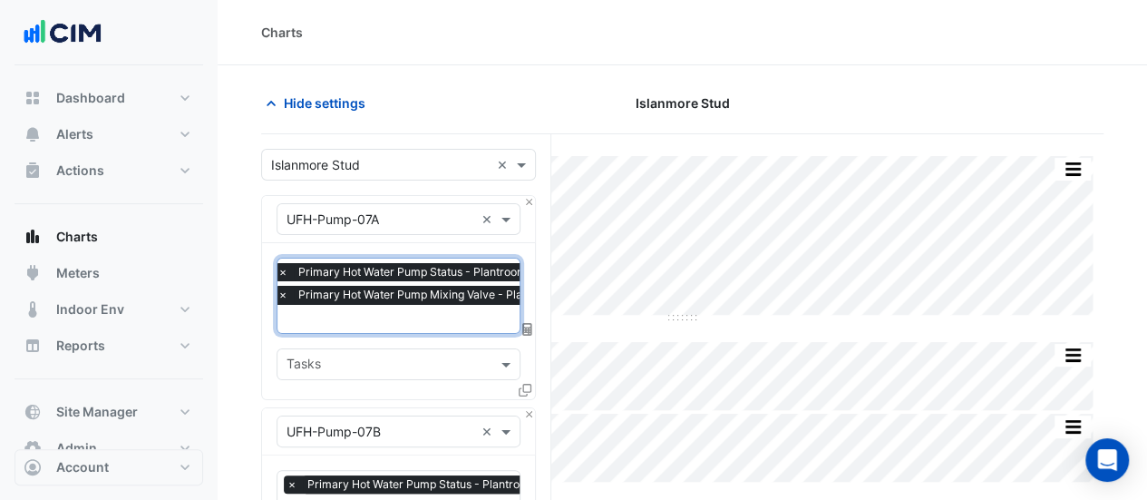
click at [283, 294] on span "×" at bounding box center [283, 295] width 16 height 18
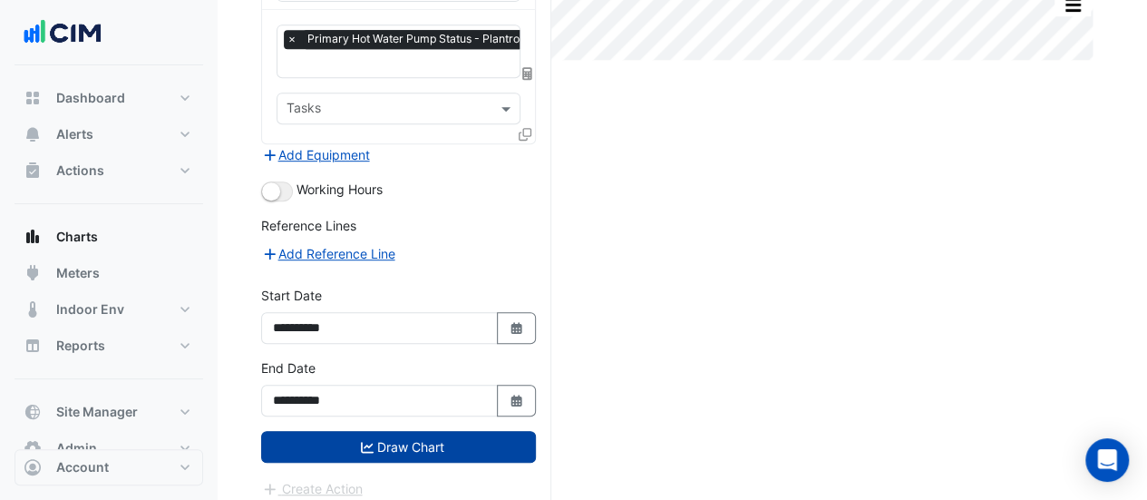
click at [332, 436] on button "Draw Chart" at bounding box center [398, 447] width 275 height 32
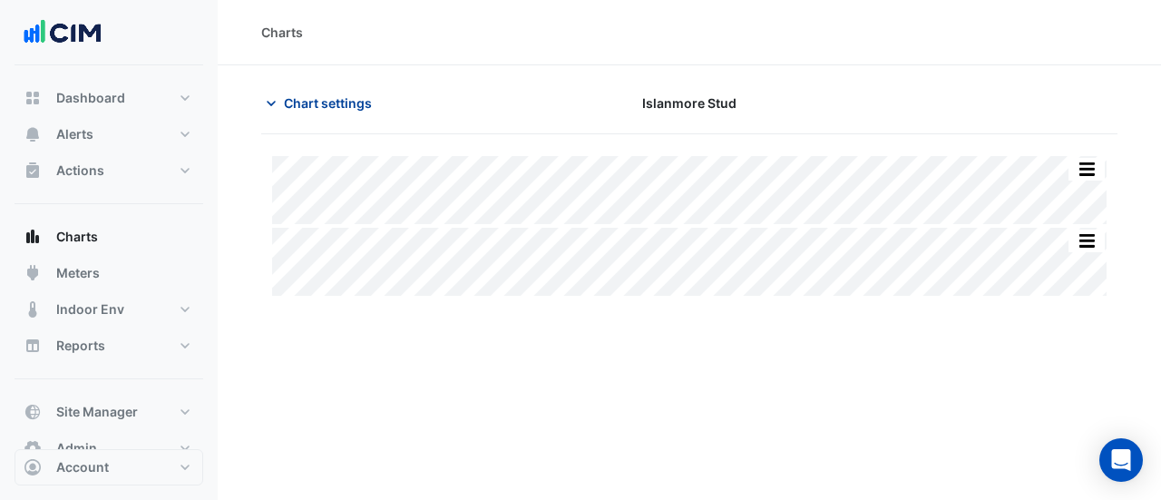
click at [272, 104] on icon "button" at bounding box center [271, 103] width 18 height 18
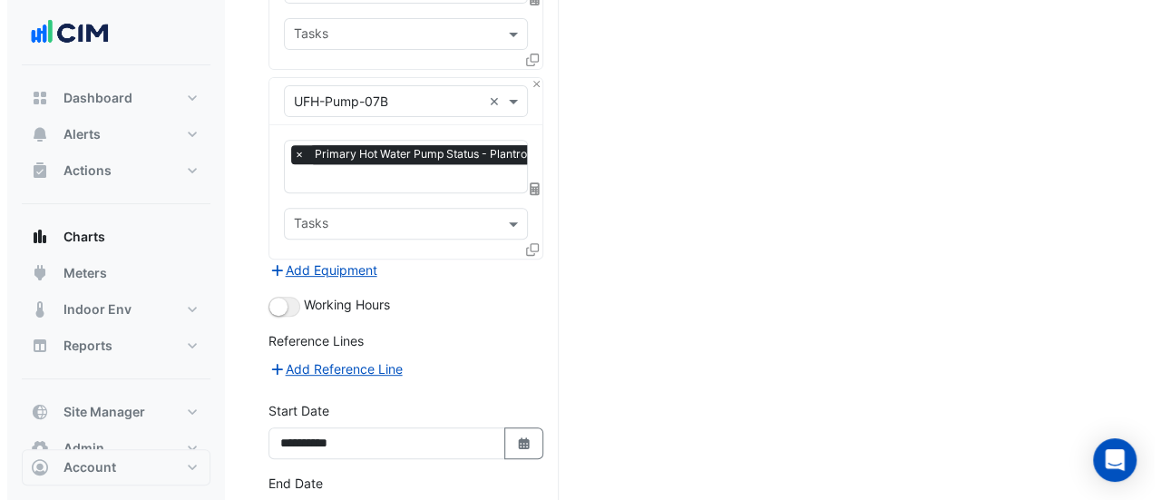
scroll to position [422, 0]
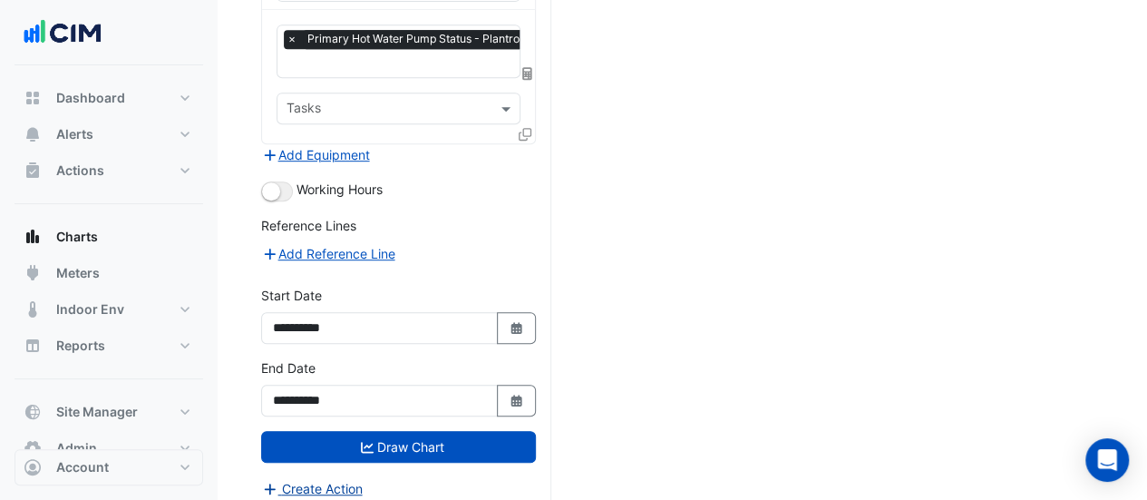
click at [301, 478] on button "Create Action" at bounding box center [312, 488] width 102 height 21
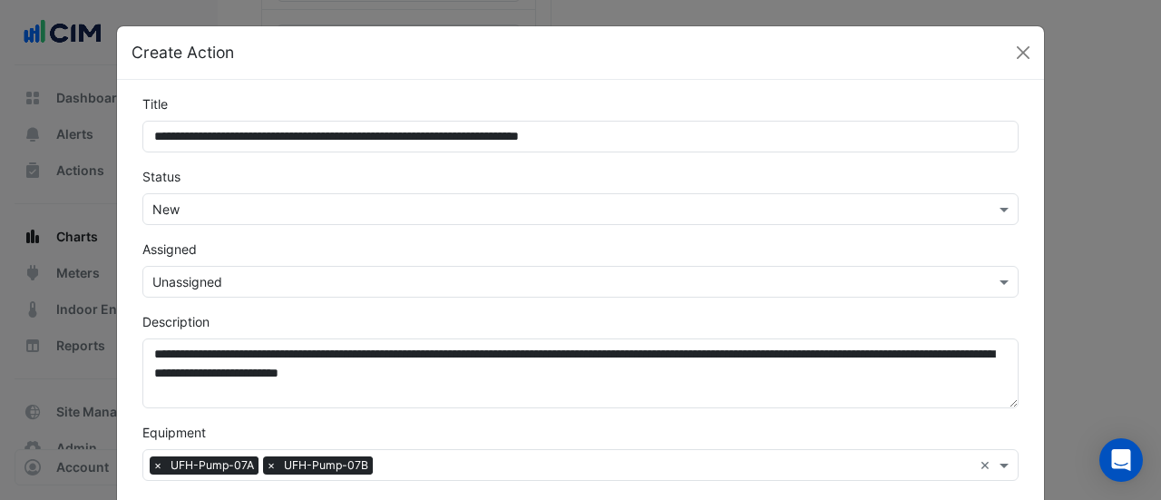
drag, startPoint x: 272, startPoint y: 136, endPoint x: 18, endPoint y: 150, distance: 254.2
click at [18, 150] on ngb-modal-window "**********" at bounding box center [580, 250] width 1161 height 500
type input "**********"
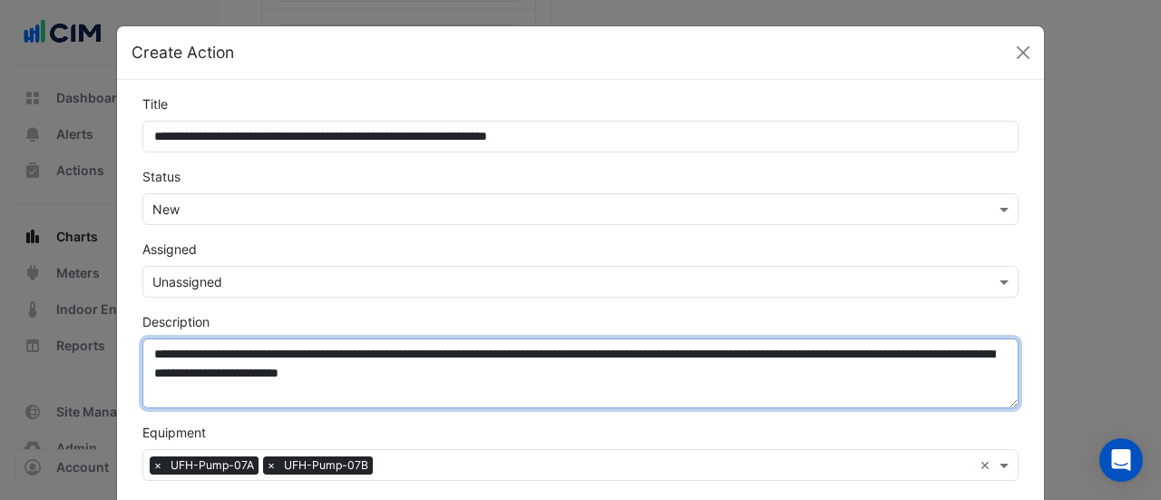
click at [144, 353] on textarea "**********" at bounding box center [580, 373] width 876 height 70
paste textarea "**********"
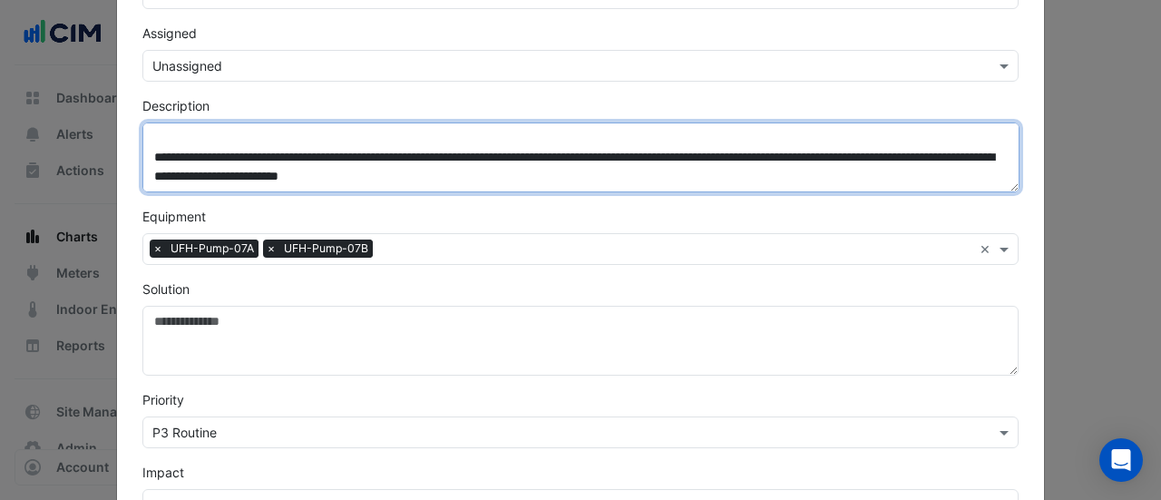
scroll to position [266, 0]
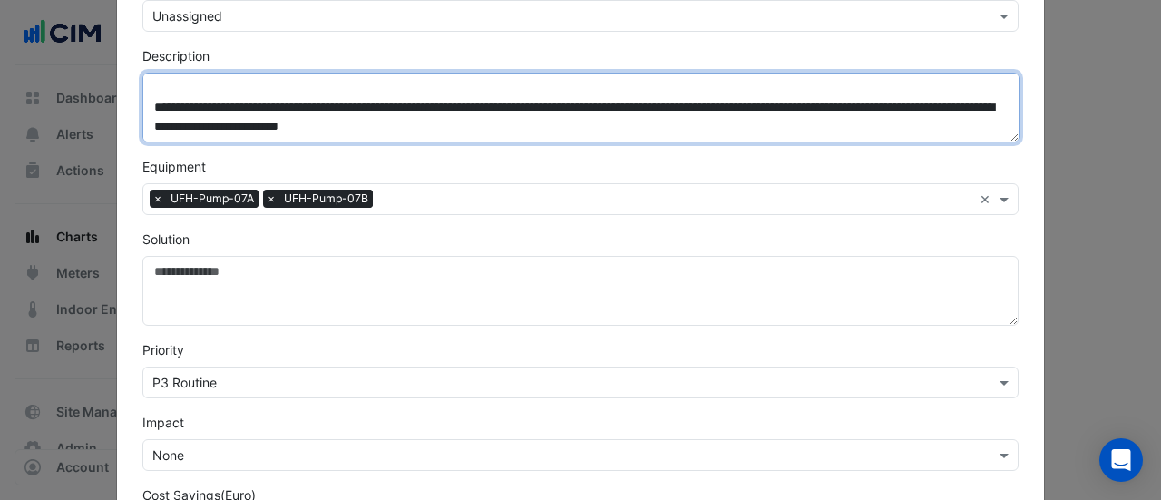
type textarea "**********"
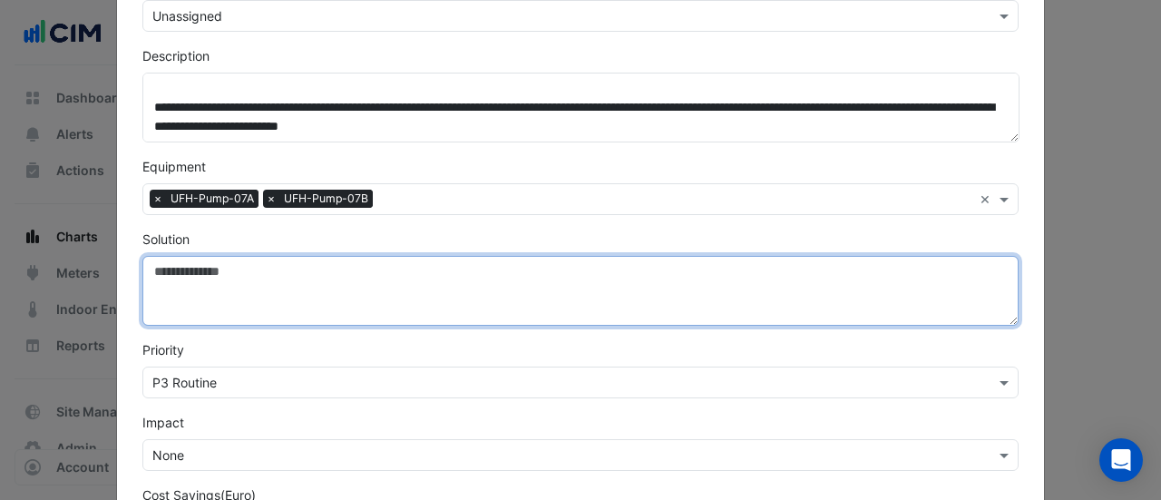
click at [178, 281] on textarea "Solution" at bounding box center [580, 291] width 876 height 70
paste textarea "**********"
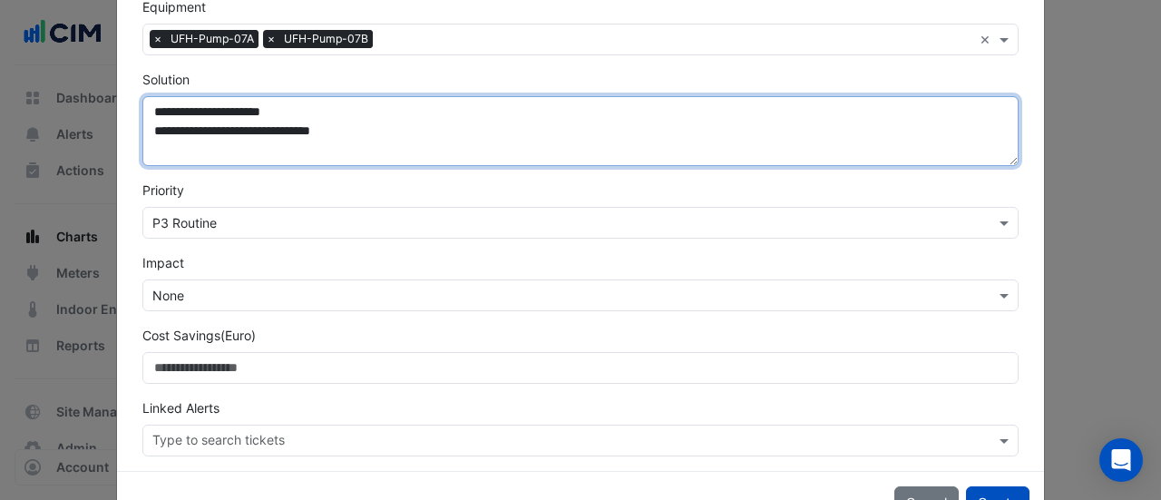
scroll to position [432, 0]
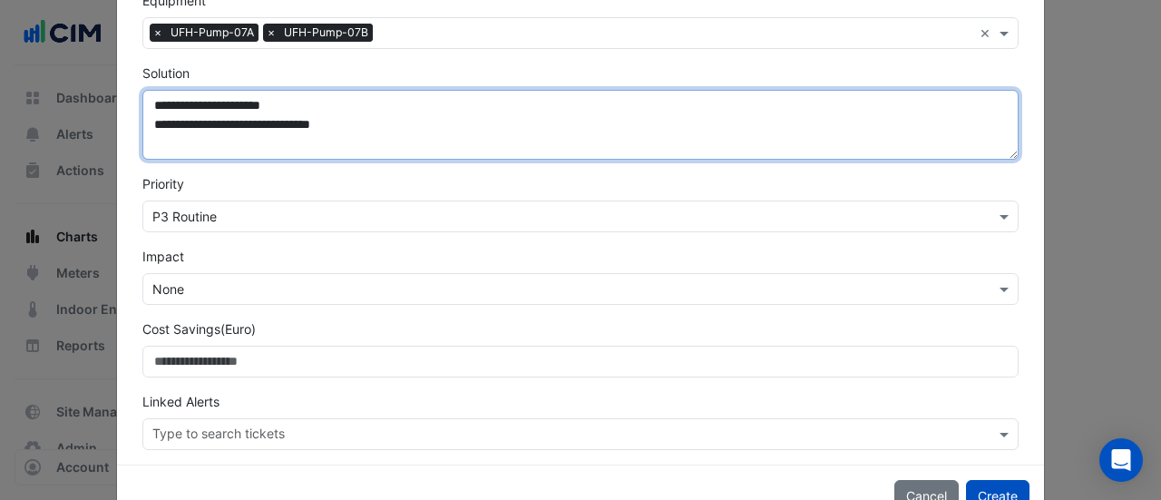
type textarea "**********"
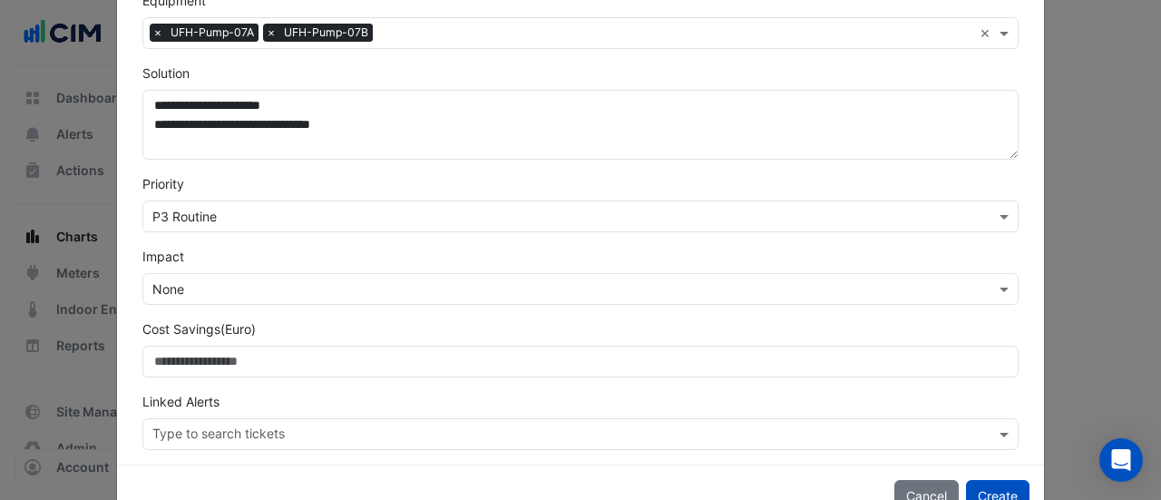
click at [178, 281] on input "text" at bounding box center [562, 289] width 820 height 19
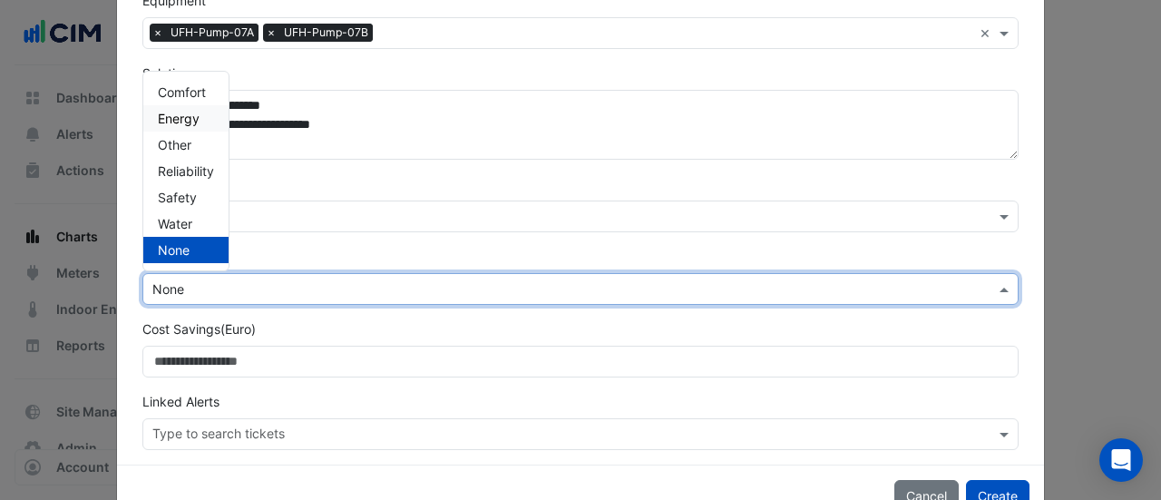
click at [186, 111] on span "Energy" at bounding box center [179, 118] width 42 height 15
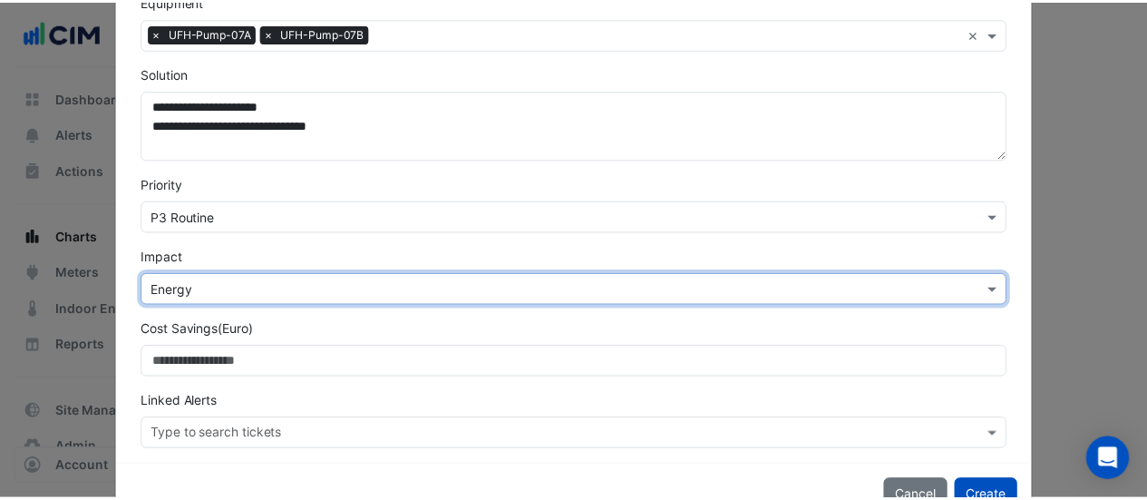
scroll to position [480, 0]
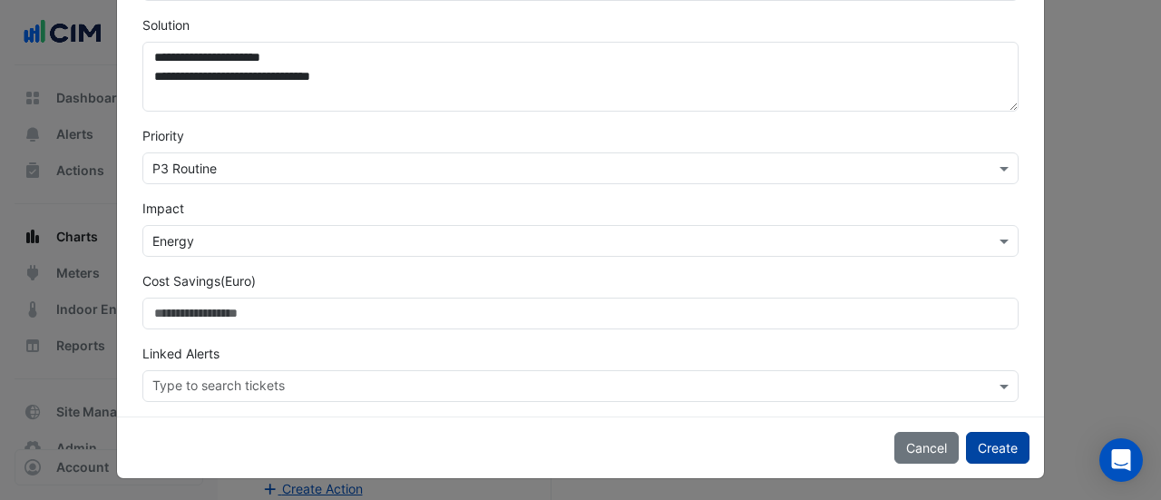
click at [977, 438] on button "Create" at bounding box center [997, 448] width 63 height 32
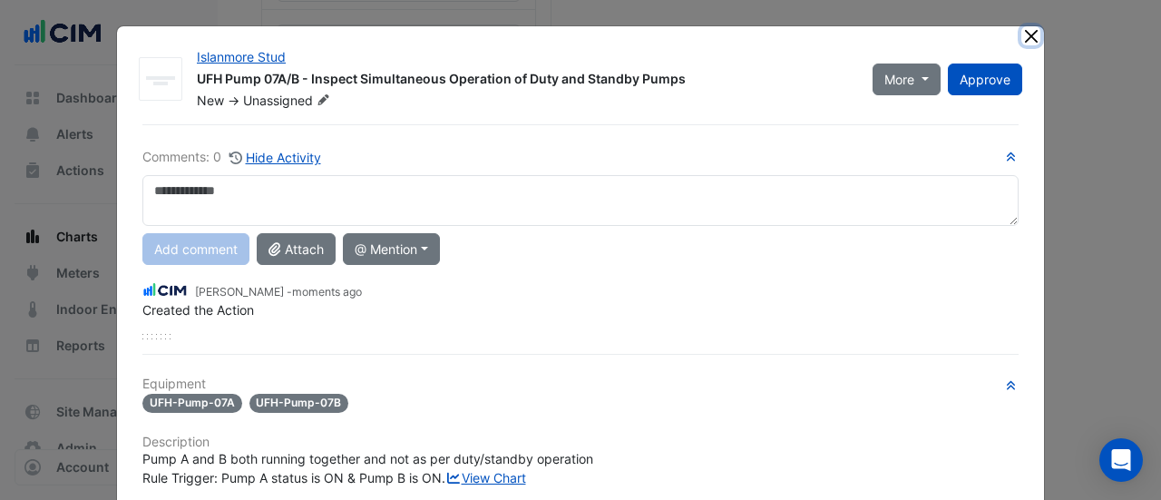
click at [1021, 35] on button "Close" at bounding box center [1030, 35] width 19 height 19
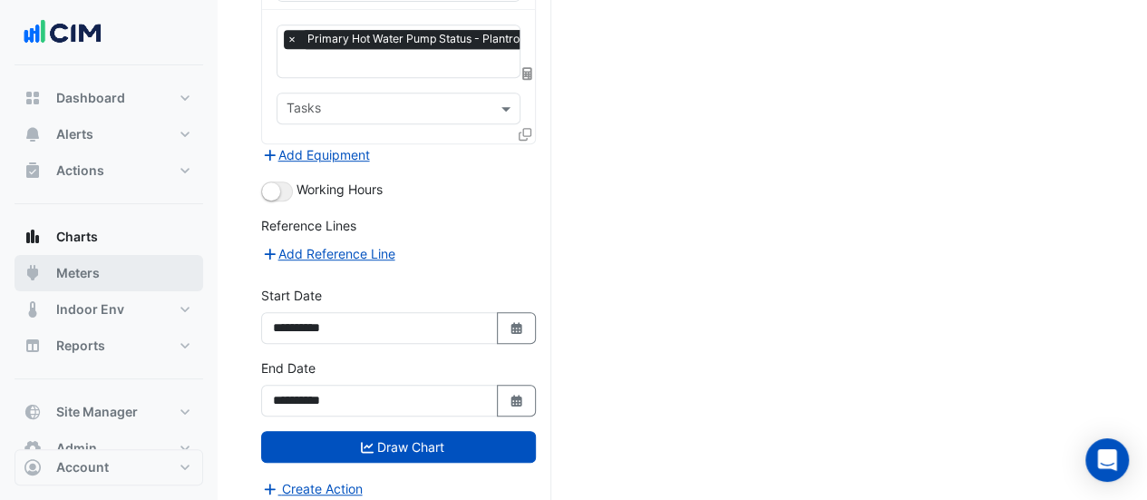
scroll to position [37, 0]
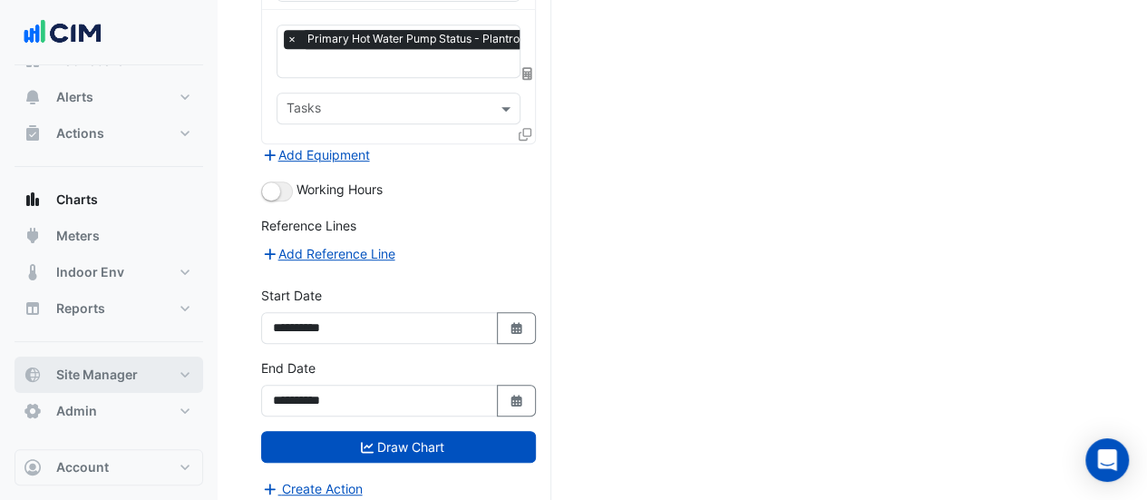
click at [121, 374] on span "Site Manager" at bounding box center [97, 374] width 82 height 18
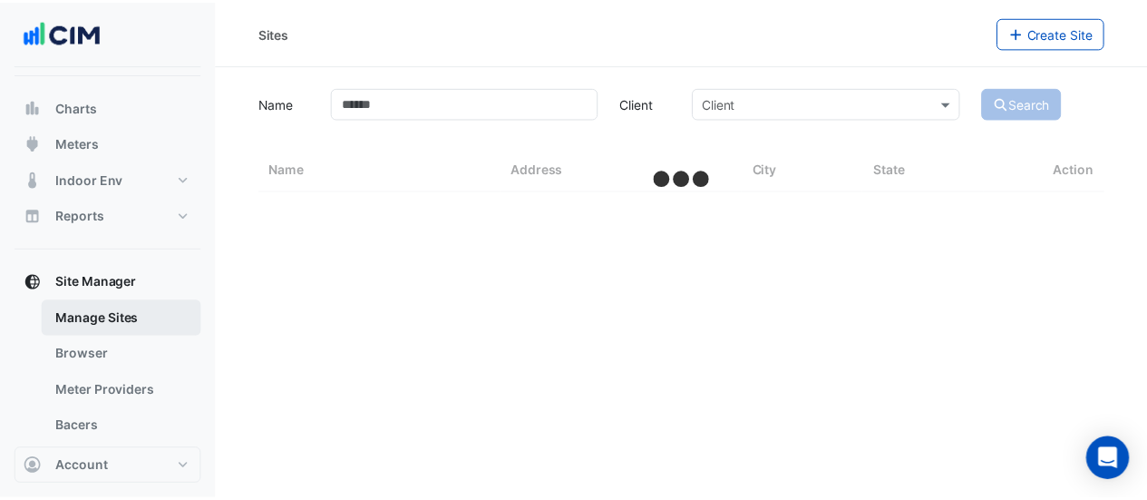
scroll to position [168, 0]
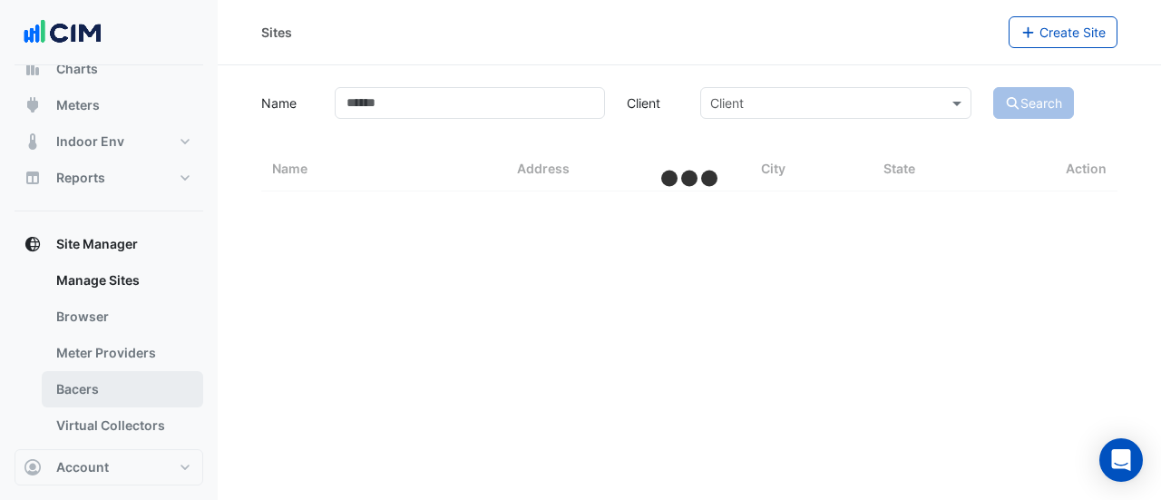
click at [94, 388] on link "Bacers" at bounding box center [122, 389] width 161 height 36
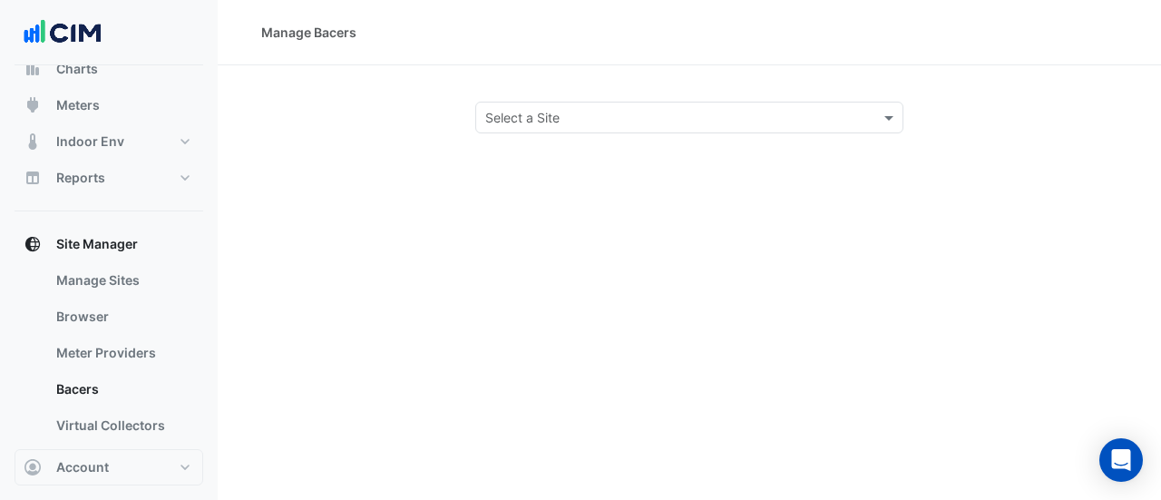
click at [511, 118] on input "text" at bounding box center [671, 118] width 372 height 19
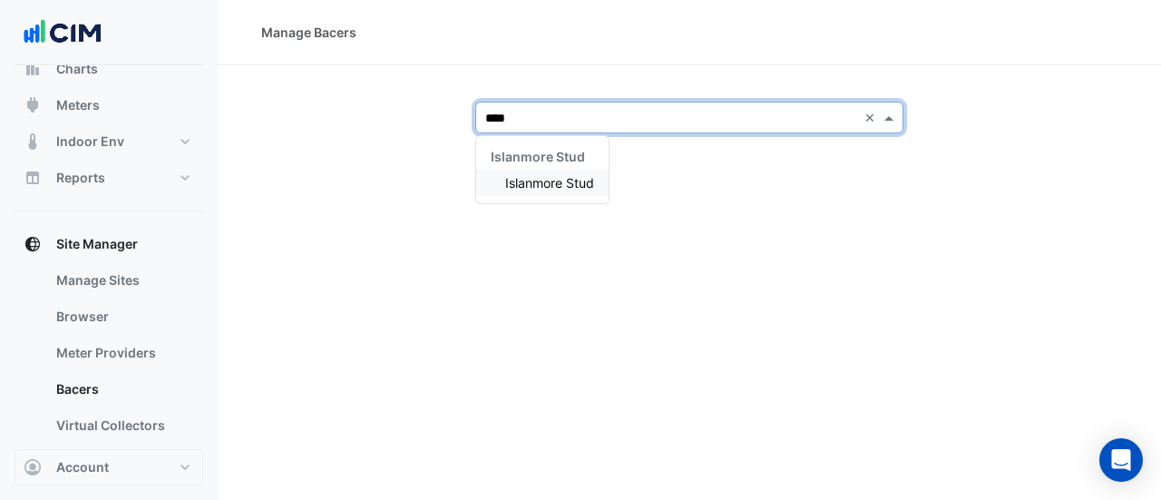
type input "*****"
click at [543, 187] on span "Islanmore Stud" at bounding box center [549, 182] width 89 height 15
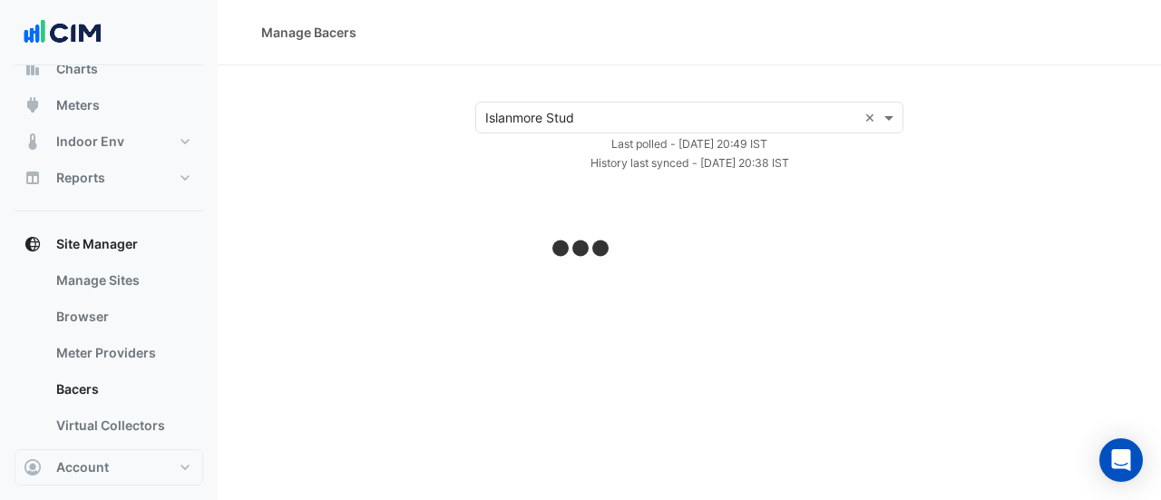
select select "***"
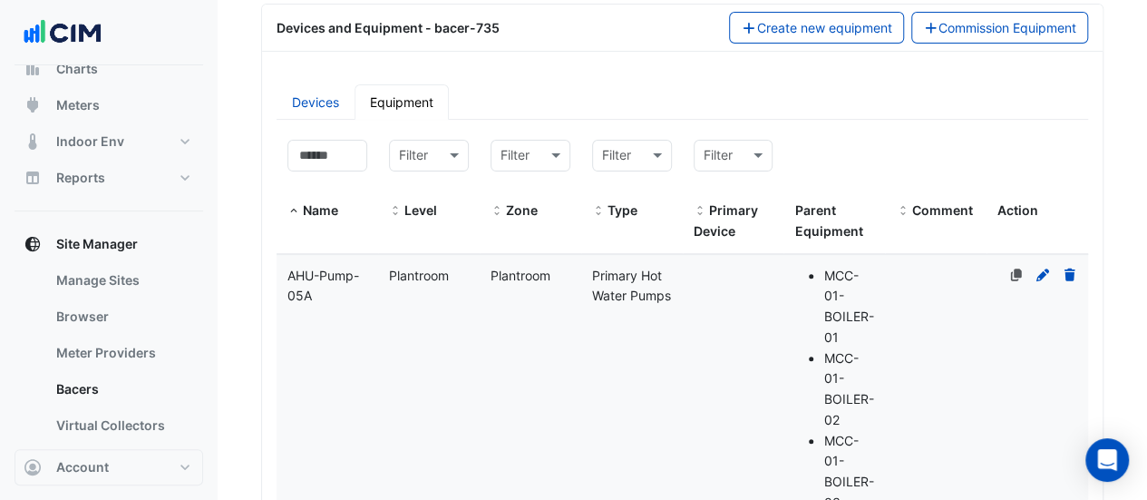
scroll to position [232, 0]
click at [341, 157] on input at bounding box center [327, 155] width 80 height 32
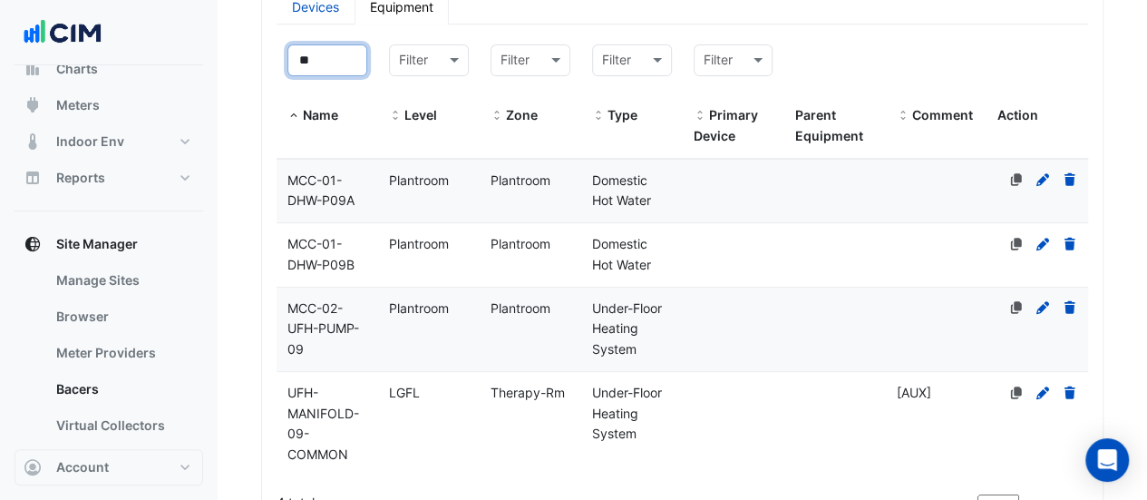
scroll to position [370, 0]
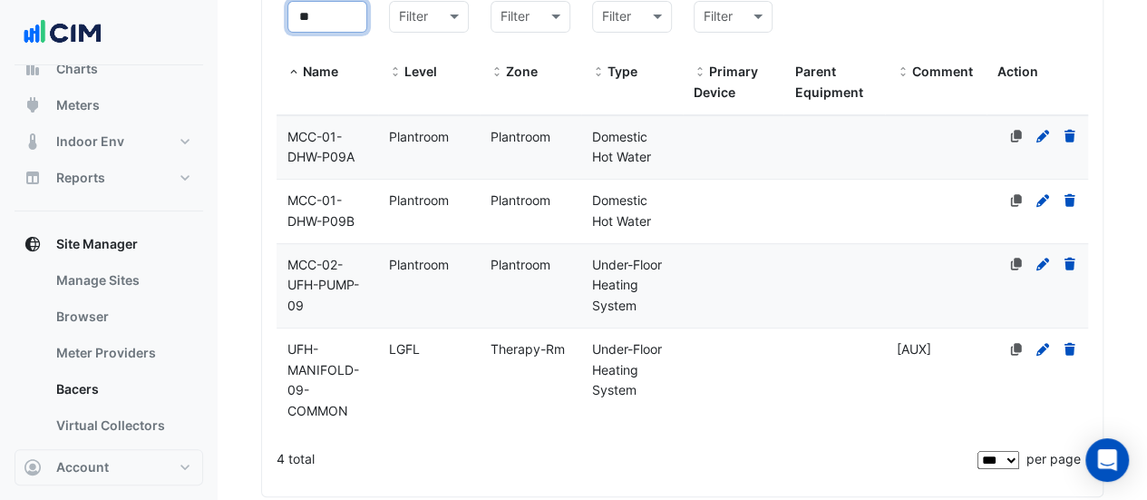
type input "**"
click at [354, 267] on div "MCC-02-UFH-PUMP-09" at bounding box center [328, 286] width 102 height 62
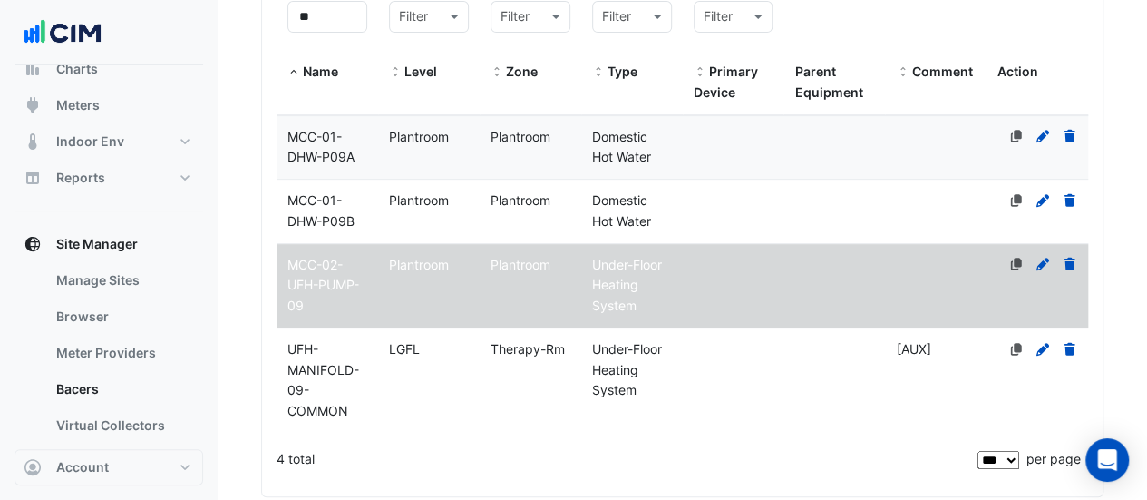
scroll to position [549, 0]
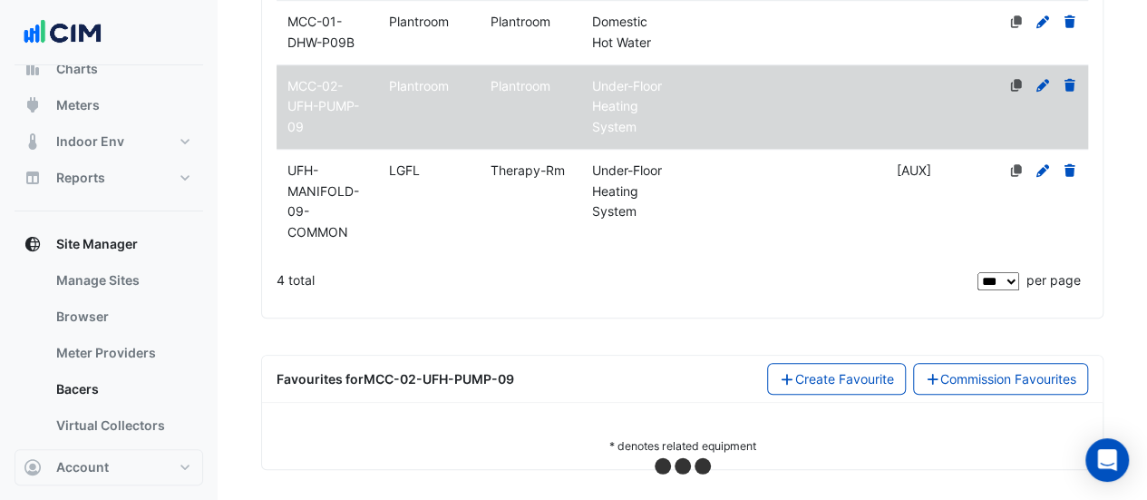
select select "***"
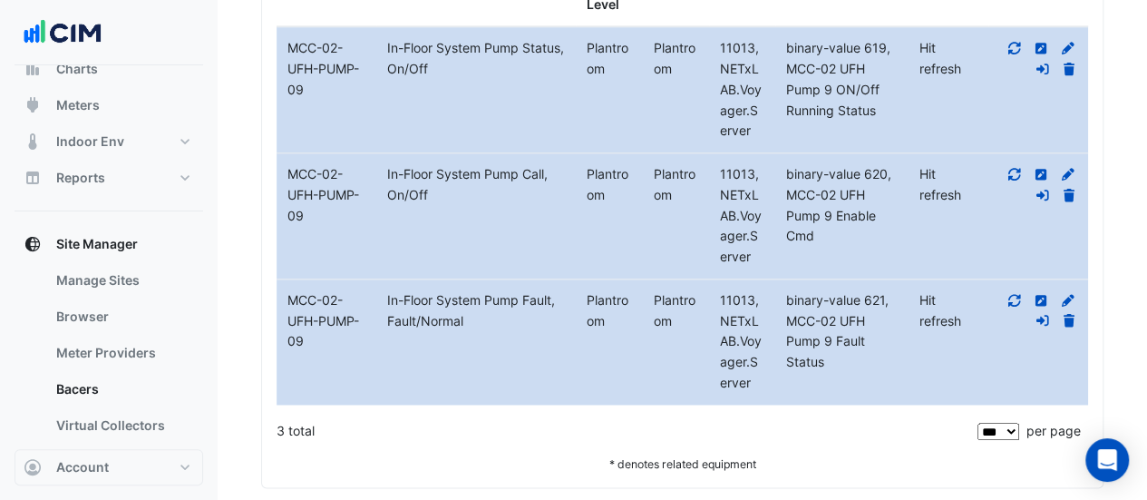
scroll to position [1114, 0]
click at [1016, 295] on icon at bounding box center [1014, 299] width 16 height 13
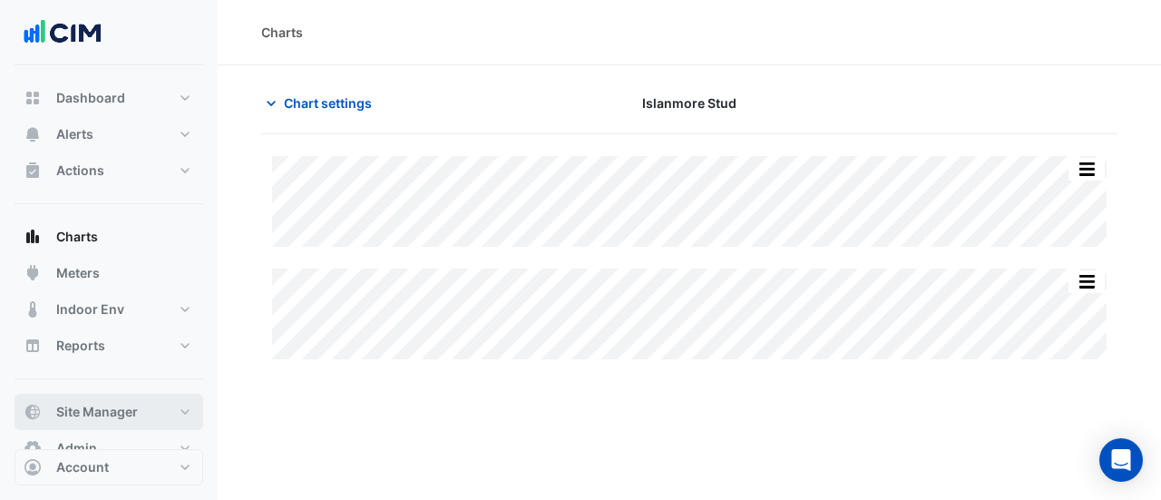
click at [122, 409] on span "Site Manager" at bounding box center [97, 412] width 82 height 18
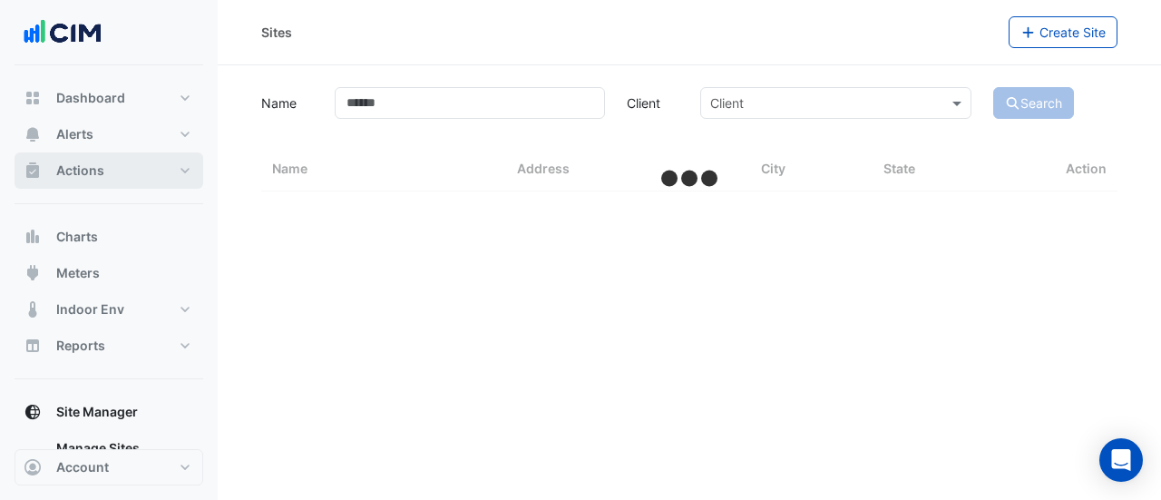
click at [109, 173] on button "Actions" at bounding box center [109, 170] width 189 height 36
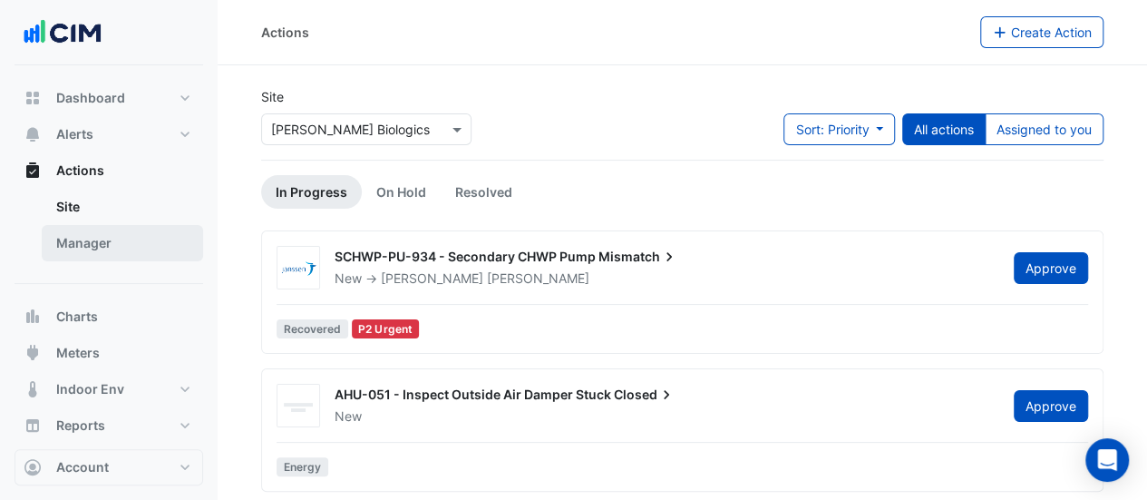
click at [112, 238] on link "Manager" at bounding box center [122, 243] width 161 height 36
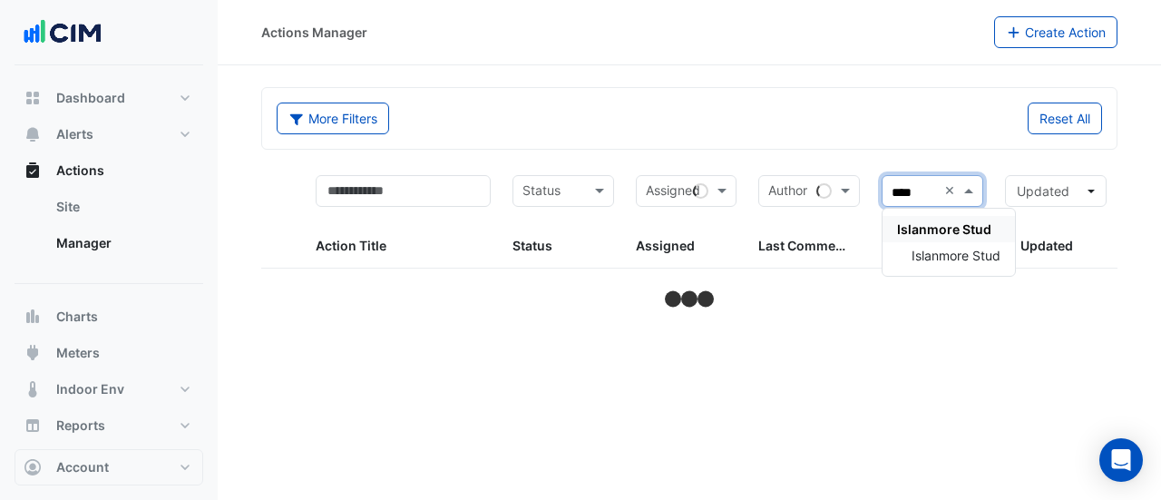
type input "*****"
click at [931, 251] on span "Islanmore Stud" at bounding box center [955, 255] width 89 height 15
select select "***"
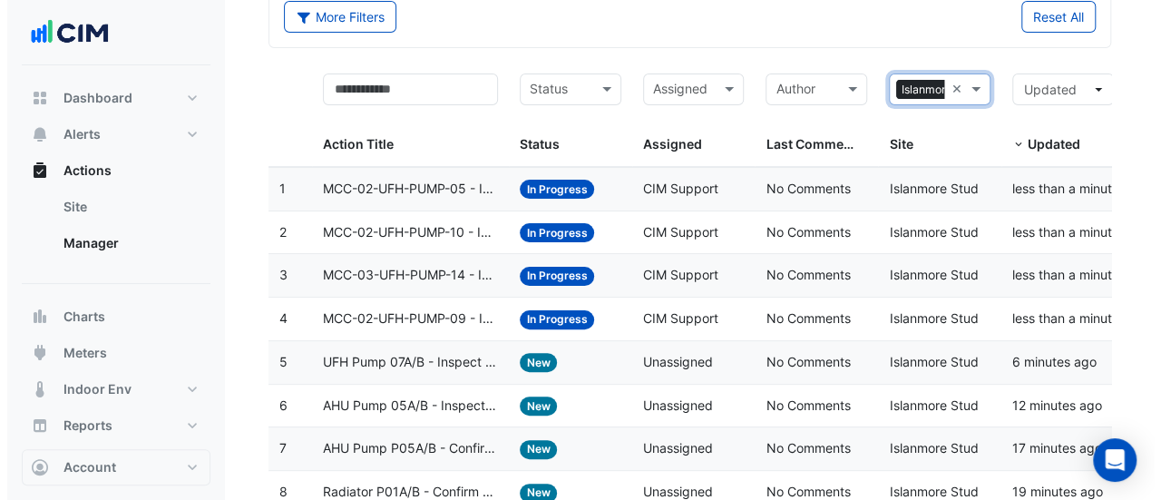
scroll to position [143, 0]
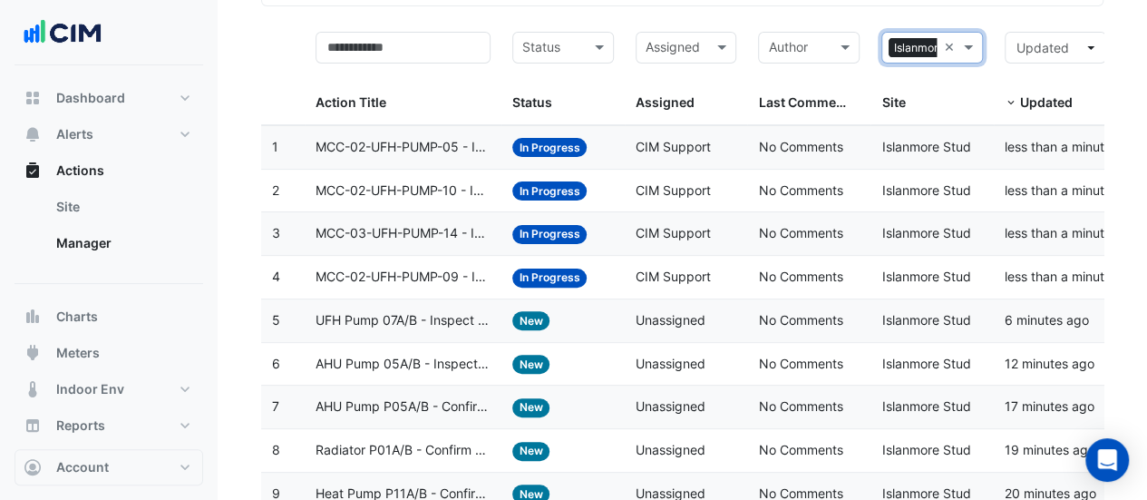
click at [477, 271] on span "MCC-02-UFH-PUMP-09 - Inspect Pump Override On" at bounding box center [403, 277] width 175 height 21
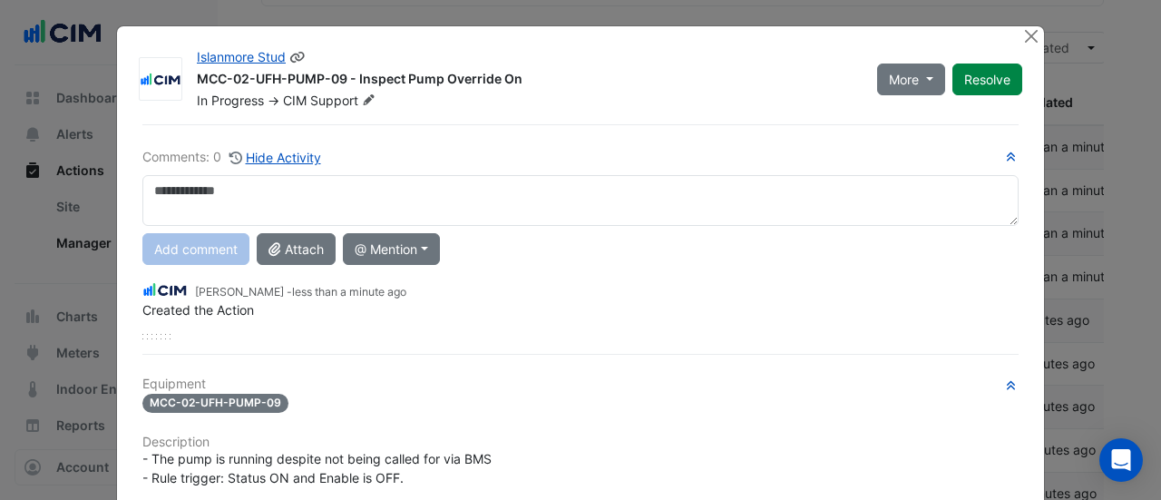
click at [364, 101] on icon at bounding box center [369, 99] width 11 height 11
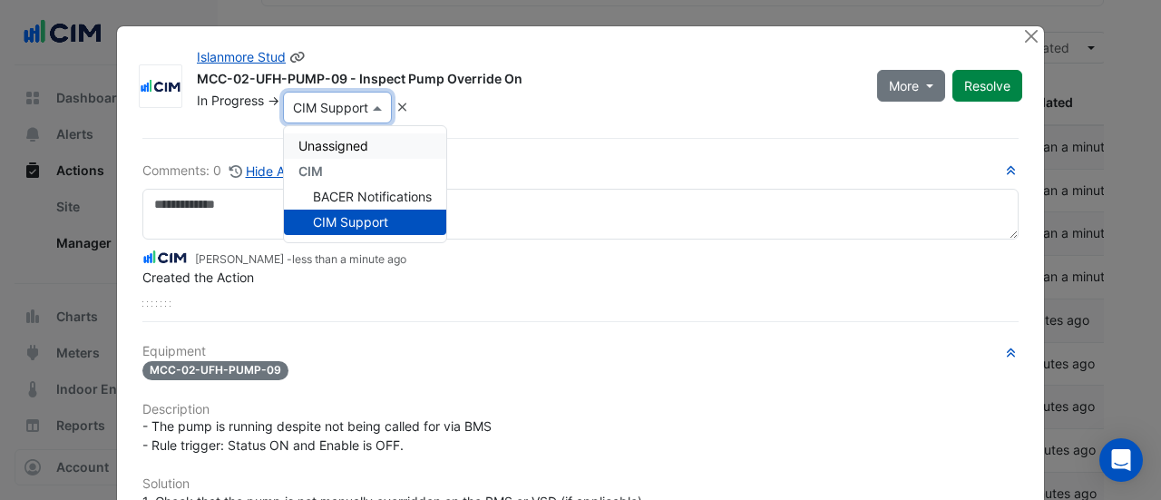
click at [328, 145] on span "Unassigned" at bounding box center [333, 145] width 70 height 15
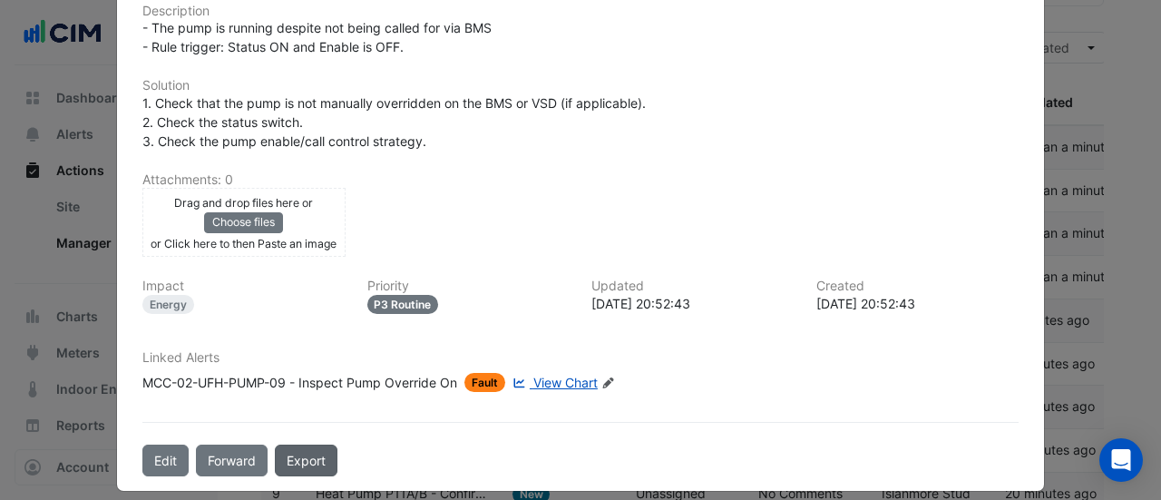
scroll to position [384, 0]
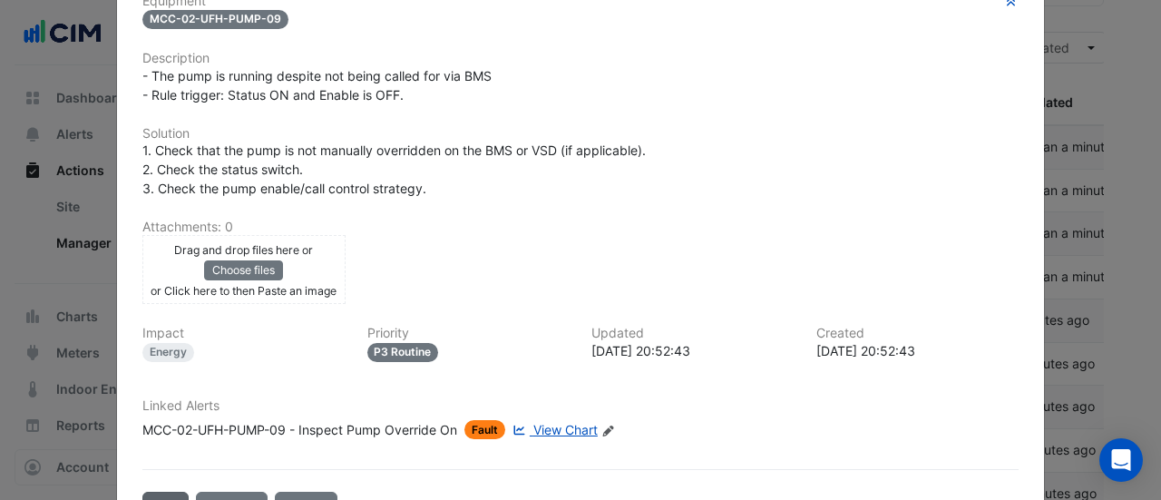
click at [168, 491] on button "Edit" at bounding box center [165, 507] width 46 height 32
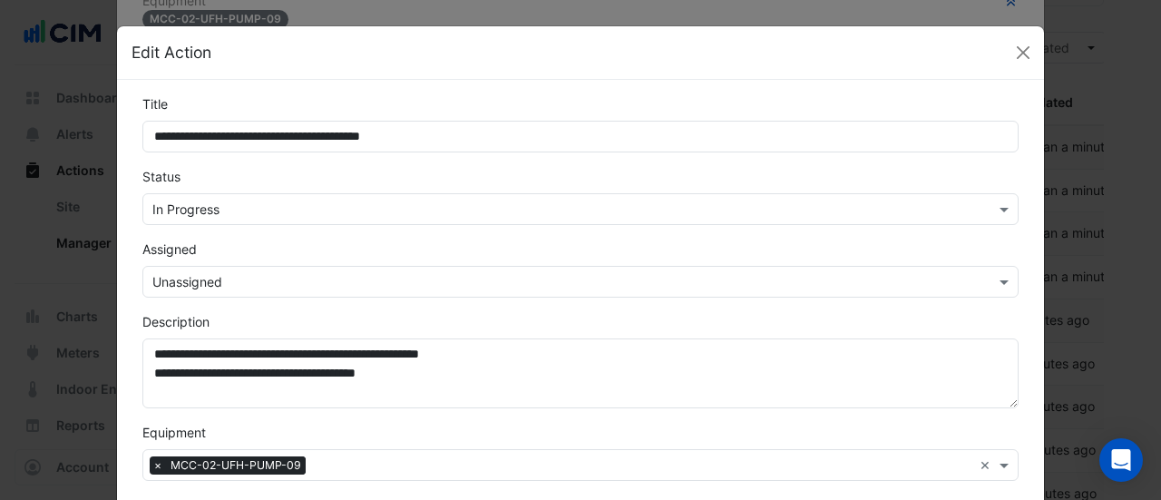
click at [203, 201] on input "text" at bounding box center [562, 209] width 820 height 19
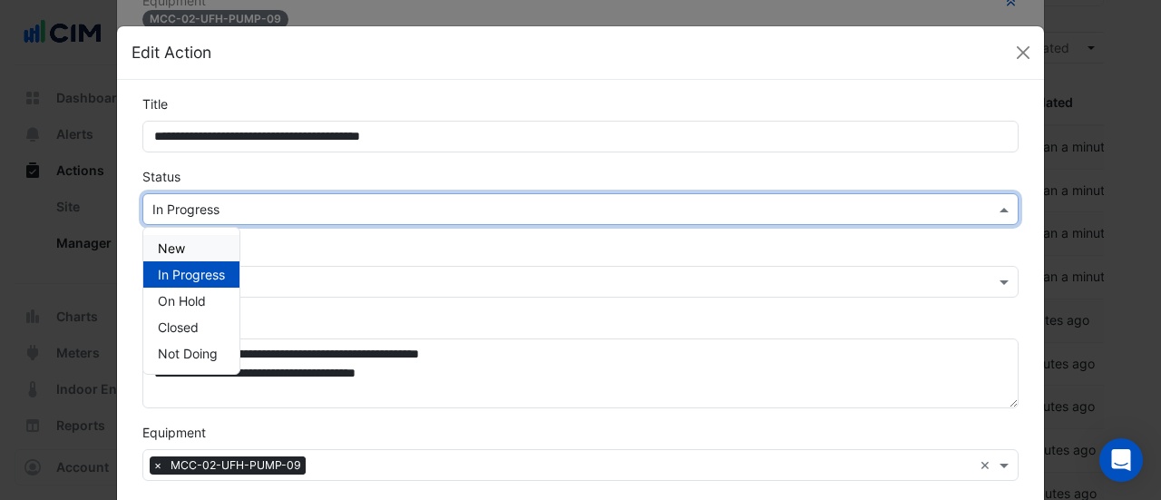
click at [176, 240] on span "New" at bounding box center [171, 247] width 27 height 15
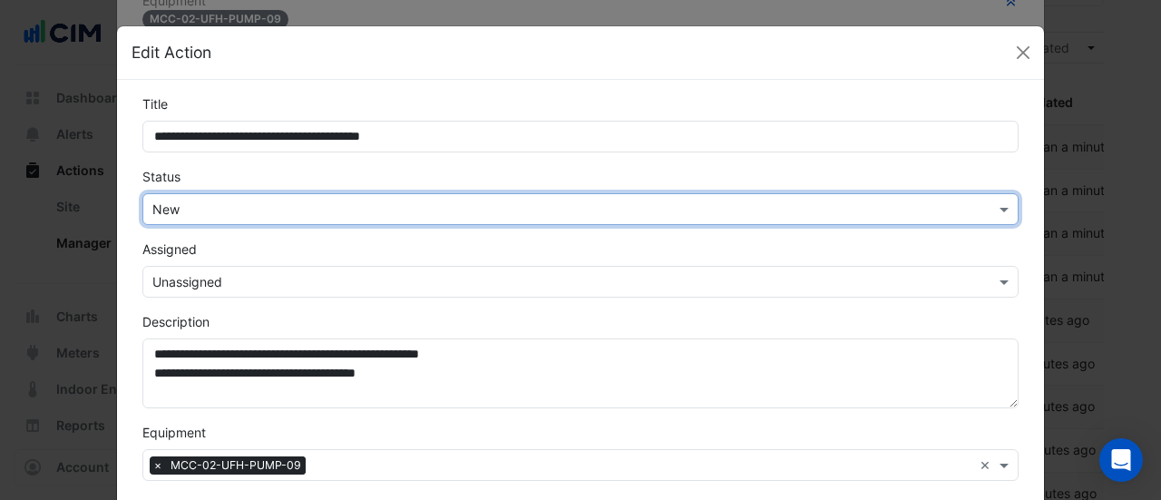
scroll to position [566, 0]
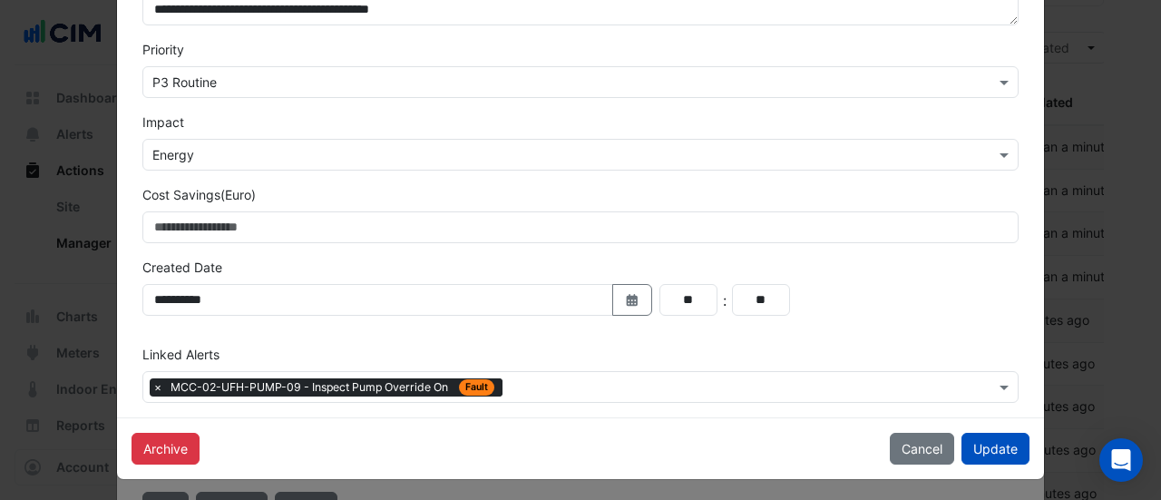
click at [970, 464] on div "Archive Cancel Update" at bounding box center [580, 448] width 927 height 62
click at [970, 449] on button "Update" at bounding box center [995, 448] width 68 height 32
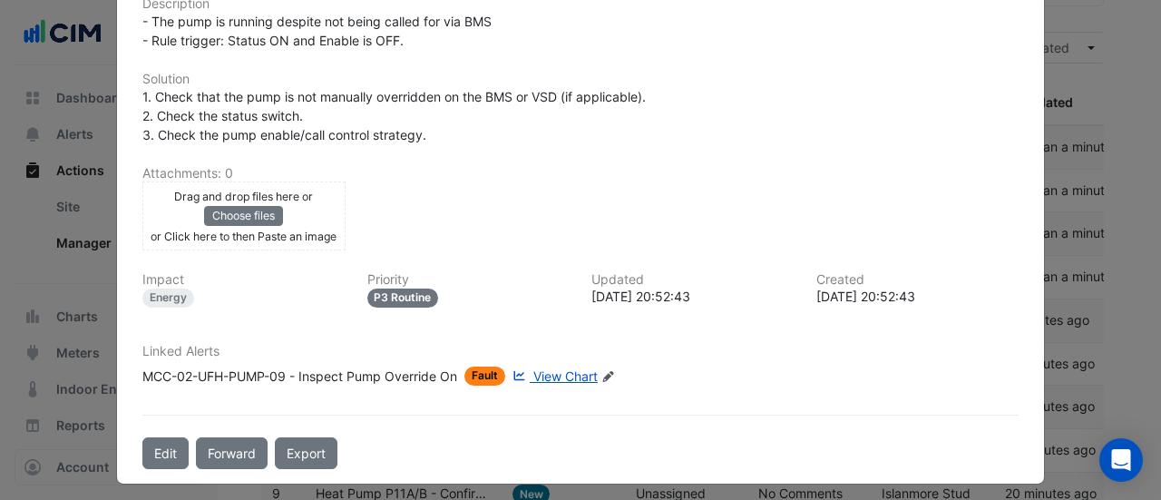
scroll to position [0, 0]
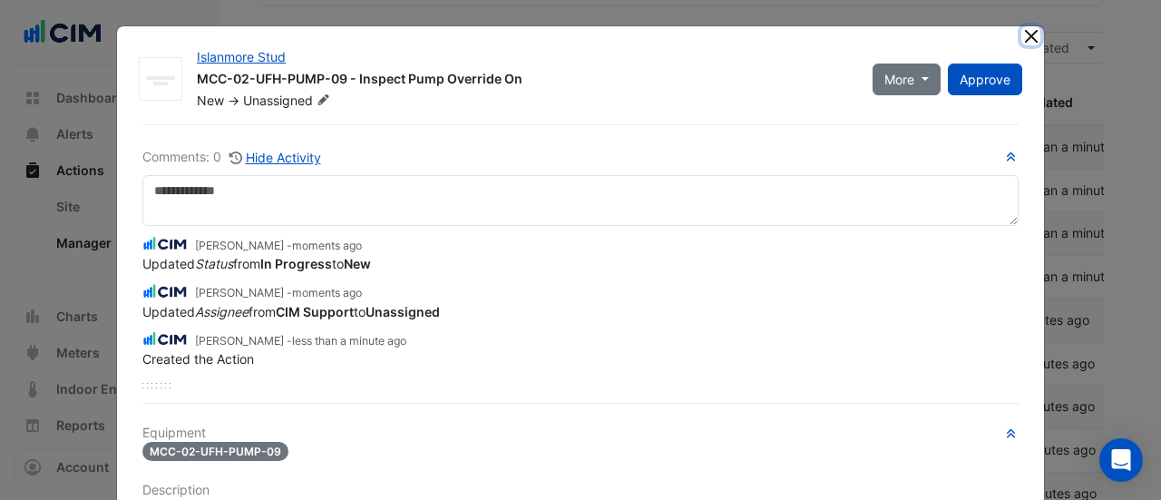
click at [1021, 33] on button "Close" at bounding box center [1030, 35] width 19 height 19
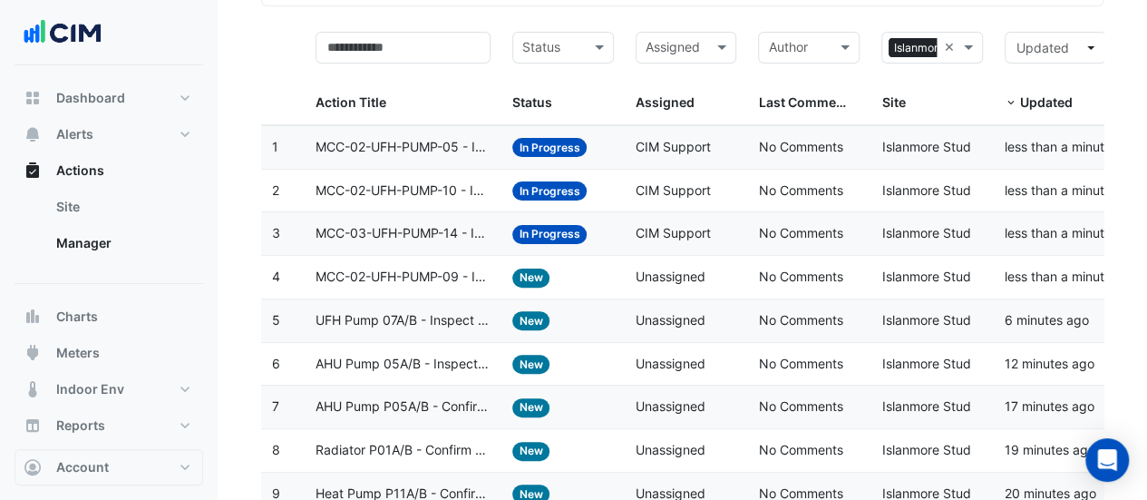
click at [457, 223] on span "MCC-03-UFH-PUMP-14 - Inspect Pump Override On" at bounding box center [403, 233] width 175 height 21
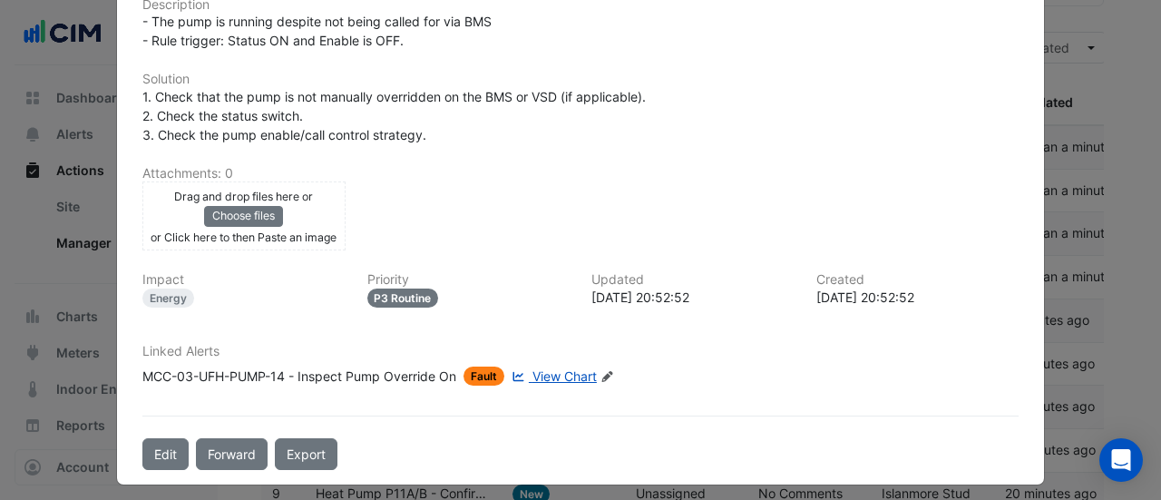
scroll to position [439, 0]
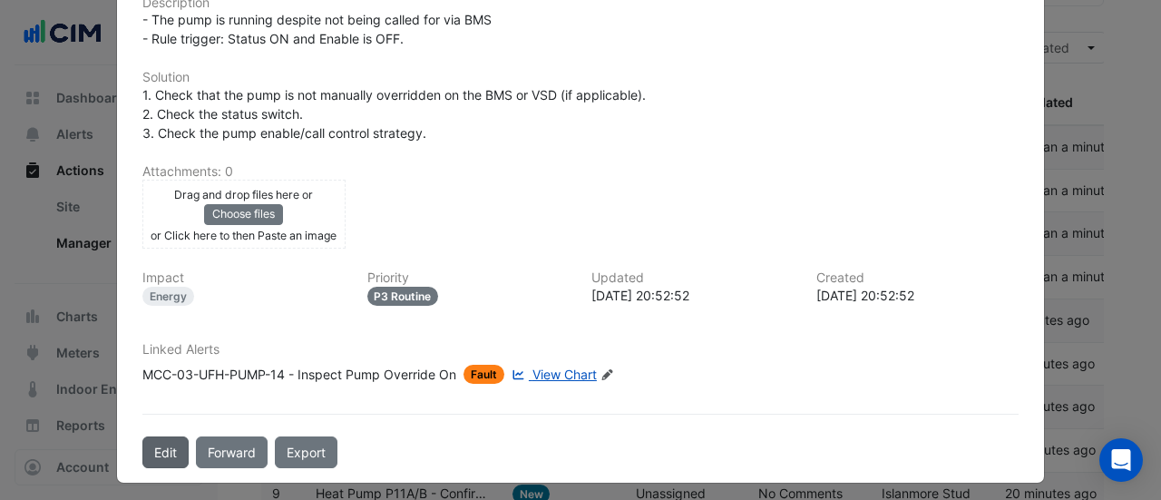
click at [166, 436] on button "Edit" at bounding box center [165, 452] width 46 height 32
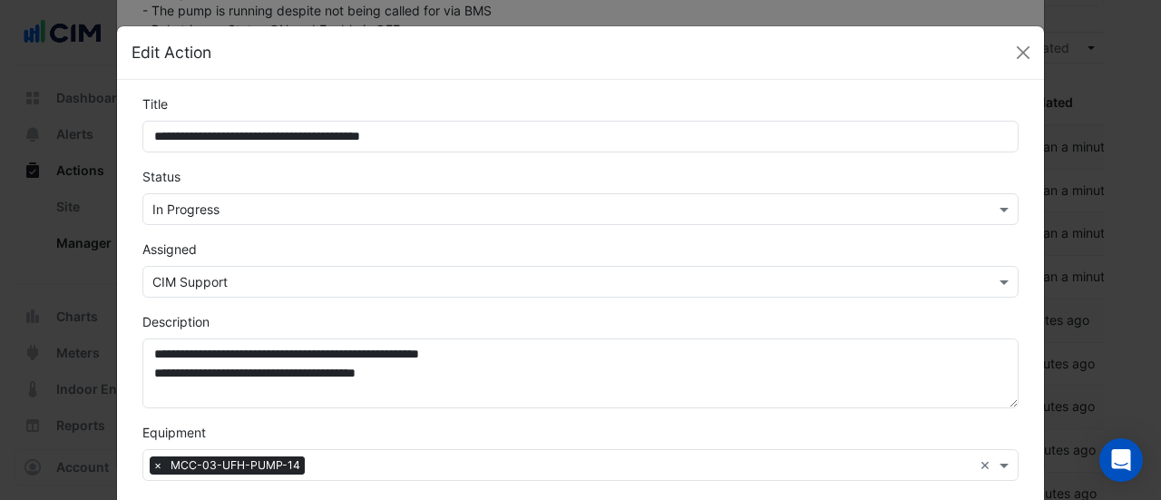
scroll to position [394, 0]
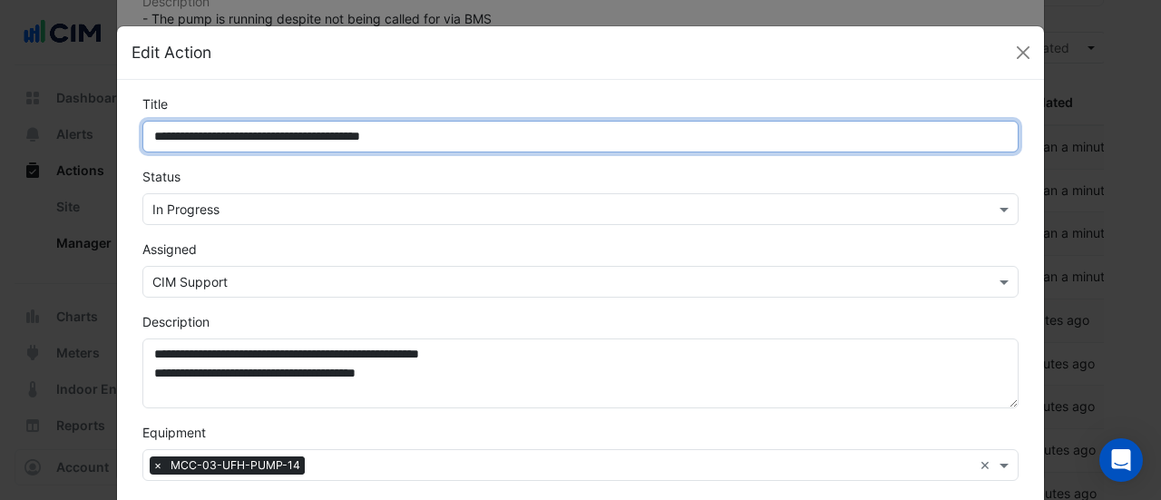
drag, startPoint x: 207, startPoint y: 128, endPoint x: 60, endPoint y: 119, distance: 147.2
click at [60, 119] on ngb-modal-window "**********" at bounding box center [580, 250] width 1161 height 500
click at [178, 137] on input "**********" at bounding box center [580, 137] width 876 height 32
drag, startPoint x: 287, startPoint y: 142, endPoint x: 44, endPoint y: 113, distance: 245.6
click at [44, 113] on ngb-modal-window "**********" at bounding box center [580, 250] width 1161 height 500
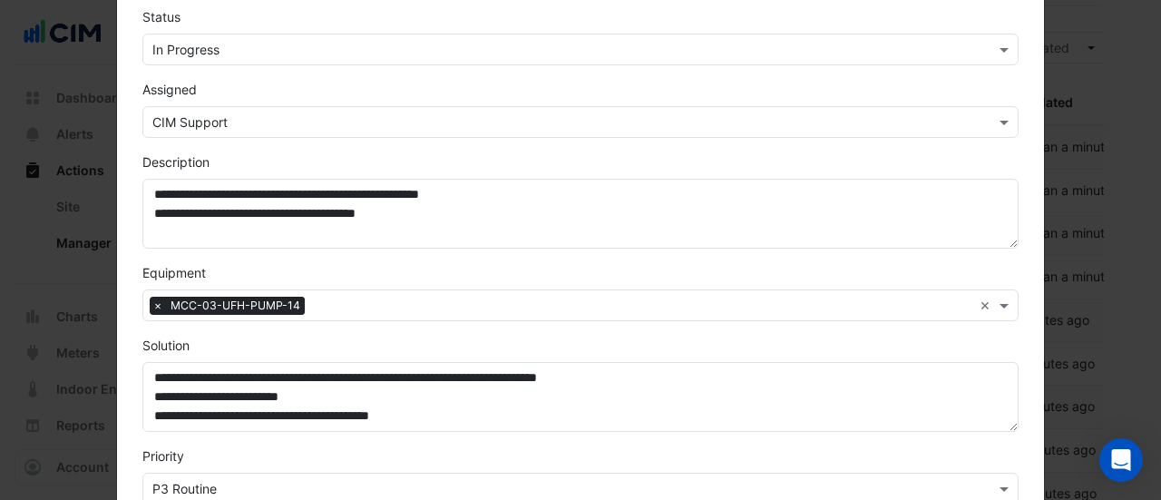
scroll to position [156, 0]
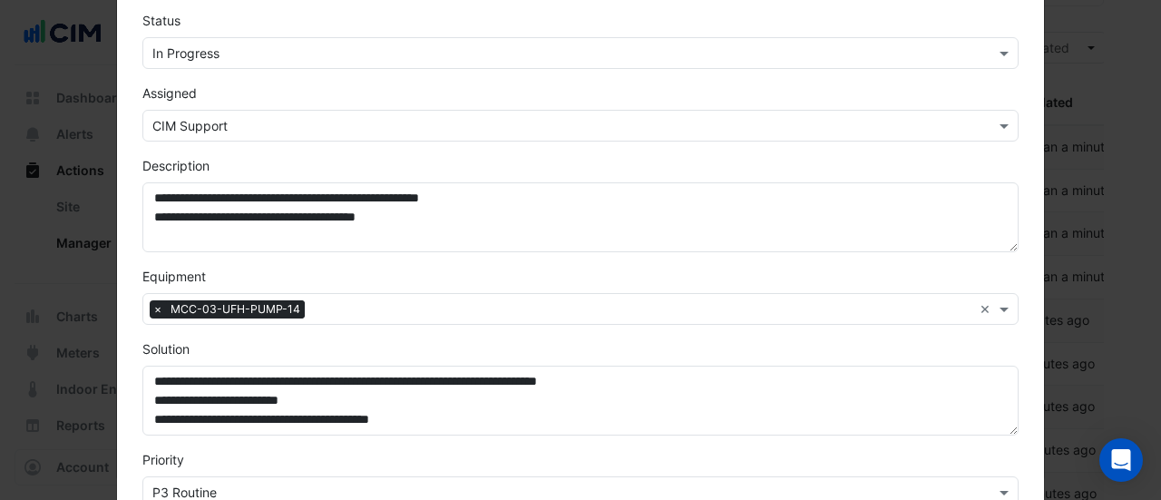
type input "**********"
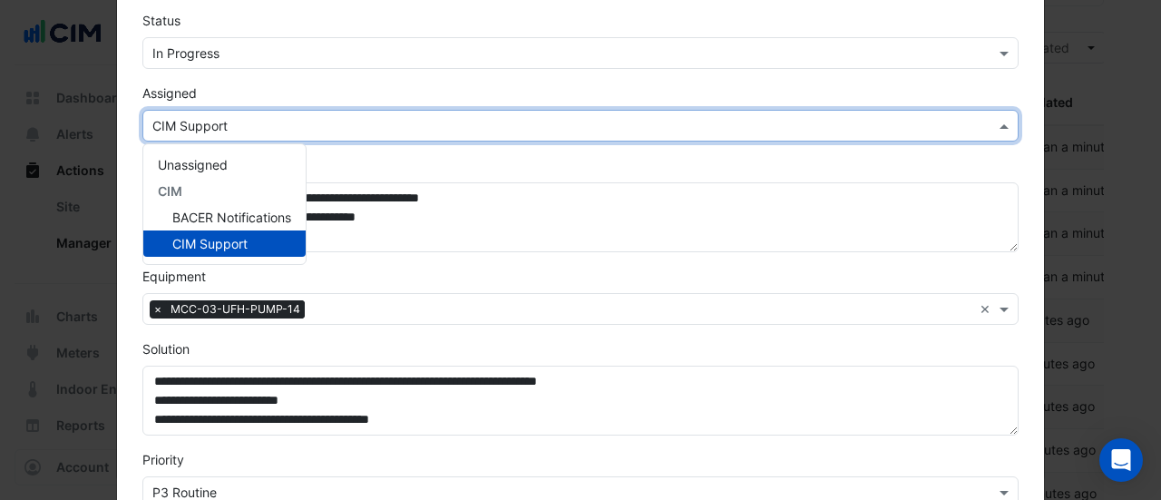
click at [228, 121] on input "text" at bounding box center [562, 126] width 820 height 19
click at [207, 157] on span "Unassigned" at bounding box center [193, 164] width 70 height 15
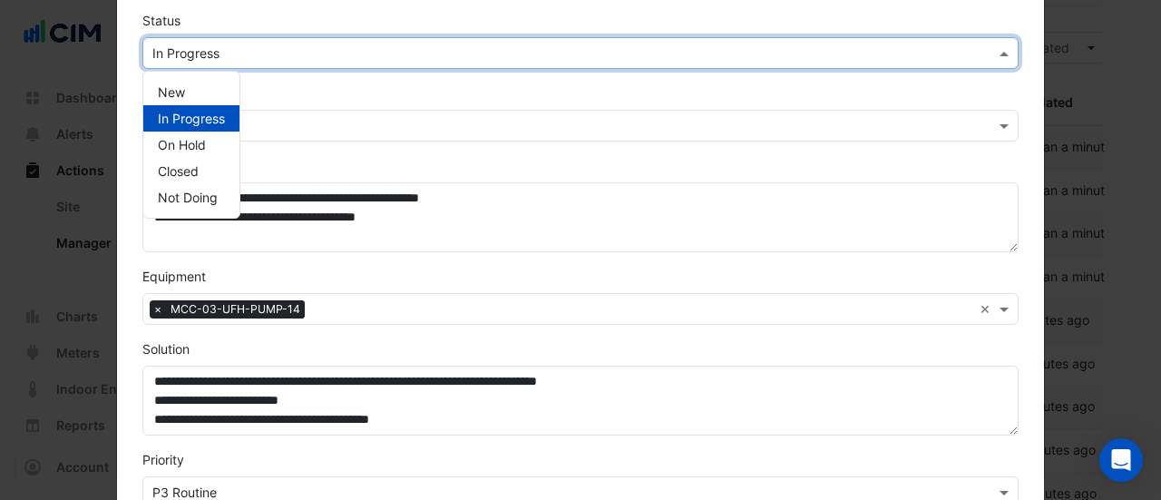
click at [208, 46] on input "text" at bounding box center [562, 53] width 820 height 19
click at [185, 86] on div "New" at bounding box center [191, 92] width 96 height 26
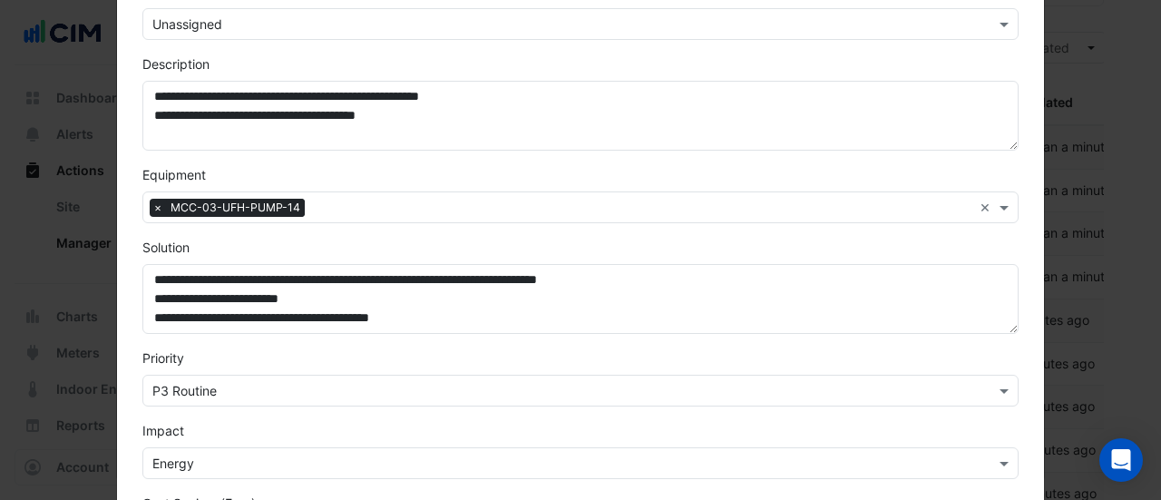
scroll to position [566, 0]
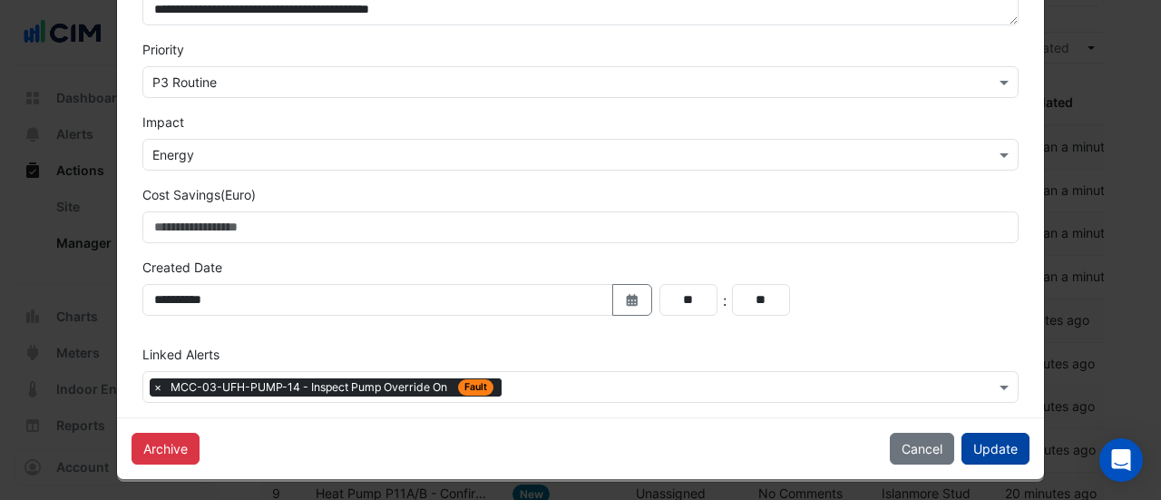
click at [965, 447] on button "Update" at bounding box center [995, 448] width 68 height 32
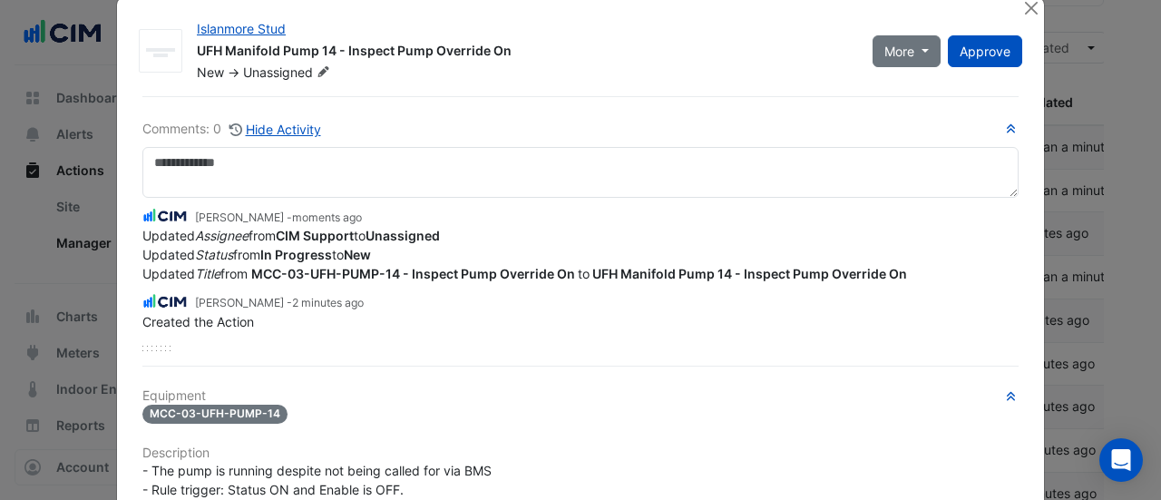
scroll to position [17, 0]
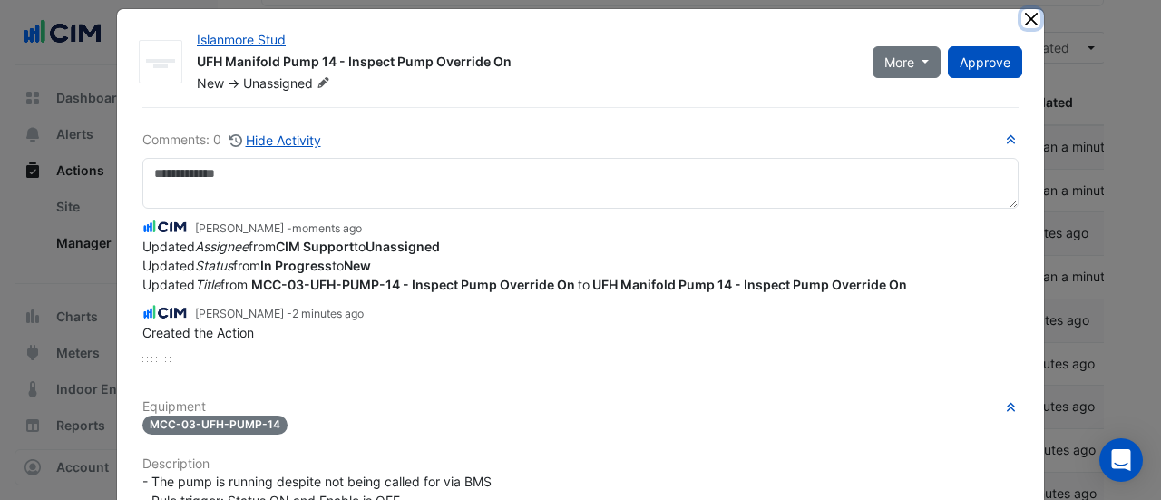
click at [1021, 24] on button "Close" at bounding box center [1030, 18] width 19 height 19
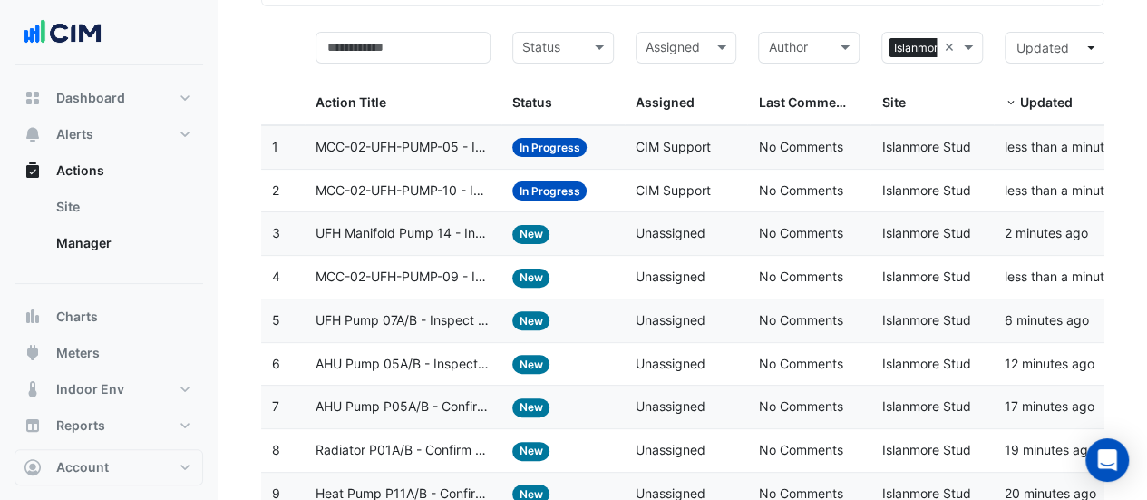
click at [413, 269] on span "MCC-02-UFH-PUMP-09 - Inspect Pump Override On" at bounding box center [403, 277] width 175 height 21
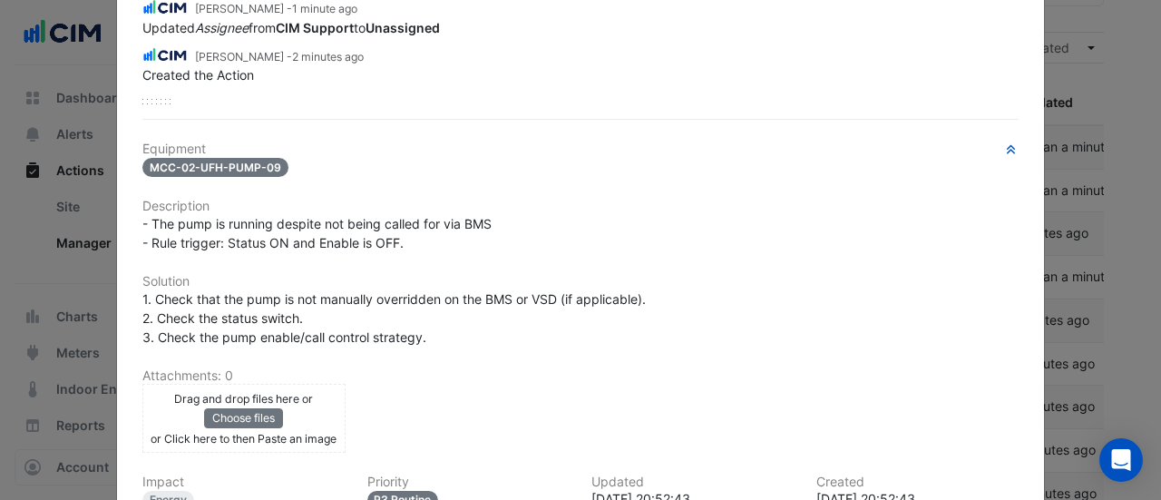
scroll to position [532, 0]
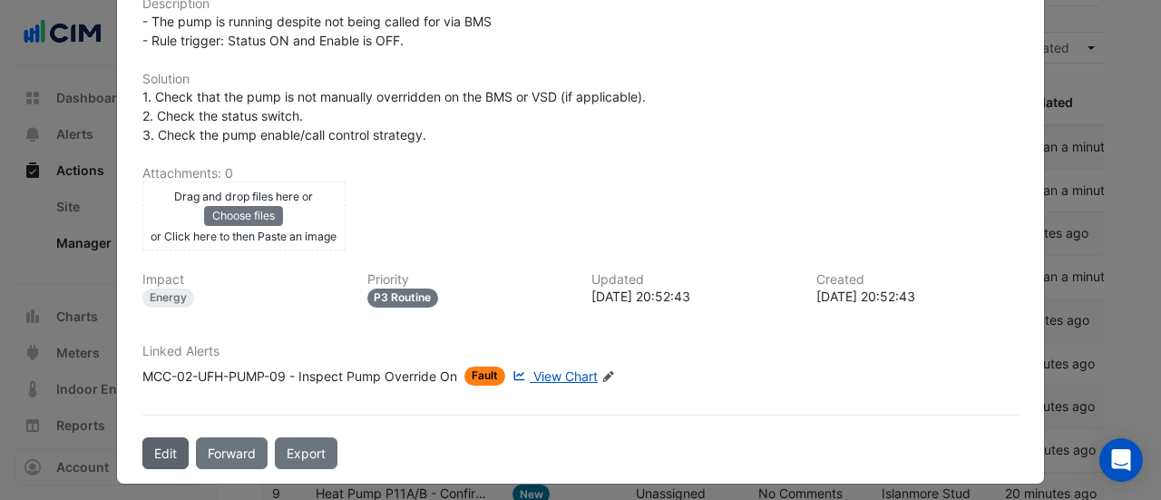
click at [164, 437] on button "Edit" at bounding box center [165, 453] width 46 height 32
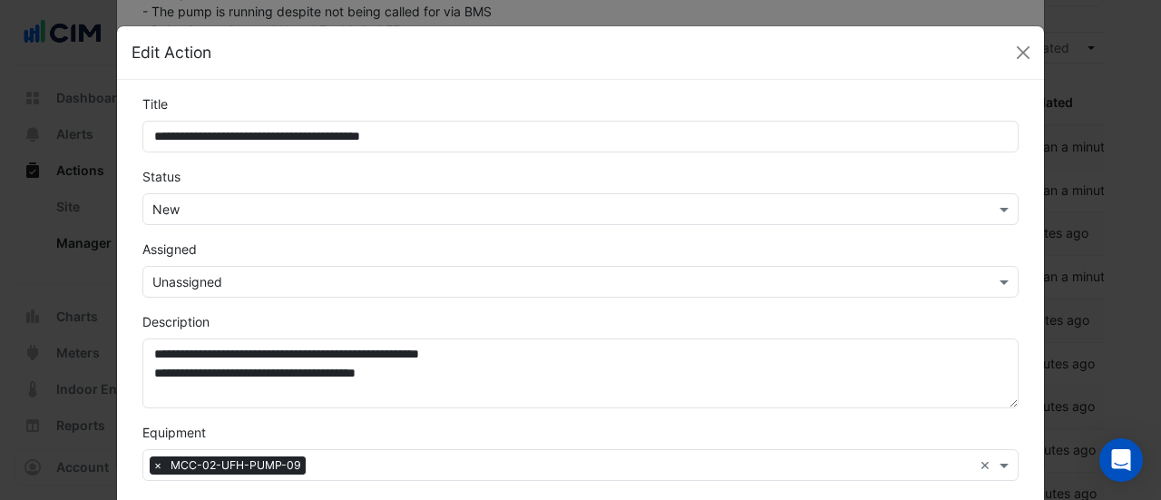
scroll to position [486, 0]
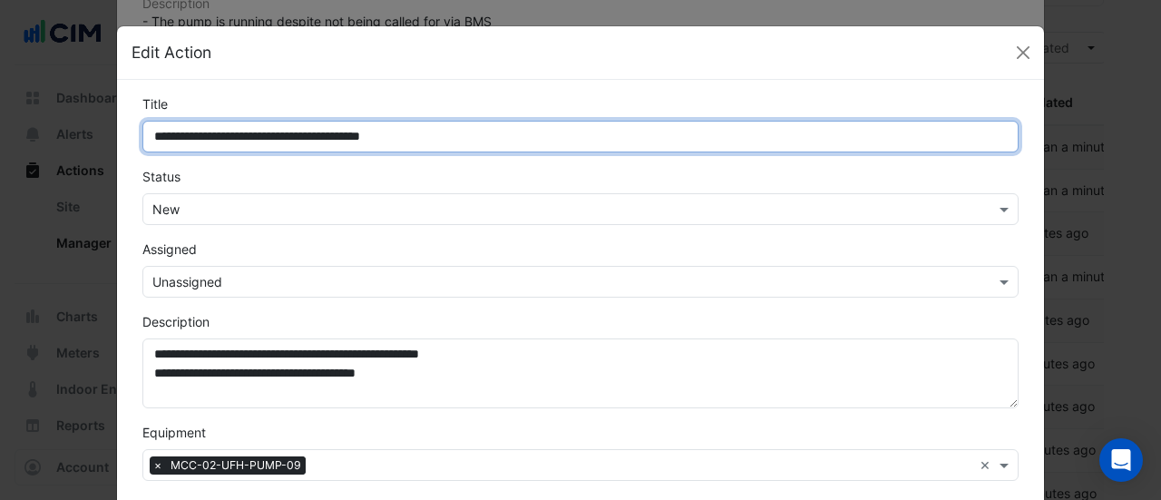
click at [296, 142] on input "**********" at bounding box center [580, 137] width 876 height 32
drag, startPoint x: 292, startPoint y: 142, endPoint x: 140, endPoint y: 142, distance: 152.3
click at [142, 142] on input "**********" at bounding box center [580, 137] width 876 height 32
paste input "***"
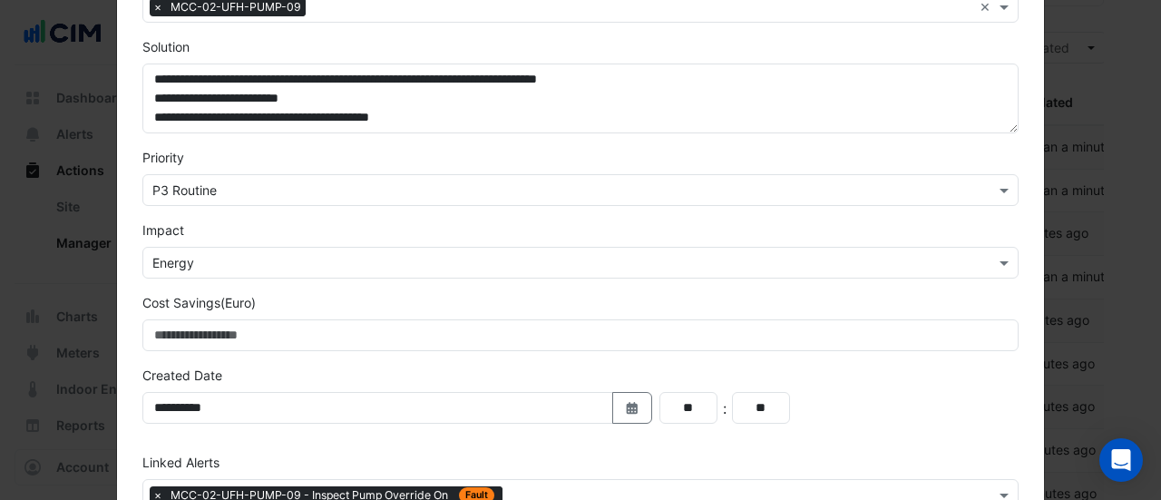
scroll to position [566, 0]
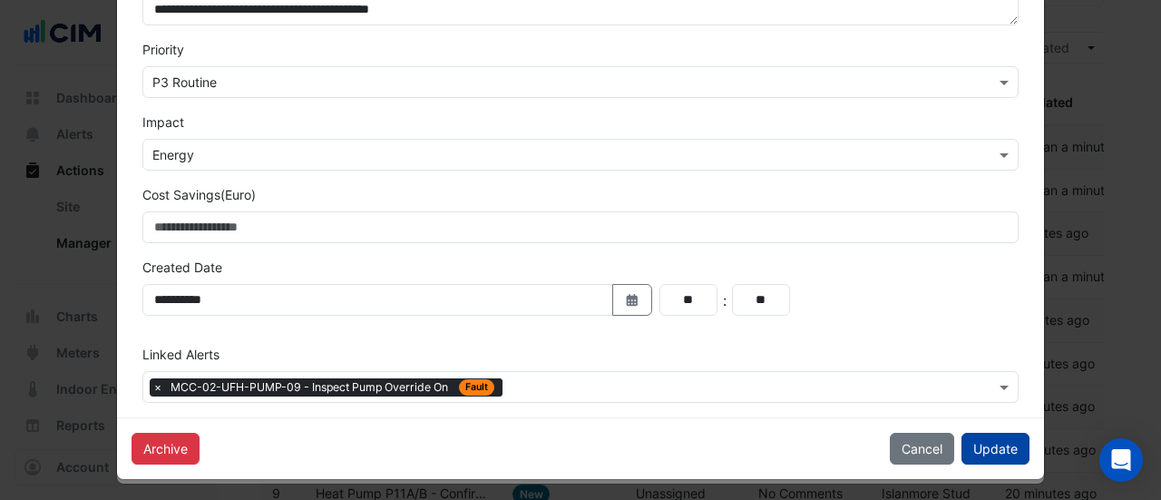
type input "**********"
click at [992, 442] on button "Update" at bounding box center [995, 448] width 68 height 32
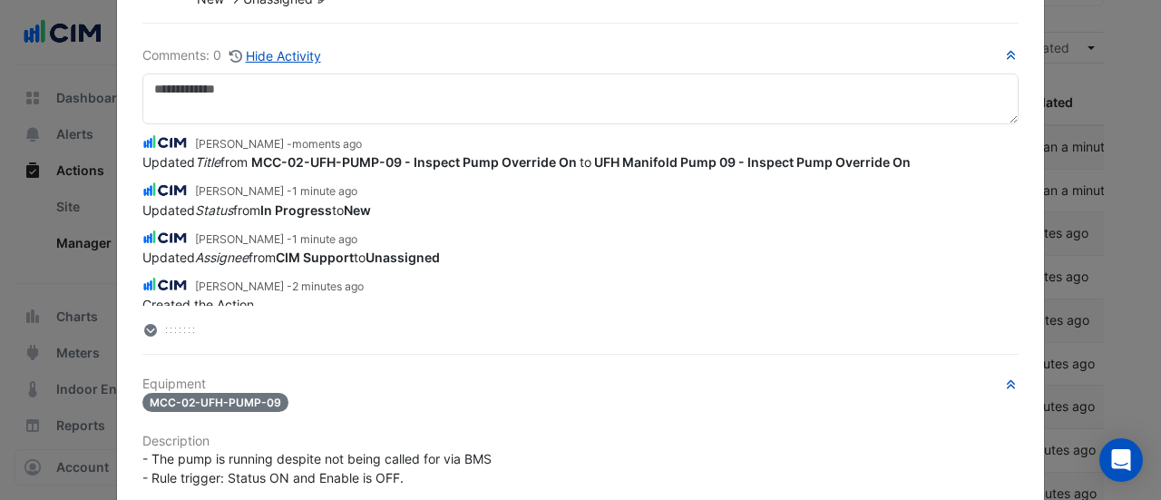
scroll to position [0, 0]
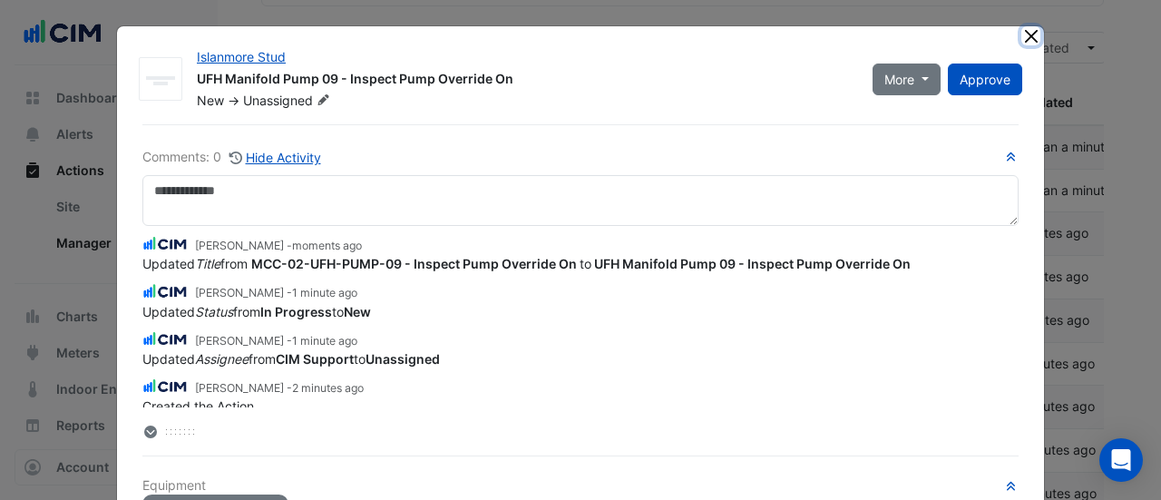
click at [1021, 32] on button "Close" at bounding box center [1030, 35] width 19 height 19
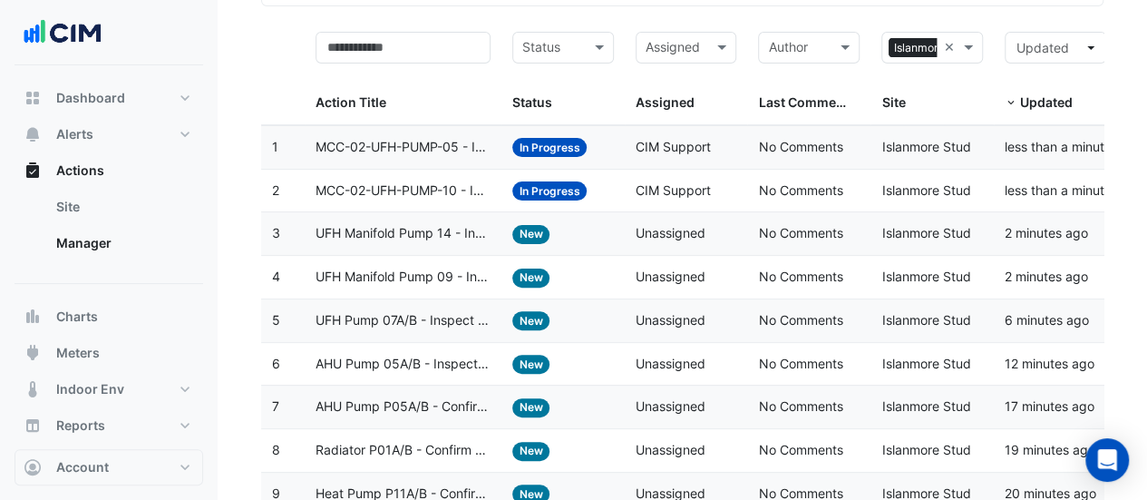
click at [413, 188] on span "MCC-02-UFH-PUMP-10 - Inspect Pump Override On" at bounding box center [403, 190] width 175 height 21
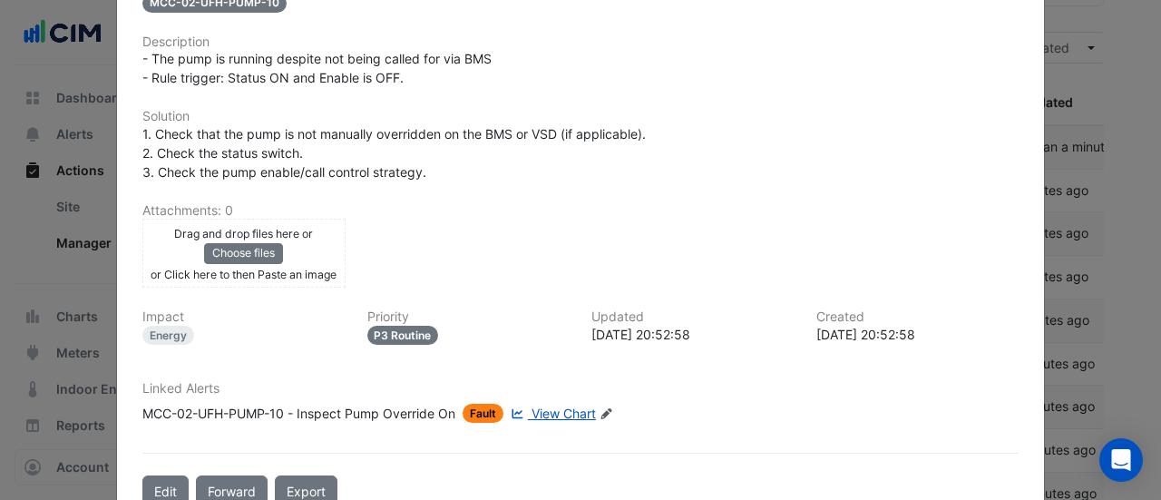
scroll to position [439, 0]
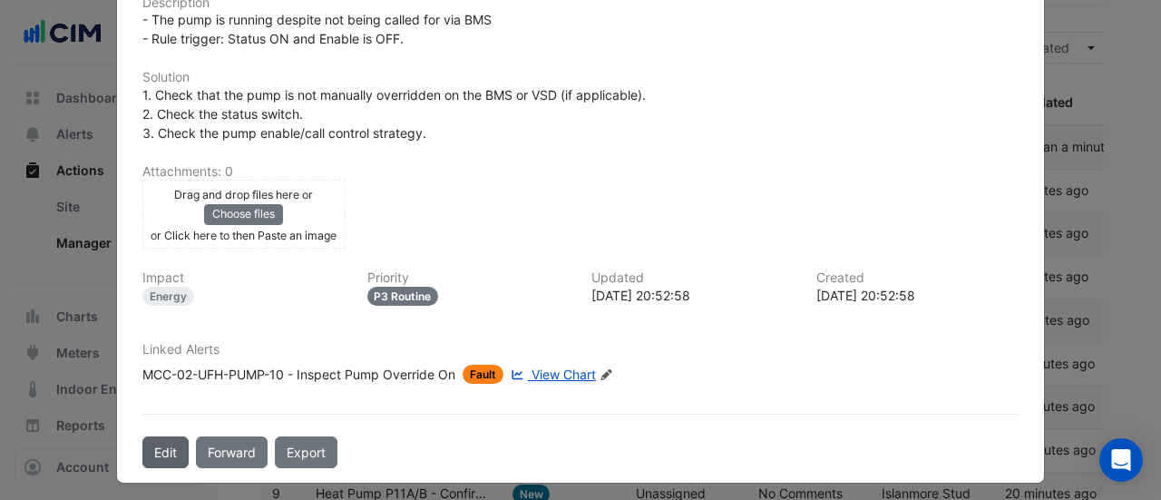
click at [157, 442] on button "Edit" at bounding box center [165, 452] width 46 height 32
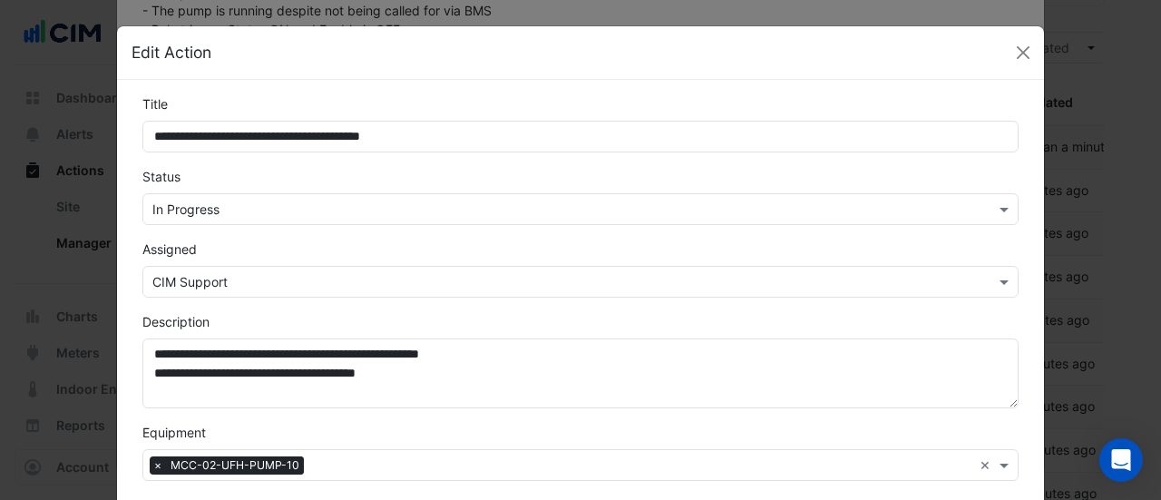
scroll to position [394, 0]
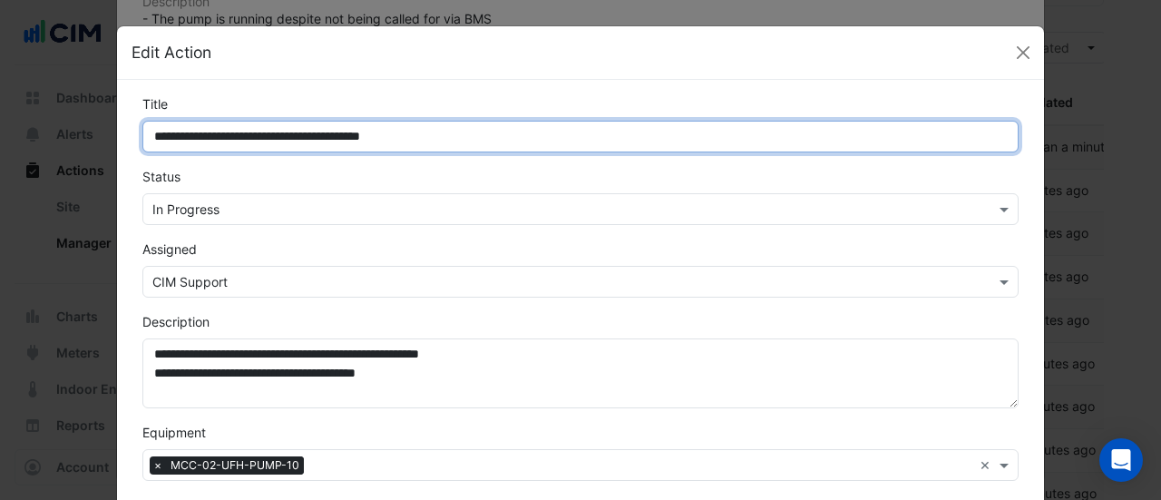
drag, startPoint x: 290, startPoint y: 144, endPoint x: 13, endPoint y: 123, distance: 278.2
click at [13, 123] on ngb-modal-window "**********" at bounding box center [580, 250] width 1161 height 500
paste input "***"
click at [283, 140] on input "**********" at bounding box center [580, 137] width 876 height 32
type input "**********"
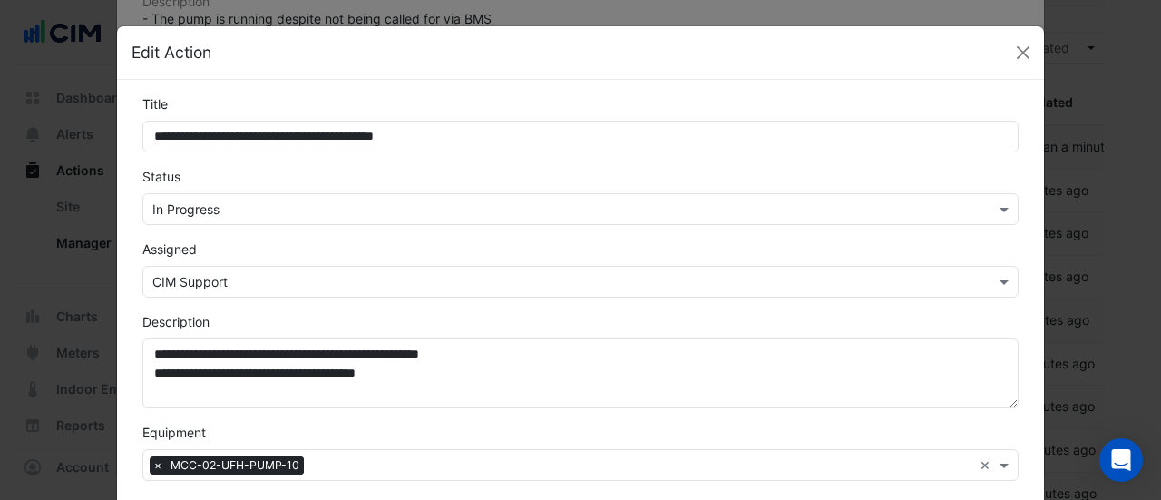
click at [258, 221] on div "× In Progress" at bounding box center [580, 209] width 876 height 32
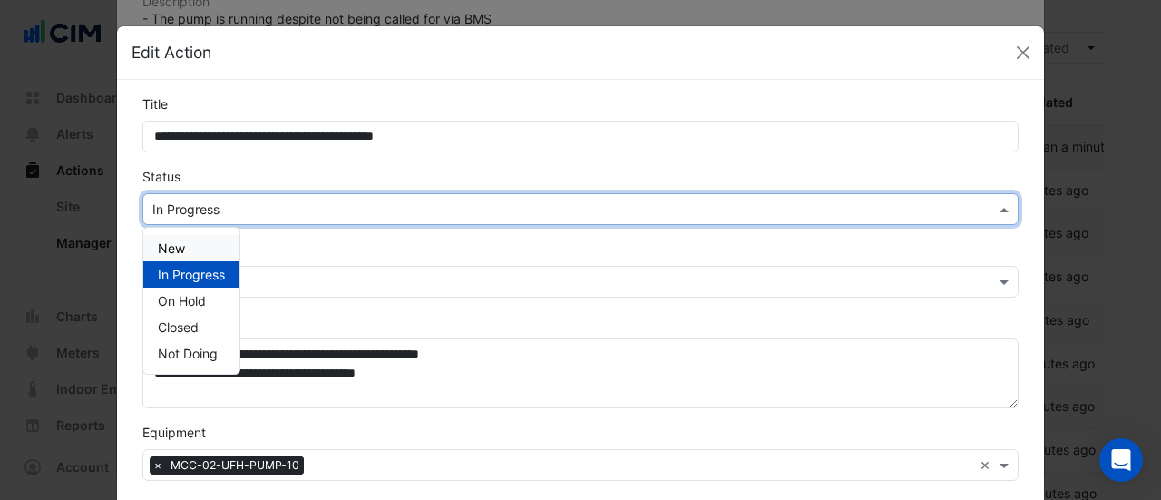
click at [194, 250] on div "New" at bounding box center [191, 248] width 96 height 26
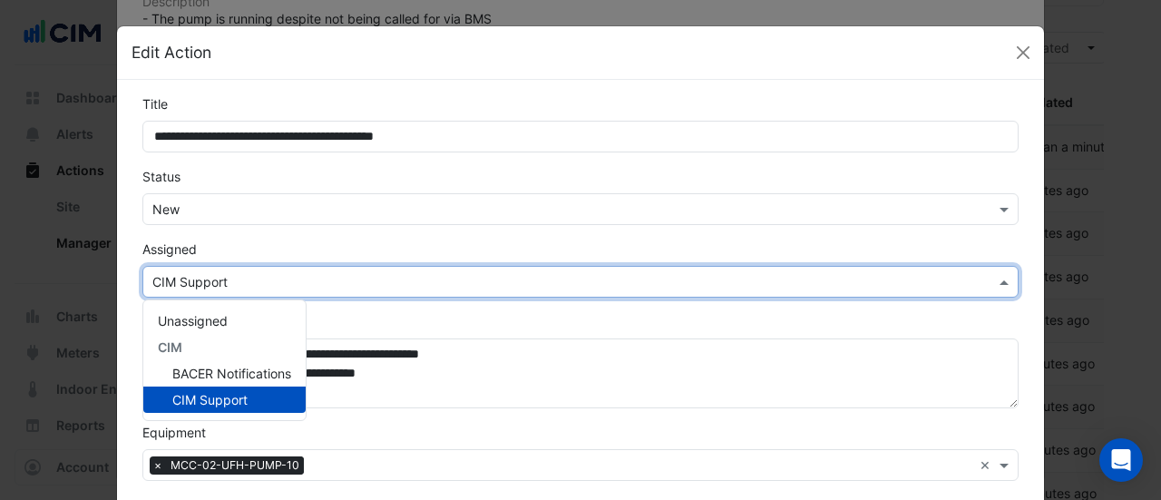
click at [190, 276] on input "text" at bounding box center [562, 282] width 820 height 19
click at [189, 313] on span "Unassigned" at bounding box center [193, 320] width 70 height 15
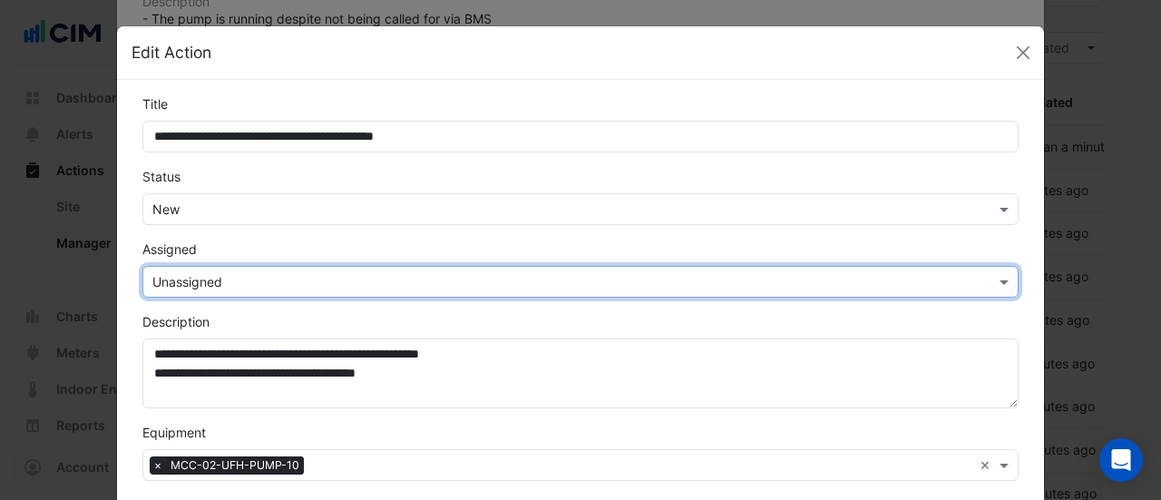
scroll to position [566, 0]
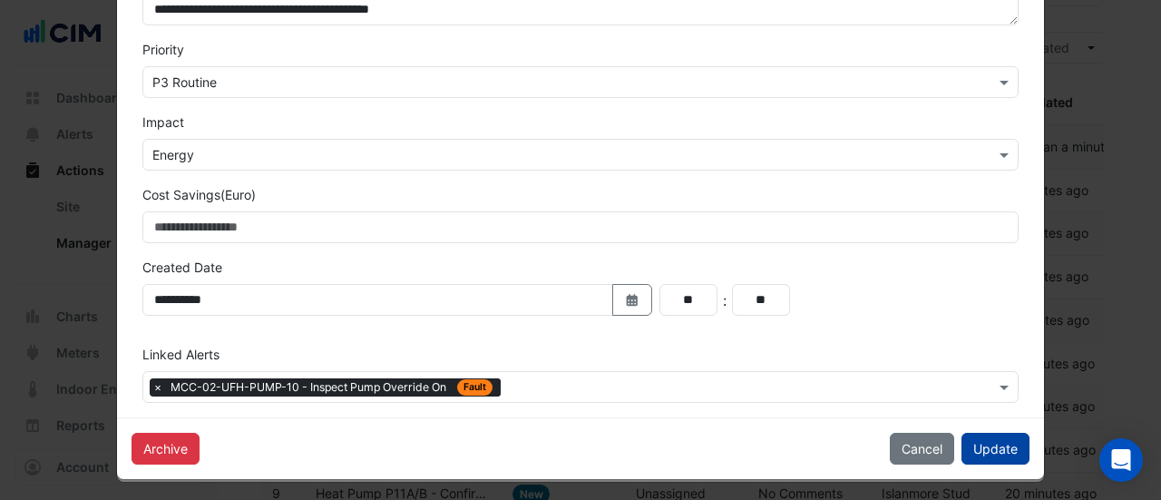
click at [980, 434] on button "Update" at bounding box center [995, 448] width 68 height 32
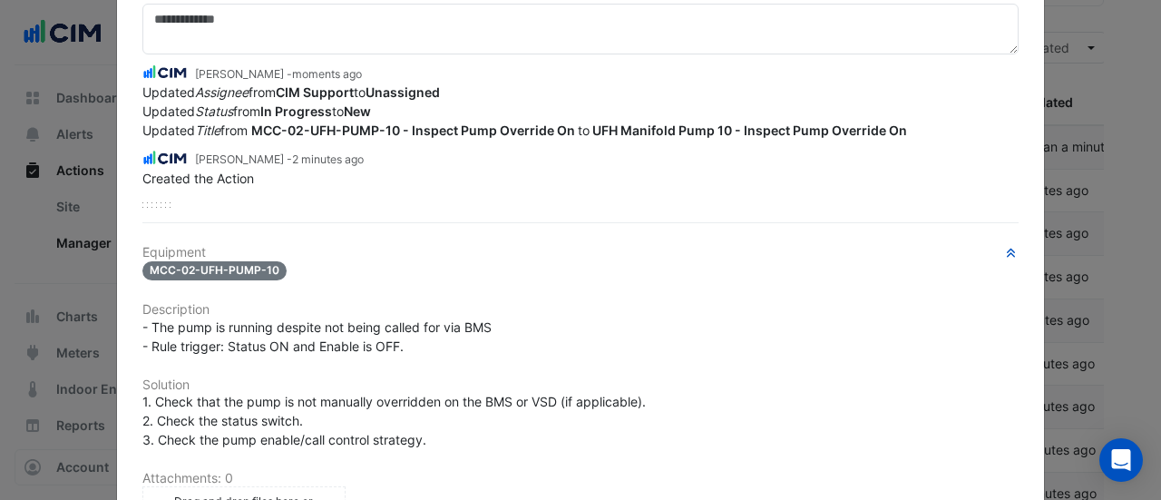
scroll to position [0, 0]
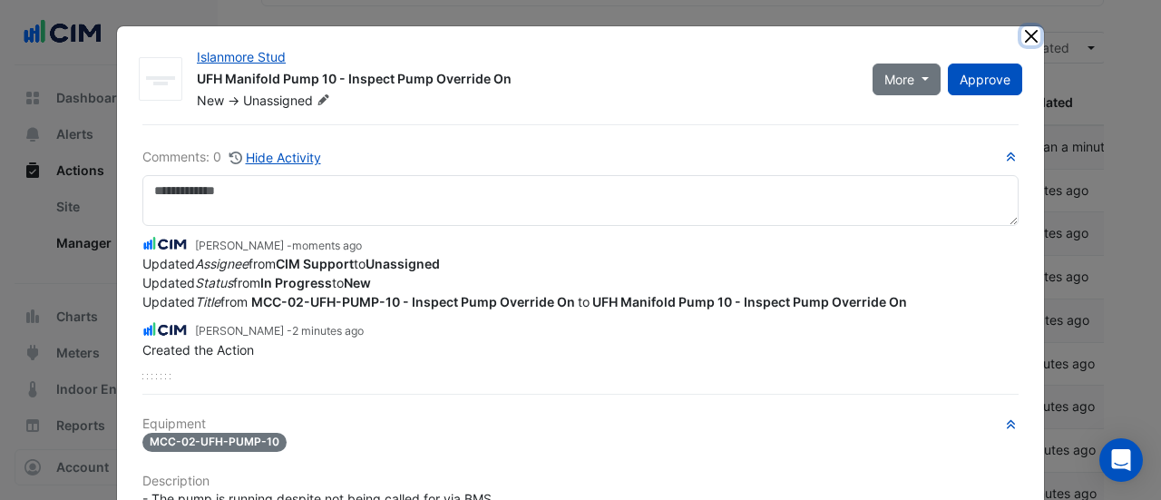
click at [1027, 33] on button "Close" at bounding box center [1030, 35] width 19 height 19
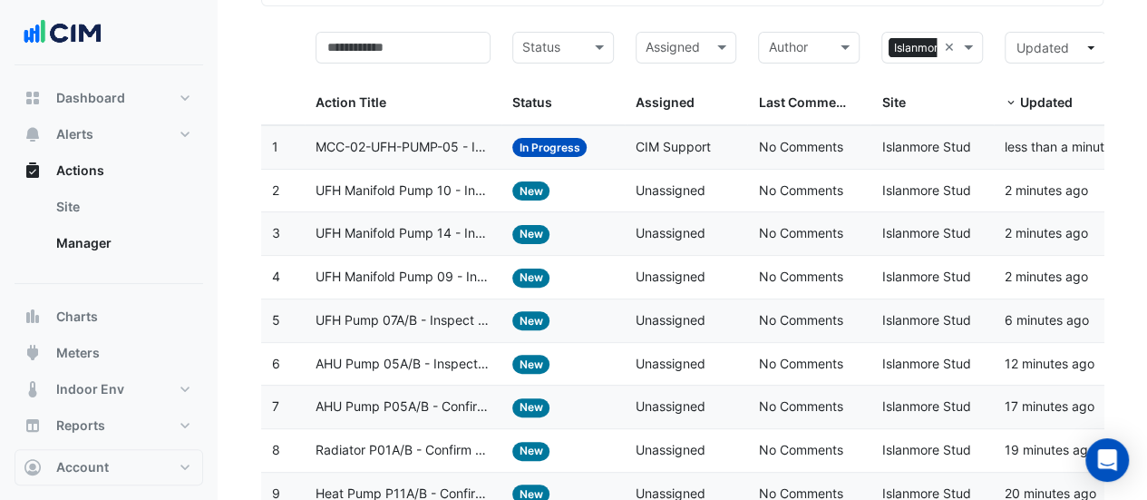
click at [475, 144] on span "MCC-02-UFH-PUMP-05 - Inspect Pump Override On" at bounding box center [403, 147] width 175 height 21
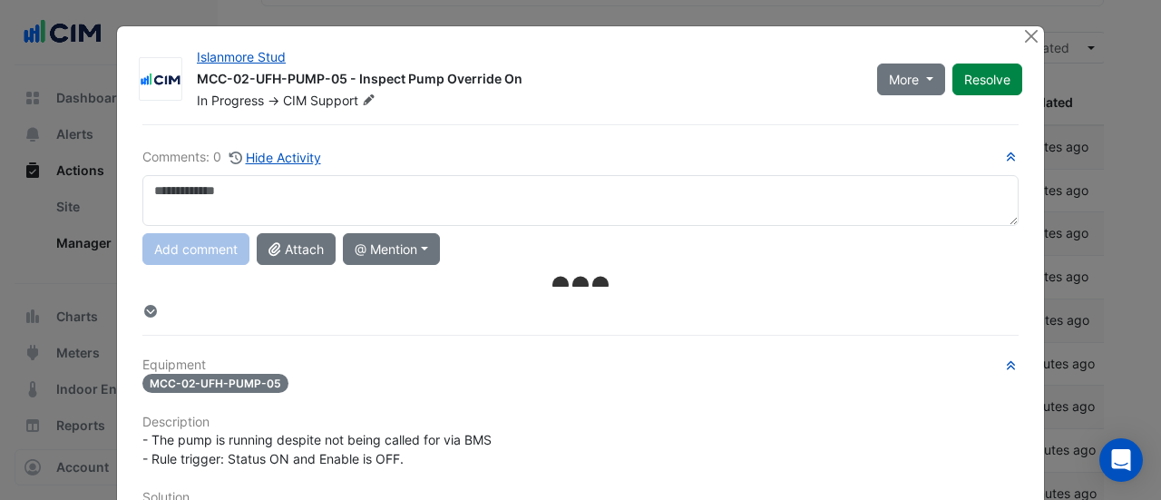
scroll to position [439, 0]
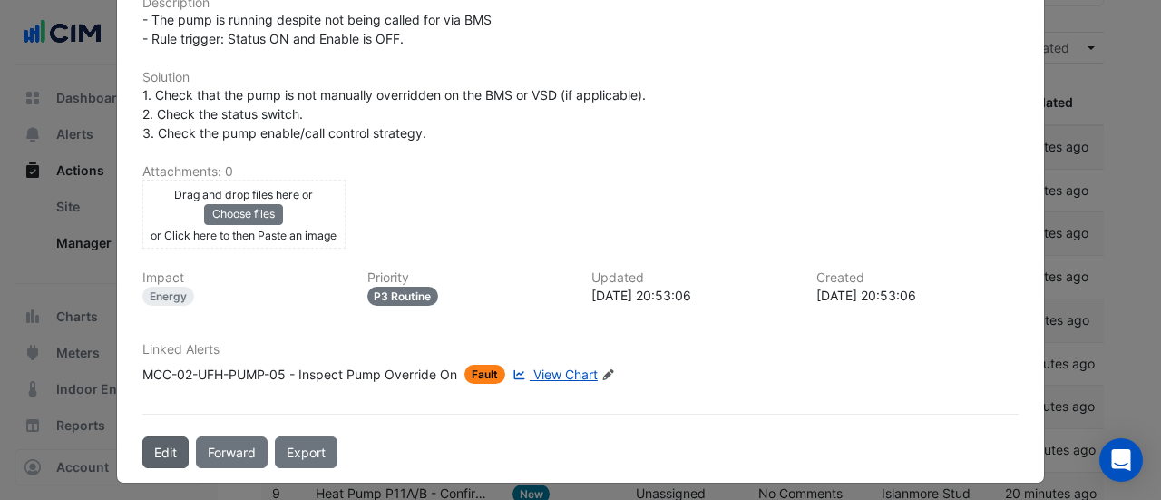
click at [160, 445] on button "Edit" at bounding box center [165, 452] width 46 height 32
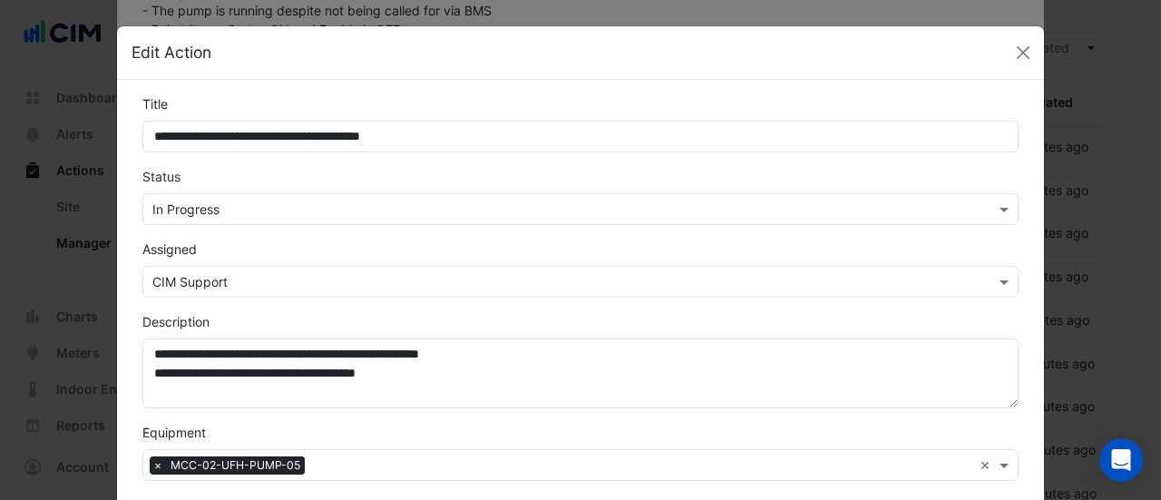
scroll to position [394, 0]
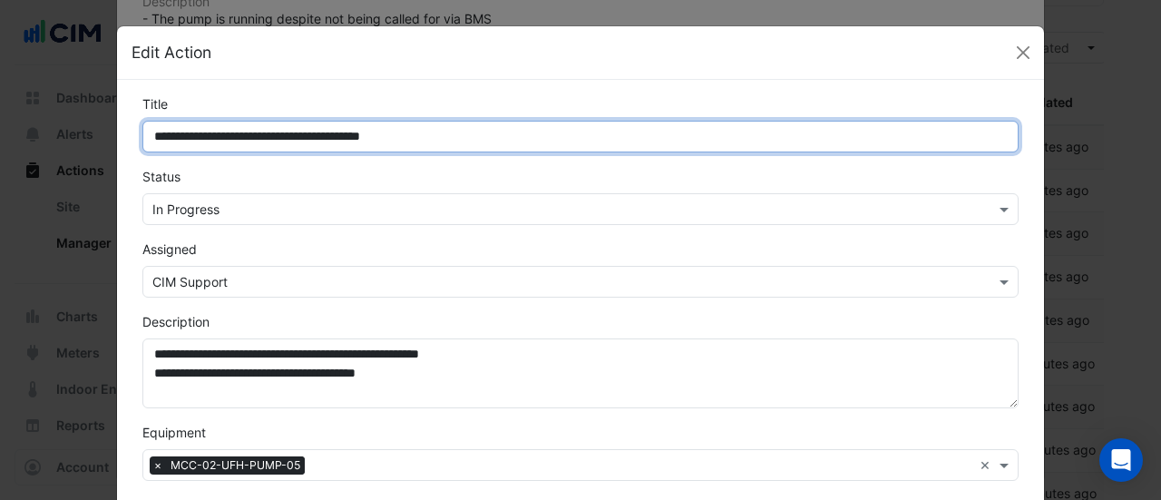
drag, startPoint x: 293, startPoint y: 144, endPoint x: 0, endPoint y: 117, distance: 294.1
click at [0, 117] on ngb-modal-window "**********" at bounding box center [580, 250] width 1161 height 500
paste input "***"
type input "**********"
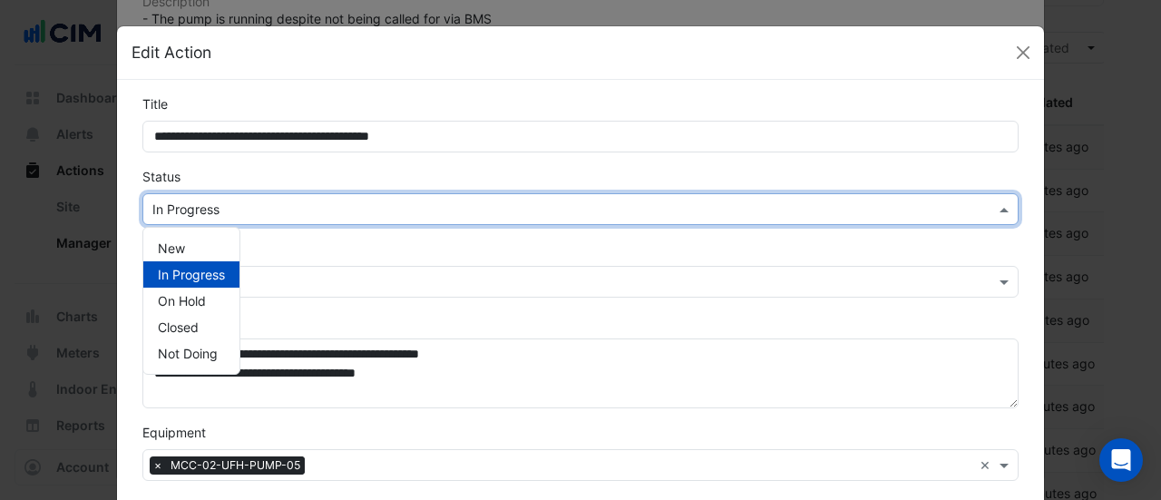
click at [161, 209] on input "text" at bounding box center [562, 209] width 820 height 19
click at [167, 244] on span "New" at bounding box center [171, 247] width 27 height 15
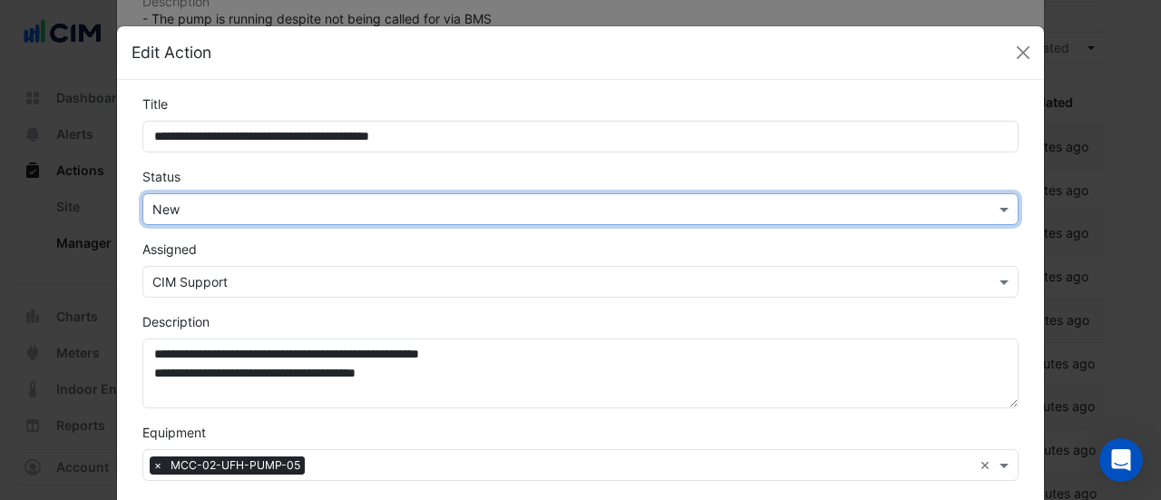
click at [176, 273] on input "text" at bounding box center [562, 282] width 820 height 19
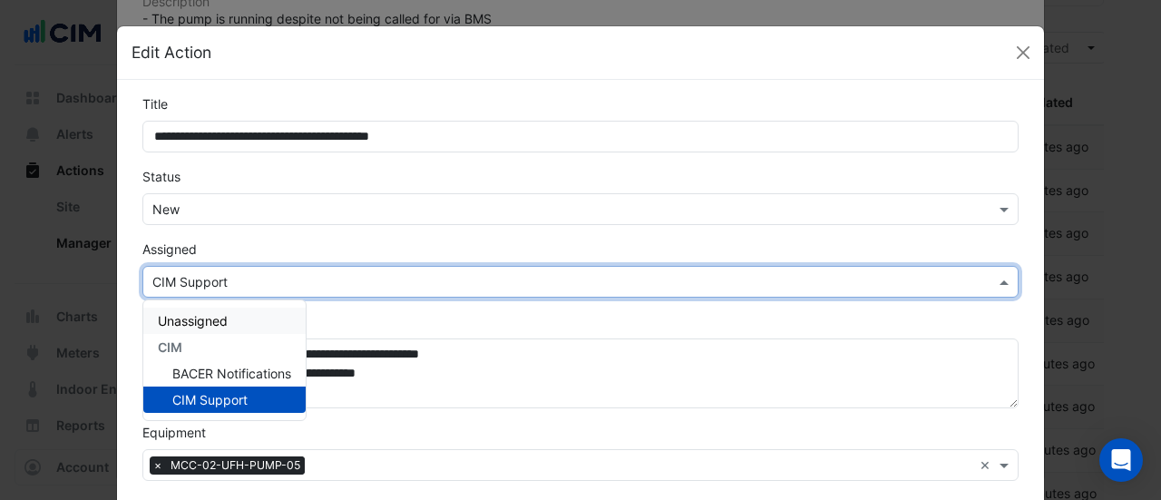
click at [178, 318] on span "Unassigned" at bounding box center [193, 320] width 70 height 15
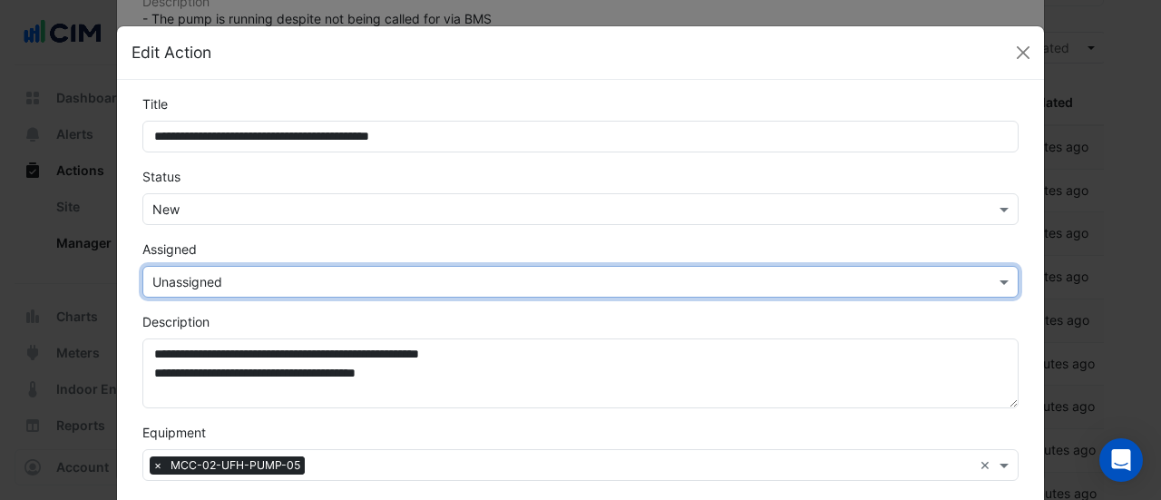
scroll to position [566, 0]
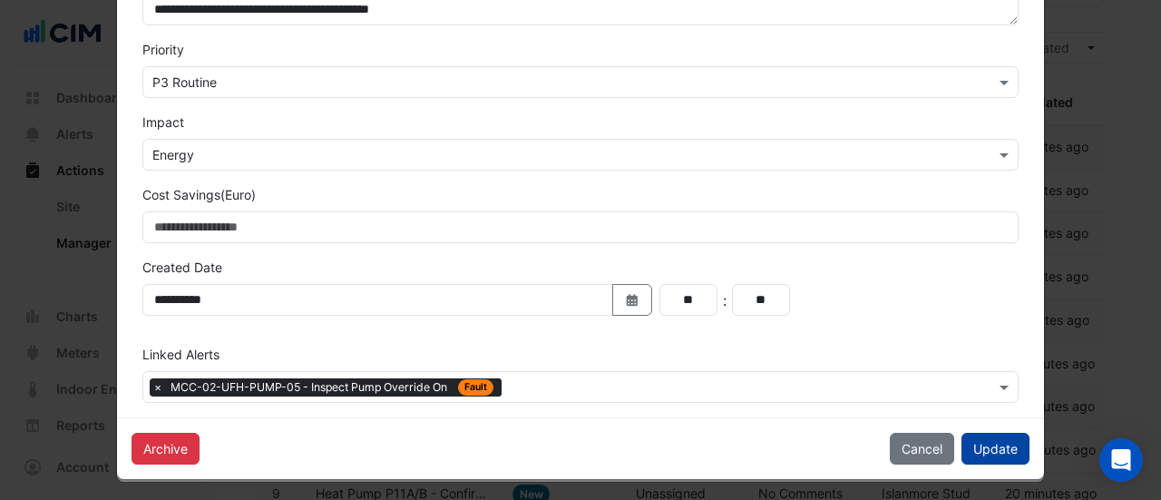
click at [999, 446] on button "Update" at bounding box center [995, 448] width 68 height 32
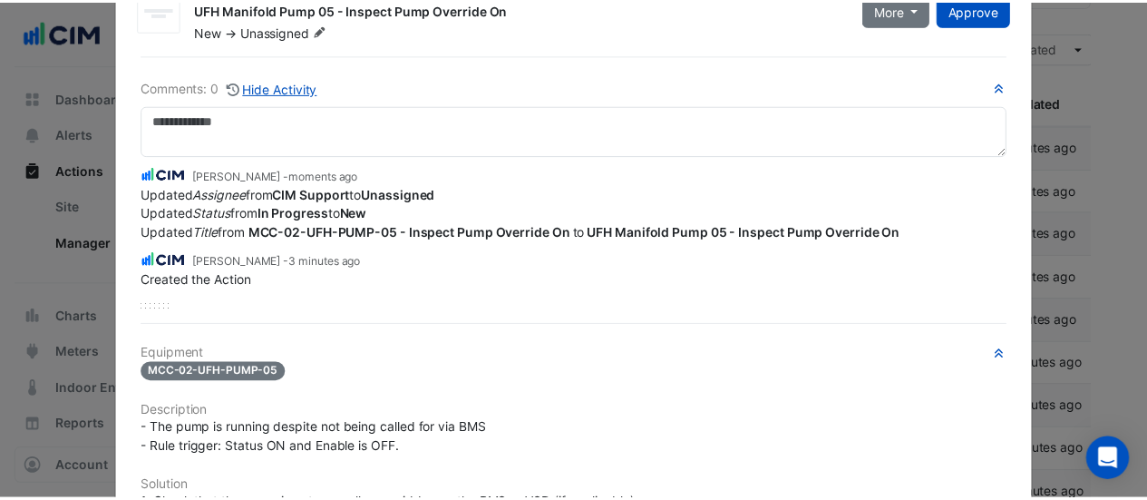
scroll to position [0, 0]
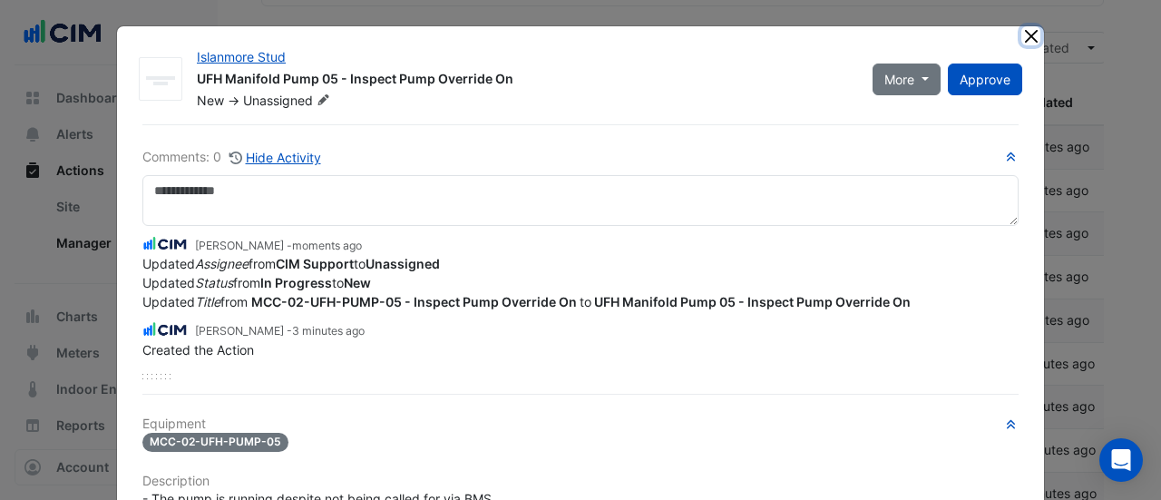
click at [1021, 39] on button "Close" at bounding box center [1030, 35] width 19 height 19
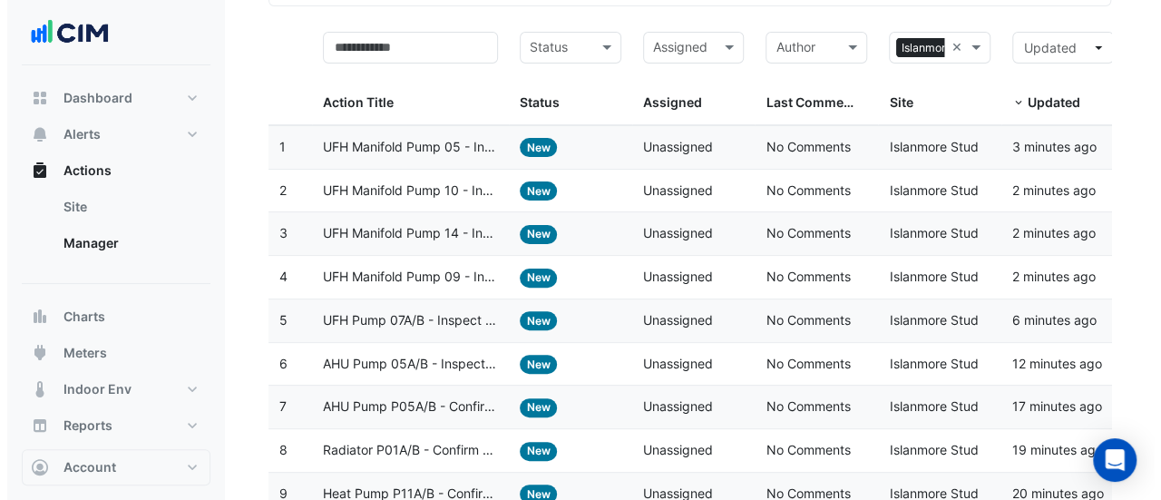
scroll to position [418, 0]
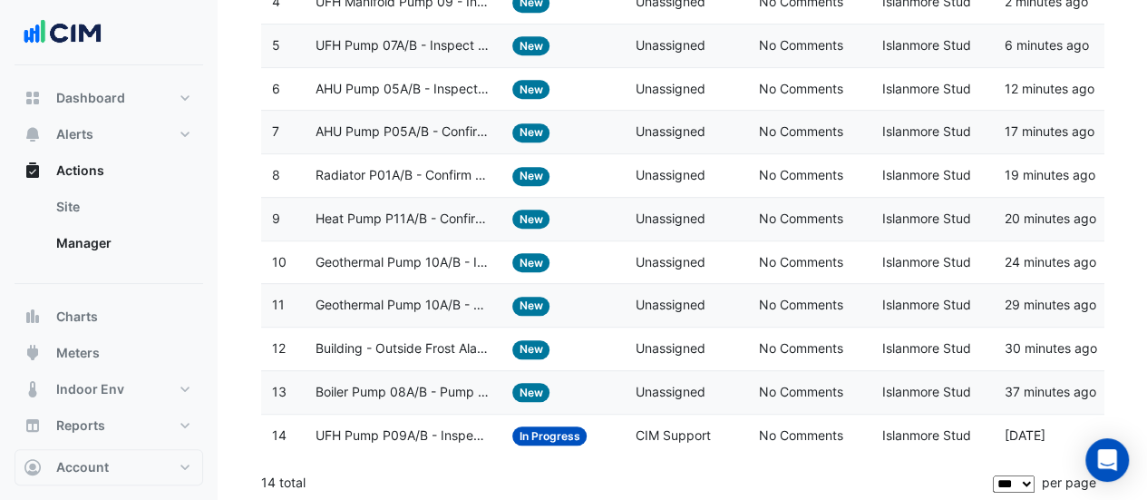
click at [474, 427] on span "UFH Pump P09A/B - Inspect Pump Excessive Operation When Valves Are Closed" at bounding box center [403, 435] width 175 height 21
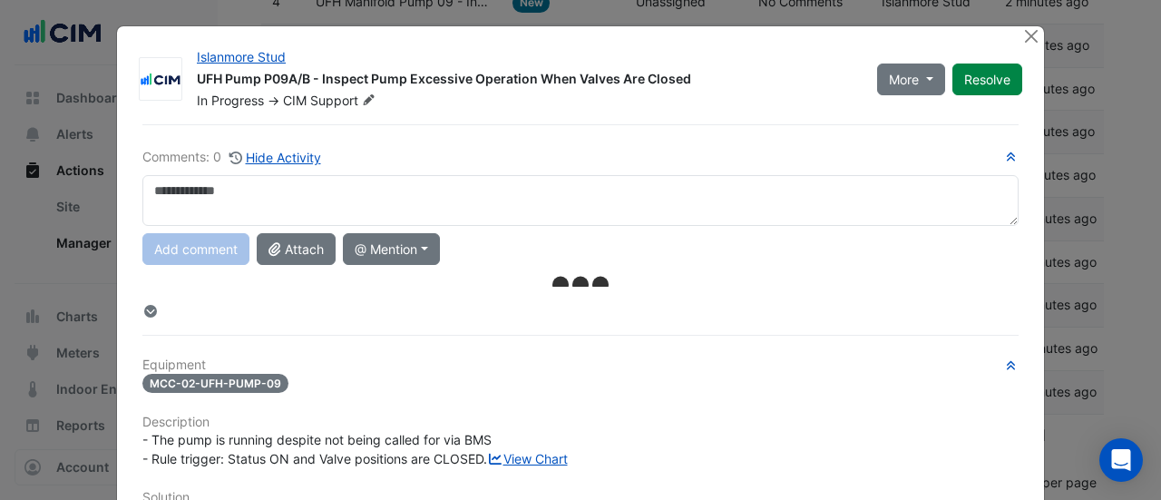
scroll to position [458, 0]
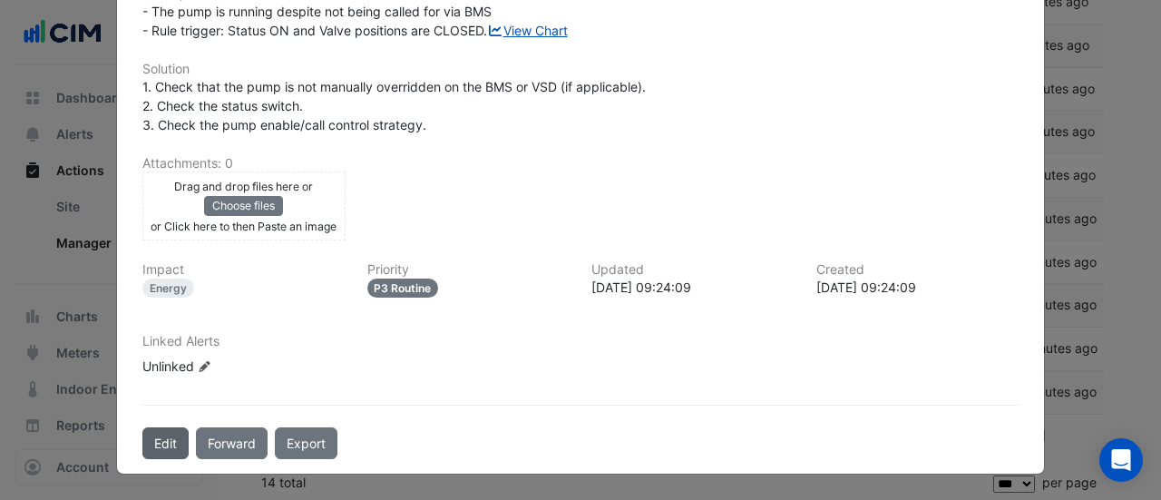
click at [147, 446] on button "Edit" at bounding box center [165, 443] width 46 height 32
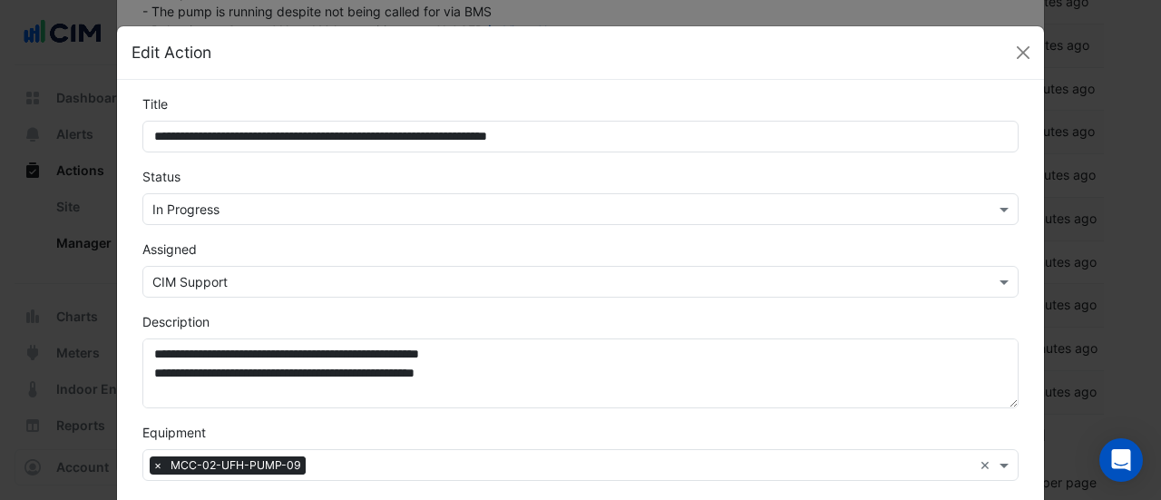
scroll to position [412, 0]
click at [199, 211] on input "text" at bounding box center [562, 209] width 820 height 19
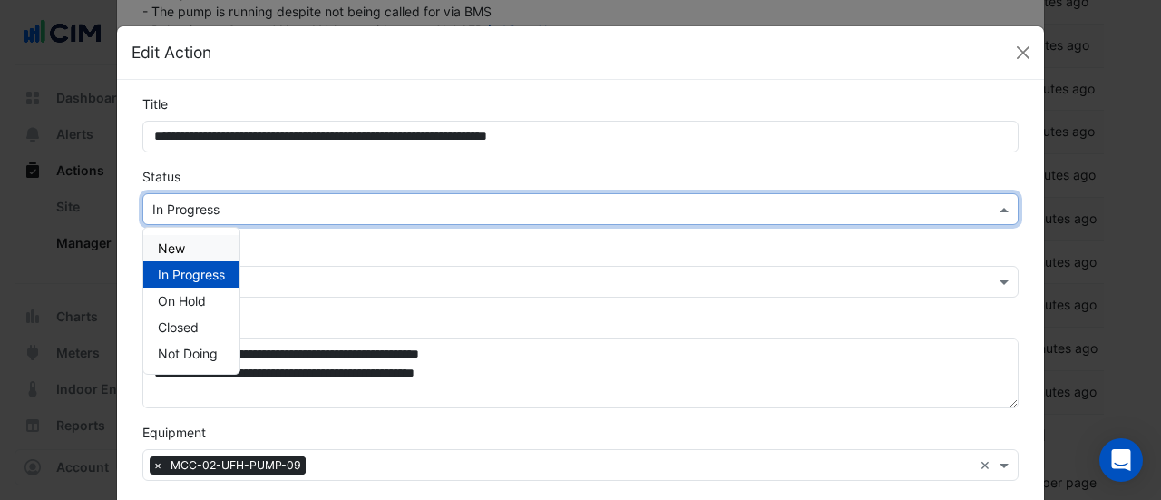
click at [187, 238] on div "New" at bounding box center [191, 248] width 96 height 26
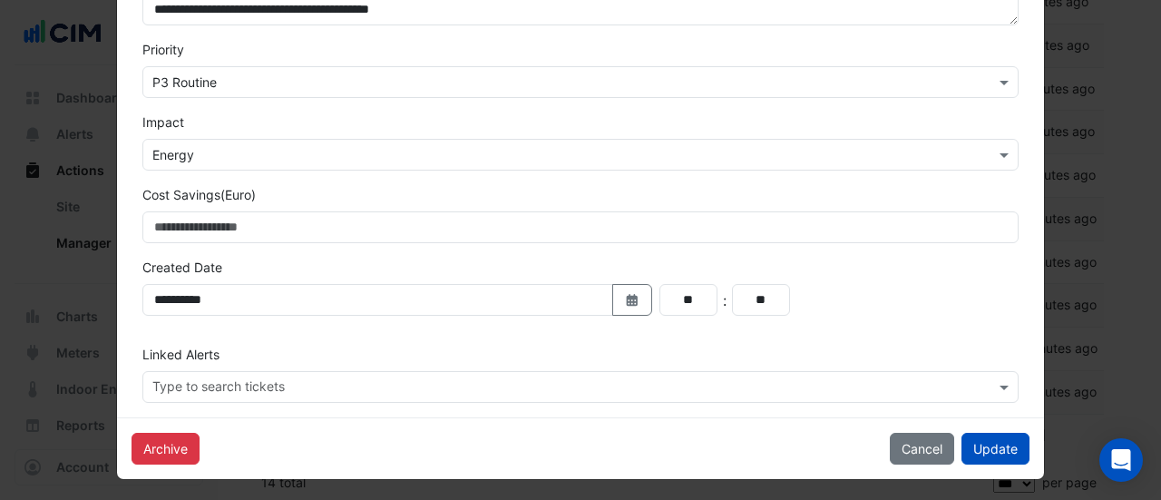
scroll to position [539, 0]
click at [987, 440] on button "Update" at bounding box center [995, 448] width 68 height 32
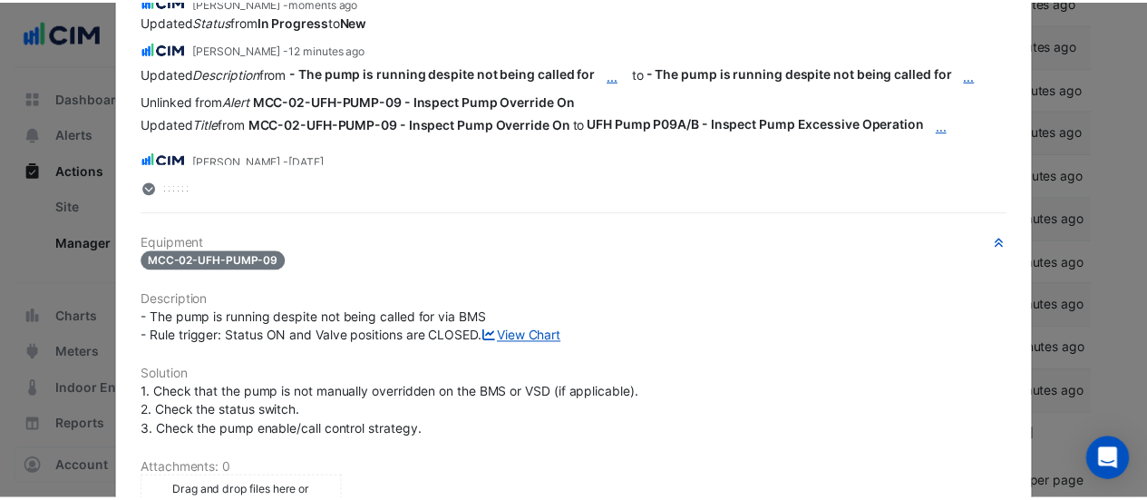
scroll to position [0, 0]
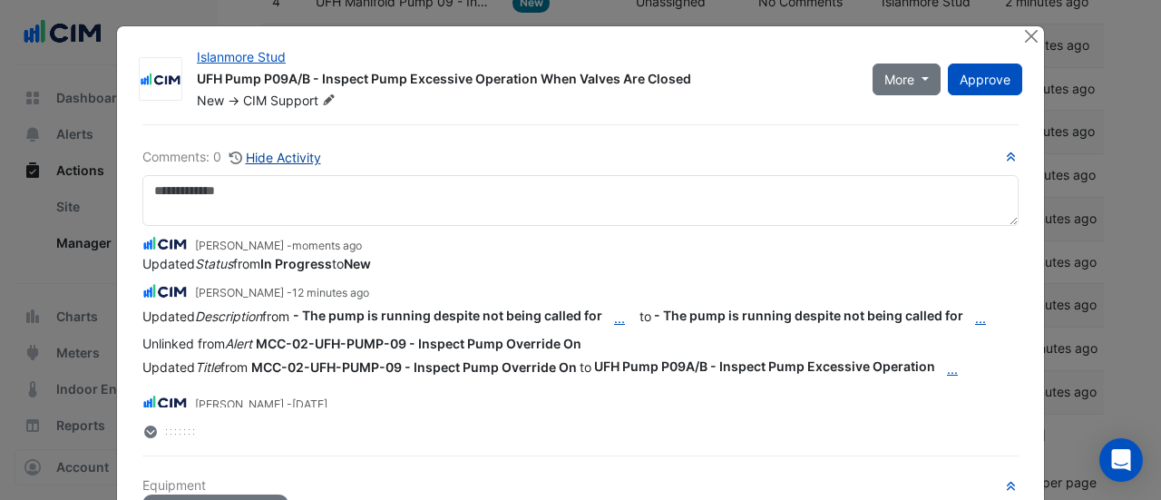
click at [283, 155] on button "Hide Activity" at bounding box center [274, 157] width 93 height 21
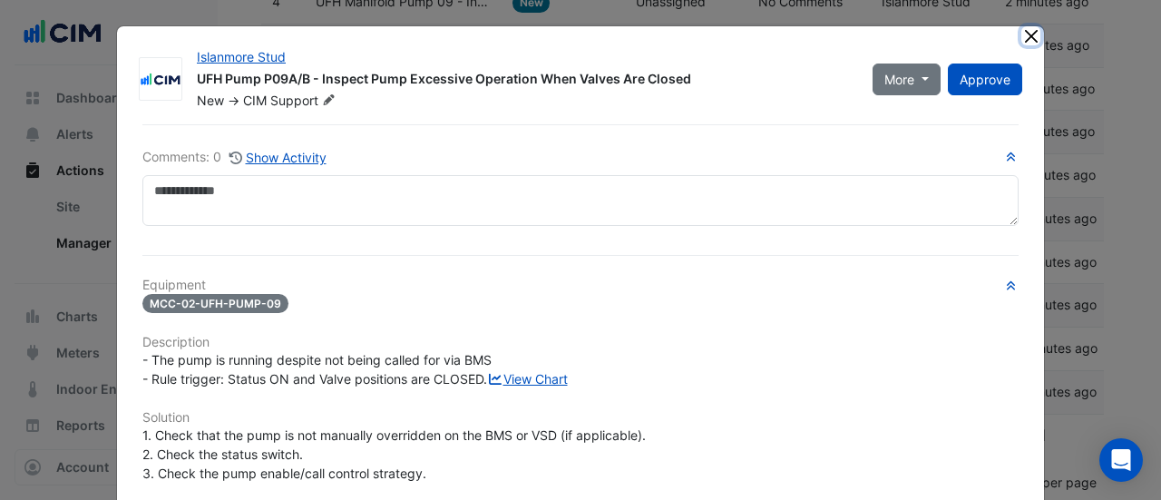
click at [1028, 37] on button "Close" at bounding box center [1030, 35] width 19 height 19
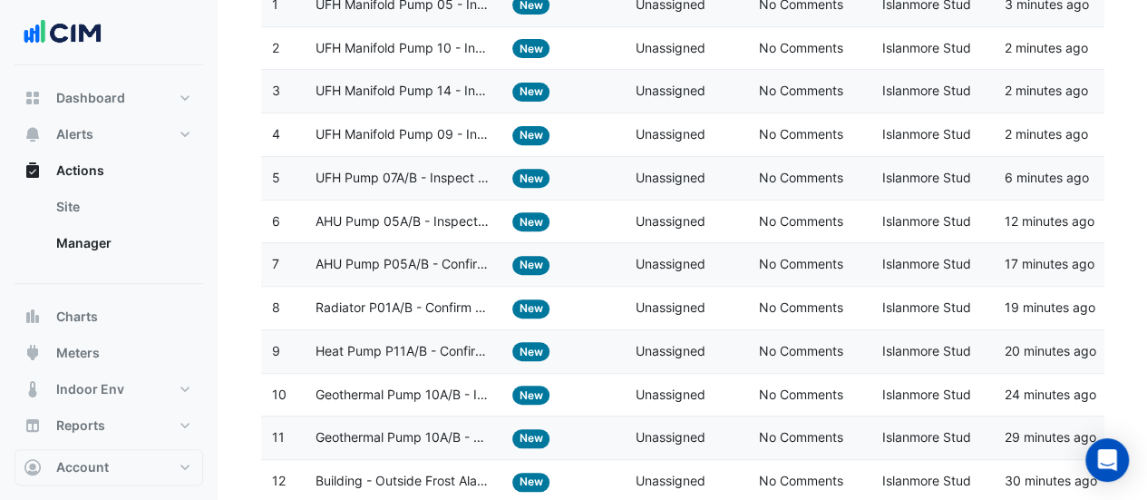
scroll to position [200, 0]
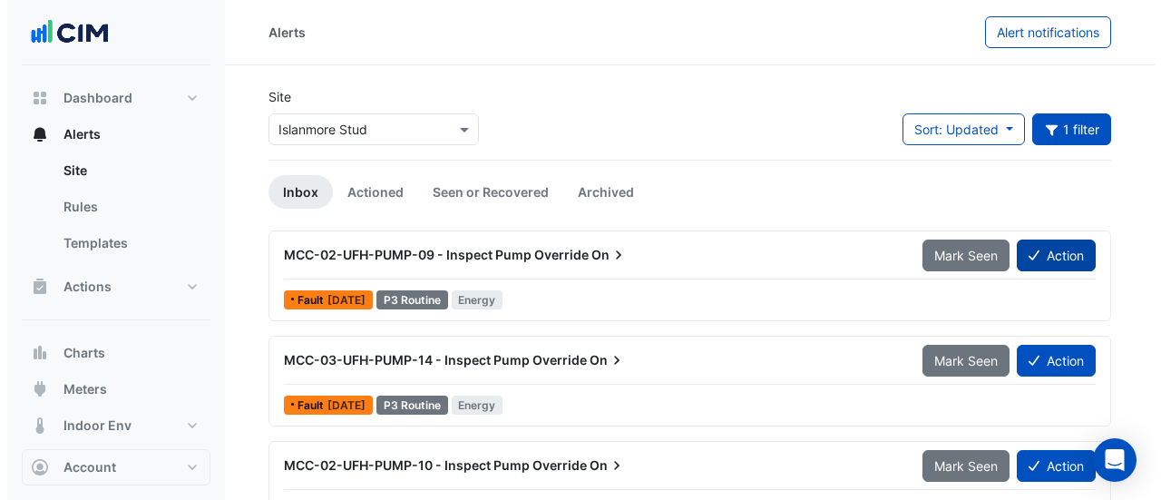
scroll to position [147, 0]
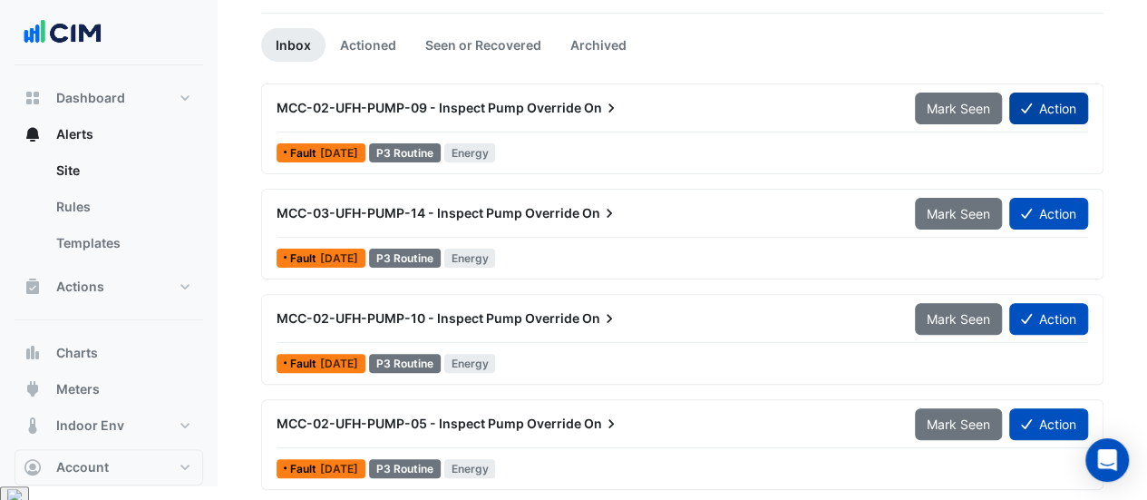
click at [1038, 117] on button "Action" at bounding box center [1048, 108] width 79 height 32
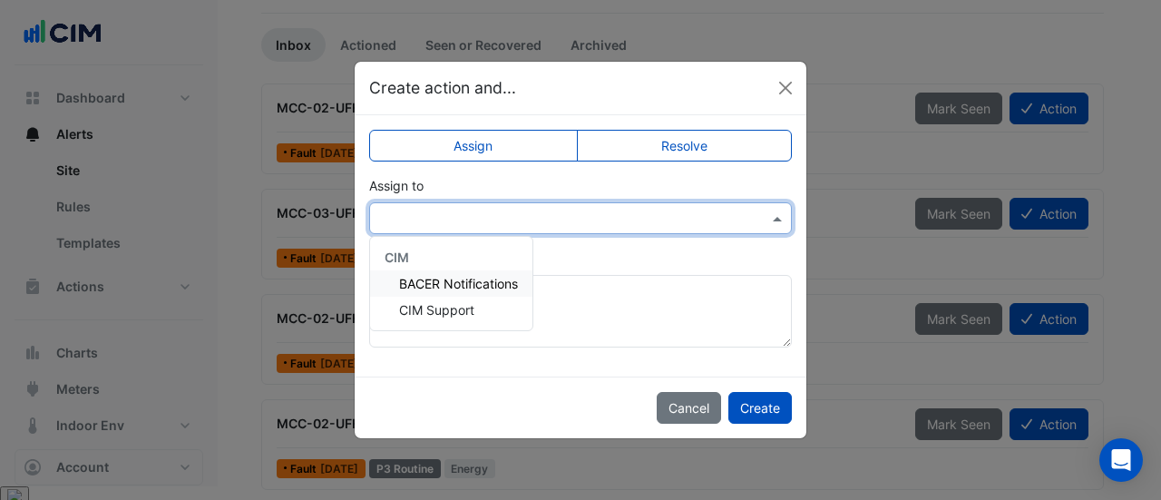
click at [749, 211] on div at bounding box center [580, 218] width 421 height 21
click at [444, 302] on span "CIM Support" at bounding box center [436, 309] width 75 height 15
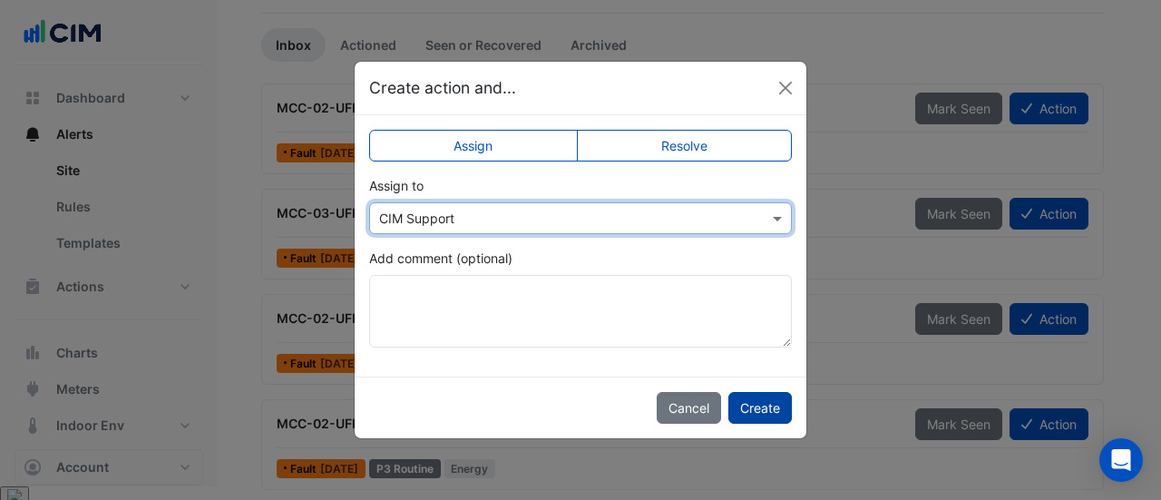
click at [751, 402] on button "Create" at bounding box center [759, 408] width 63 height 32
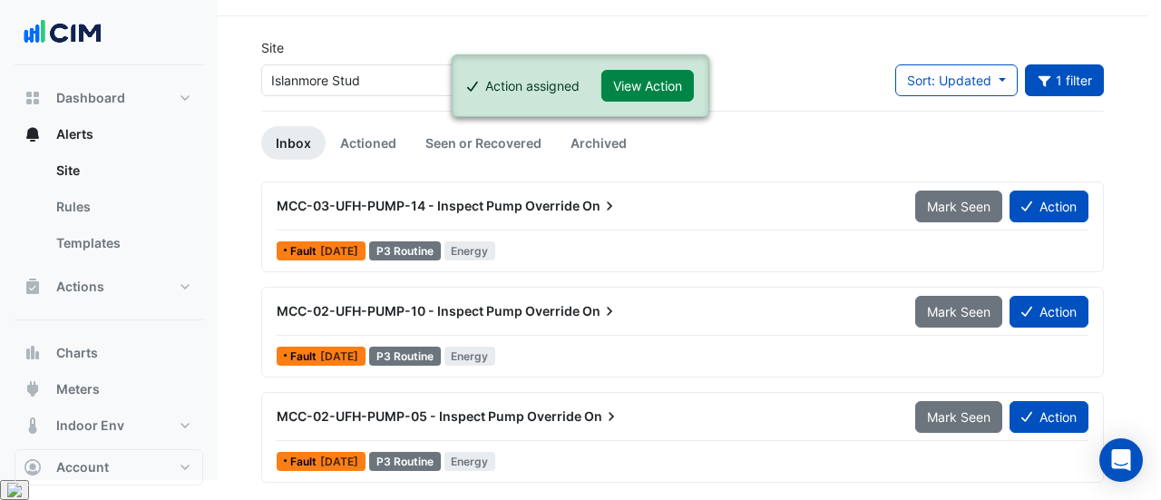
scroll to position [43, 0]
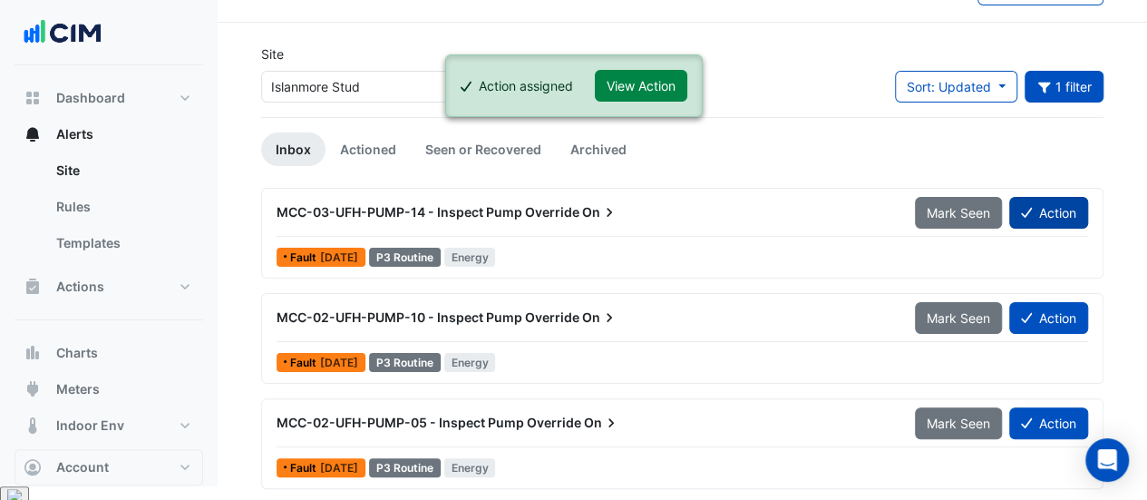
click at [1027, 206] on icon at bounding box center [1026, 212] width 11 height 13
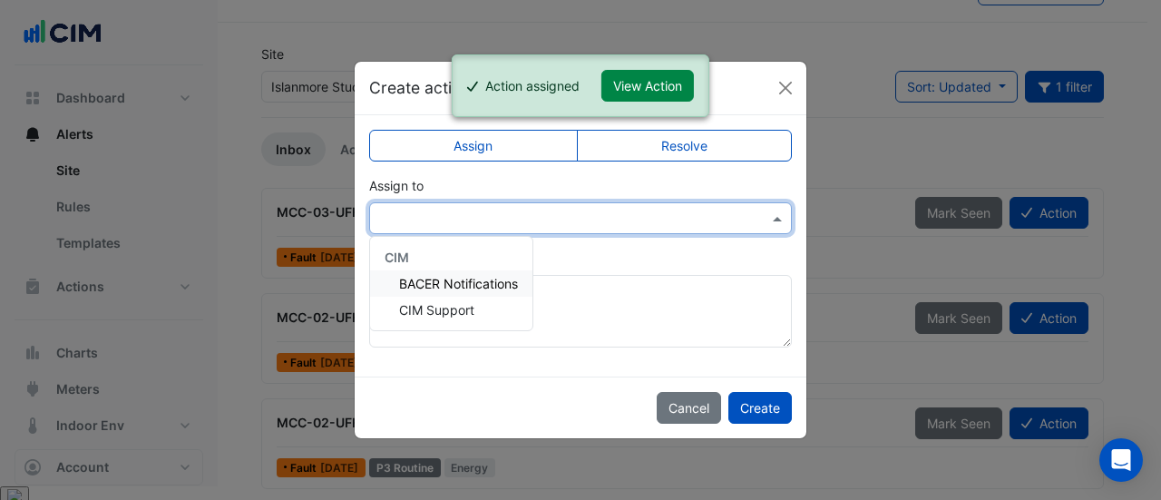
click at [411, 217] on input "text" at bounding box center [562, 218] width 366 height 19
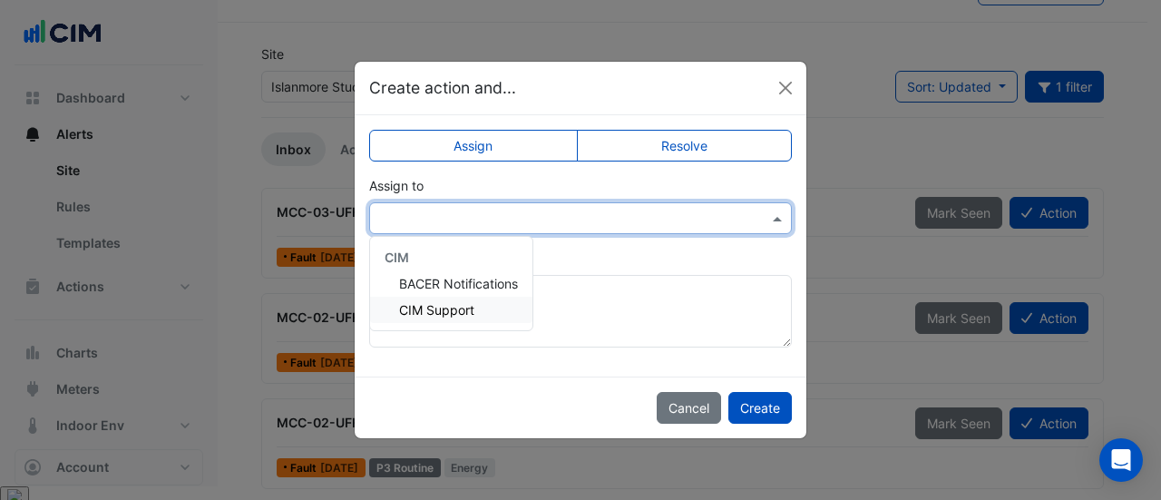
click at [428, 302] on span "CIM Support" at bounding box center [436, 309] width 75 height 15
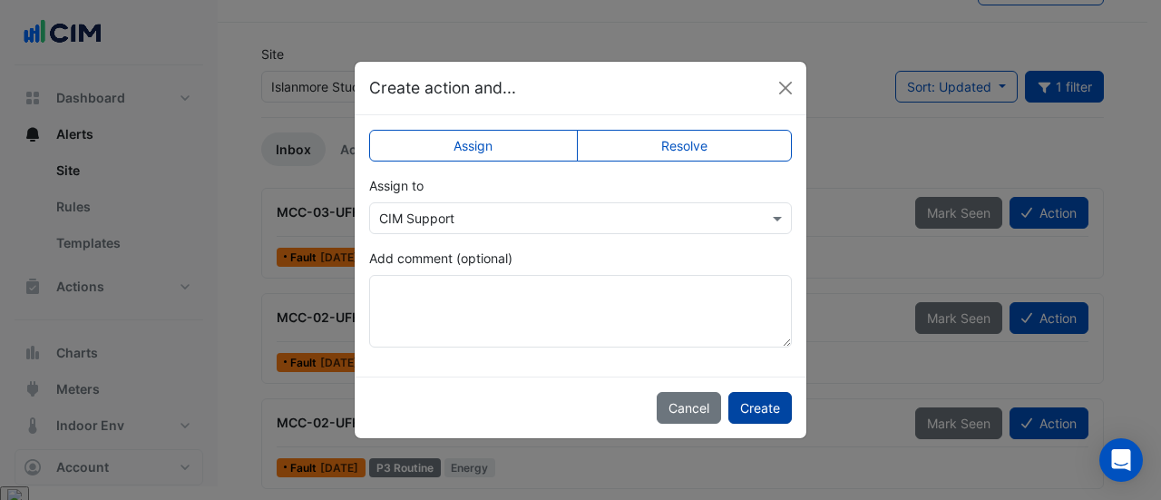
click at [754, 401] on button "Create" at bounding box center [759, 408] width 63 height 32
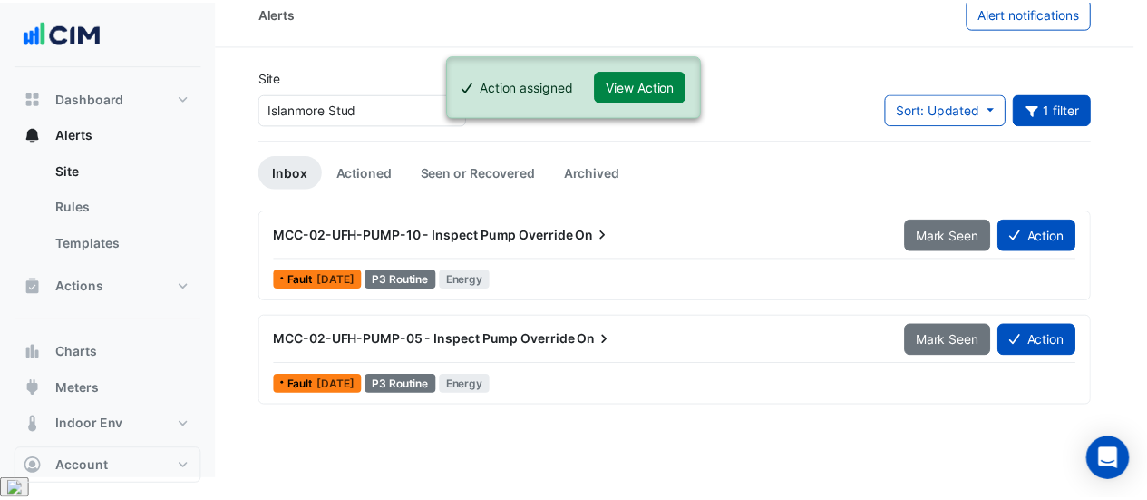
scroll to position [0, 0]
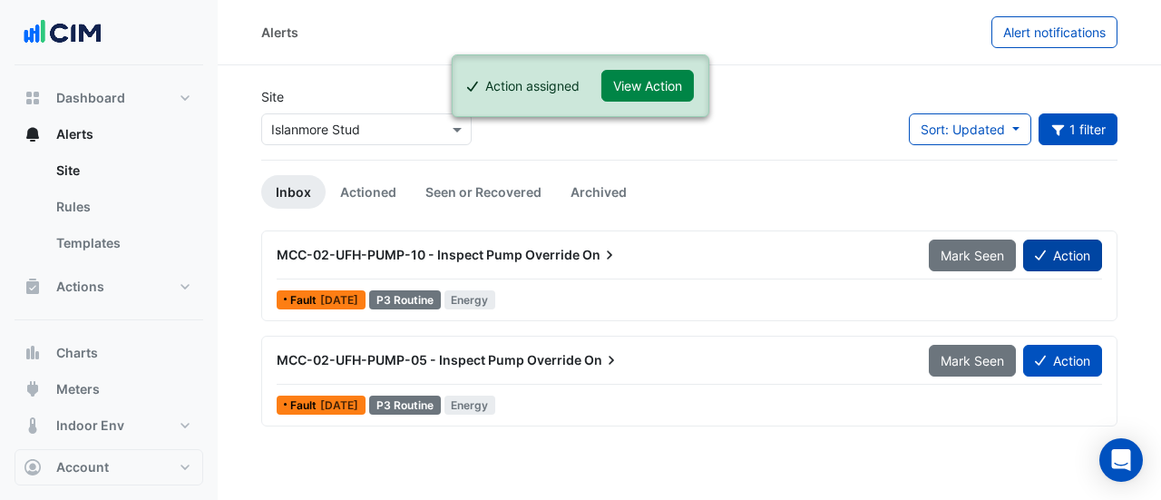
click at [1059, 246] on button "Action" at bounding box center [1062, 255] width 79 height 32
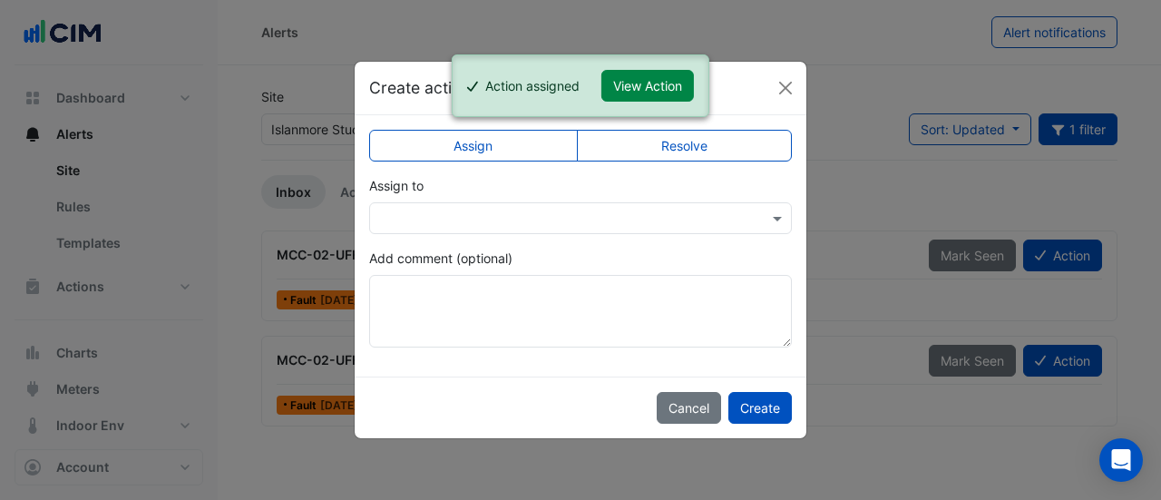
click at [569, 237] on app-escalated-ticket-simple-upsert "Assign Resolve Assign to Add comment (optional)" at bounding box center [580, 245] width 423 height 204
click at [562, 219] on input "text" at bounding box center [562, 218] width 366 height 19
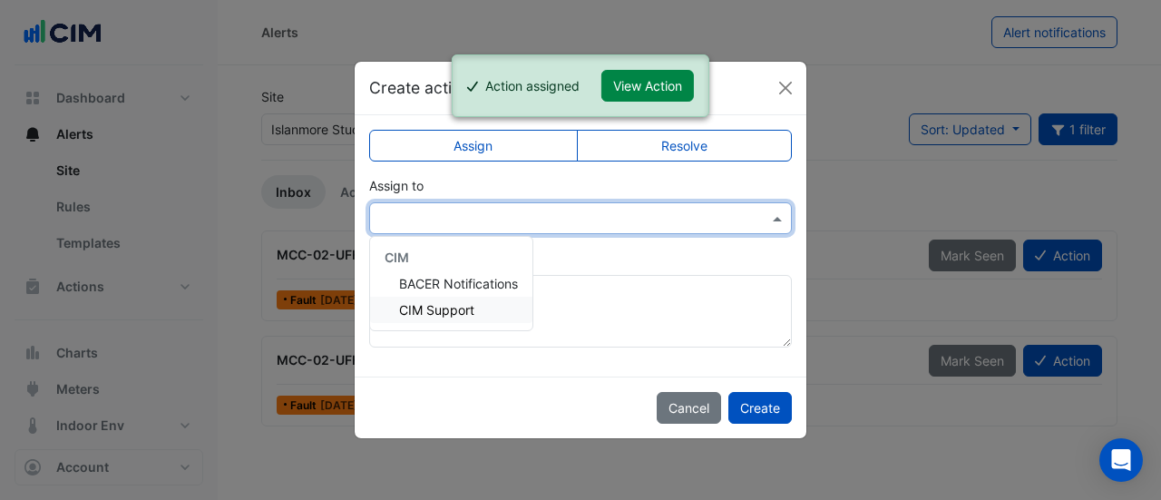
click at [452, 302] on span "CIM Support" at bounding box center [436, 309] width 75 height 15
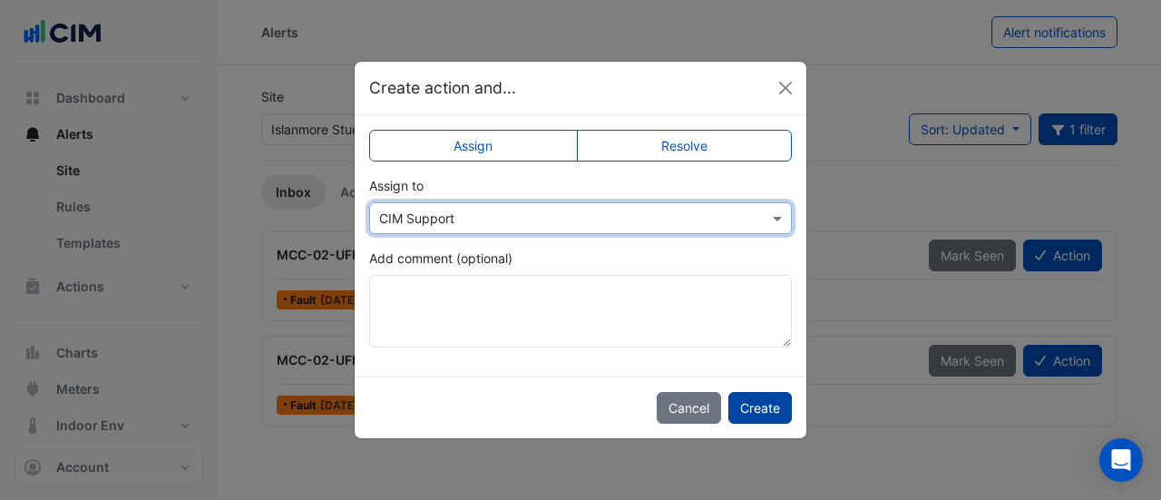
click at [766, 401] on button "Create" at bounding box center [759, 408] width 63 height 32
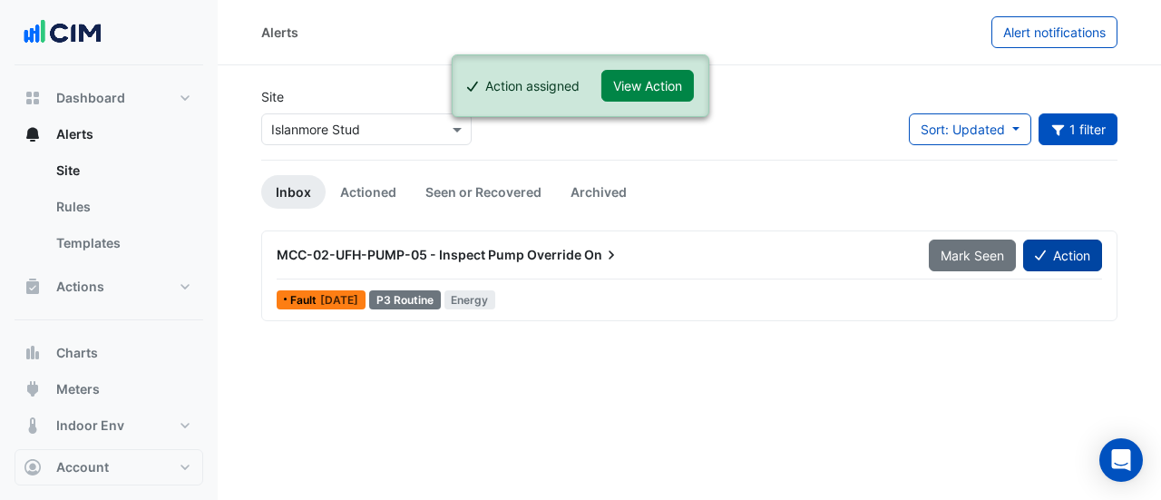
click at [1076, 258] on button "Action" at bounding box center [1062, 255] width 79 height 32
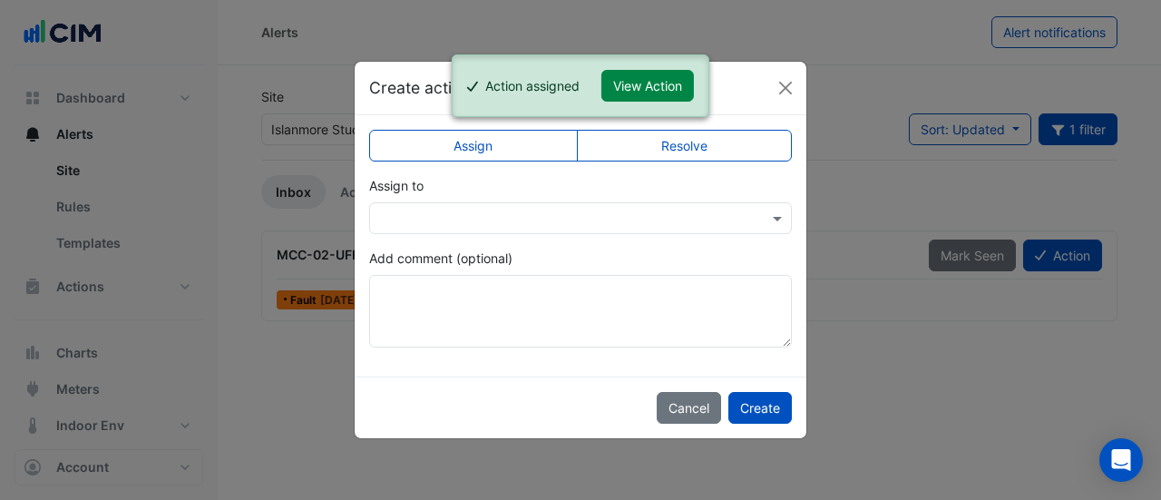
click at [589, 217] on input "text" at bounding box center [562, 218] width 366 height 19
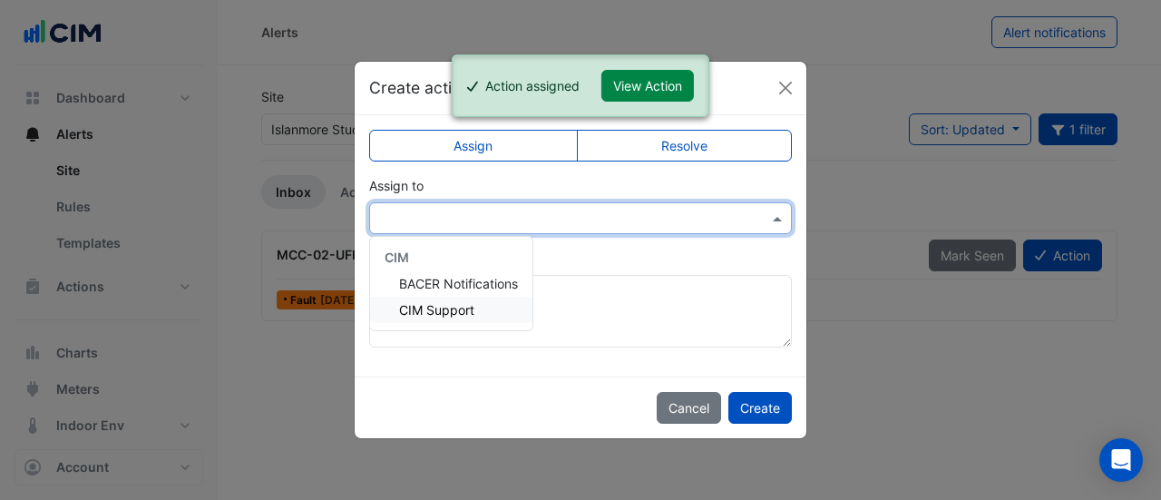
click at [461, 314] on span "CIM Support" at bounding box center [436, 309] width 75 height 15
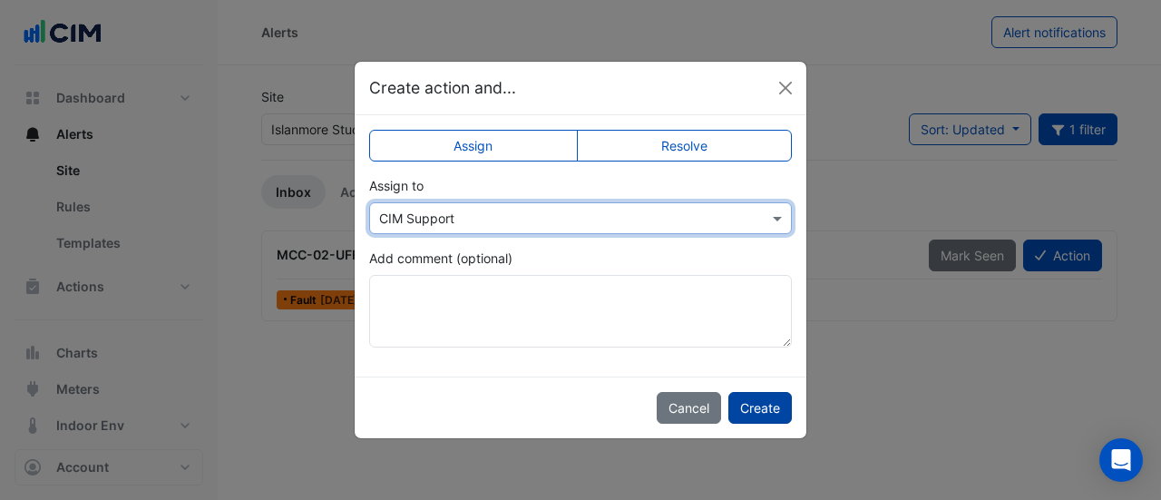
click at [740, 393] on button "Create" at bounding box center [759, 408] width 63 height 32
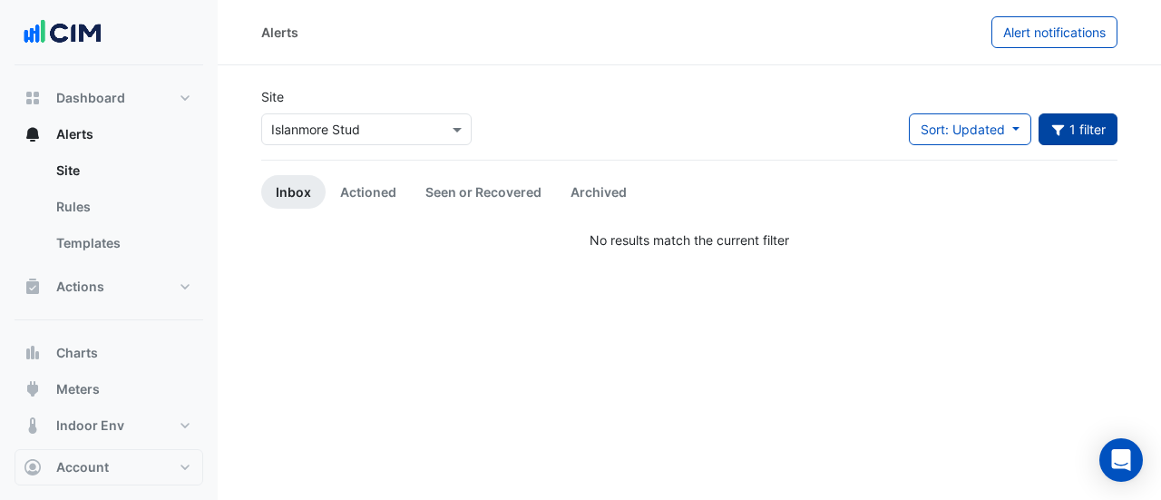
click at [1104, 124] on button "1 filter" at bounding box center [1078, 129] width 80 height 32
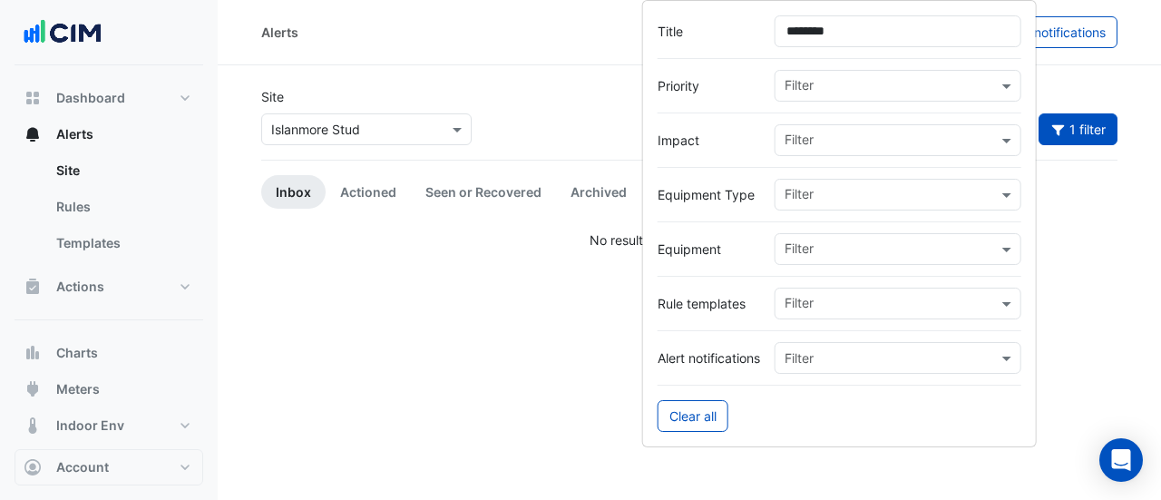
drag, startPoint x: 894, startPoint y: 25, endPoint x: 720, endPoint y: 6, distance: 175.1
click at [720, 6] on form "Title ******** Priority Filter Impact Filter Equipment Type Filter Equipment Fi…" at bounding box center [839, 223] width 394 height 447
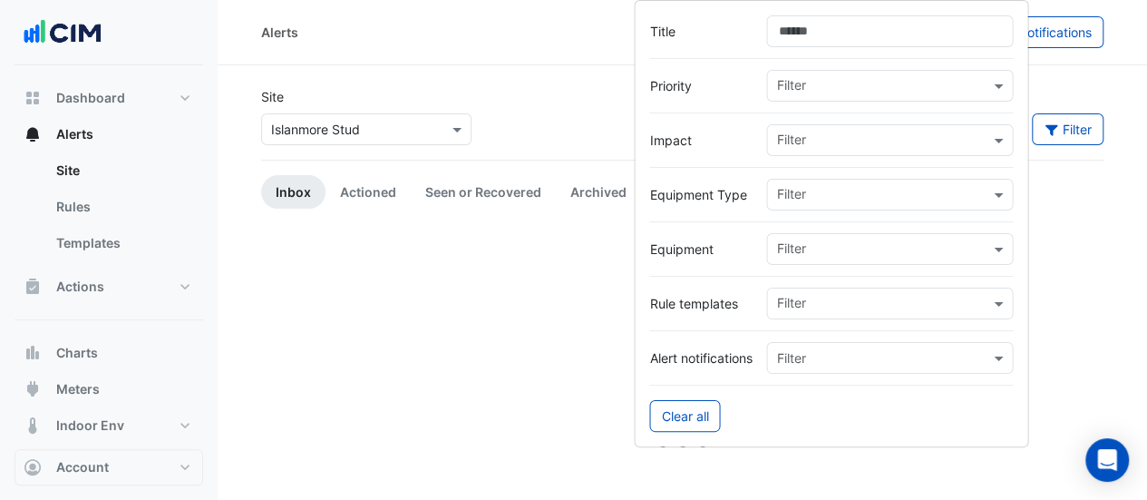
click at [560, 48] on div "Alerts Alert notifications" at bounding box center [682, 32] width 929 height 65
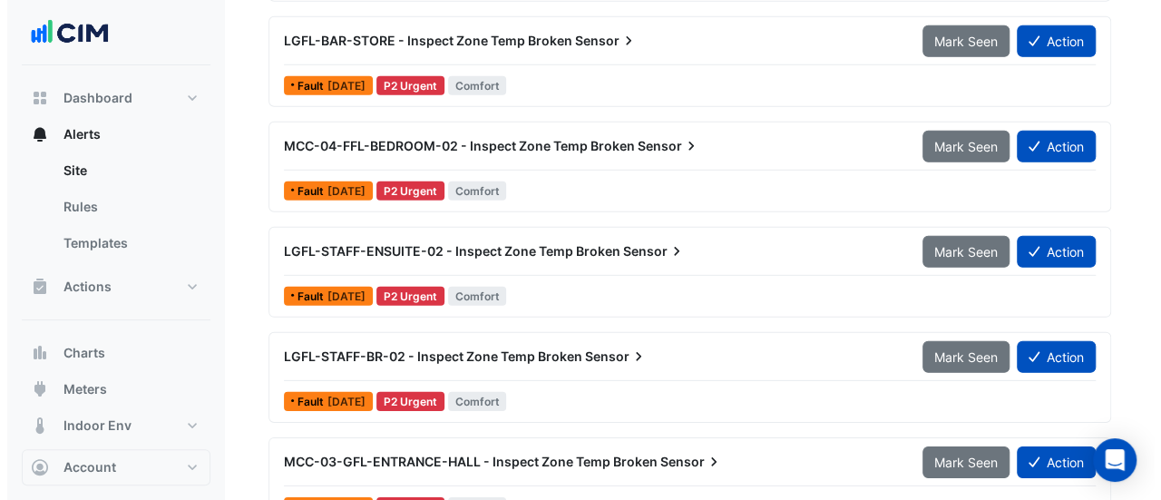
scroll to position [9531, 0]
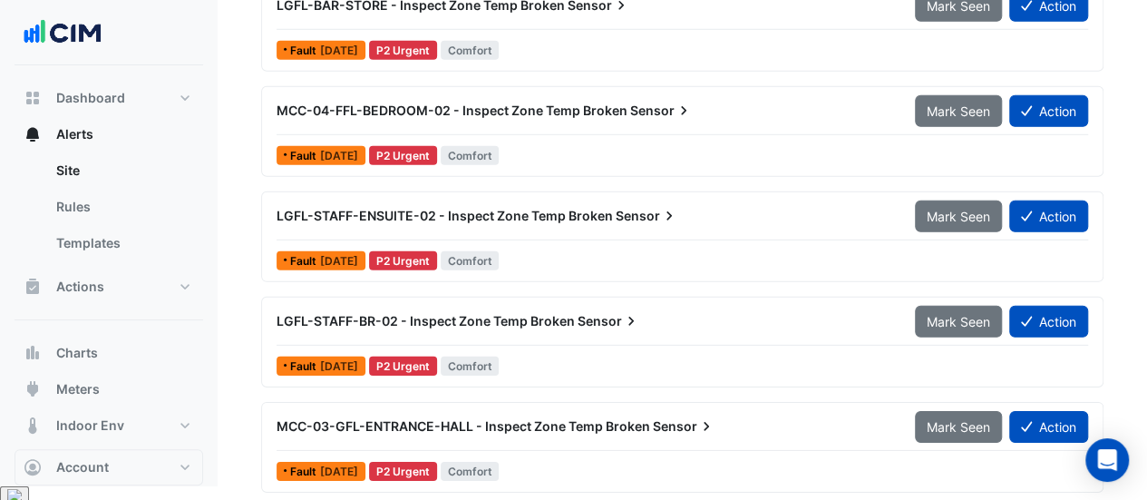
click at [563, 447] on div "MCC-03-GFL-ENTRANCE-HALL - Inspect Zone Temp Broken Sensor Mark Seen Action Fau…" at bounding box center [682, 447] width 826 height 74
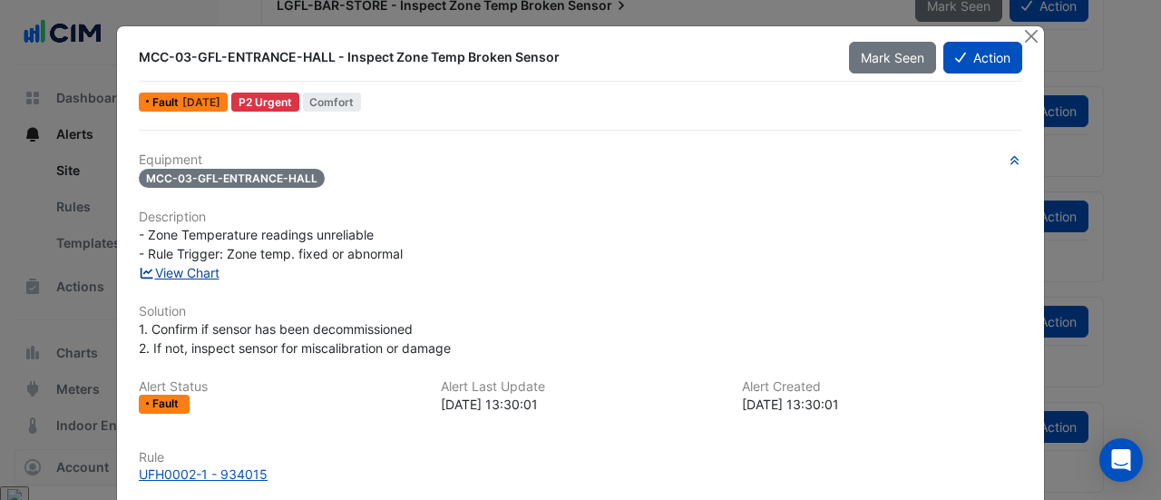
click at [198, 267] on link "View Chart" at bounding box center [179, 272] width 81 height 15
